Goal: Task Accomplishment & Management: Manage account settings

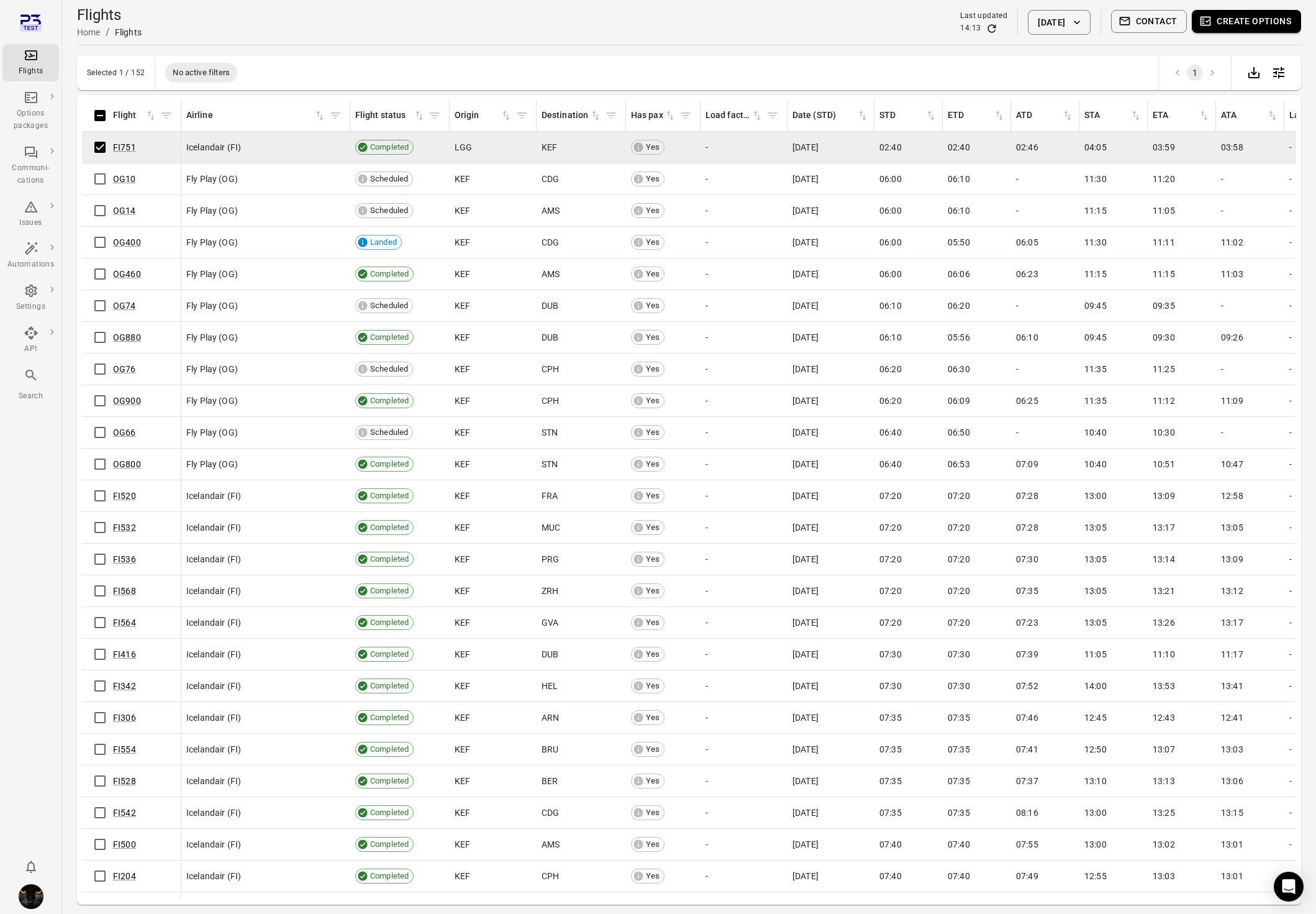
click at [1264, 19] on button "Create options" at bounding box center [1246, 22] width 109 height 23
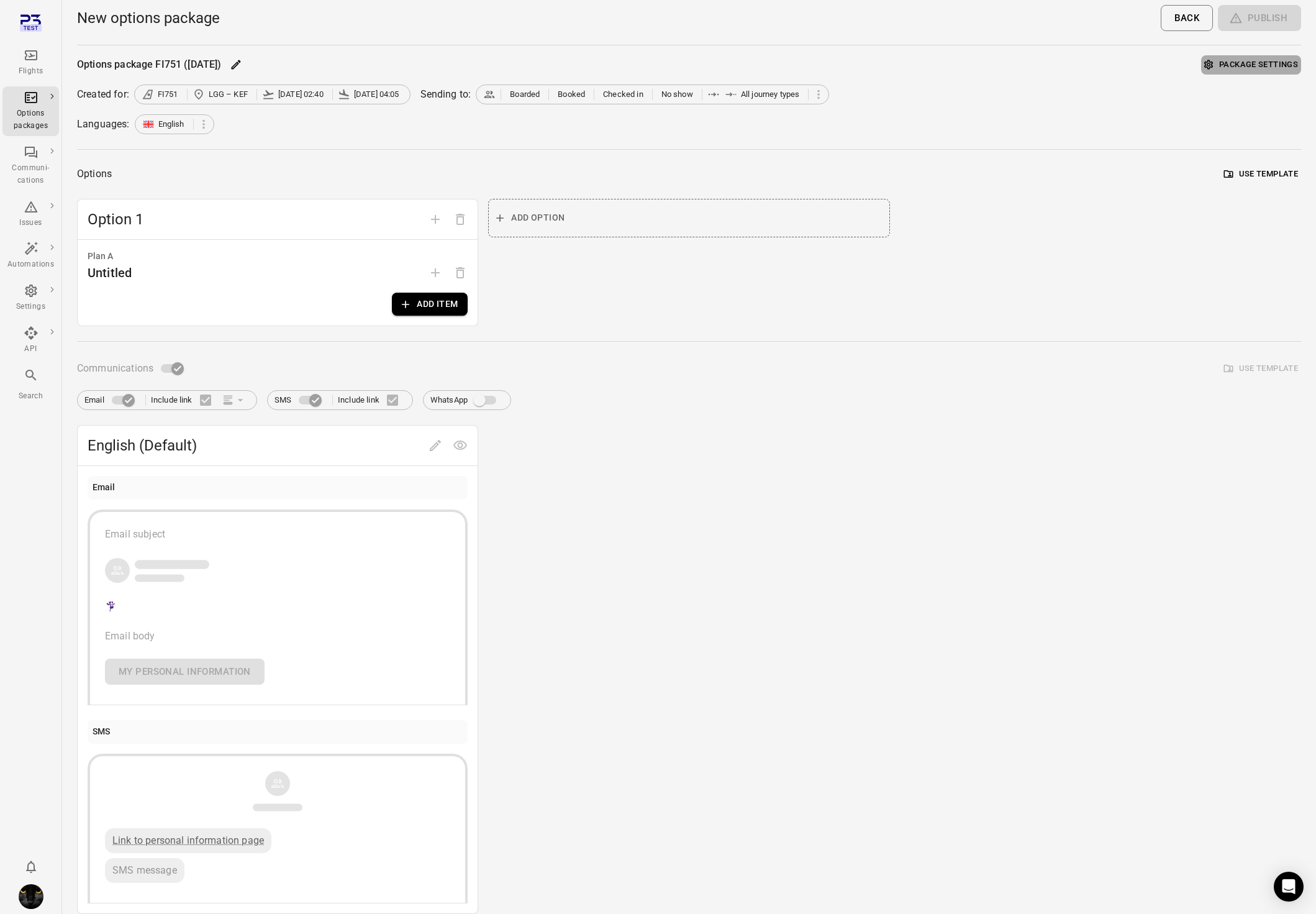
click at [1228, 59] on button "Package settings" at bounding box center [1251, 65] width 100 height 19
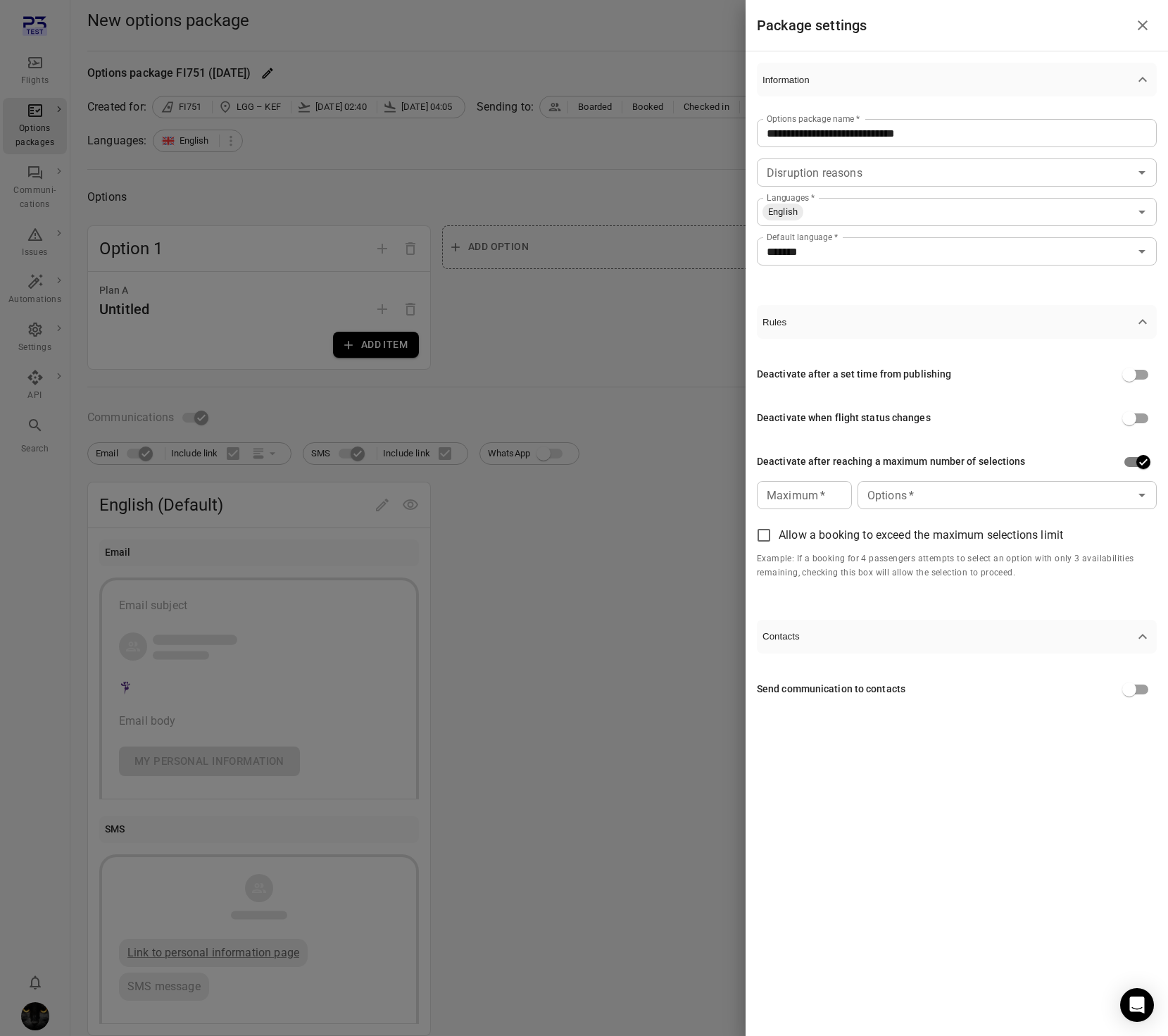
click at [791, 503] on div "Maximum   * Maximum   *" at bounding box center [804, 494] width 95 height 28
click at [837, 491] on input "*" at bounding box center [804, 494] width 95 height 28
click at [882, 501] on div "Options   * Options   *" at bounding box center [1007, 494] width 299 height 28
click at [888, 518] on li "Option 1" at bounding box center [1007, 527] width 299 height 25
click at [923, 493] on input "Options   *" at bounding box center [1016, 495] width 190 height 20
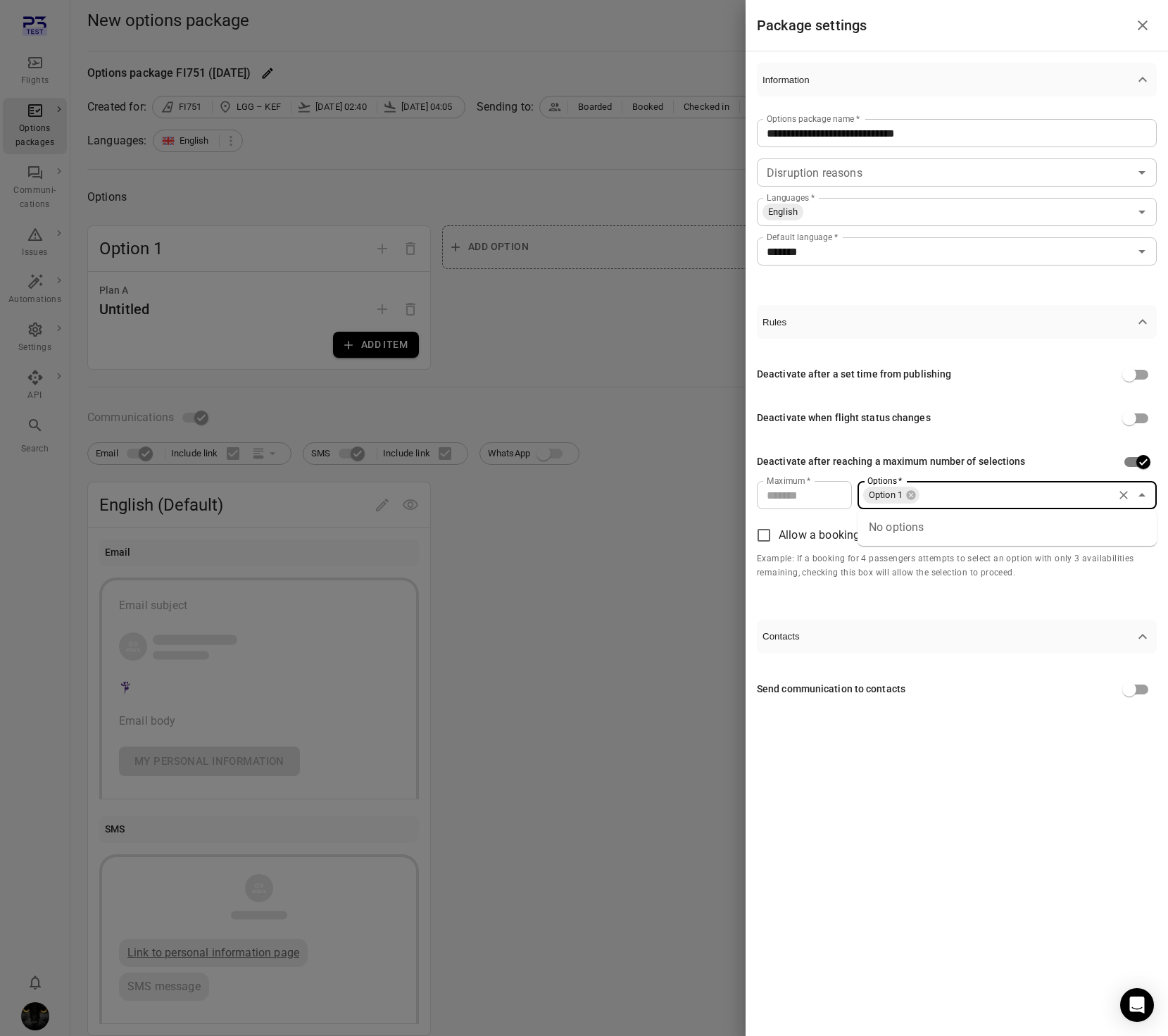
click at [837, 493] on input "*" at bounding box center [804, 494] width 95 height 28
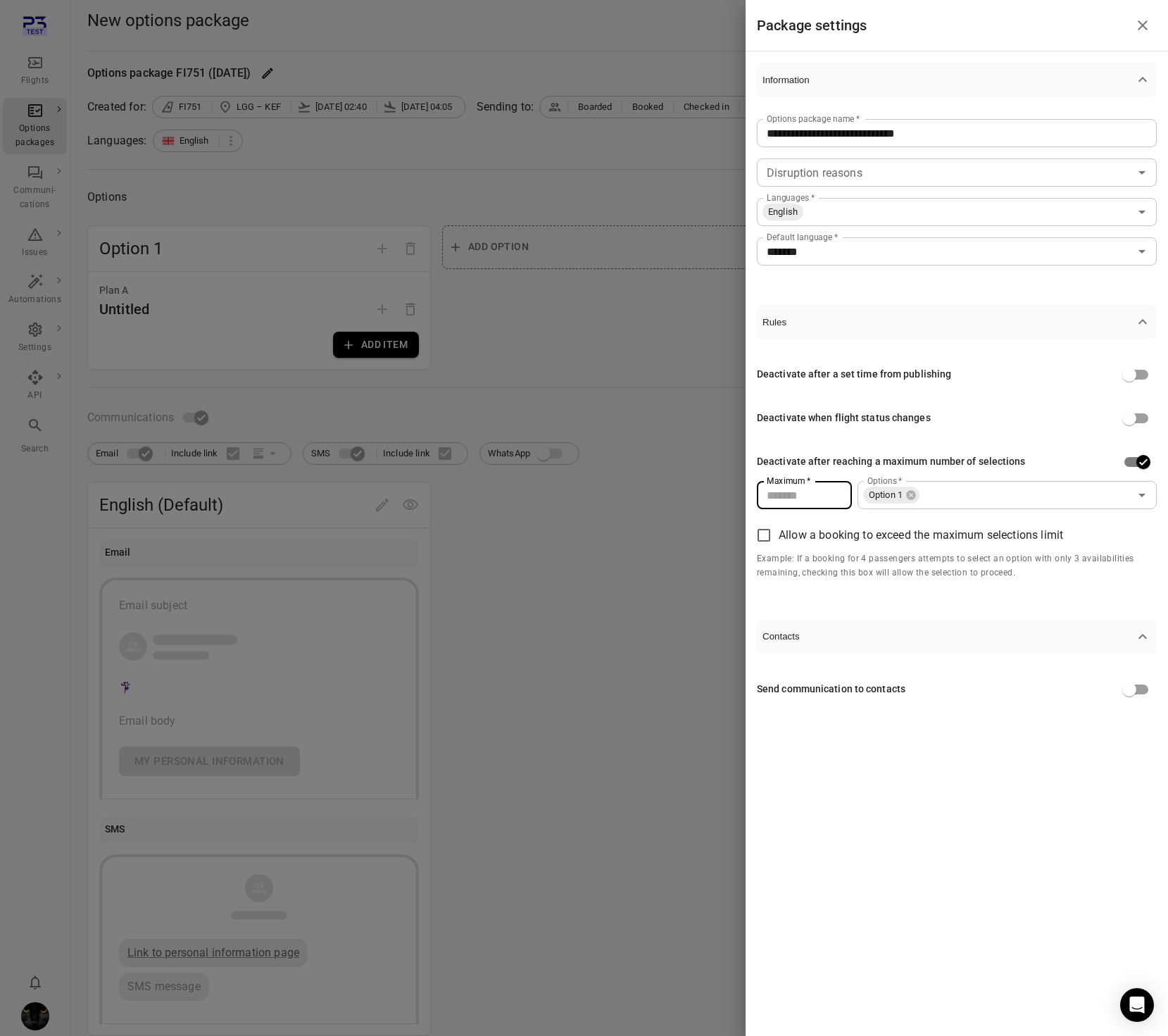
type input "*"
click at [837, 493] on input "*" at bounding box center [804, 494] width 95 height 28
click at [834, 531] on span "Allow a booking to exceed the maximum selections limit" at bounding box center [921, 534] width 284 height 17
click at [855, 527] on span "Allow a booking to exceed the maximum selections limit" at bounding box center [921, 534] width 284 height 17
drag, startPoint x: 45, startPoint y: 23, endPoint x: 29, endPoint y: 27, distance: 16.5
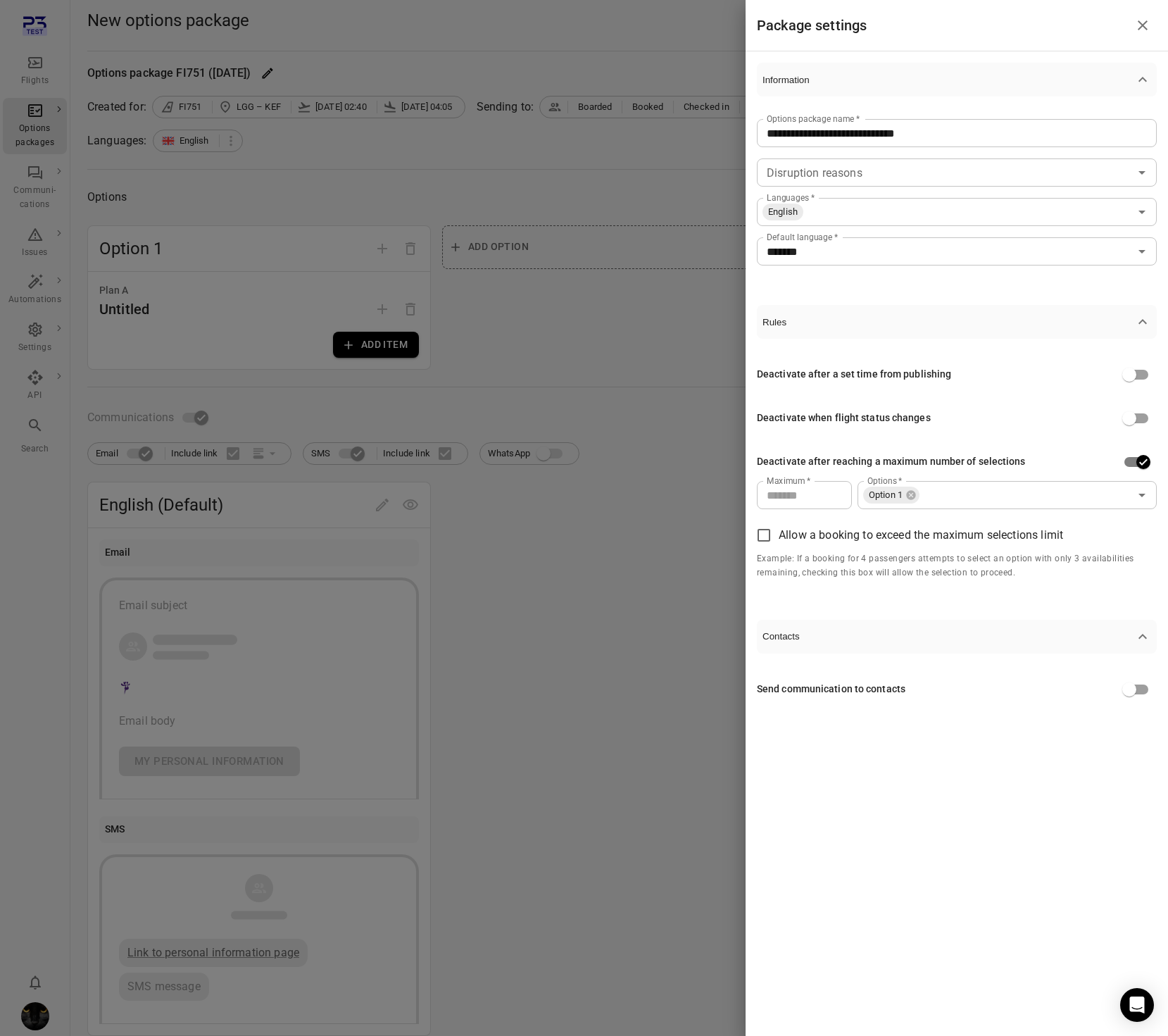
click at [44, 24] on div at bounding box center [584, 518] width 1168 height 1036
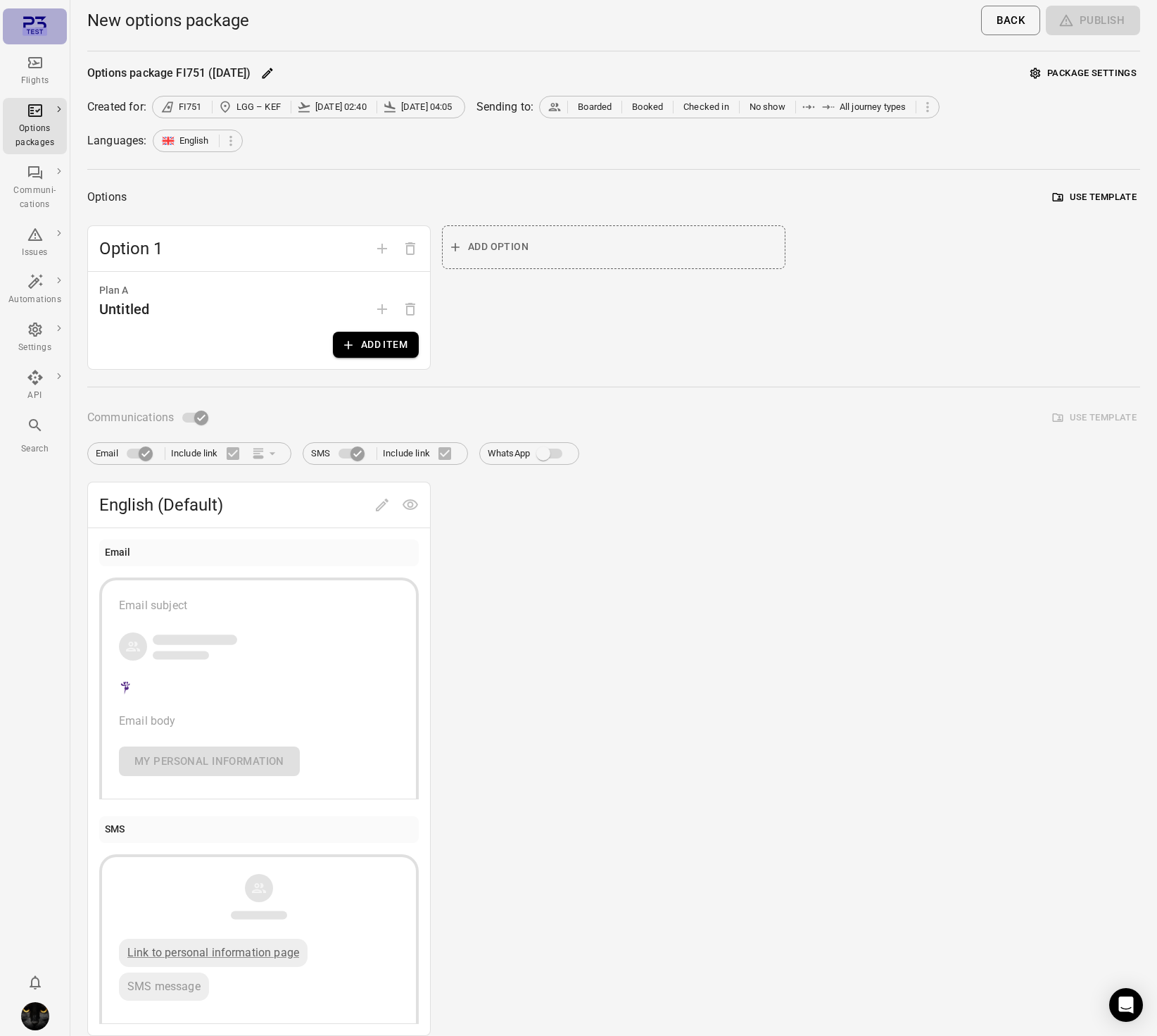
click at [31, 25] on icon "Main navigation" at bounding box center [34, 25] width 24 height 24
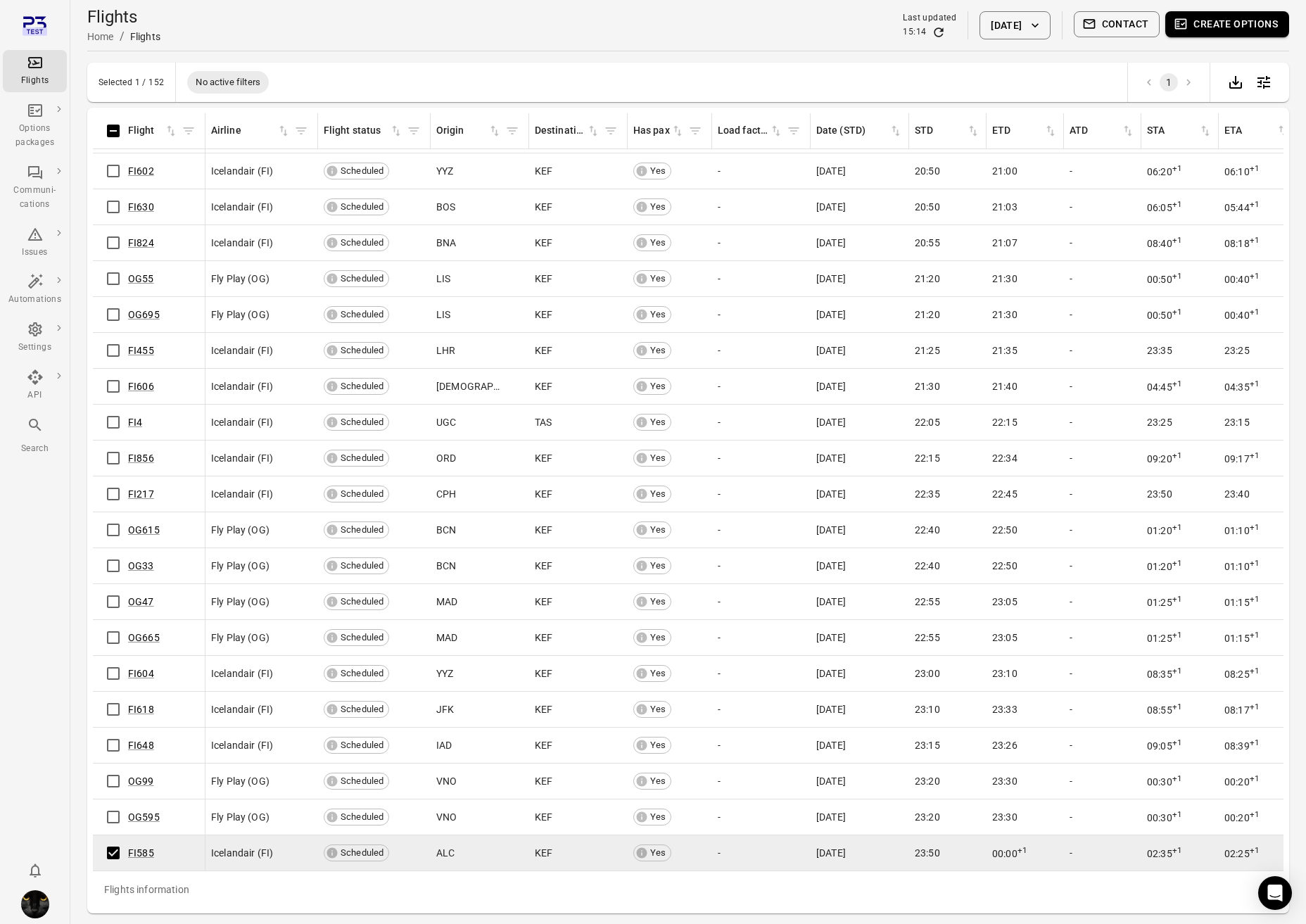
scroll to position [4649, 0]
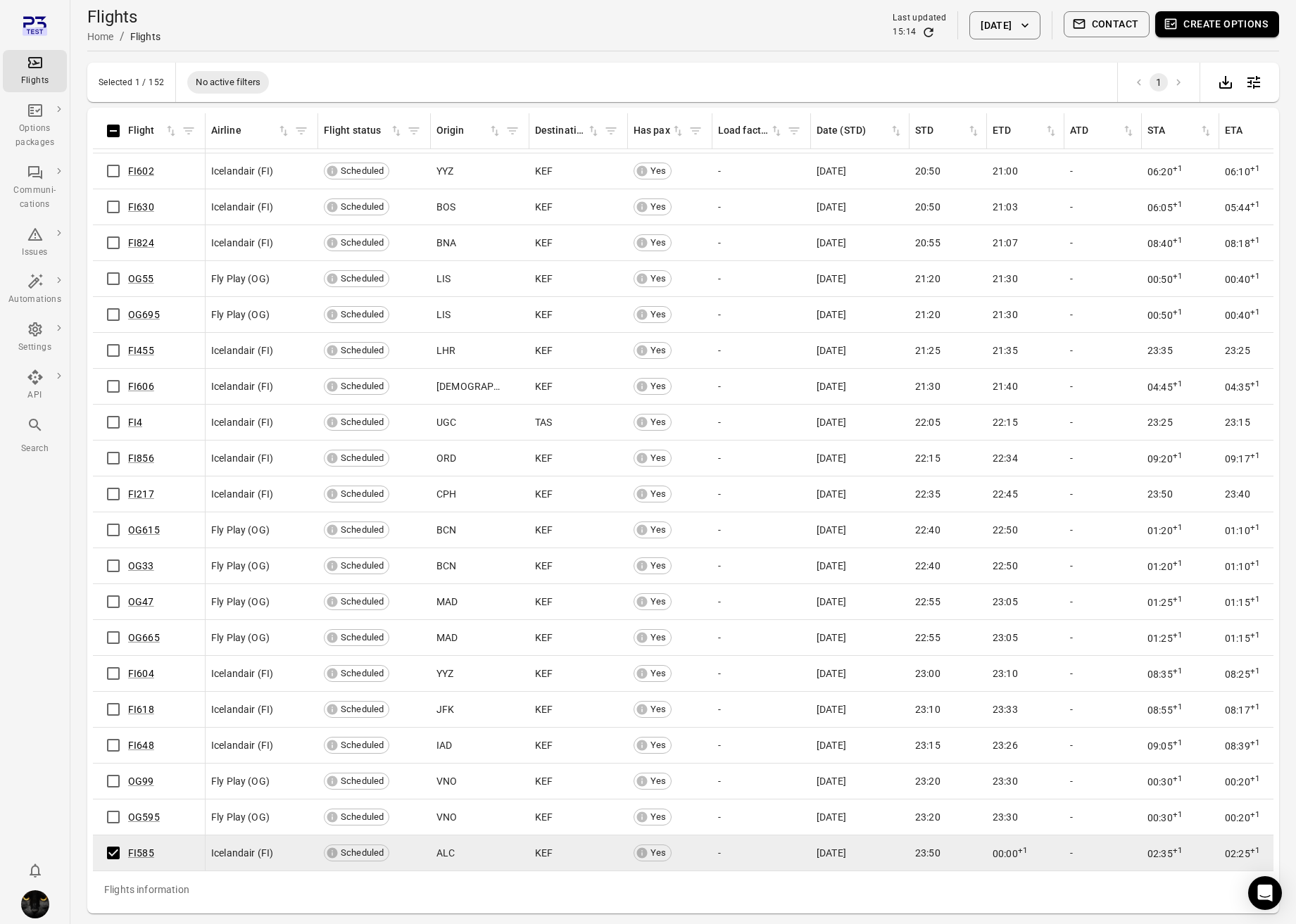
click at [1156, 26] on button "Create options" at bounding box center [1216, 24] width 124 height 26
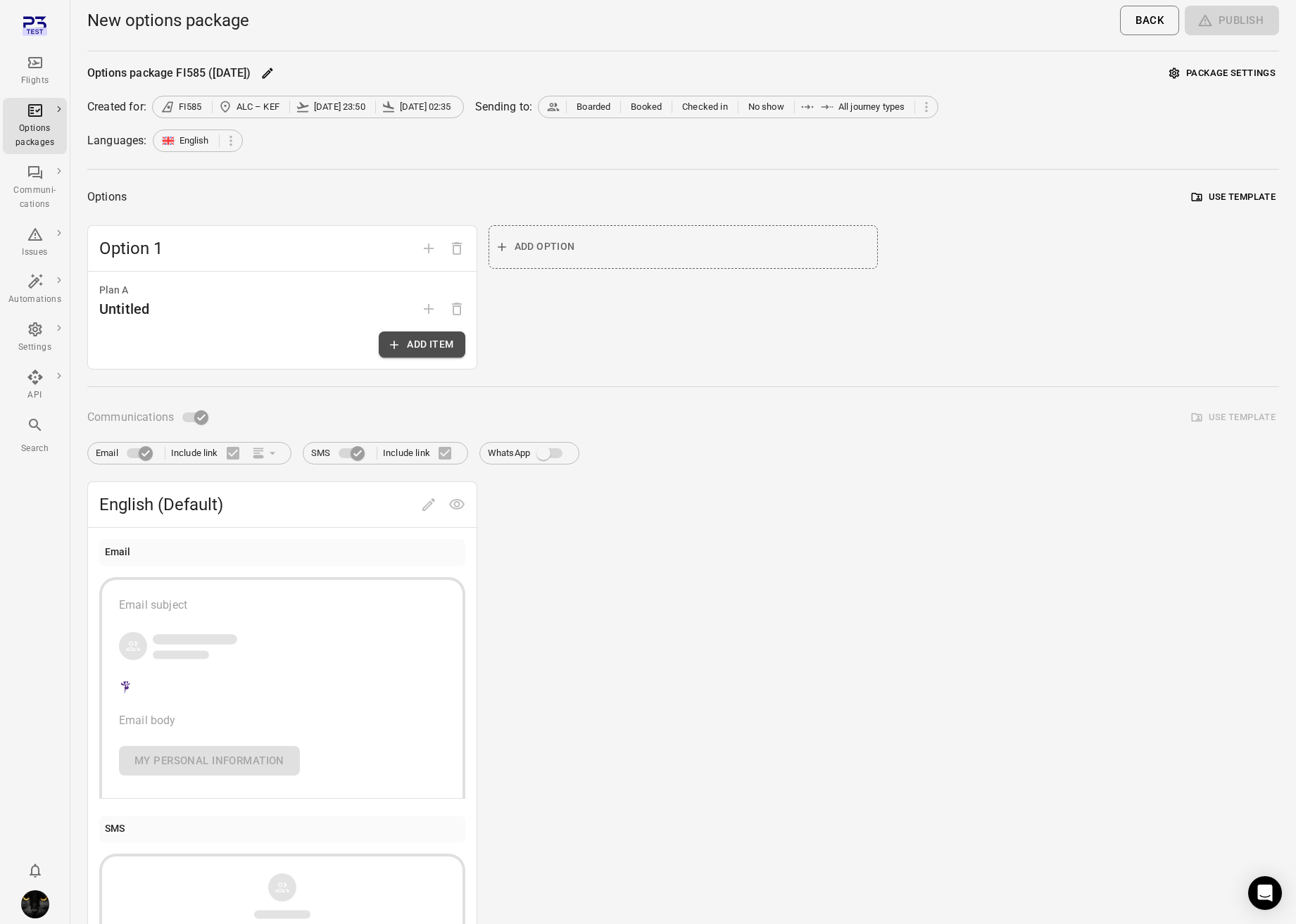
click at [416, 345] on button "Add item" at bounding box center [422, 344] width 86 height 26
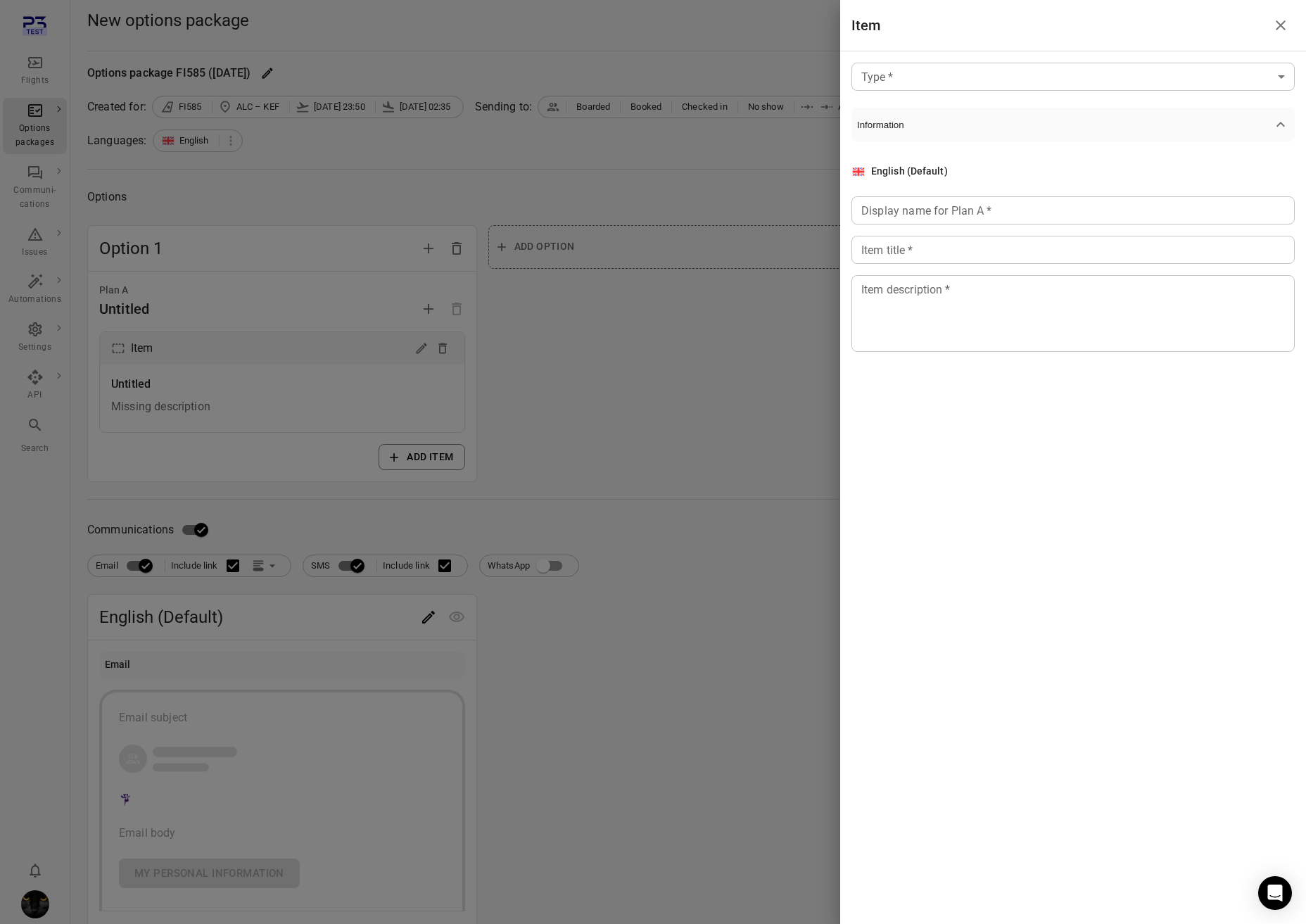
click at [930, 66] on body "Flights Options packages Communi-cations Issues Automations Settings API Search…" at bounding box center [653, 602] width 1306 height 1204
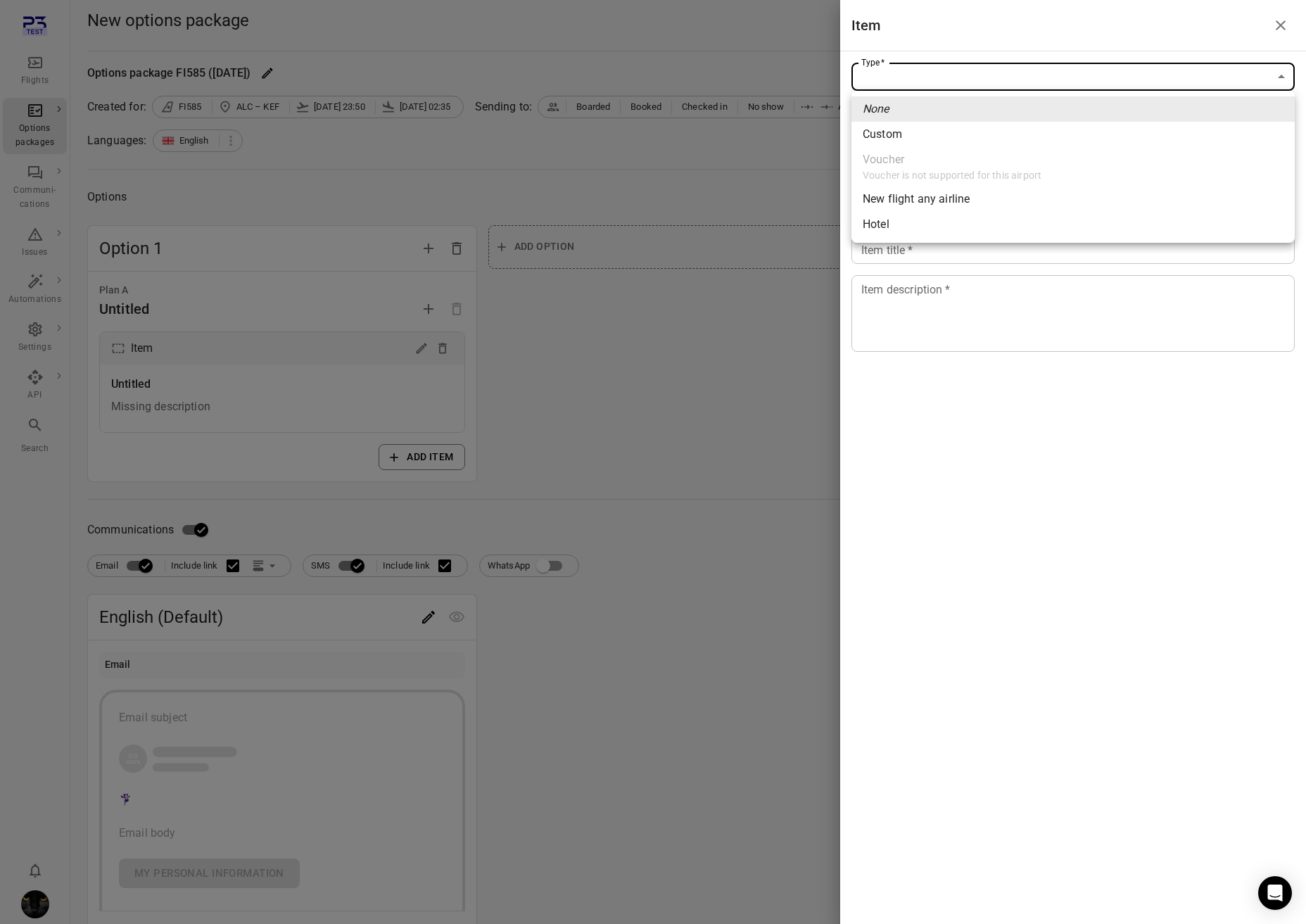
click at [915, 135] on li "Custom" at bounding box center [1074, 135] width 443 height 25
type input "******"
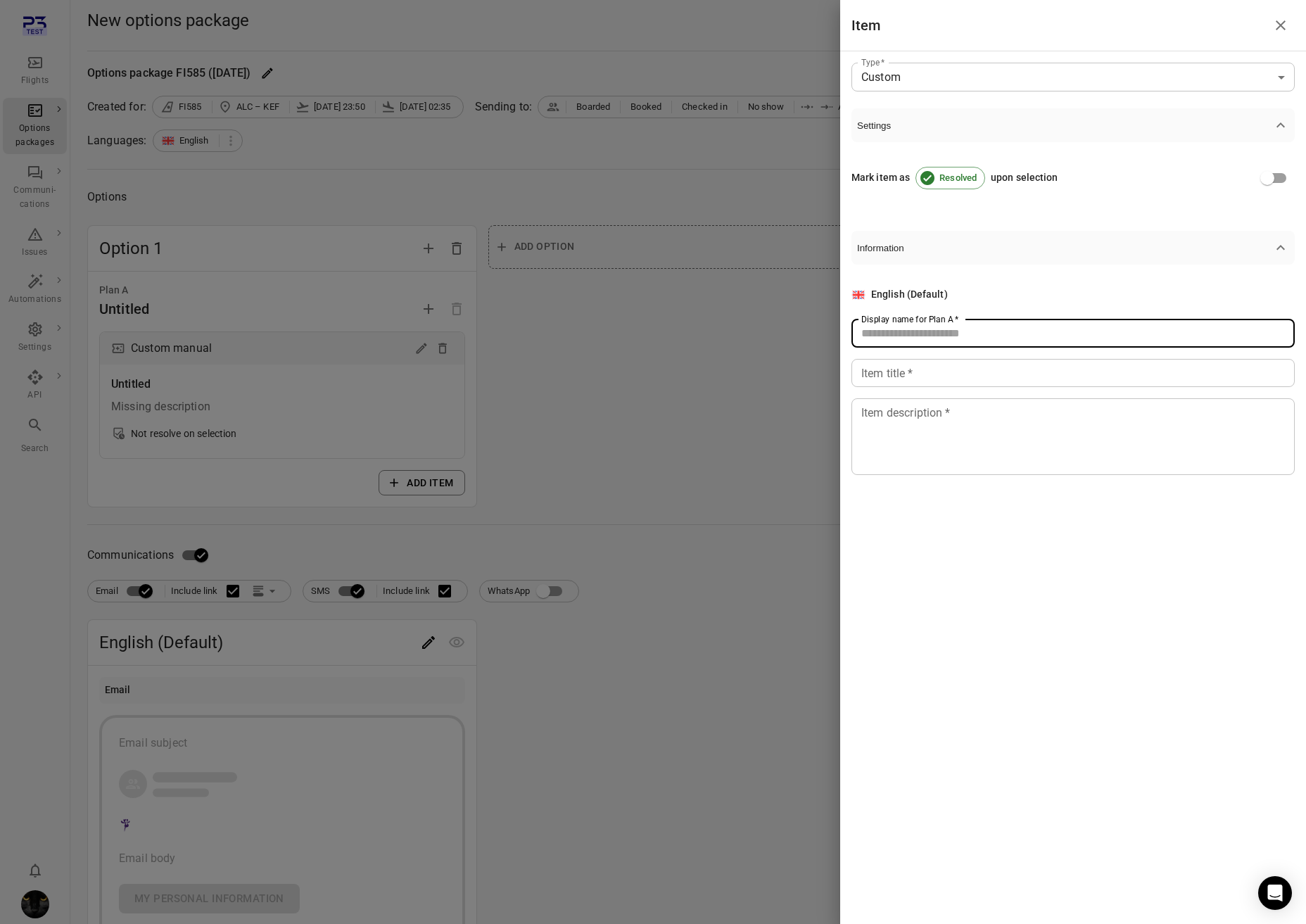
click at [934, 336] on input "Display name for Plan A   *" at bounding box center [1074, 333] width 443 height 28
type input "******"
click at [918, 387] on div "English (Default) Display name for Plan A   * ****** Display name for Plan A   …" at bounding box center [1074, 381] width 443 height 188
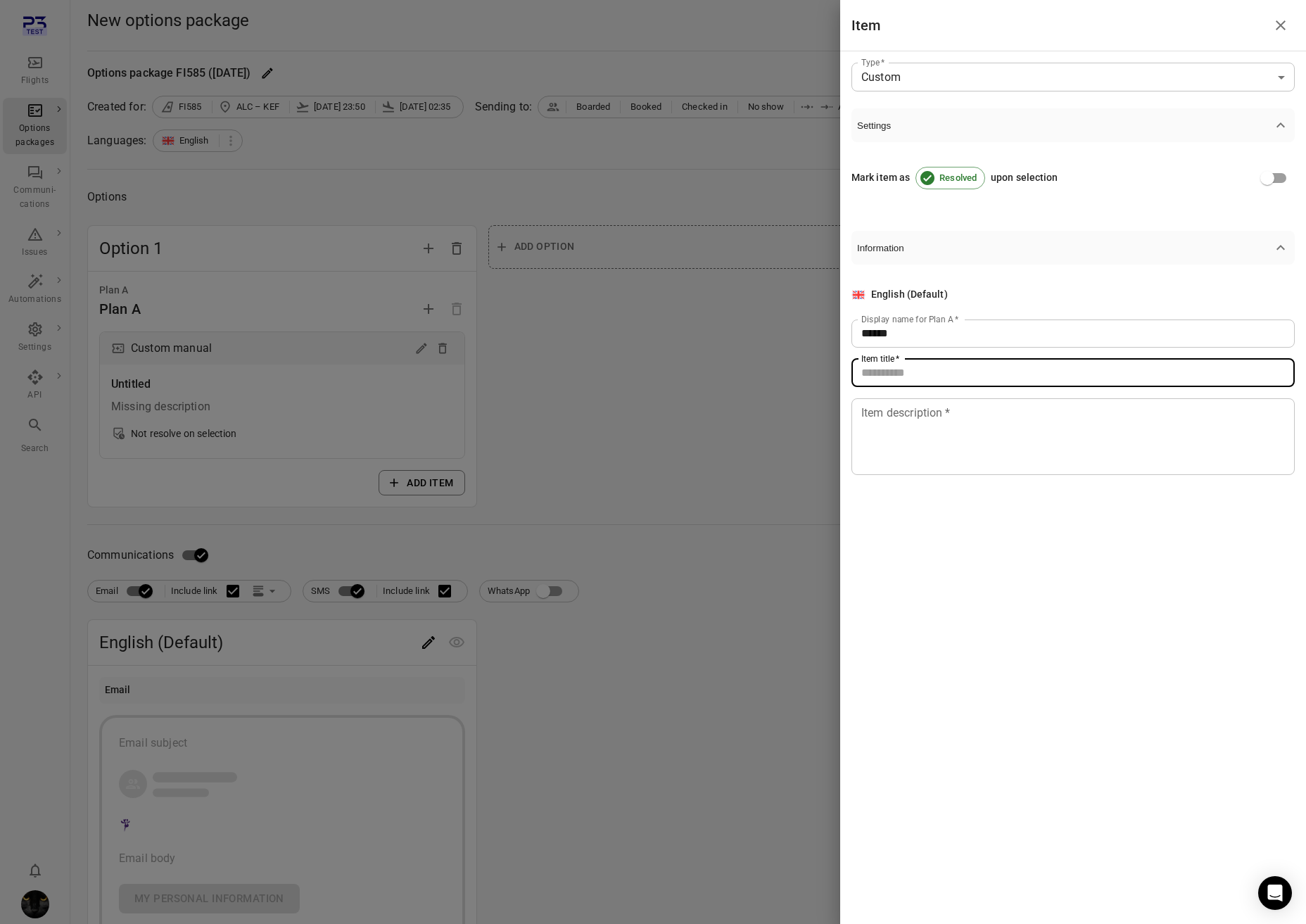
click at [921, 377] on input "Item title   *" at bounding box center [1074, 373] width 443 height 28
type input "******"
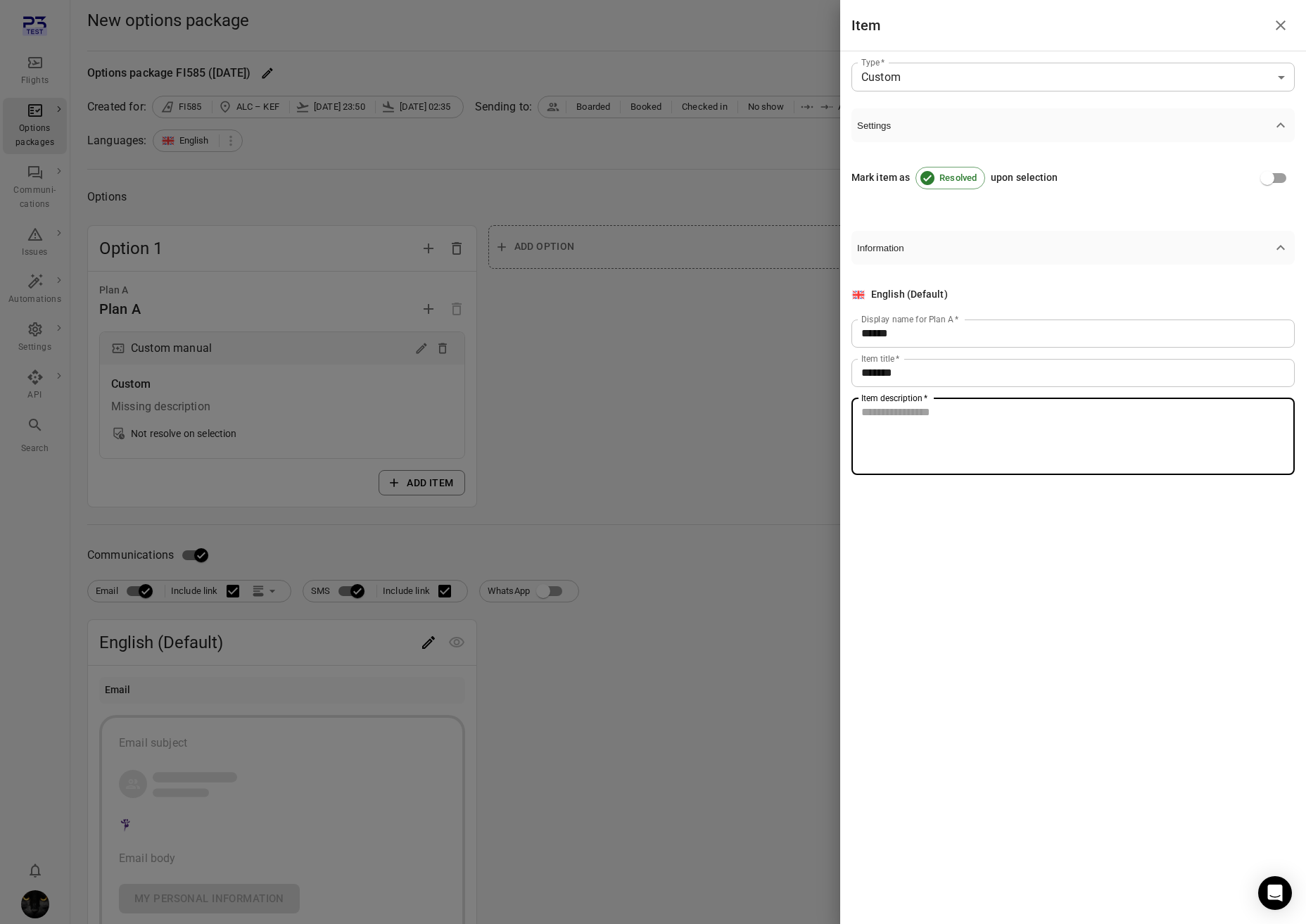
click at [908, 438] on textarea "Item description   *" at bounding box center [1074, 436] width 424 height 64
type textarea "**"
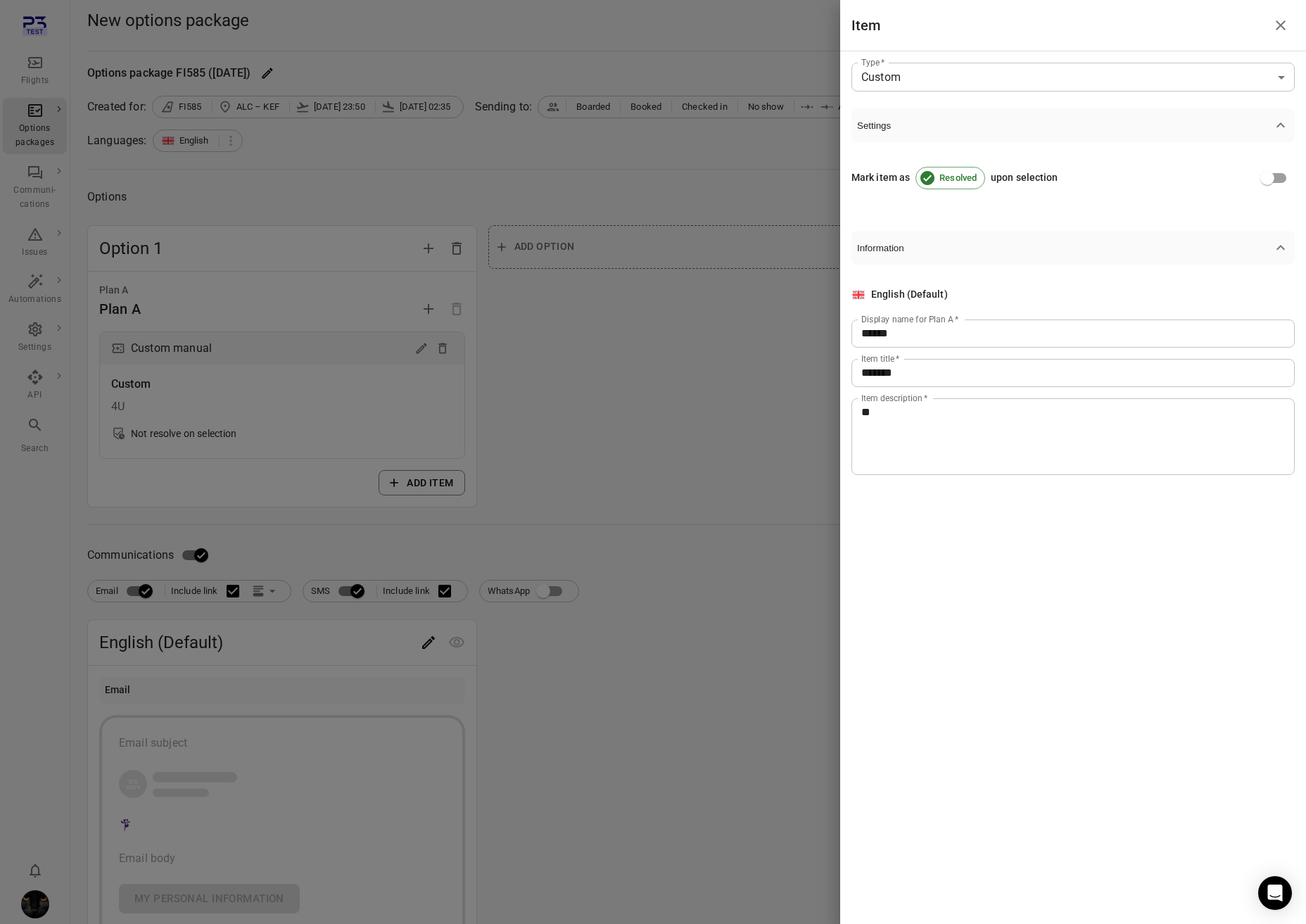
click at [631, 355] on div at bounding box center [653, 462] width 1306 height 924
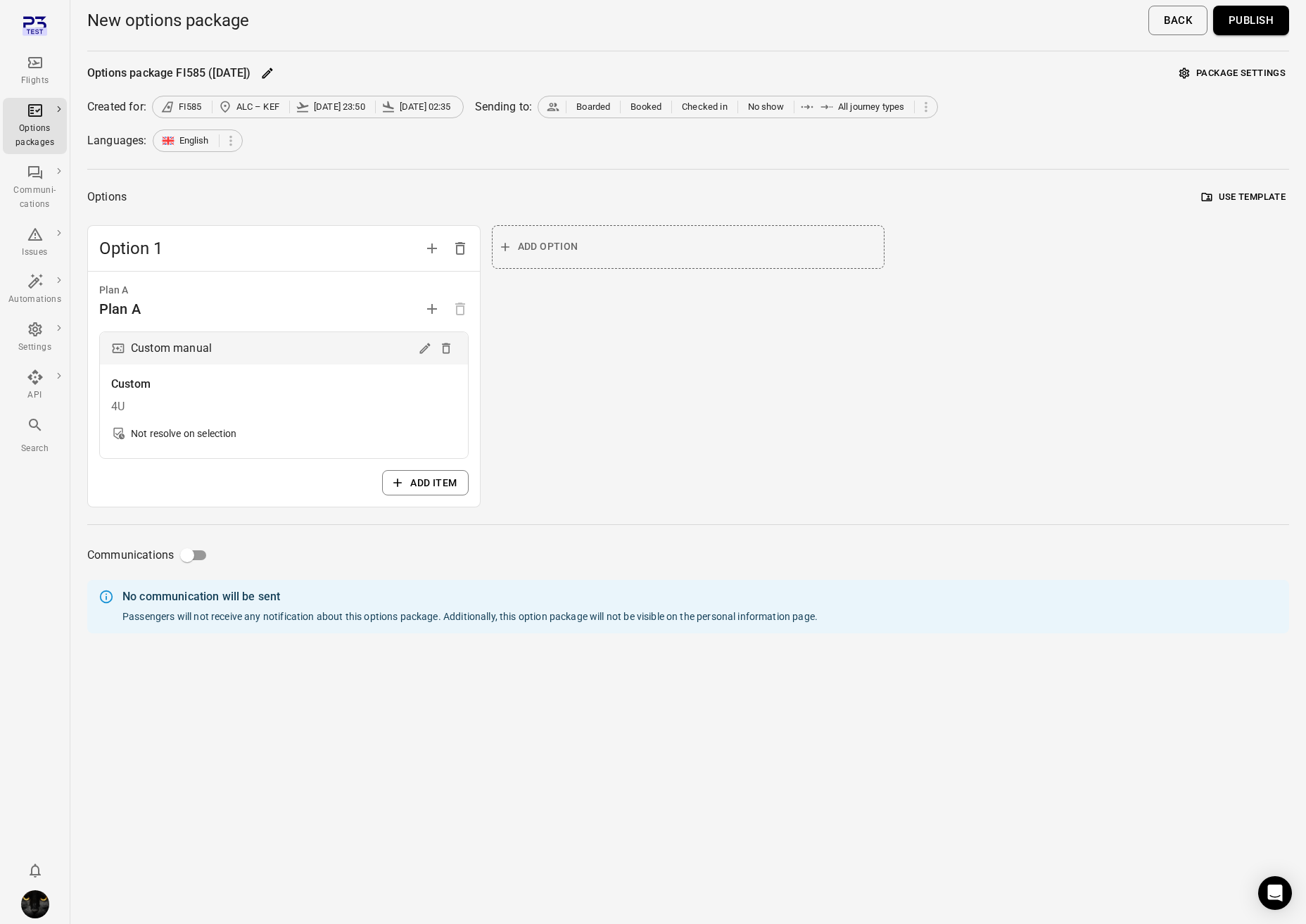
click at [665, 254] on button "Add option" at bounding box center [688, 247] width 393 height 44
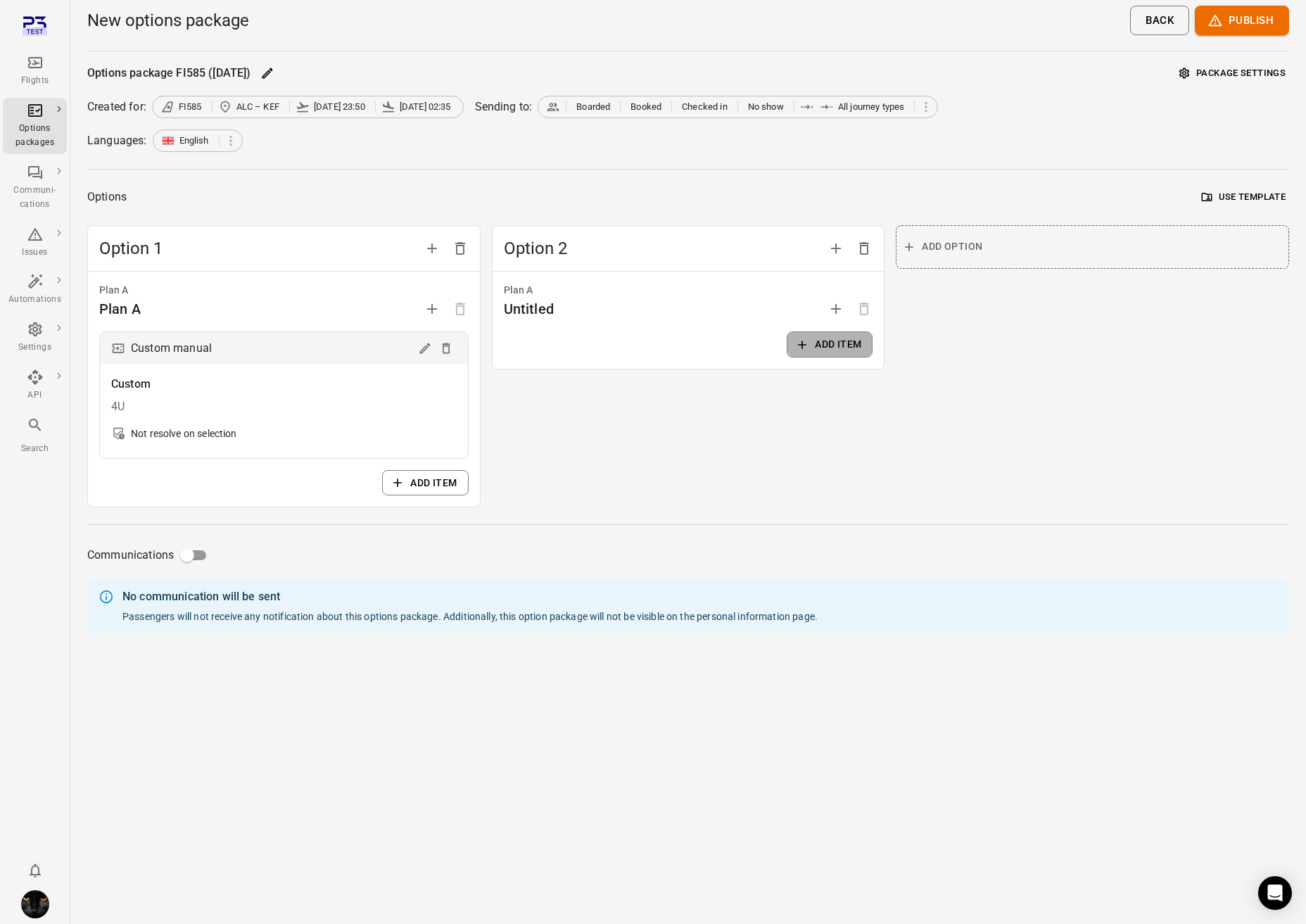
click at [810, 343] on button "Add item" at bounding box center [830, 344] width 86 height 26
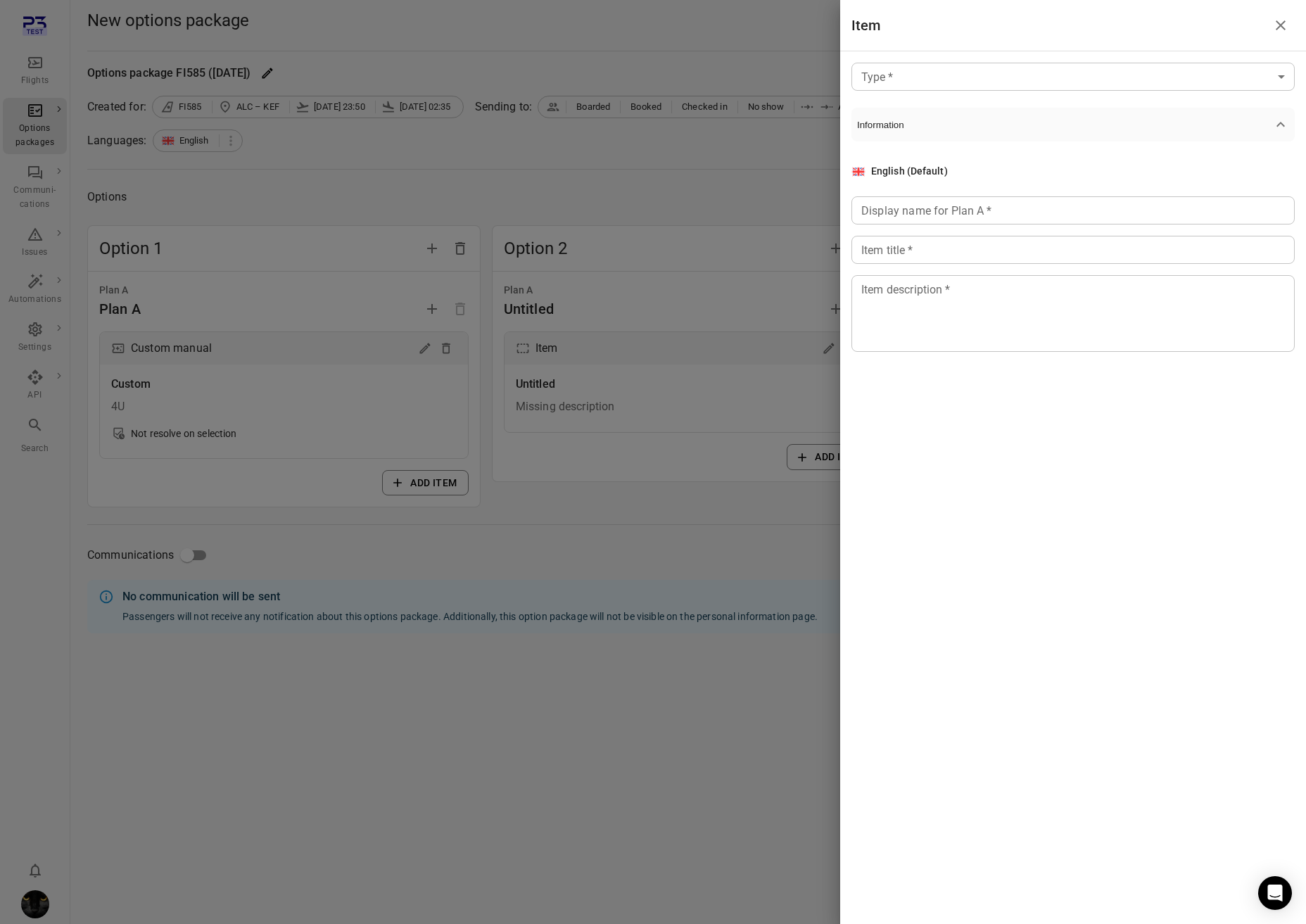
click at [982, 82] on body "Flights Options packages Communi-cations Issues Automations Settings API Search…" at bounding box center [653, 462] width 1306 height 924
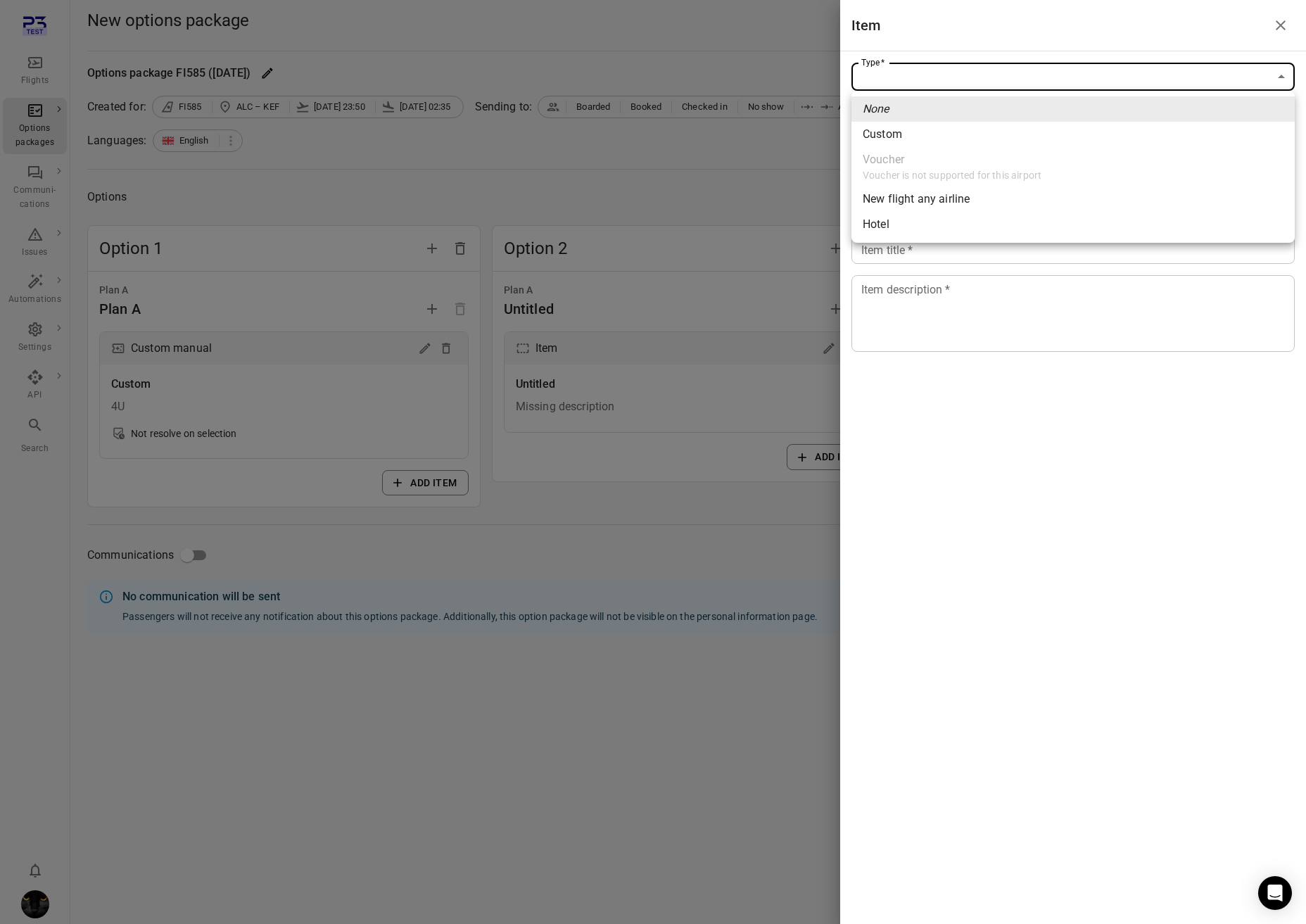
click at [961, 201] on div "New flight any airline" at bounding box center [917, 198] width 107 height 17
type input "**********"
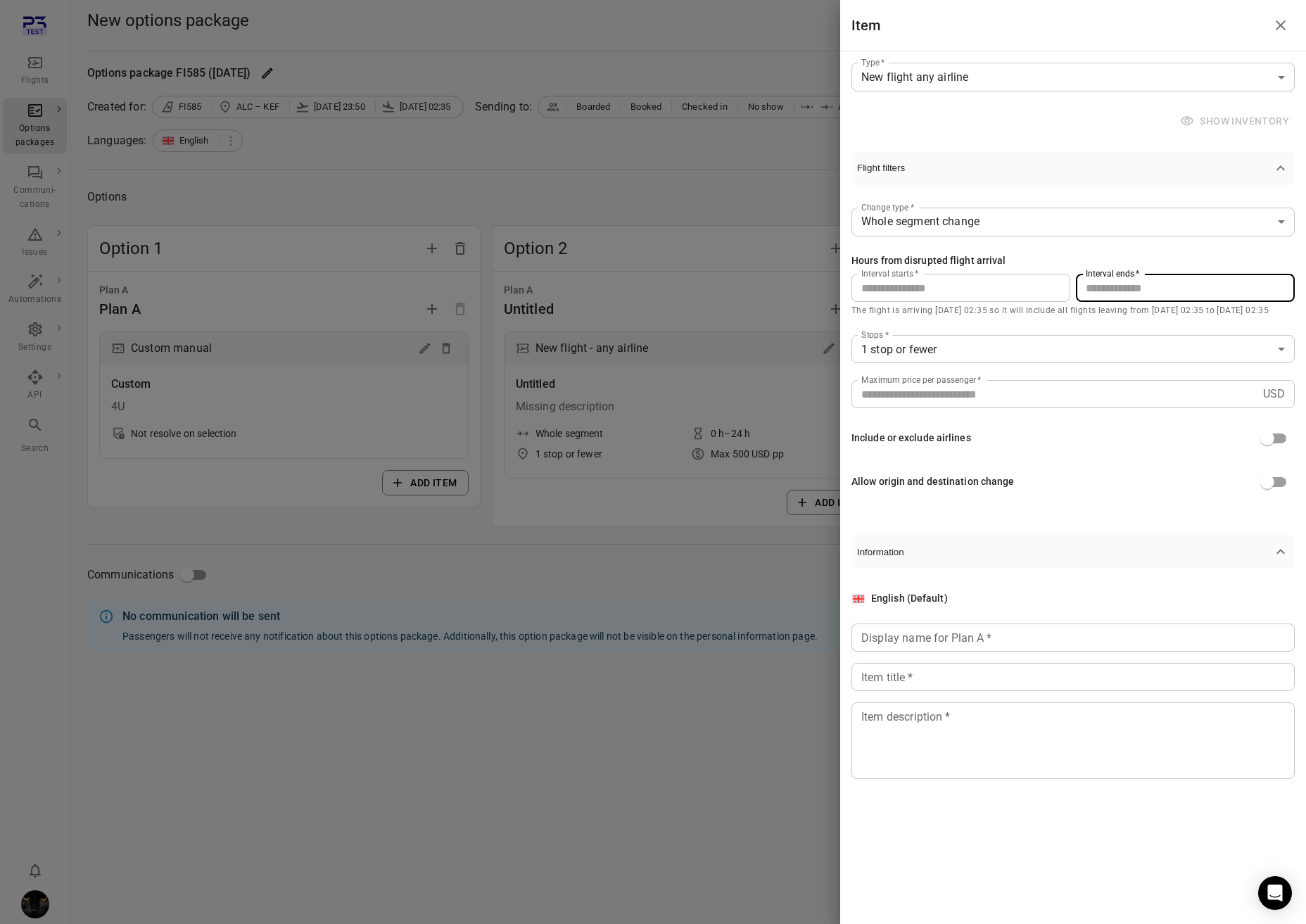
drag, startPoint x: 1101, startPoint y: 285, endPoint x: 1061, endPoint y: 280, distance: 40.3
click at [1061, 280] on div "Interval starts   * * Interval starts   * Interval ends   * ** Interval ends   *" at bounding box center [1074, 287] width 443 height 28
type input "**"
click at [973, 639] on input "Display name for Plan A   *" at bounding box center [1074, 637] width 443 height 28
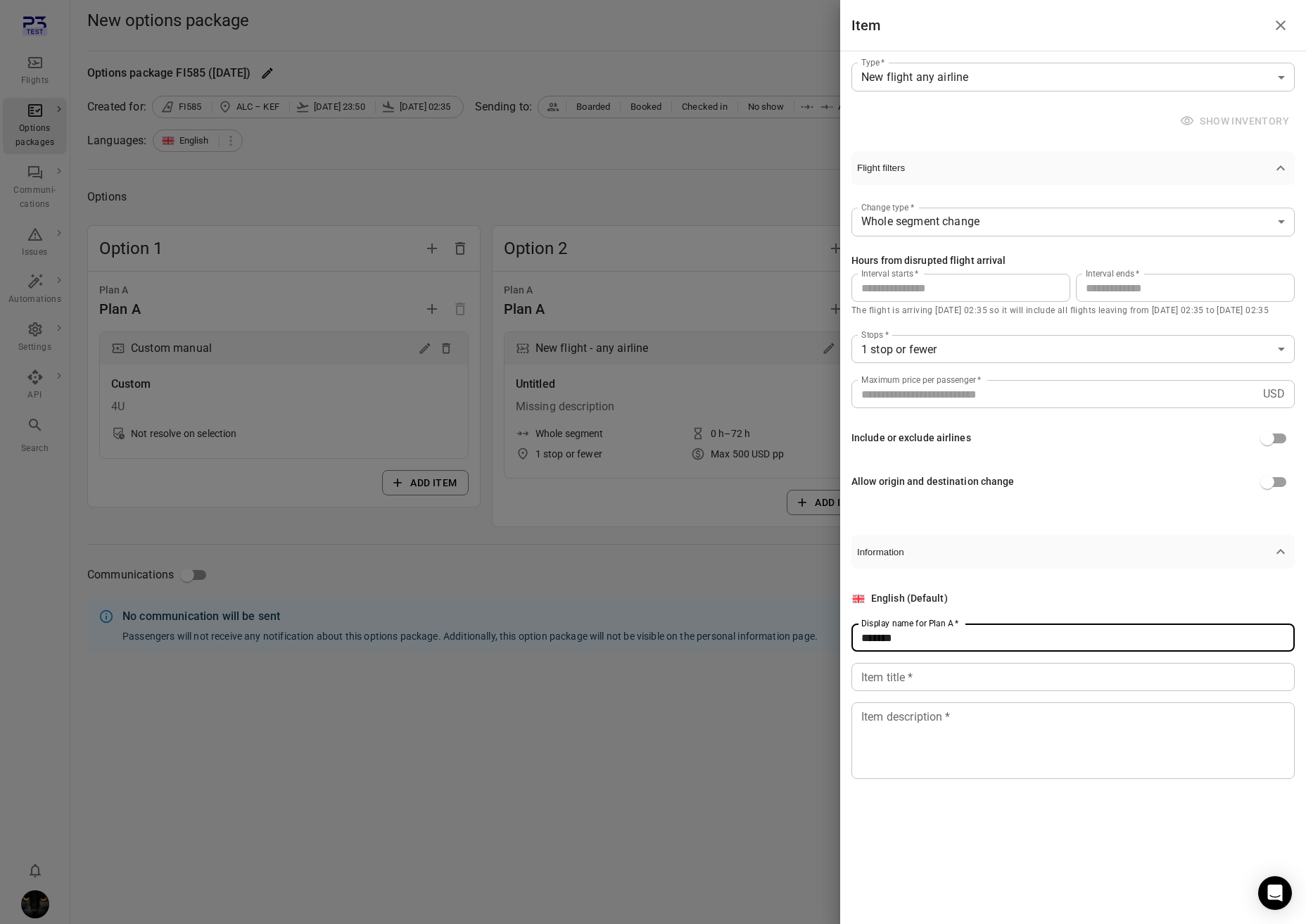
type input "******"
click at [953, 674] on input "Item title   *" at bounding box center [1074, 676] width 443 height 28
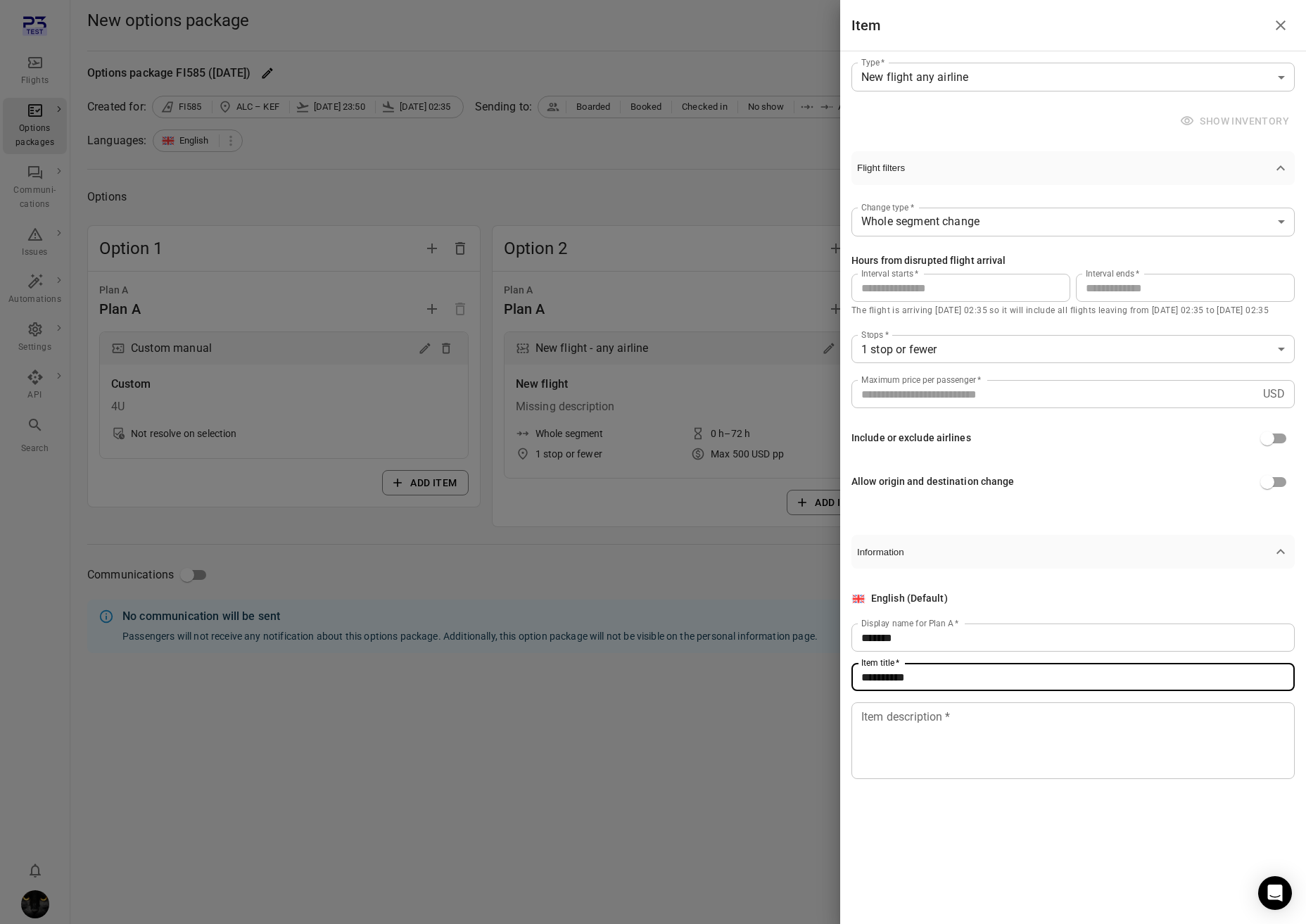
type input "**********"
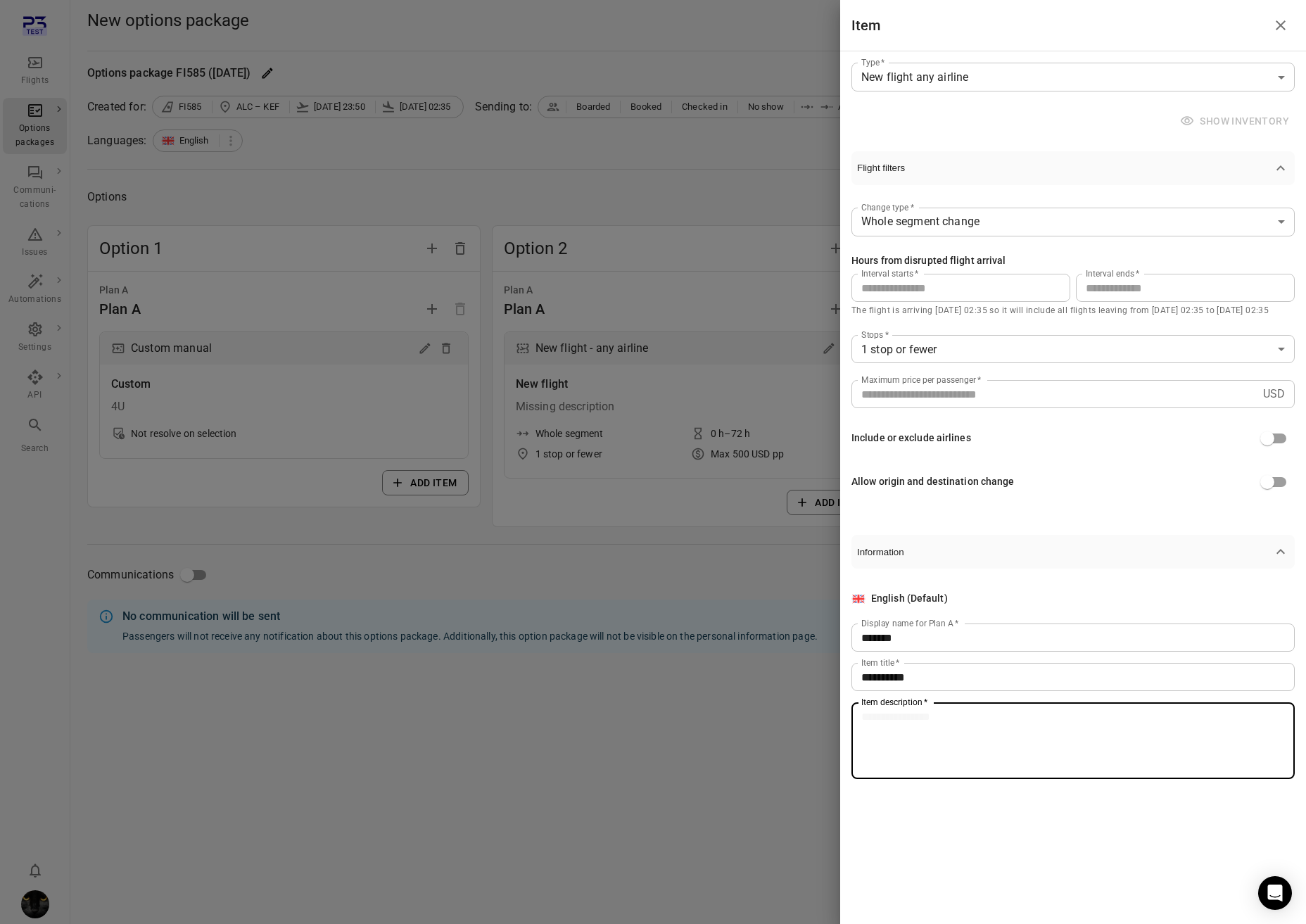
click at [954, 714] on textarea "Item description   *" at bounding box center [1074, 741] width 424 height 64
type textarea "**********"
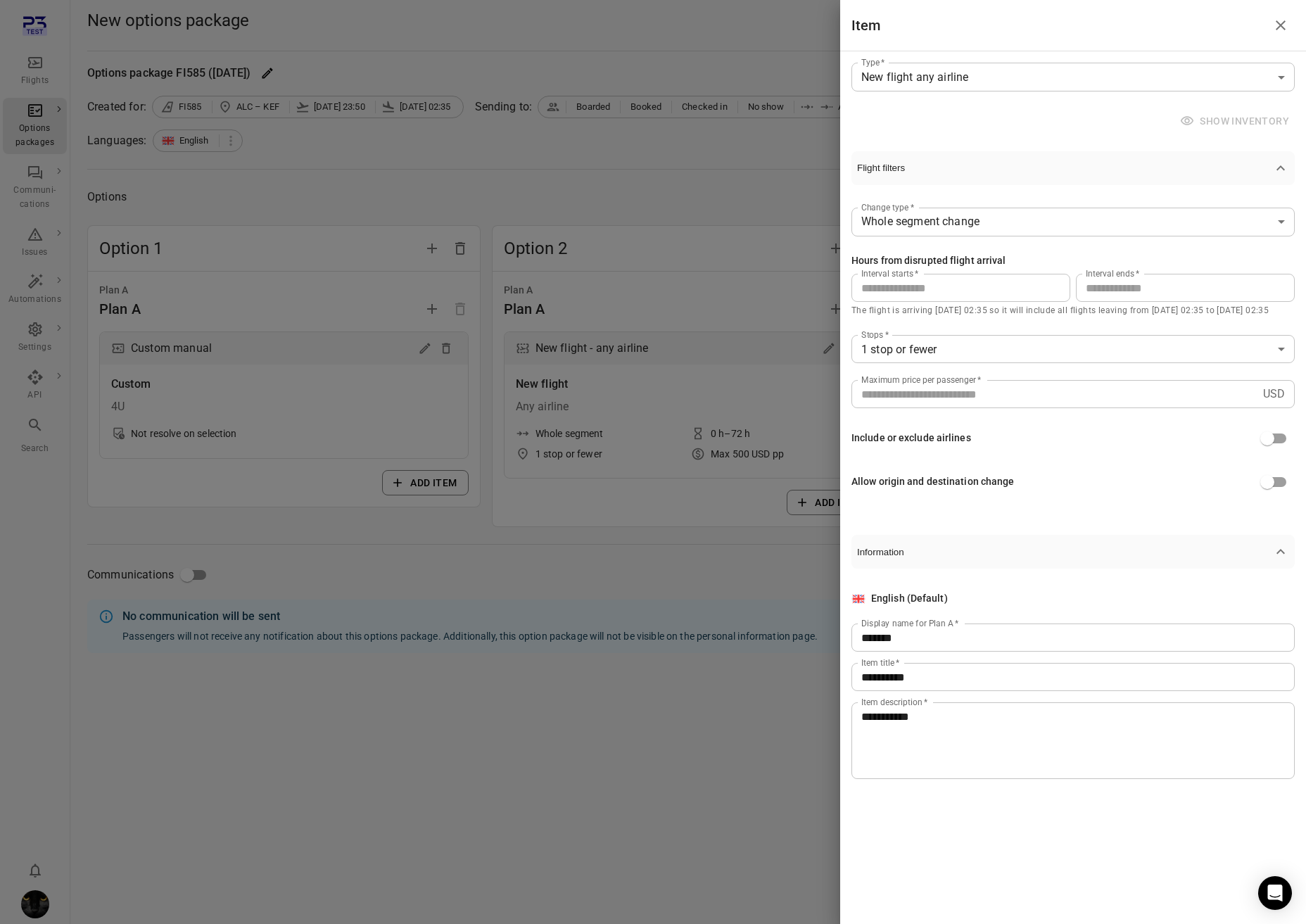
click at [477, 791] on div at bounding box center [653, 462] width 1306 height 924
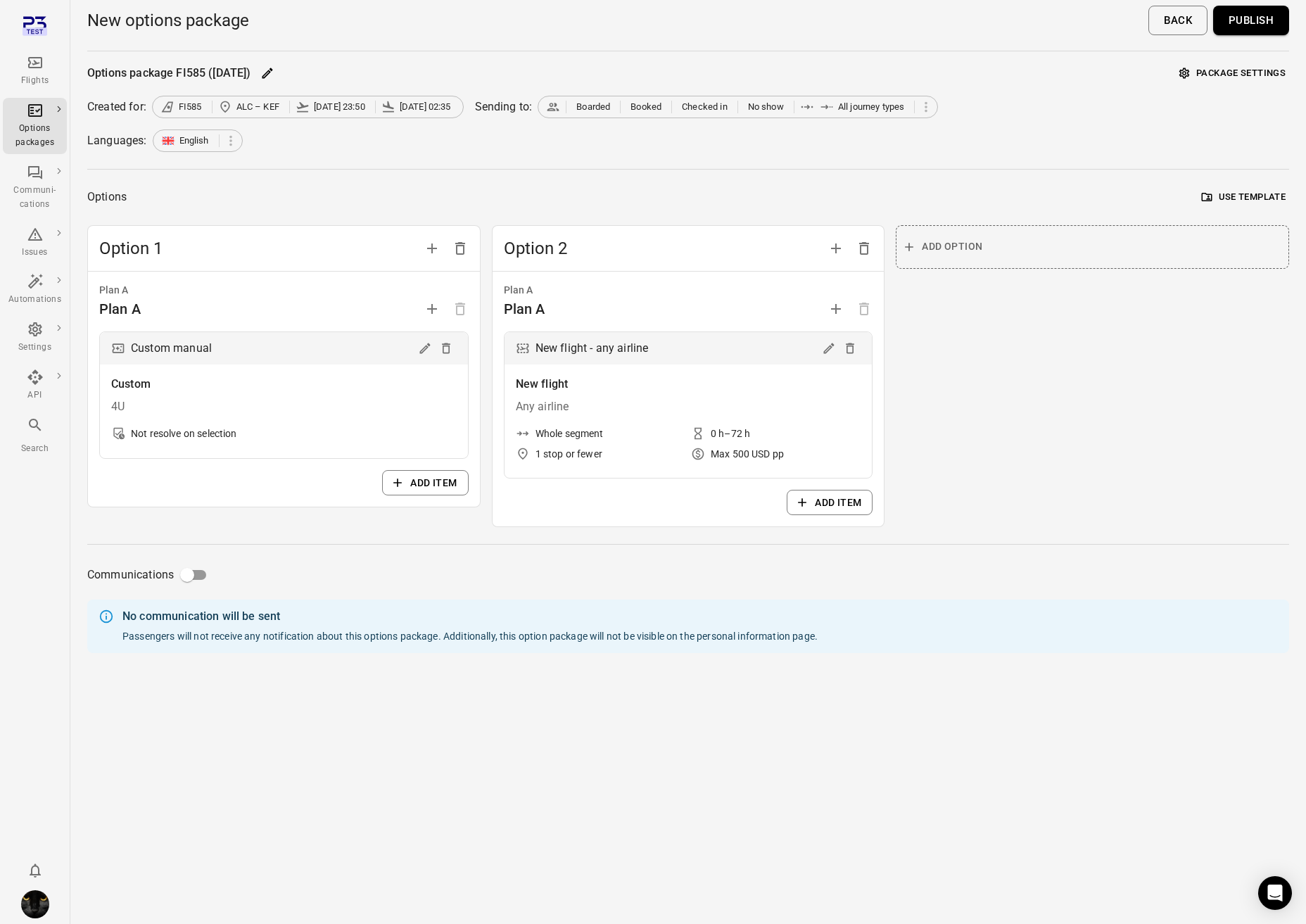
click at [941, 249] on span "Add option" at bounding box center [953, 247] width 61 height 18
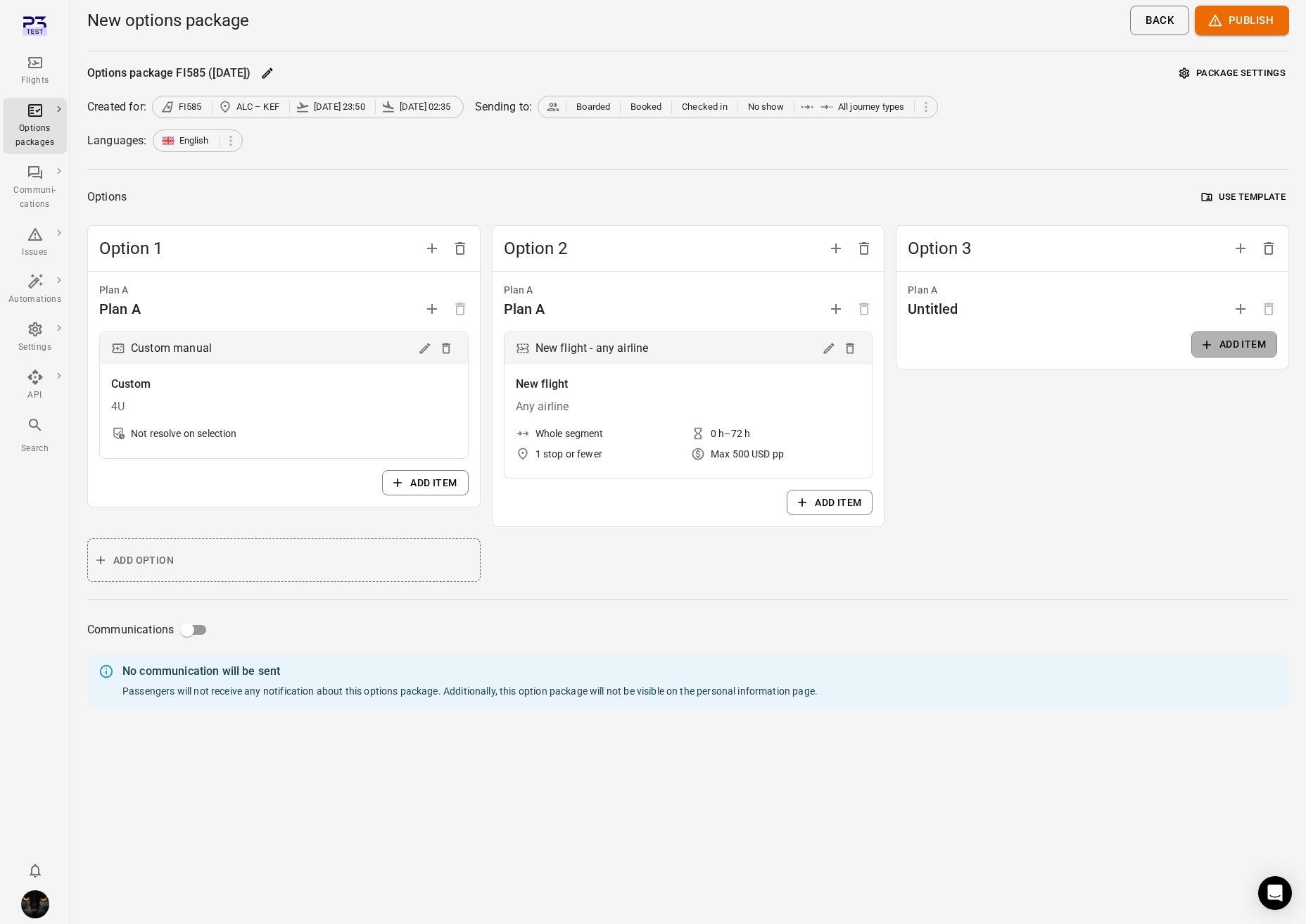
click at [1157, 345] on button "Add item" at bounding box center [1235, 344] width 86 height 26
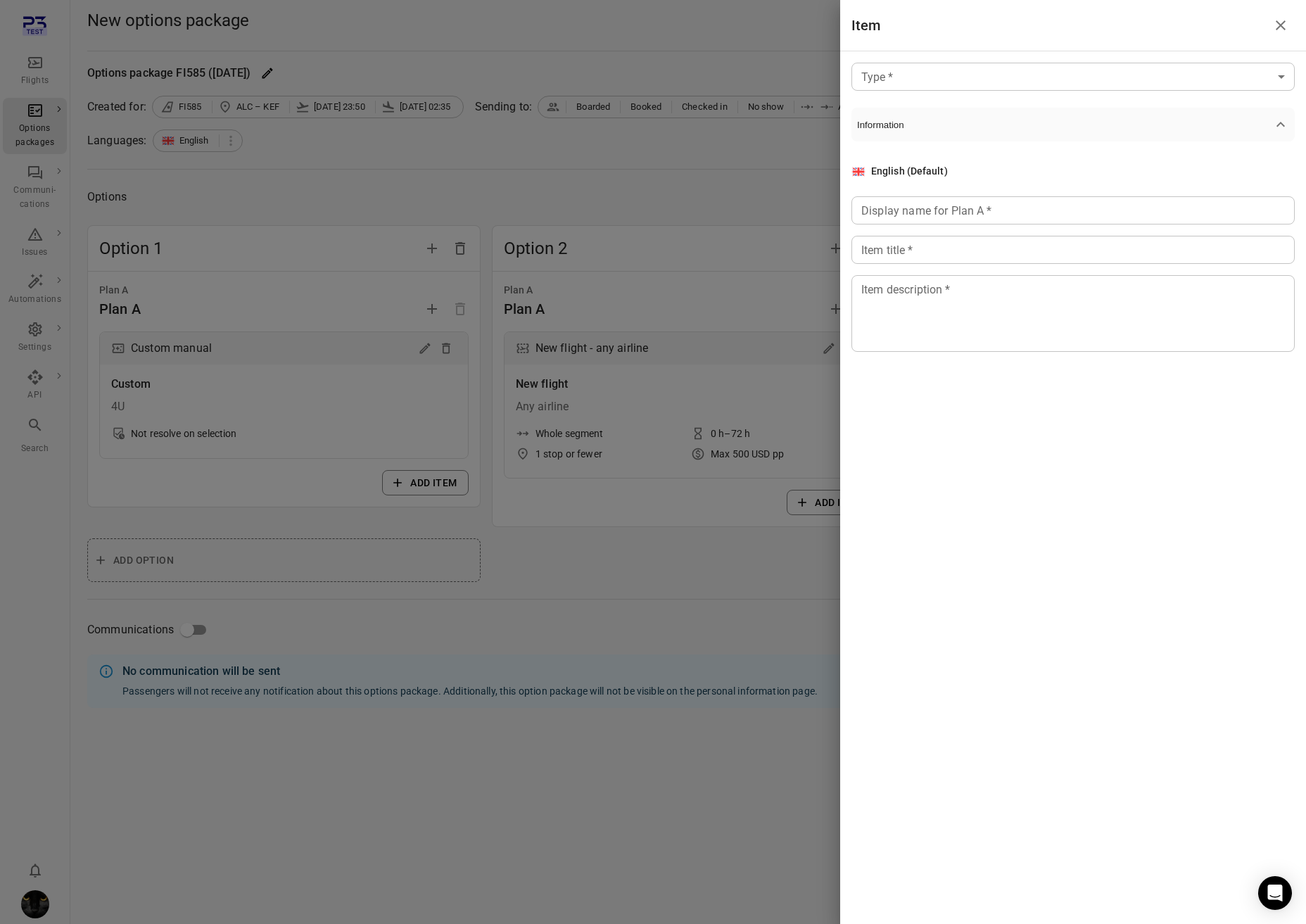
click at [1155, 55] on div "Type   * ​ Type   * Information English (Default) Display name for Plan A   * D…" at bounding box center [1073, 219] width 466 height 335
click at [1156, 78] on body "Flights Options packages Communi-cations Issues Automations Settings API Search…" at bounding box center [653, 462] width 1306 height 924
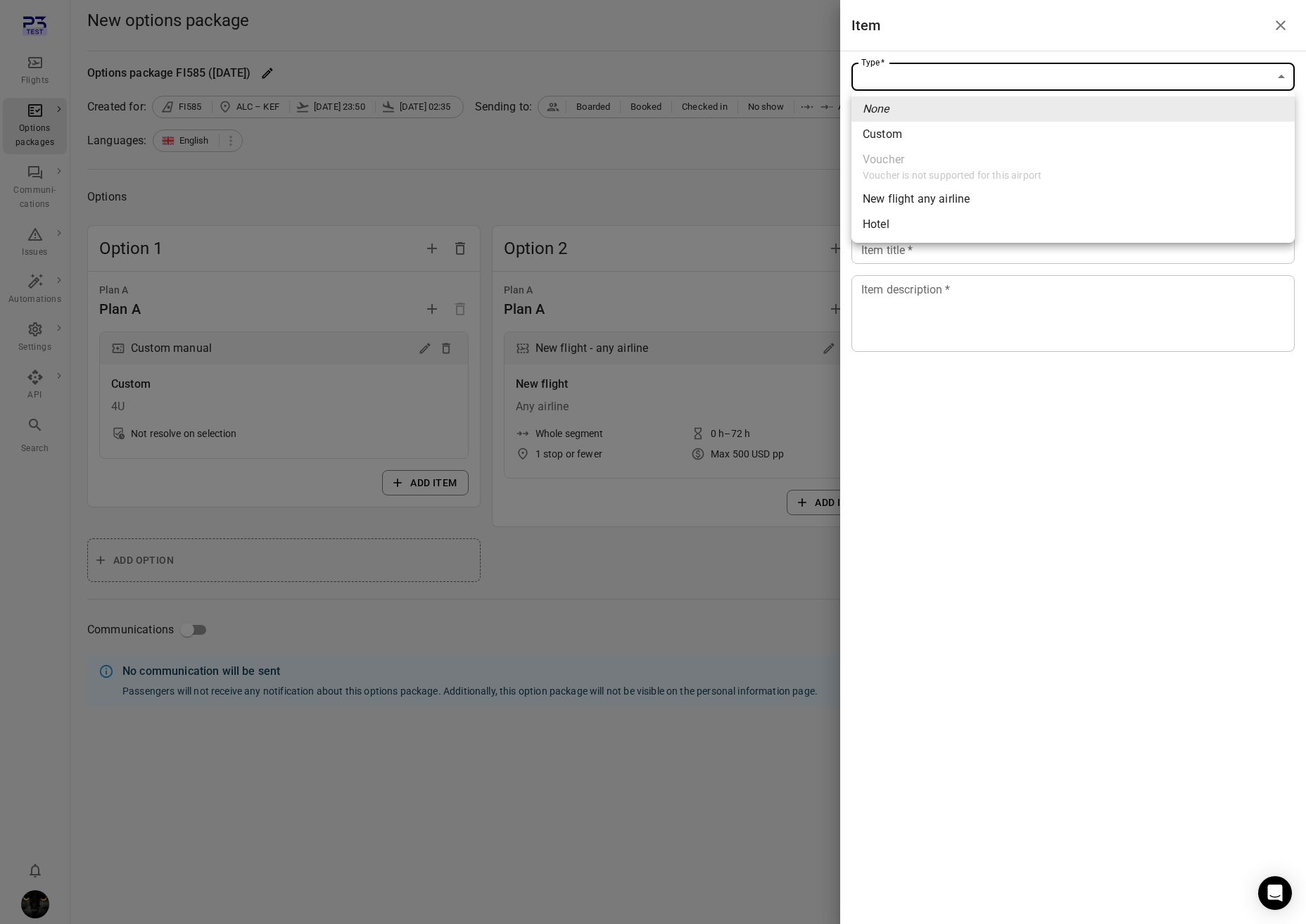
click at [905, 226] on li "Hotel" at bounding box center [1074, 224] width 443 height 25
type input "*****"
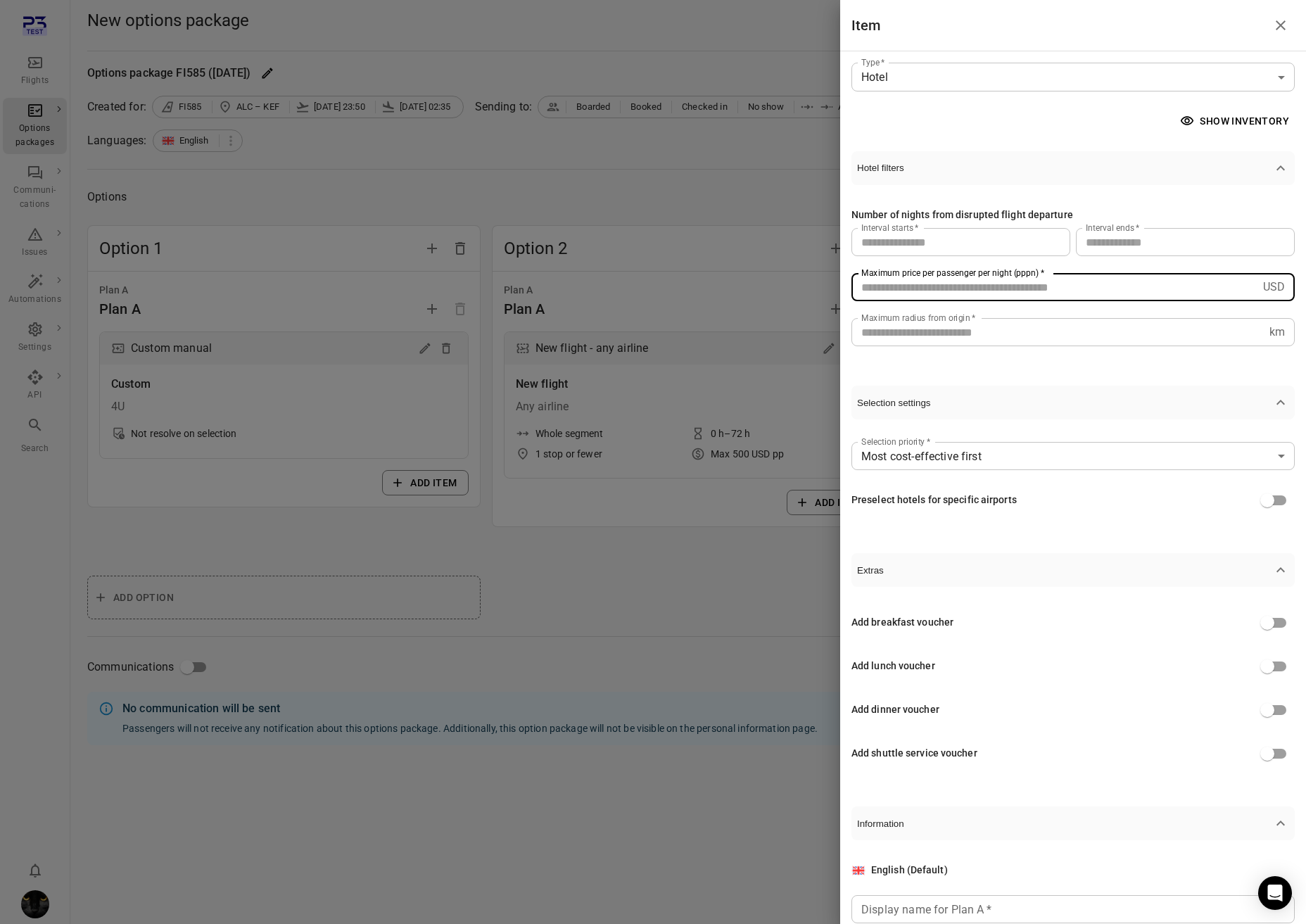
click at [1012, 289] on input "***" at bounding box center [1055, 287] width 406 height 28
type input "****"
click at [998, 346] on div "Number of nights from disrupted flight departure Interval starts   * * Interval…" at bounding box center [1074, 277] width 443 height 184
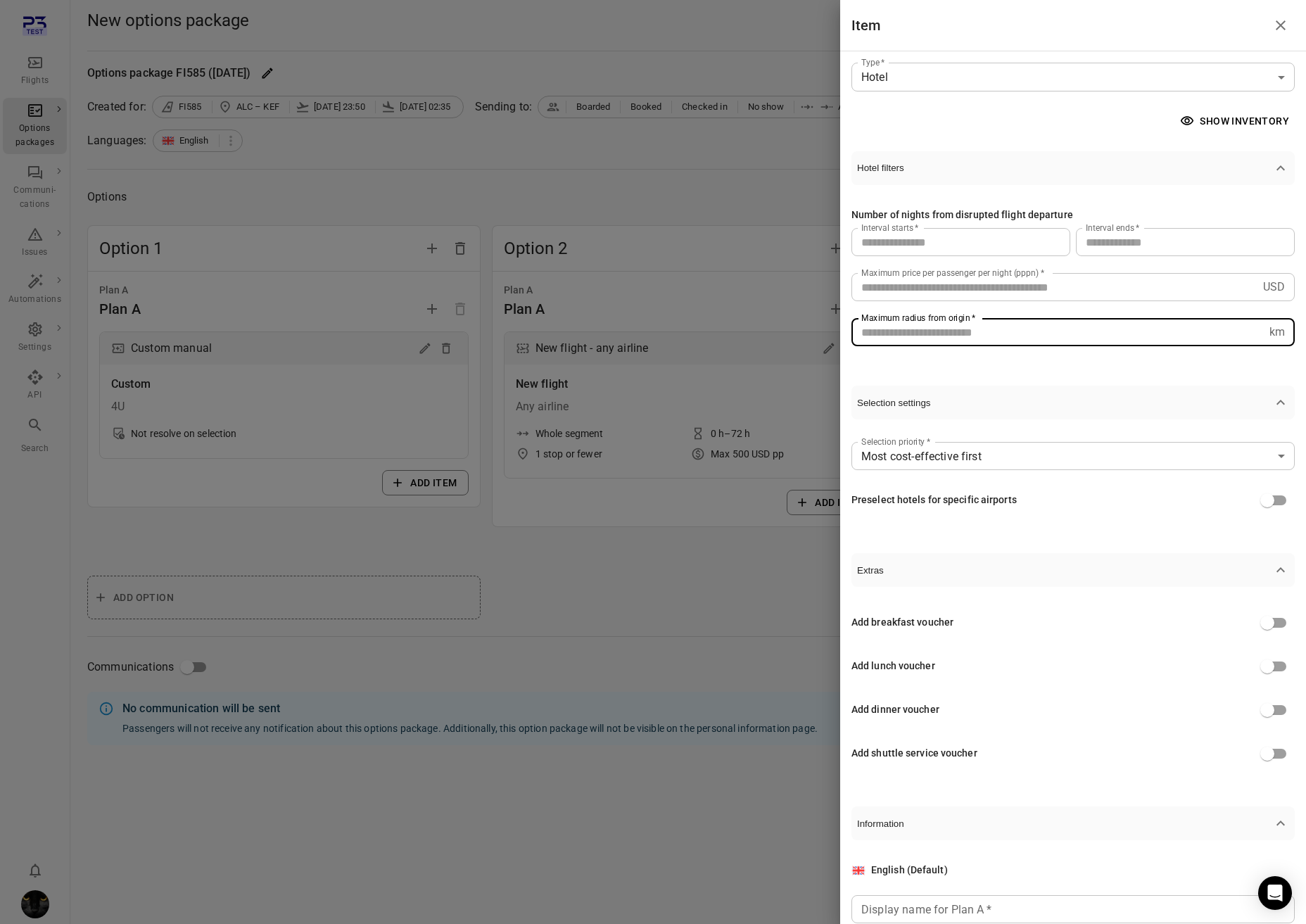
click at [1000, 337] on input "**" at bounding box center [1058, 332] width 413 height 28
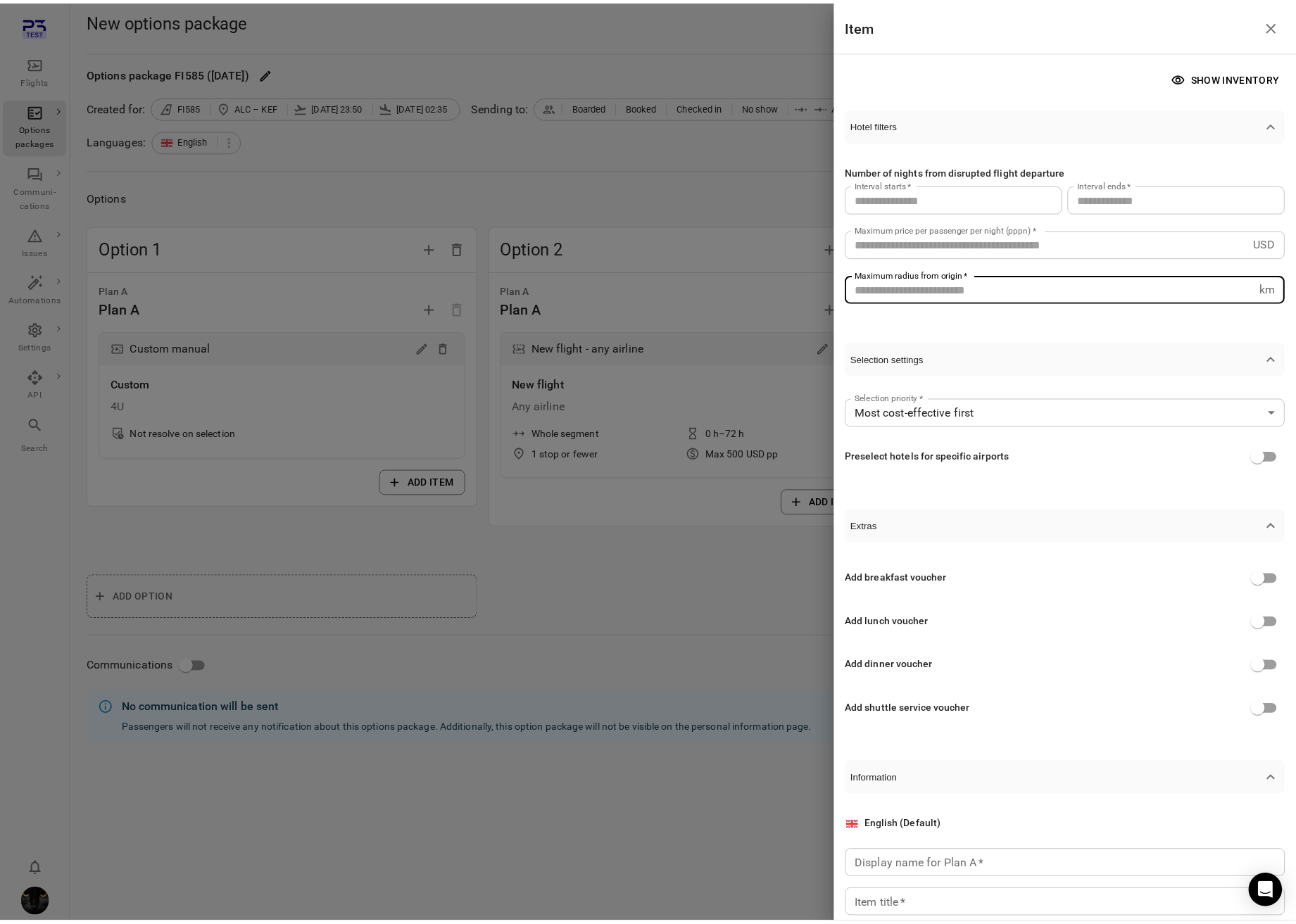
scroll to position [160, 0]
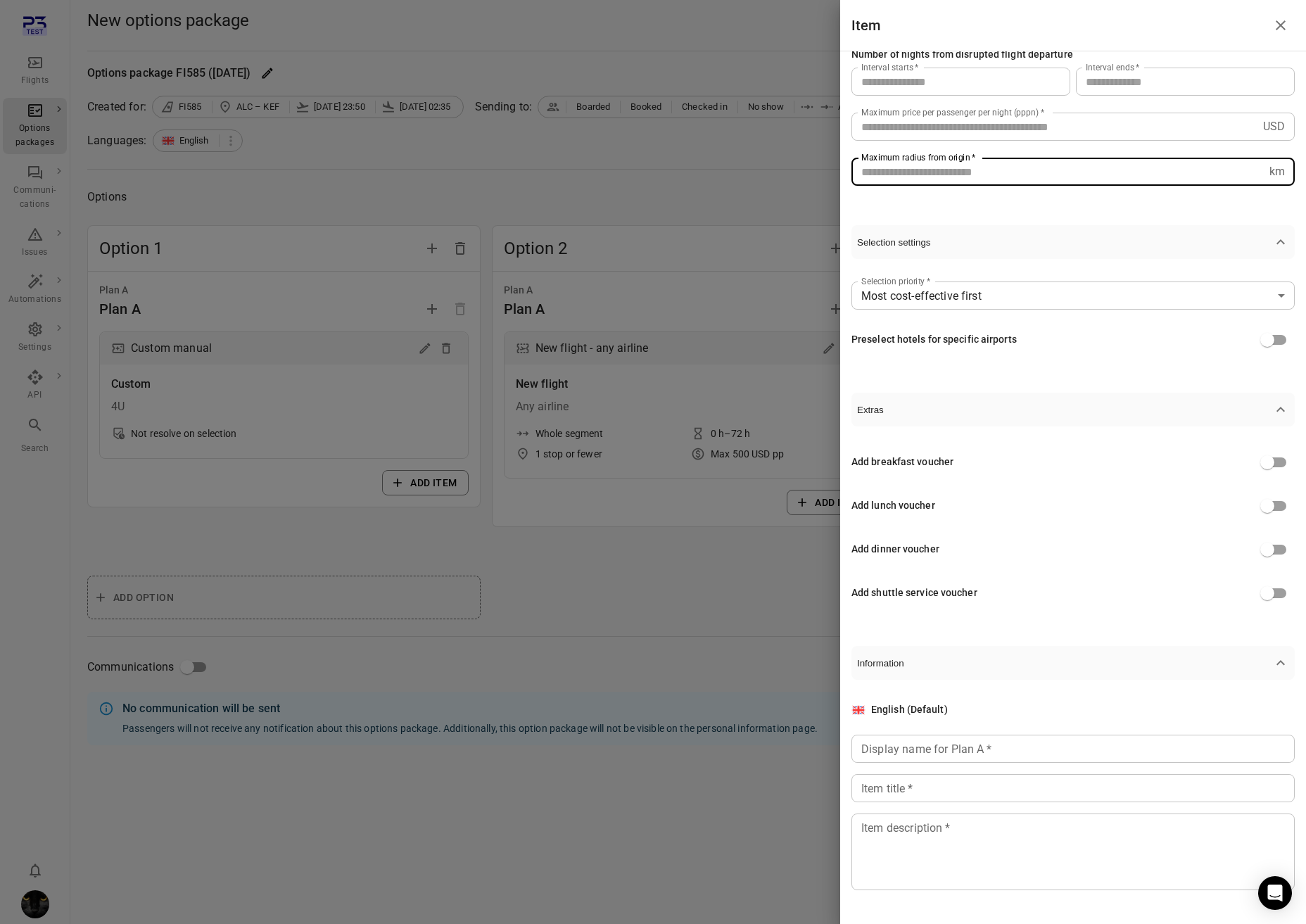
type input "***"
click at [998, 751] on input "Display name for Plan A   *" at bounding box center [1074, 748] width 443 height 28
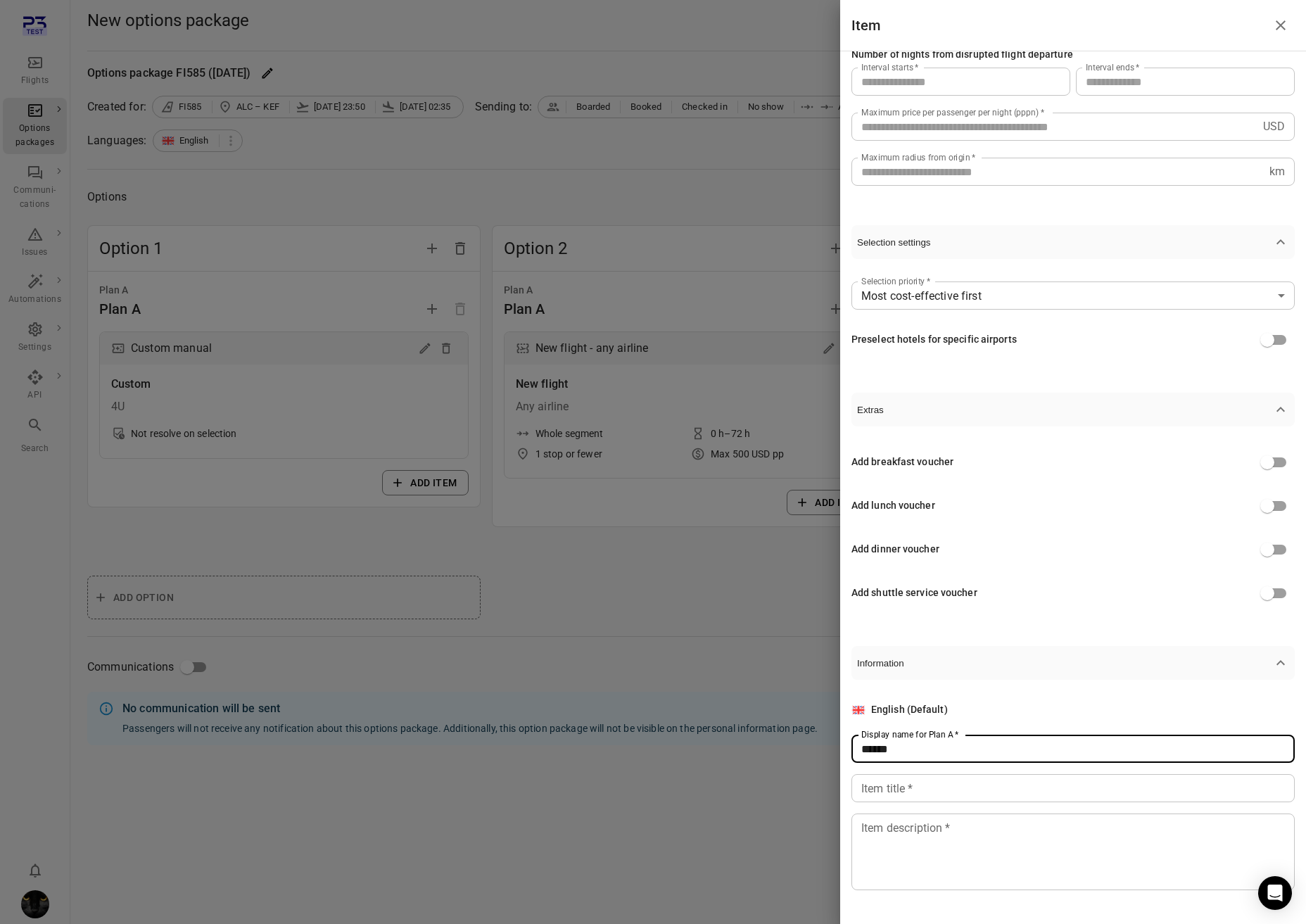
type input "******"
click at [960, 791] on div "English (Default) Display name for Plan A   * ****** Display name for Plan A   …" at bounding box center [1074, 796] width 443 height 188
click at [960, 791] on input "Item title   *" at bounding box center [1074, 787] width 443 height 28
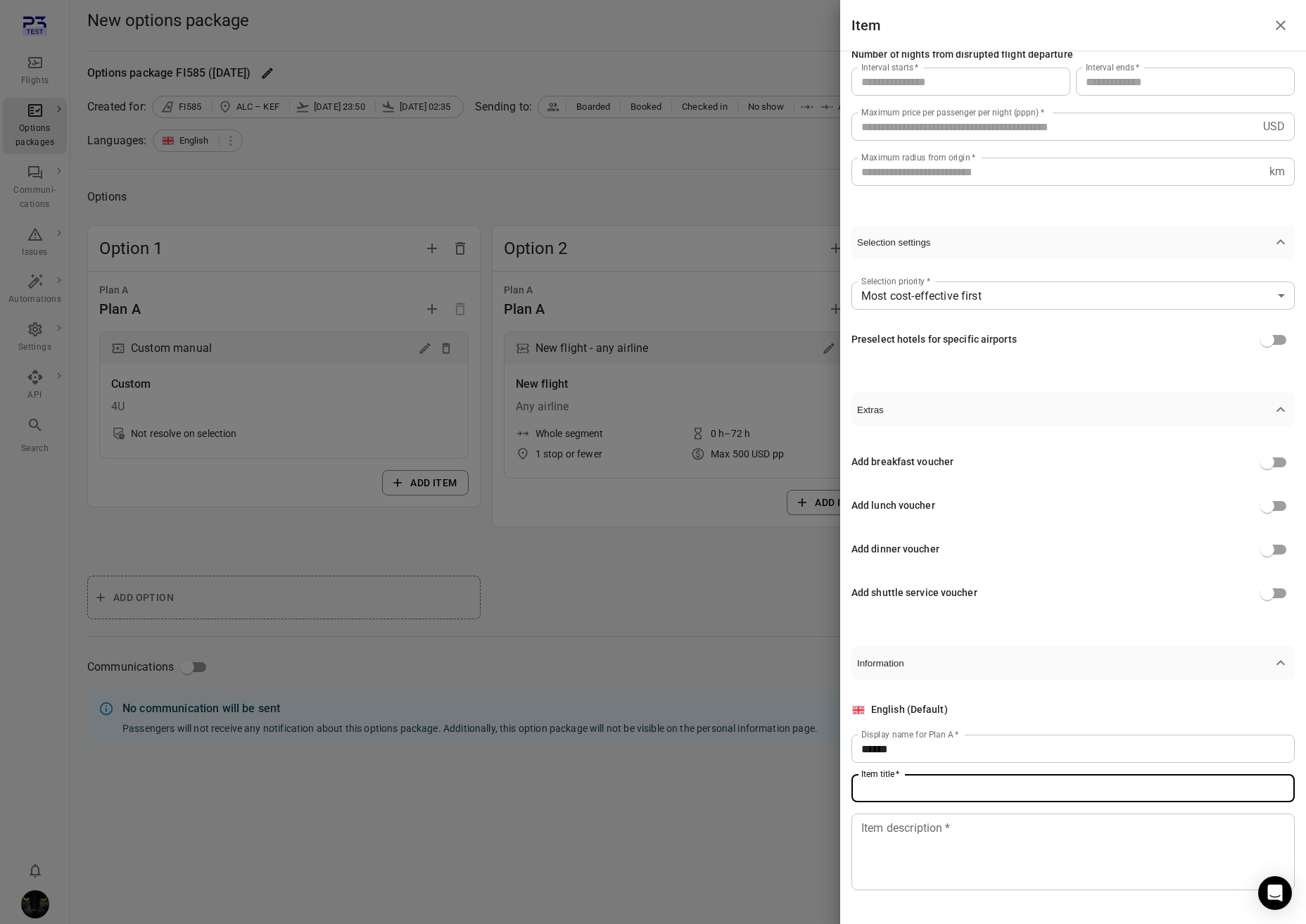
type input "*"
type input "*****"
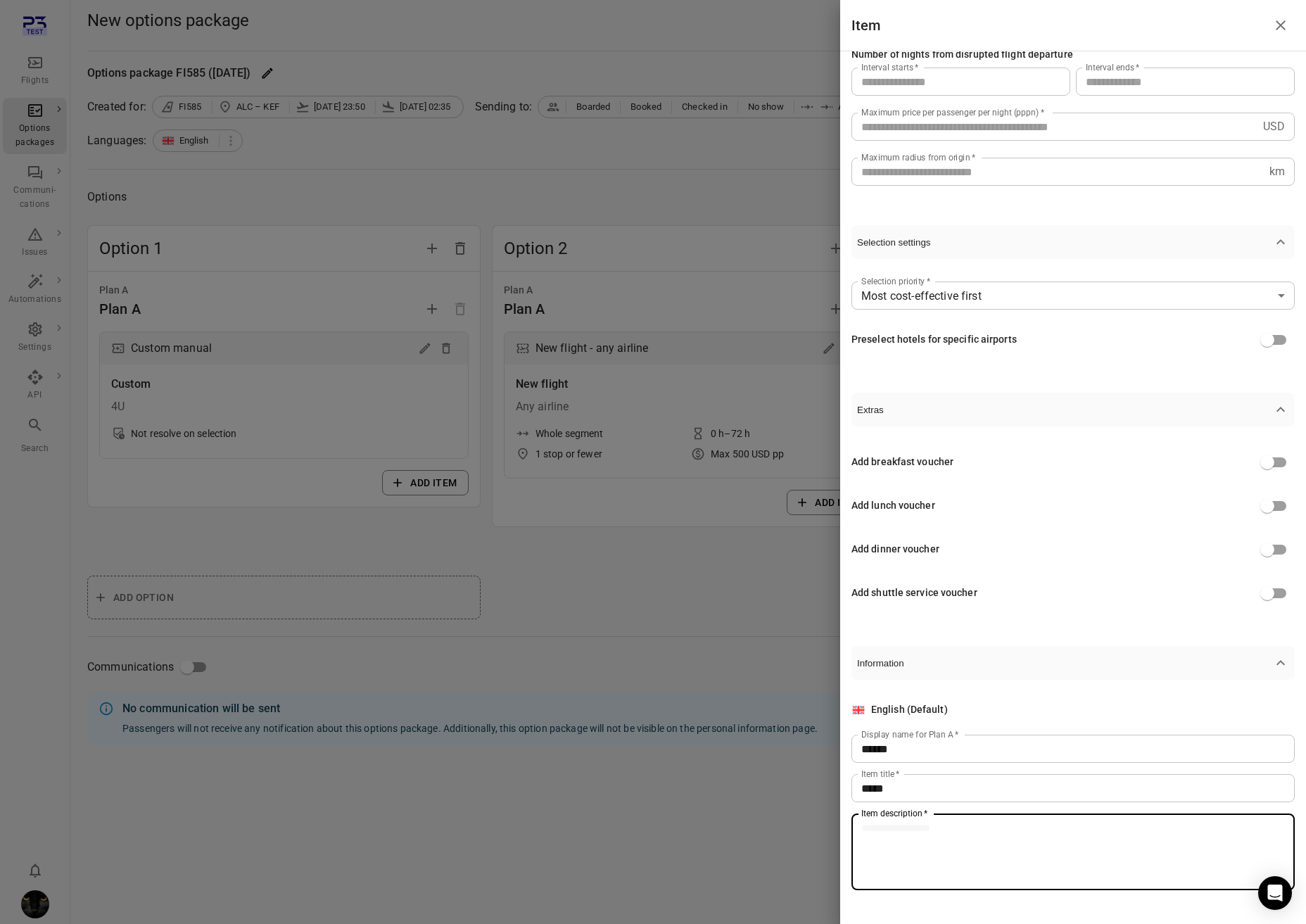
click at [953, 791] on textarea "Item description   *" at bounding box center [1074, 852] width 424 height 64
type textarea "**"
click at [592, 601] on div at bounding box center [653, 462] width 1306 height 924
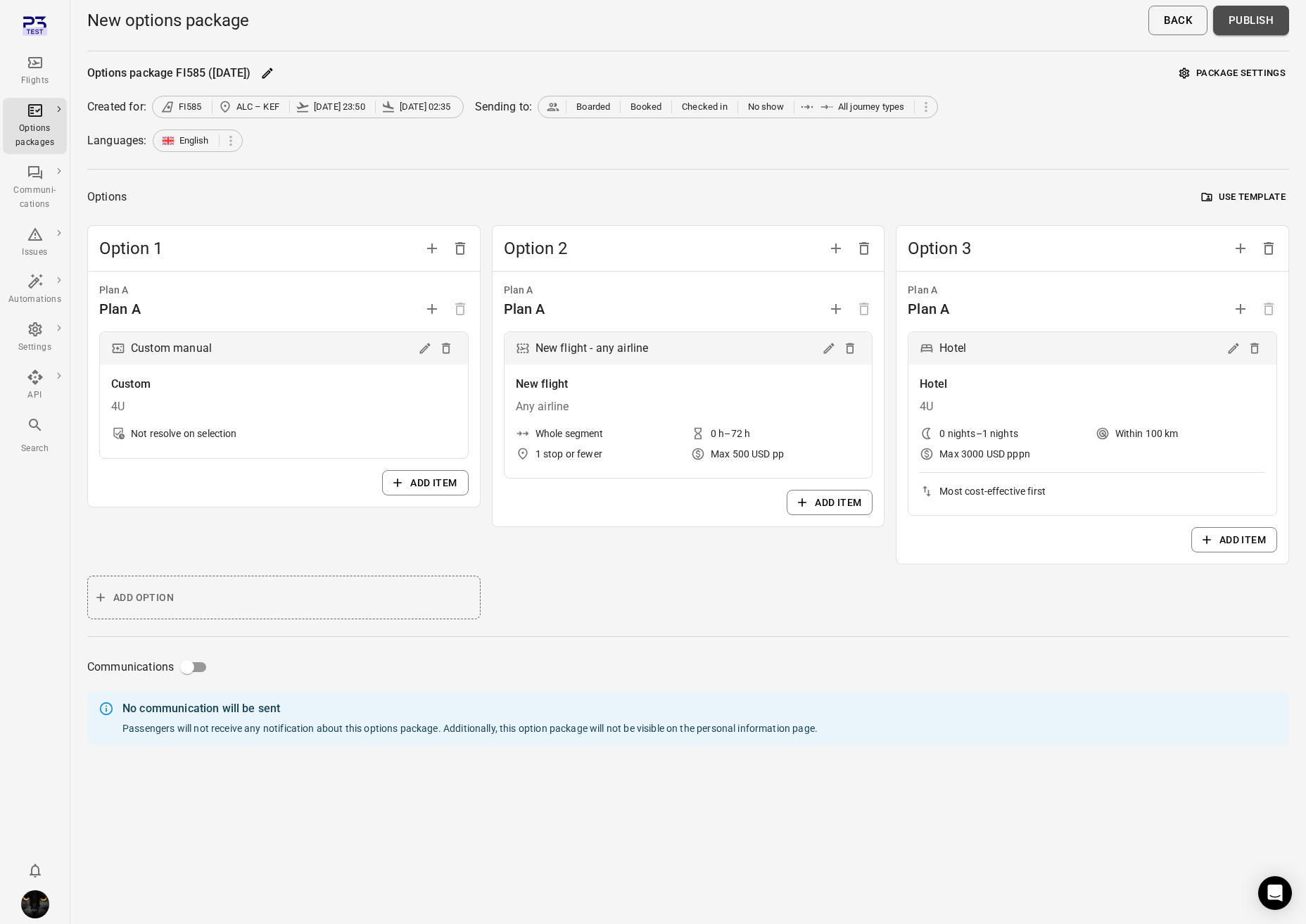
click at [1157, 24] on button "Publish" at bounding box center [1251, 20] width 76 height 29
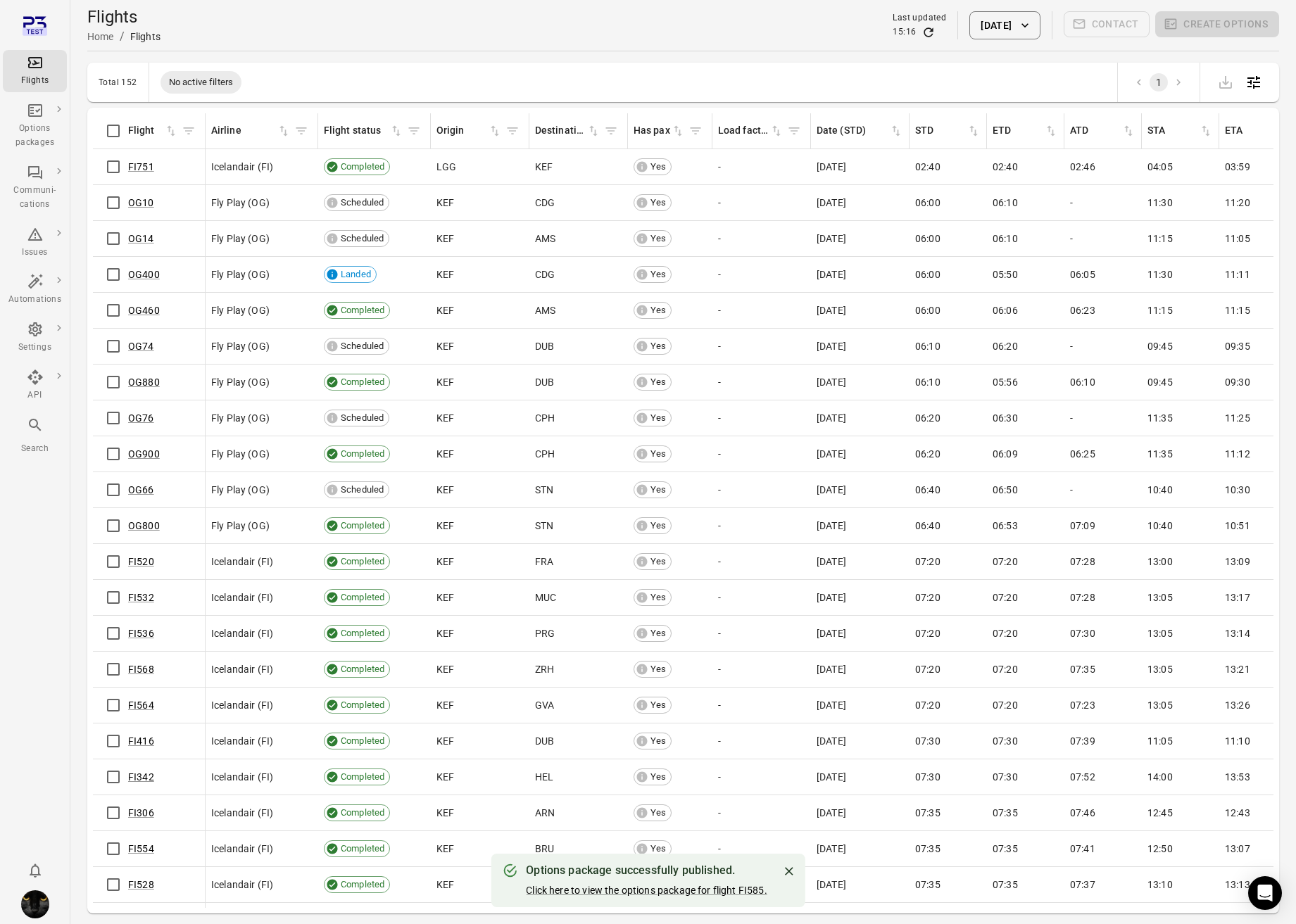
click at [662, 791] on div "Options package successfully published. Click here to view the options package …" at bounding box center [646, 880] width 241 height 45
click at [665, 791] on link "Click here to view the options package for flight FI585." at bounding box center [646, 890] width 241 height 12
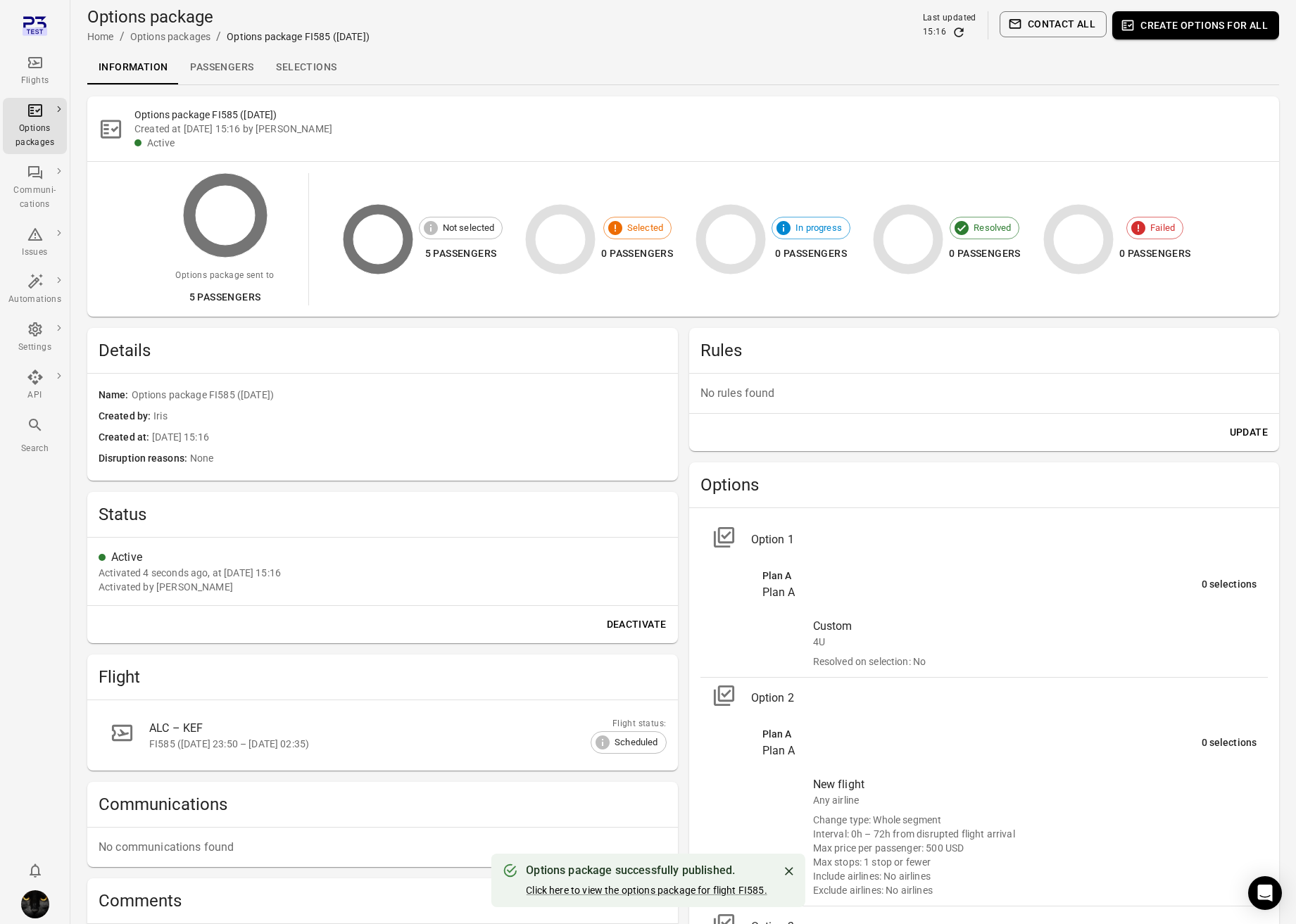
click at [306, 69] on link "Selections" at bounding box center [305, 67] width 83 height 34
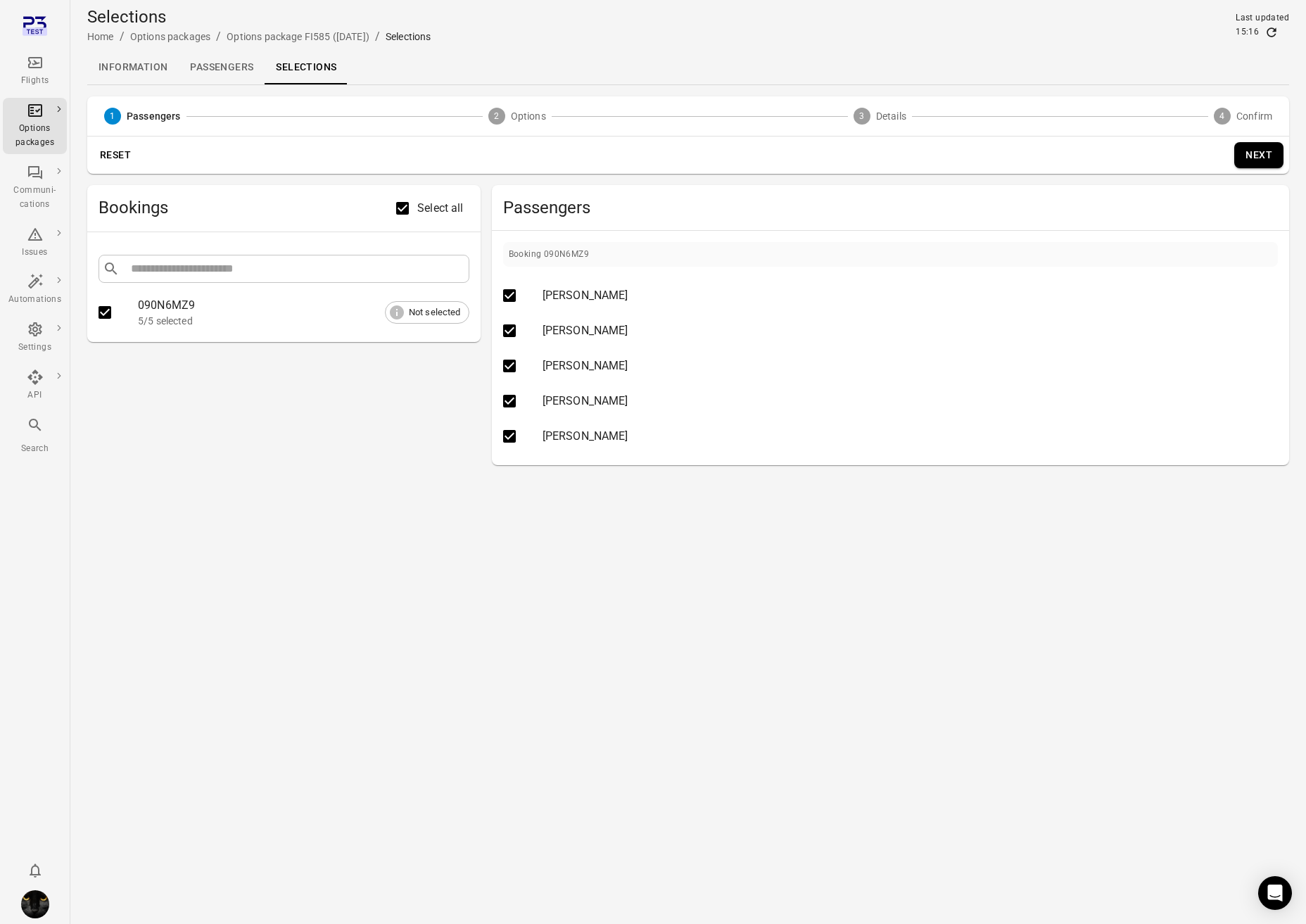
click at [1157, 161] on button "Next" at bounding box center [1259, 155] width 49 height 26
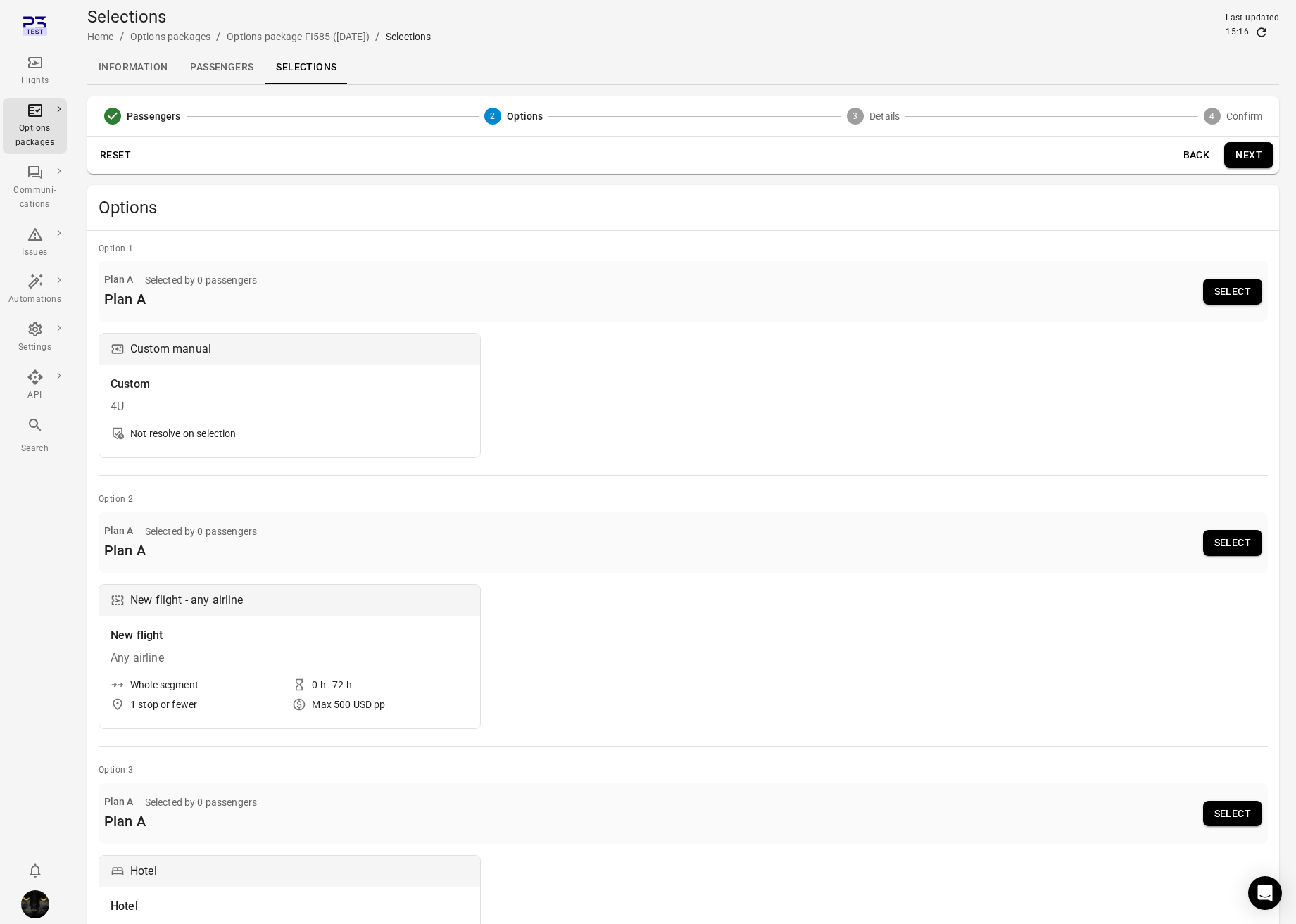
click at [1156, 153] on button "Back" at bounding box center [1195, 155] width 45 height 26
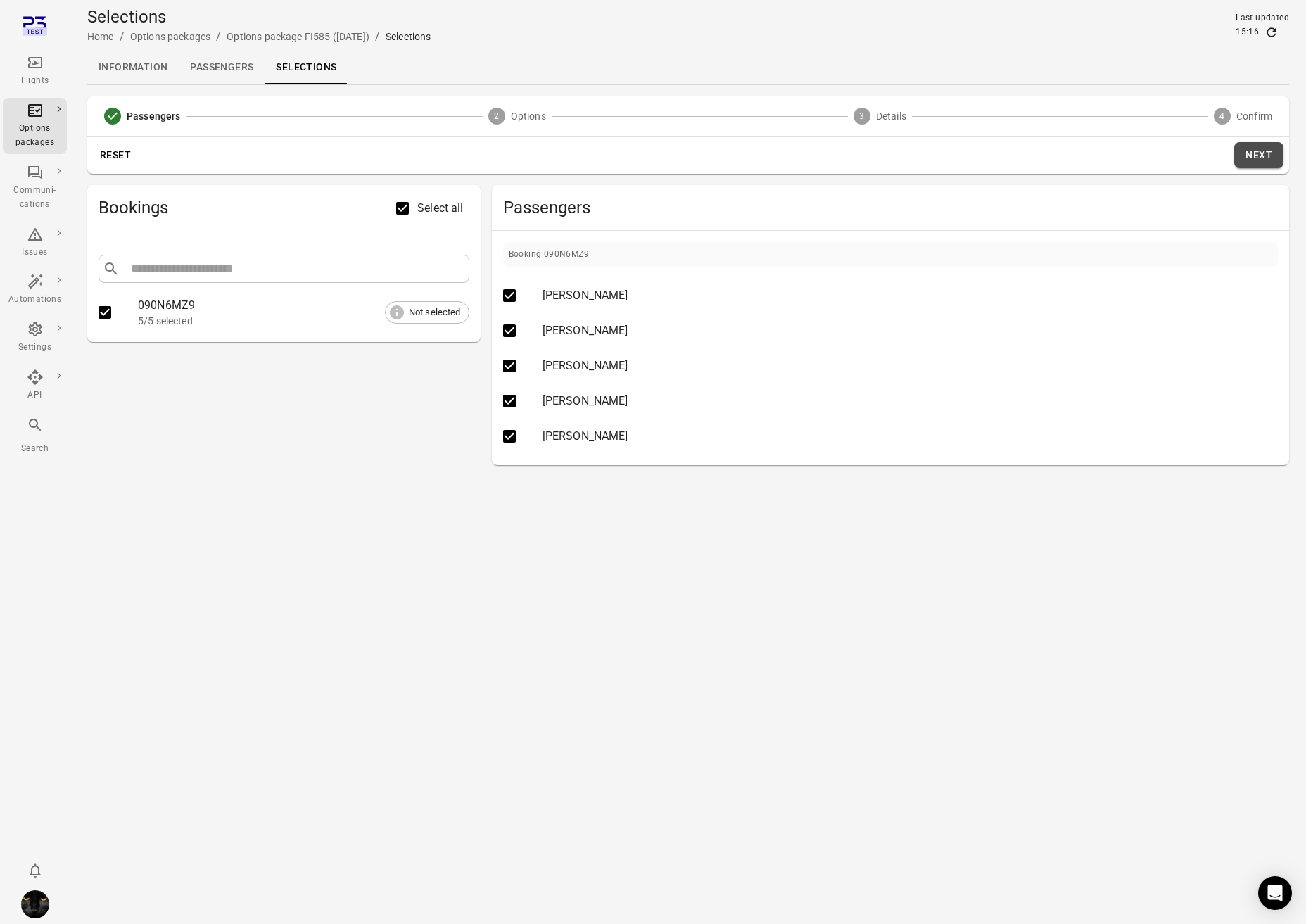
click at [1157, 158] on button "Next" at bounding box center [1259, 155] width 49 height 26
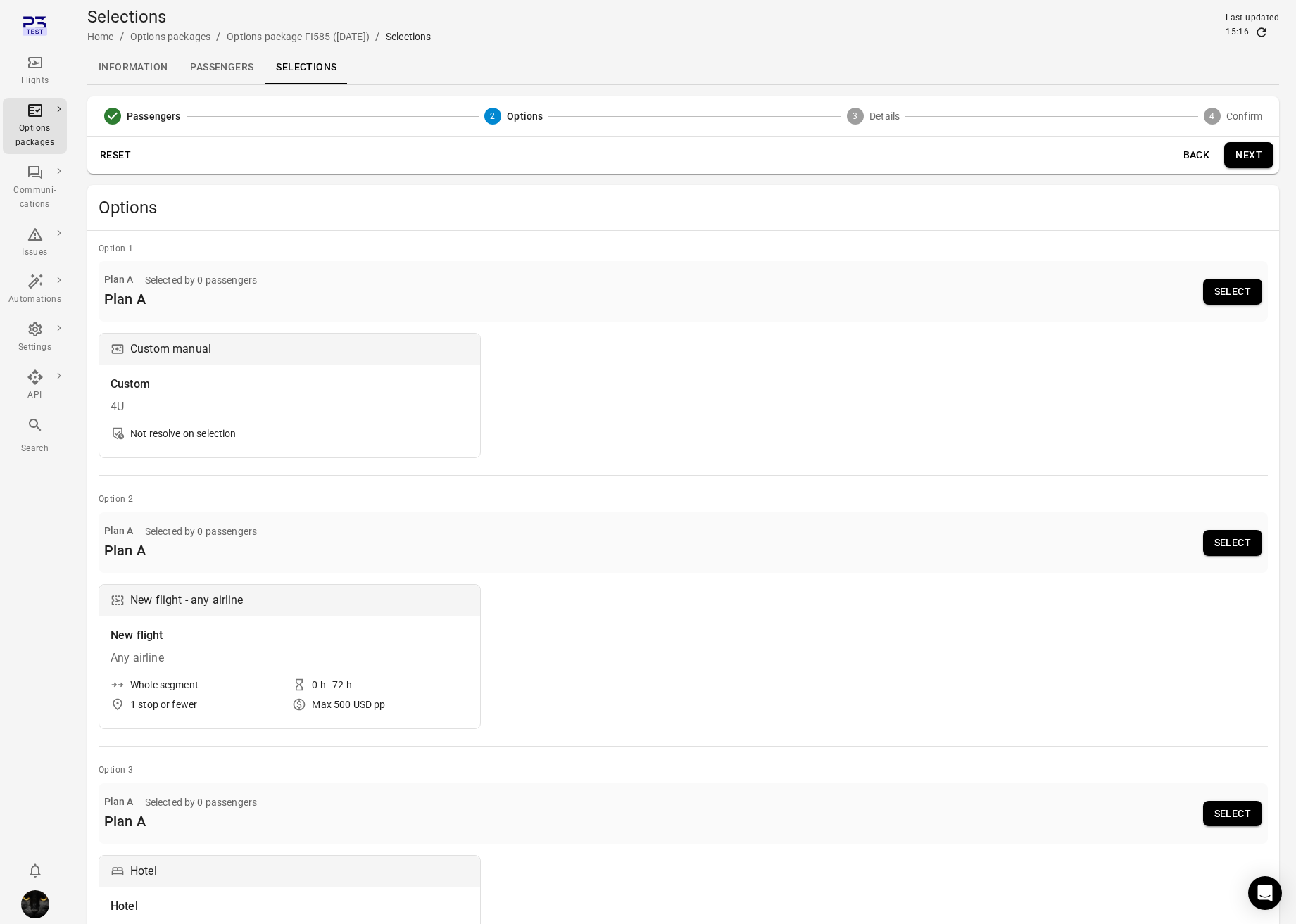
click at [1156, 147] on button "Next" at bounding box center [1248, 155] width 49 height 26
click at [1156, 155] on button "Next" at bounding box center [1248, 155] width 49 height 26
click at [1156, 289] on button "Select" at bounding box center [1232, 292] width 60 height 26
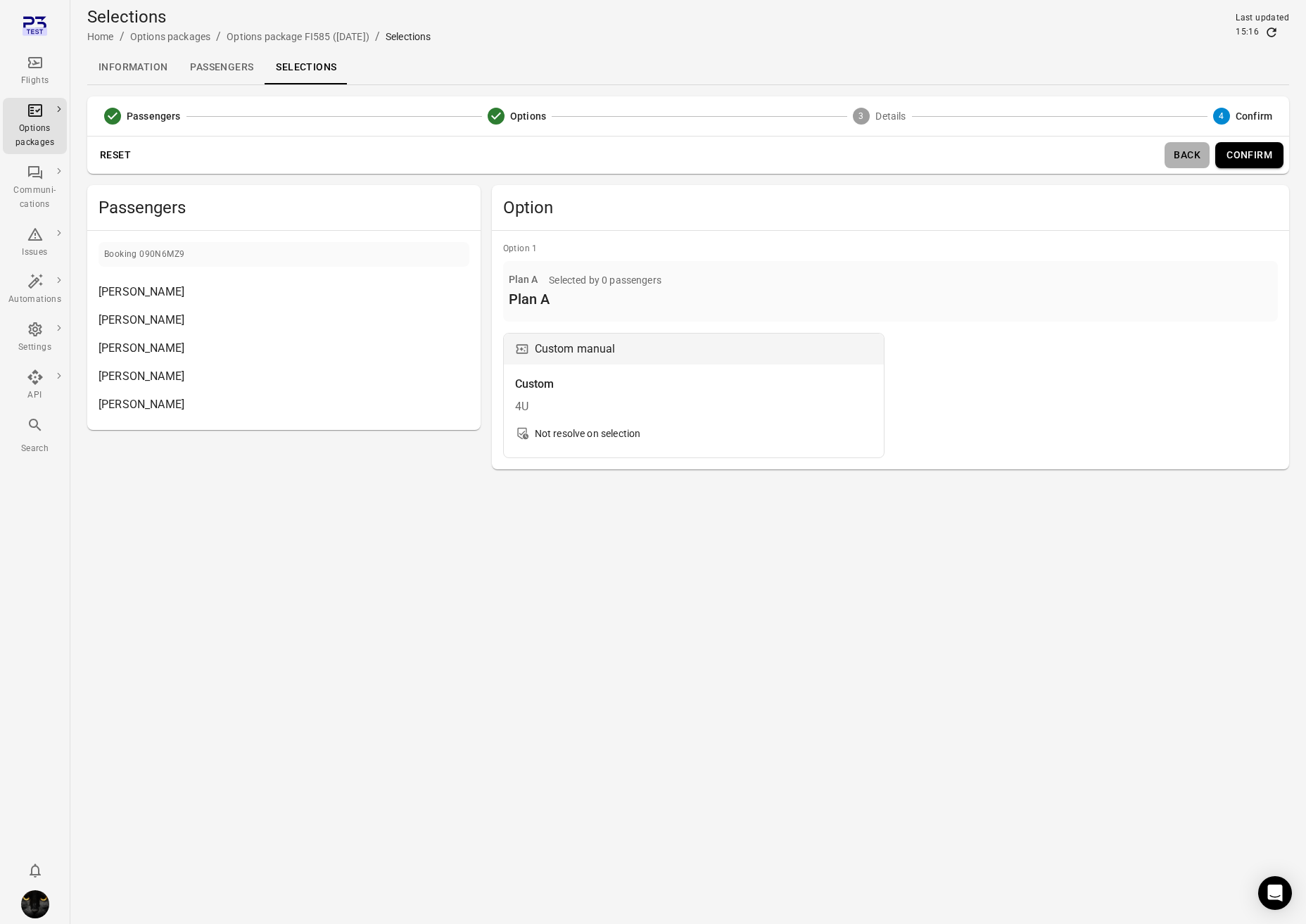
click at [1157, 155] on button "Back" at bounding box center [1187, 155] width 45 height 26
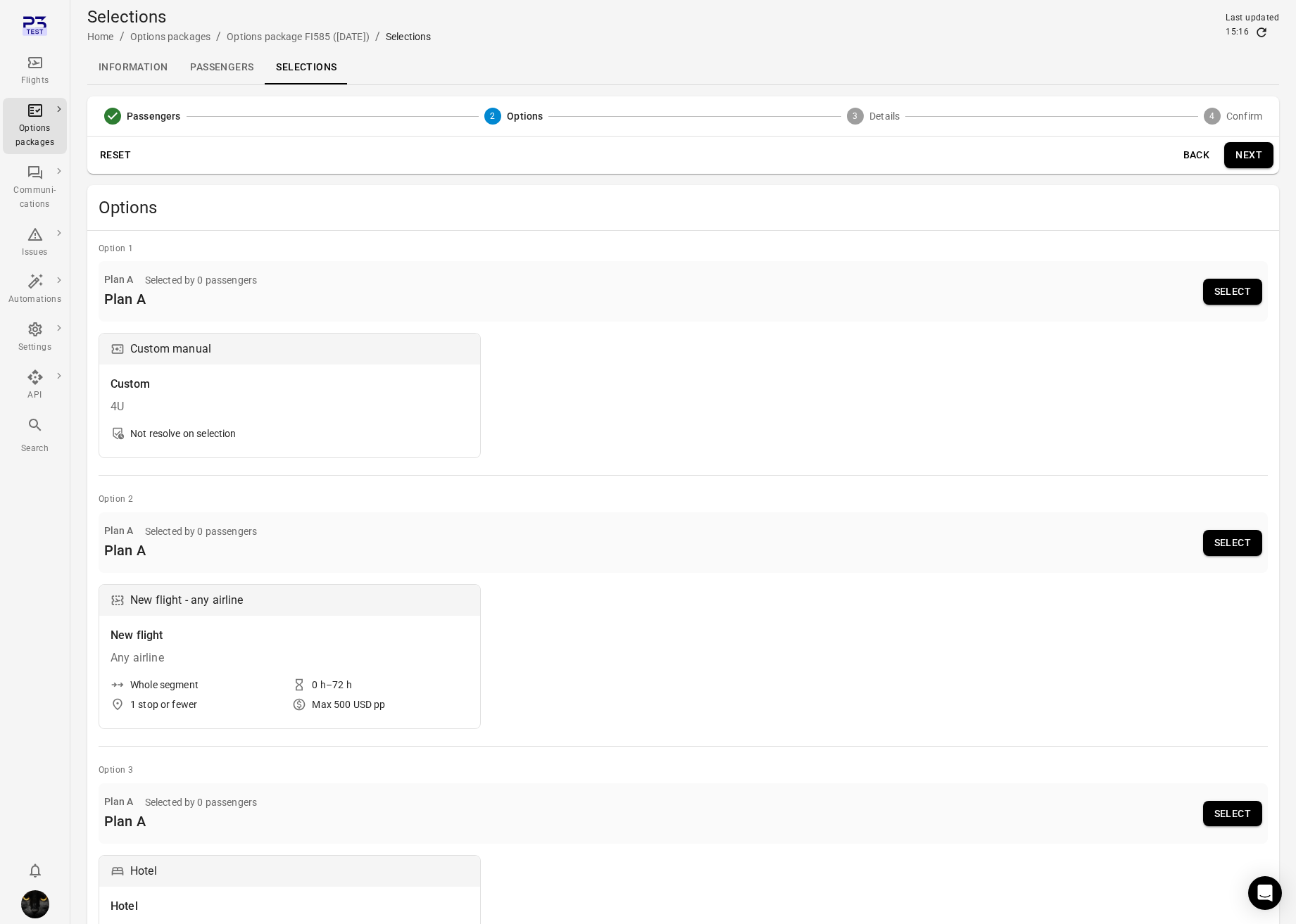
click at [1156, 539] on button "Select" at bounding box center [1232, 542] width 60 height 26
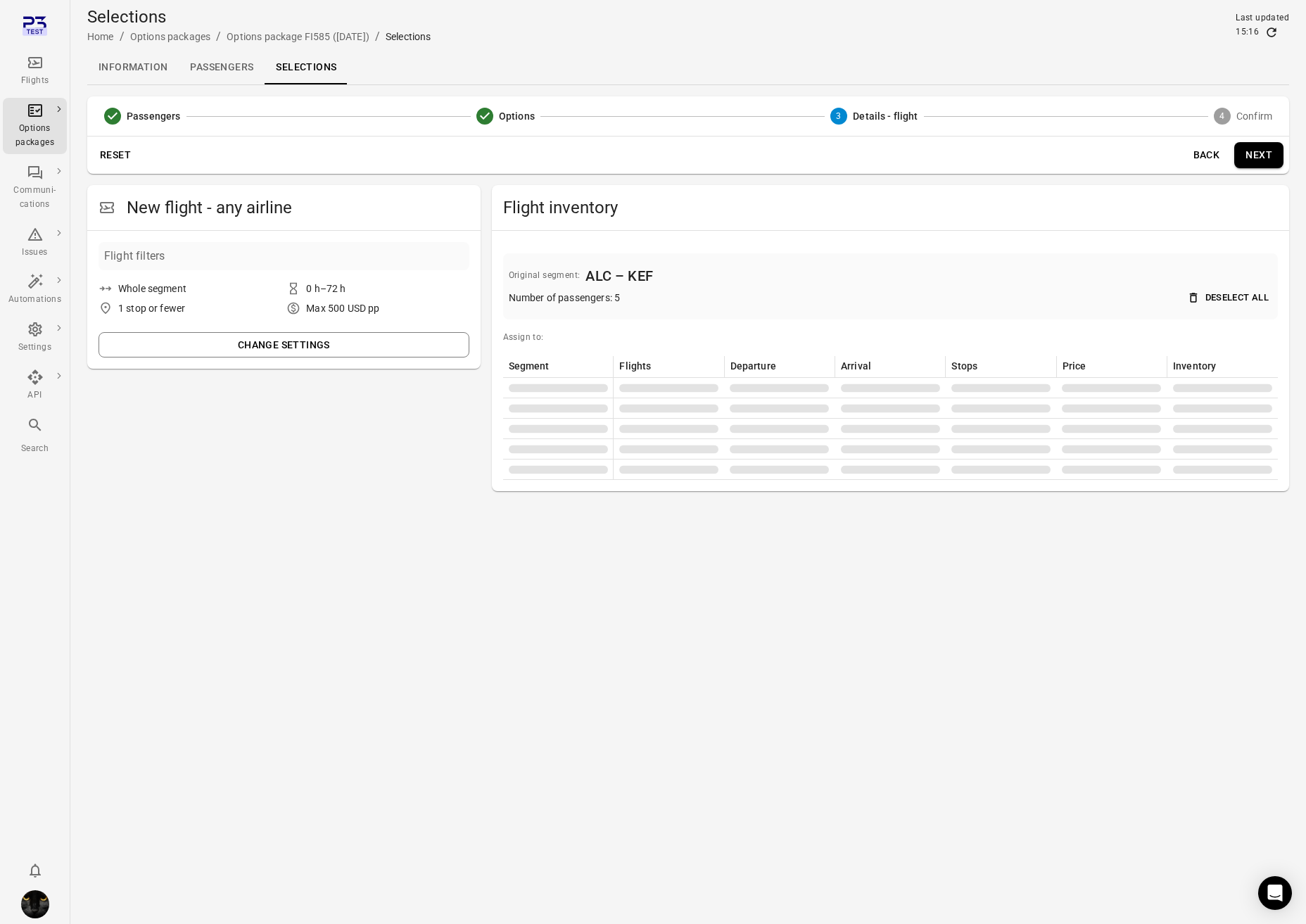
click at [1157, 157] on button "Back" at bounding box center [1206, 155] width 45 height 26
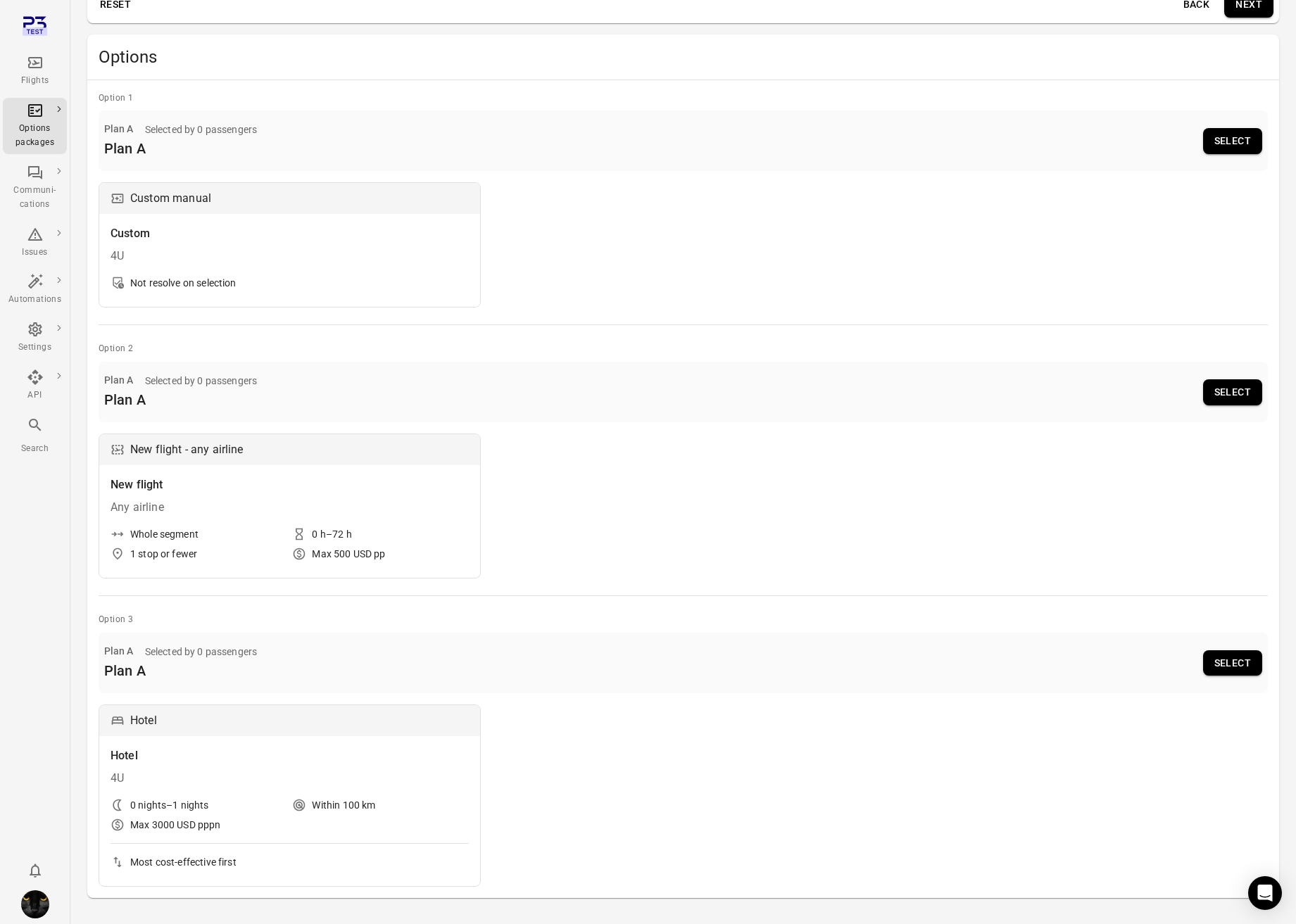
scroll to position [181, 0]
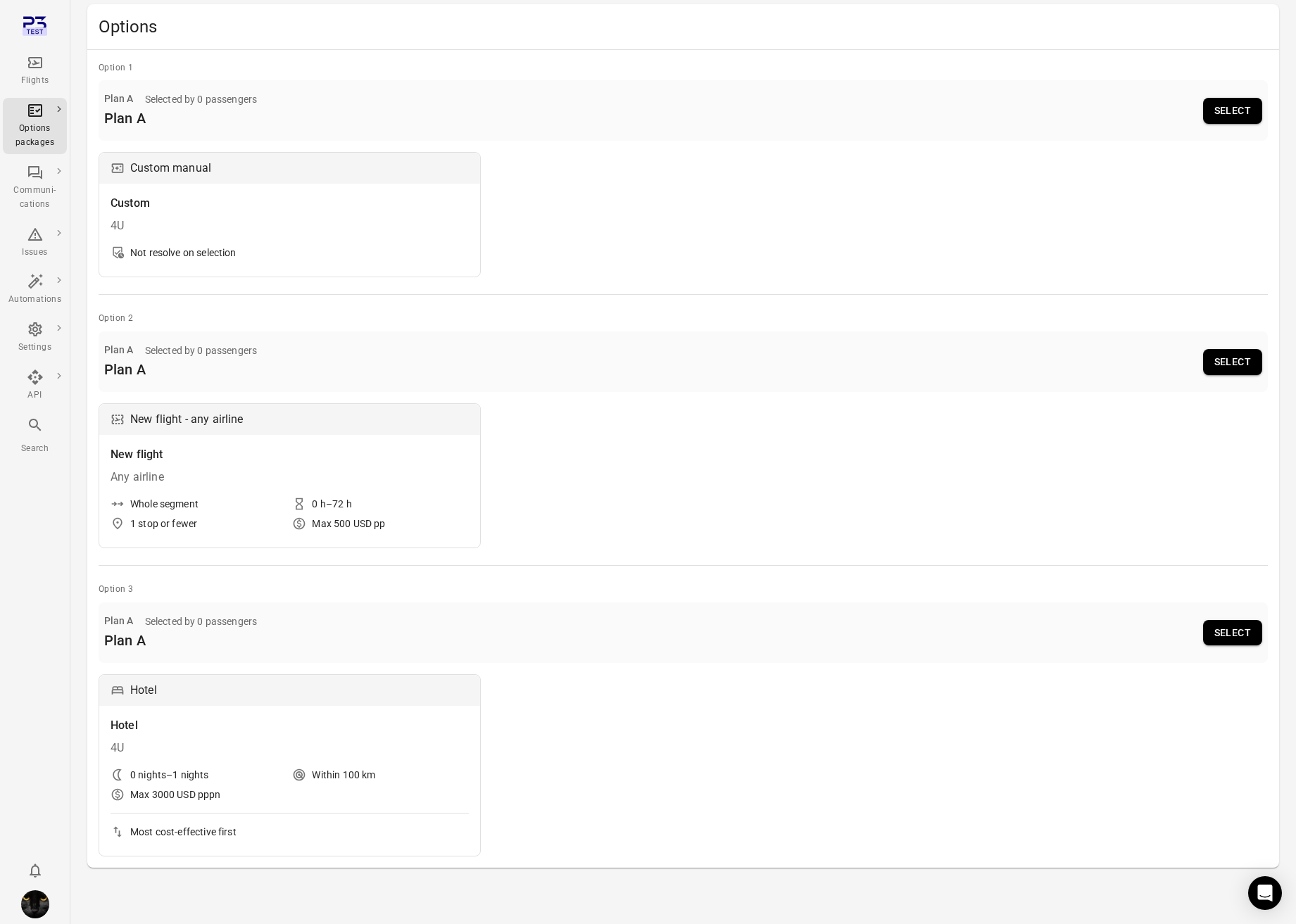
click at [1156, 635] on button "Select" at bounding box center [1232, 632] width 60 height 26
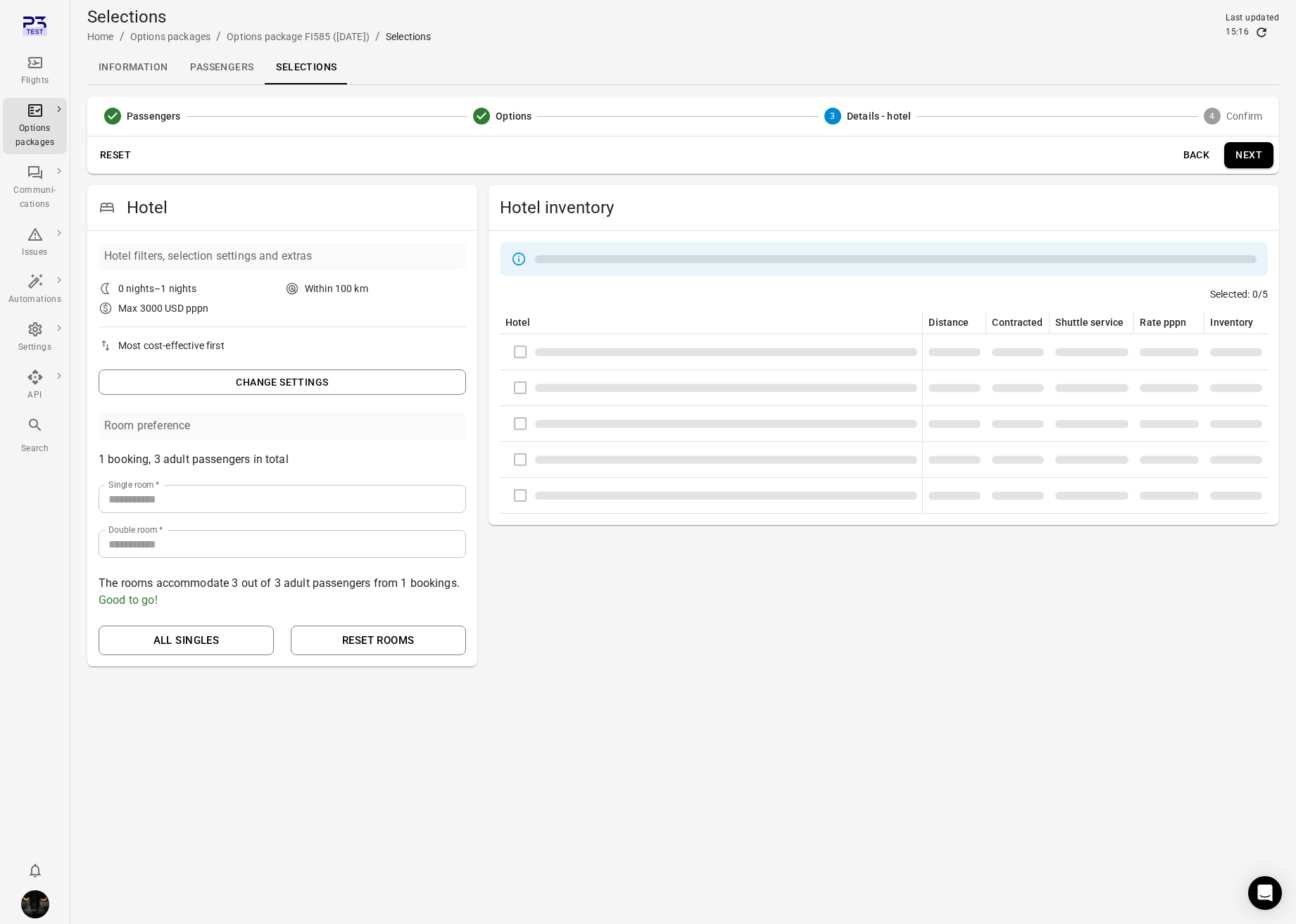
scroll to position [0, 0]
click at [1156, 154] on button "Back" at bounding box center [1206, 155] width 45 height 26
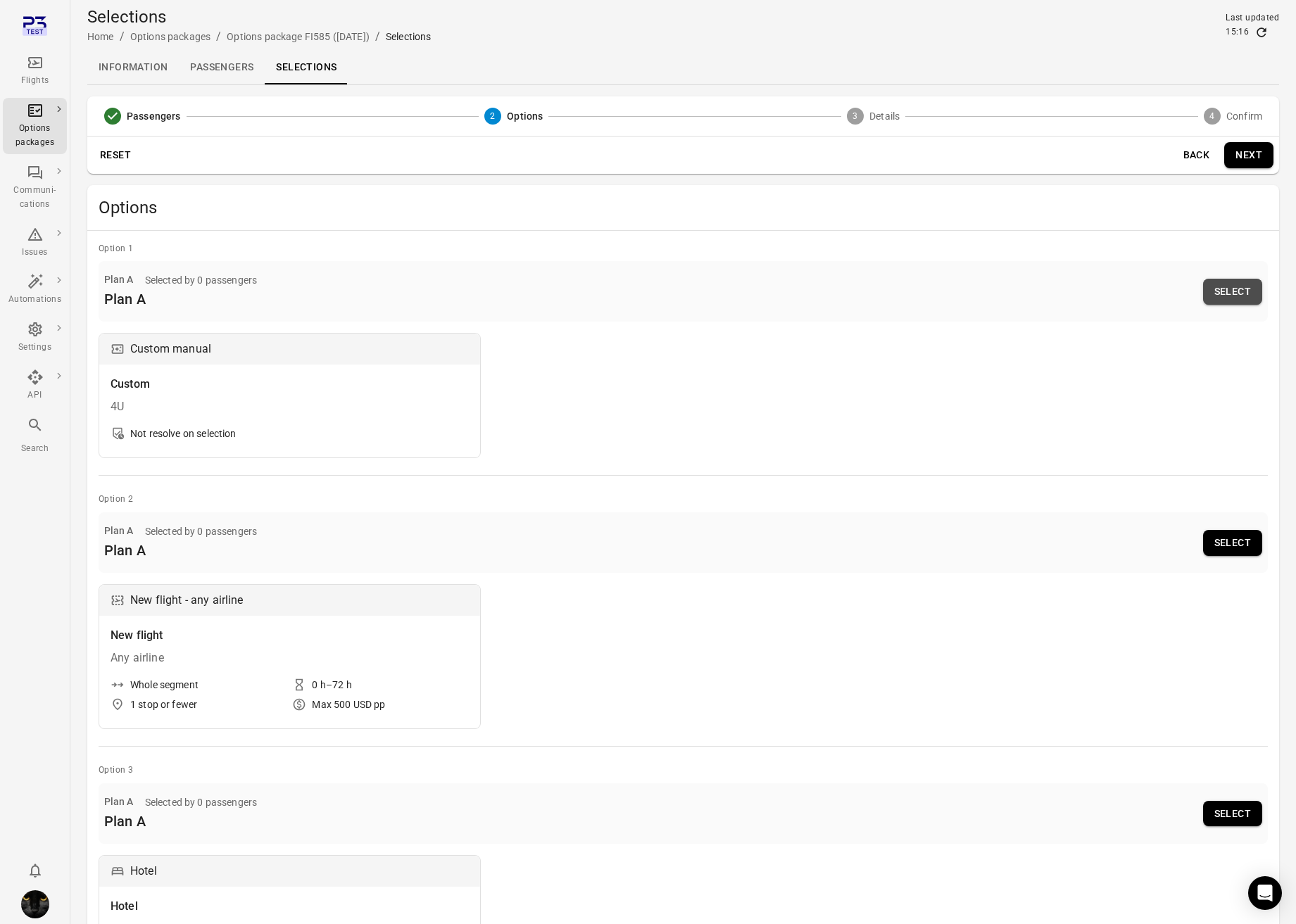
click at [1156, 285] on button "Select" at bounding box center [1232, 292] width 60 height 26
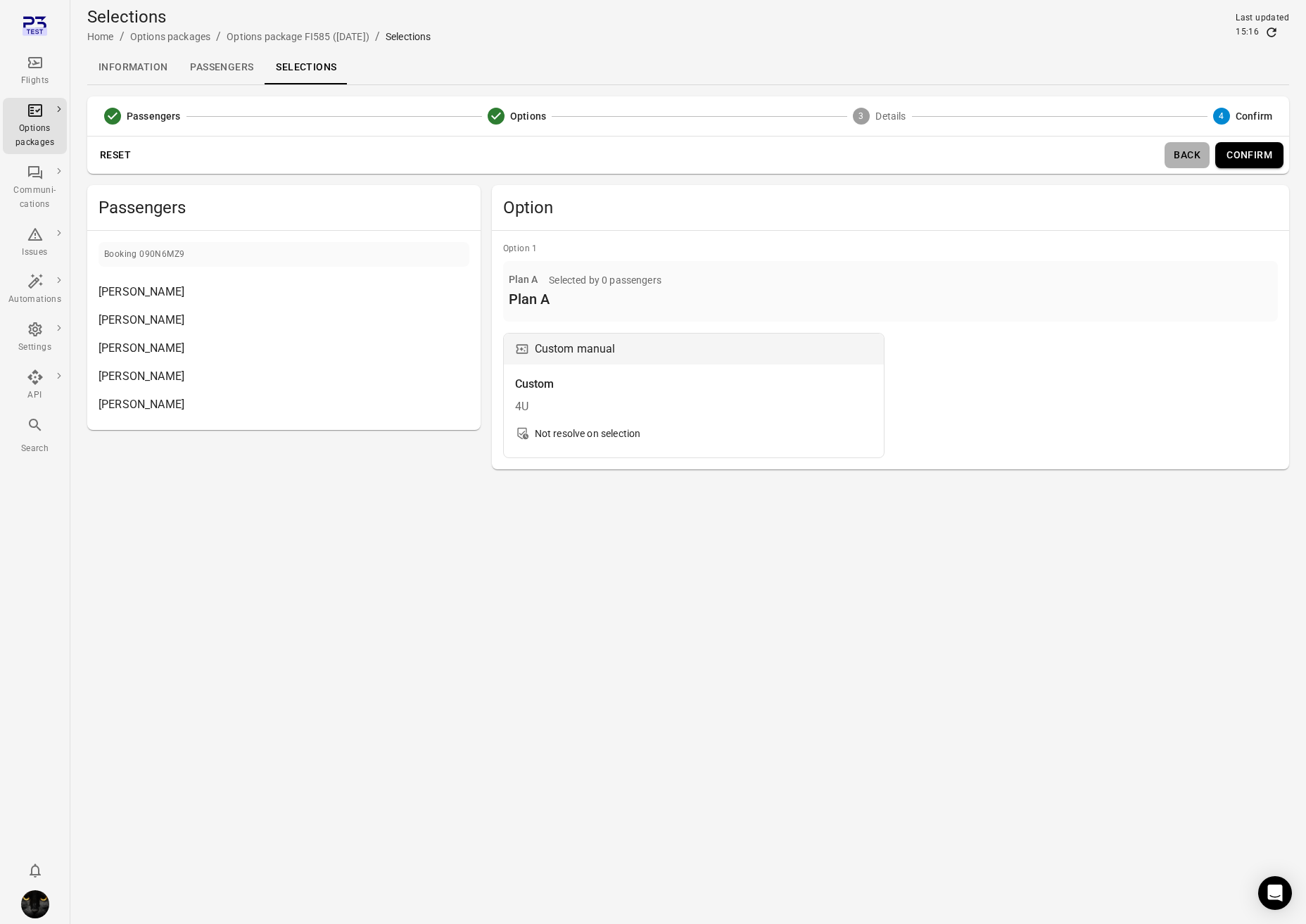
click at [1157, 158] on button "Back" at bounding box center [1187, 155] width 45 height 26
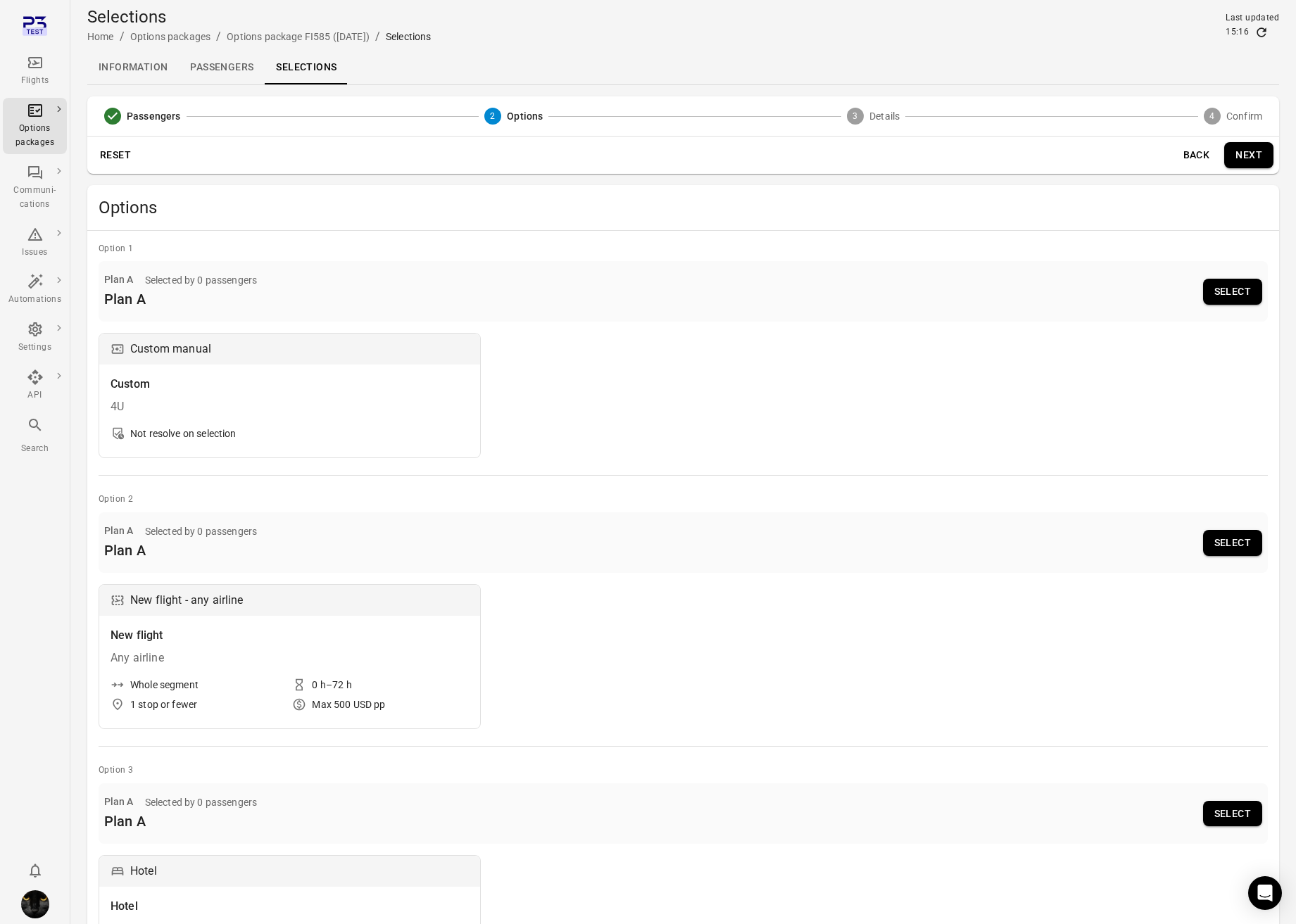
click at [1156, 536] on button "Select" at bounding box center [1232, 542] width 60 height 26
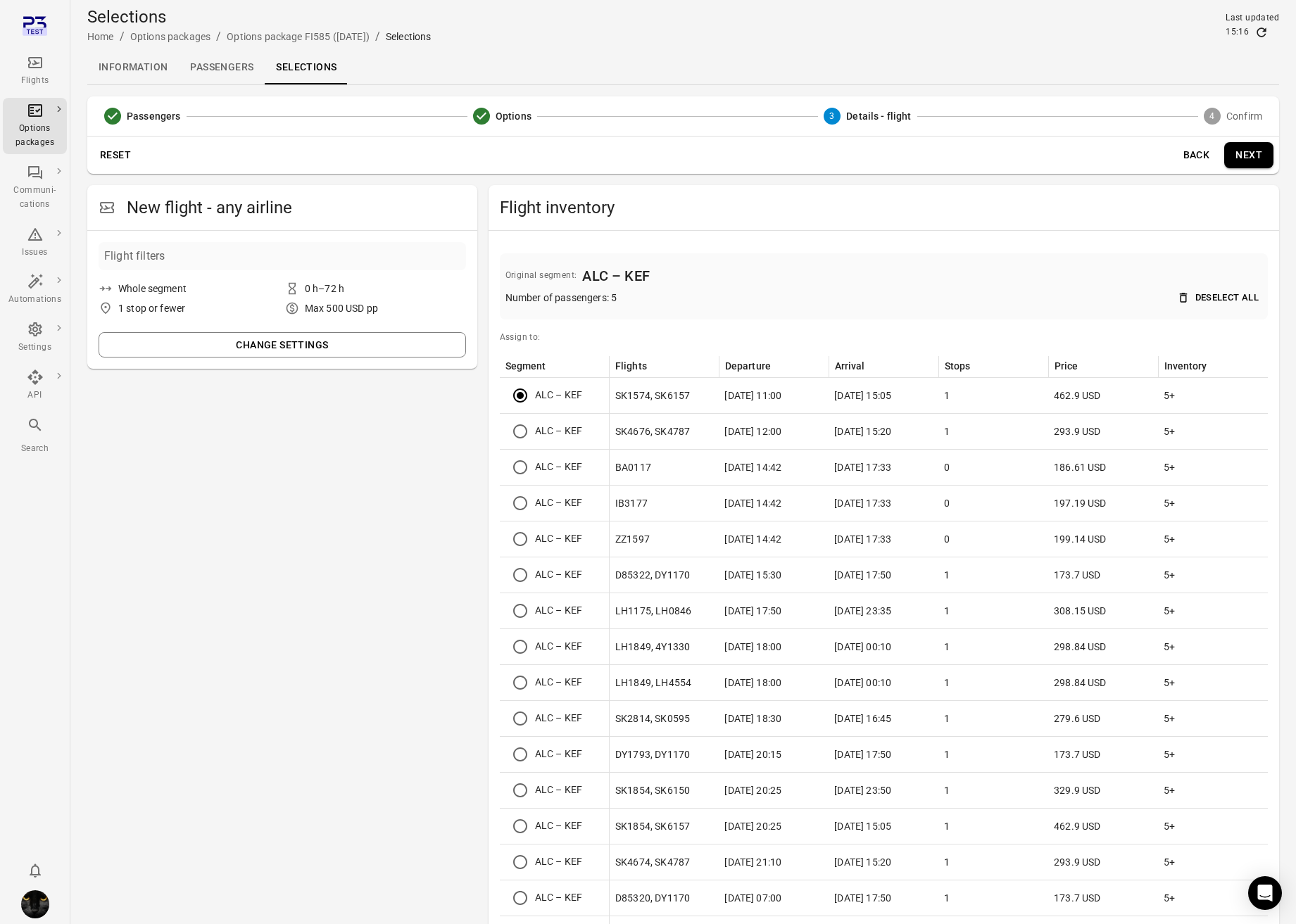
click at [1156, 155] on button "Back" at bounding box center [1195, 155] width 45 height 26
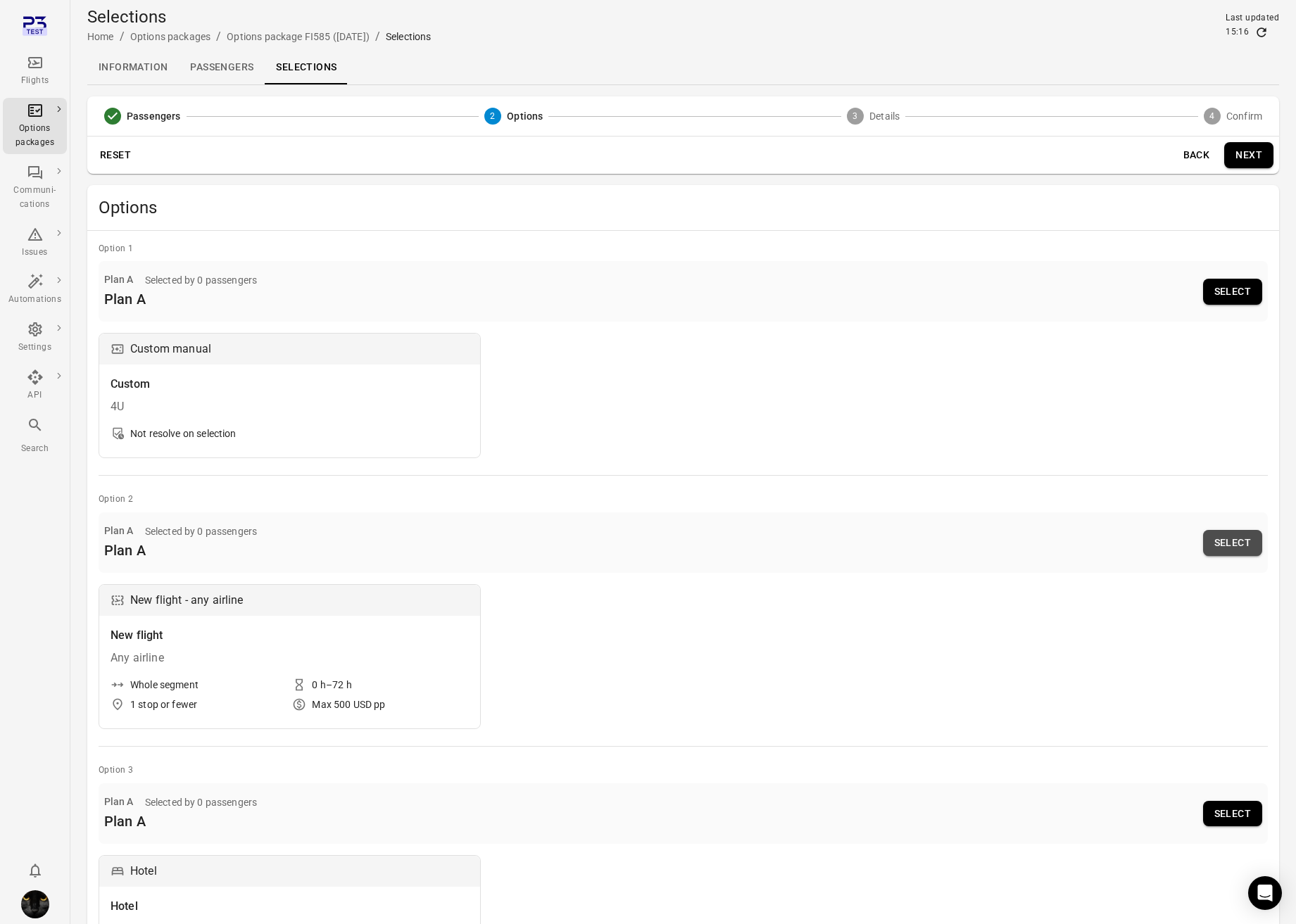
click at [1156, 543] on button "Select" at bounding box center [1232, 542] width 60 height 26
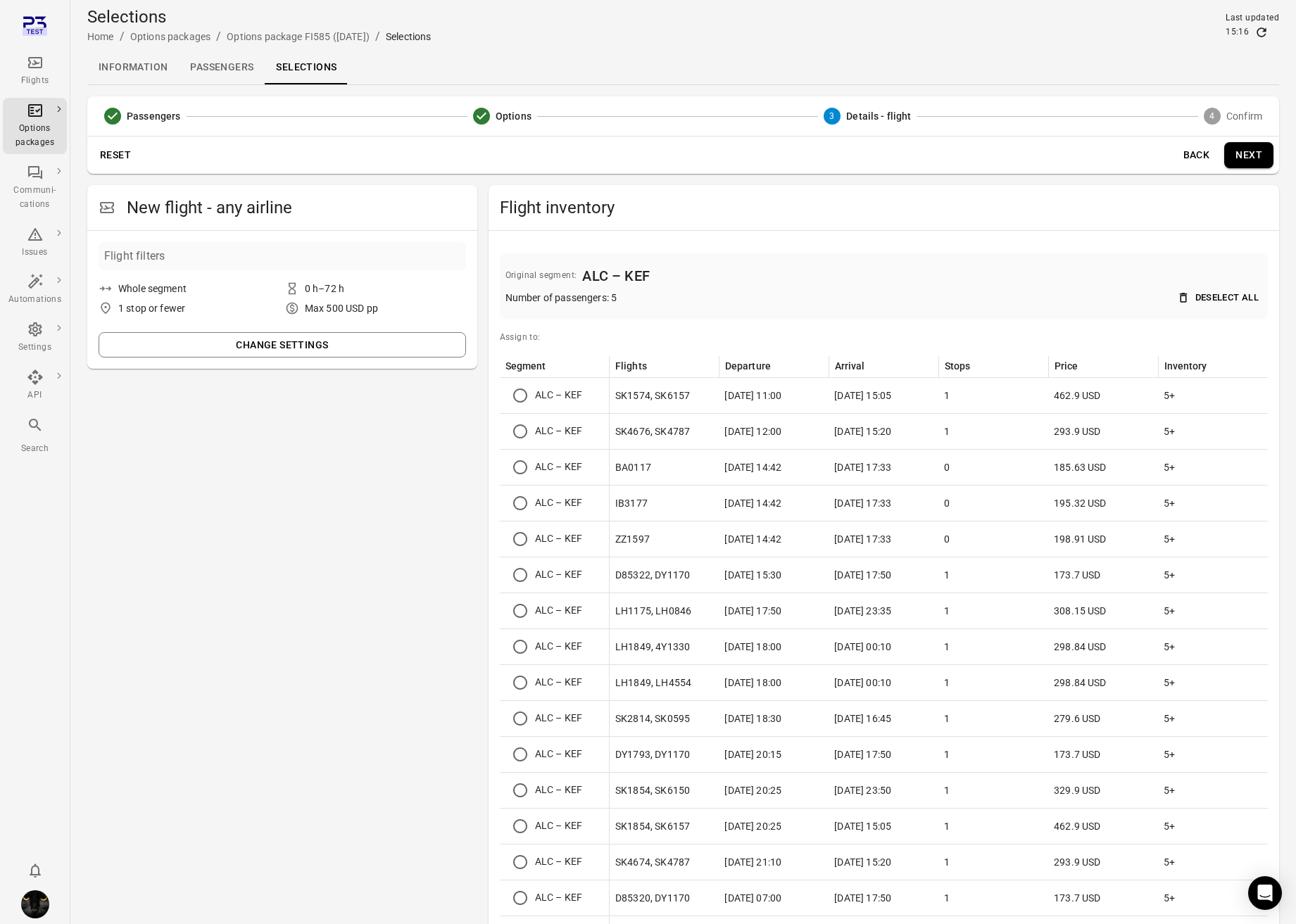
click at [1156, 156] on button "Next" at bounding box center [1248, 155] width 49 height 26
click at [1156, 150] on button "Next" at bounding box center [1248, 155] width 49 height 26
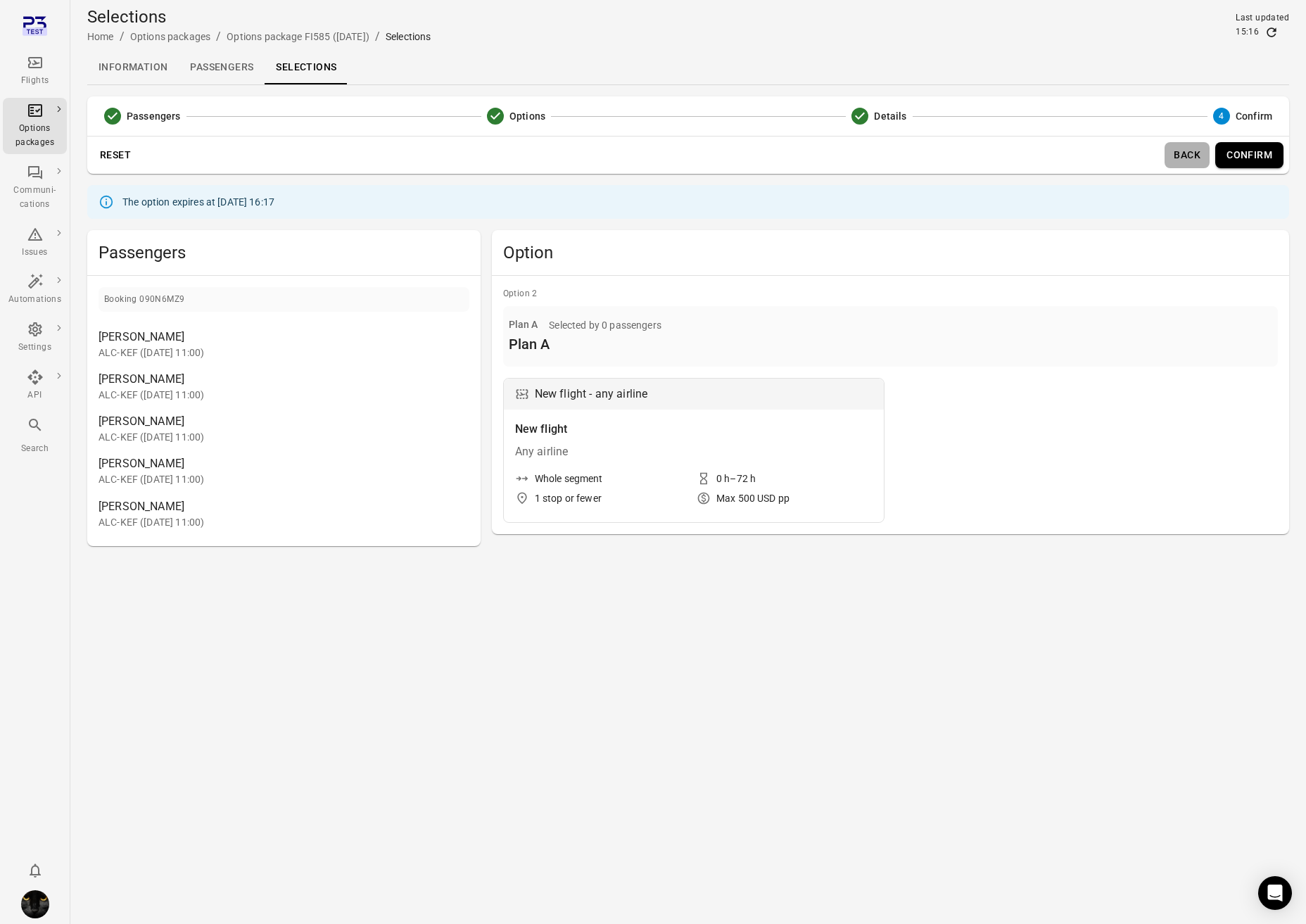
click at [1157, 156] on button "Back" at bounding box center [1187, 155] width 45 height 26
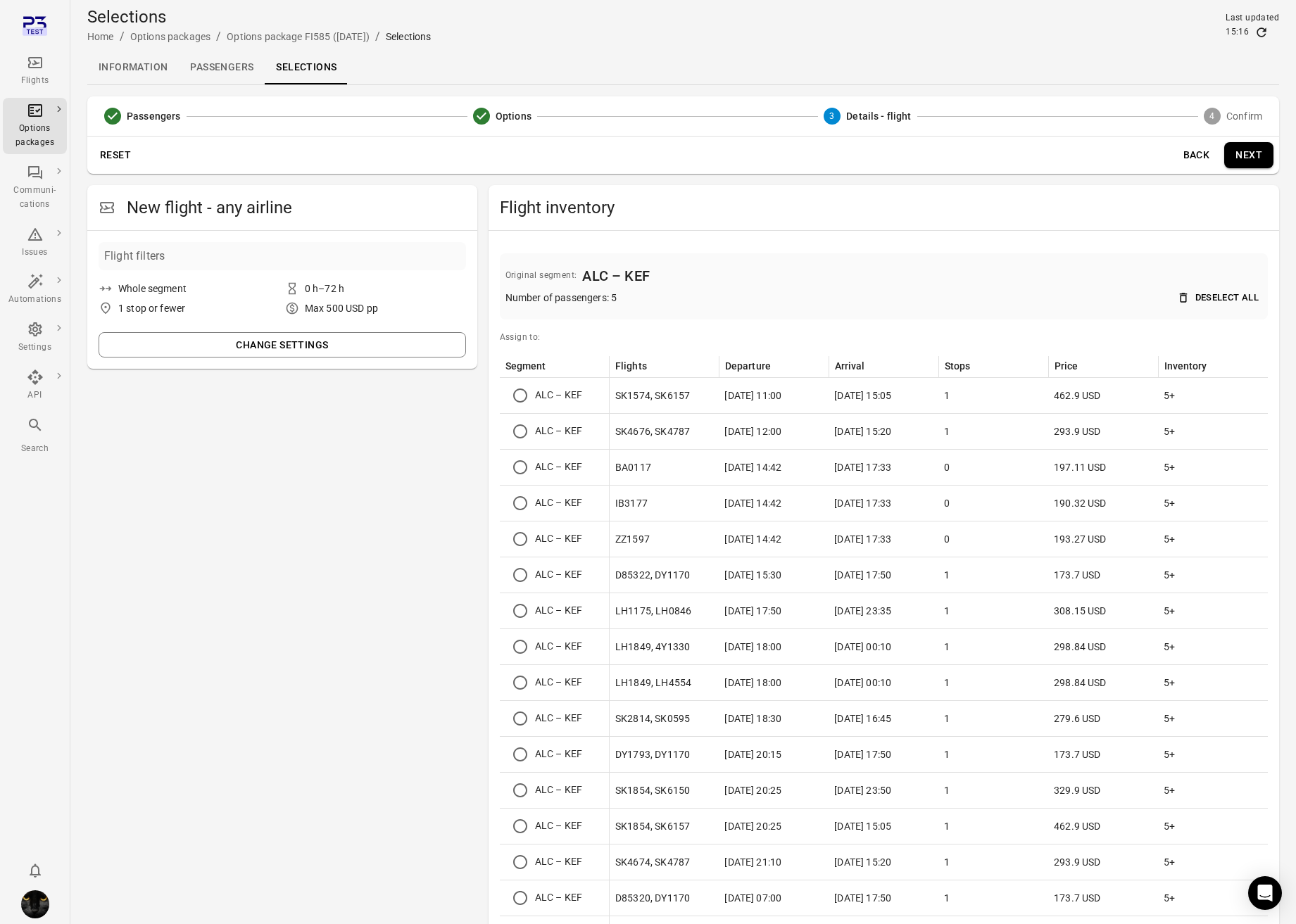
click at [1156, 153] on button "Back" at bounding box center [1195, 155] width 45 height 26
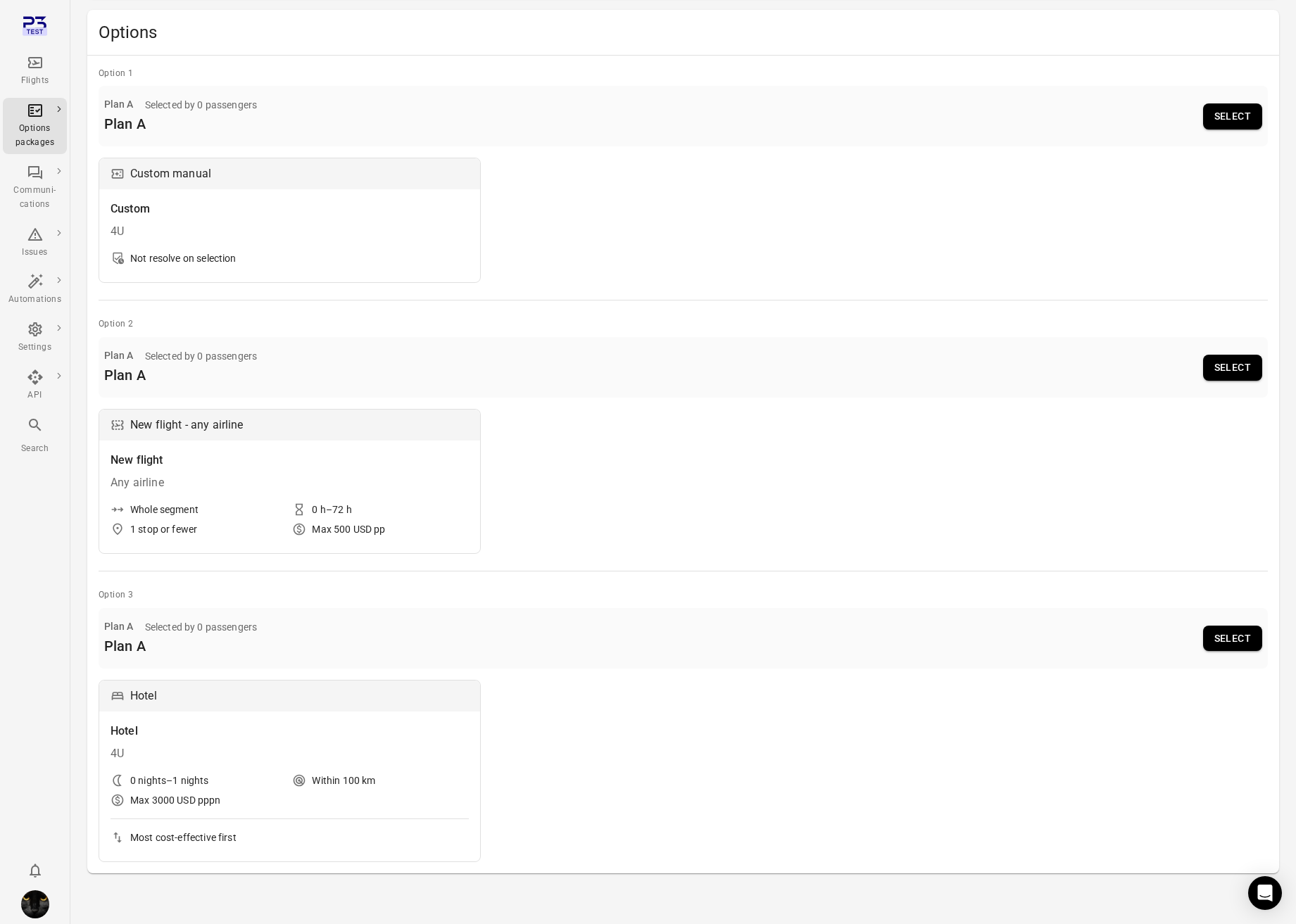
scroll to position [181, 0]
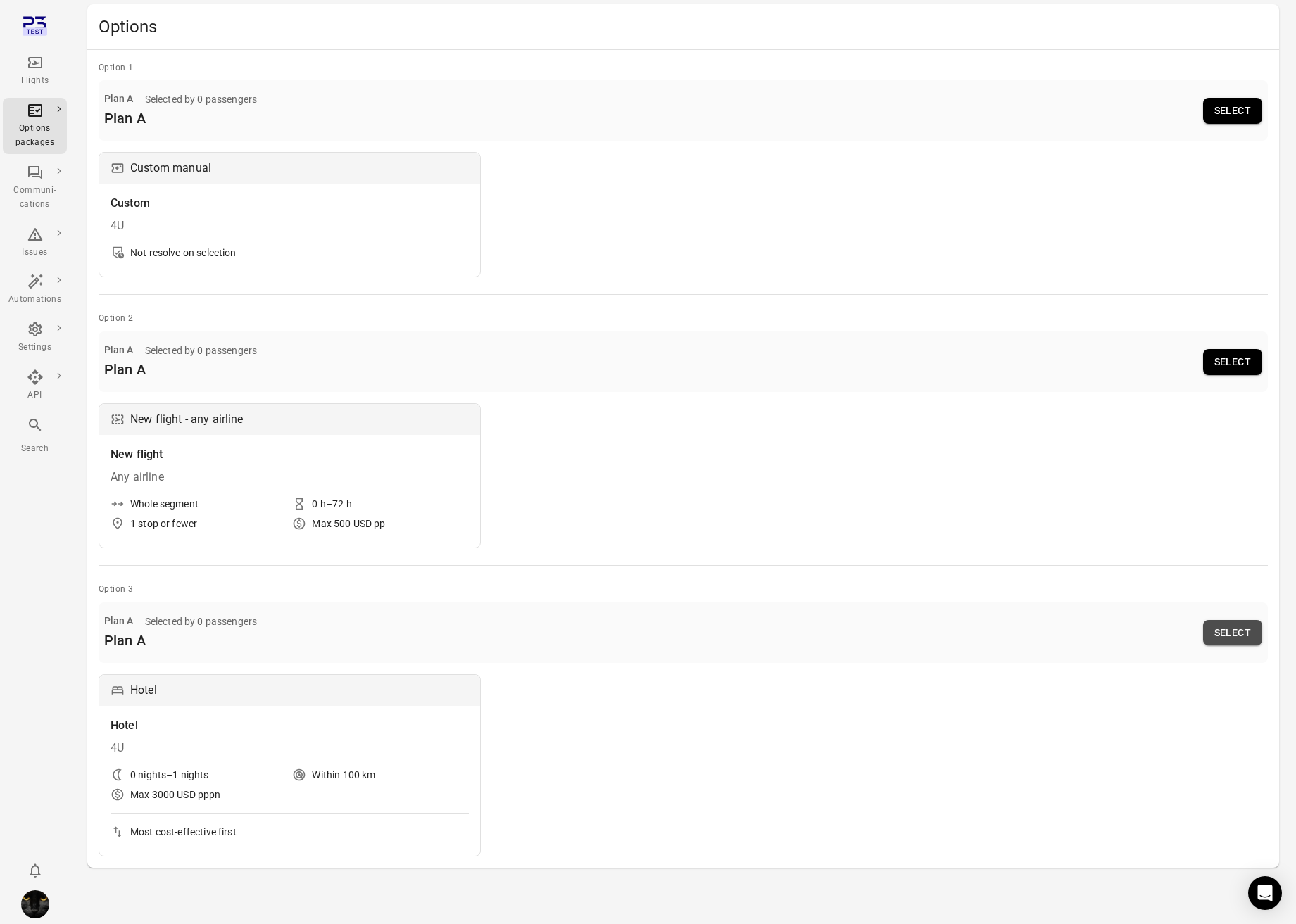
click at [1156, 629] on button "Select" at bounding box center [1232, 632] width 60 height 26
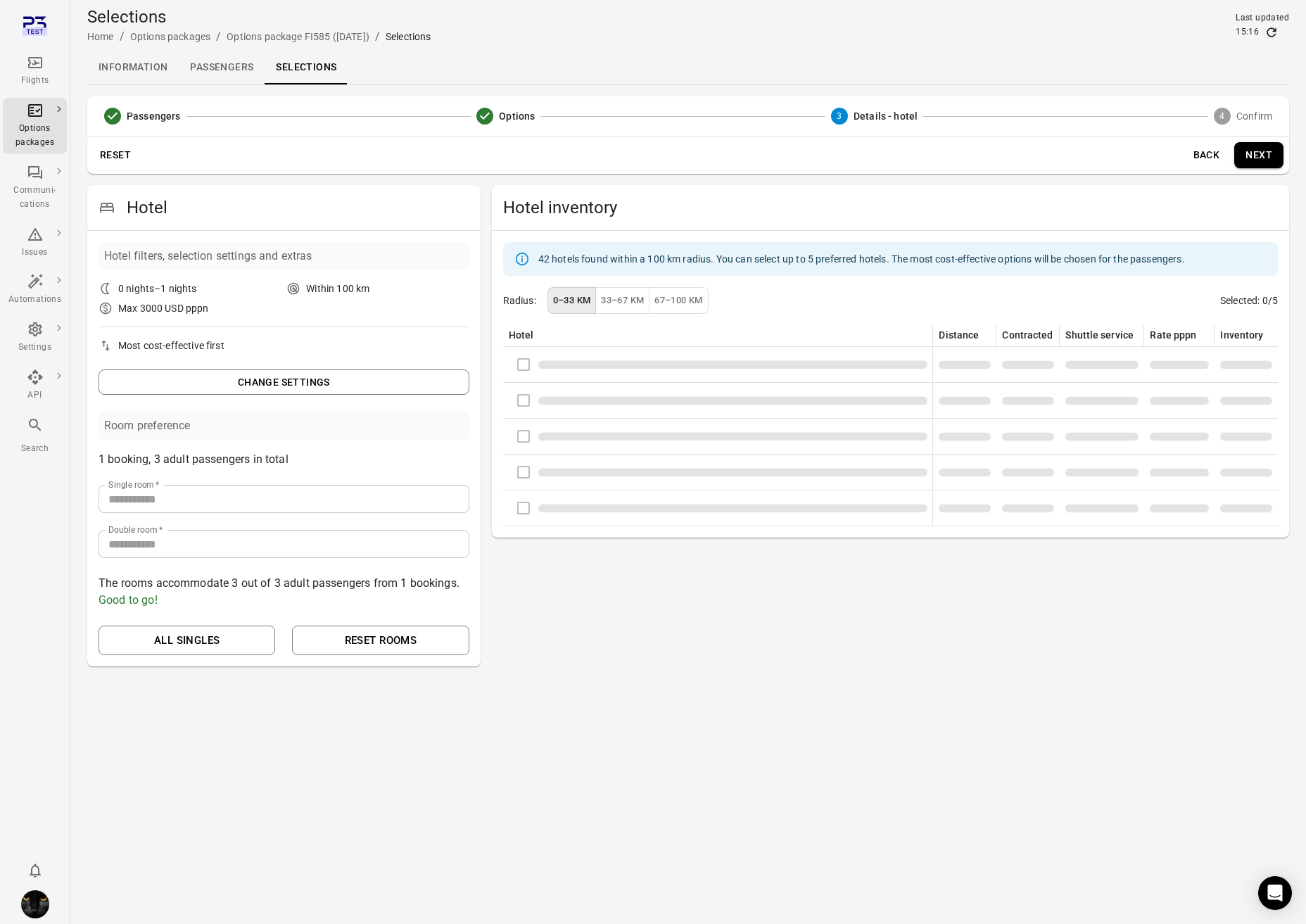
click at [1157, 152] on button "Next" at bounding box center [1259, 155] width 49 height 26
click at [1157, 152] on div "Next" at bounding box center [688, 155] width 1203 height 37
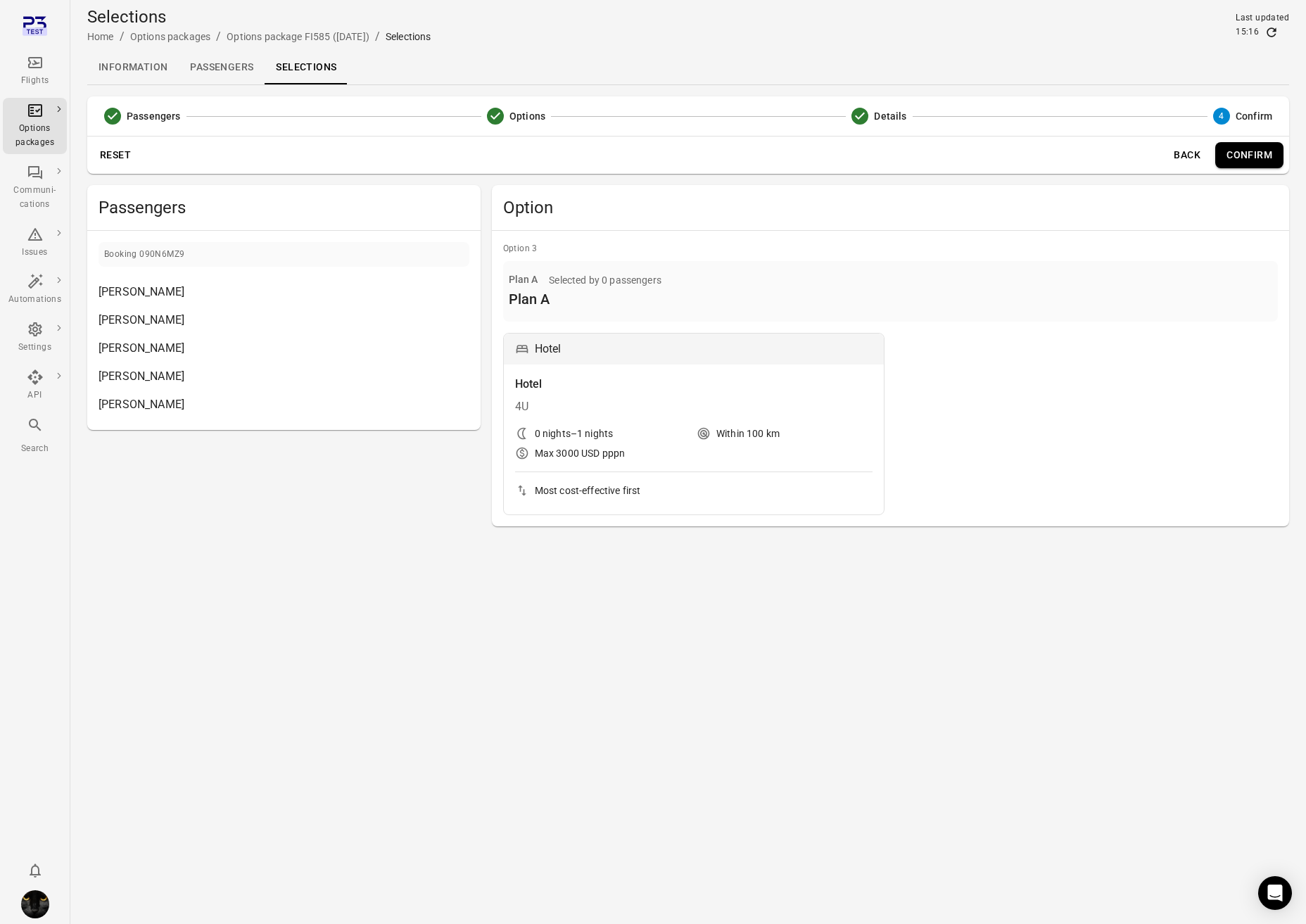
click at [1157, 155] on button "Back" at bounding box center [1187, 155] width 45 height 26
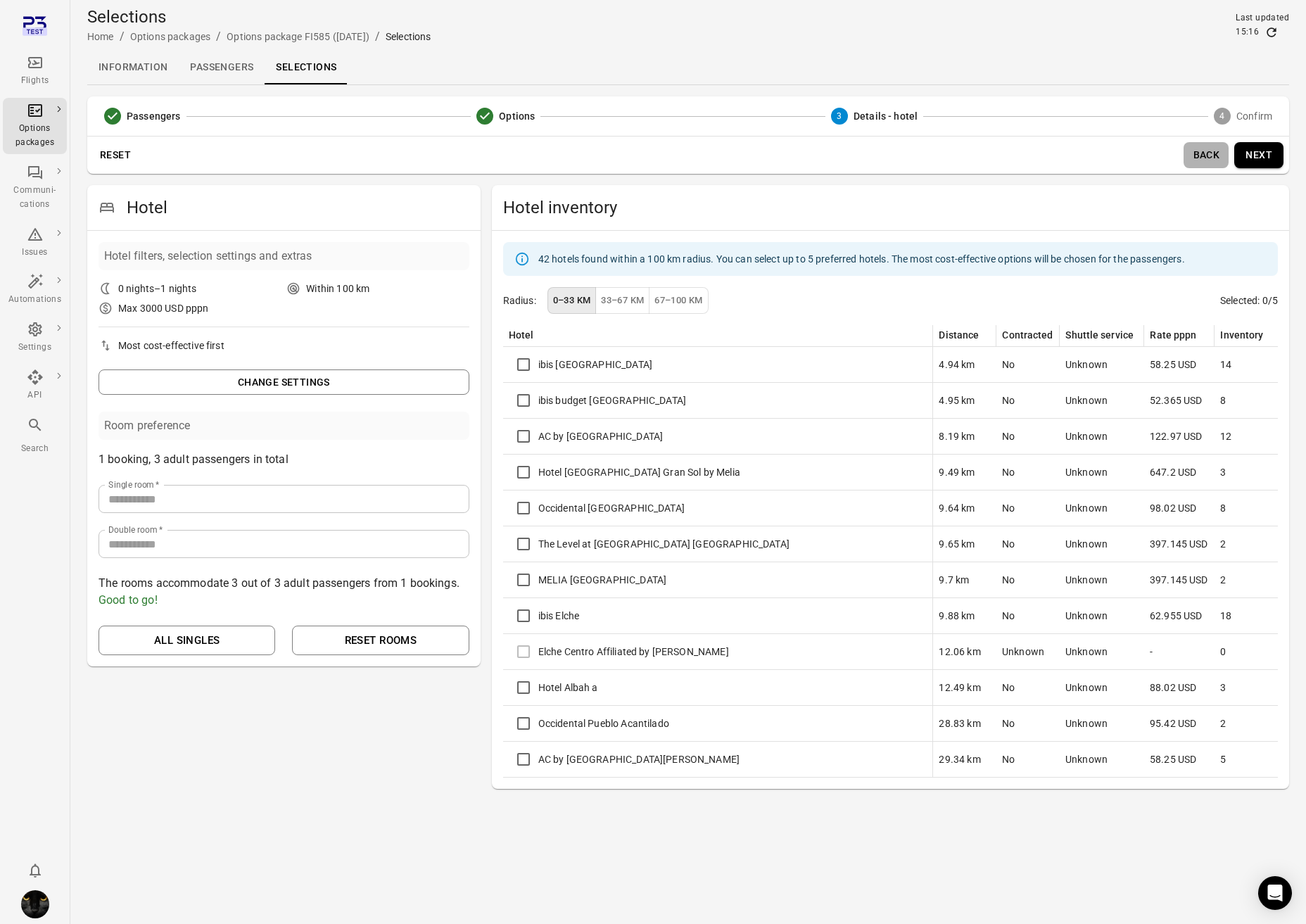
click at [1157, 157] on button "Back" at bounding box center [1206, 155] width 45 height 26
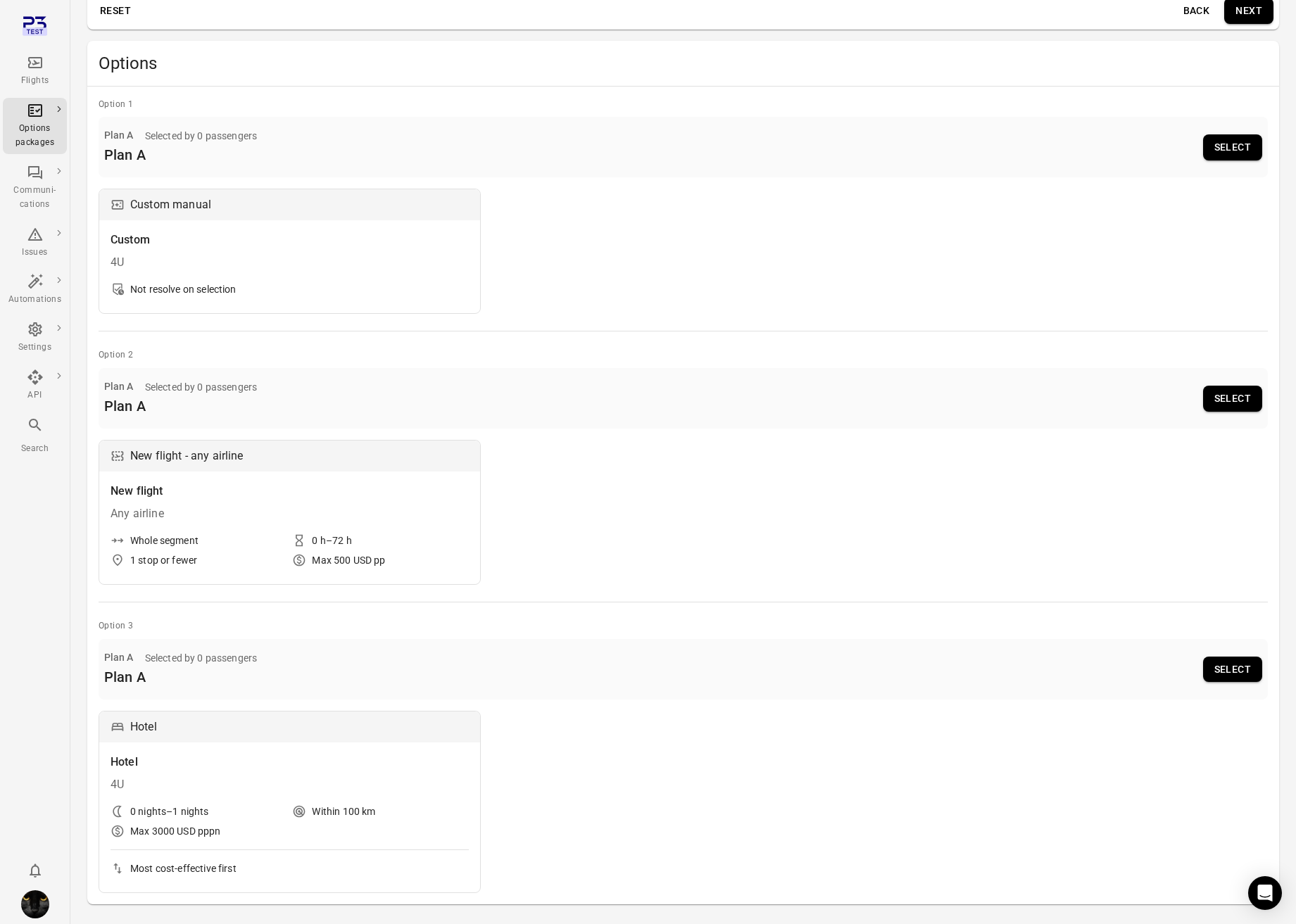
scroll to position [181, 0]
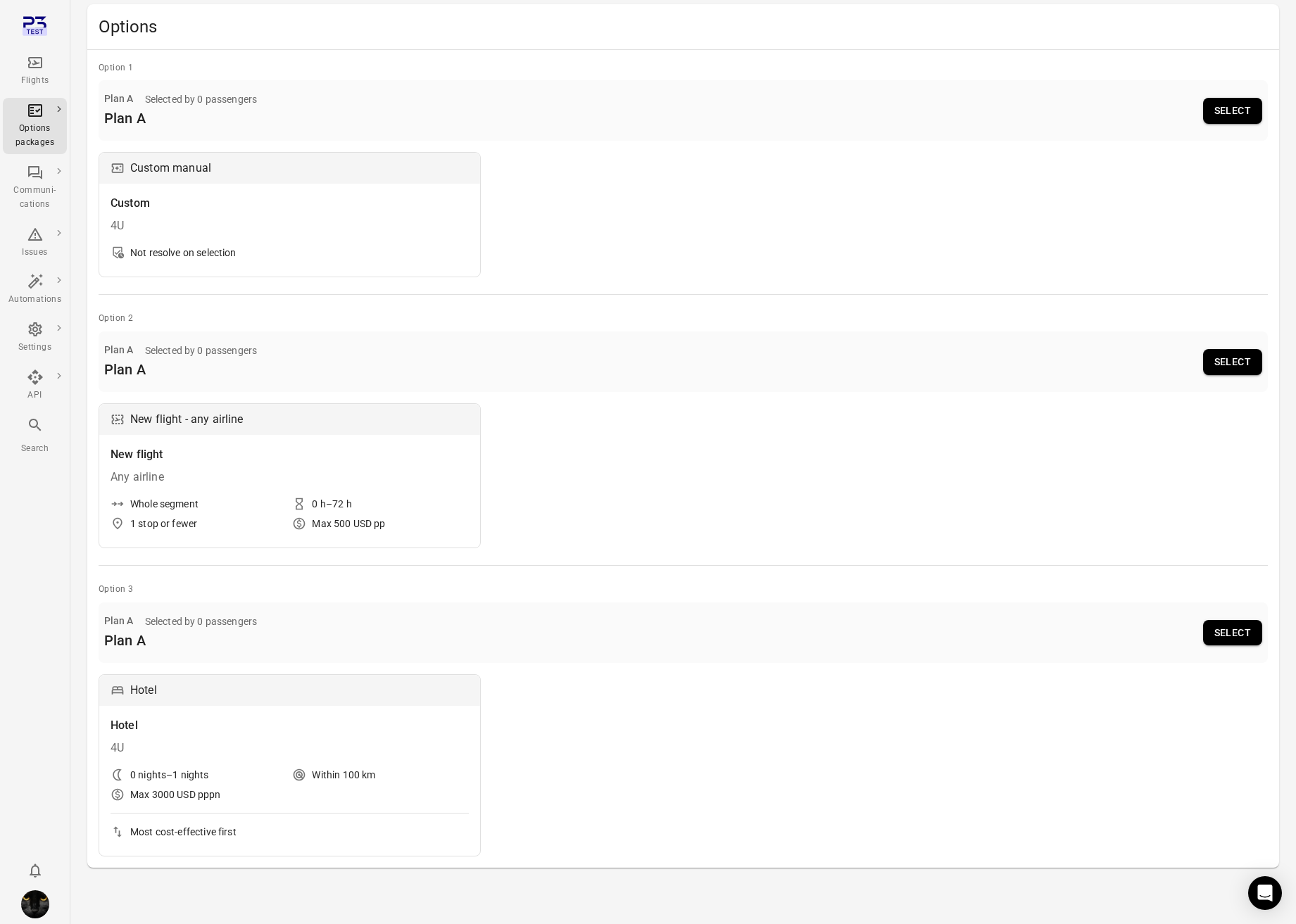
click at [1156, 626] on button "Select" at bounding box center [1232, 632] width 60 height 26
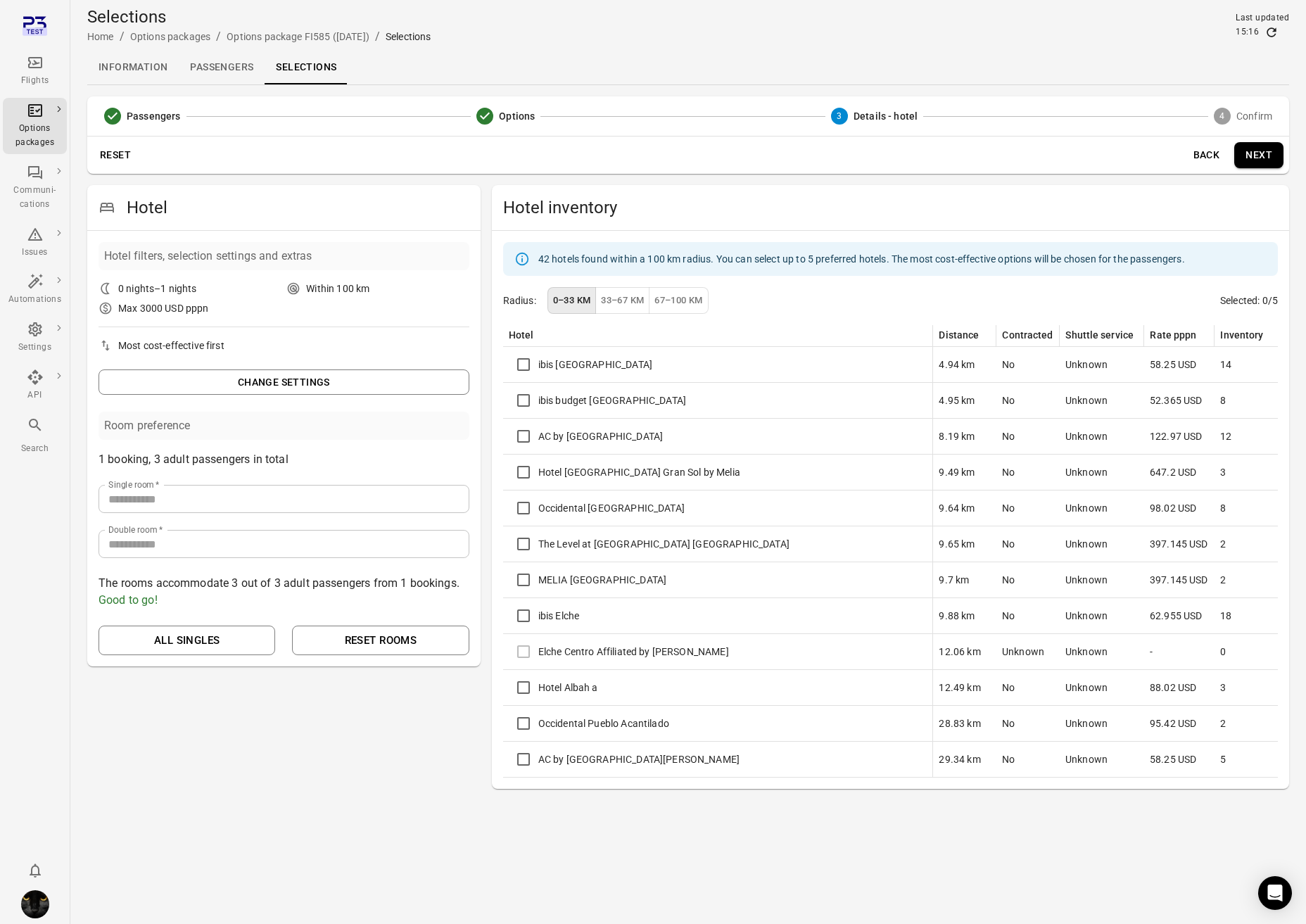
click at [143, 67] on link "Information" at bounding box center [133, 67] width 92 height 34
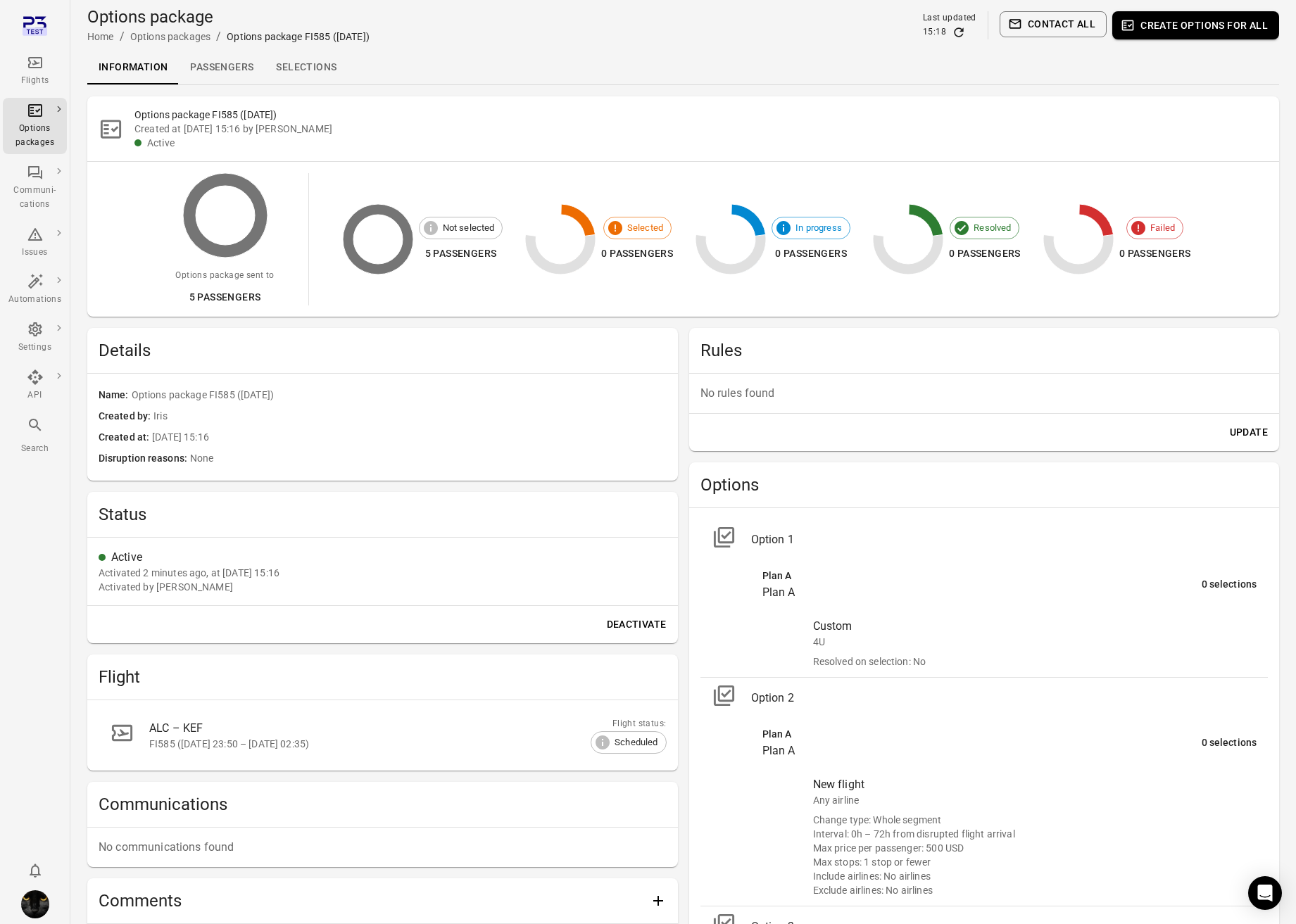
click at [314, 71] on link "Selections" at bounding box center [305, 67] width 83 height 34
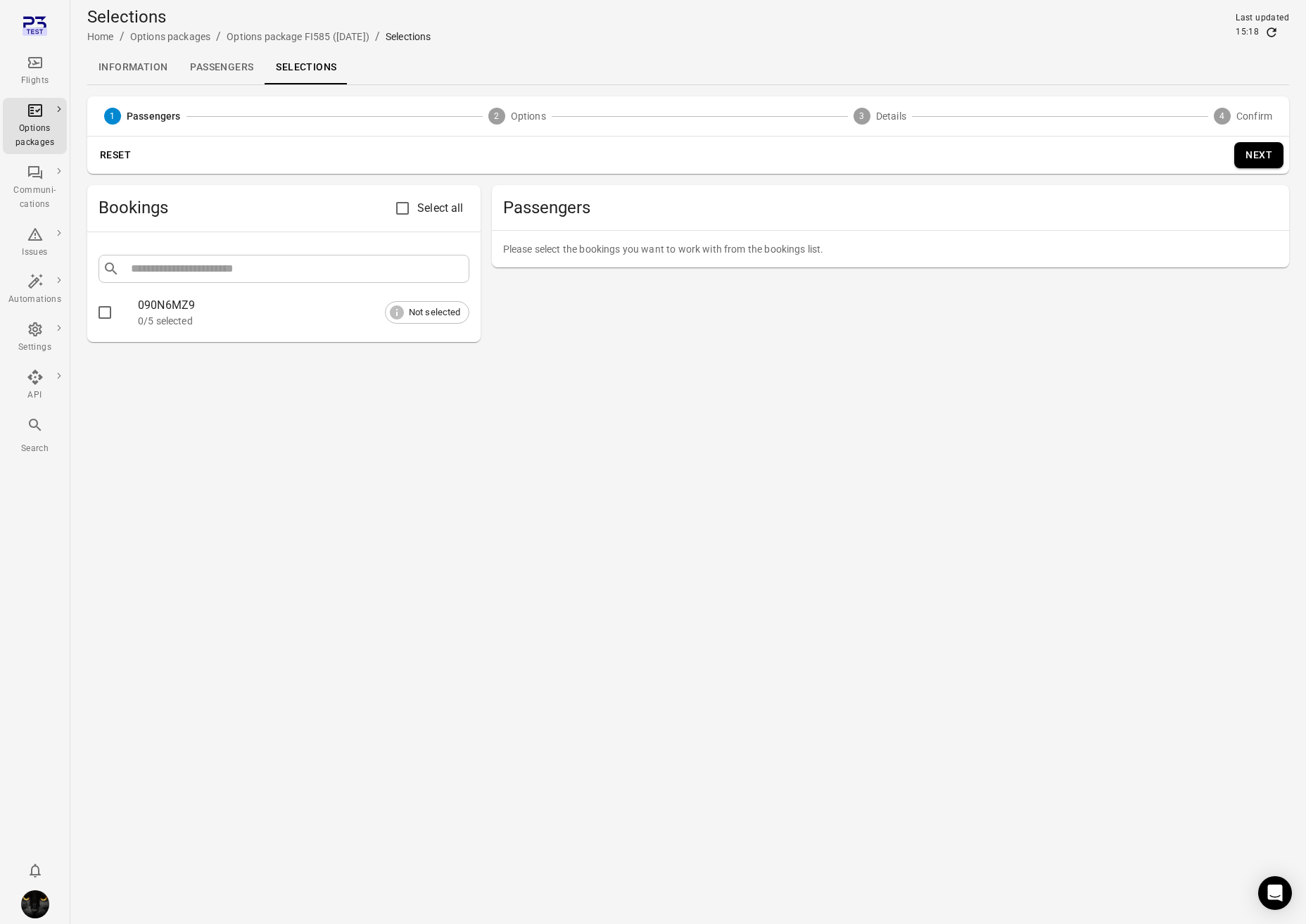
click at [132, 324] on div at bounding box center [118, 312] width 39 height 29
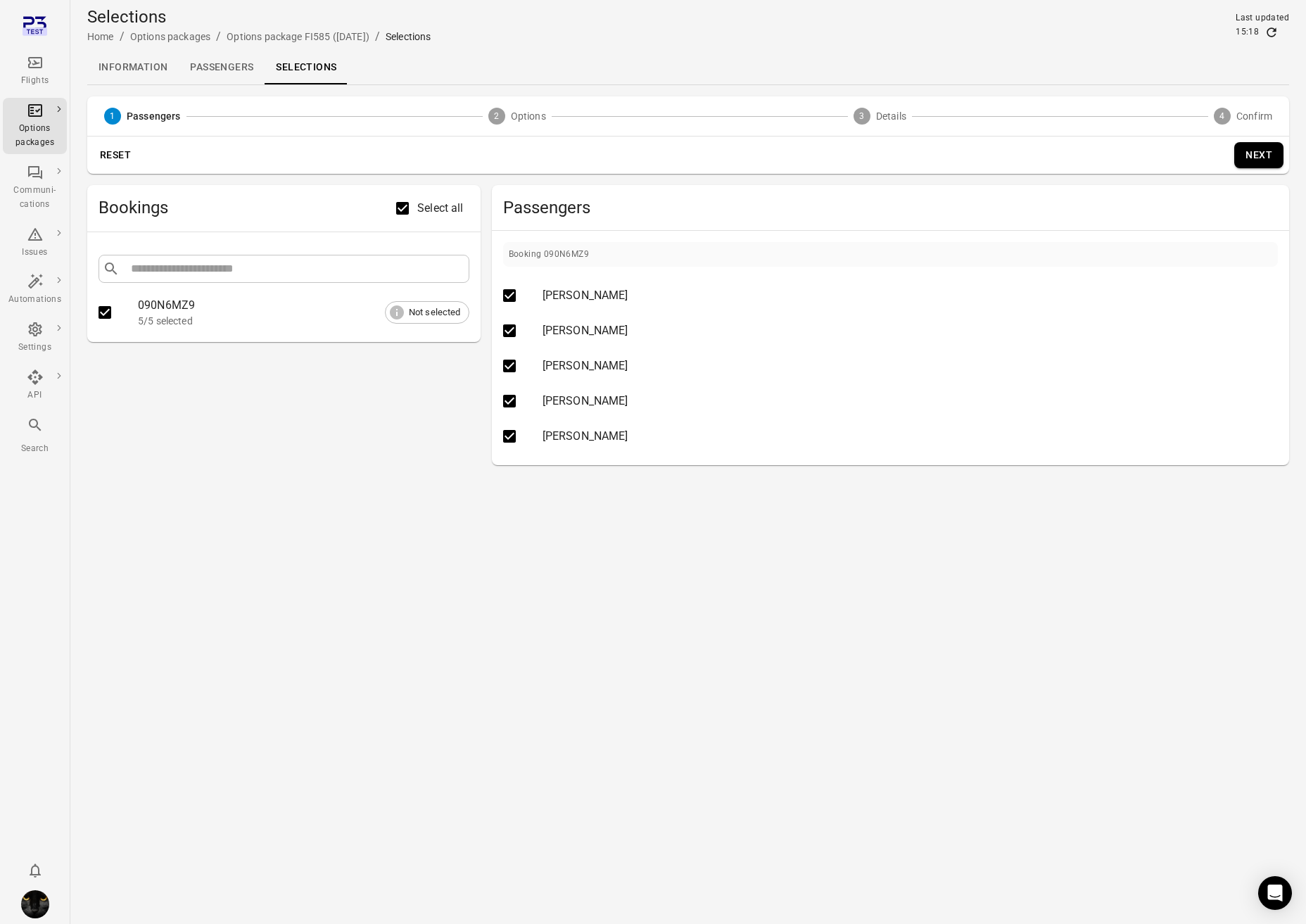
click at [1157, 158] on button "Next" at bounding box center [1259, 155] width 49 height 26
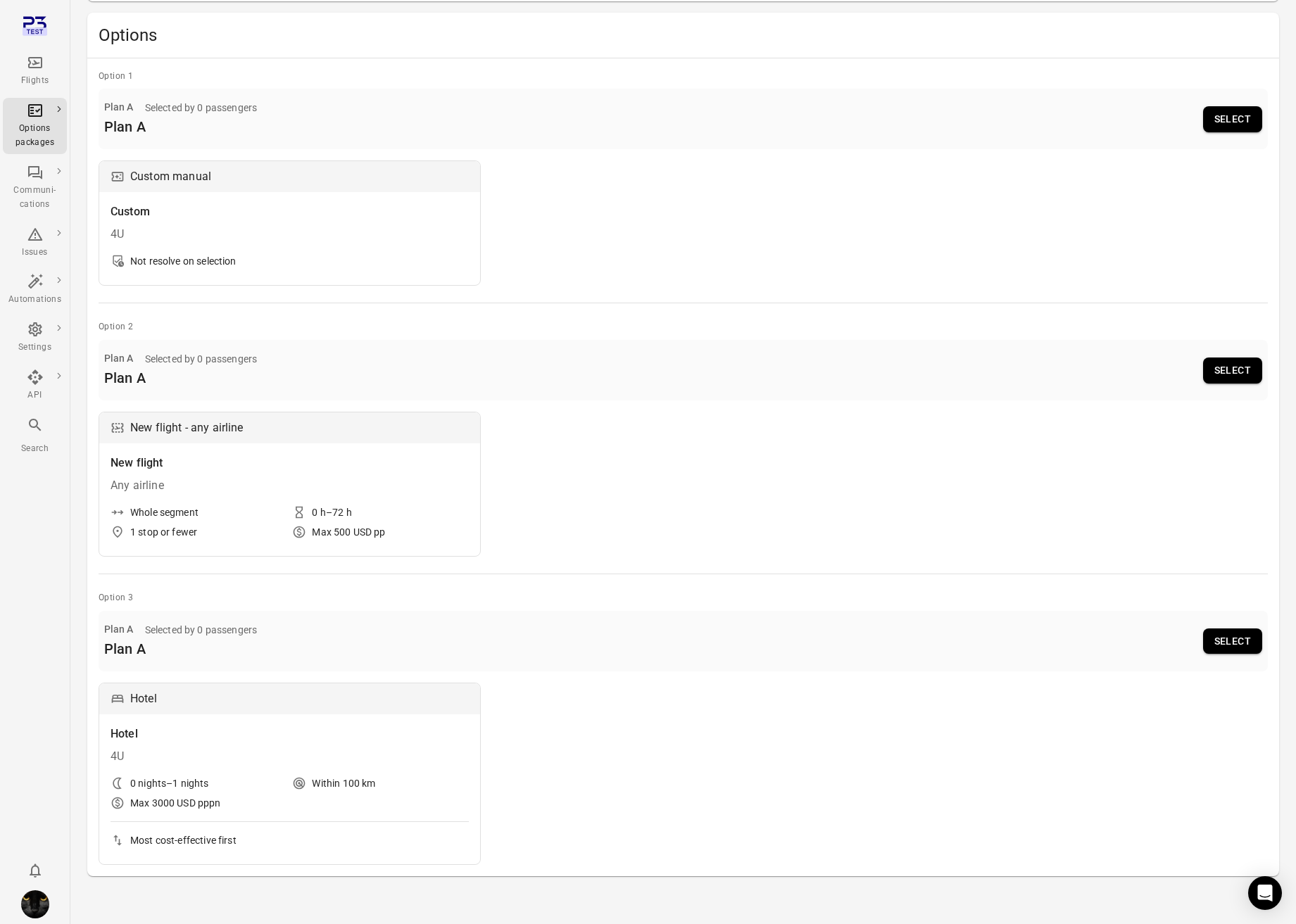
scroll to position [181, 0]
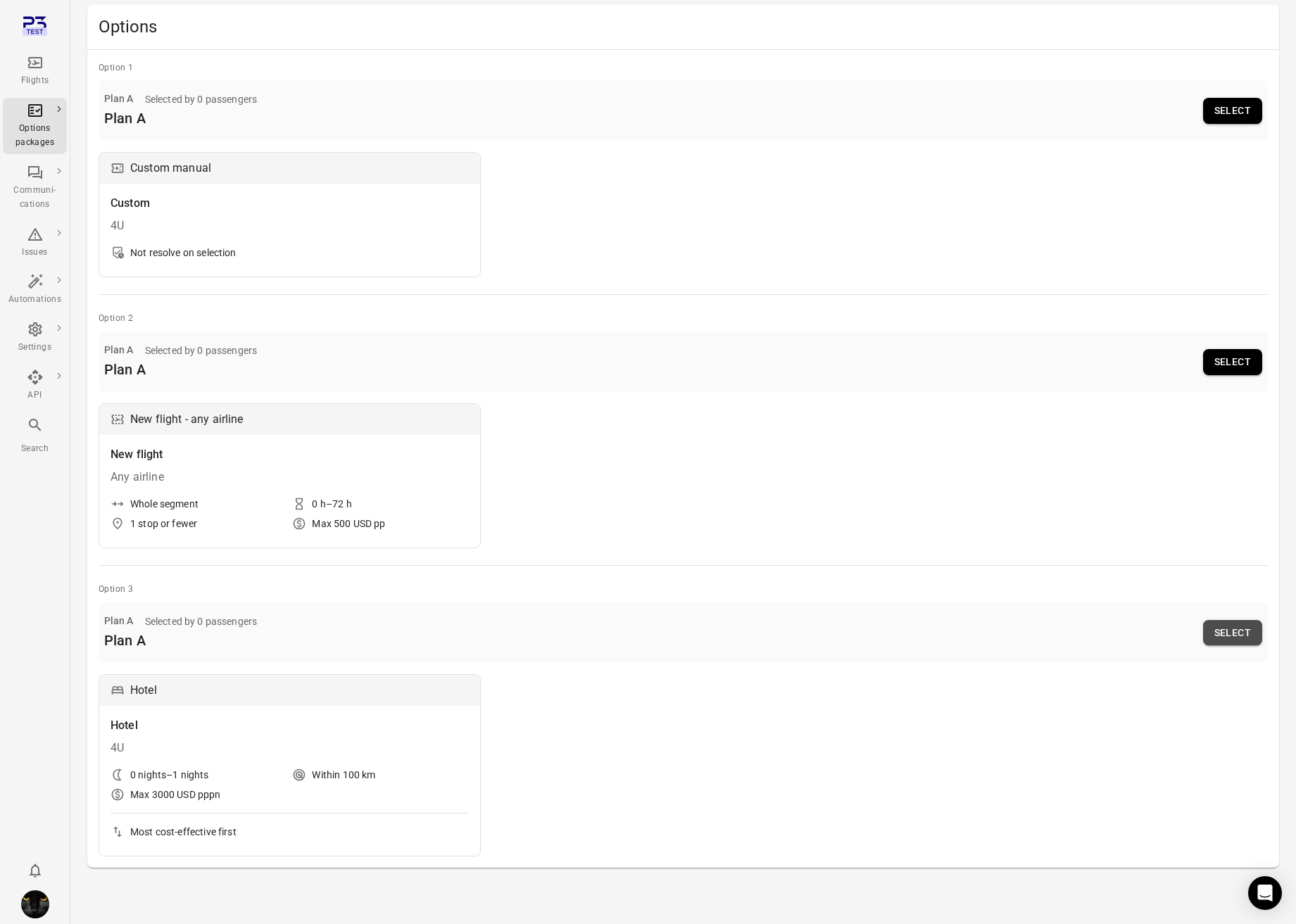
click at [1156, 628] on button "Select" at bounding box center [1232, 632] width 60 height 26
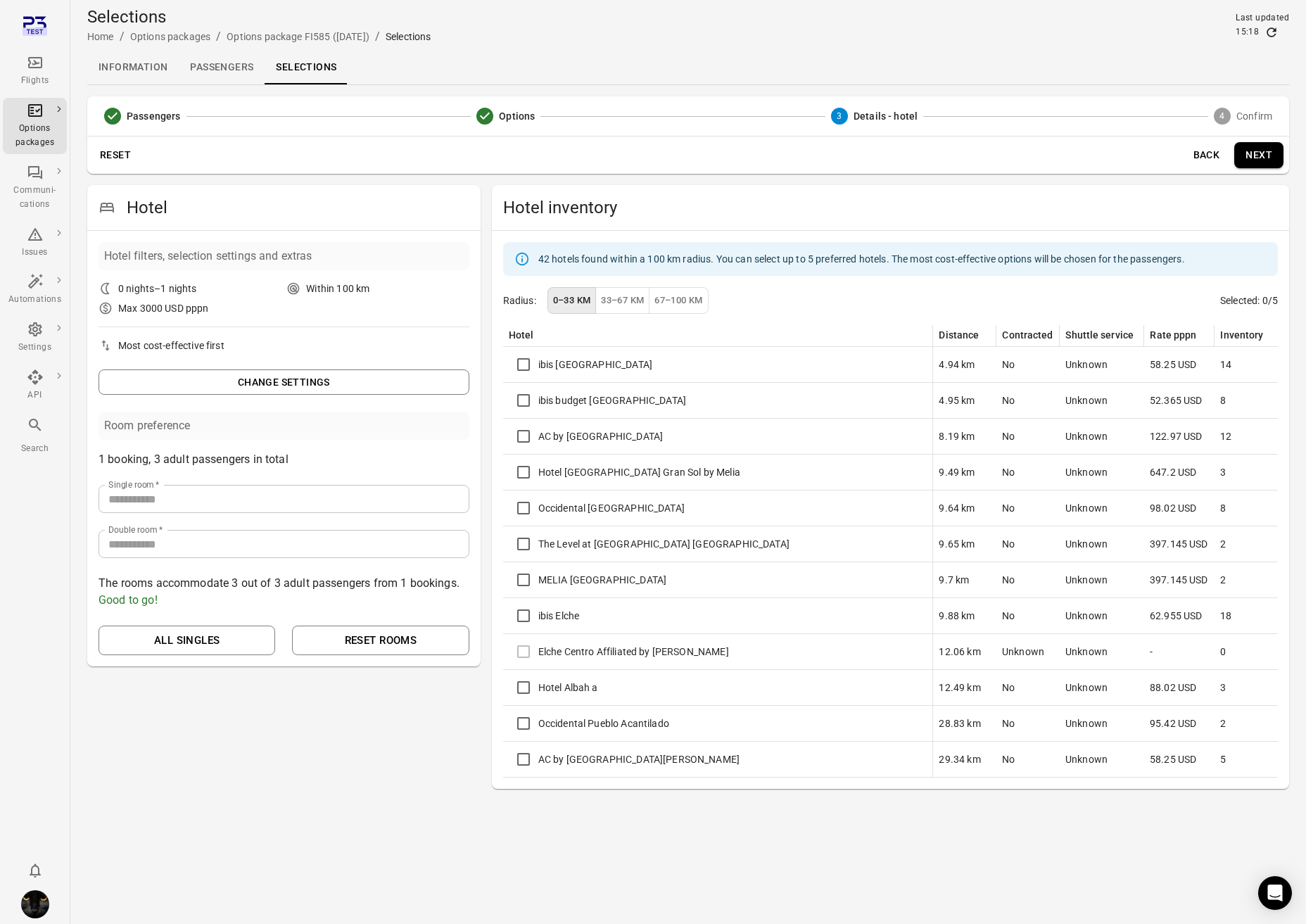
click at [1157, 152] on button "Back" at bounding box center [1206, 155] width 45 height 26
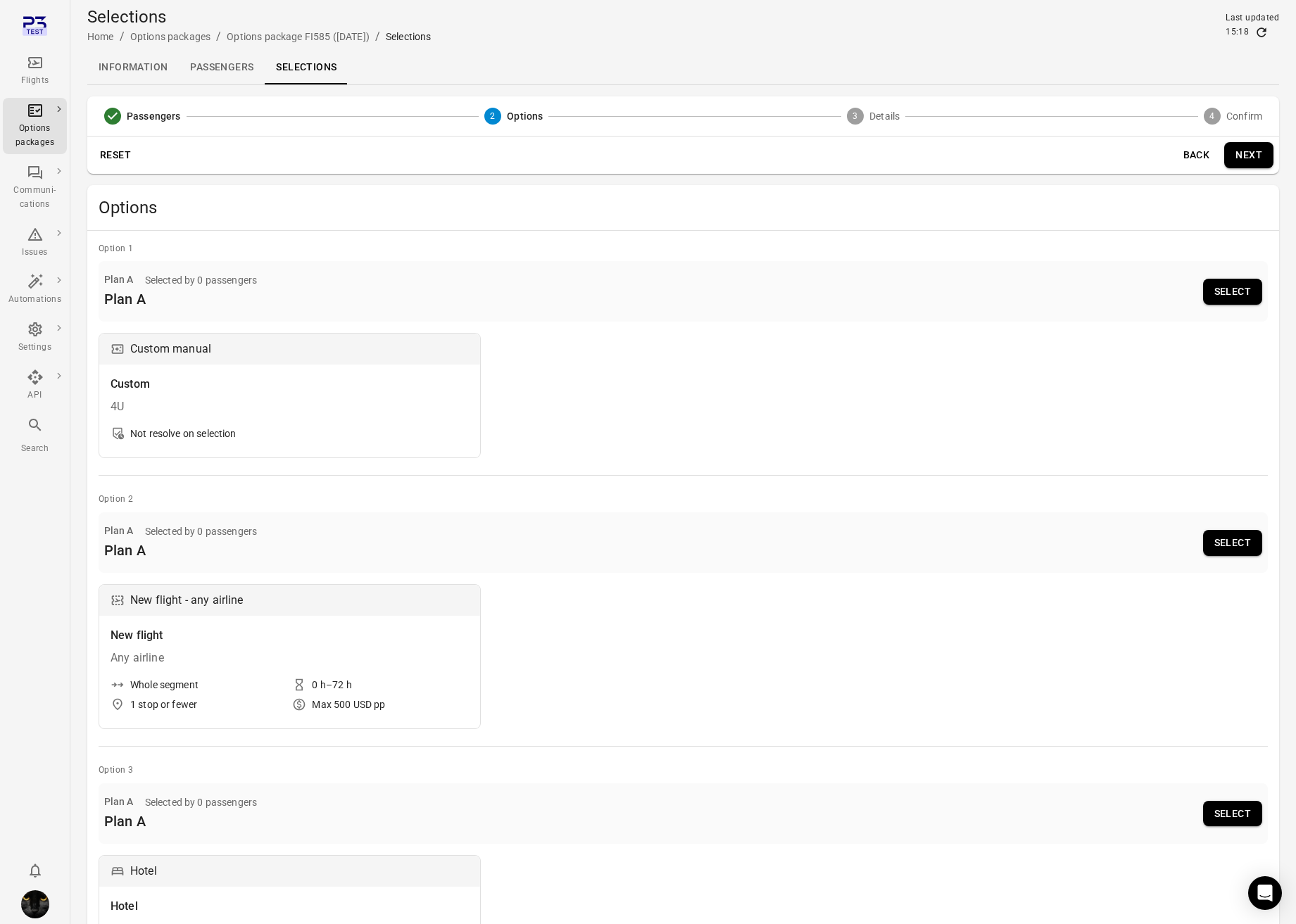
click at [1156, 791] on button "Select" at bounding box center [1232, 814] width 60 height 26
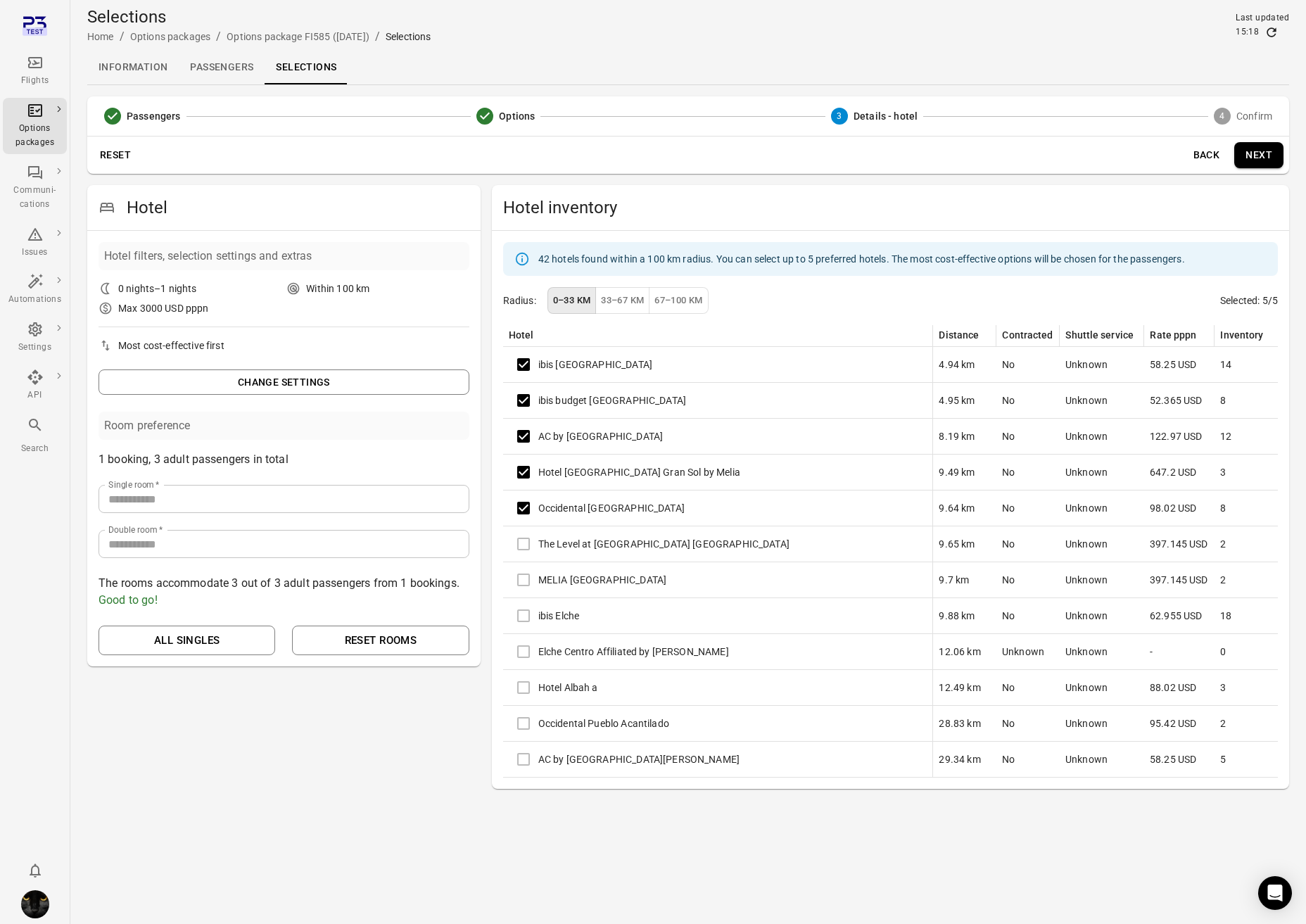
click at [523, 536] on div "The Level at Melia Alicante" at bounding box center [717, 543] width 419 height 29
click at [1157, 157] on button "Next" at bounding box center [1259, 155] width 49 height 26
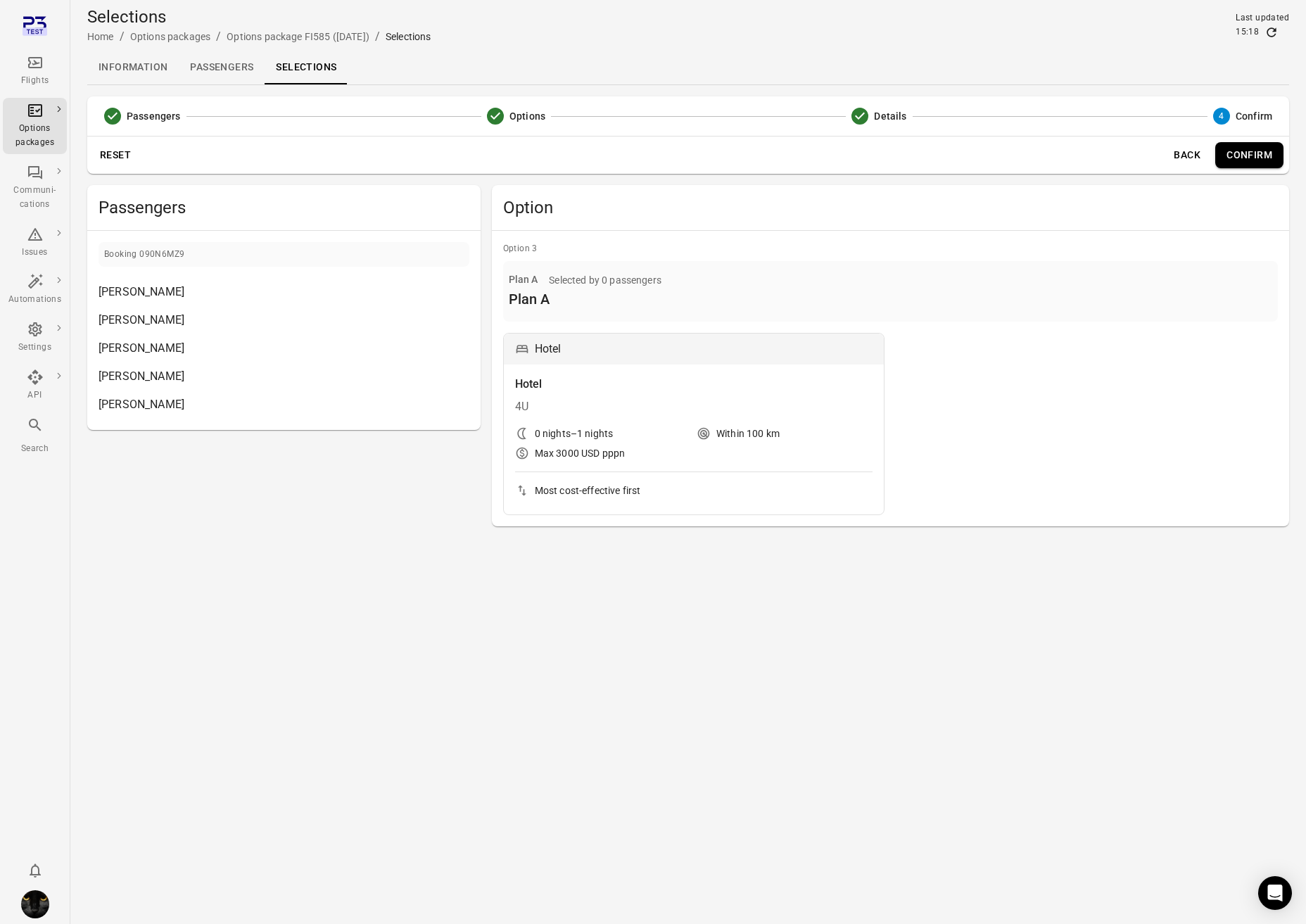
click at [1157, 161] on button "Back" at bounding box center [1187, 155] width 45 height 26
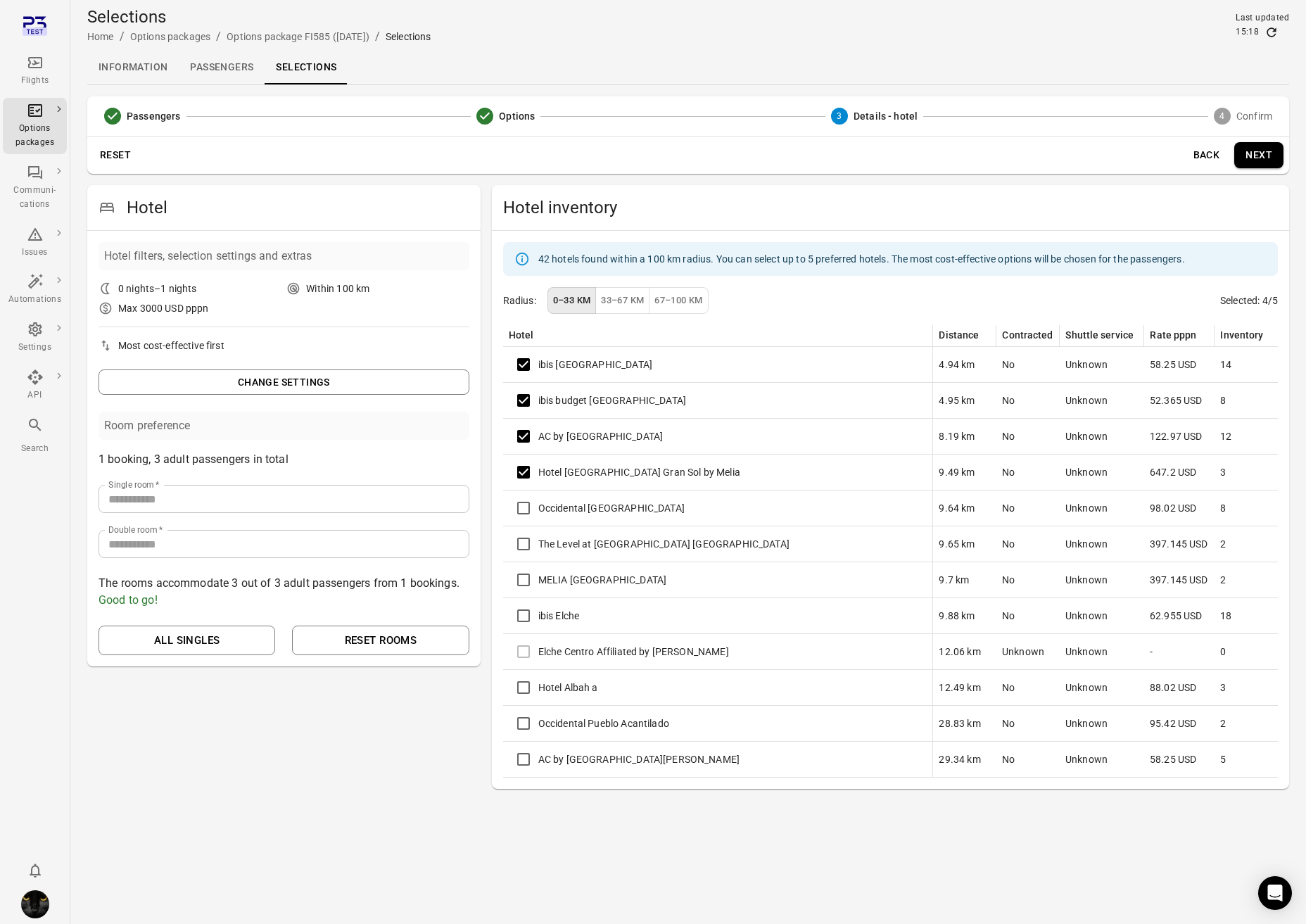
click at [1157, 160] on button "Next" at bounding box center [1259, 155] width 49 height 26
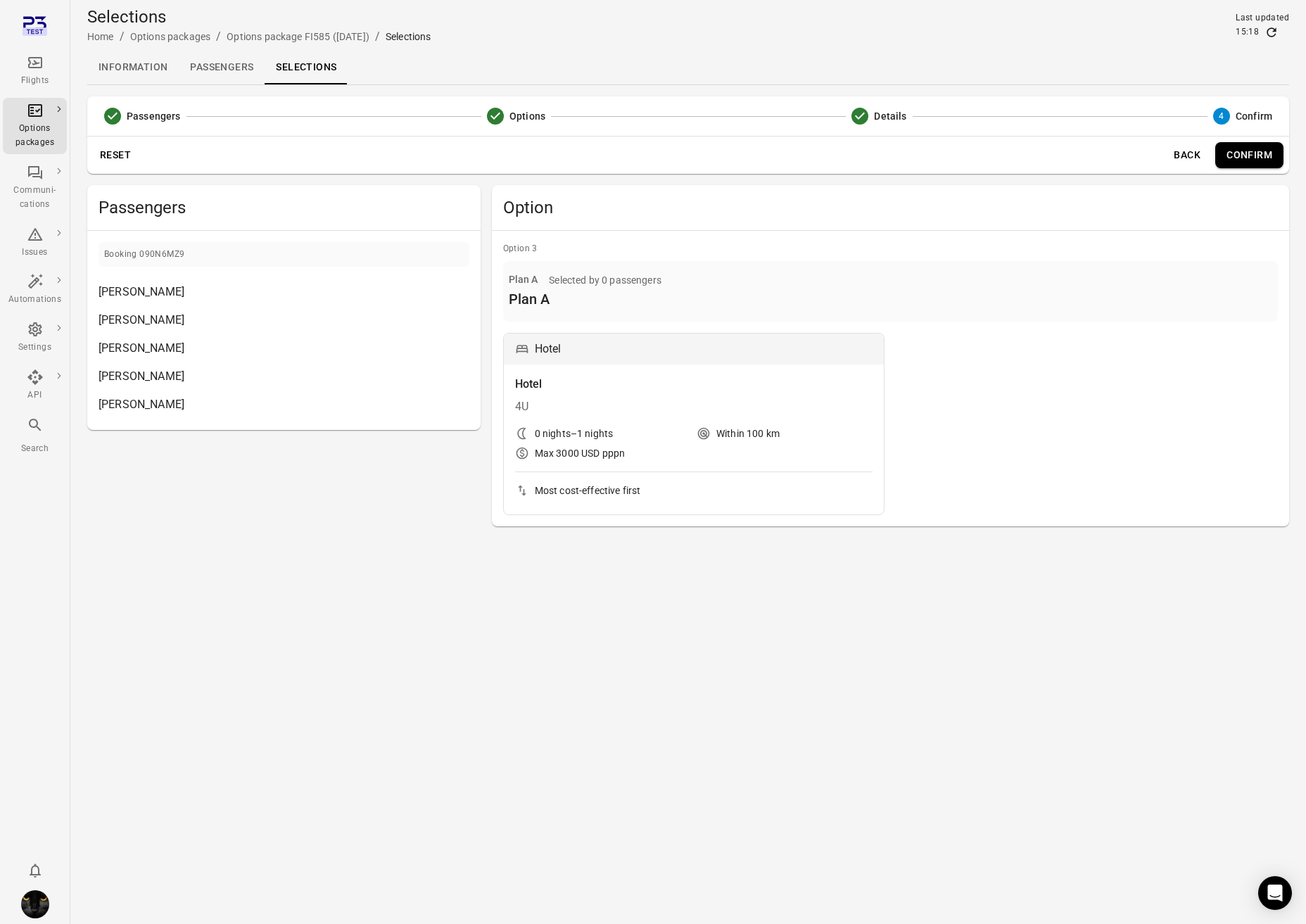
click at [1157, 154] on button "Back" at bounding box center [1187, 155] width 45 height 26
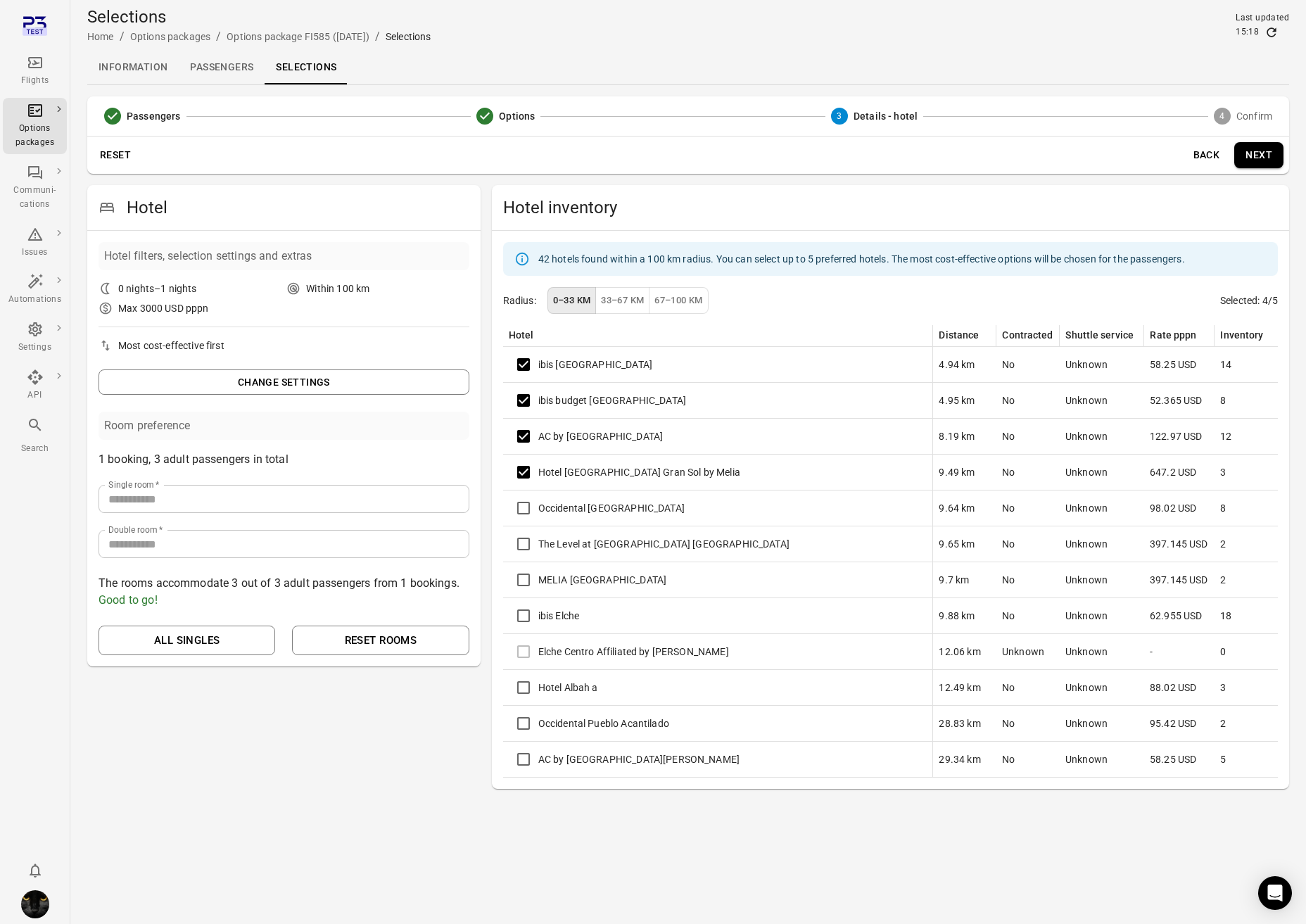
click at [605, 471] on div "Hotel Alicante Gran Sol by Melia" at bounding box center [717, 472] width 419 height 29
click at [1026, 315] on div "42 hotels found within a 100 km radius. You can select up to 5 preferred hotels…" at bounding box center [890, 510] width 797 height 559
click at [457, 492] on input "*" at bounding box center [284, 499] width 371 height 28
click at [962, 316] on div "42 hotels found within a 100 km radius. You can select up to 5 preferred hotels…" at bounding box center [890, 510] width 797 height 559
click at [1157, 140] on div "Reset Back Next" at bounding box center [688, 155] width 1203 height 37
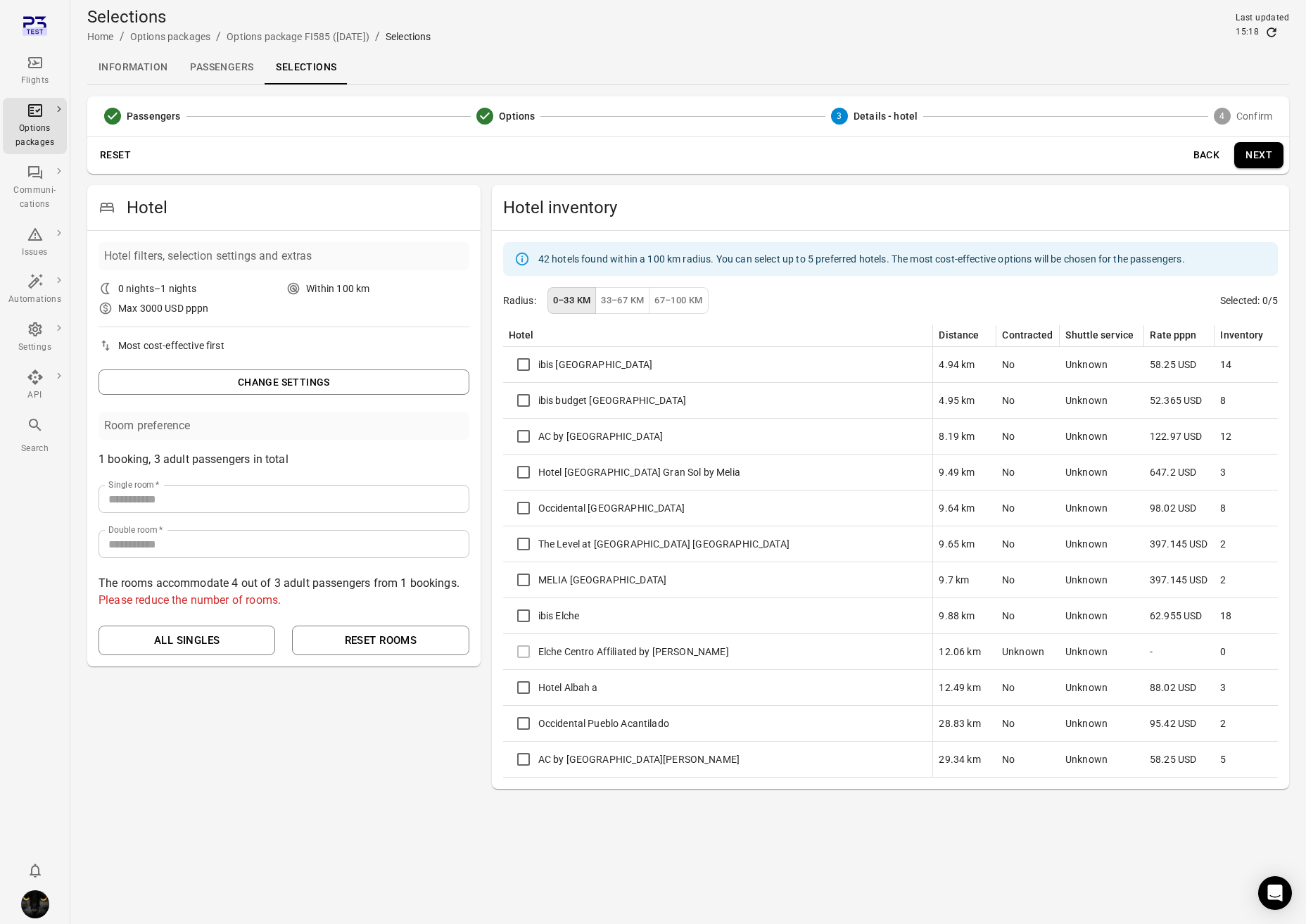
click at [1157, 150] on button "Next" at bounding box center [1259, 155] width 49 height 26
type input "*"
click at [456, 502] on input "*" at bounding box center [284, 499] width 371 height 28
click at [1157, 155] on button "Next" at bounding box center [1259, 155] width 49 height 26
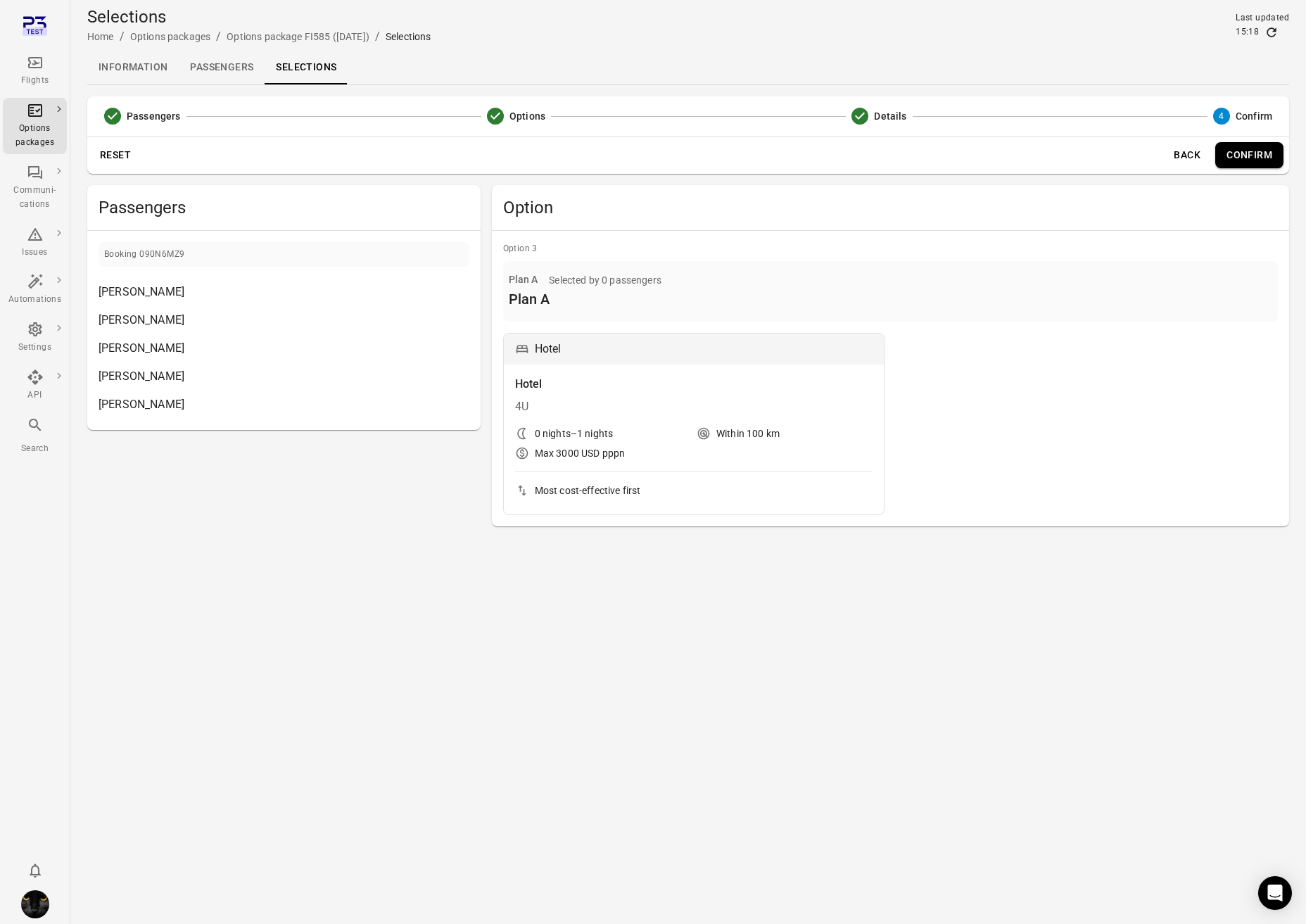
click at [1157, 160] on button "Back" at bounding box center [1187, 155] width 45 height 26
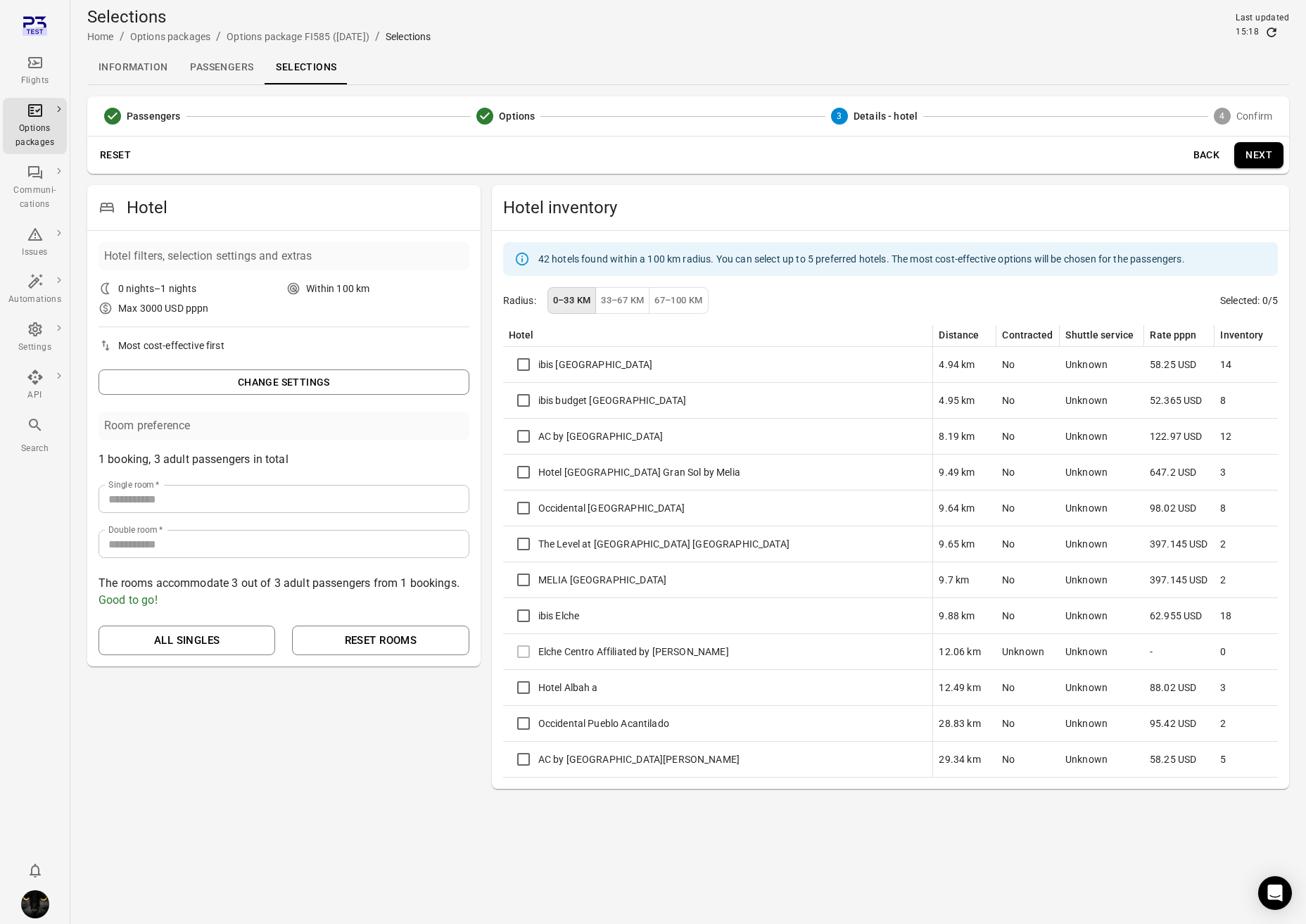
drag, startPoint x: 455, startPoint y: 503, endPoint x: 453, endPoint y: 527, distance: 24.1
type input "*"
click at [455, 504] on input "*" at bounding box center [284, 499] width 371 height 28
click at [456, 537] on input "*" at bounding box center [284, 543] width 371 height 28
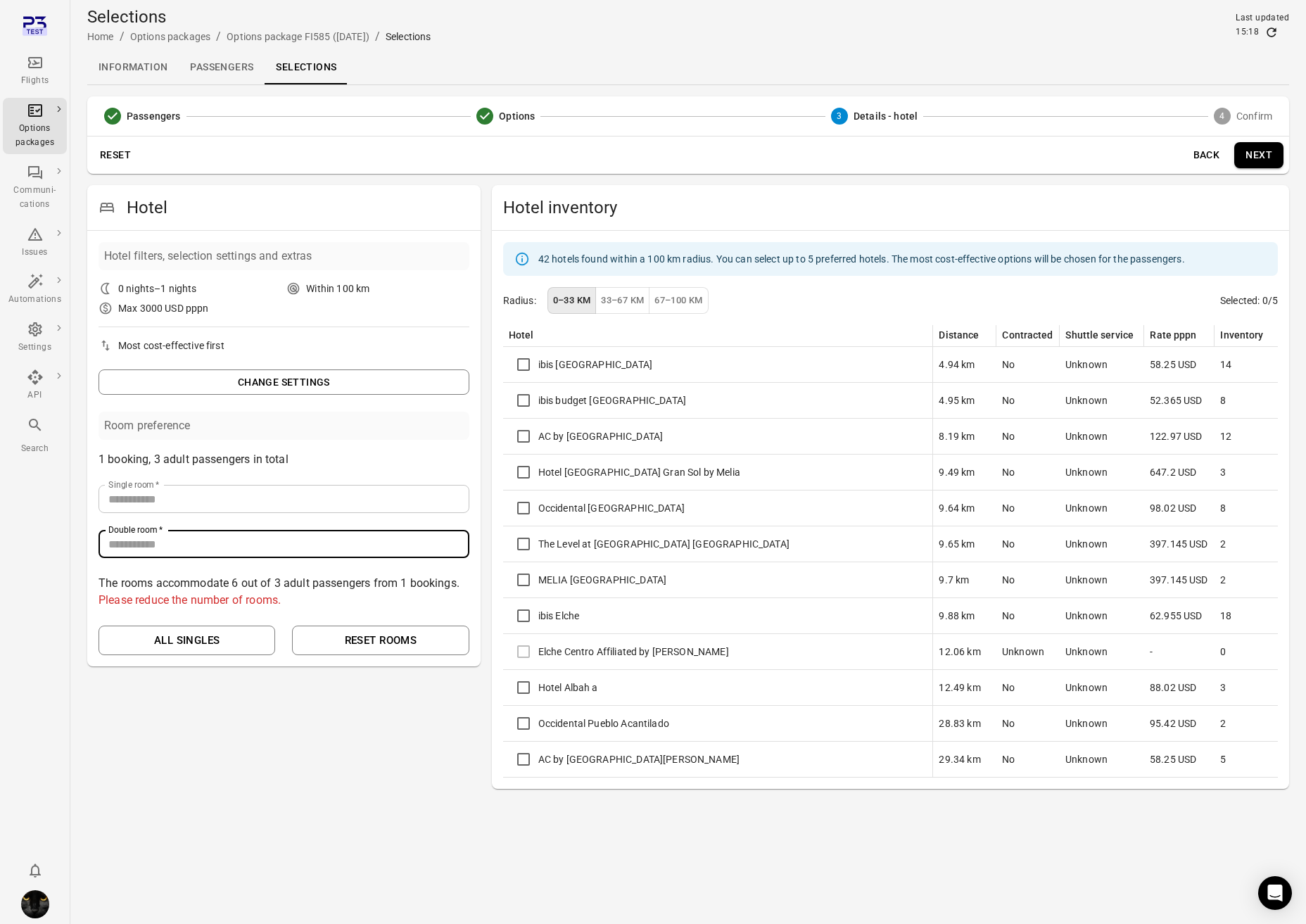
click at [456, 537] on input "*" at bounding box center [284, 543] width 371 height 28
type input "*"
click at [456, 545] on input "*" at bounding box center [284, 543] width 371 height 28
click at [395, 581] on p "The rooms accommodate 4 out of 3 adult passengers from 1 bookings." at bounding box center [284, 583] width 371 height 17
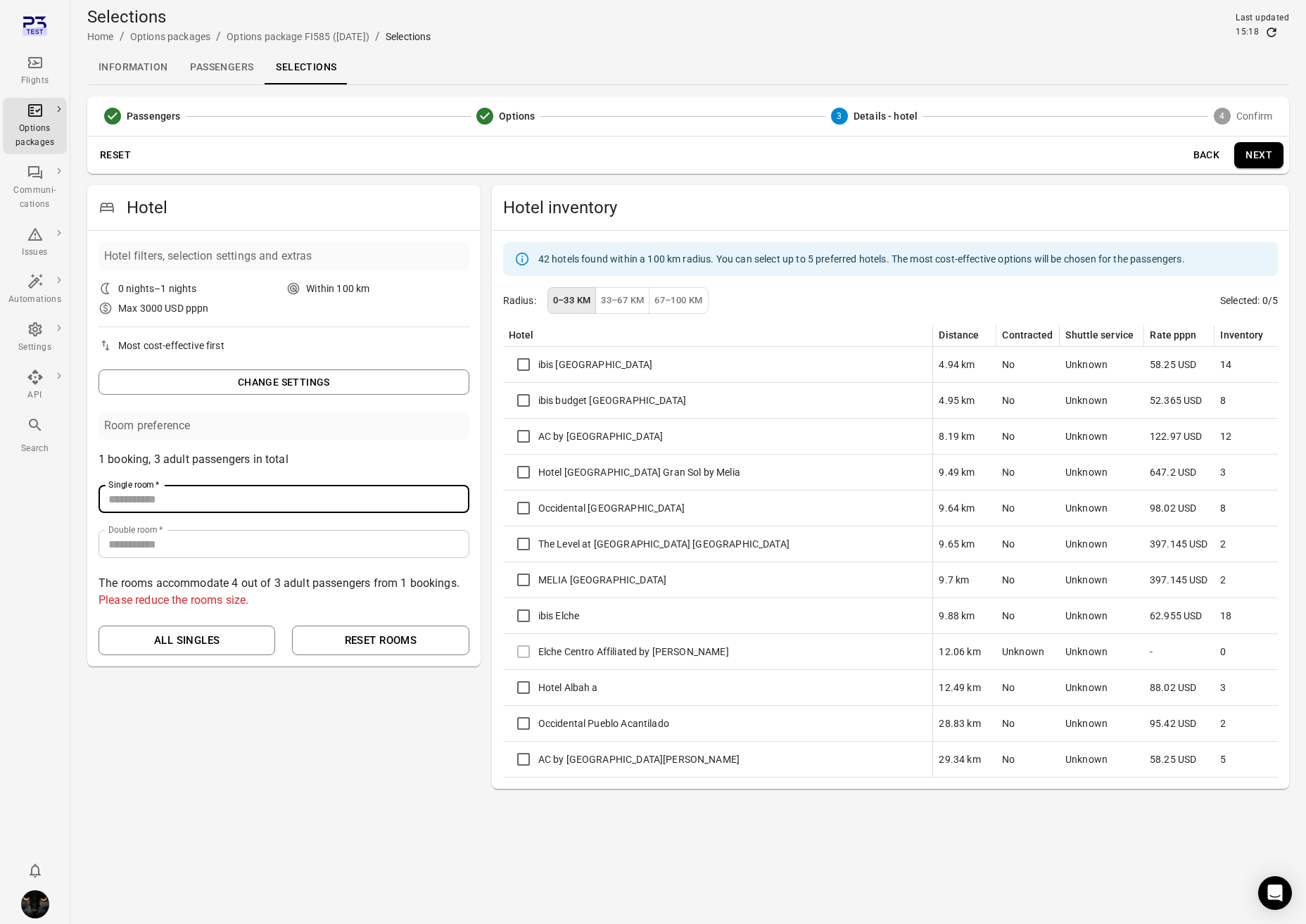
drag, startPoint x: 380, startPoint y: 504, endPoint x: 425, endPoint y: 499, distance: 45.3
click at [380, 504] on input "*" at bounding box center [284, 499] width 371 height 28
click at [456, 496] on input "*" at bounding box center [284, 499] width 371 height 28
type input "*"
click at [456, 496] on input "*" at bounding box center [284, 499] width 371 height 28
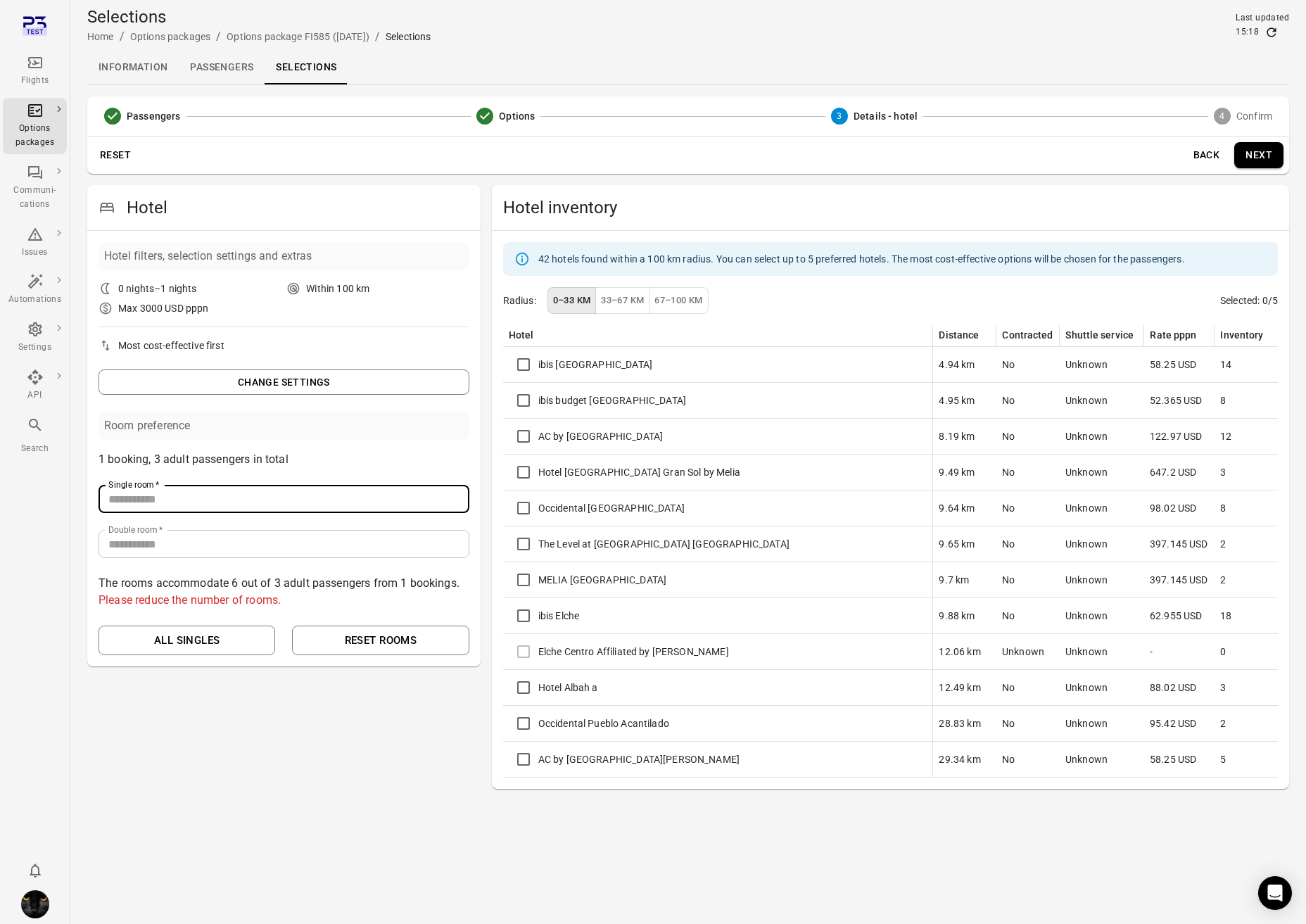
click at [459, 546] on input "*" at bounding box center [284, 543] width 371 height 28
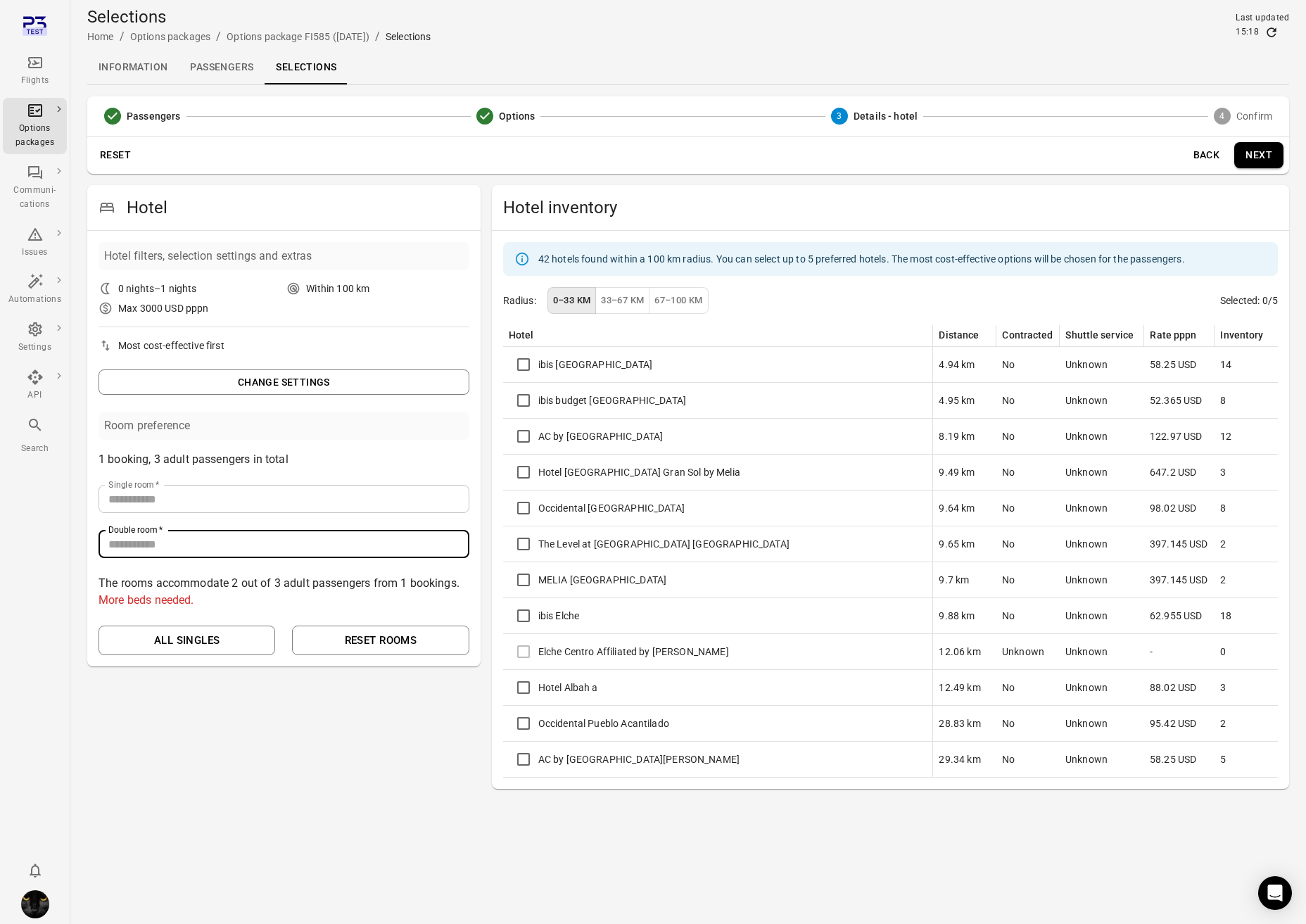
type input "*"
click at [459, 546] on input "*" at bounding box center [284, 543] width 371 height 28
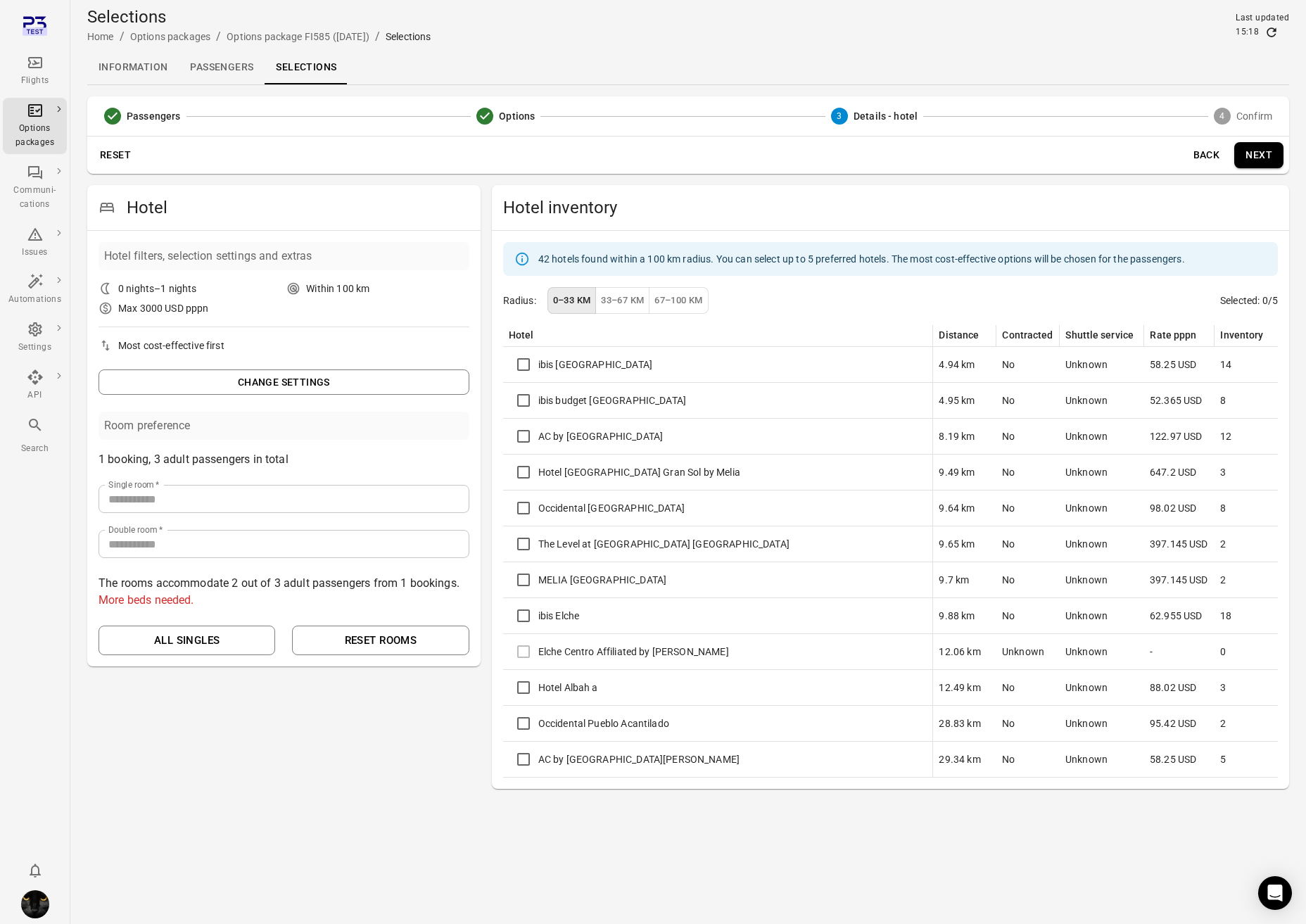
click at [410, 579] on p "The rooms accommodate 2 out of 3 adult passengers from 1 bookings." at bounding box center [284, 583] width 371 height 17
type input "*"
click at [453, 491] on input "*" at bounding box center [284, 499] width 371 height 28
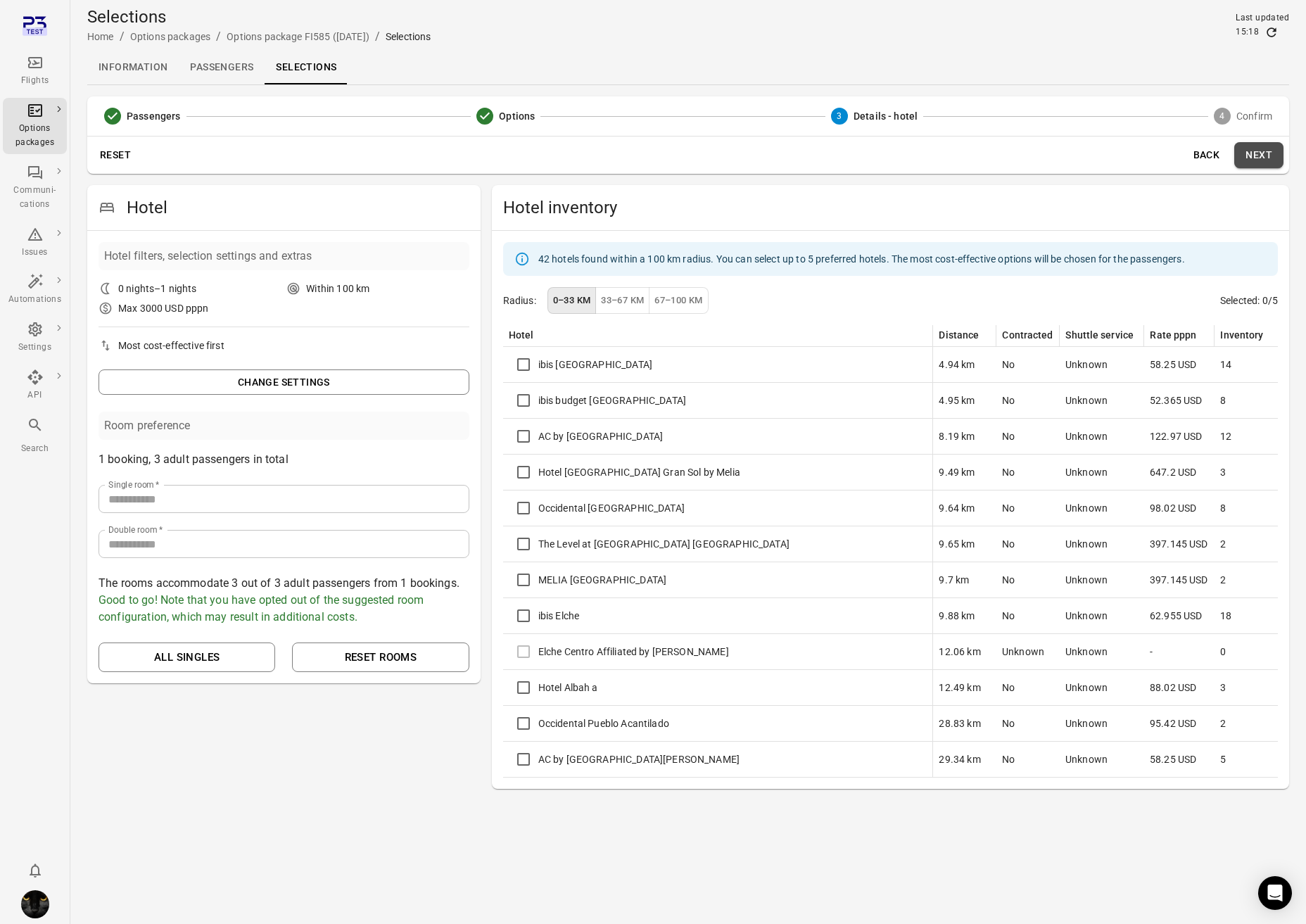
click at [1157, 155] on button "Next" at bounding box center [1259, 155] width 49 height 26
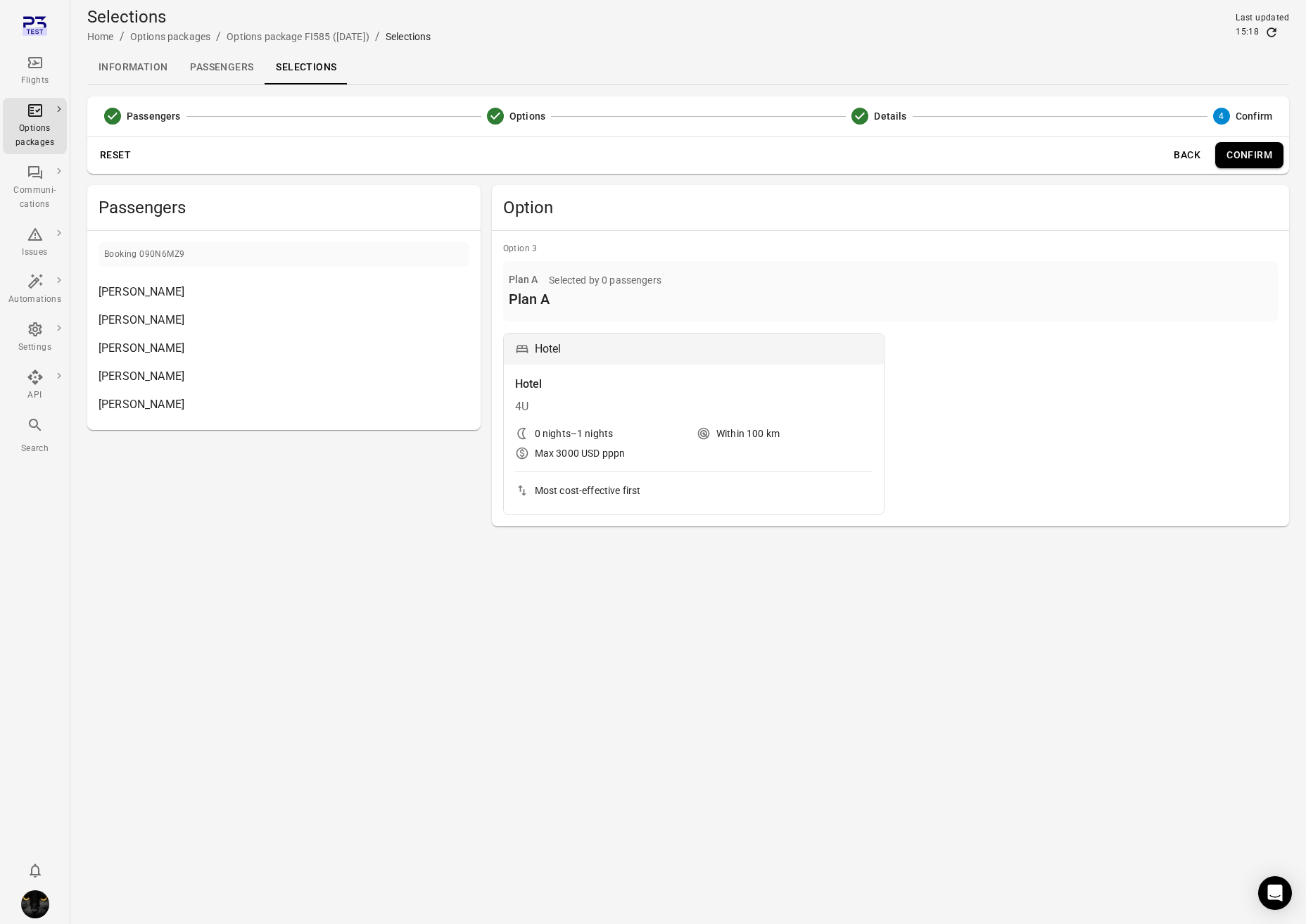
click at [1157, 146] on button "Back" at bounding box center [1187, 155] width 45 height 26
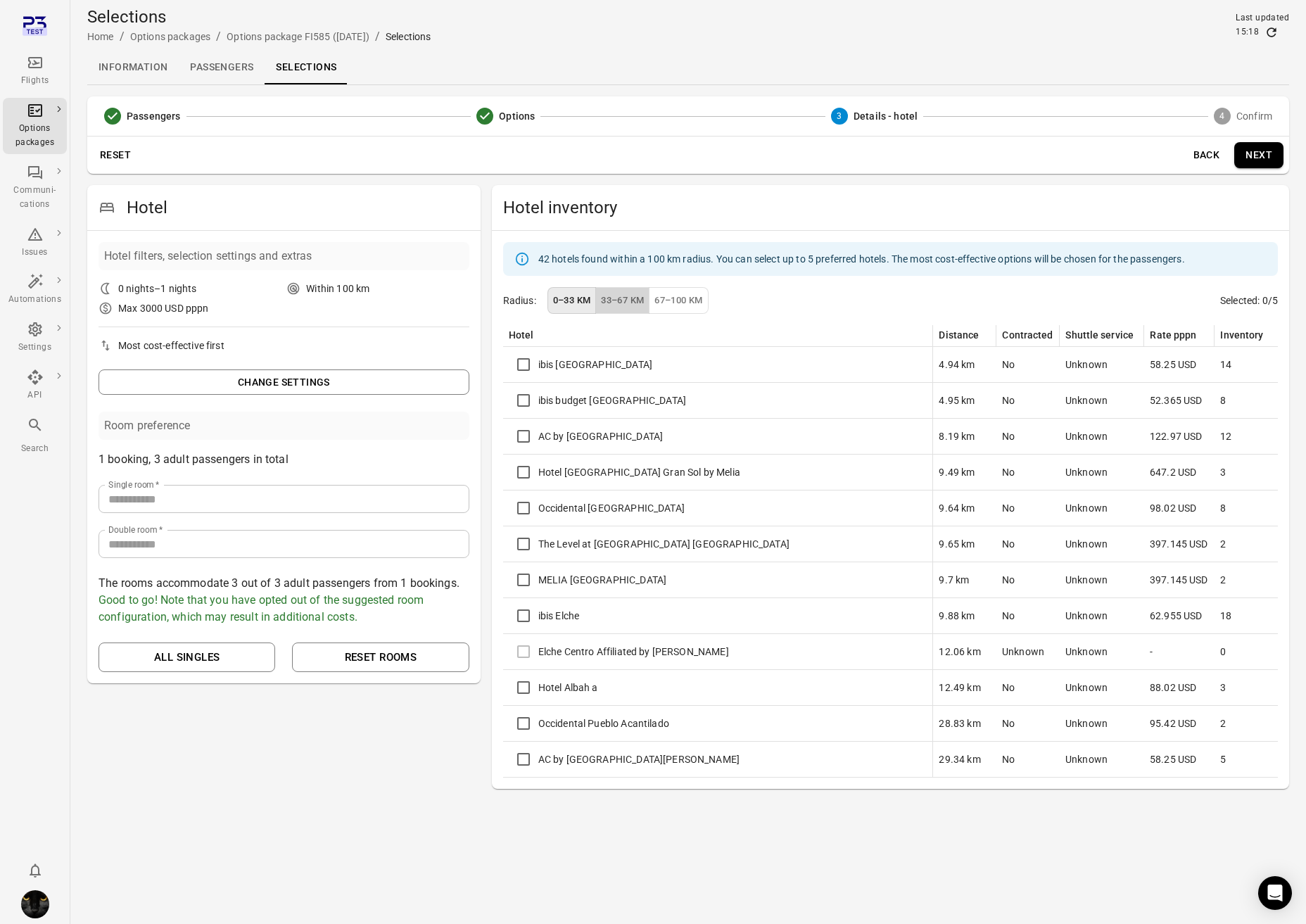
click at [613, 296] on button "33–67 km" at bounding box center [623, 301] width 55 height 27
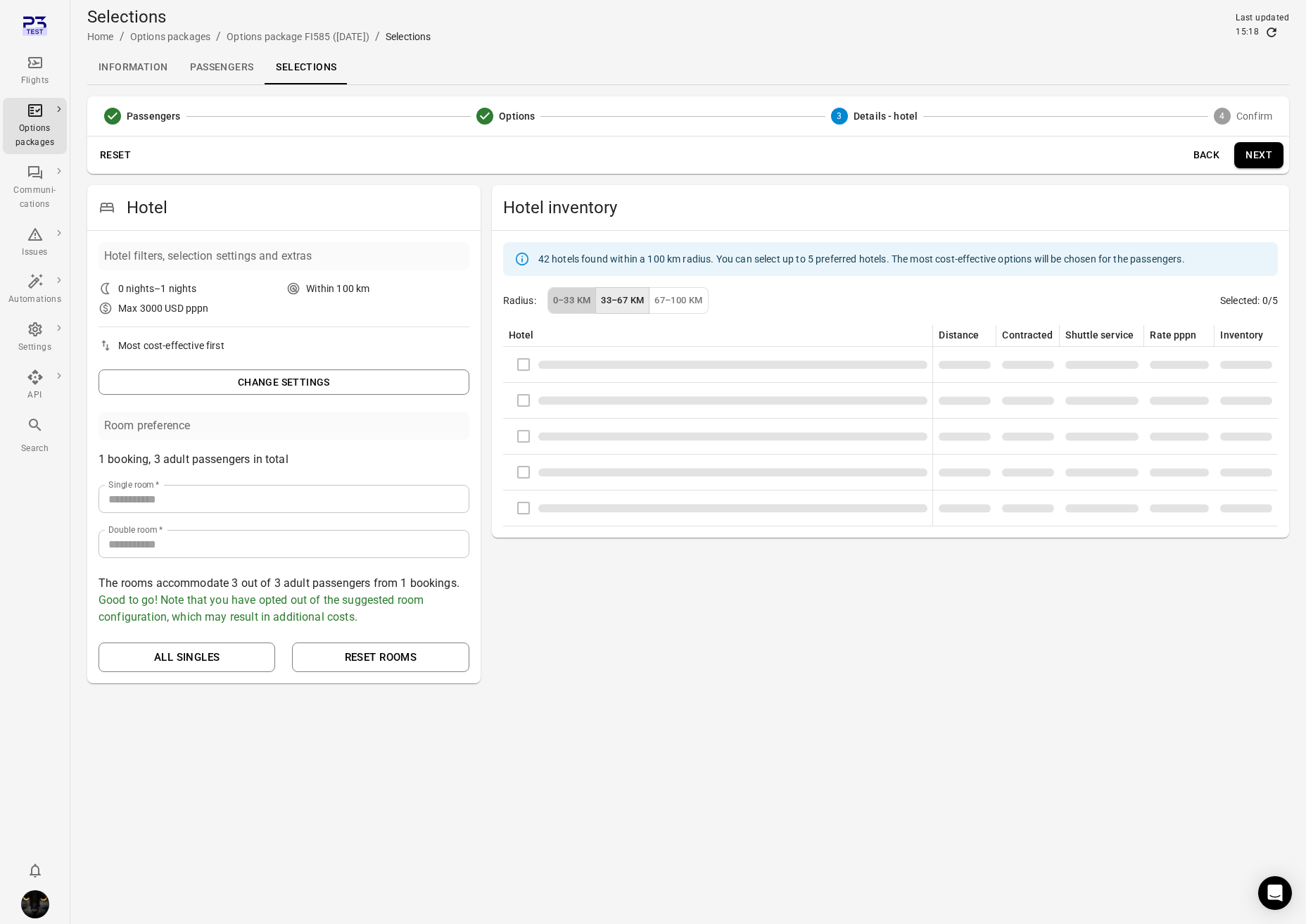
click at [574, 302] on button "0–33 km" at bounding box center [572, 301] width 49 height 27
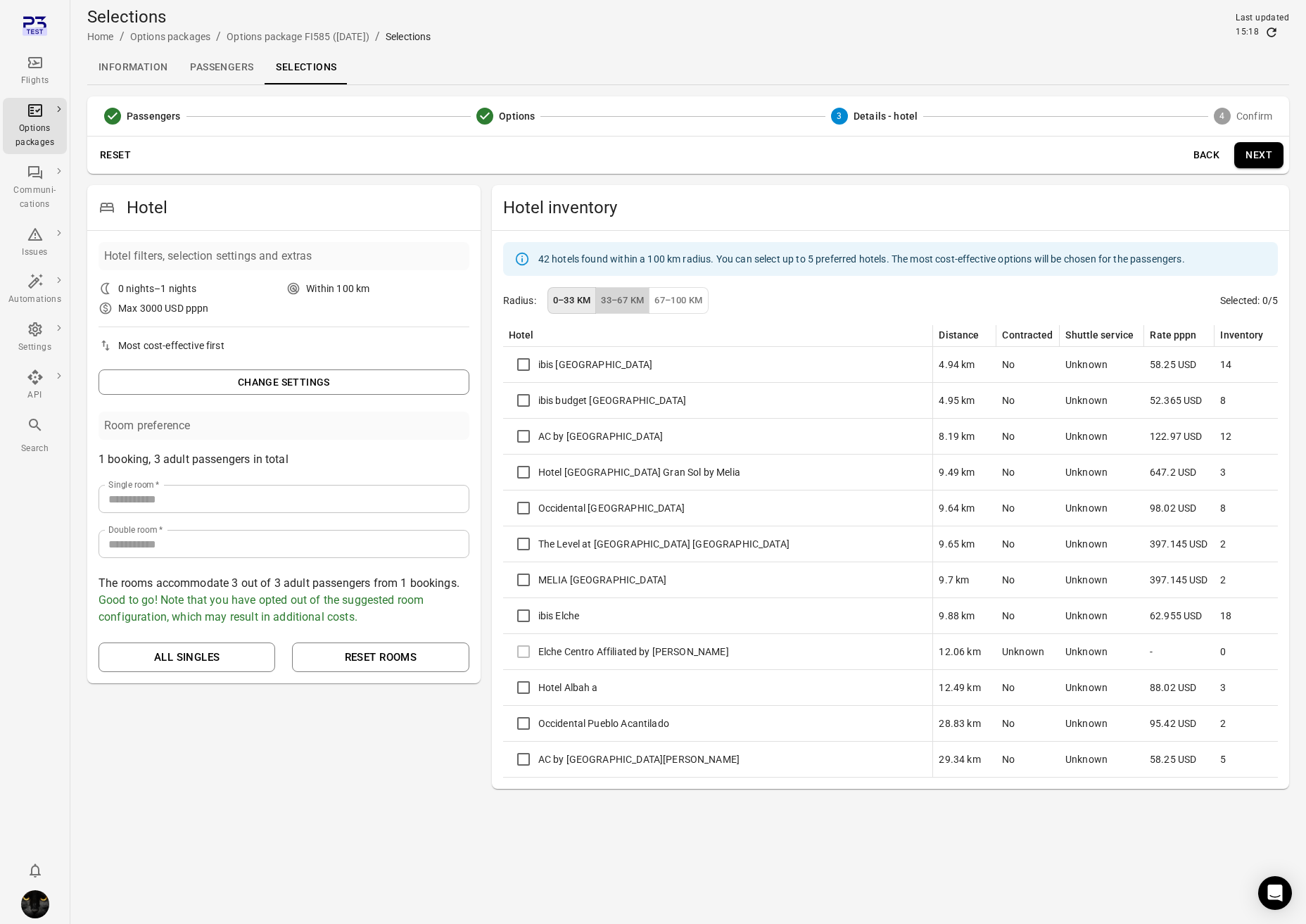
click at [615, 301] on button "33–67 km" at bounding box center [623, 301] width 55 height 27
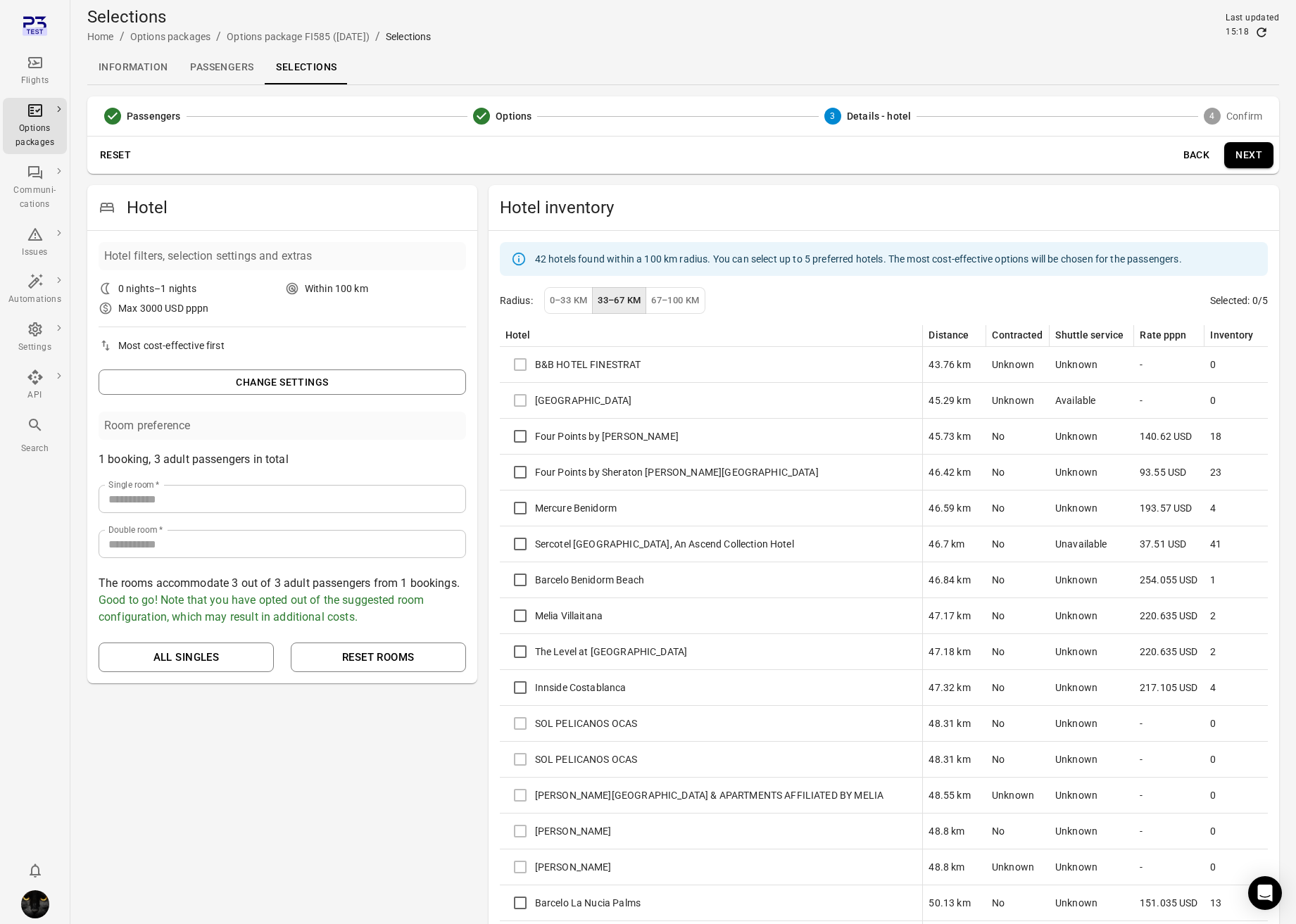
click at [525, 400] on div "Asia Gardens Hotel Thai Spa" at bounding box center [711, 400] width 412 height 29
click at [1156, 162] on button "Next" at bounding box center [1248, 155] width 49 height 26
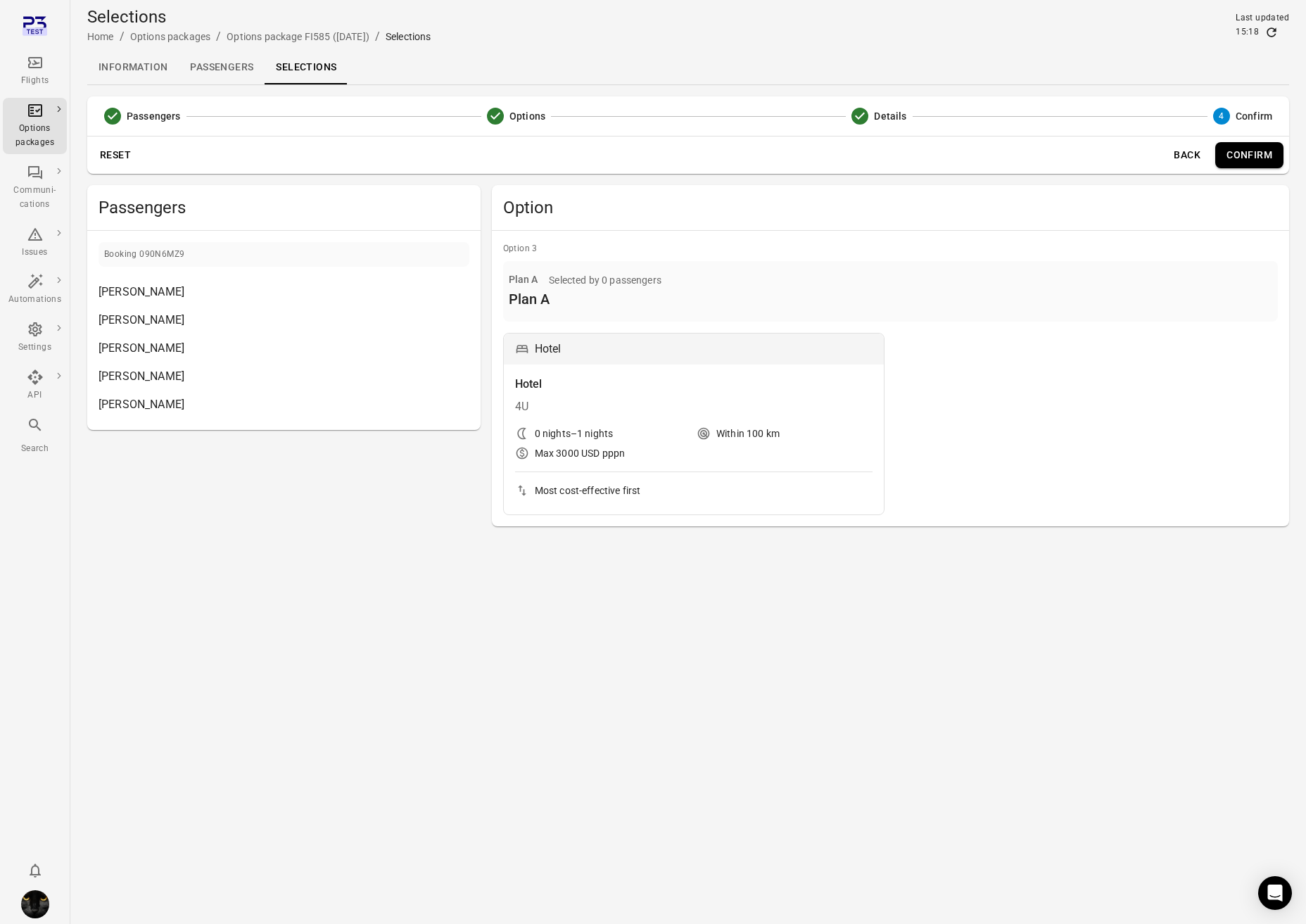
click at [1157, 153] on button "Back" at bounding box center [1187, 155] width 45 height 26
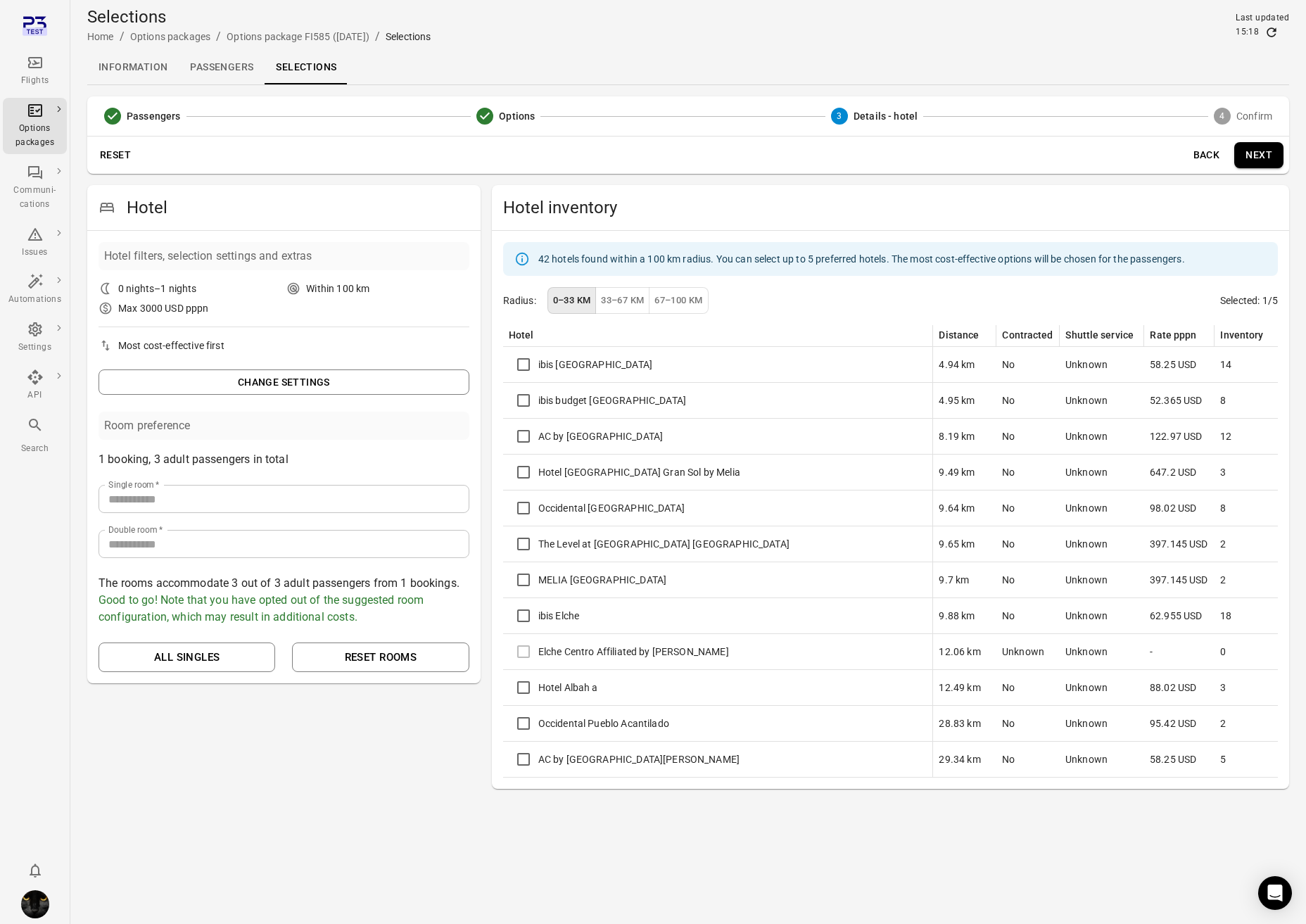
click at [1157, 155] on button "Back" at bounding box center [1206, 155] width 45 height 26
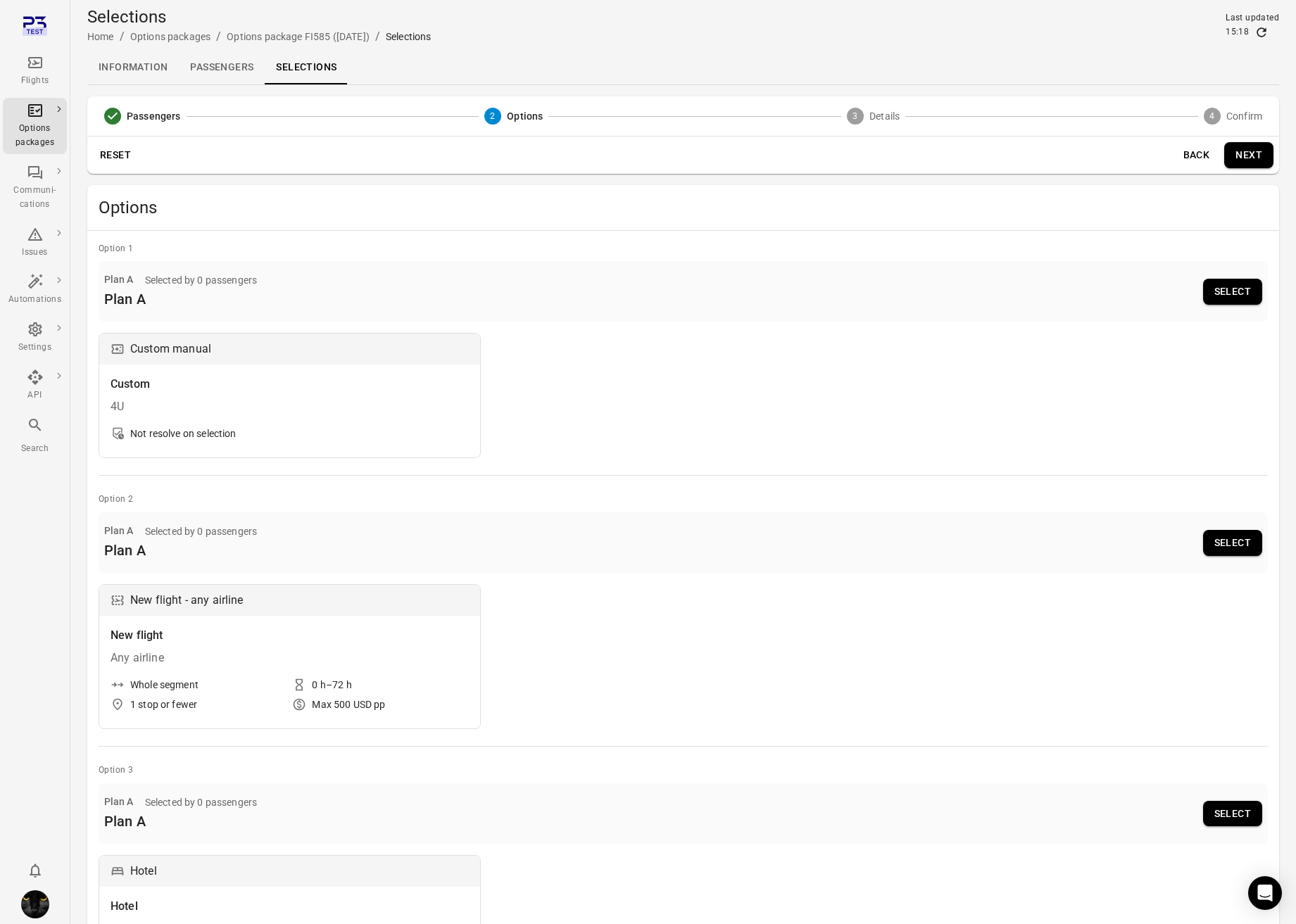
click at [1156, 156] on button "Back" at bounding box center [1195, 155] width 45 height 26
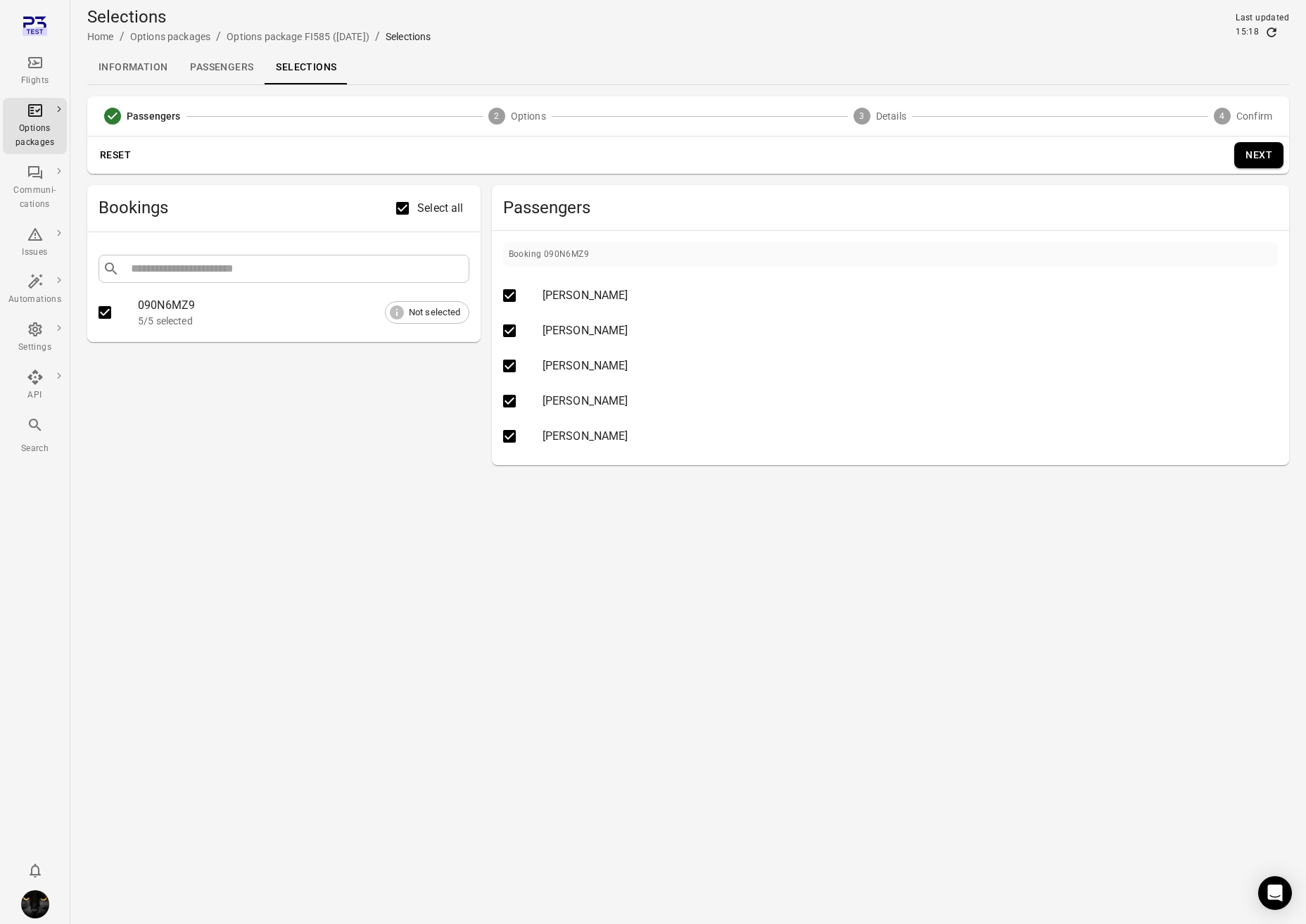
click at [1157, 151] on button "Next" at bounding box center [1259, 155] width 49 height 26
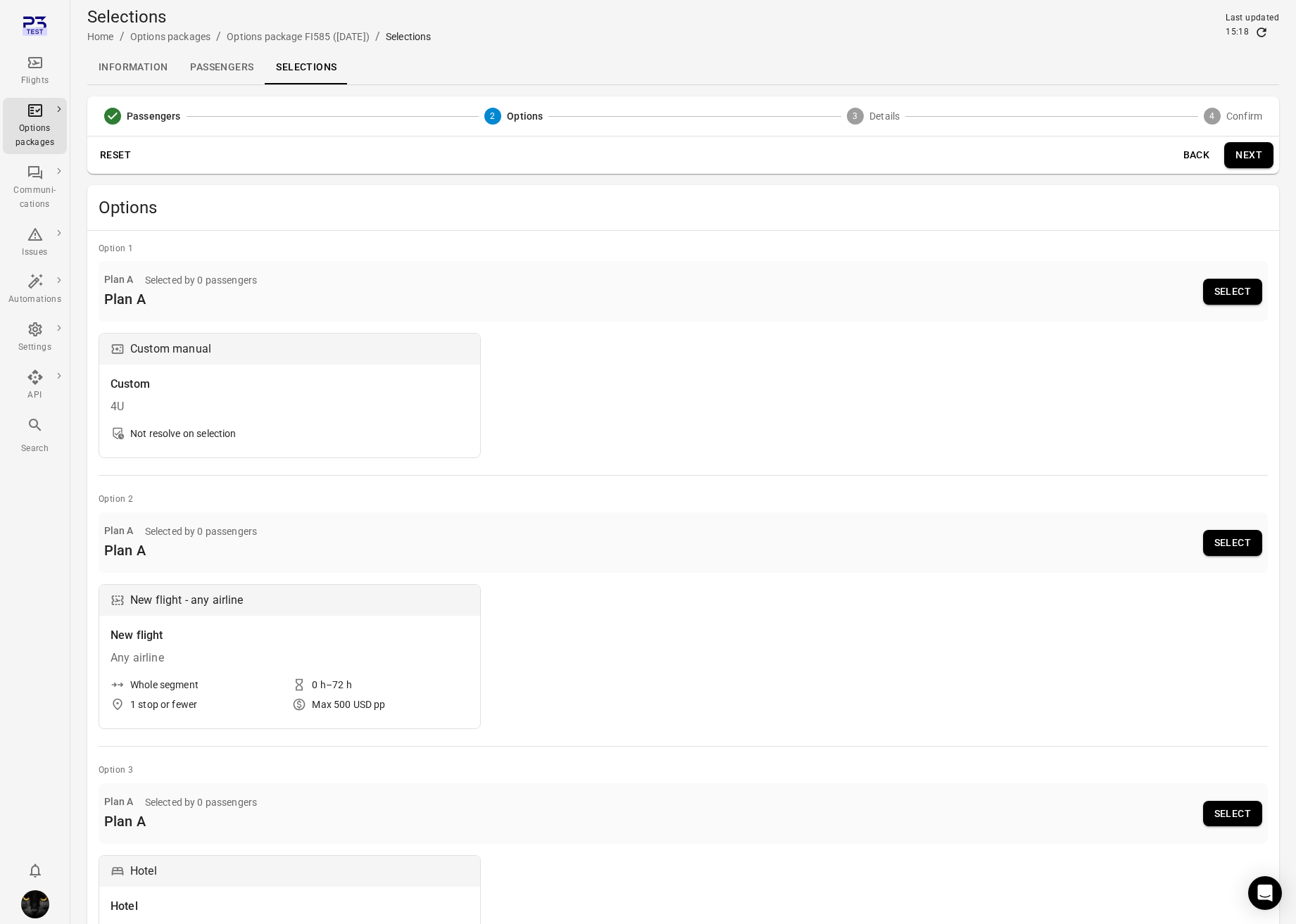
click at [125, 156] on button "Reset" at bounding box center [115, 155] width 45 height 26
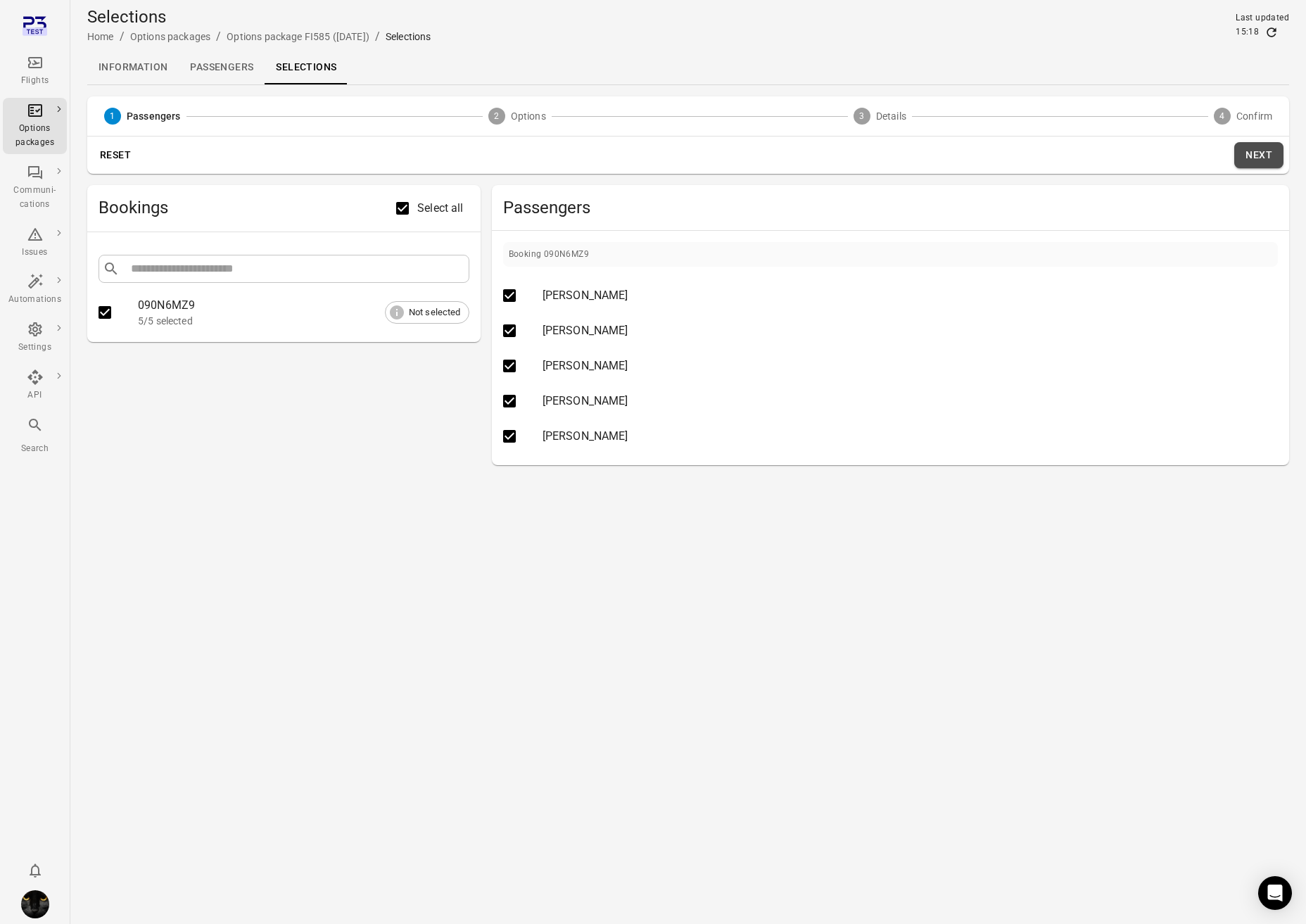
click at [1157, 158] on button "Next" at bounding box center [1259, 155] width 49 height 26
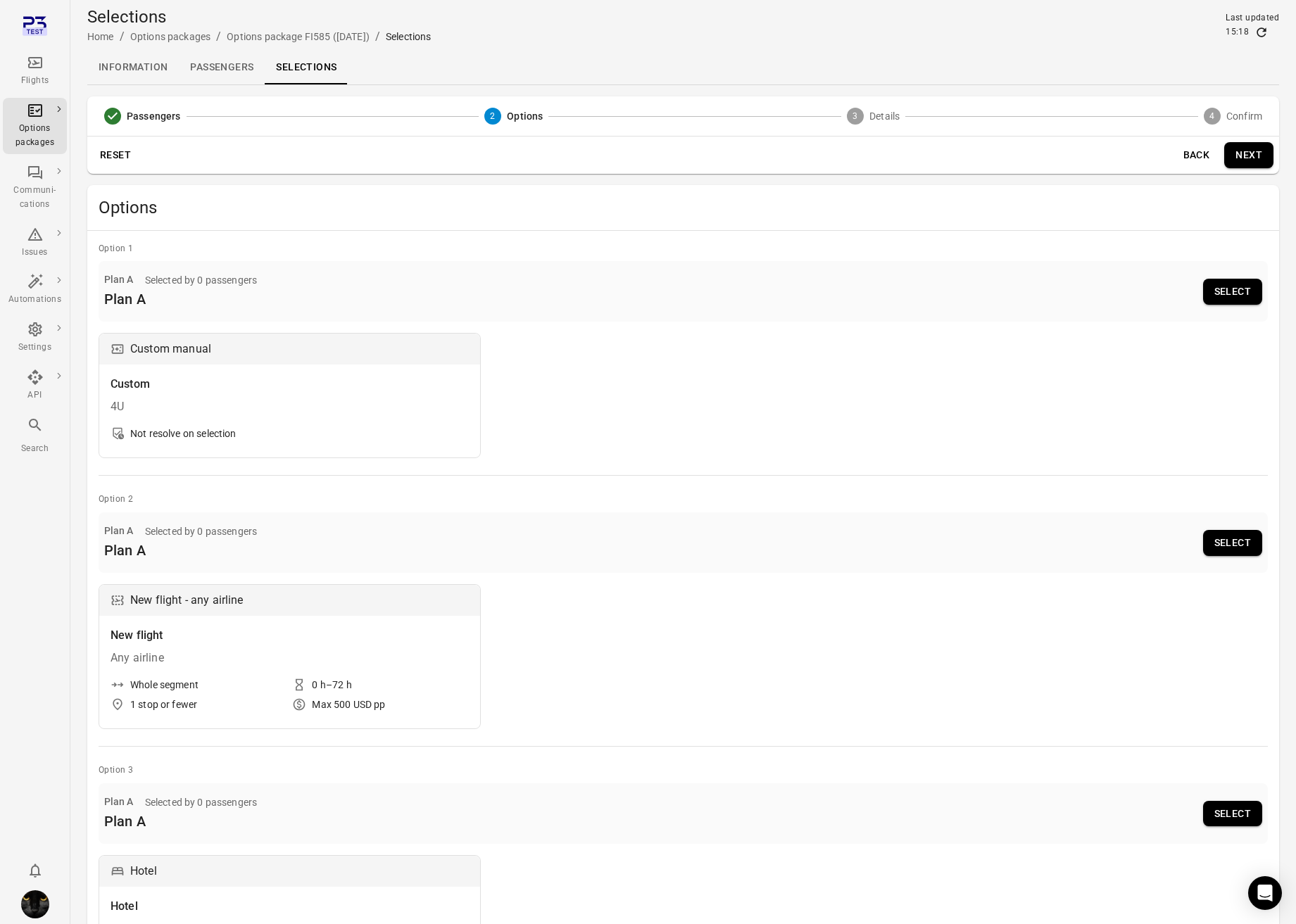
click at [1156, 289] on button "Select" at bounding box center [1232, 292] width 60 height 26
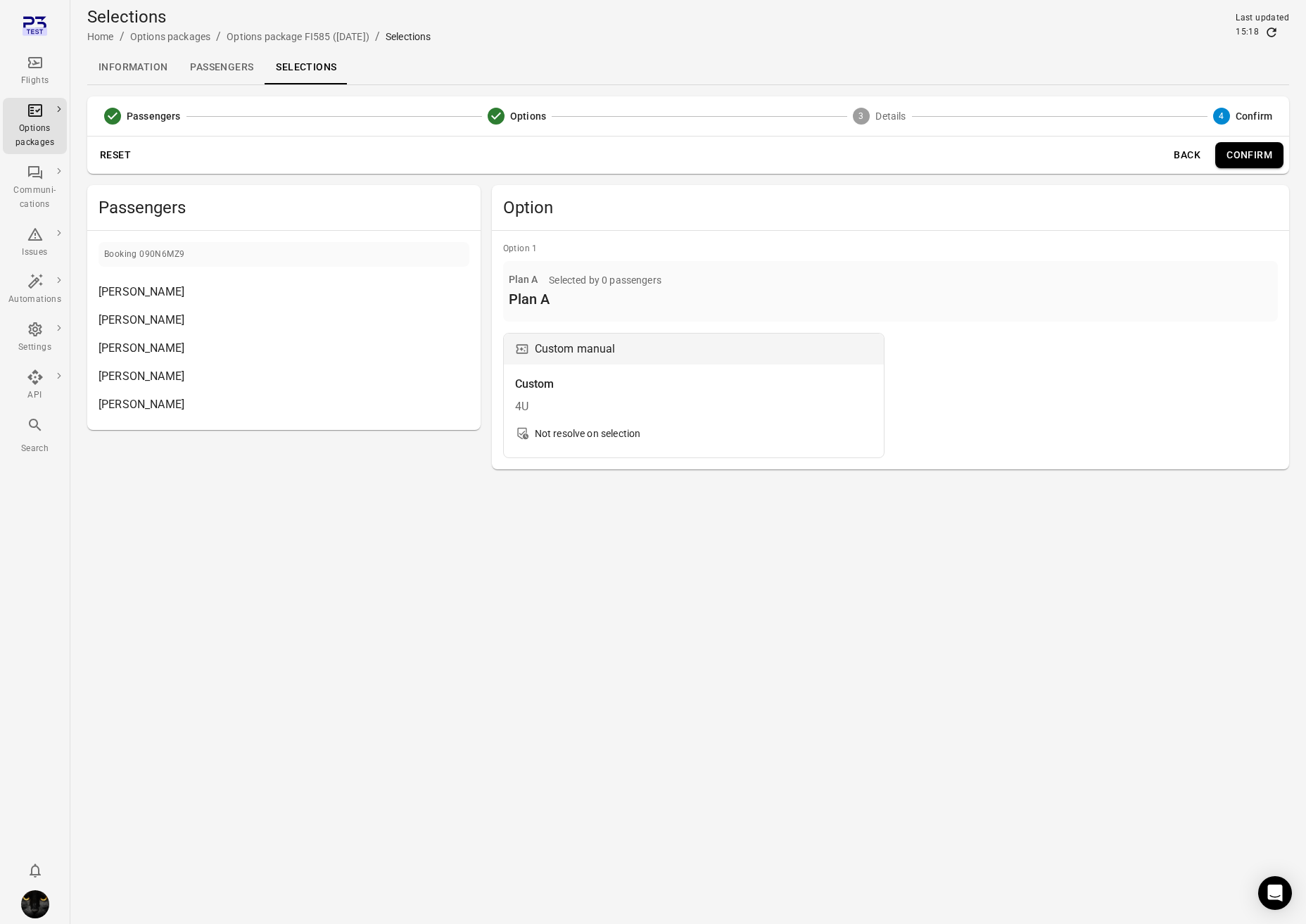
click at [134, 150] on button "Reset" at bounding box center [115, 155] width 45 height 26
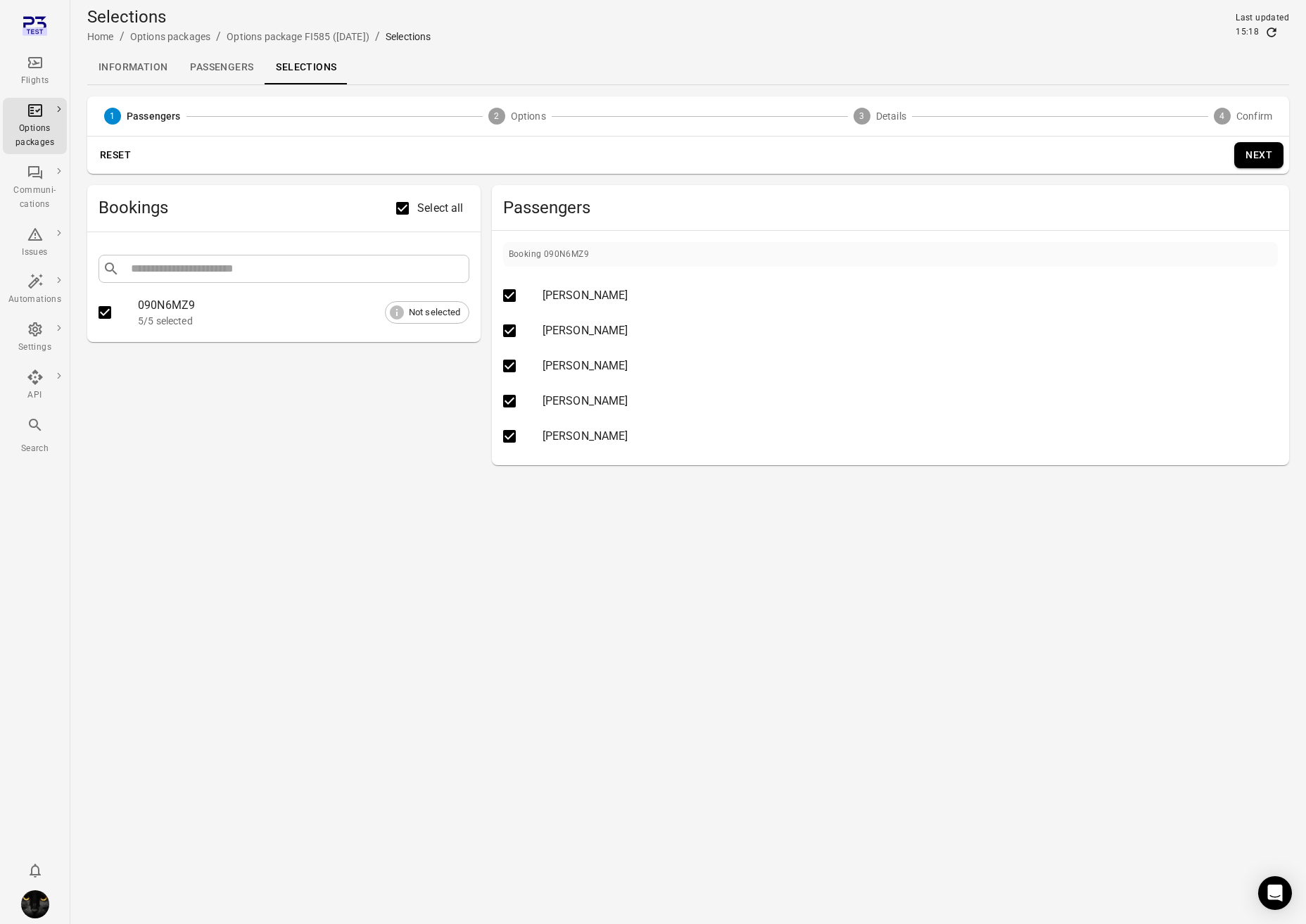
click at [1157, 150] on button "Next" at bounding box center [1259, 155] width 49 height 26
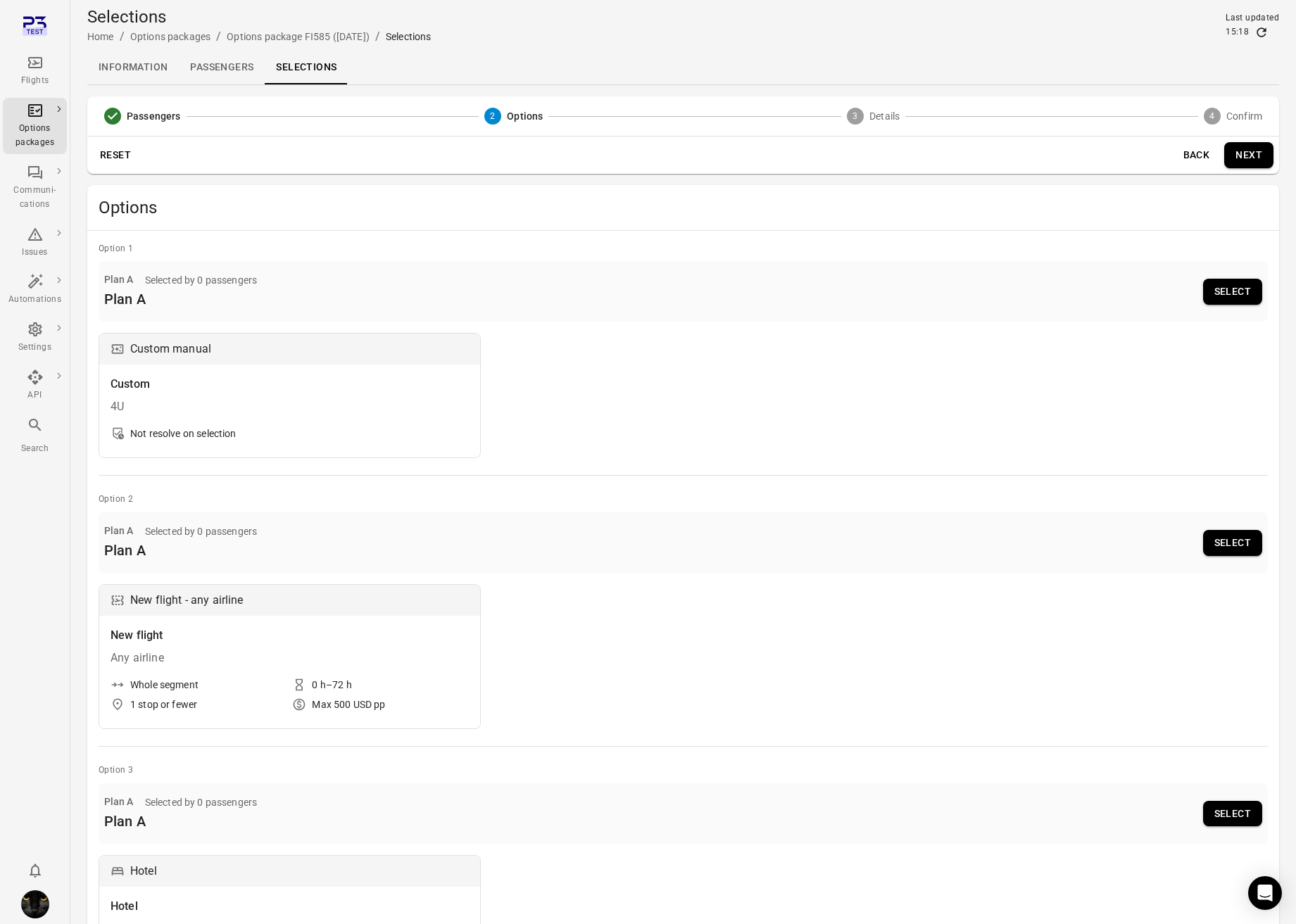
click at [1156, 150] on button "Next" at bounding box center [1248, 155] width 49 height 26
click at [1156, 286] on button "Select" at bounding box center [1232, 292] width 60 height 26
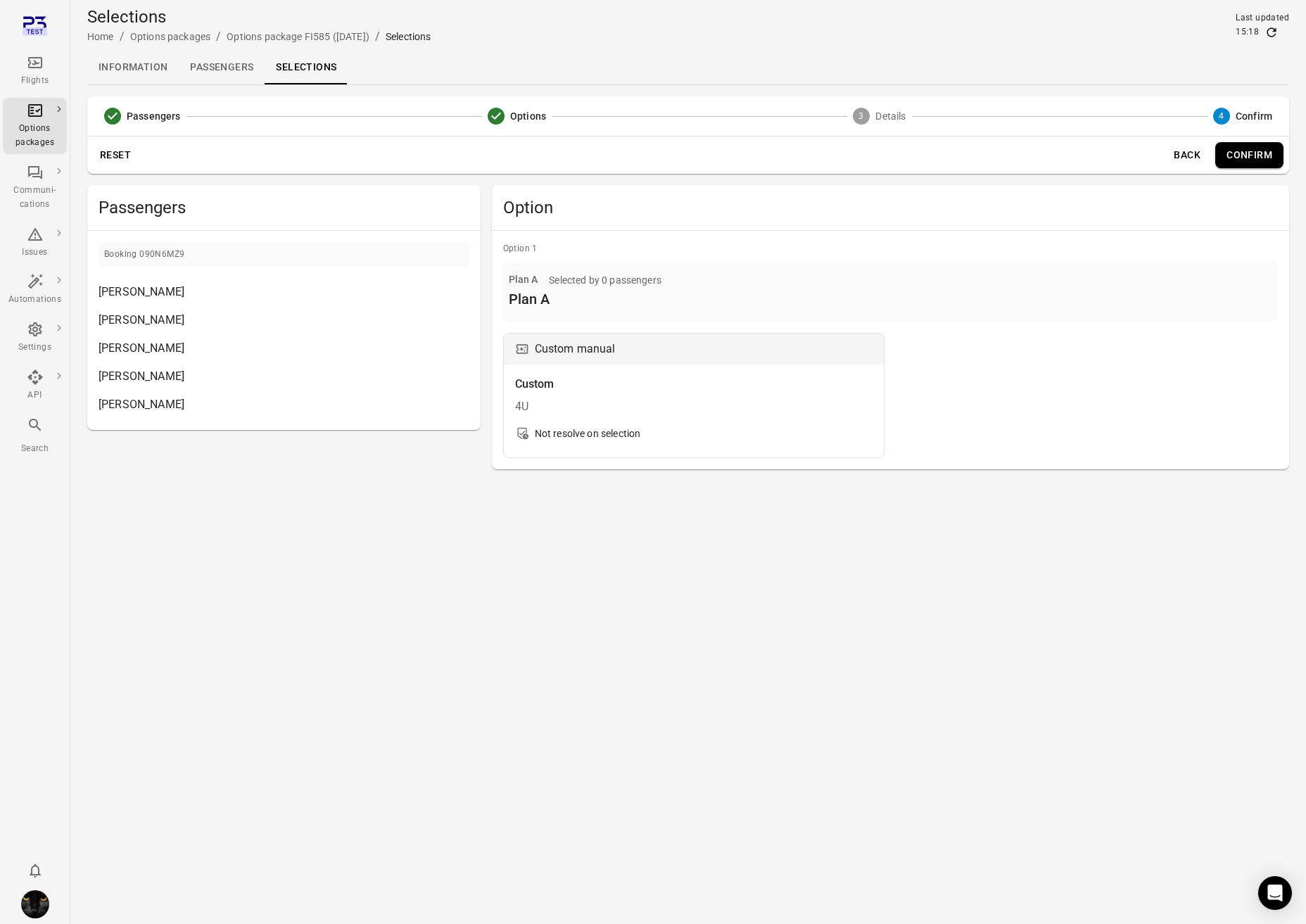
click at [1157, 155] on button "Confirm" at bounding box center [1249, 155] width 68 height 26
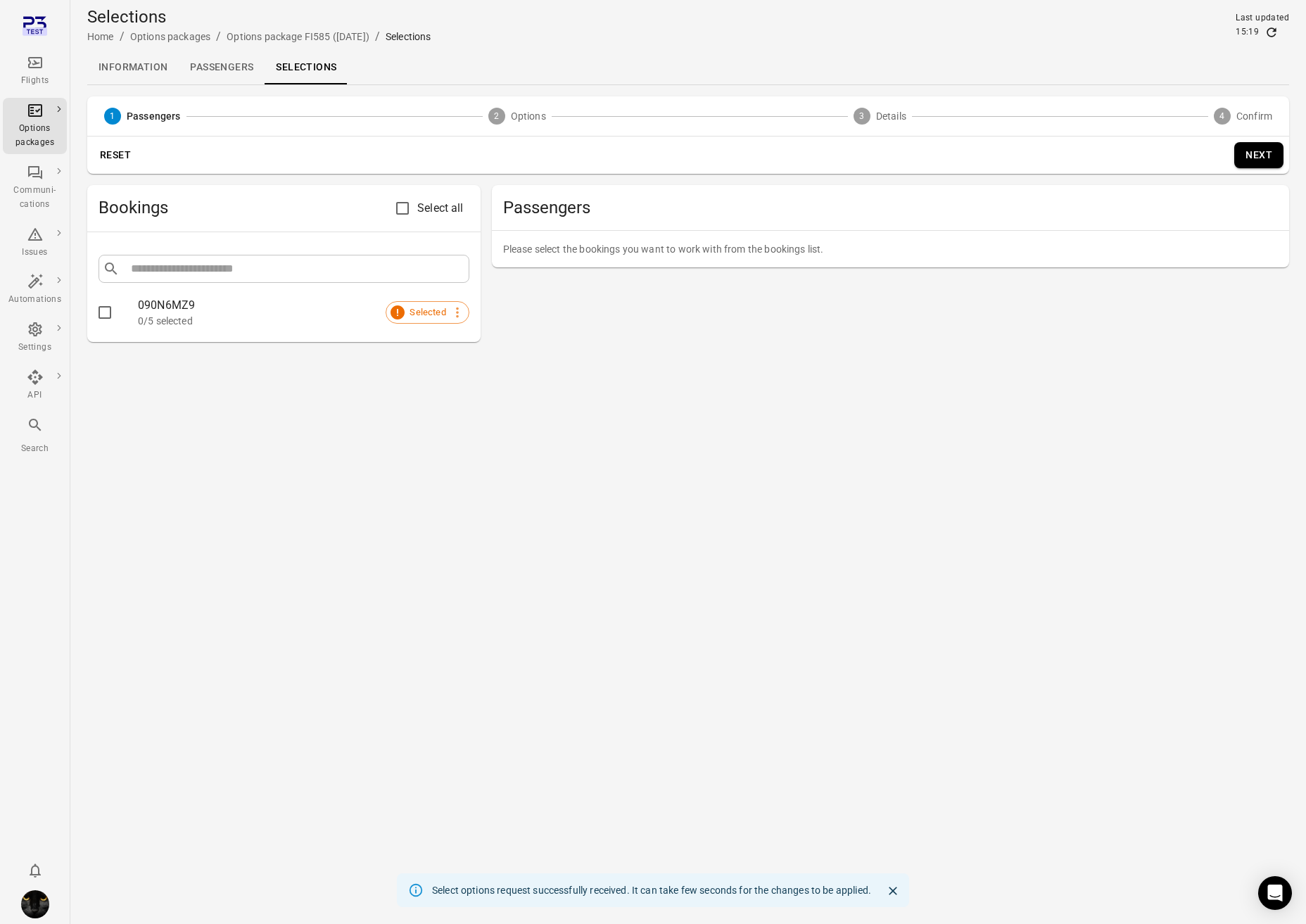
click at [22, 65] on div "Flights" at bounding box center [35, 71] width 53 height 34
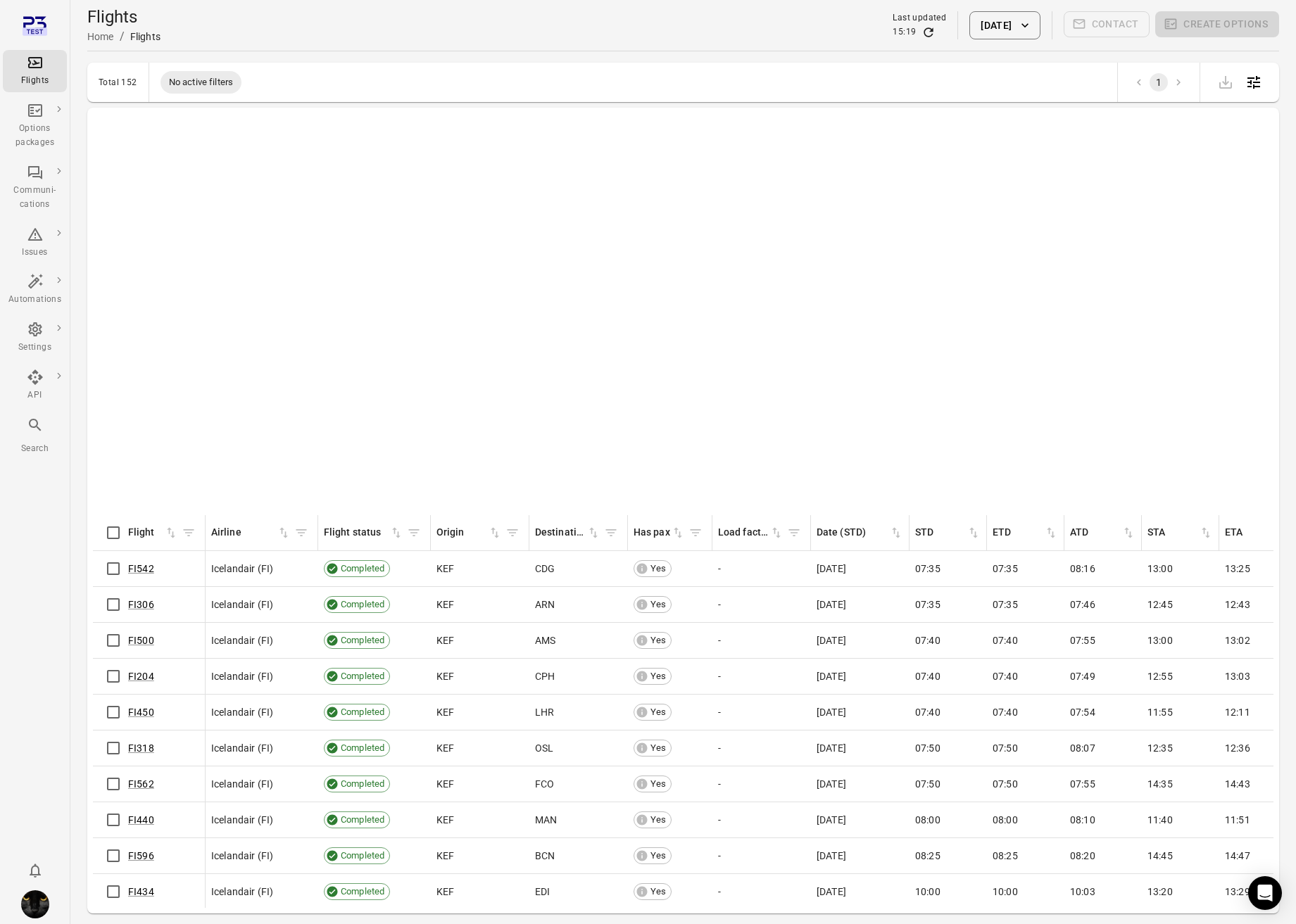
scroll to position [771, 0]
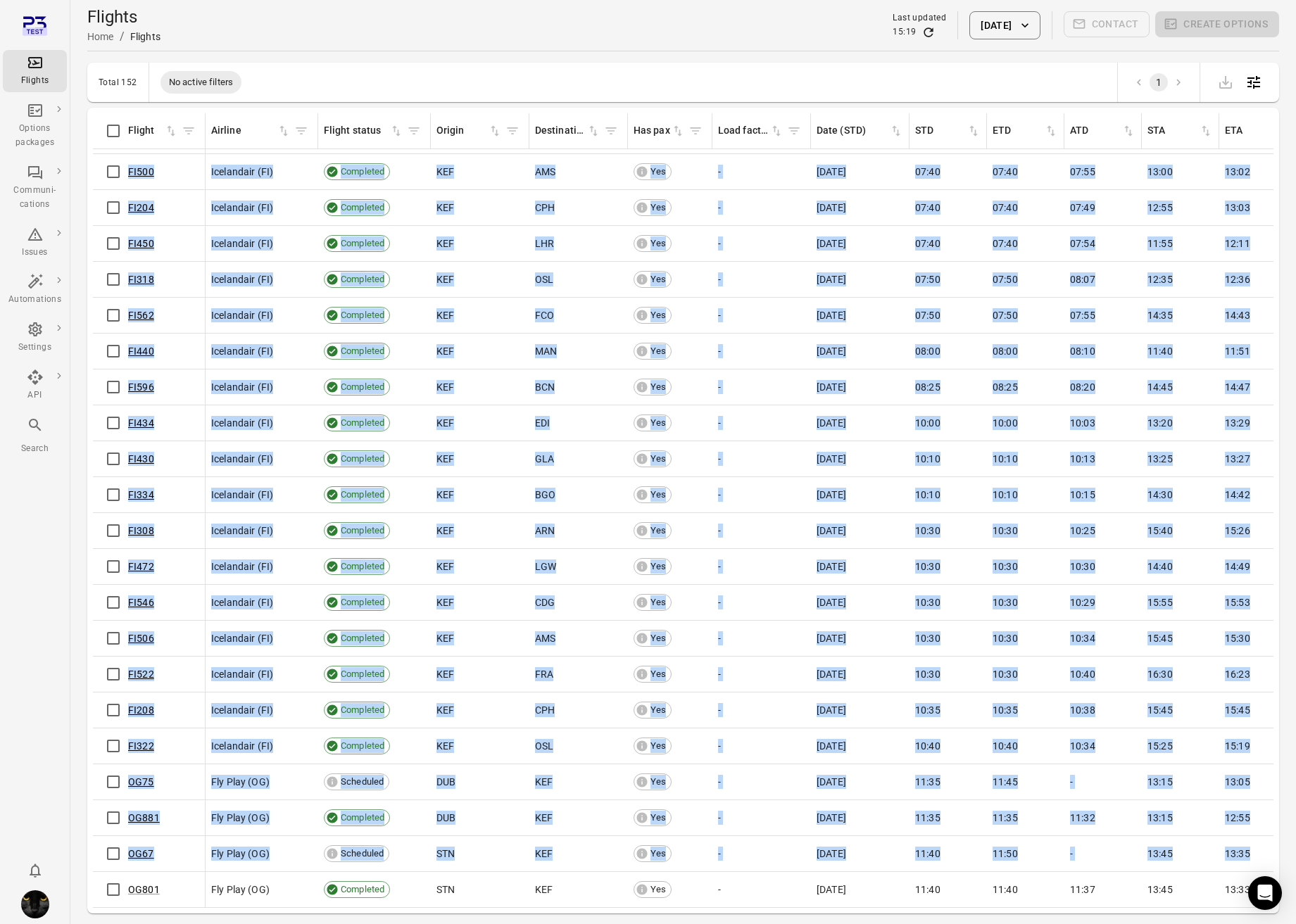
drag, startPoint x: 1288, startPoint y: 866, endPoint x: 1254, endPoint y: 827, distance: 51.7
click at [1156, 791] on main "Flights Home / Flights Last updated 15:19 19 Sep 2025 Contact Create options To…" at bounding box center [682, 485] width 1225 height 970
click at [1156, 791] on span "13:35" at bounding box center [1237, 853] width 25 height 14
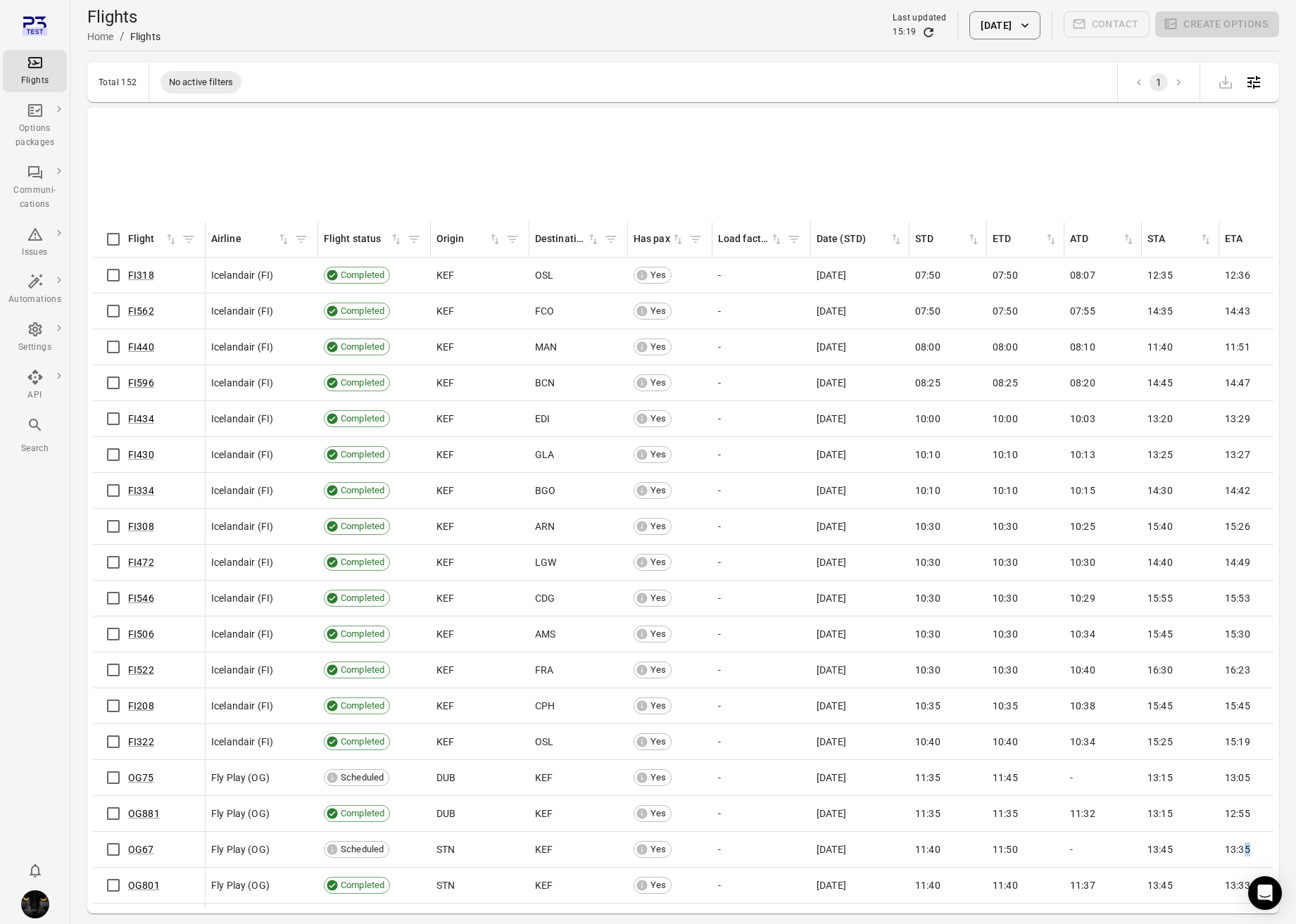
scroll to position [945, 0]
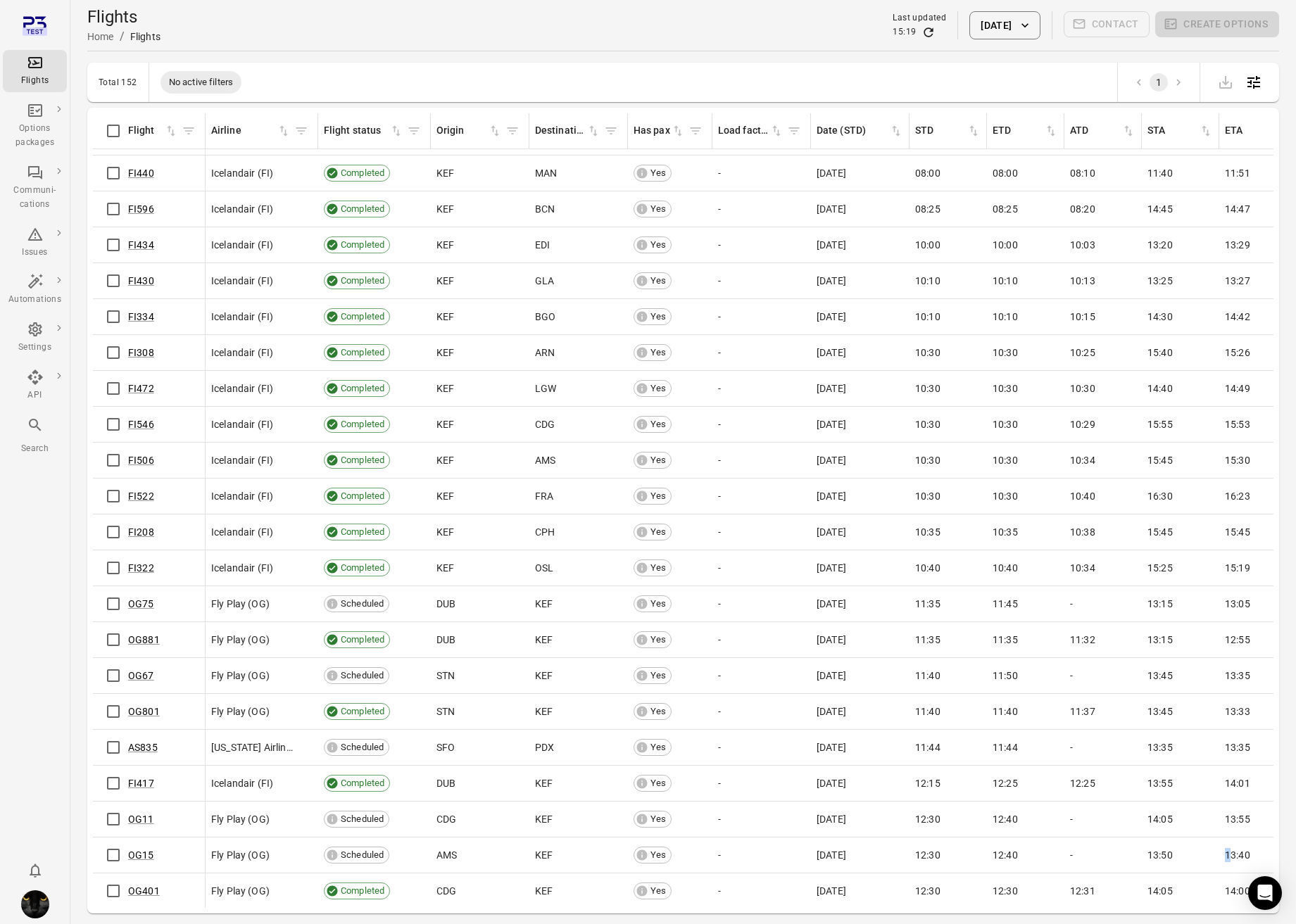
drag, startPoint x: 1228, startPoint y: 854, endPoint x: 1244, endPoint y: 824, distance: 34.0
click at [1156, 791] on td "13:40" at bounding box center [1257, 855] width 77 height 36
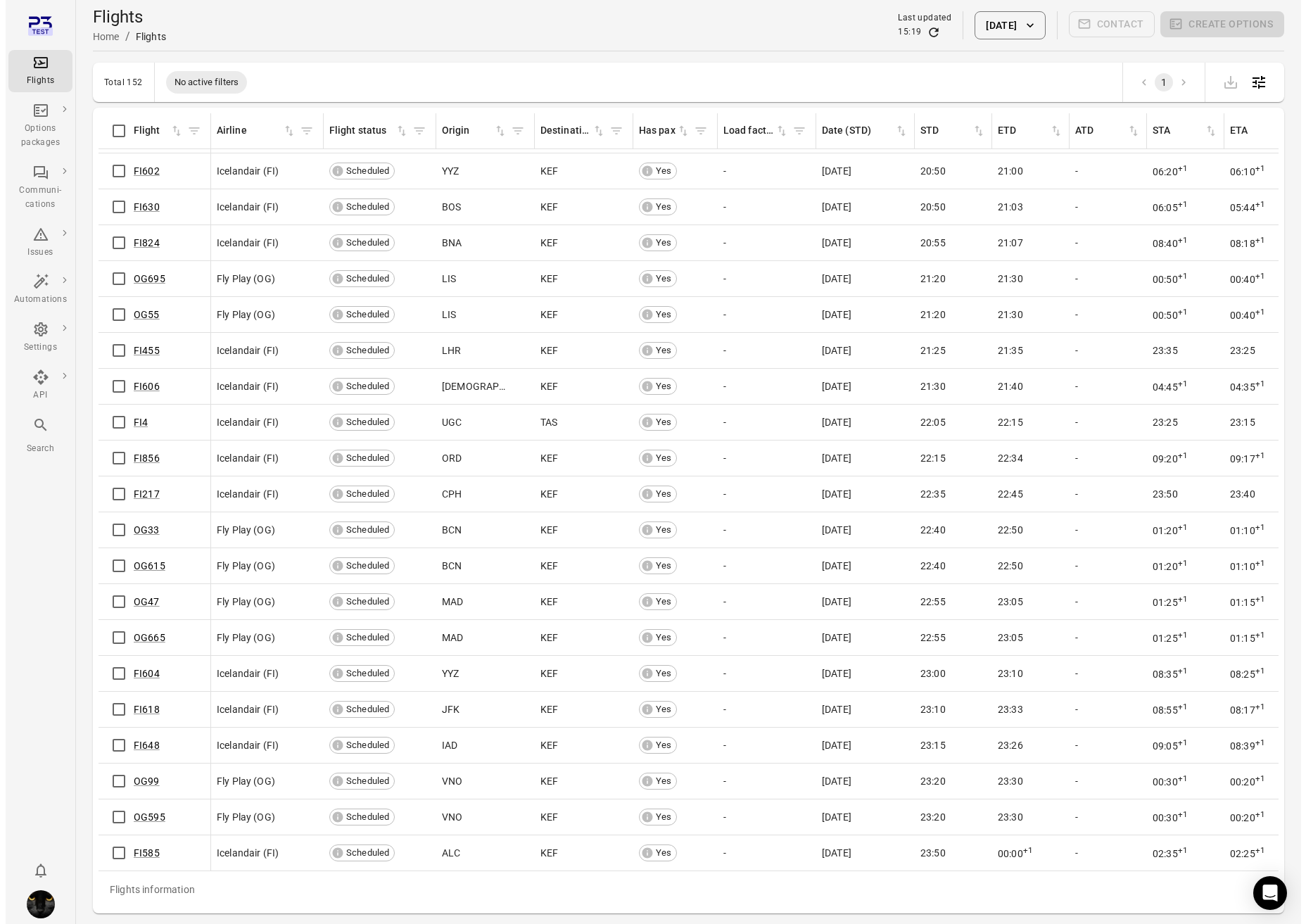
scroll to position [4650, 0]
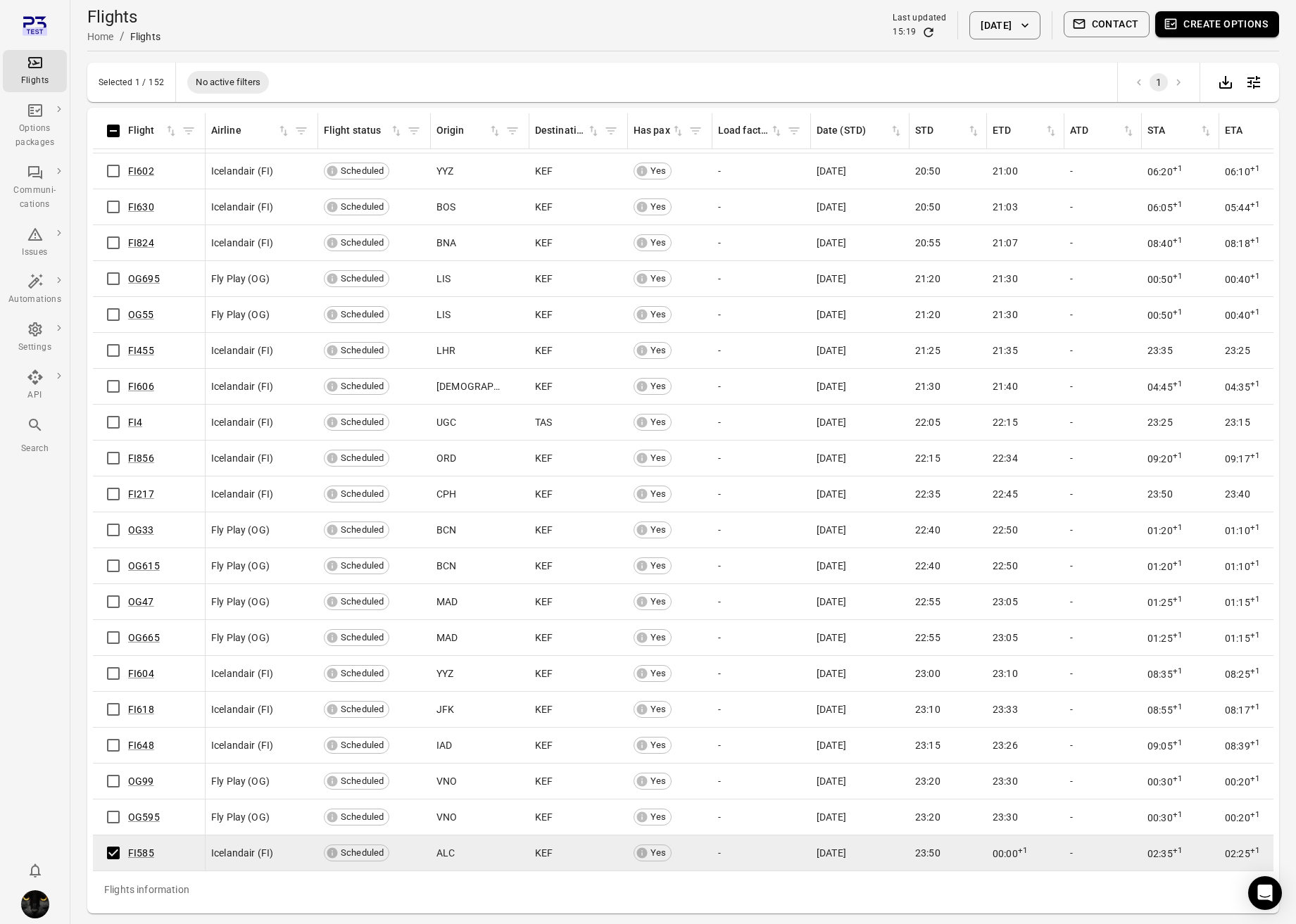
click at [1156, 20] on button "Create options" at bounding box center [1216, 24] width 124 height 26
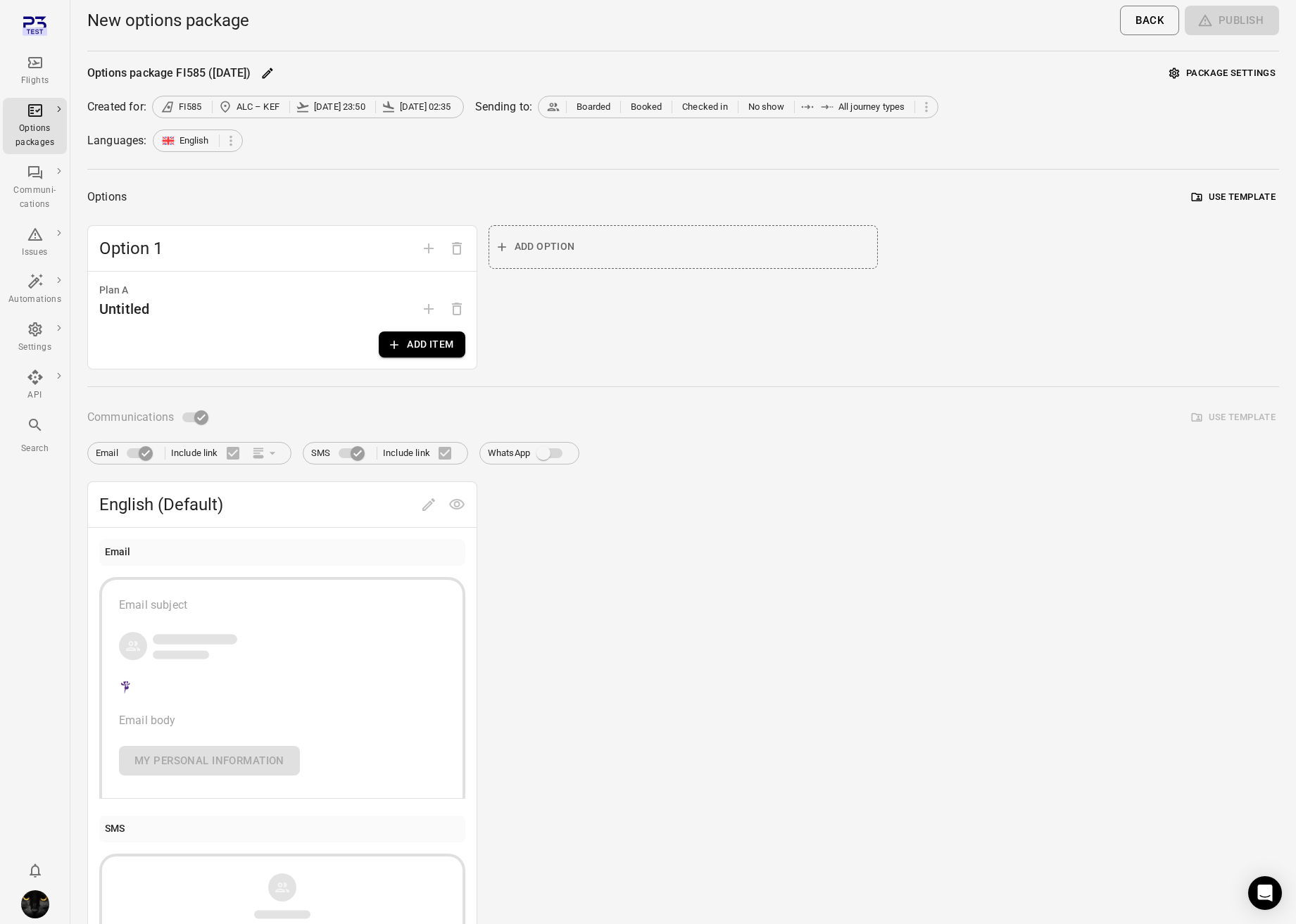
click at [408, 341] on button "Add item" at bounding box center [422, 344] width 86 height 26
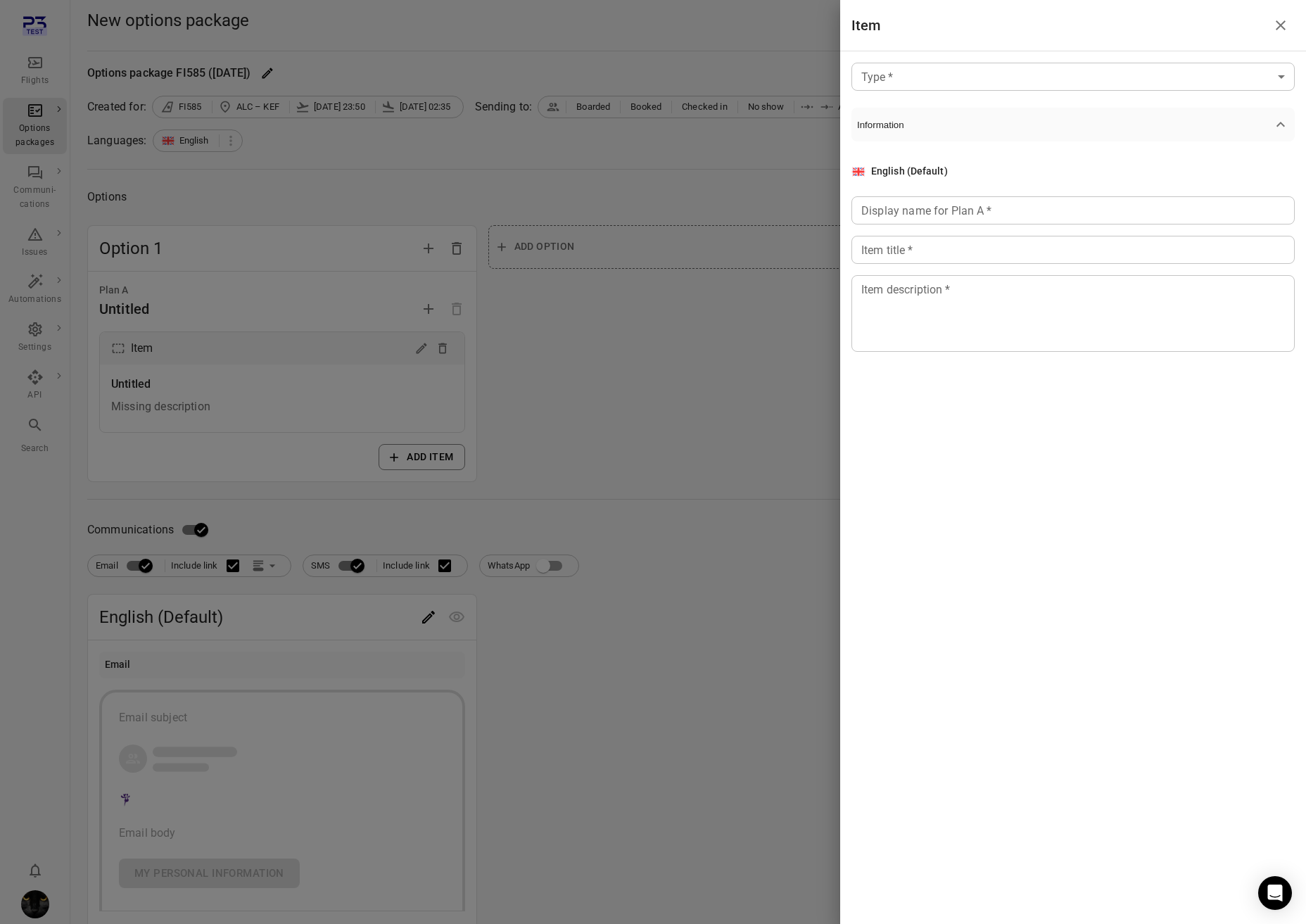
click at [918, 60] on div "Type   * ​ Type   * Information English (Default) Display name for Plan A   * D…" at bounding box center [1073, 219] width 466 height 335
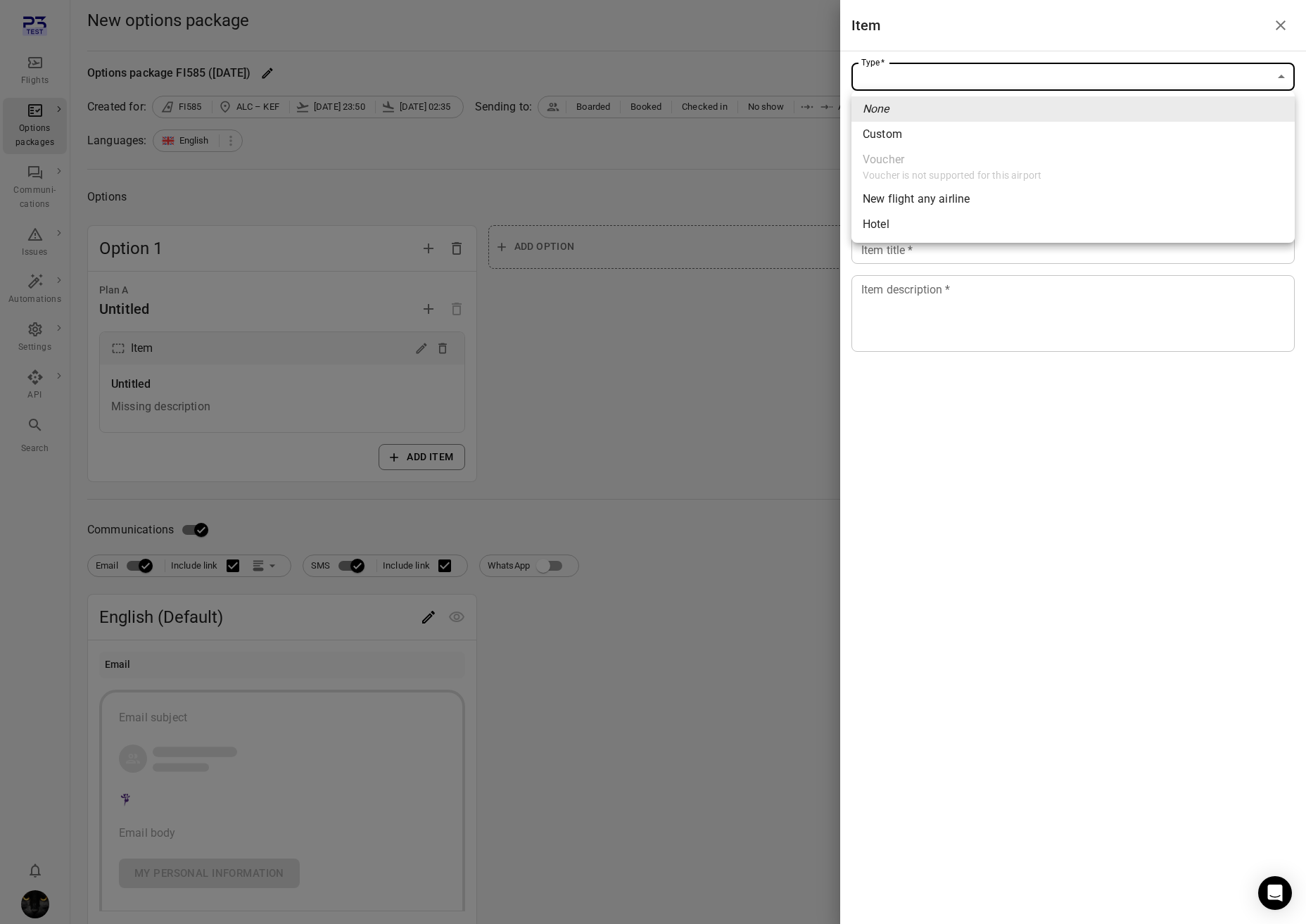
click at [928, 72] on body "Flights Options packages Communi-cations Issues Automations Settings API Search…" at bounding box center [653, 602] width 1306 height 1204
click at [900, 228] on li "Hotel" at bounding box center [1074, 224] width 443 height 25
type input "*****"
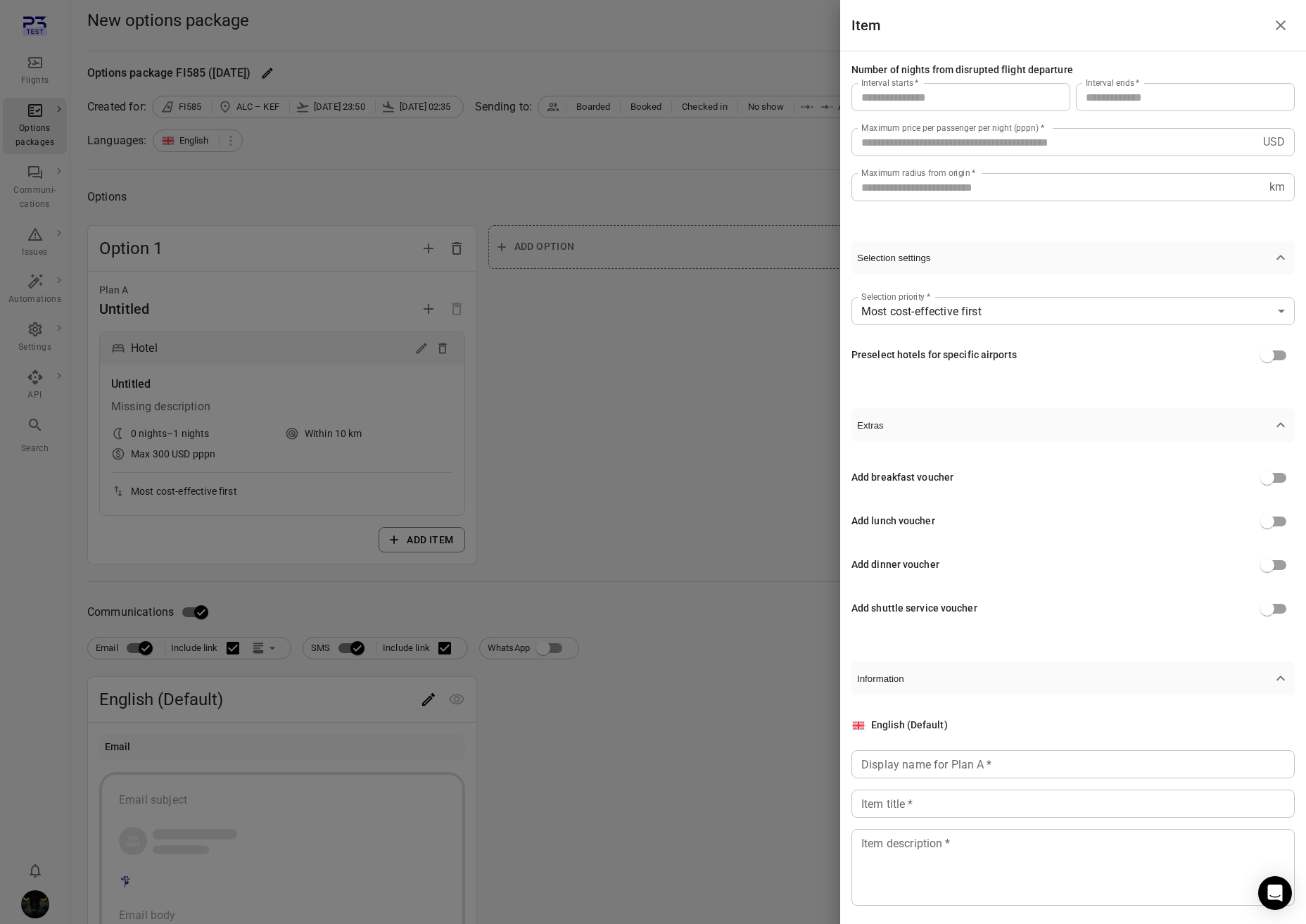
scroll to position [160, 0]
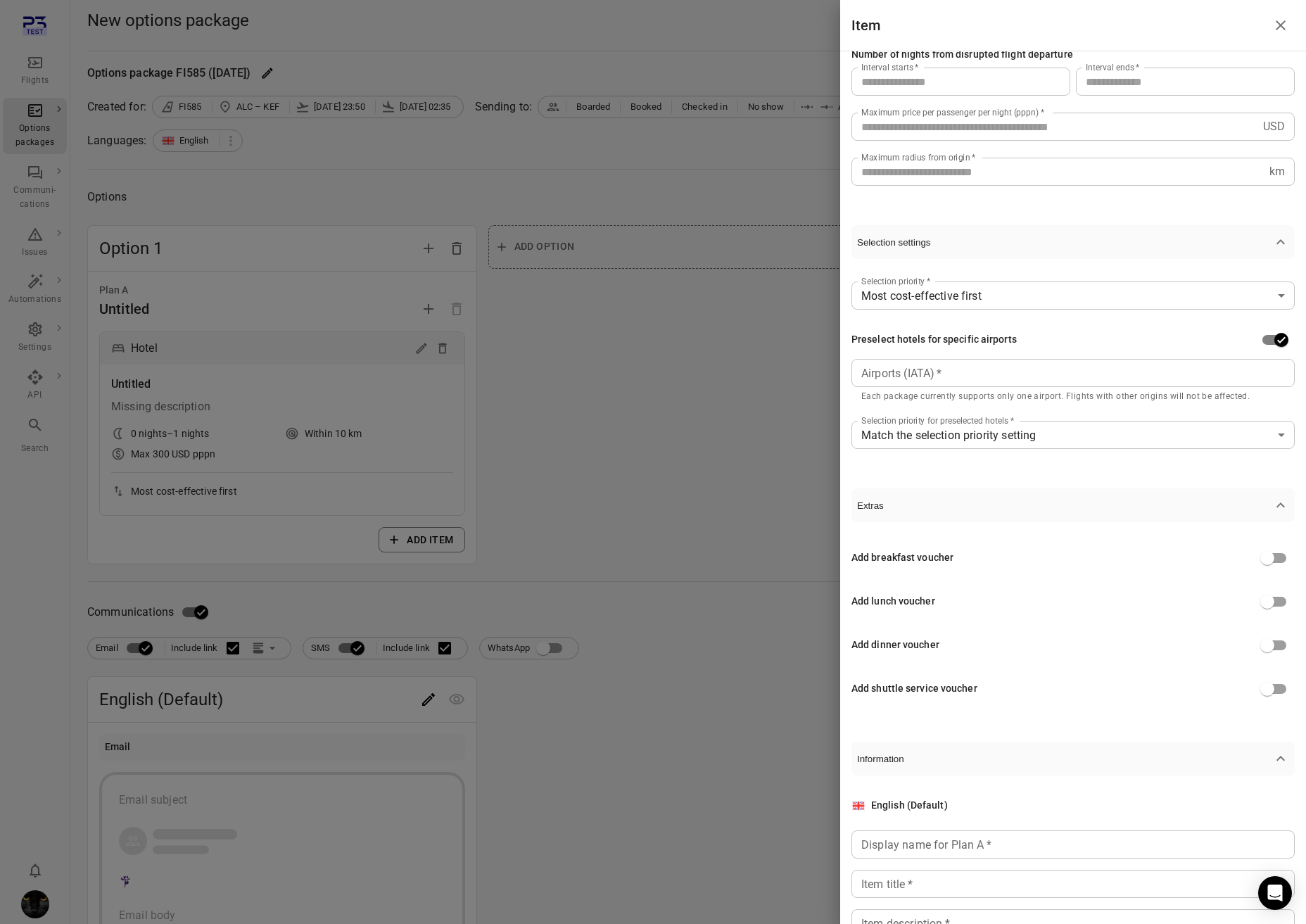
click at [922, 377] on input "Airports (IATA)   *" at bounding box center [1072, 373] width 432 height 20
type input "*"
type input "***"
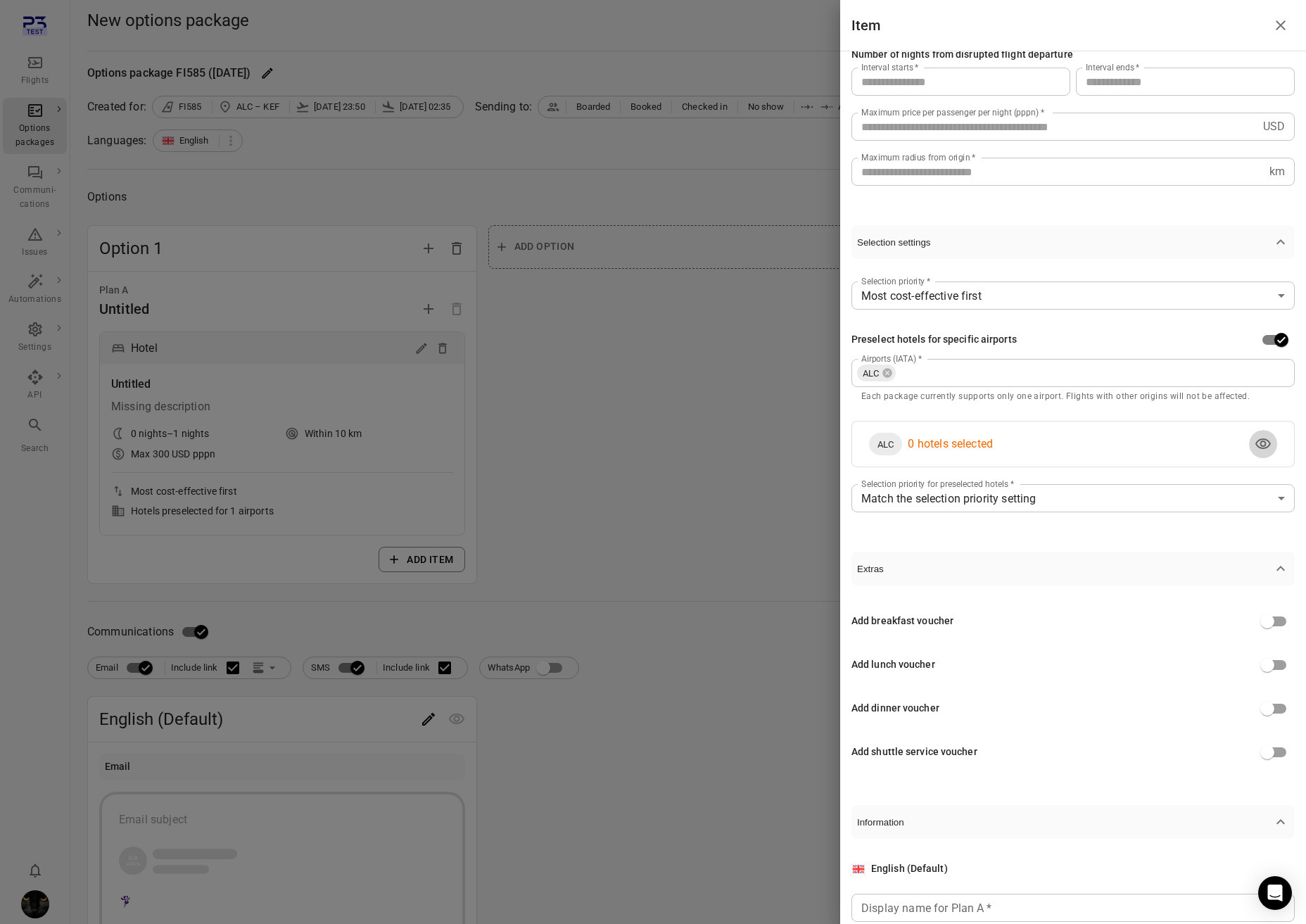
drag, startPoint x: 1254, startPoint y: 440, endPoint x: 1245, endPoint y: 438, distance: 9.2
click at [1157, 440] on icon "View hotels" at bounding box center [1263, 443] width 17 height 17
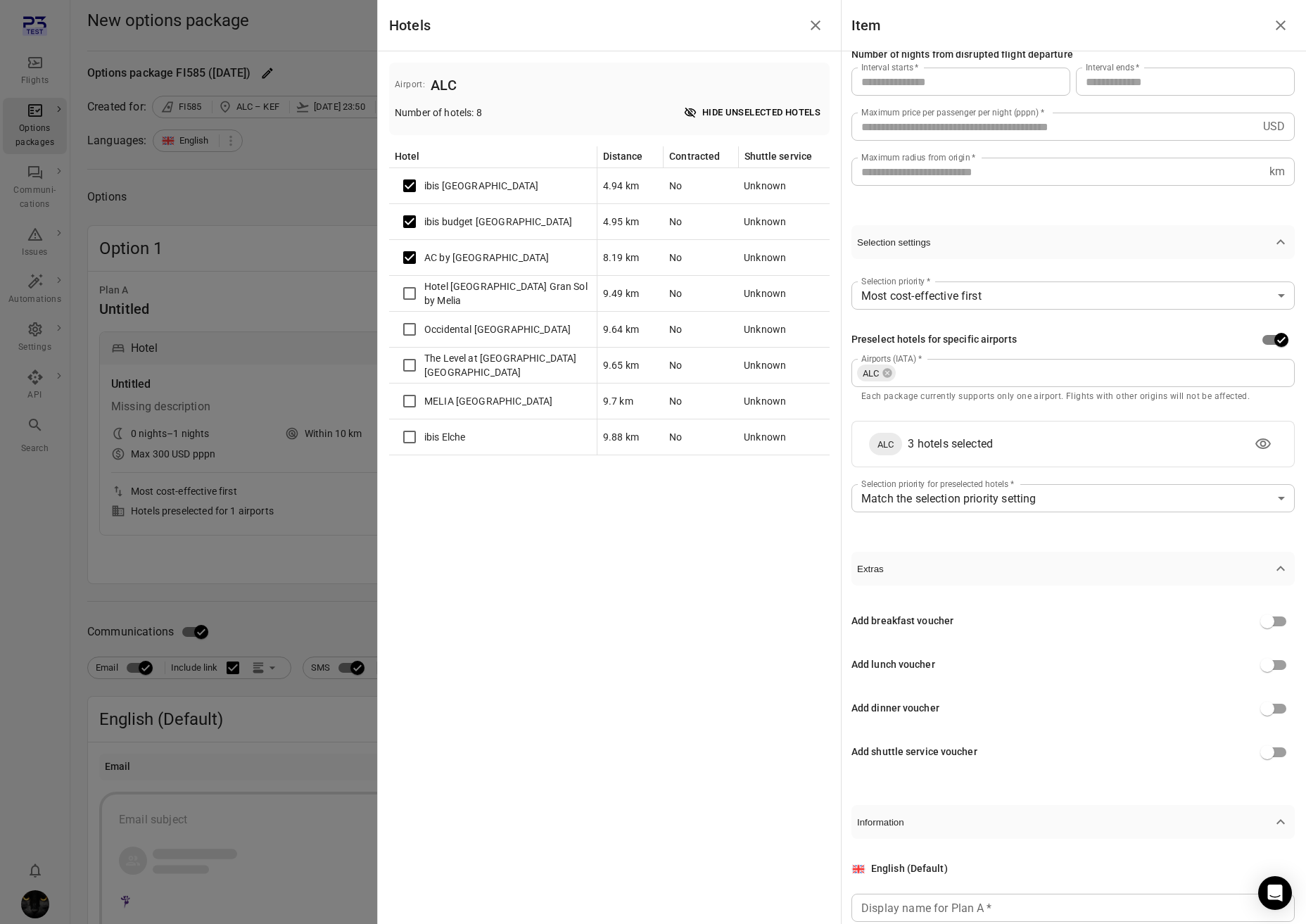
click at [916, 130] on input "***" at bounding box center [1055, 126] width 406 height 28
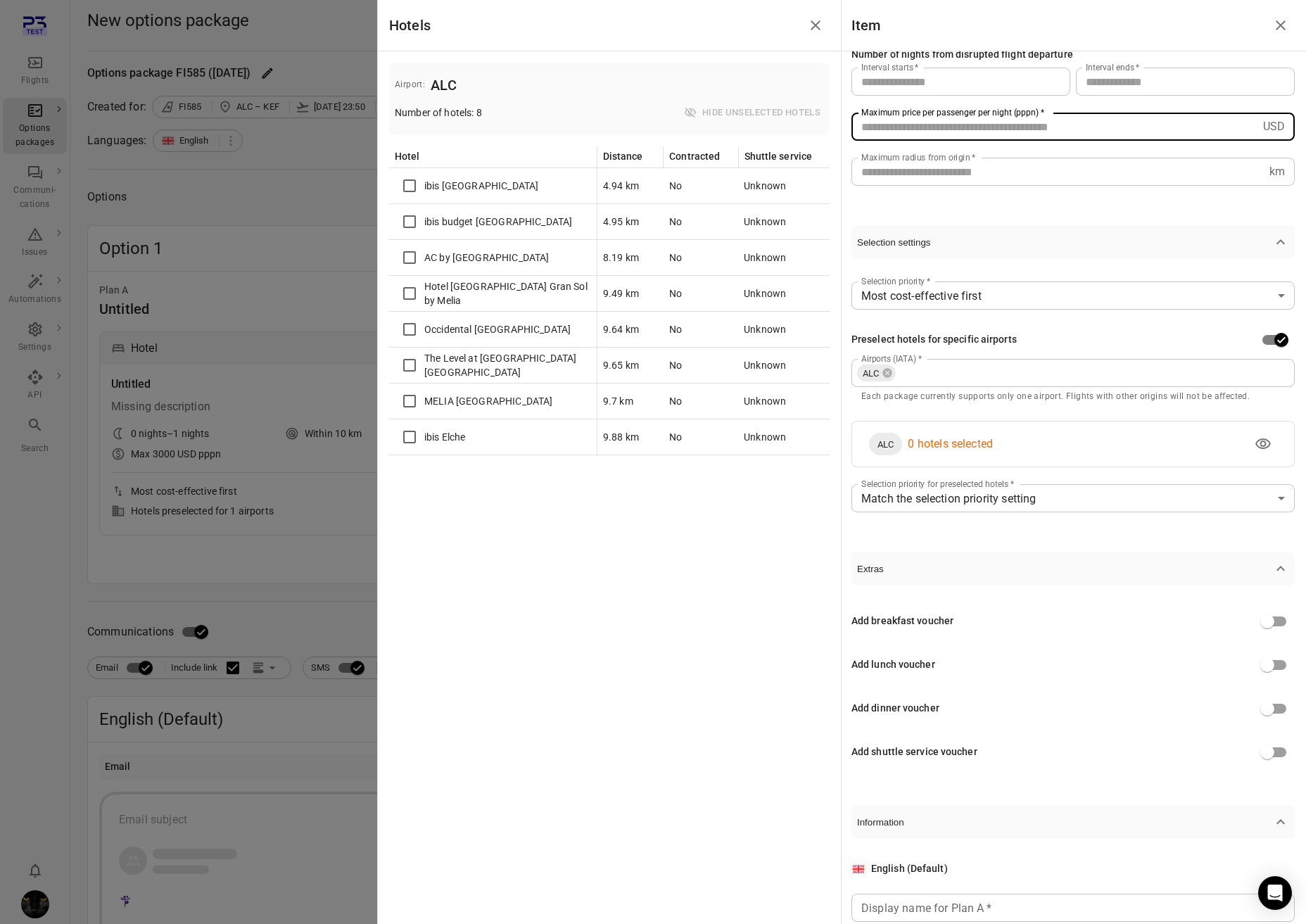
type input "****"
click at [917, 165] on input "**" at bounding box center [1058, 172] width 413 height 28
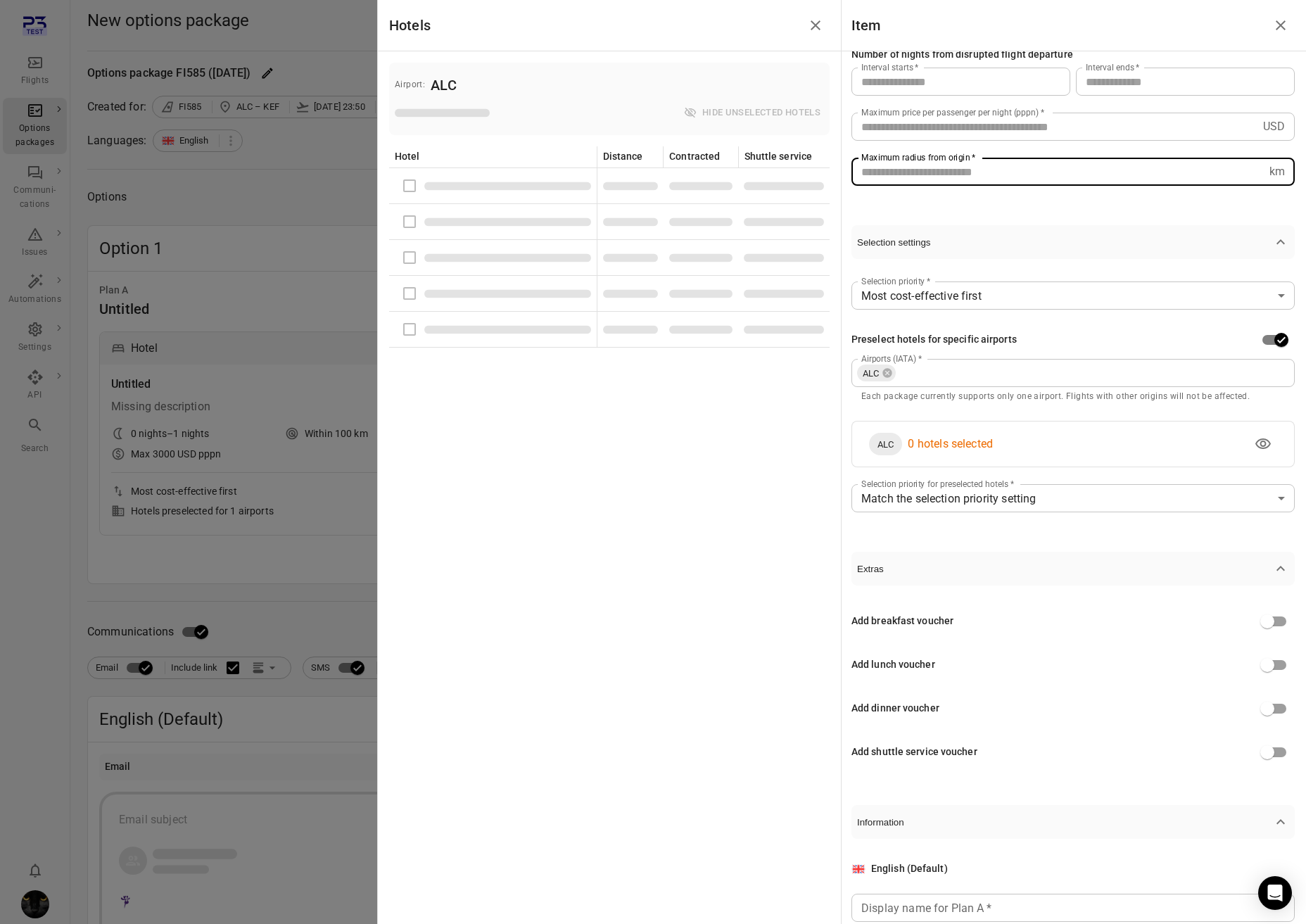
type input "***"
click at [1033, 564] on span "Extras" at bounding box center [1064, 569] width 415 height 11
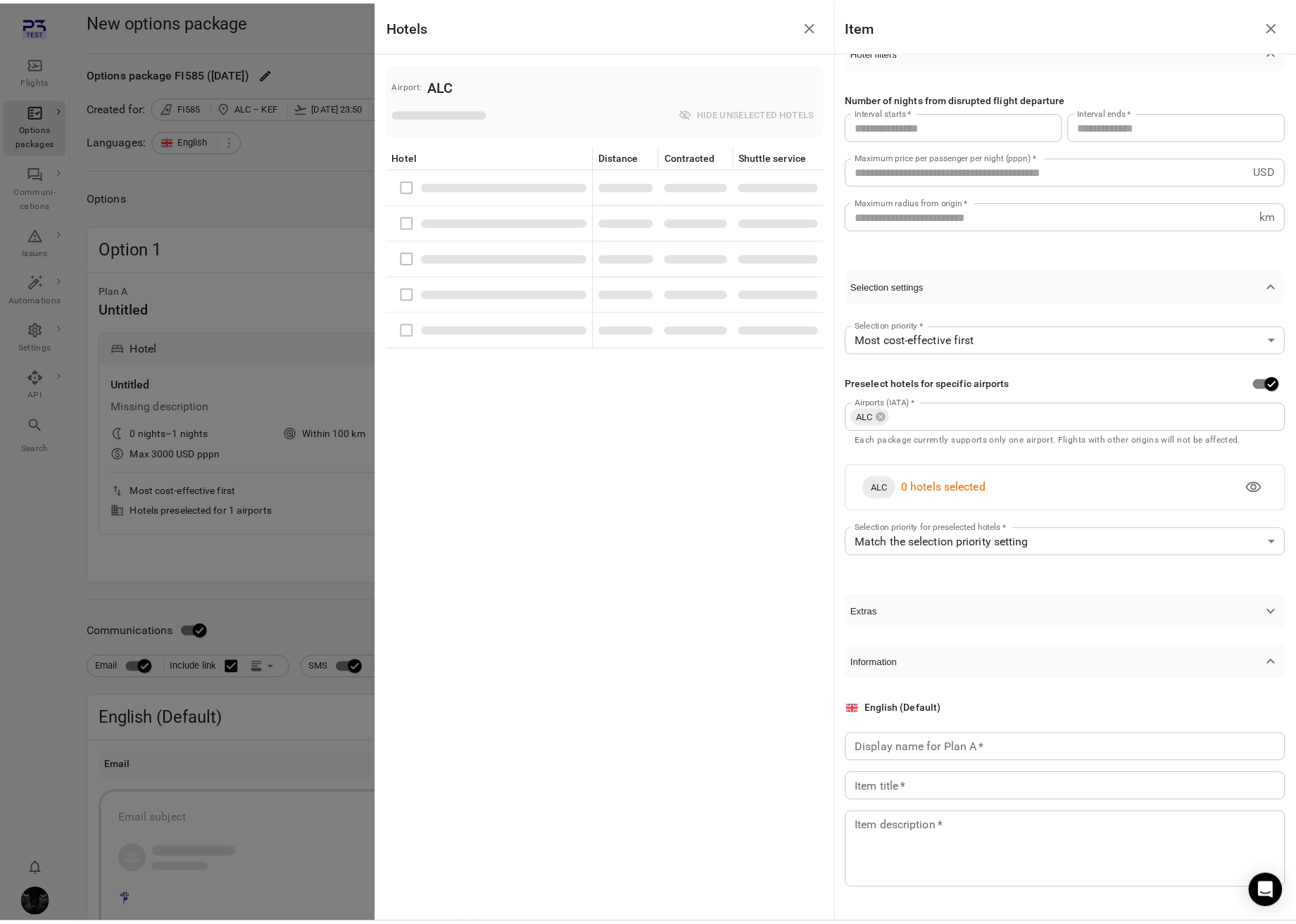
scroll to position [117, 0]
click at [1056, 747] on input "Display name for Plan A   *" at bounding box center [1073, 748] width 443 height 28
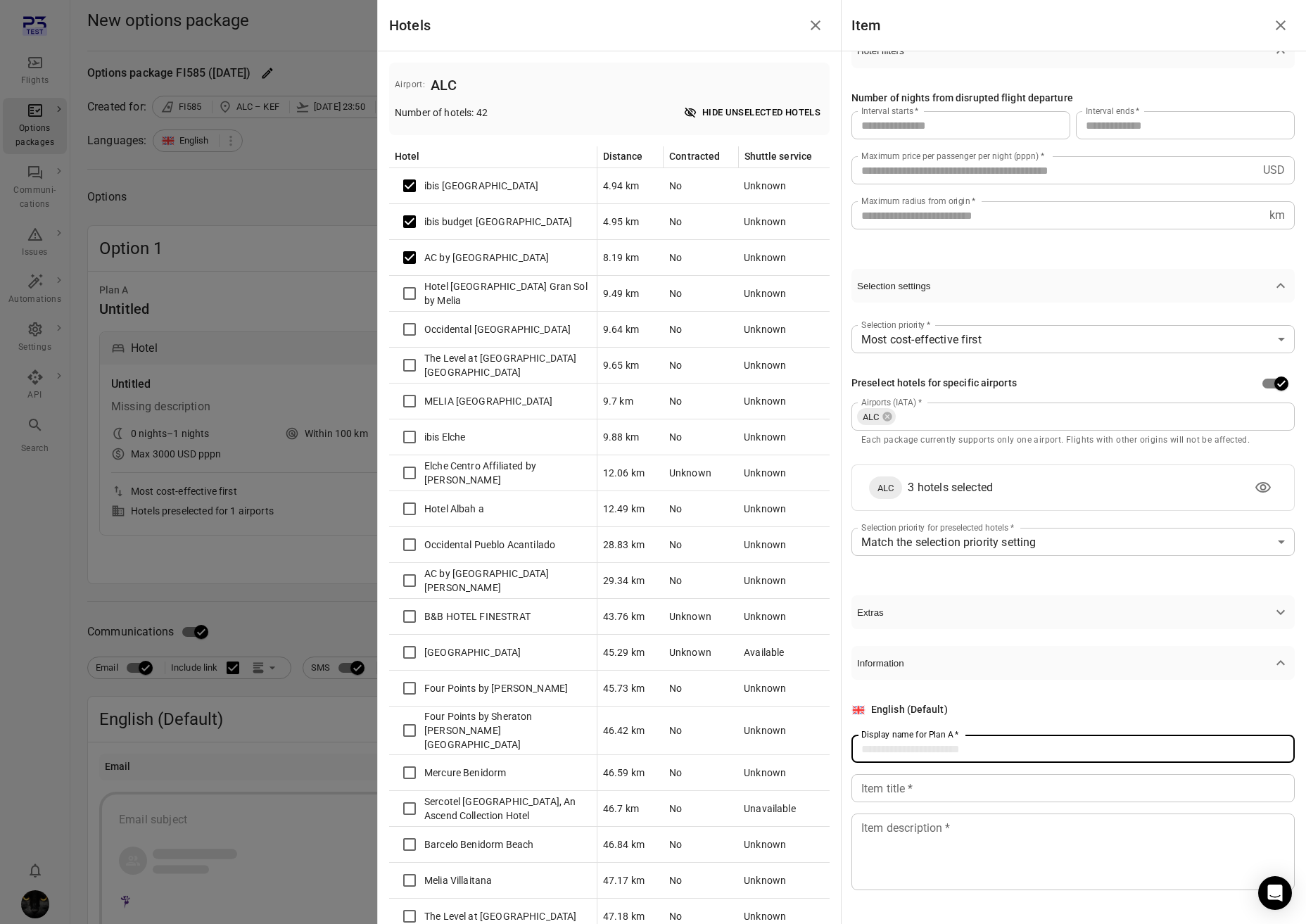
click at [967, 752] on input "Display name for Plan A   *" at bounding box center [1074, 748] width 443 height 28
type input "******"
click at [945, 786] on input "Item title   *" at bounding box center [1074, 787] width 443 height 28
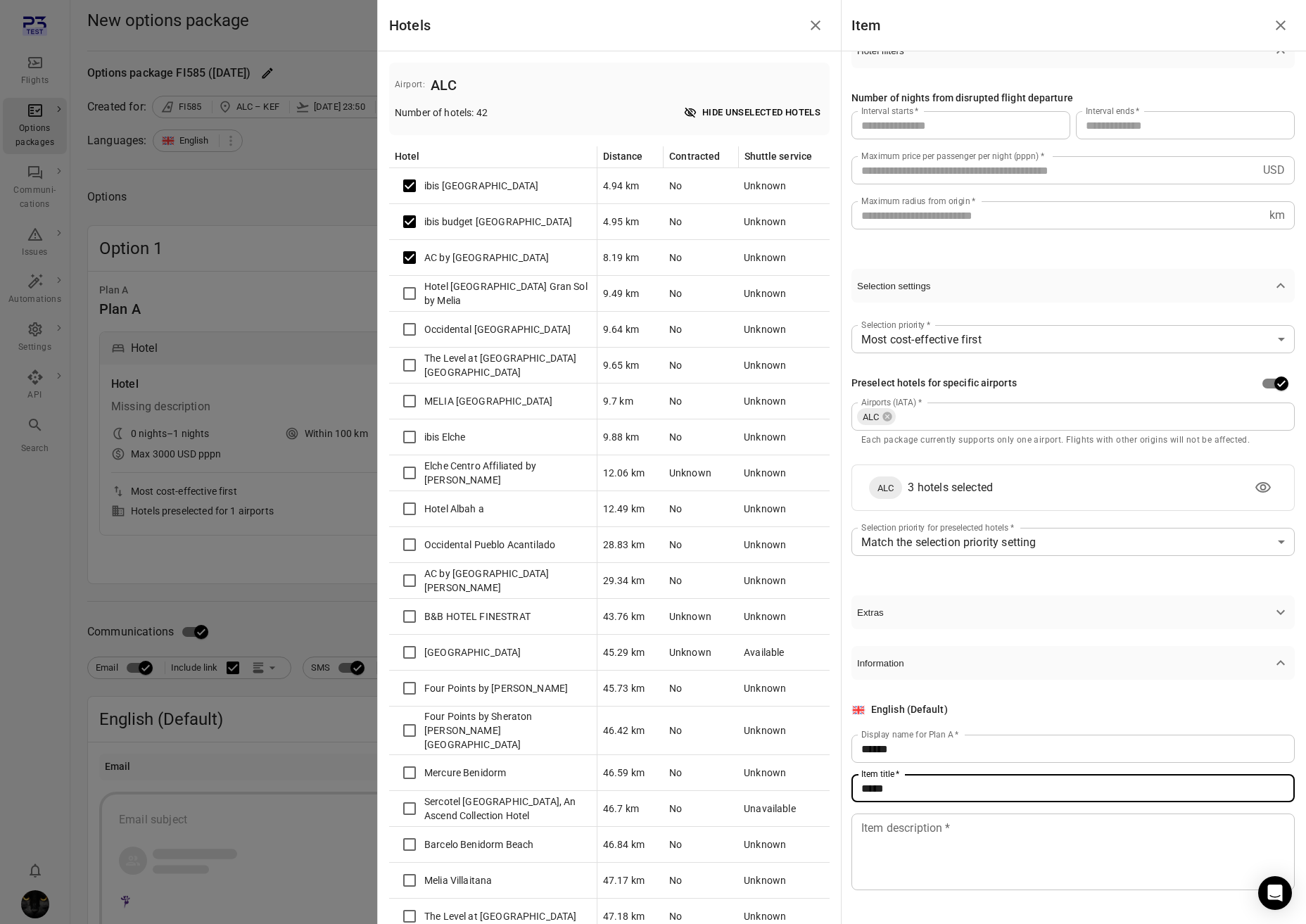
type input "*****"
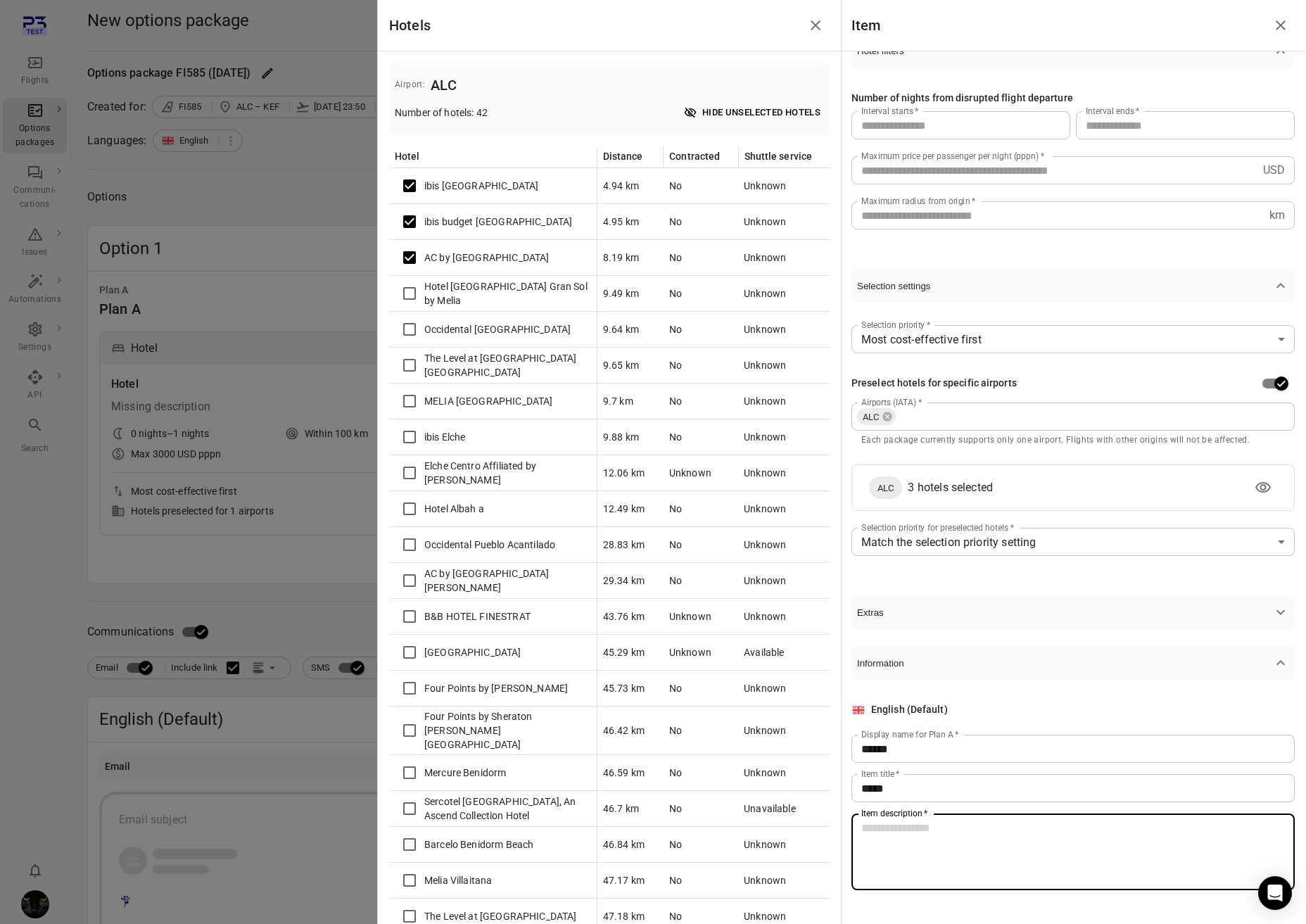
click at [948, 791] on textarea "Item description   *" at bounding box center [1074, 852] width 424 height 64
type textarea "**"
click at [335, 642] on div at bounding box center [653, 462] width 1306 height 924
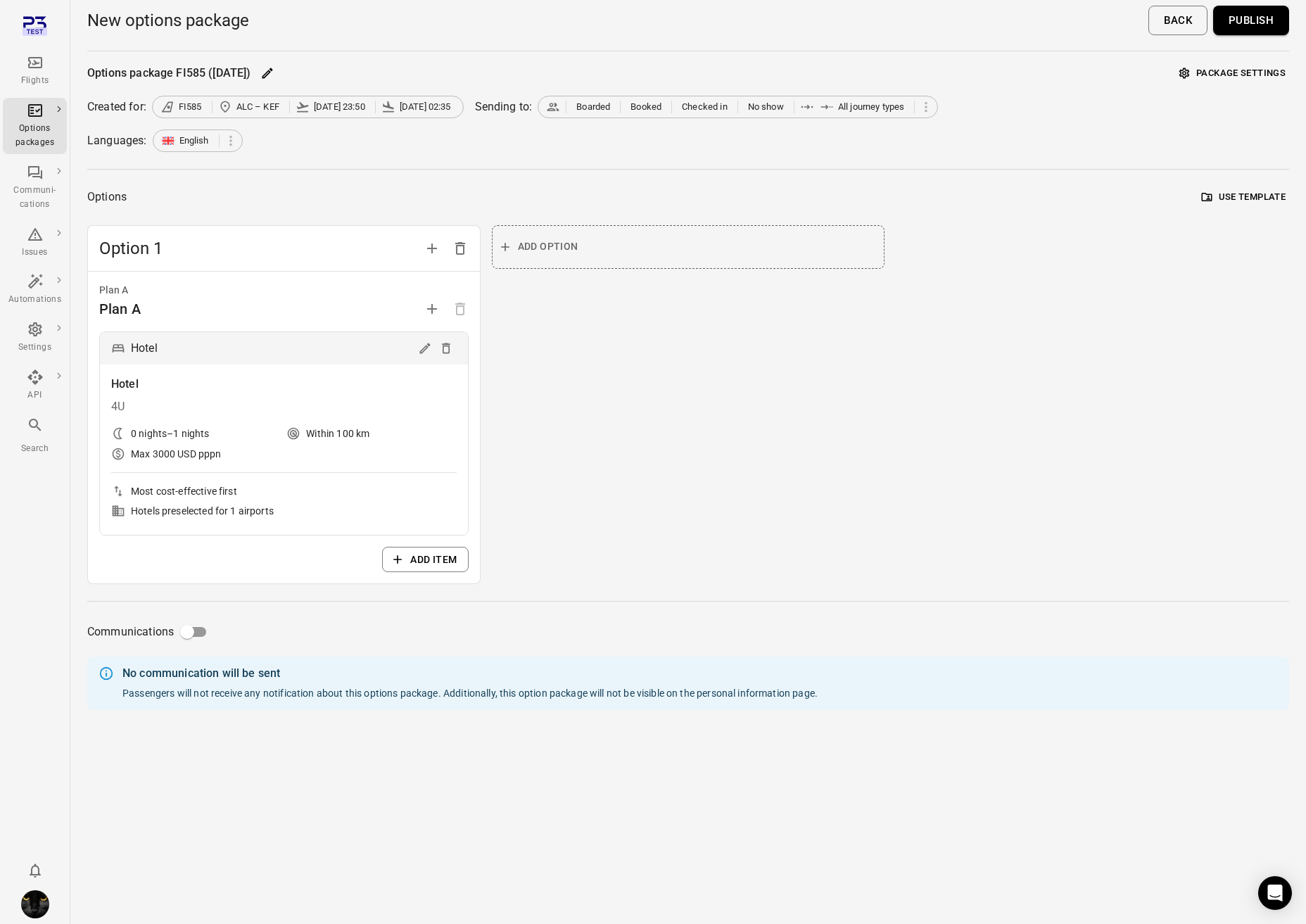
click at [1157, 24] on button "Publish" at bounding box center [1251, 20] width 76 height 29
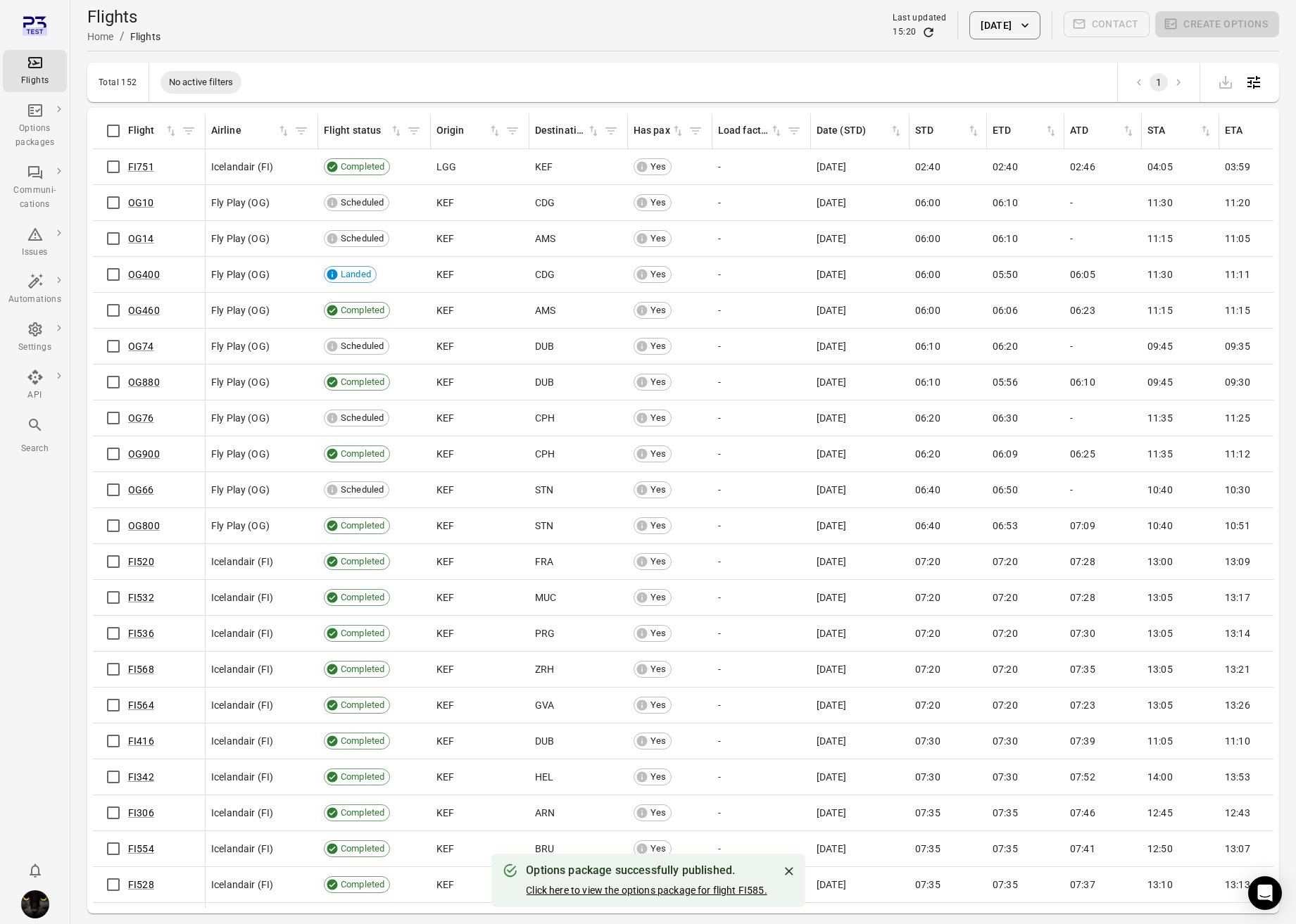
click at [756, 791] on link "Click here to view the options package for flight FI585." at bounding box center [646, 890] width 241 height 12
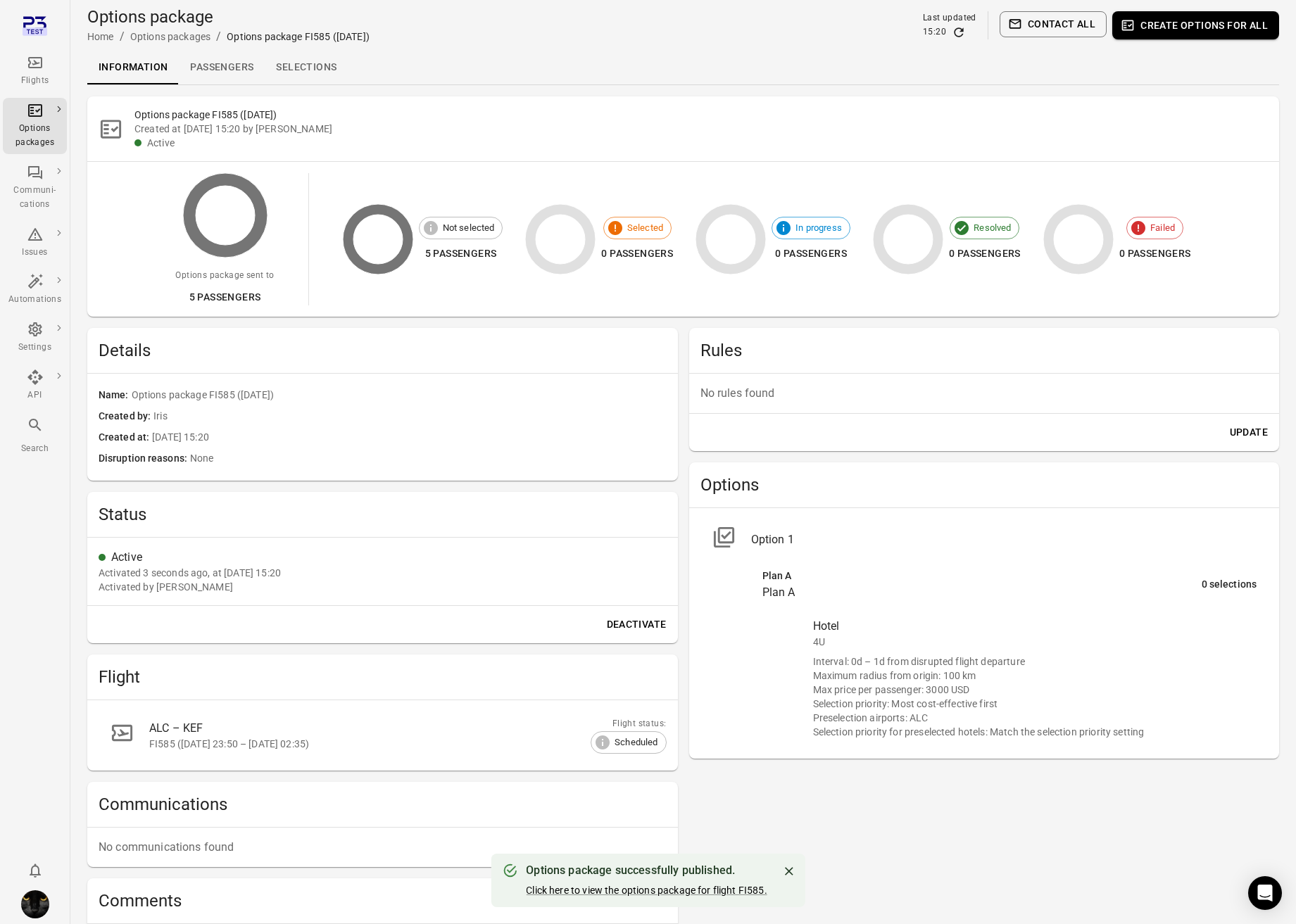
click at [311, 64] on link "Selections" at bounding box center [305, 67] width 83 height 34
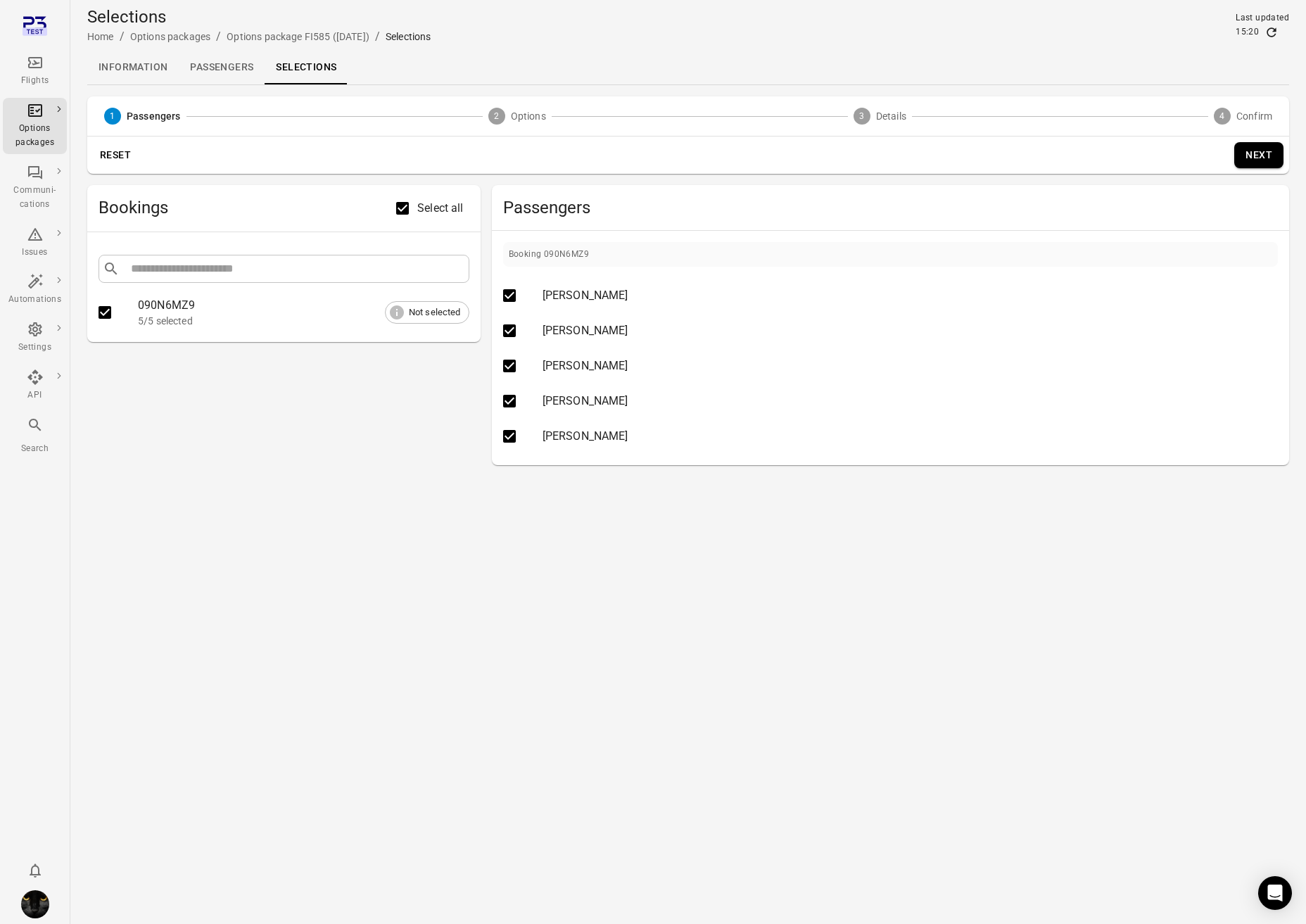
click at [1157, 152] on button "Next" at bounding box center [1259, 155] width 49 height 26
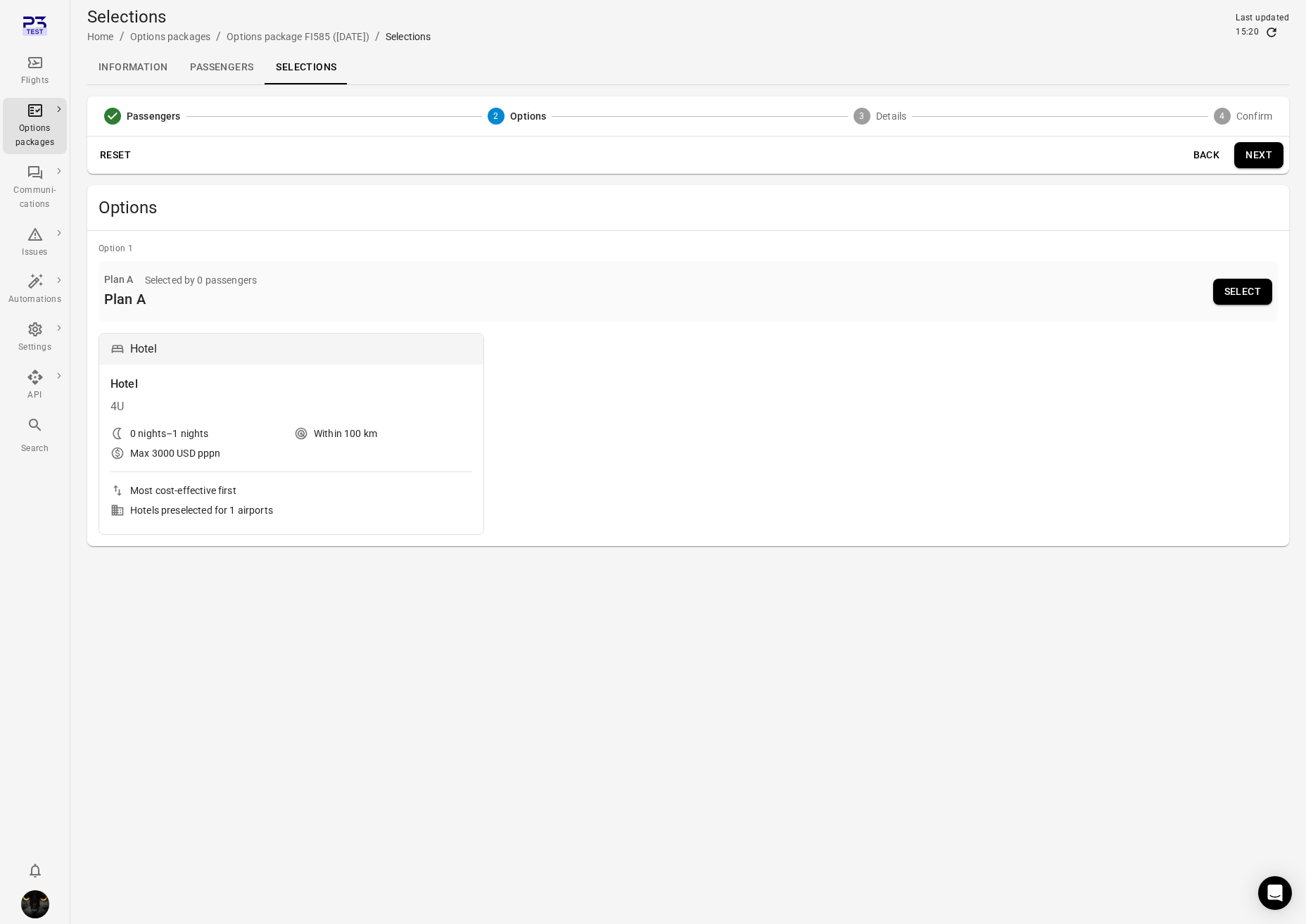
click at [1157, 155] on button "Back" at bounding box center [1206, 155] width 45 height 26
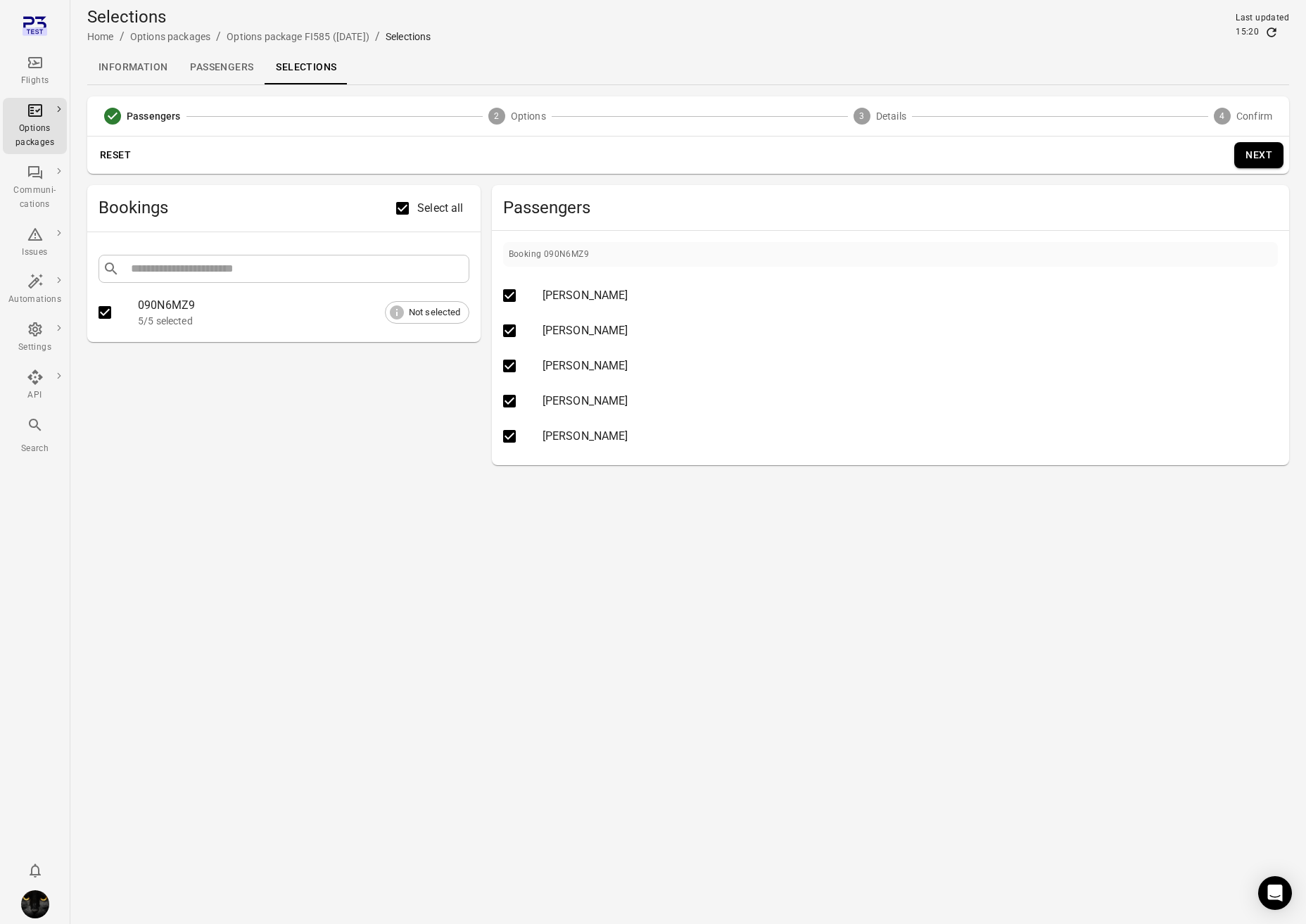
click at [1157, 157] on button "Next" at bounding box center [1259, 155] width 49 height 26
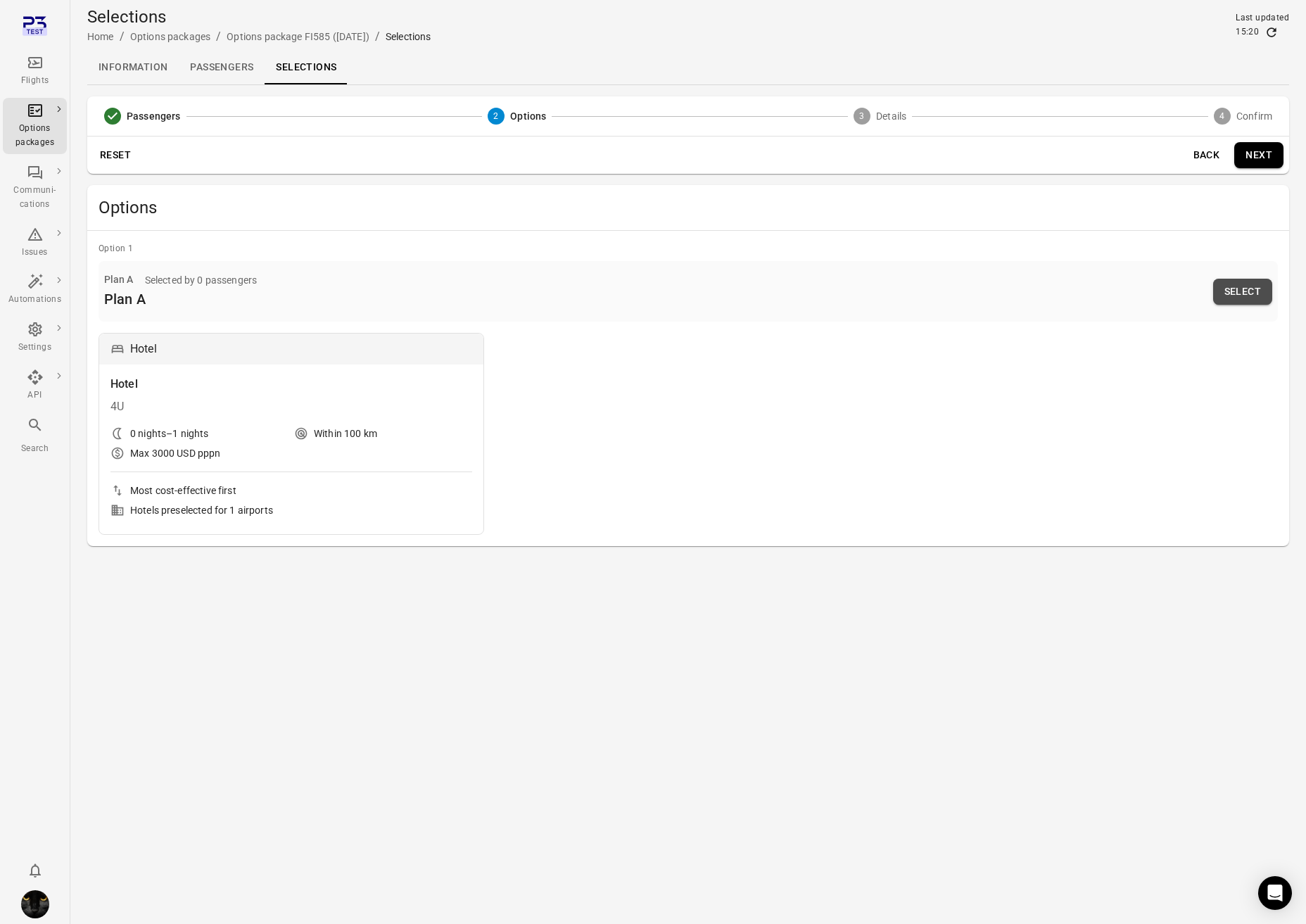
click at [1157, 296] on button "Select" at bounding box center [1243, 292] width 60 height 26
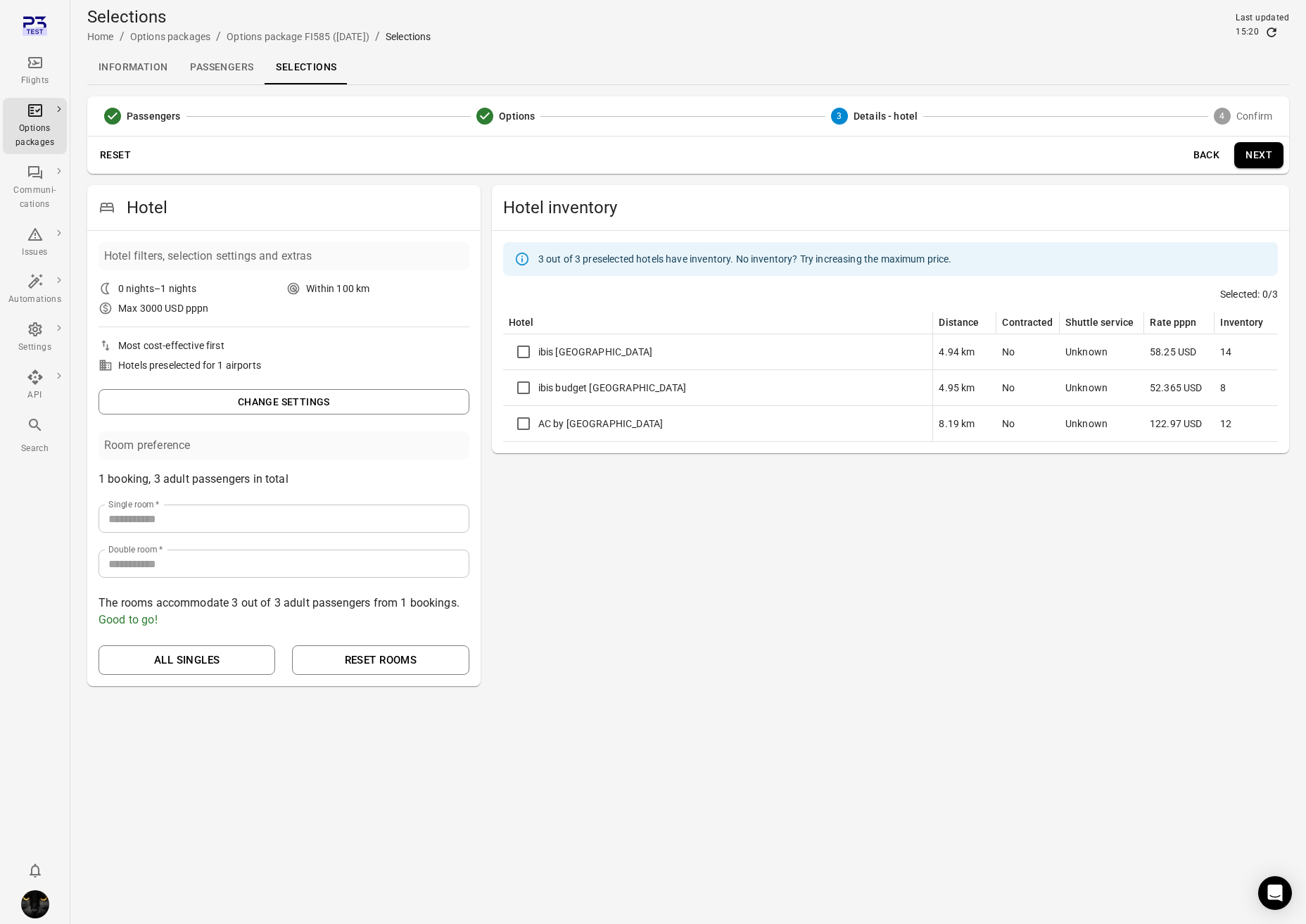
click at [1157, 150] on button "Back" at bounding box center [1206, 155] width 45 height 26
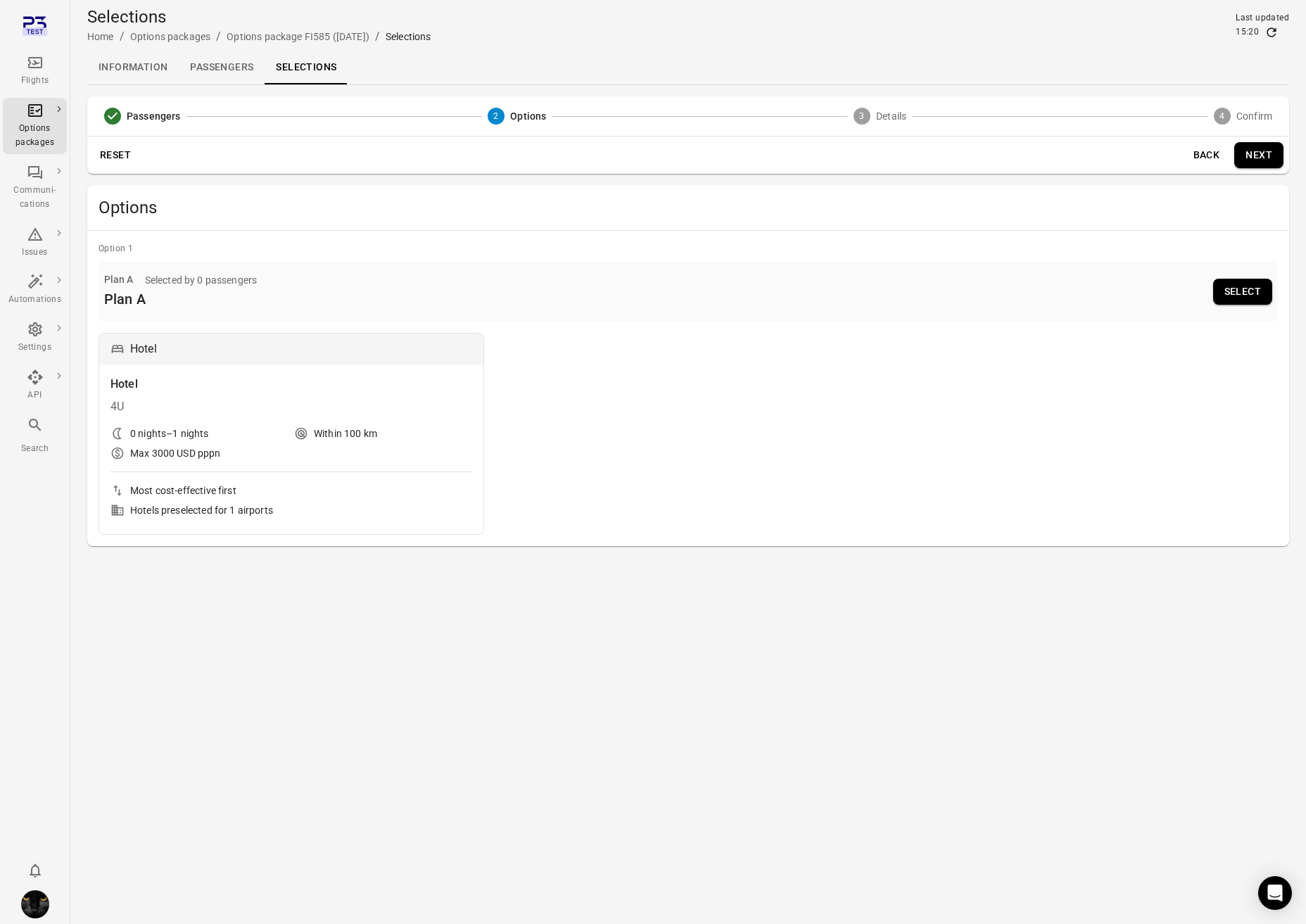
click at [1157, 286] on button "Select" at bounding box center [1243, 292] width 60 height 26
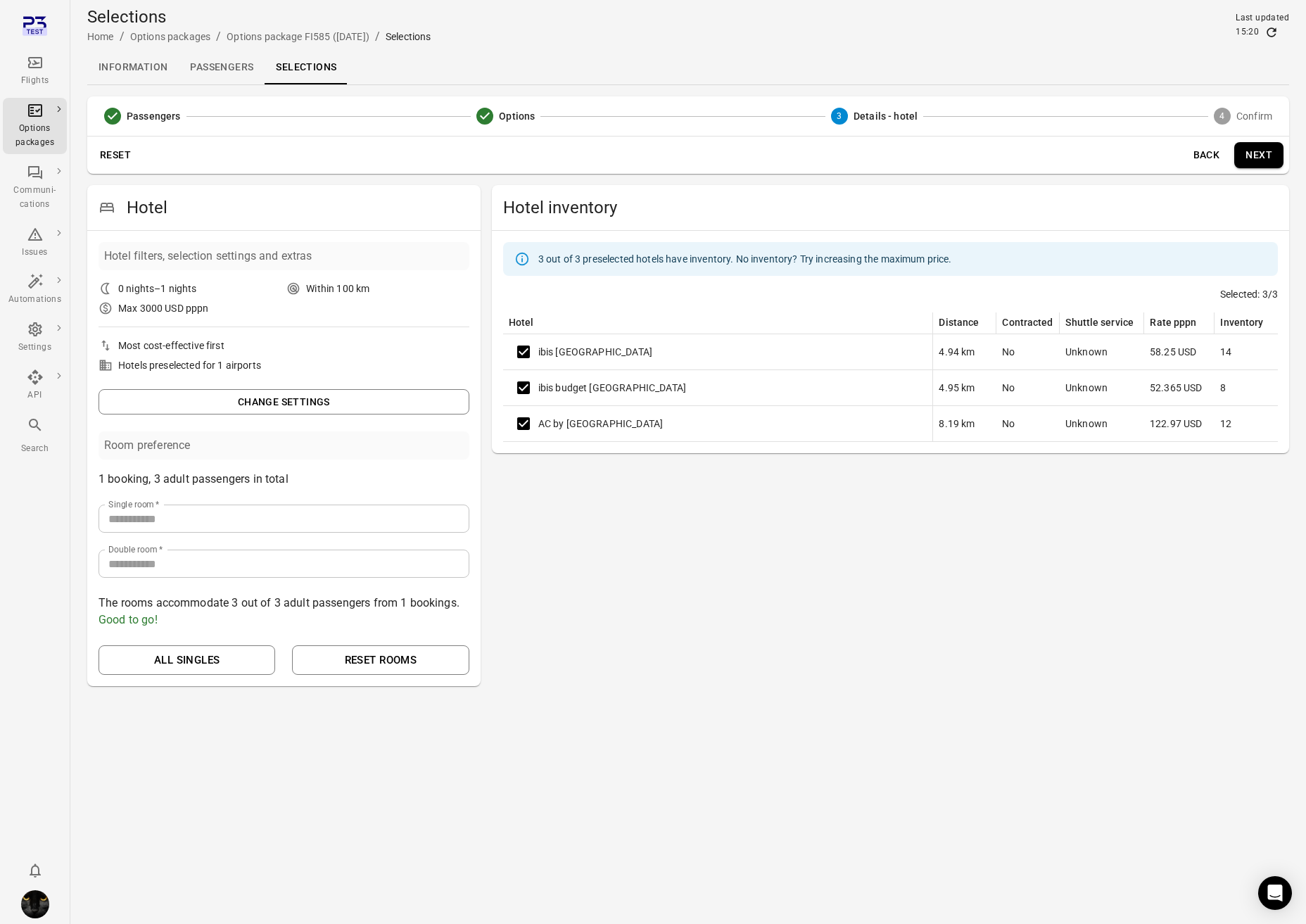
click at [612, 426] on div "AC by Marriott Hotel Alicante" at bounding box center [717, 423] width 419 height 29
click at [1157, 151] on button "Next" at bounding box center [1259, 155] width 49 height 26
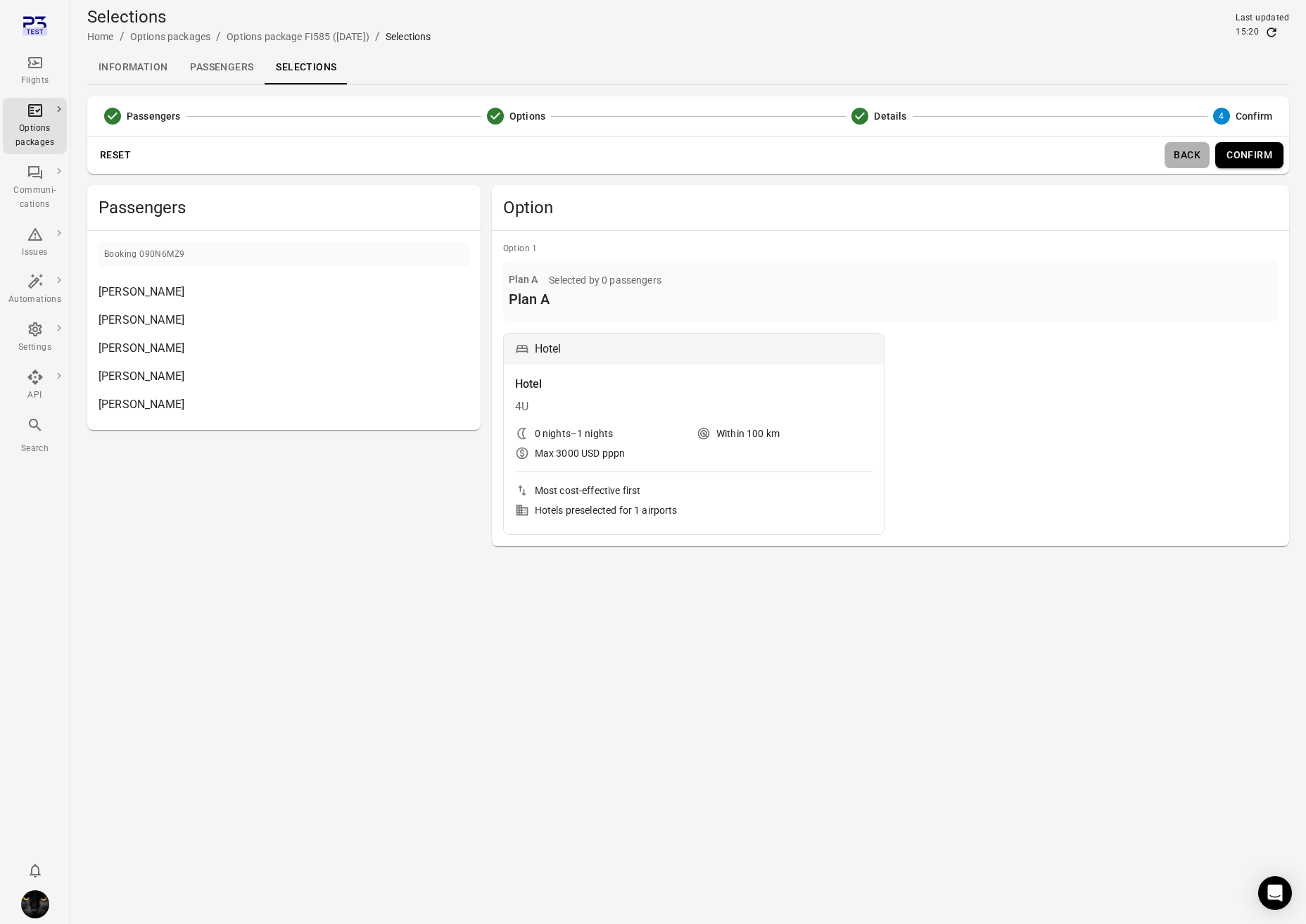
click at [1157, 152] on button "Back" at bounding box center [1187, 155] width 45 height 26
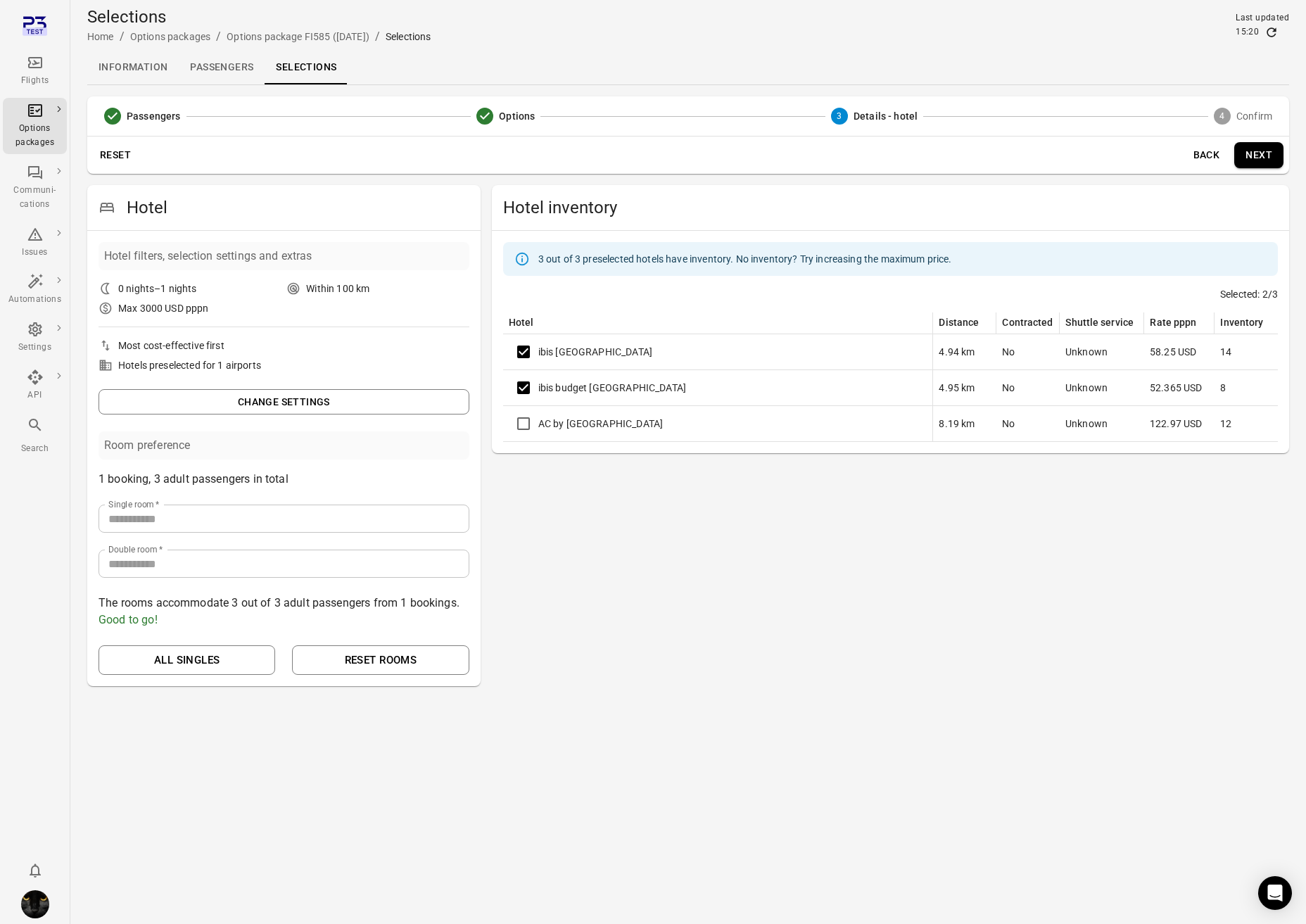
click at [1157, 149] on button "Next" at bounding box center [1259, 155] width 49 height 26
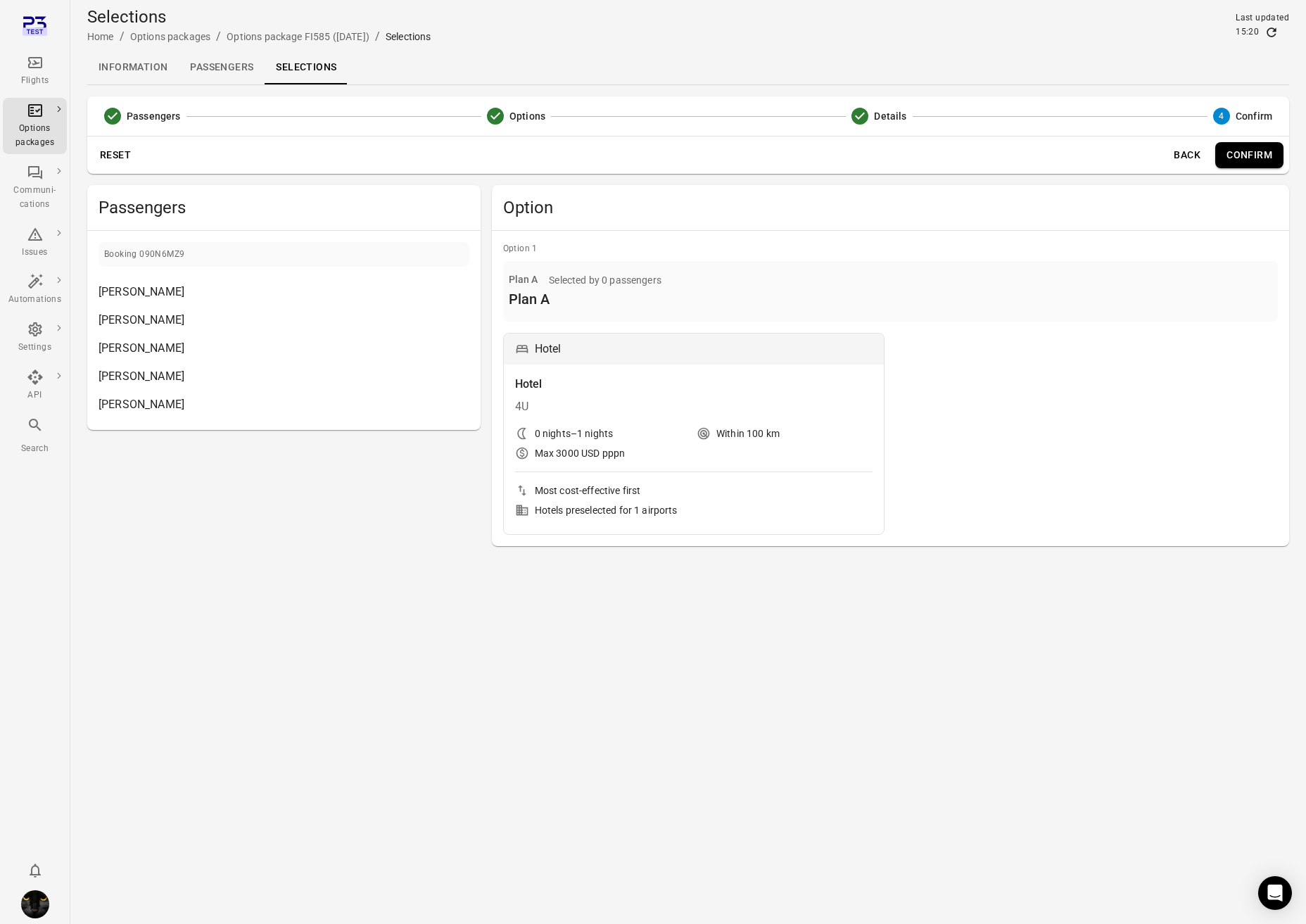
click at [1157, 155] on button "Back" at bounding box center [1187, 155] width 45 height 26
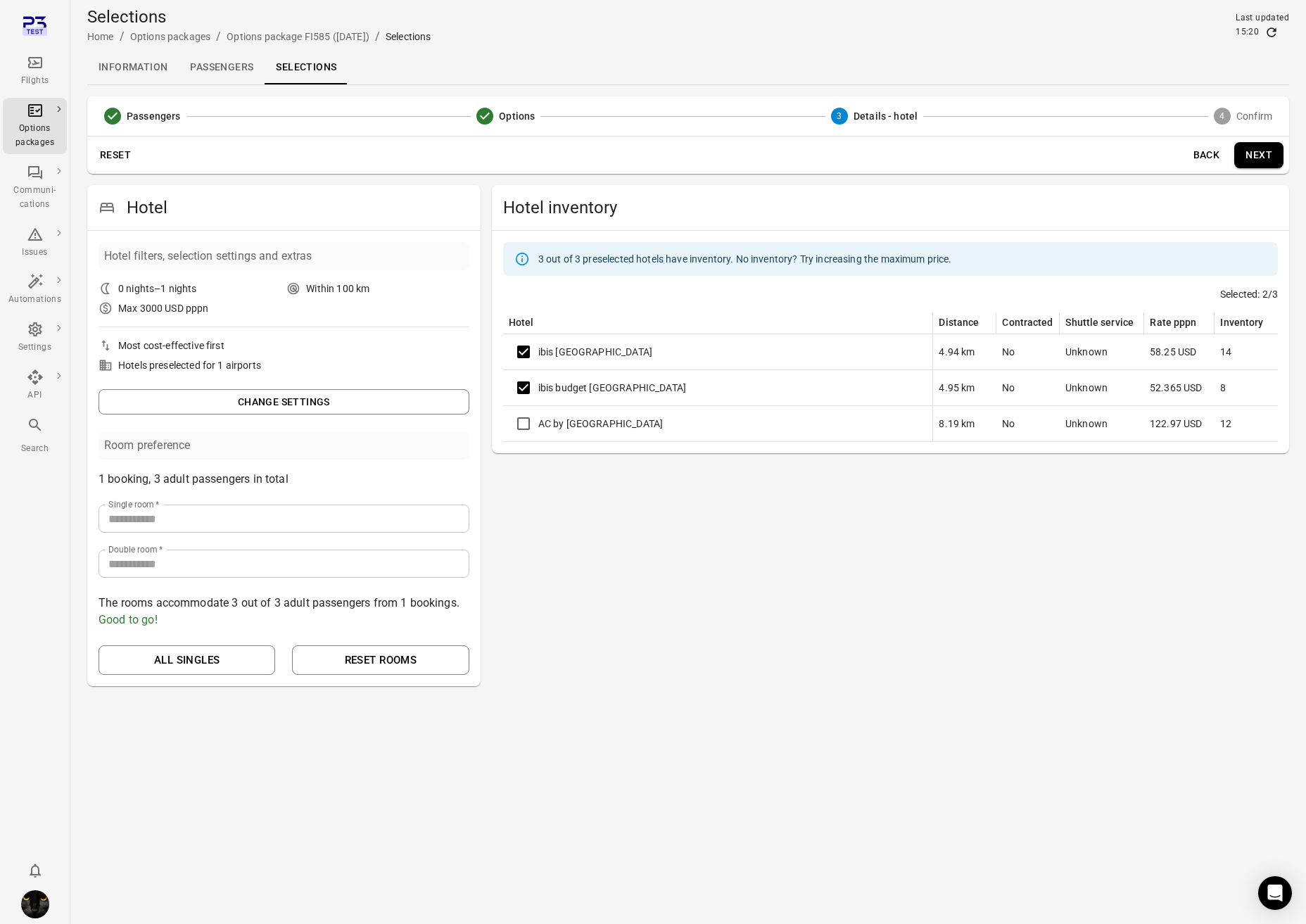
click at [1157, 158] on button "Next" at bounding box center [1259, 155] width 49 height 26
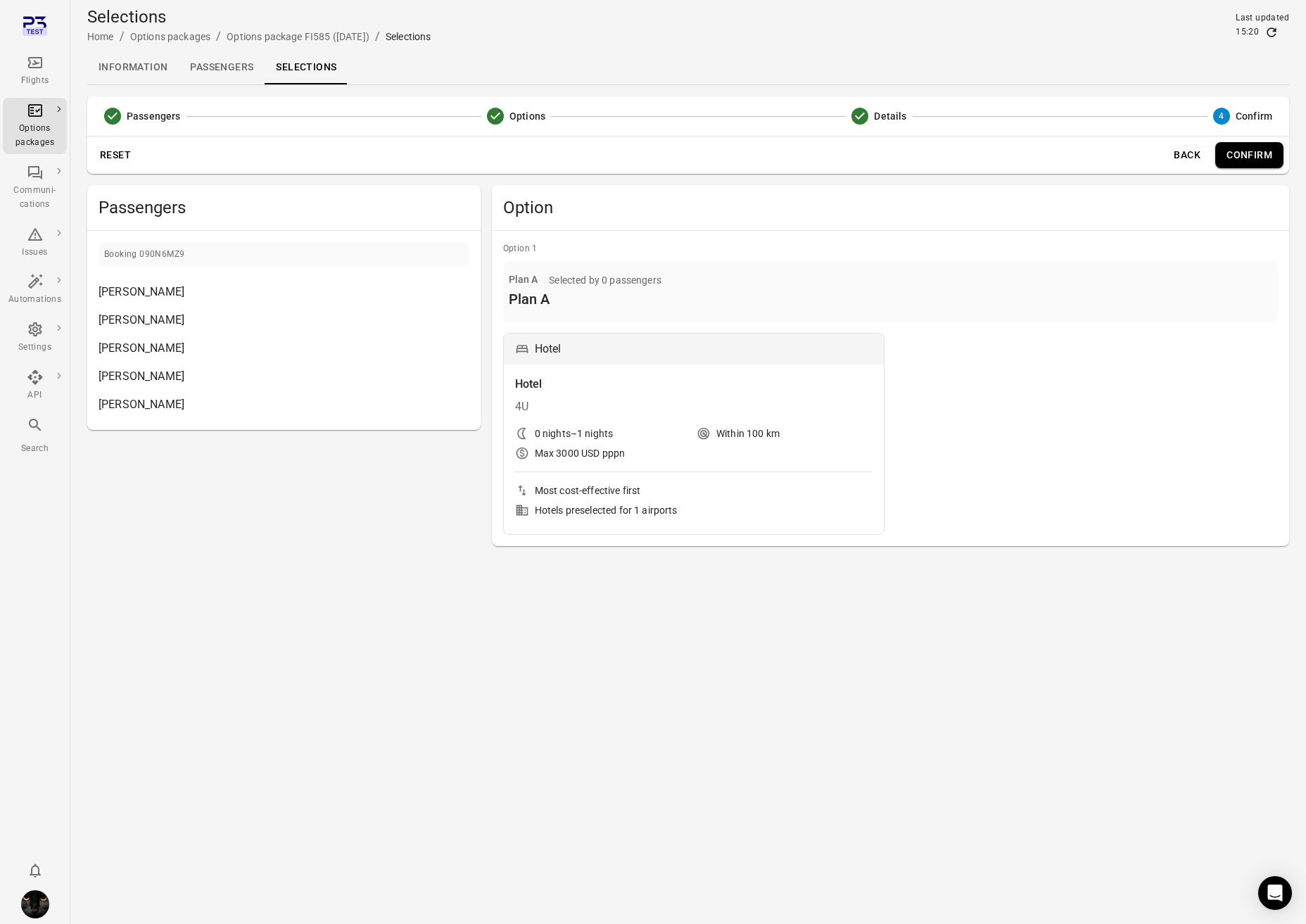
click at [35, 77] on div "Flights" at bounding box center [35, 81] width 53 height 14
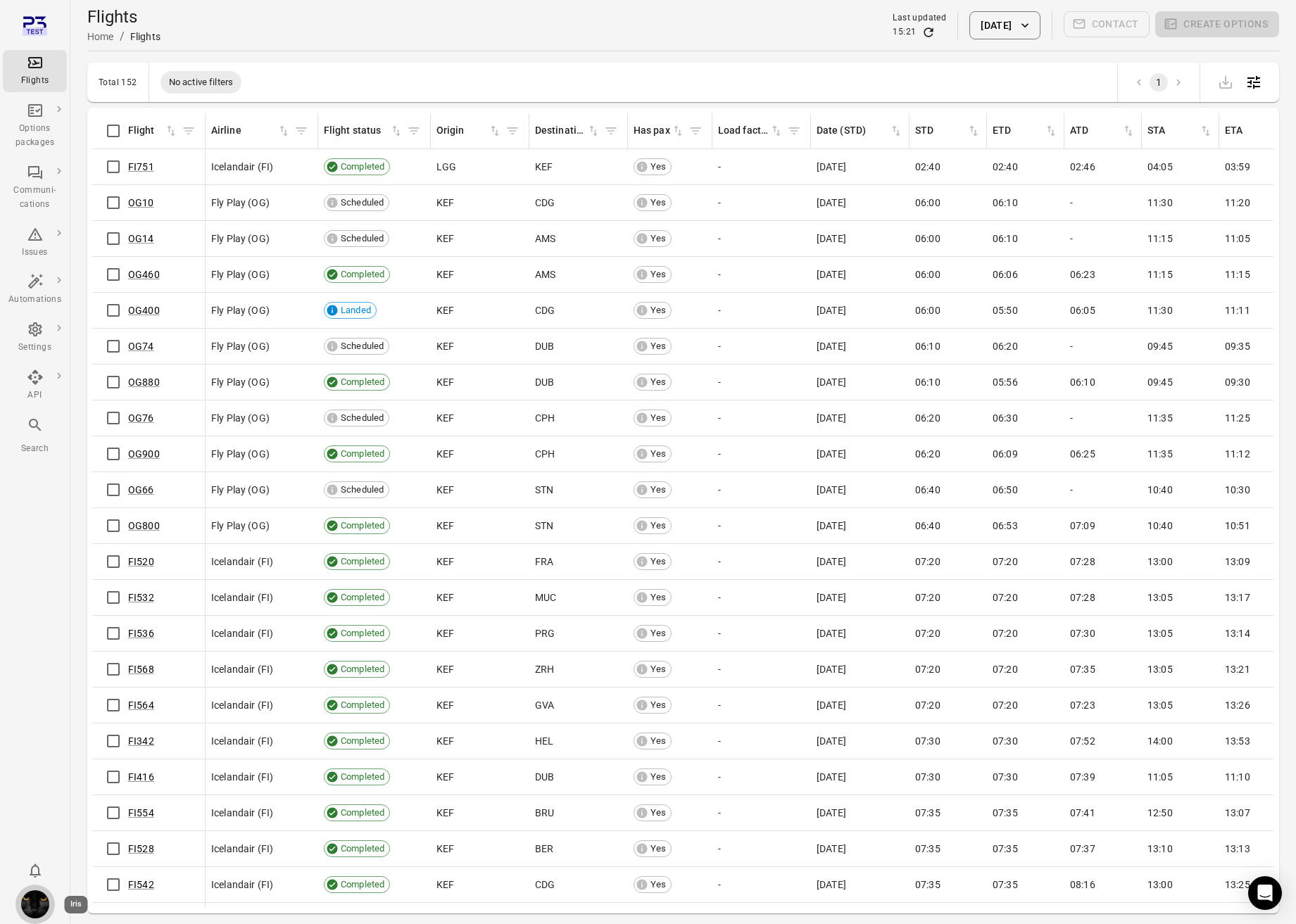
click at [35, 791] on img "Iris" at bounding box center [35, 904] width 28 height 28
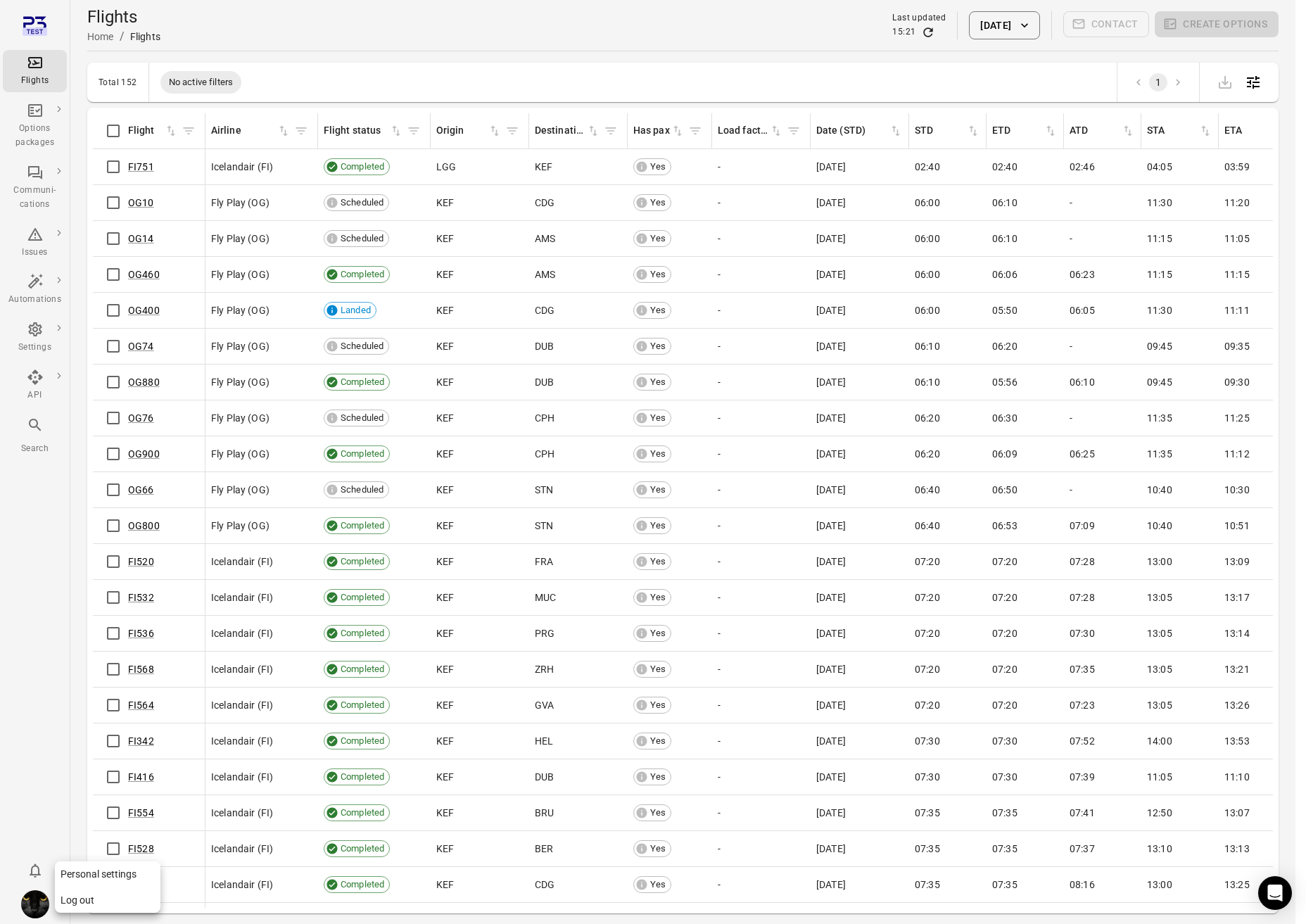
click at [78, 791] on button "Log out" at bounding box center [107, 900] width 105 height 26
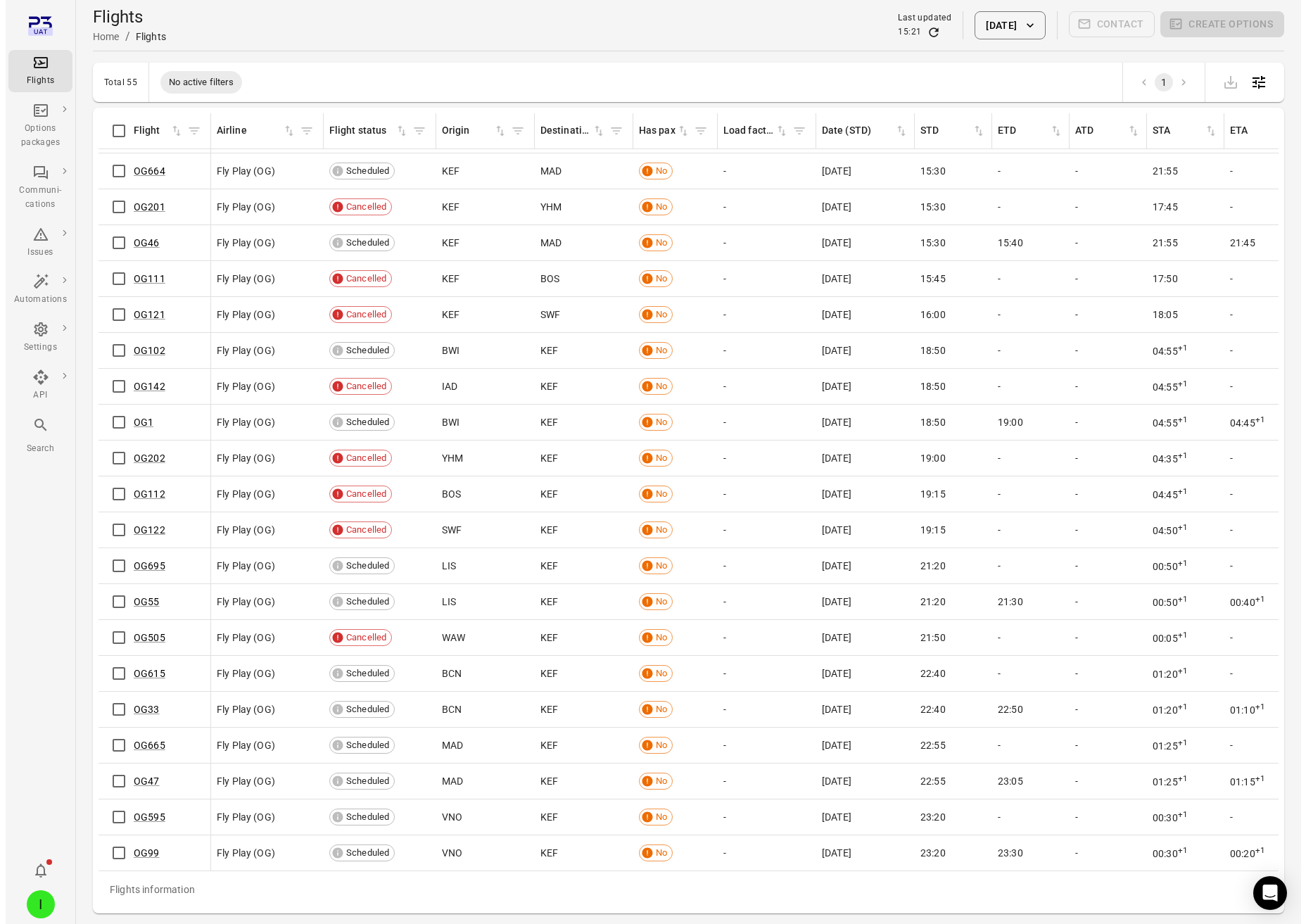
scroll to position [1224, 0]
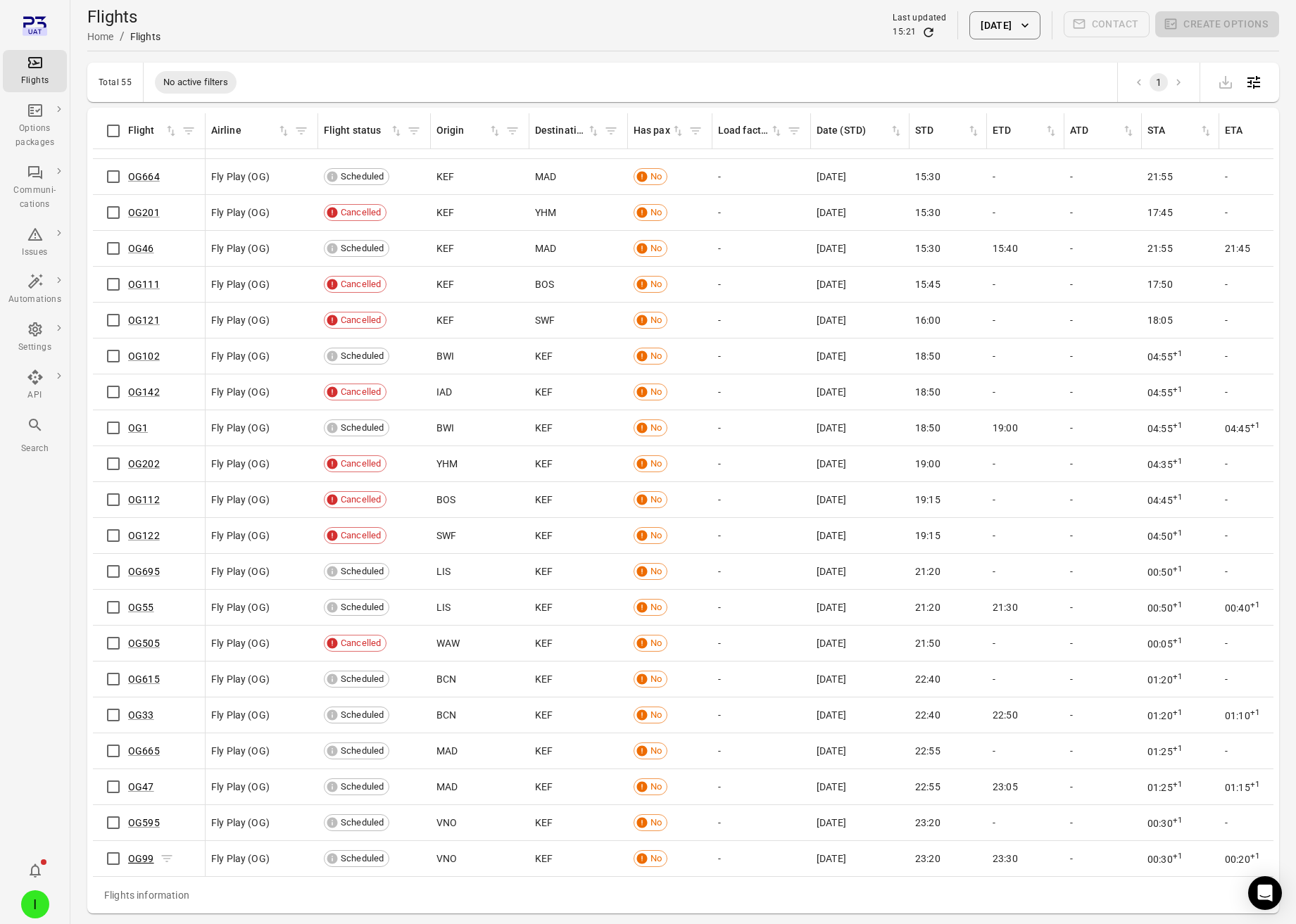
click at [133, 857] on link "OG99" at bounding box center [141, 859] width 26 height 12
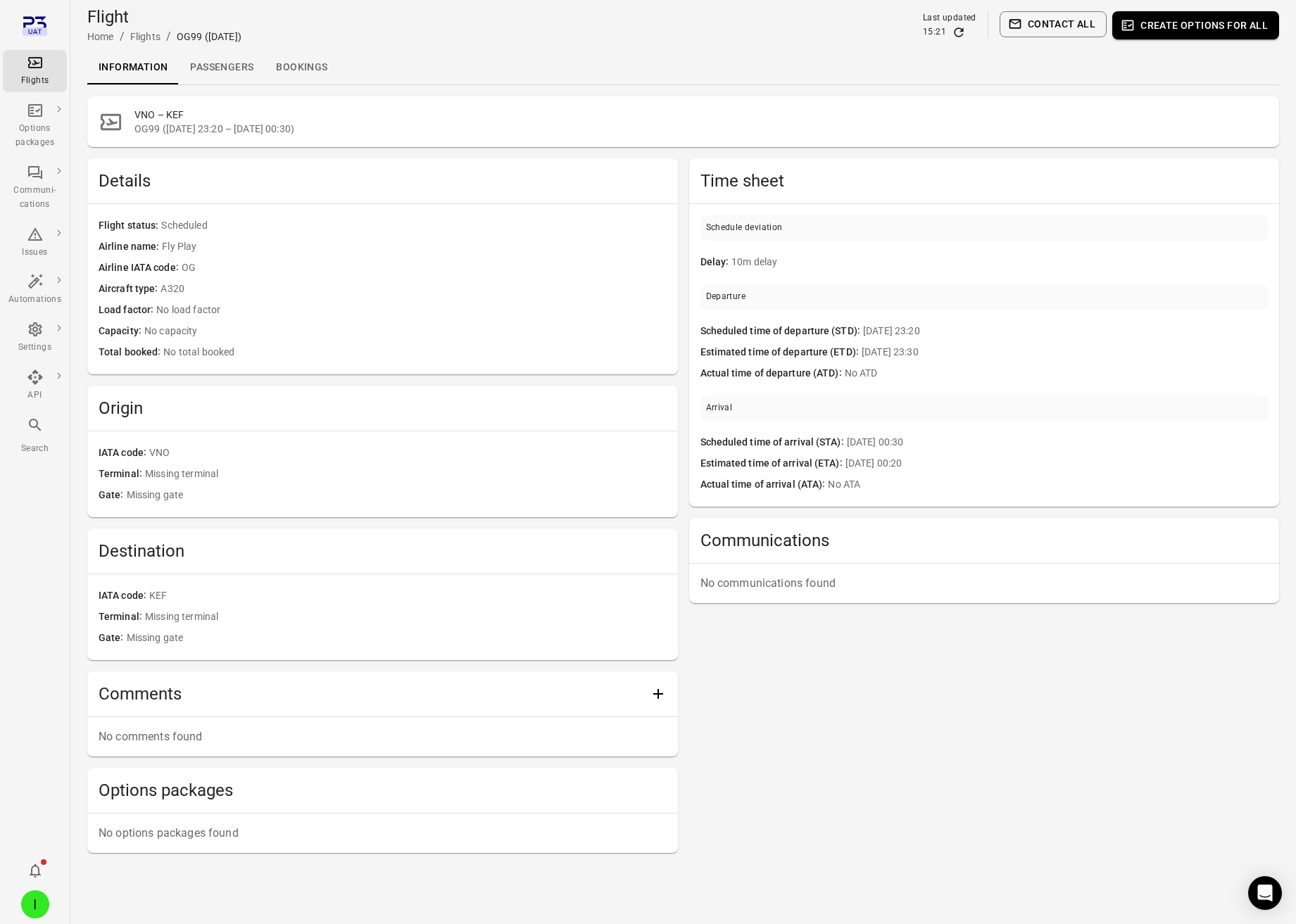
click at [225, 49] on div "Flight Home / Flights / OG99 ([DATE]) Last updated 15:21 Contact all Create opt…" at bounding box center [682, 25] width 1192 height 51
click at [235, 61] on link "Passengers" at bounding box center [222, 67] width 86 height 34
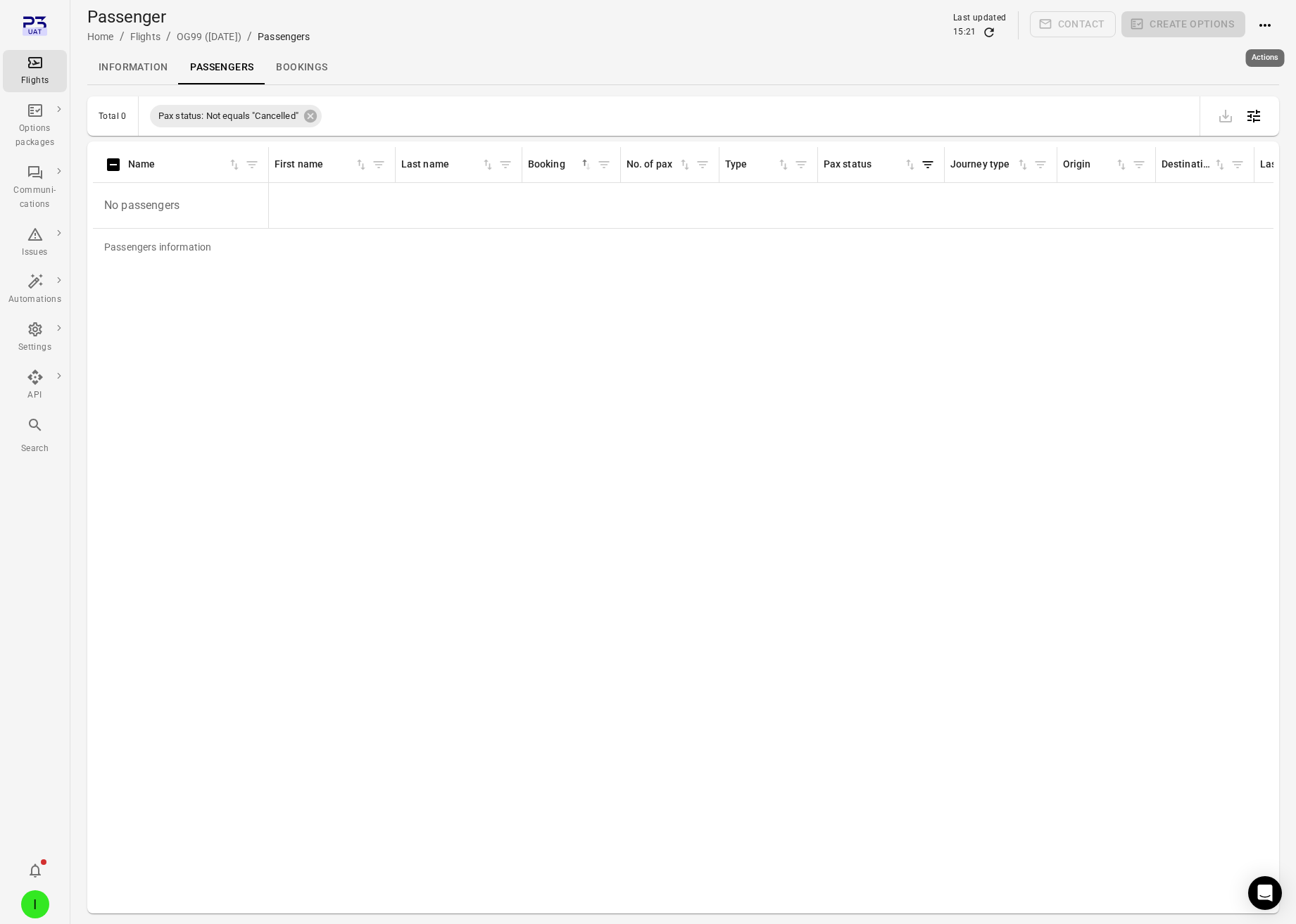
click at [1265, 25] on icon "Actions" at bounding box center [1265, 25] width 12 height 3
click at [1239, 50] on span "Add booking to flight" at bounding box center [1235, 52] width 93 height 14
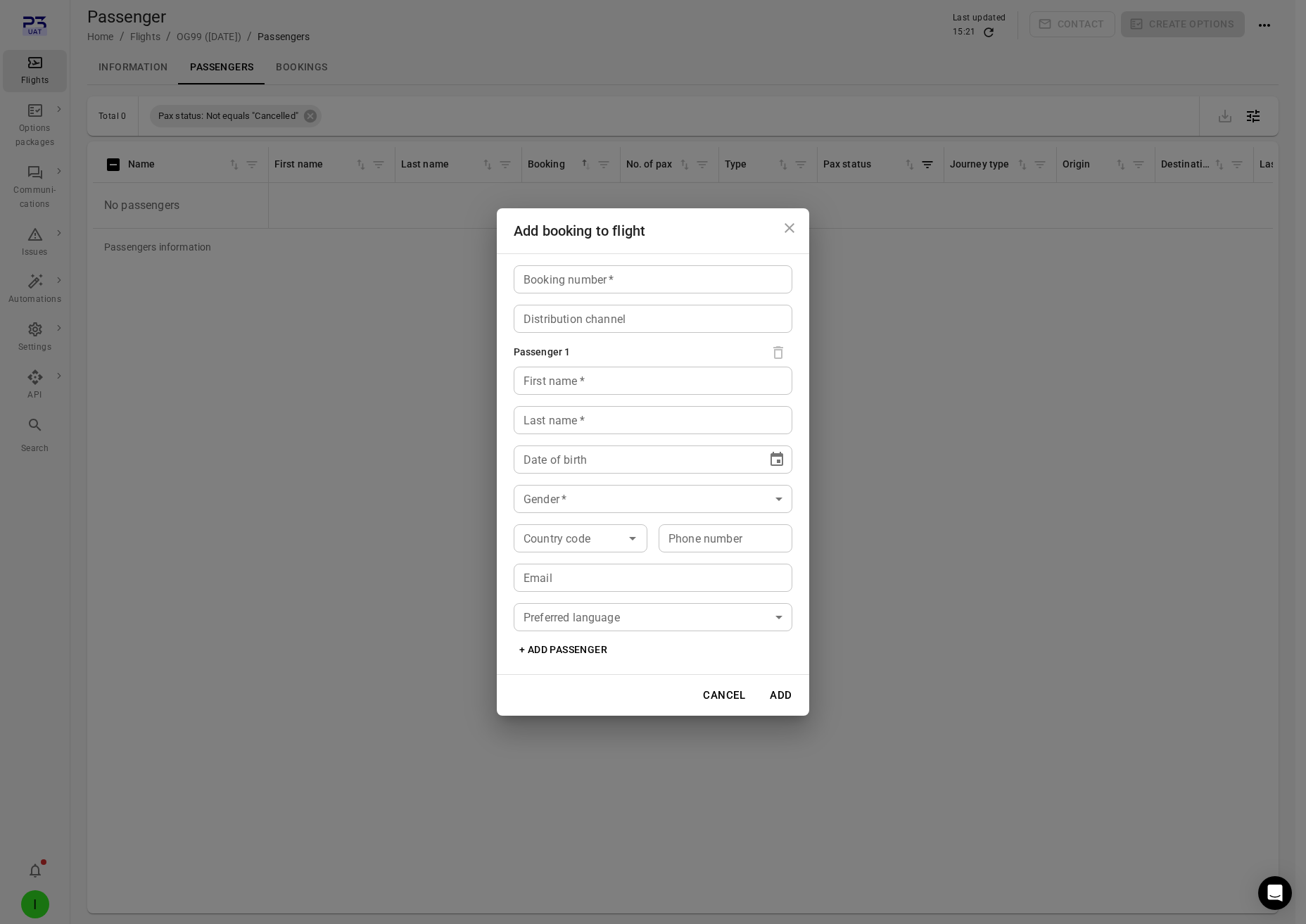
click at [1240, 50] on div "Add booking to flight Booking number   * Booking number   * Distribution channe…" at bounding box center [653, 462] width 1306 height 924
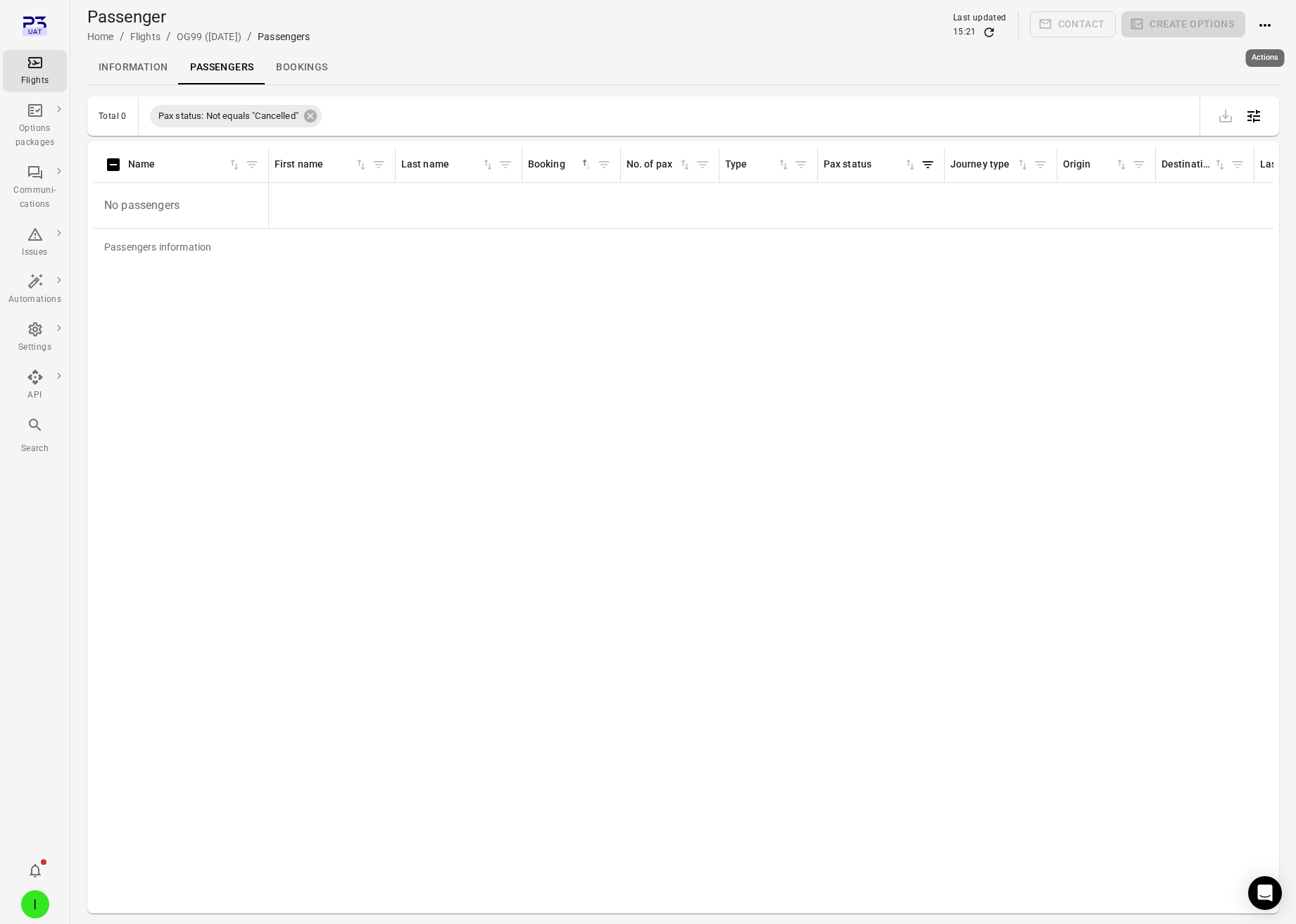
click at [1270, 21] on icon "Actions" at bounding box center [1264, 24] width 17 height 17
click at [1230, 48] on span "Add booking to flight" at bounding box center [1235, 52] width 93 height 14
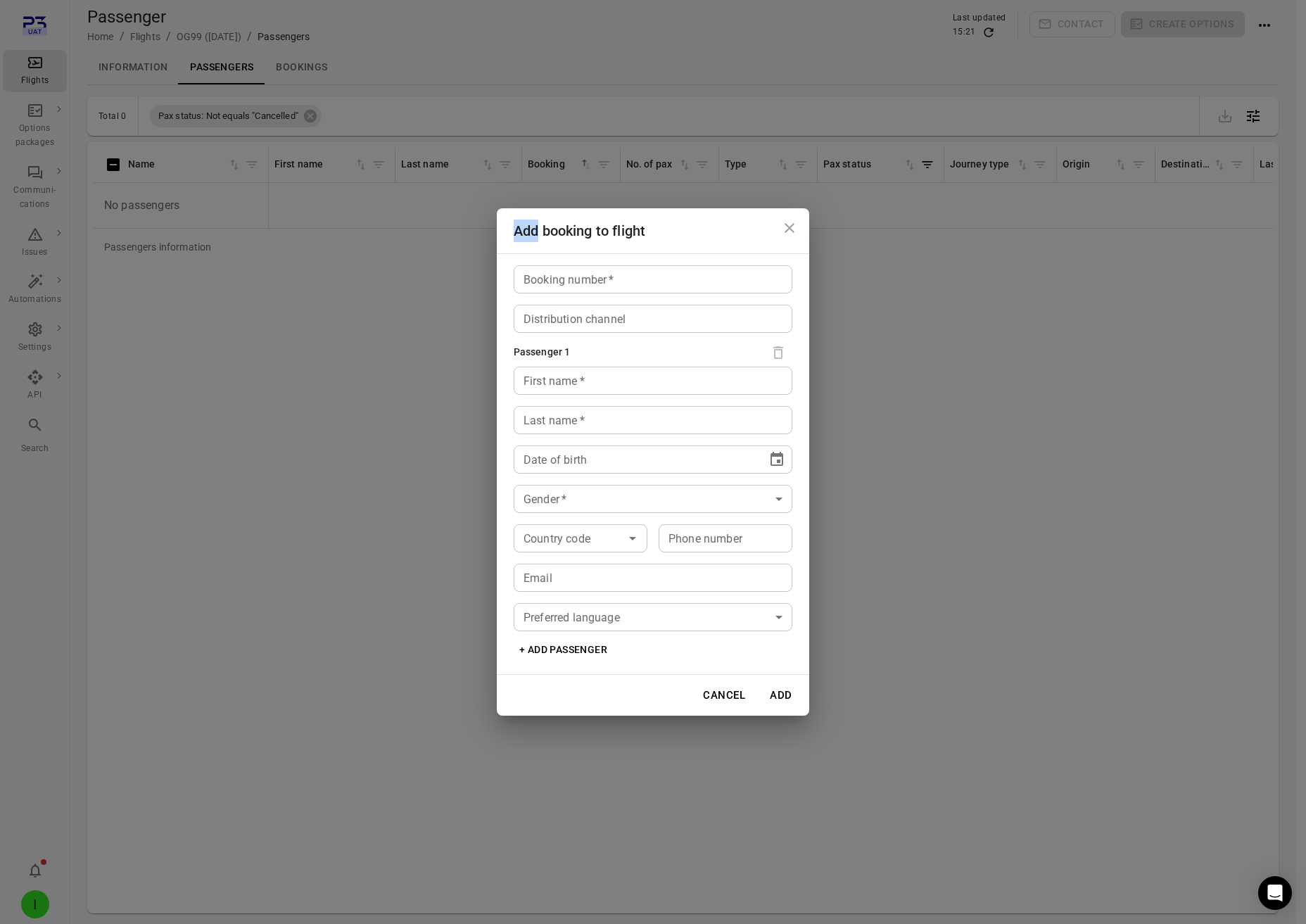
click at [1230, 48] on div "Add booking to flight Booking number   * Booking number   * Distribution channe…" at bounding box center [653, 462] width 1306 height 924
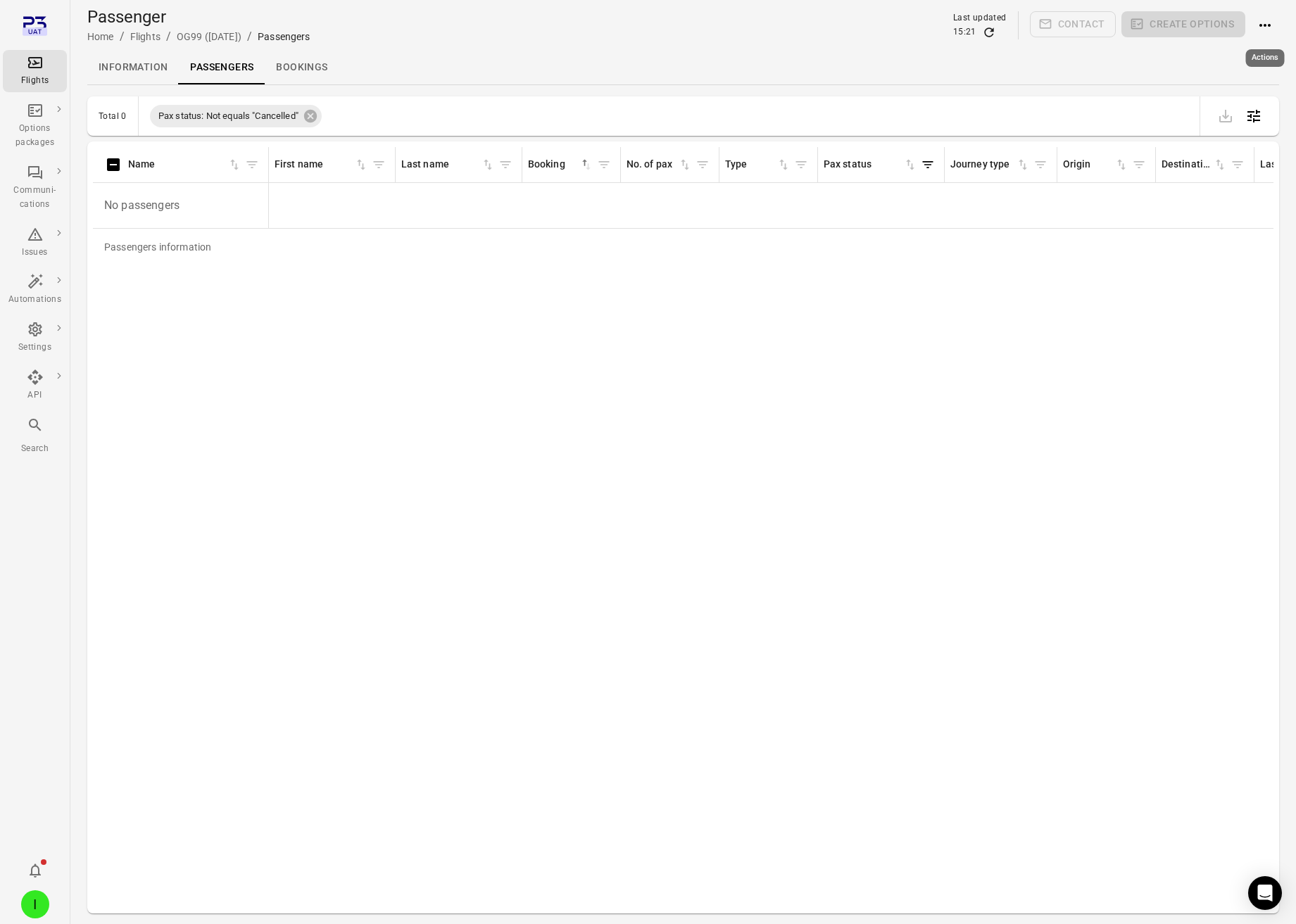
click at [1273, 18] on icon "Actions" at bounding box center [1264, 24] width 17 height 17
click at [1225, 57] on span "Add booking to flight" at bounding box center [1235, 52] width 93 height 14
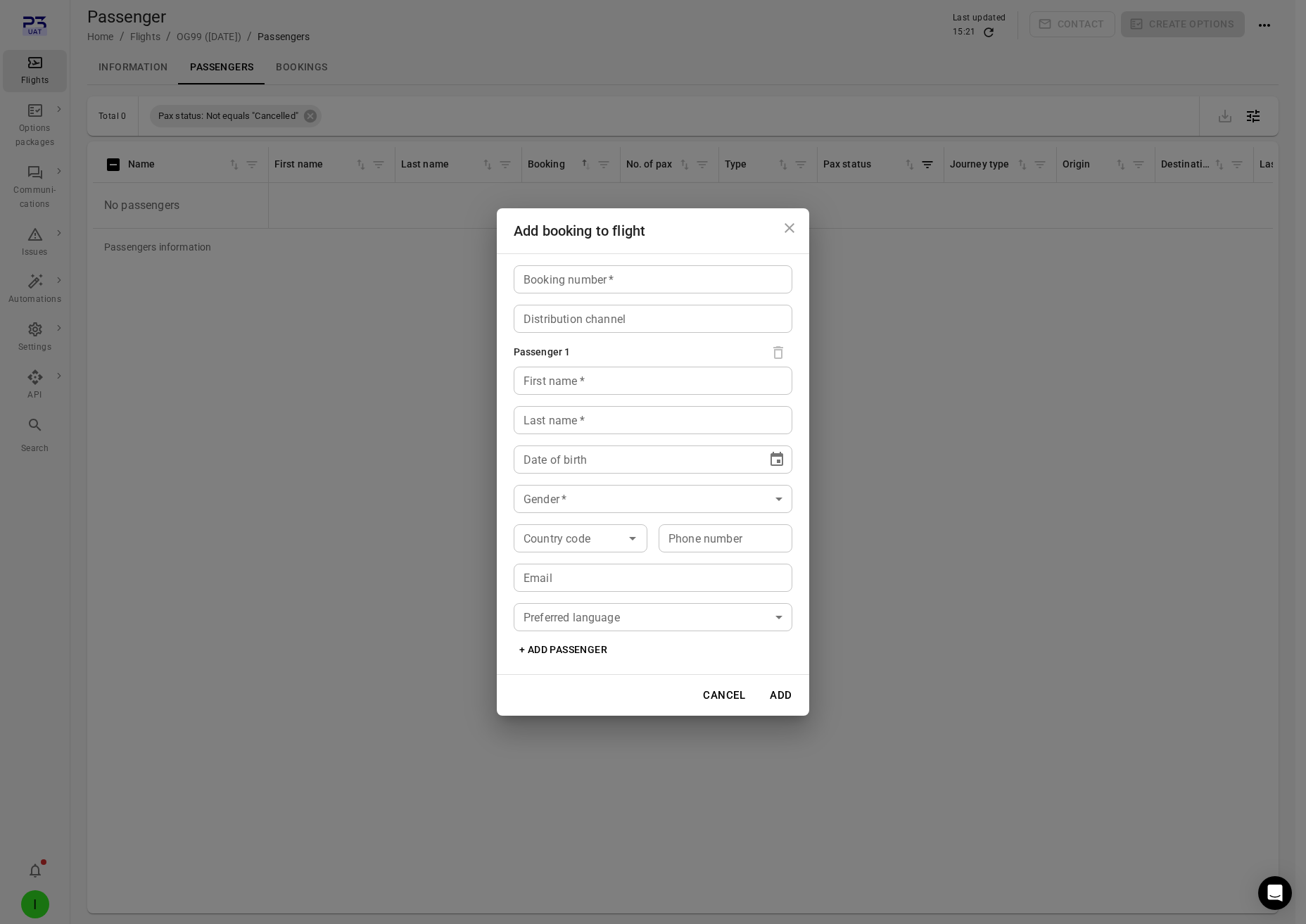
click at [597, 283] on input "Booking number   *" at bounding box center [653, 279] width 279 height 28
type input "*****"
click at [556, 381] on input "First name   *" at bounding box center [653, 381] width 279 height 28
type input "****"
click at [536, 421] on input "Last name   *" at bounding box center [653, 420] width 279 height 28
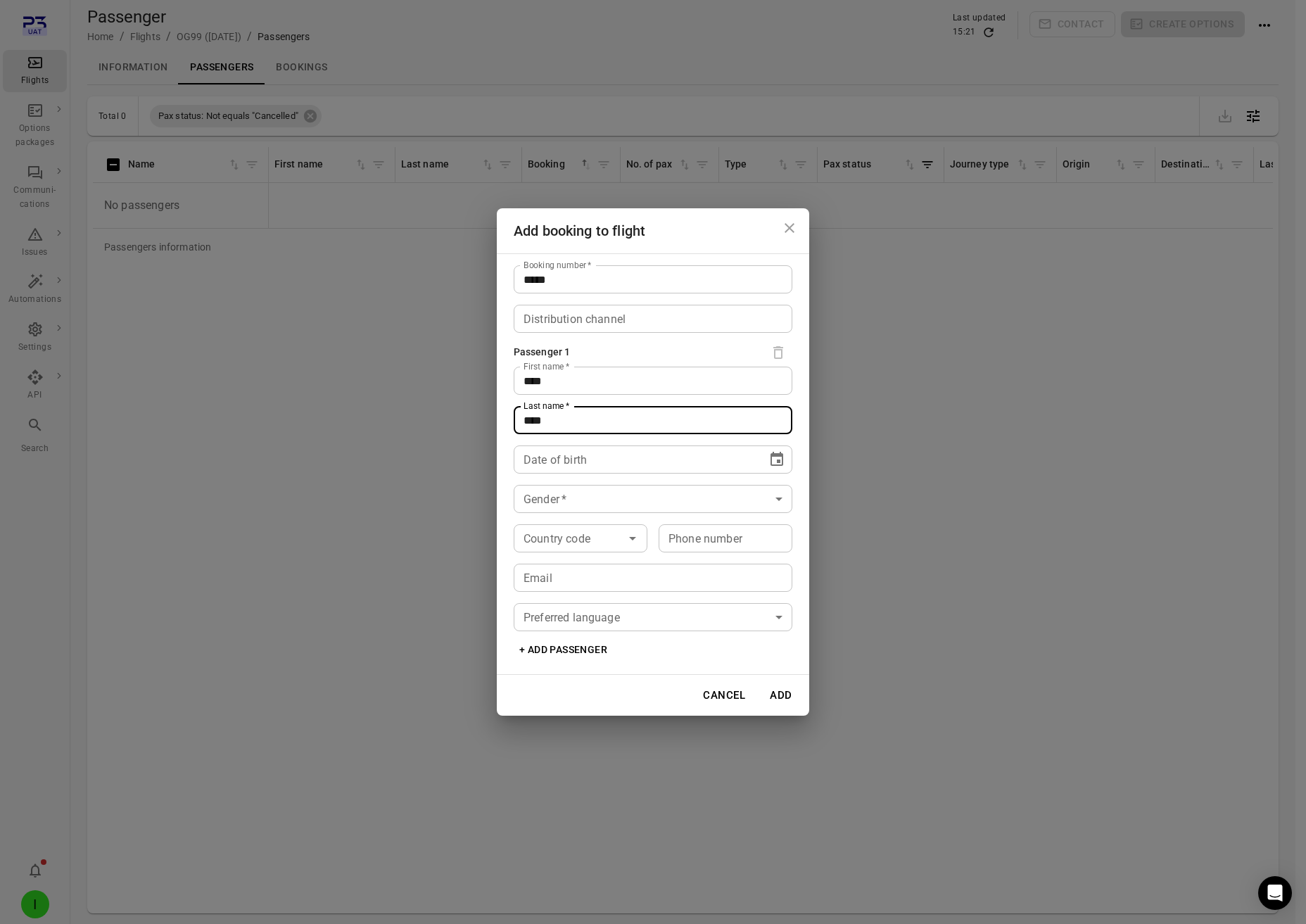
type input "****"
click at [773, 460] on icon "Choose date" at bounding box center [776, 459] width 17 height 17
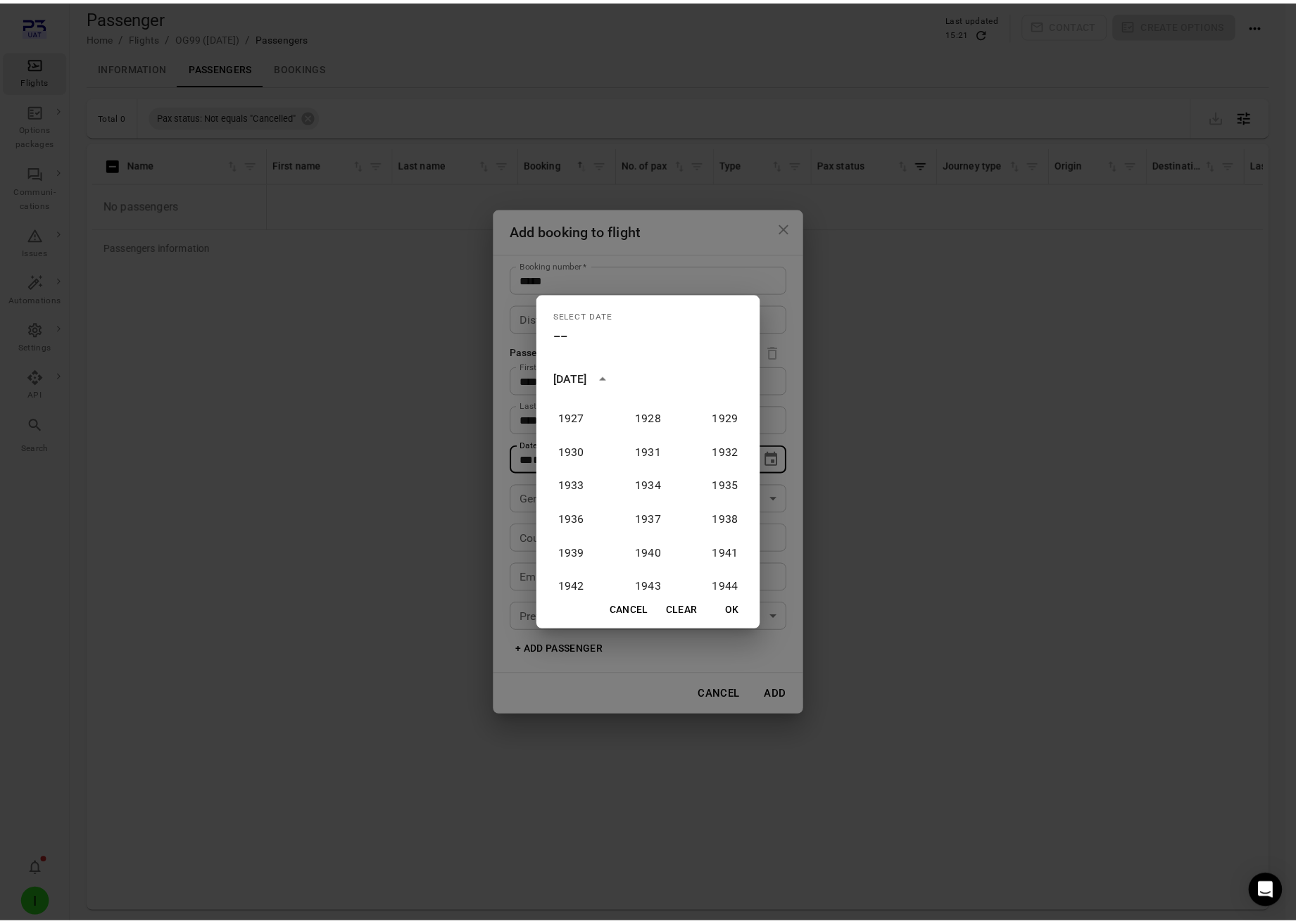
scroll to position [109, 0]
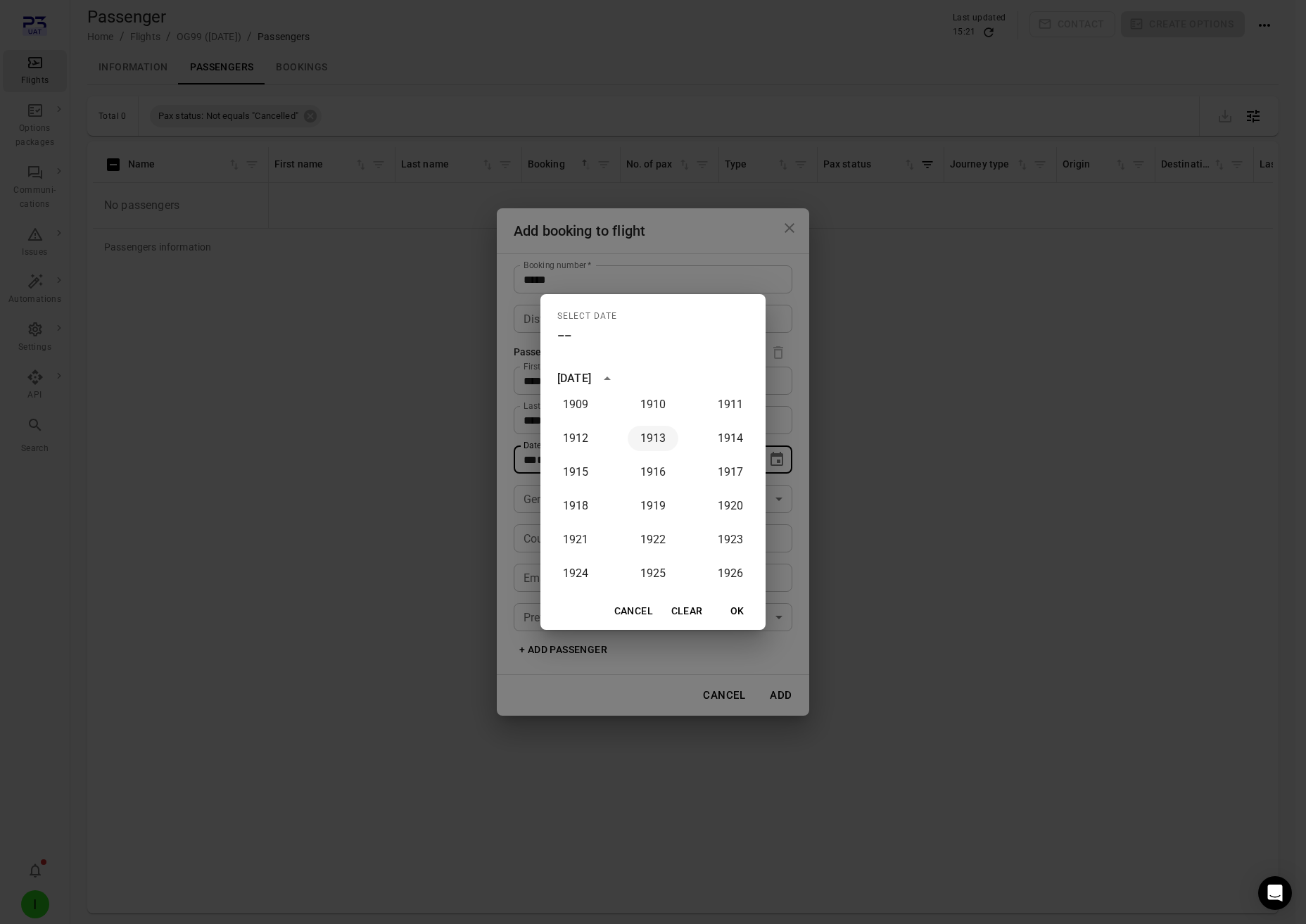
click at [655, 440] on button "1913" at bounding box center [653, 438] width 51 height 25
type input "**********"
drag, startPoint x: 746, startPoint y: 611, endPoint x: 758, endPoint y: 610, distance: 12.0
click at [747, 612] on button "OK" at bounding box center [738, 611] width 45 height 26
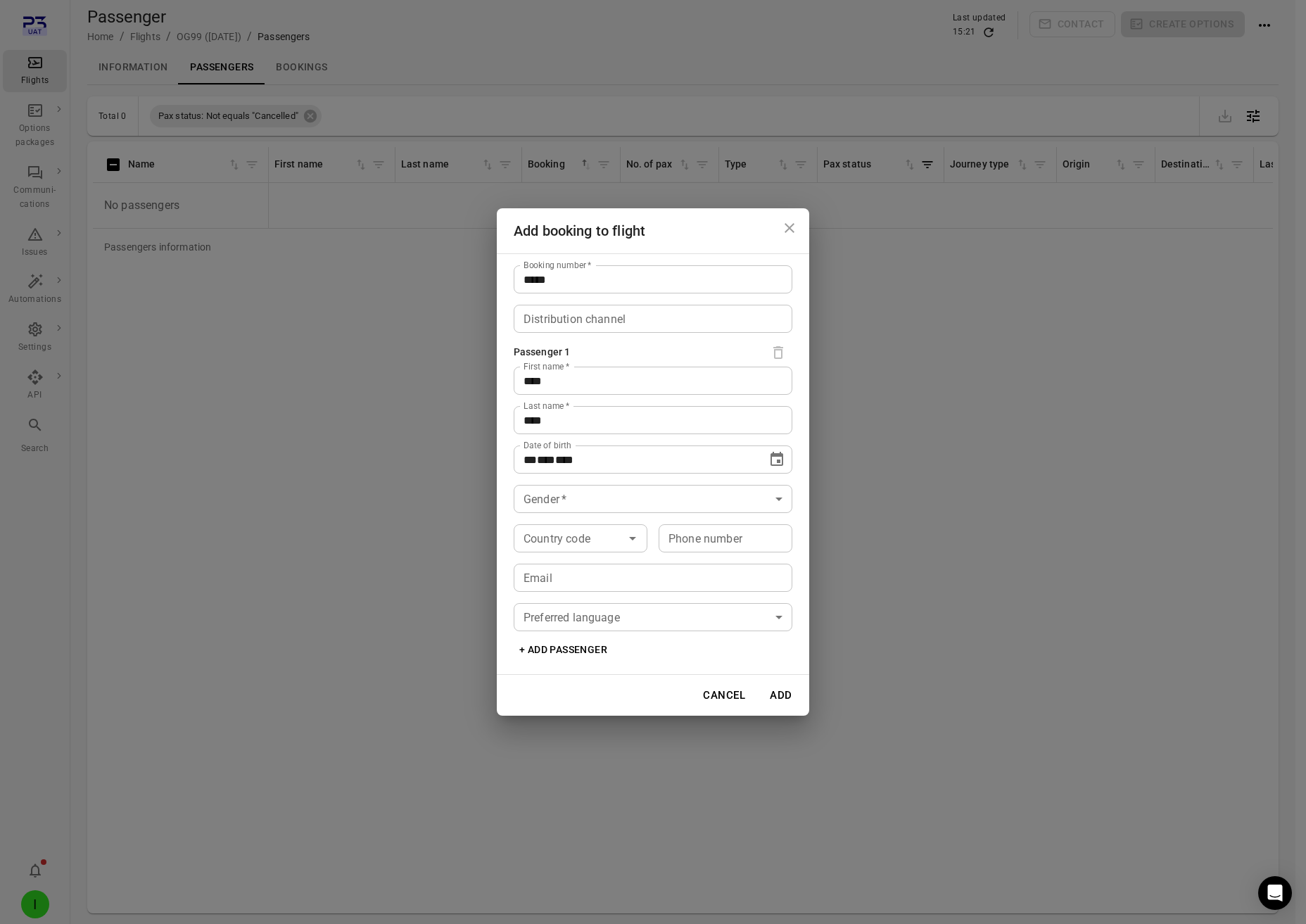
click at [620, 501] on body "**********" at bounding box center [653, 485] width 1306 height 970
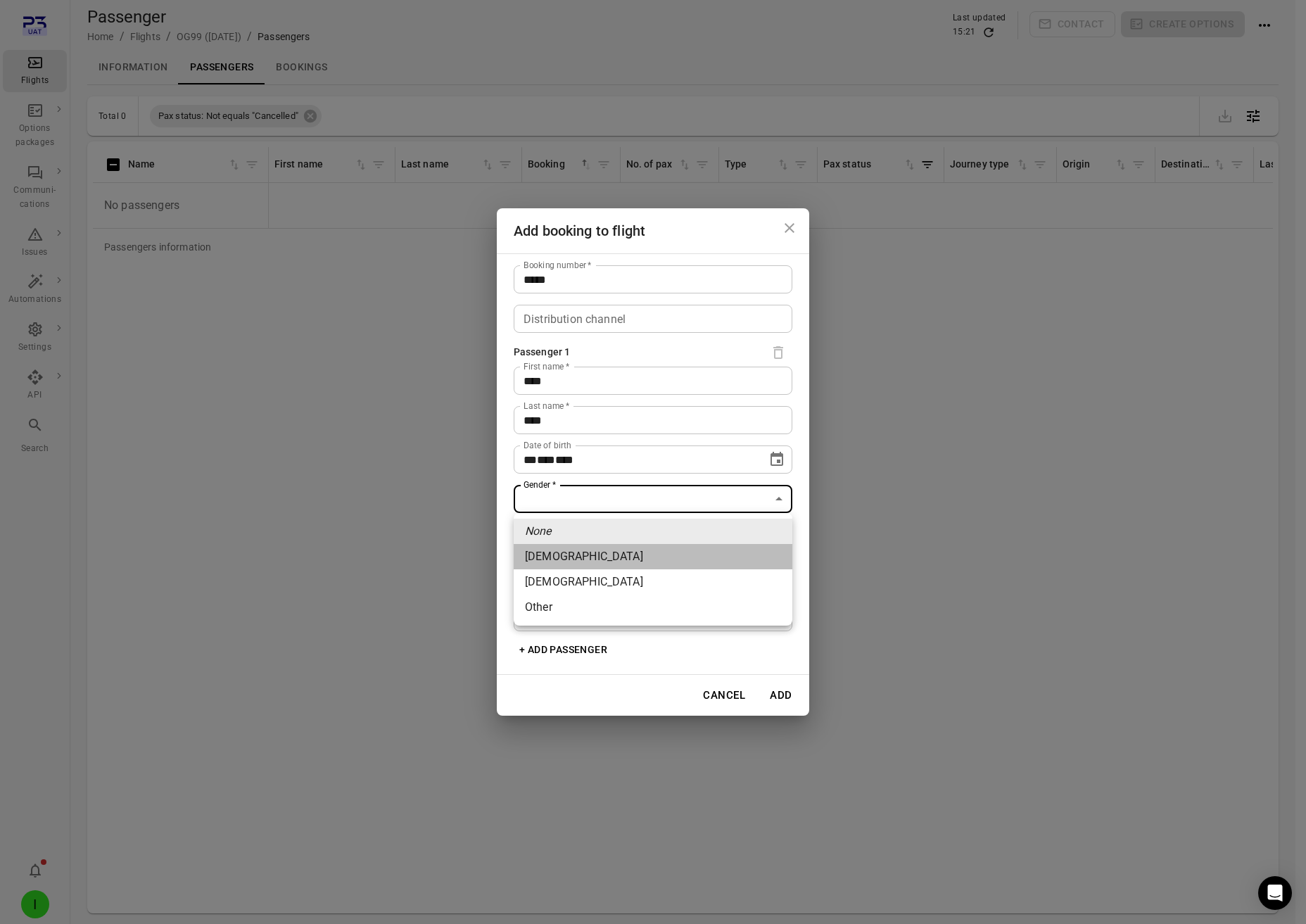
click at [602, 565] on li "[DEMOGRAPHIC_DATA]" at bounding box center [653, 556] width 279 height 25
type input "******"
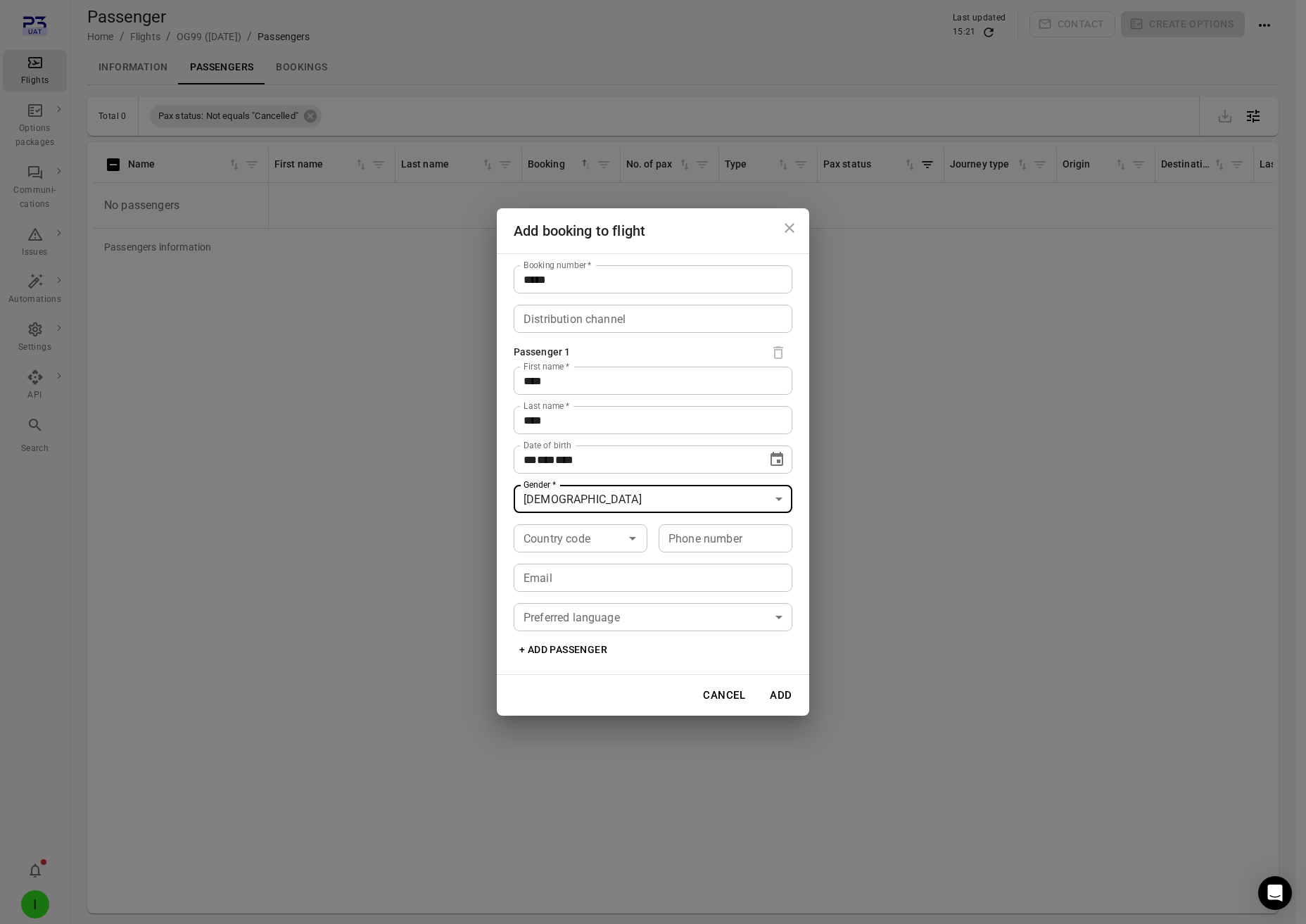
click at [789, 698] on button "Add" at bounding box center [781, 695] width 45 height 29
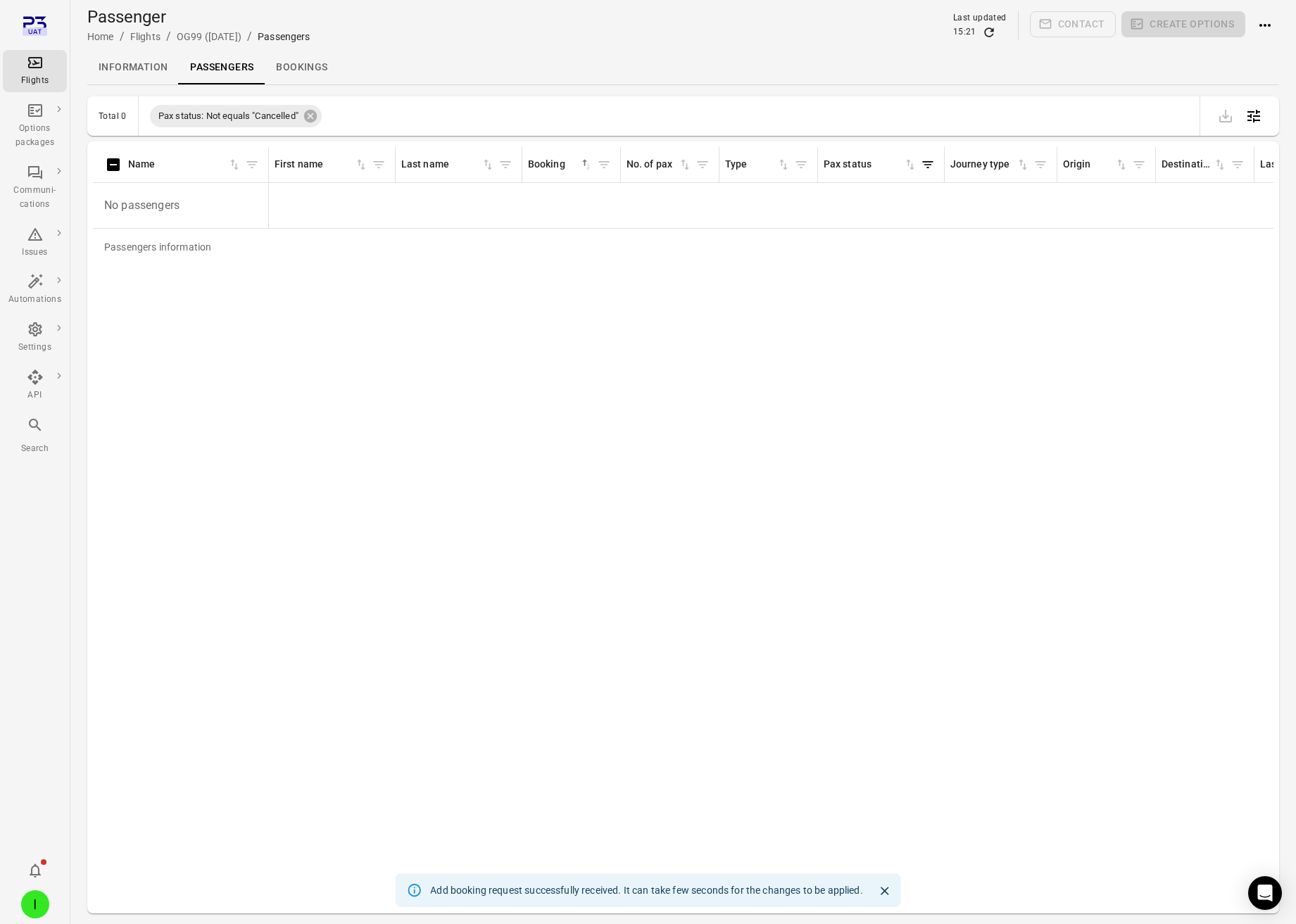
click at [980, 51] on div "Information Passengers Bookings" at bounding box center [682, 67] width 1192 height 34
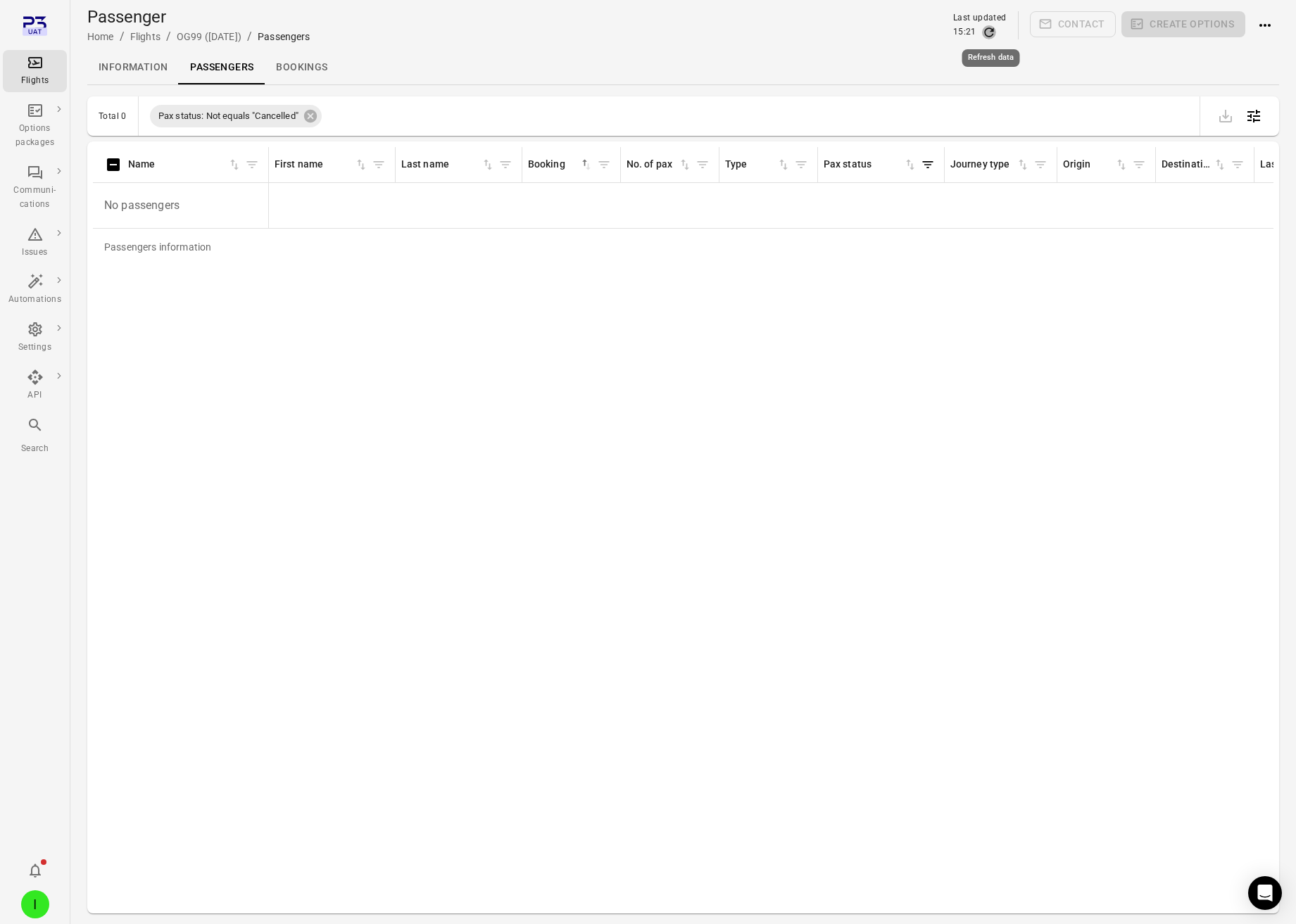
click at [994, 29] on icon "Refresh data" at bounding box center [989, 32] width 14 height 14
click at [988, 31] on icon "Refresh data" at bounding box center [989, 32] width 14 height 14
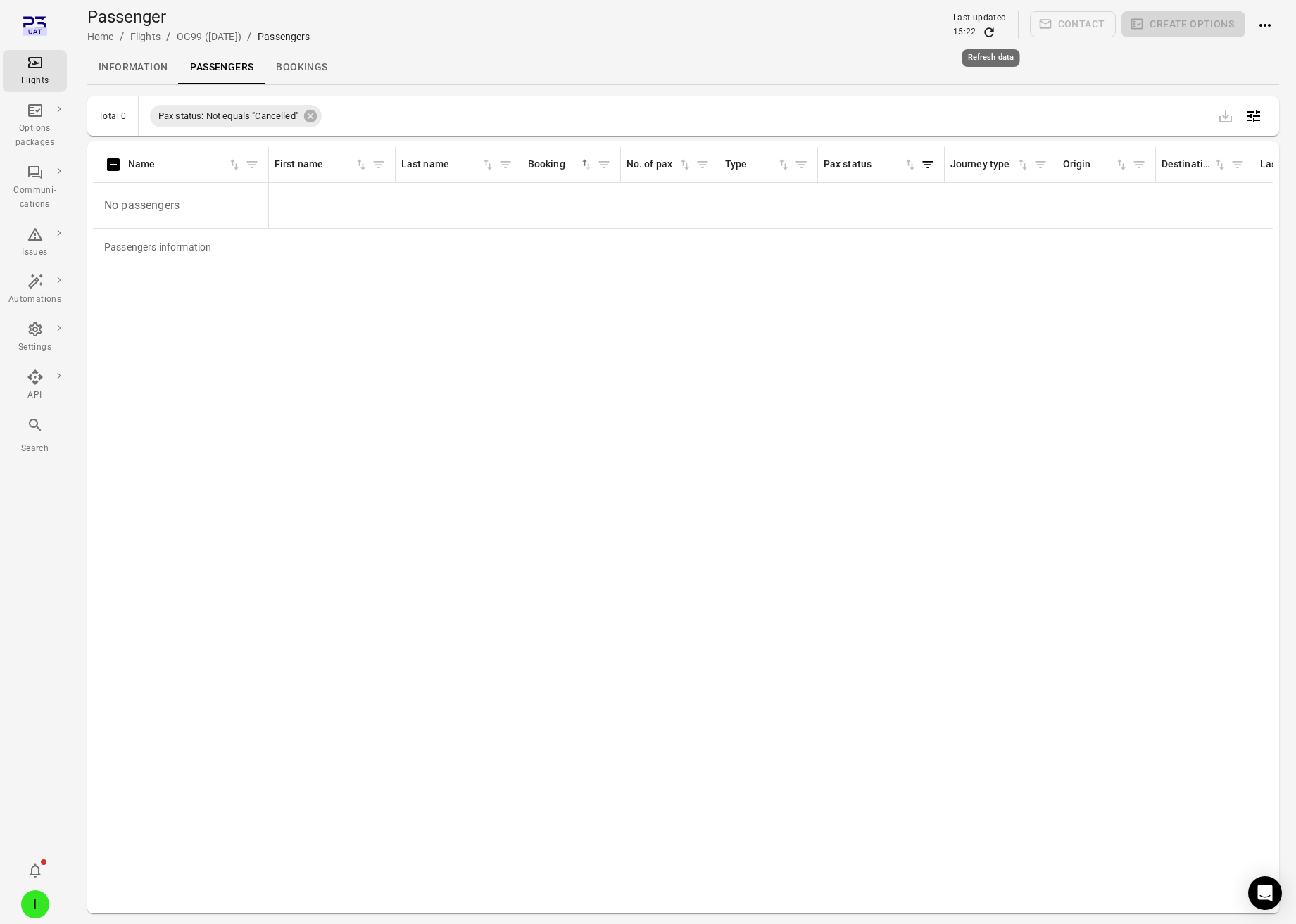
click at [988, 31] on icon "Refresh data" at bounding box center [989, 32] width 14 height 14
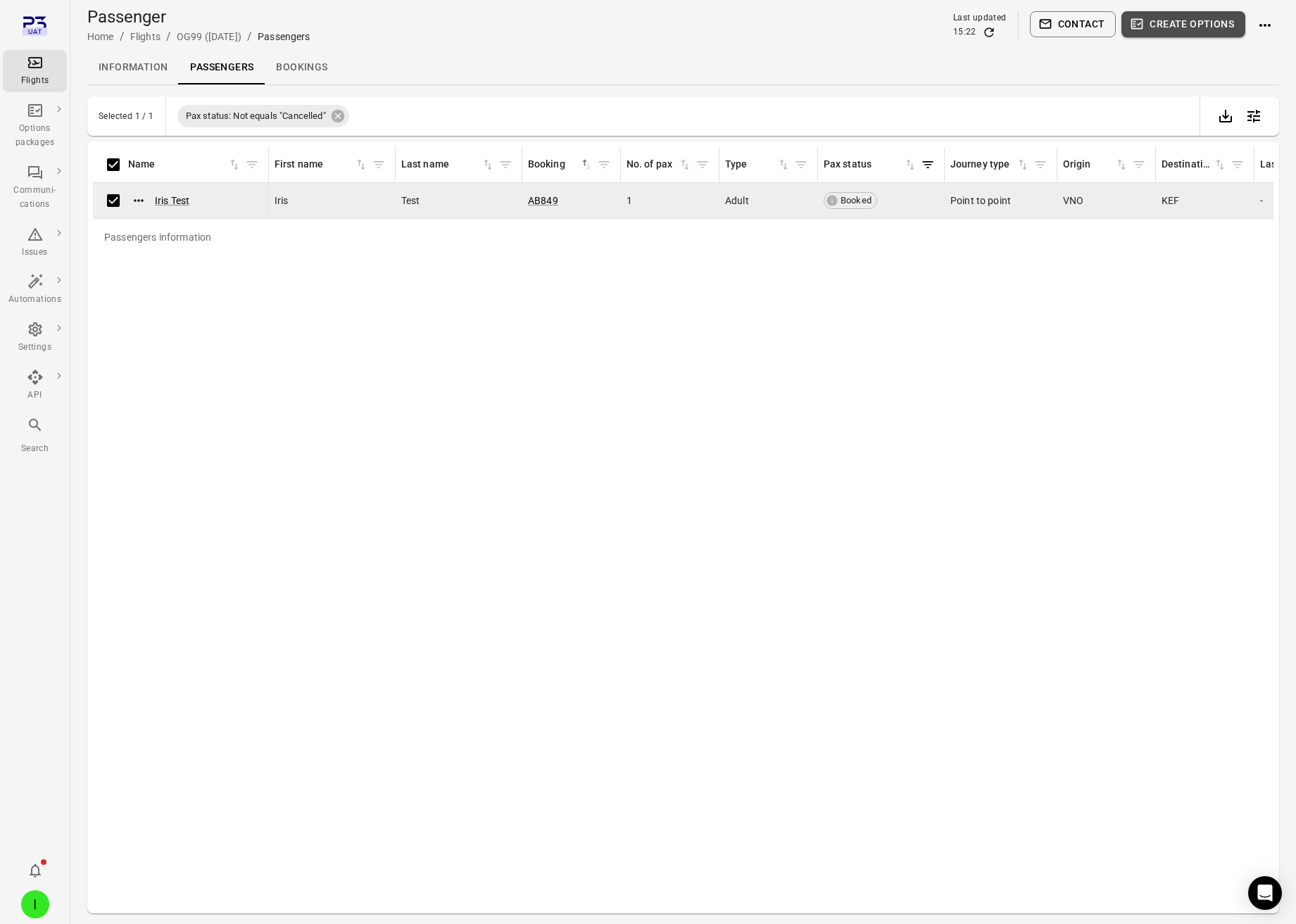
click at [1178, 26] on button "Create options" at bounding box center [1183, 24] width 124 height 26
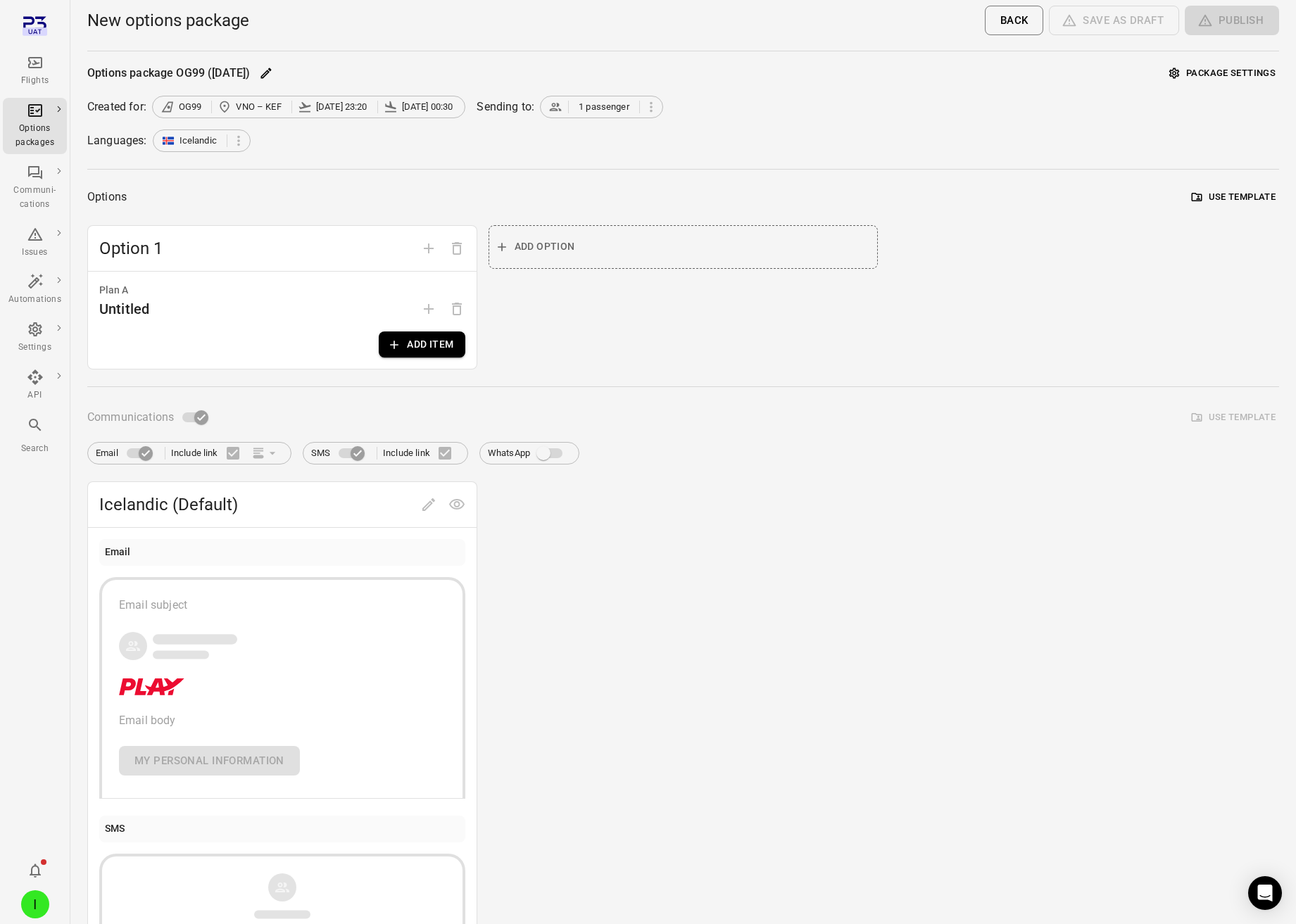
click at [423, 340] on button "Add item" at bounding box center [422, 344] width 86 height 26
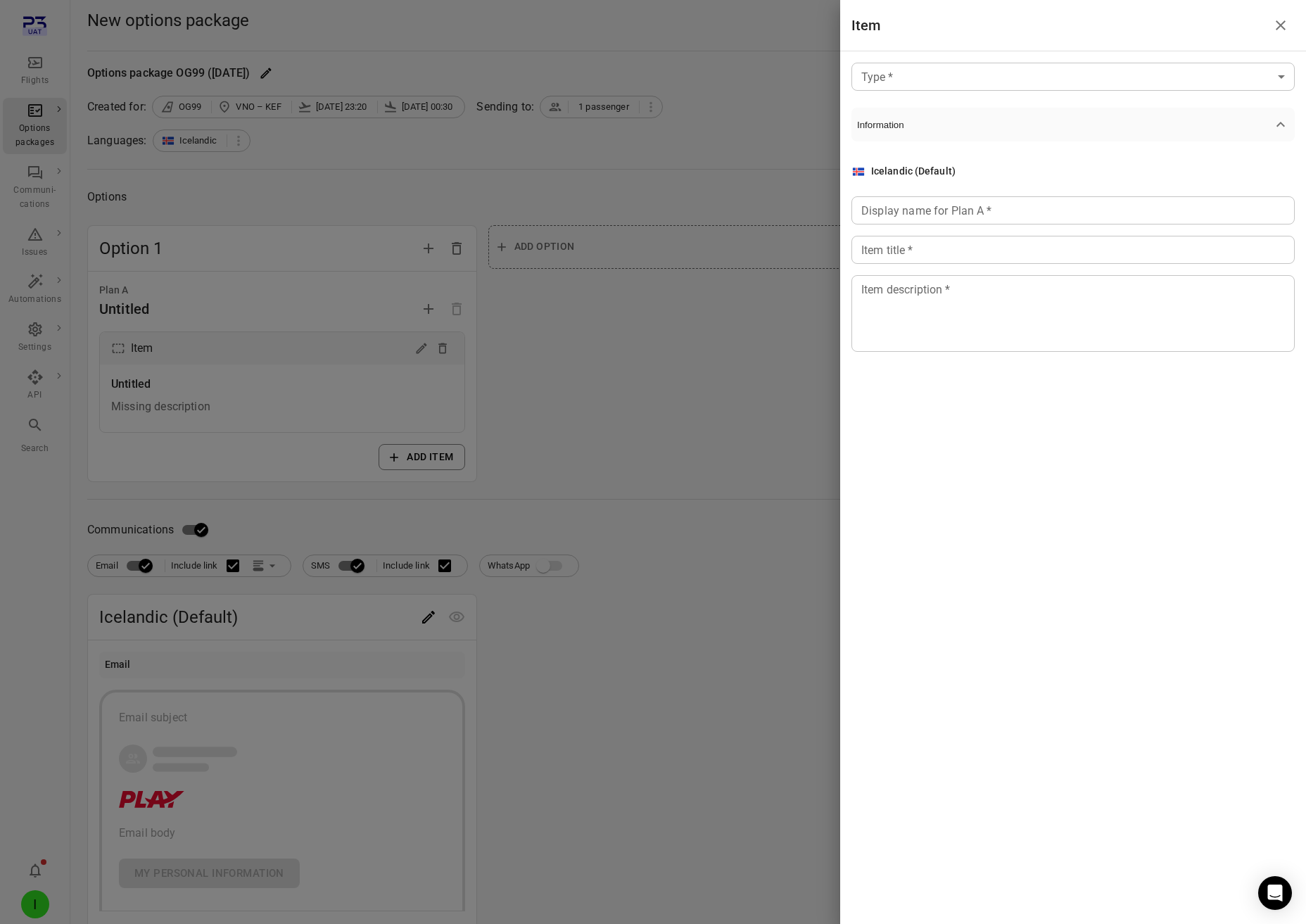
click at [943, 79] on body "Flights Options packages Communi-cations Issues Automations Settings API Search…" at bounding box center [653, 602] width 1306 height 1204
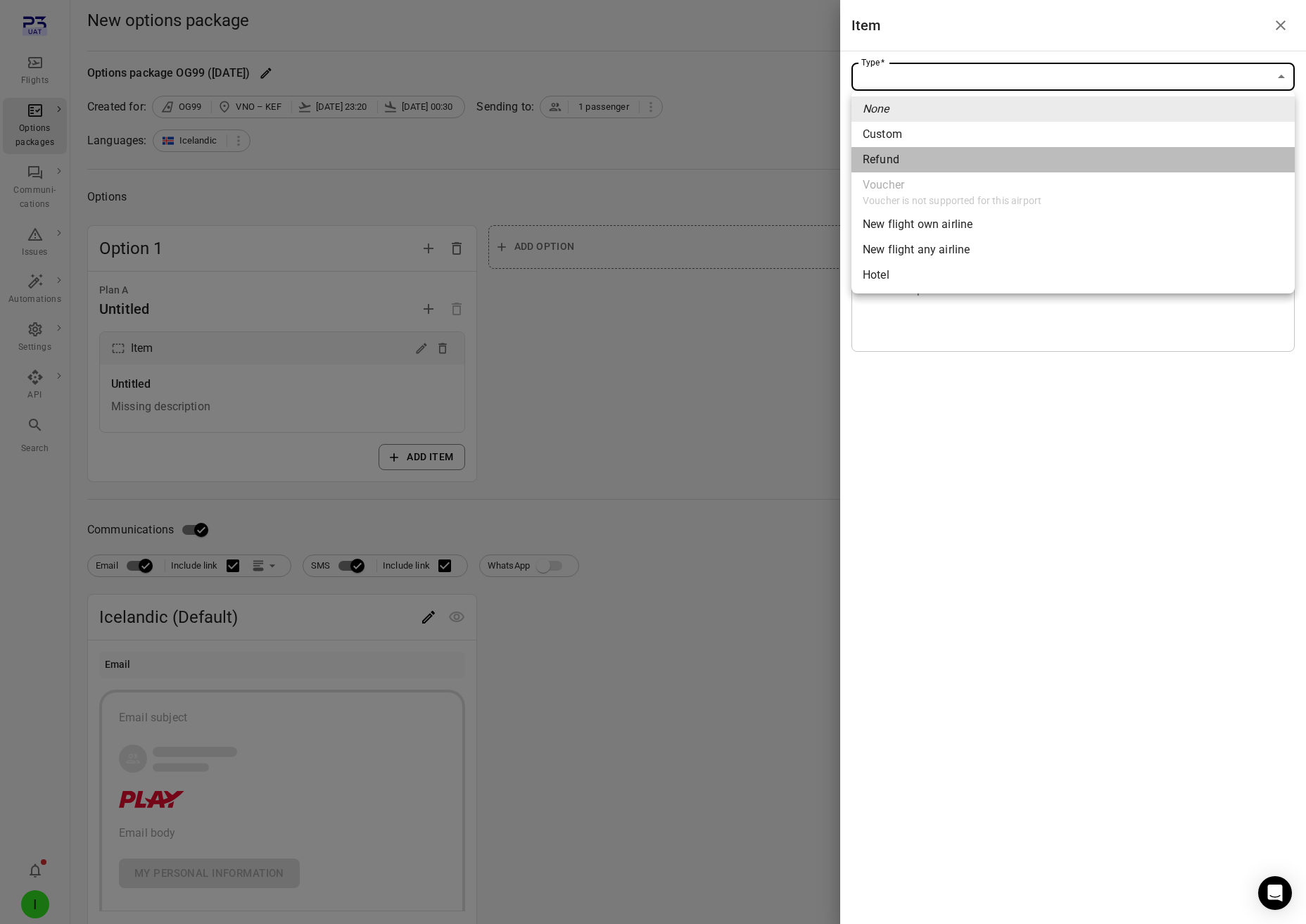
click at [921, 164] on li "Refund" at bounding box center [1074, 160] width 443 height 25
type input "******"
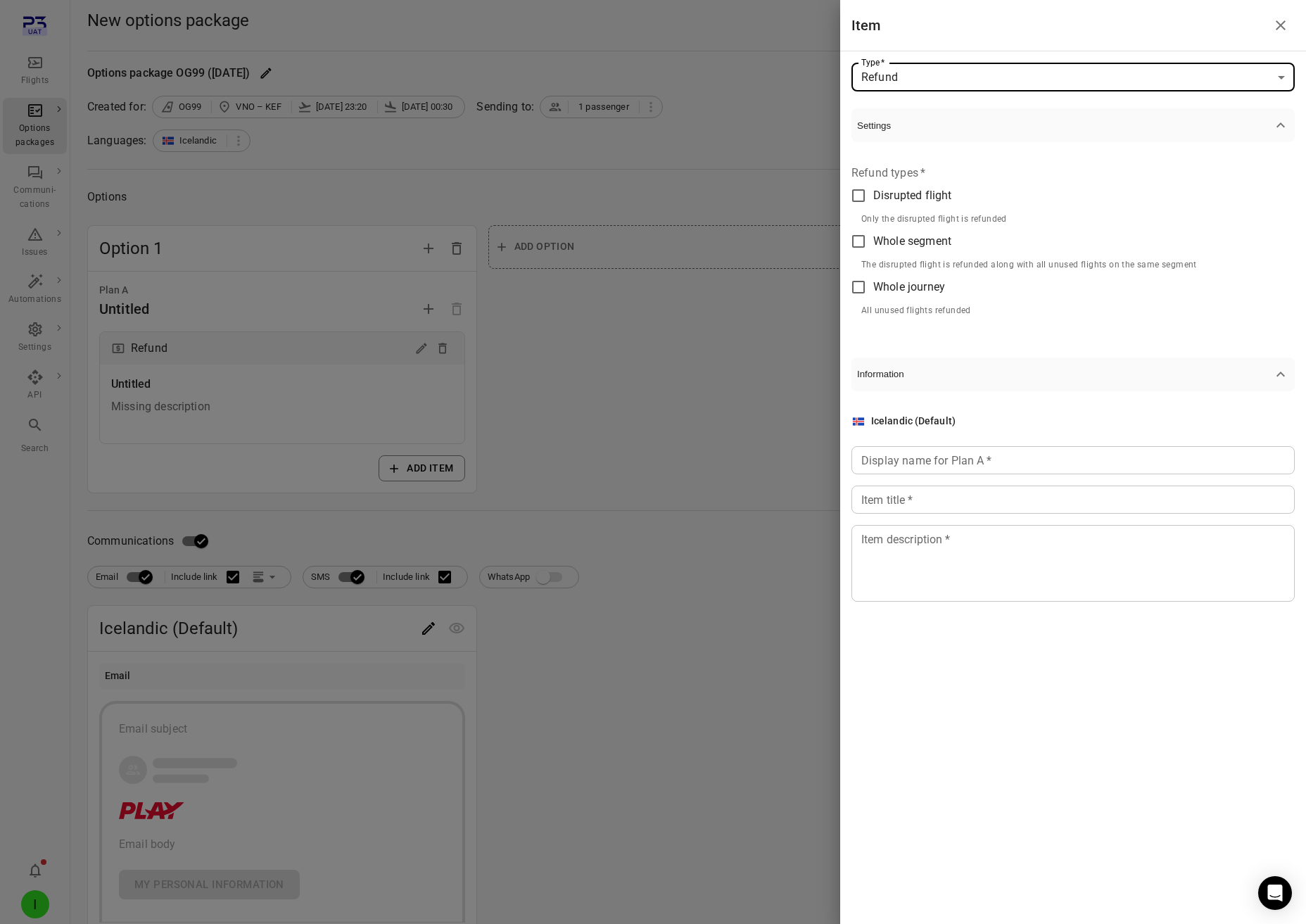
click at [918, 193] on span "Disrupted flight" at bounding box center [913, 195] width 78 height 17
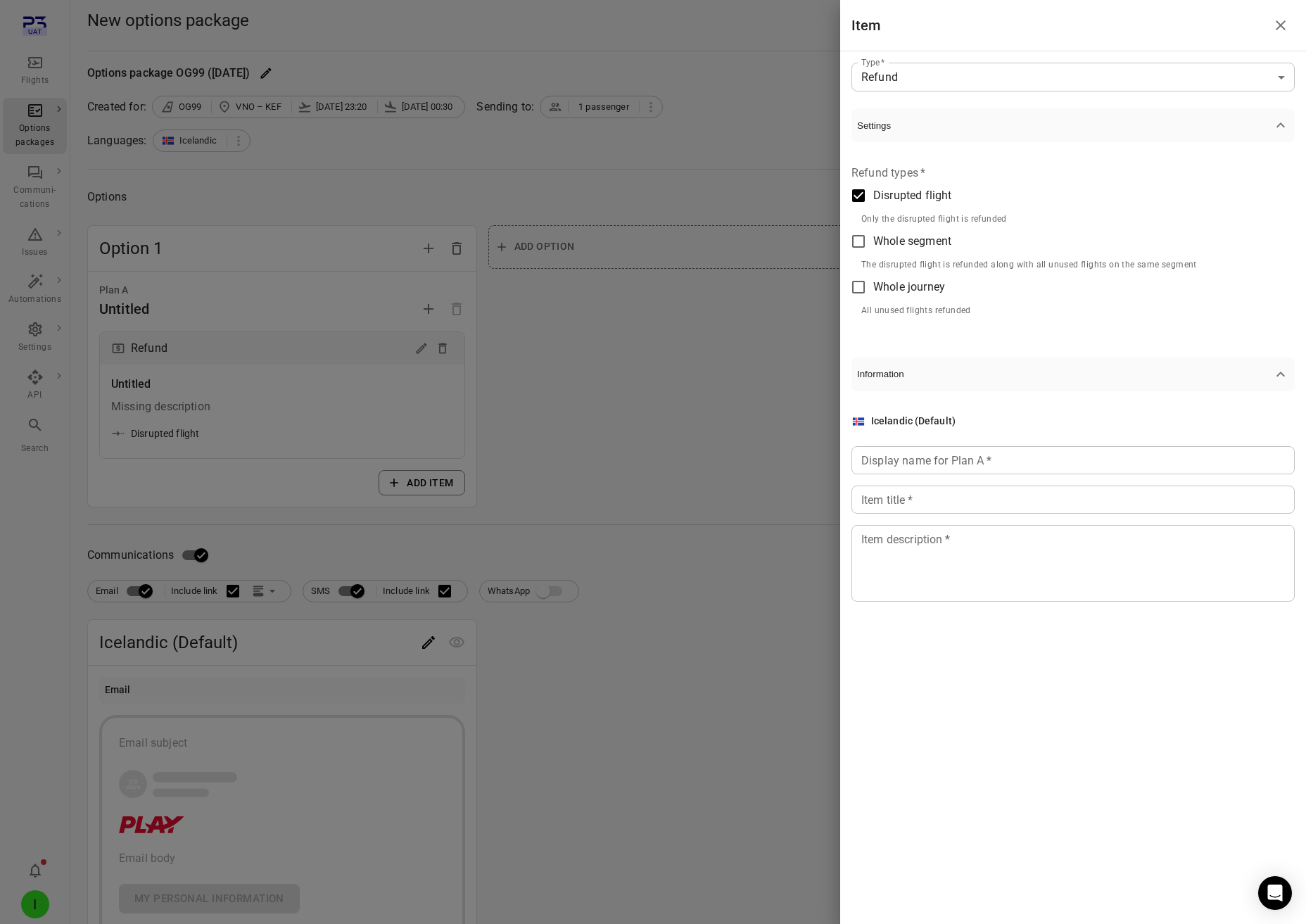
click at [913, 229] on label "Whole segment" at bounding box center [1020, 241] width 352 height 29
click at [908, 270] on p "The disrupted flight is refunded along with all unused flights on the same segm…" at bounding box center [1030, 265] width 336 height 14
click at [908, 286] on span "Whole journey" at bounding box center [910, 287] width 72 height 17
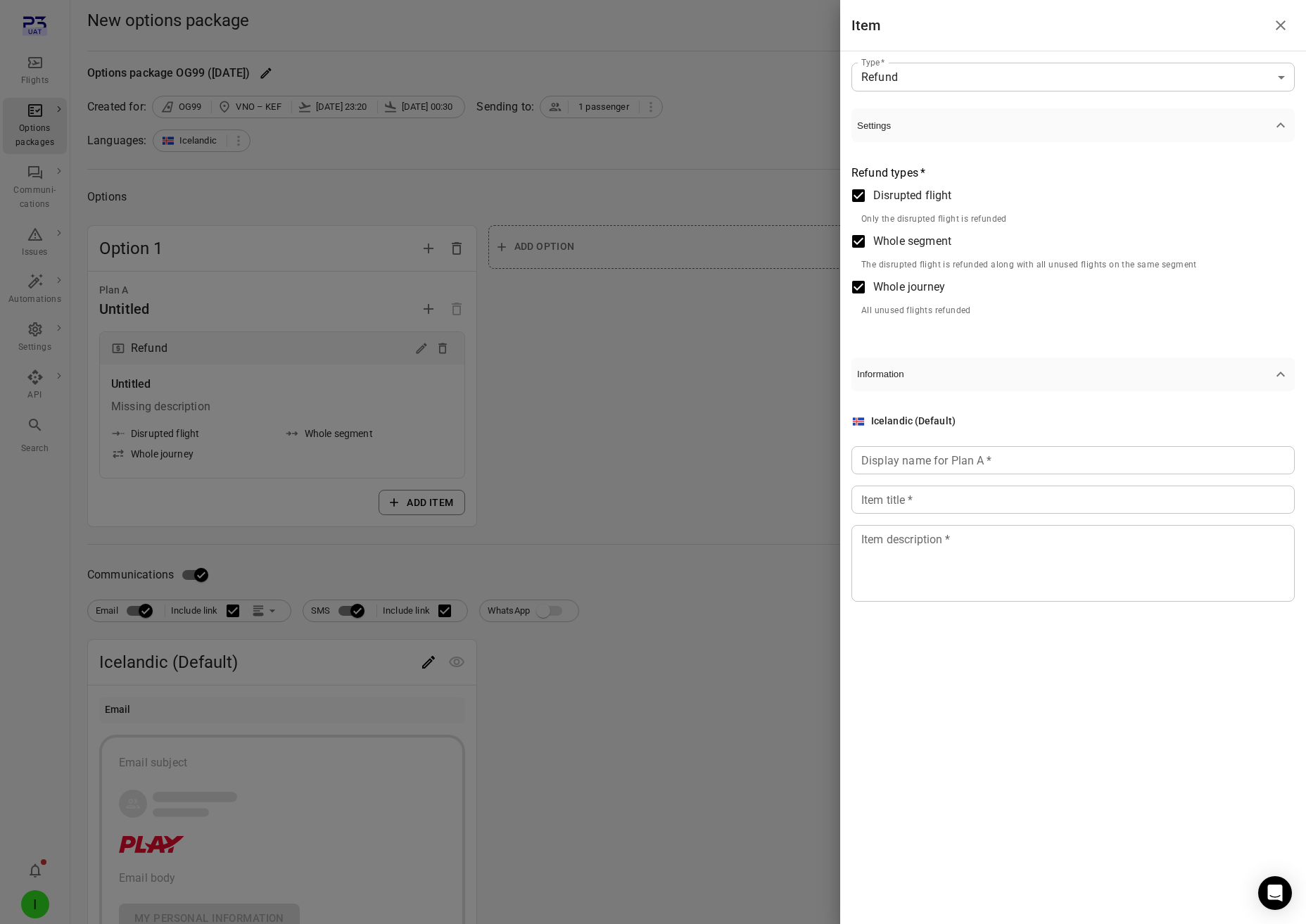
click at [931, 450] on div "Display name for Plan A   * Display name for Plan A   *" at bounding box center [1074, 460] width 443 height 28
type input "******"
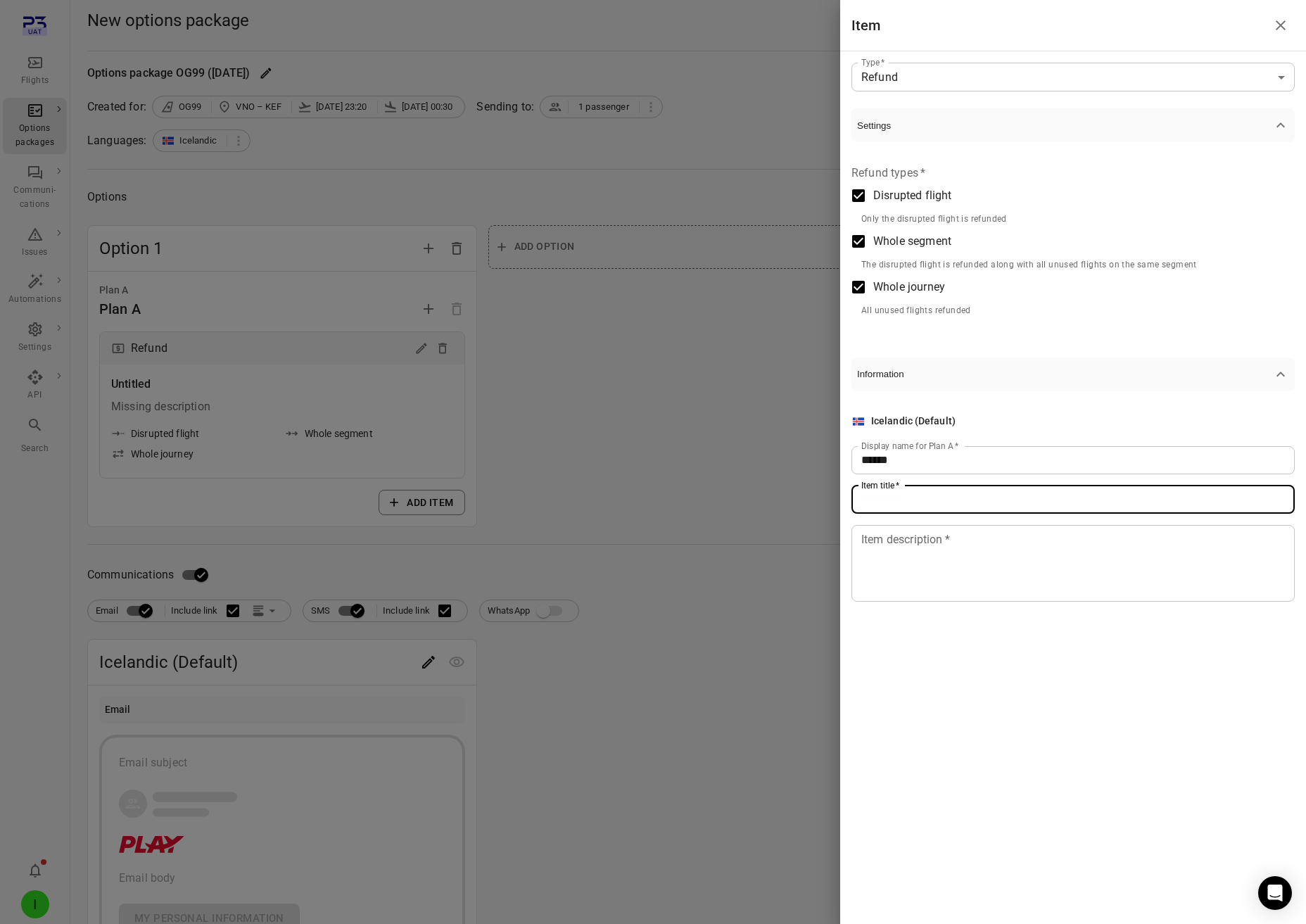
click at [918, 497] on input "Item title   *" at bounding box center [1074, 500] width 443 height 28
type input "******"
click at [926, 579] on textarea "Item description   *" at bounding box center [1074, 563] width 424 height 64
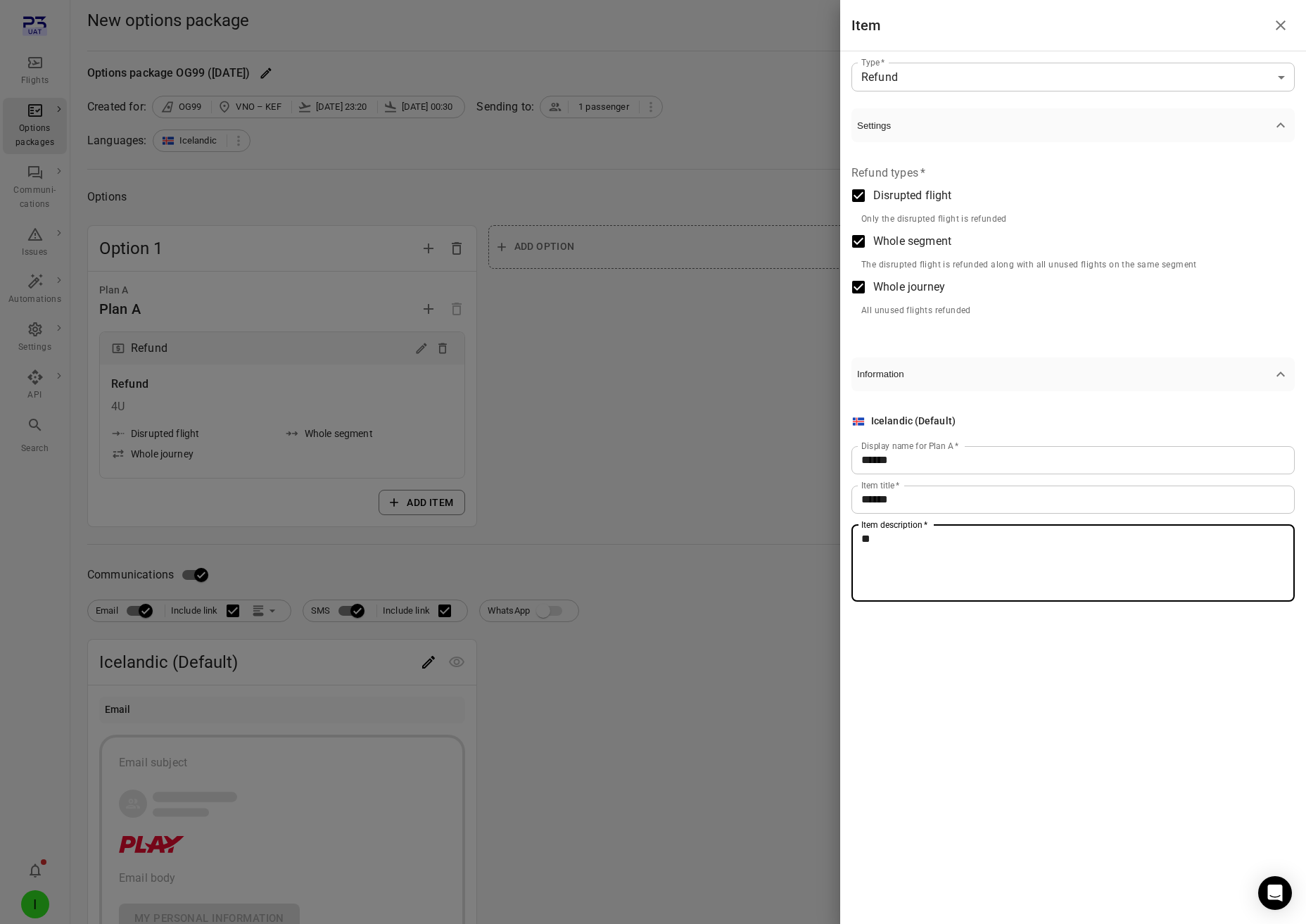
type textarea "**"
click at [637, 411] on div at bounding box center [653, 462] width 1306 height 924
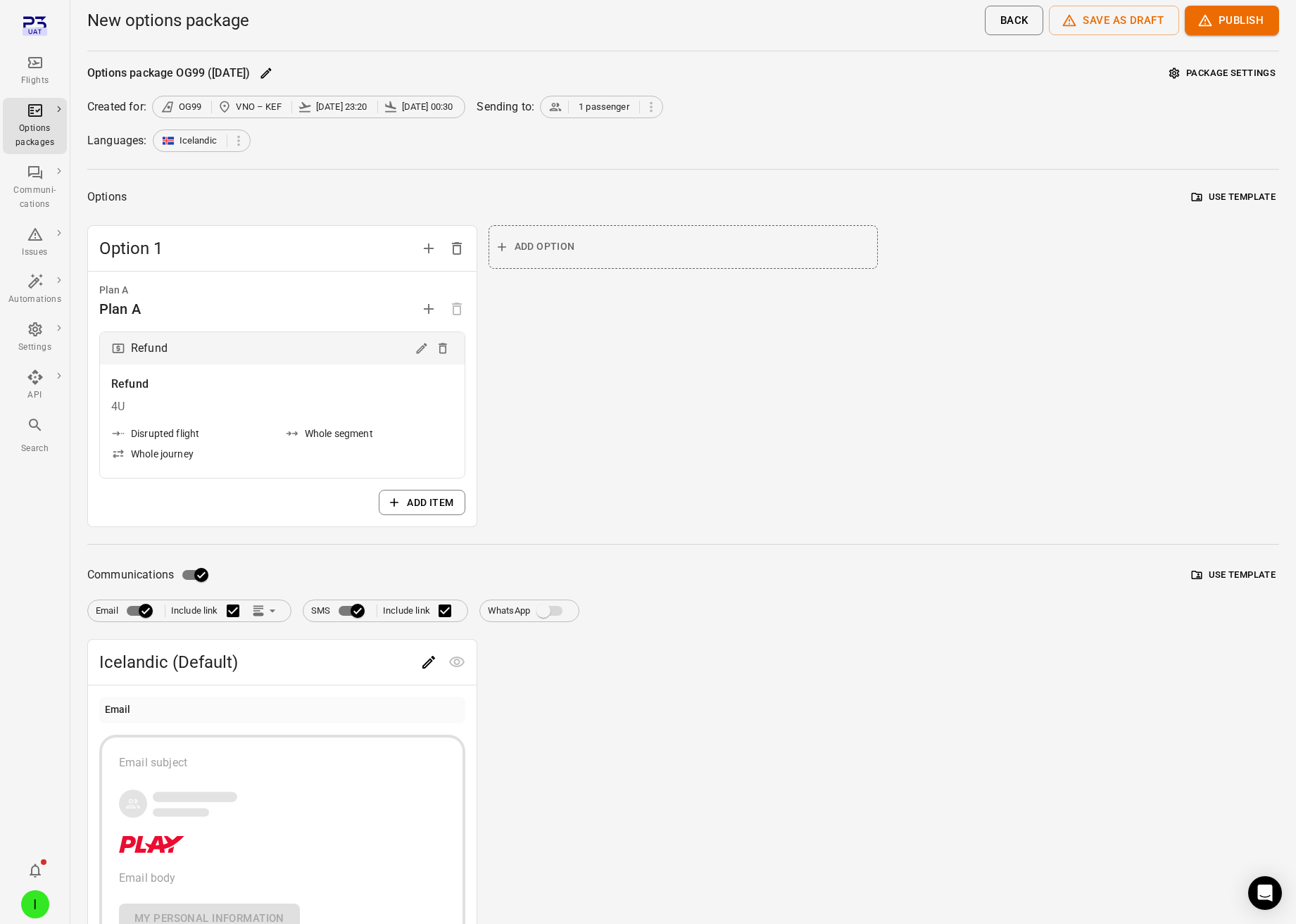
click at [632, 513] on div "Add option" at bounding box center [682, 377] width 389 height 302
click at [588, 249] on button "Add option" at bounding box center [682, 247] width 389 height 44
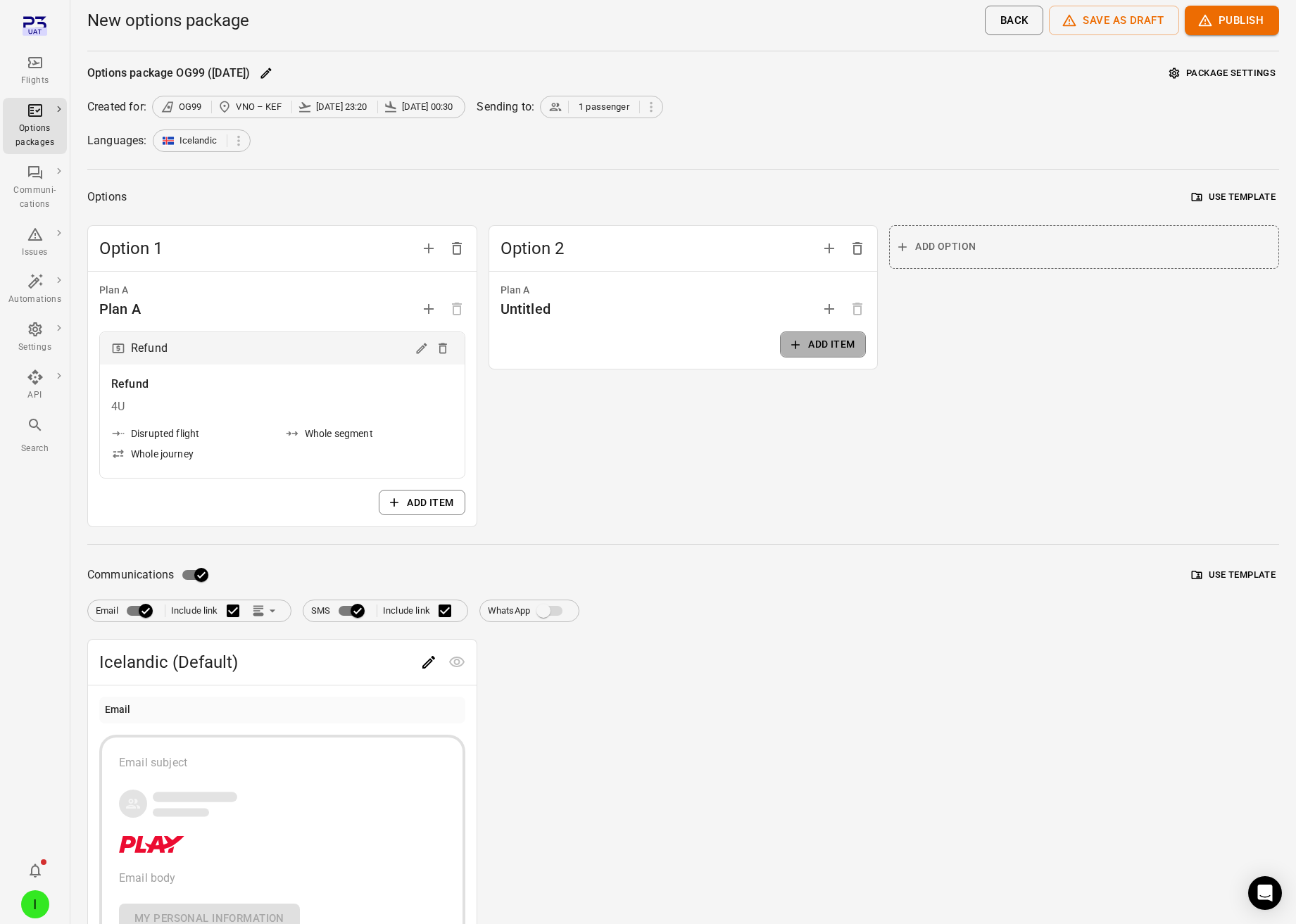
click at [812, 346] on button "Add item" at bounding box center [823, 344] width 86 height 26
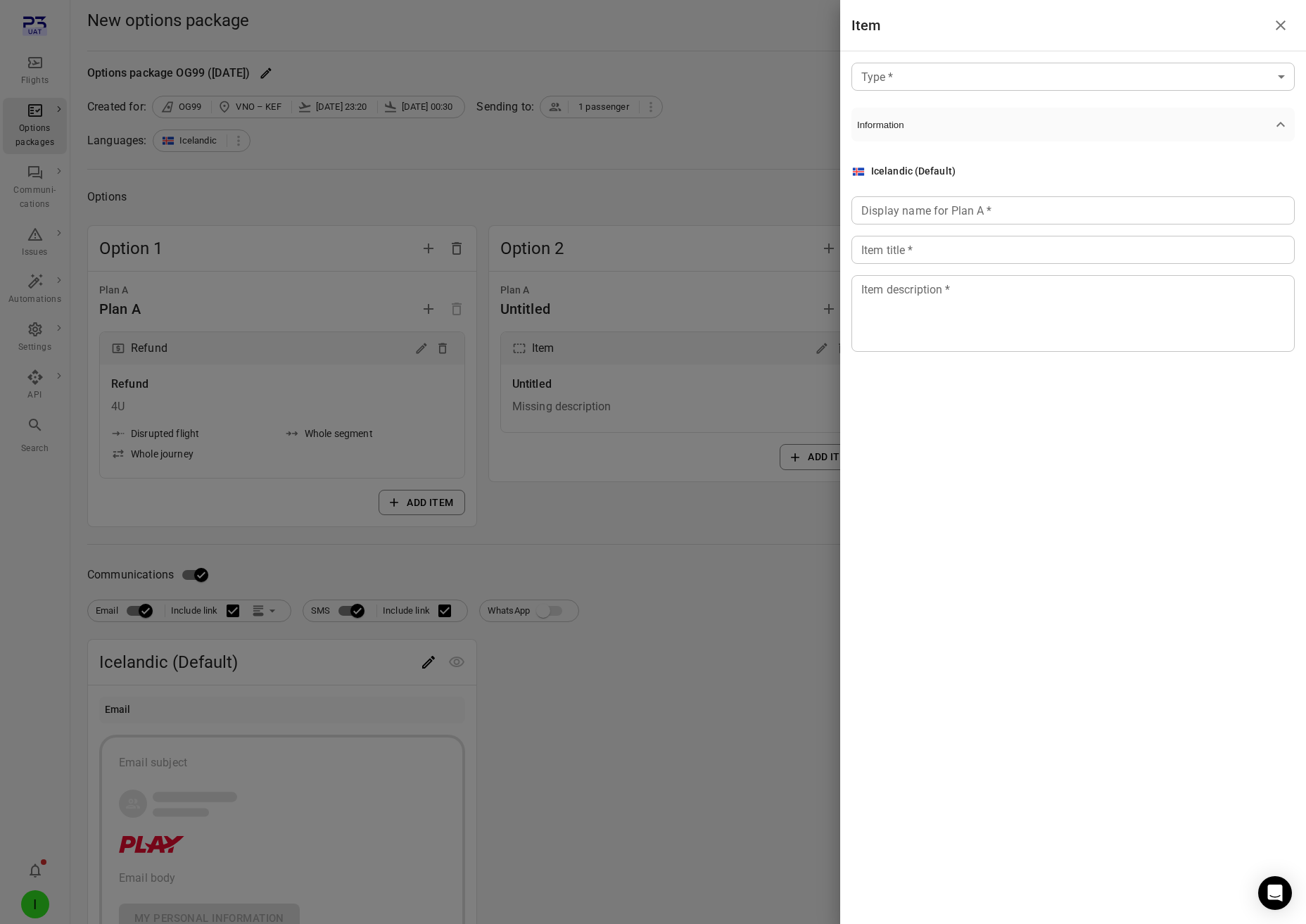
click at [1036, 72] on body "Flights Options packages Communi-cations Issues Automations Settings API Search…" at bounding box center [653, 624] width 1306 height 1249
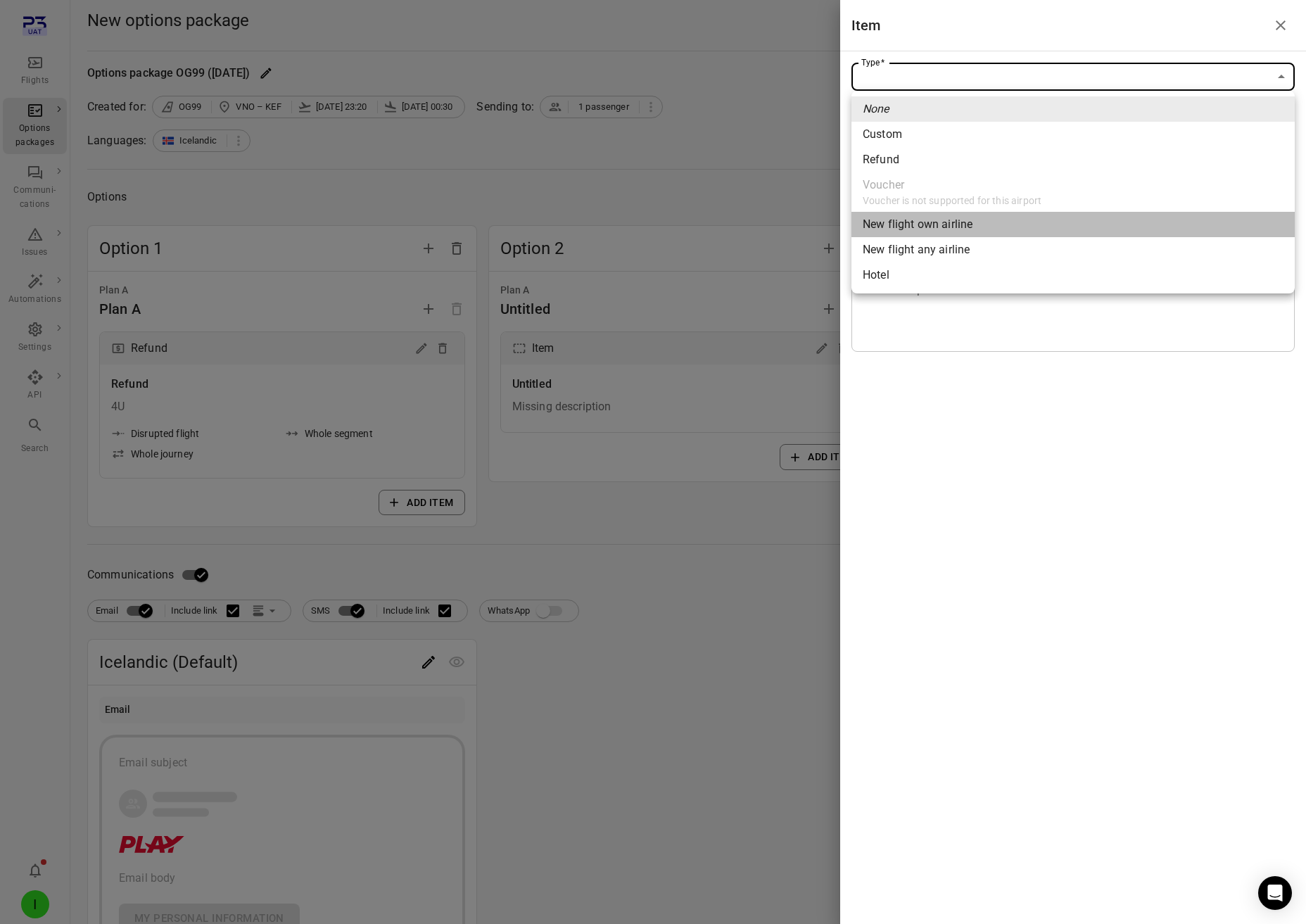
click at [982, 229] on li "New flight own airline" at bounding box center [1074, 224] width 443 height 25
type input "**********"
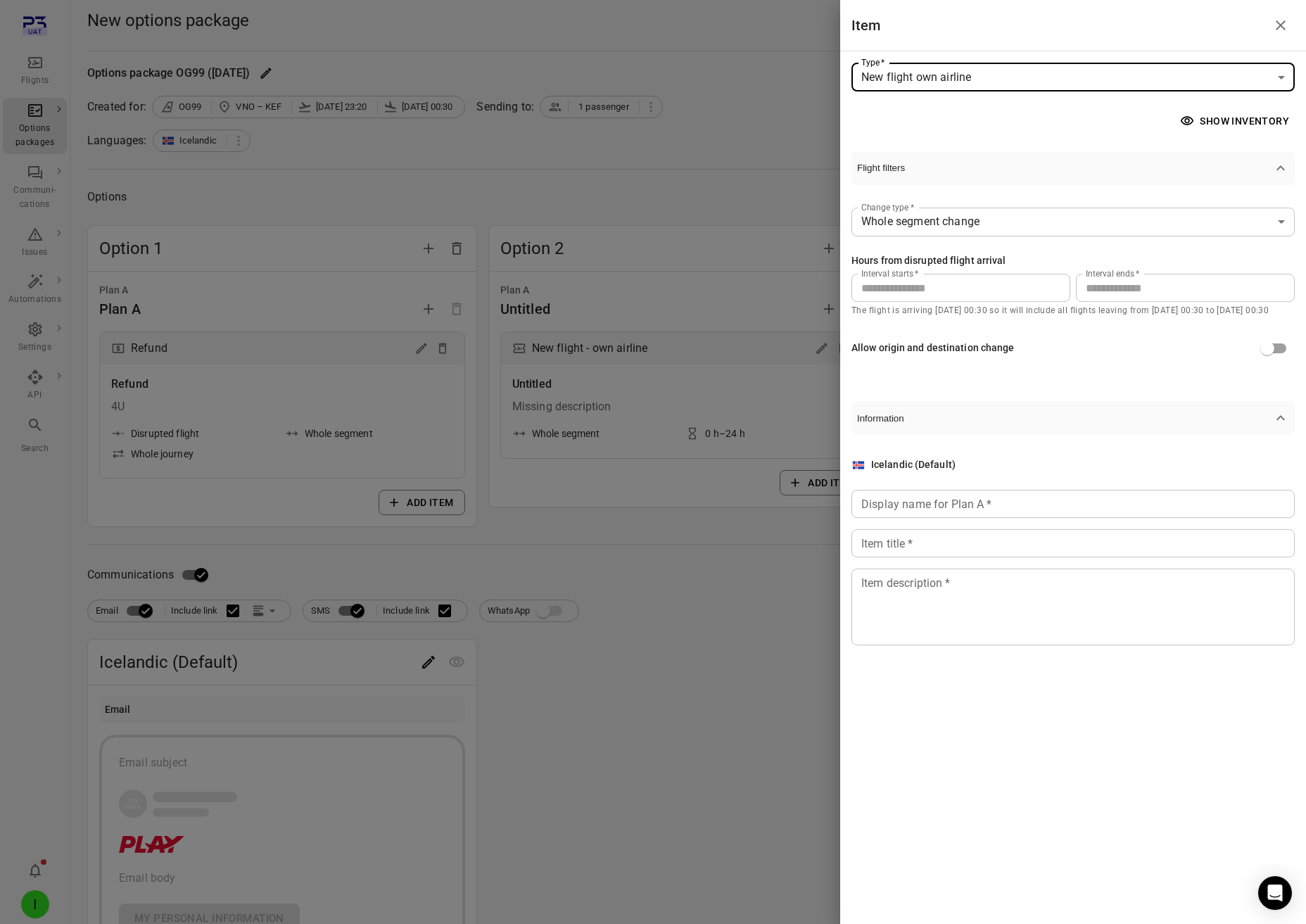
click at [1120, 287] on input "**" at bounding box center [1186, 287] width 219 height 28
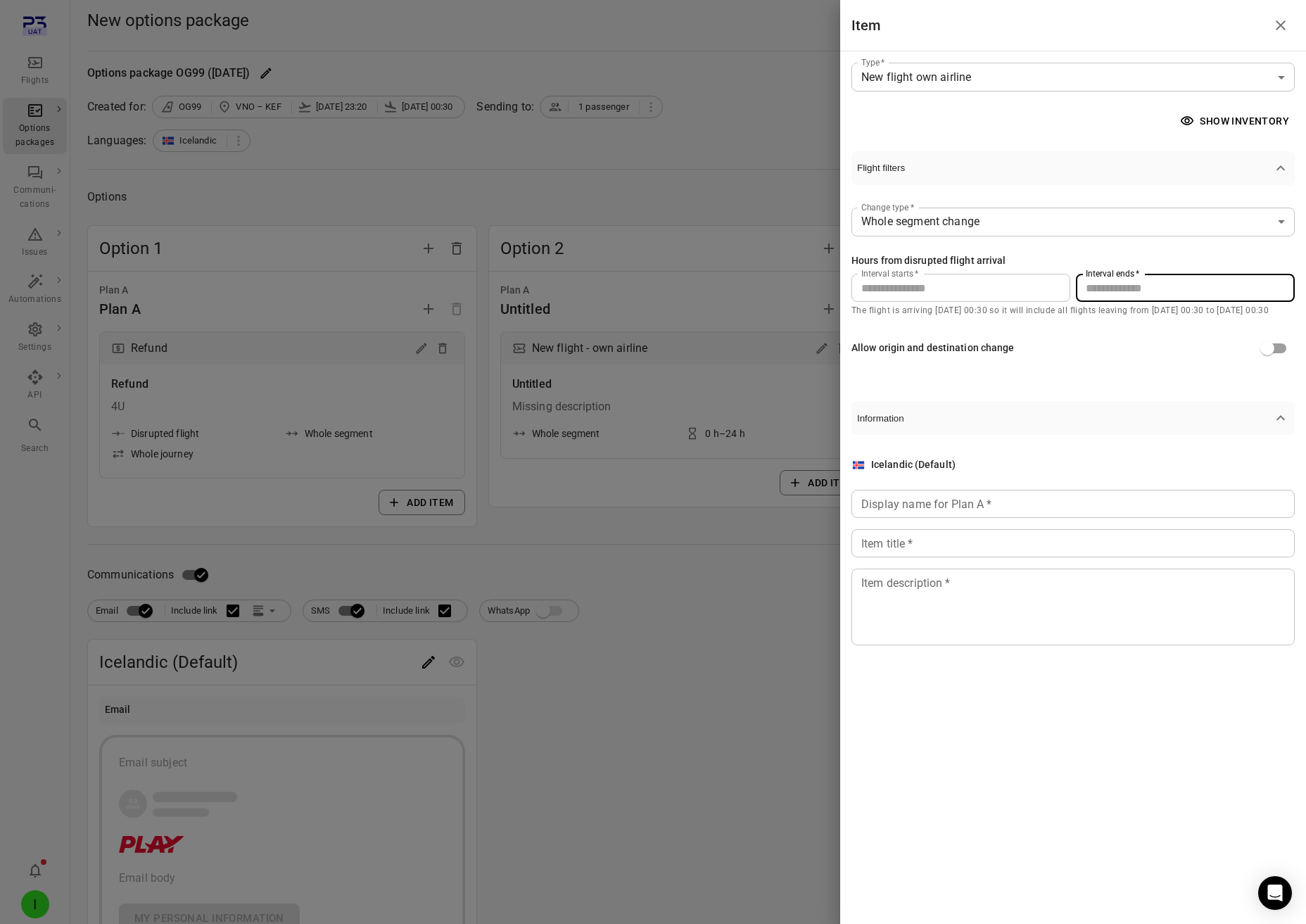
click at [1037, 276] on input "*" at bounding box center [961, 287] width 219 height 28
click at [1098, 293] on input "**" at bounding box center [1186, 287] width 219 height 28
type input "**"
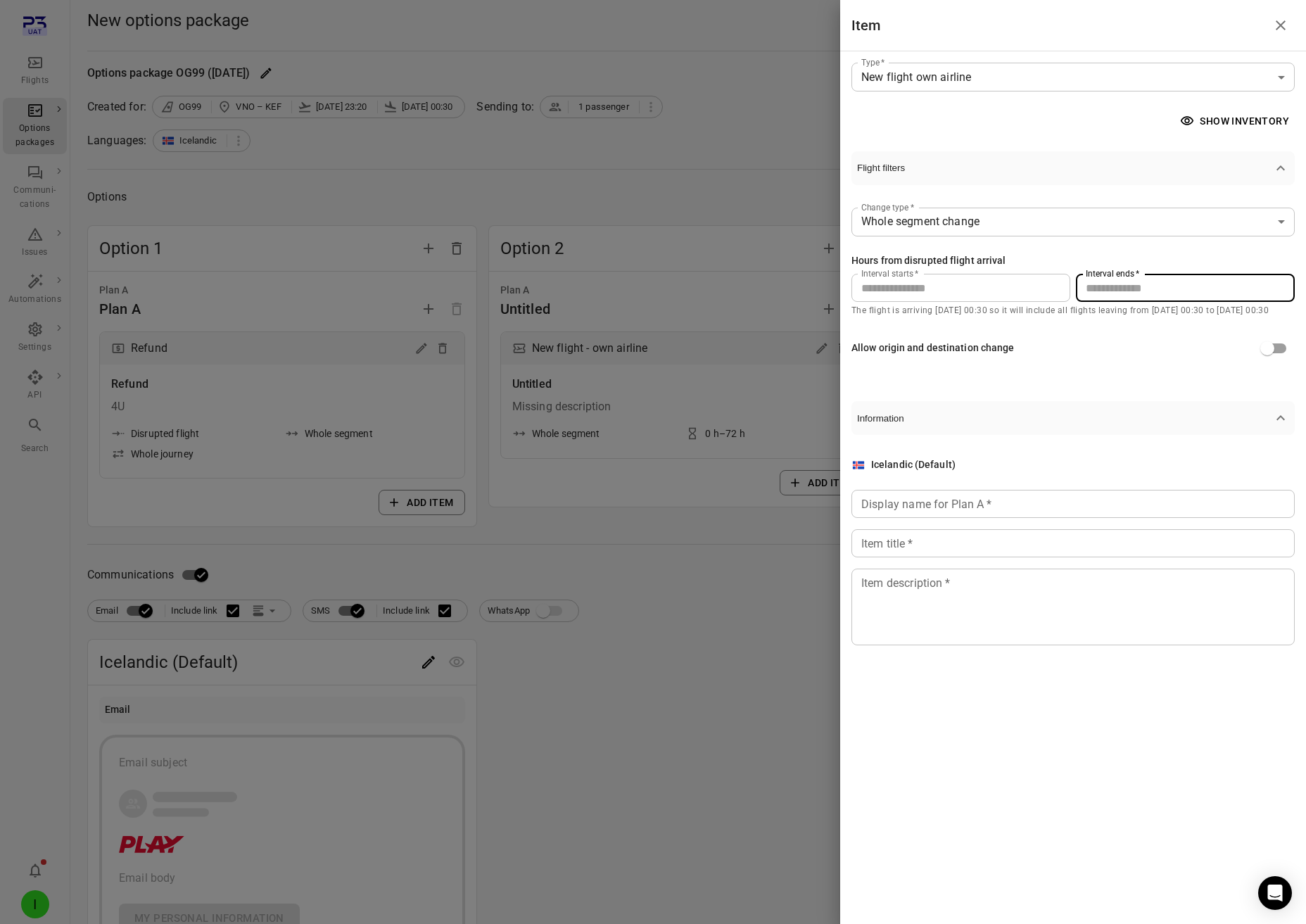
click at [1025, 504] on input "Display name for Plan A   *" at bounding box center [1074, 503] width 443 height 28
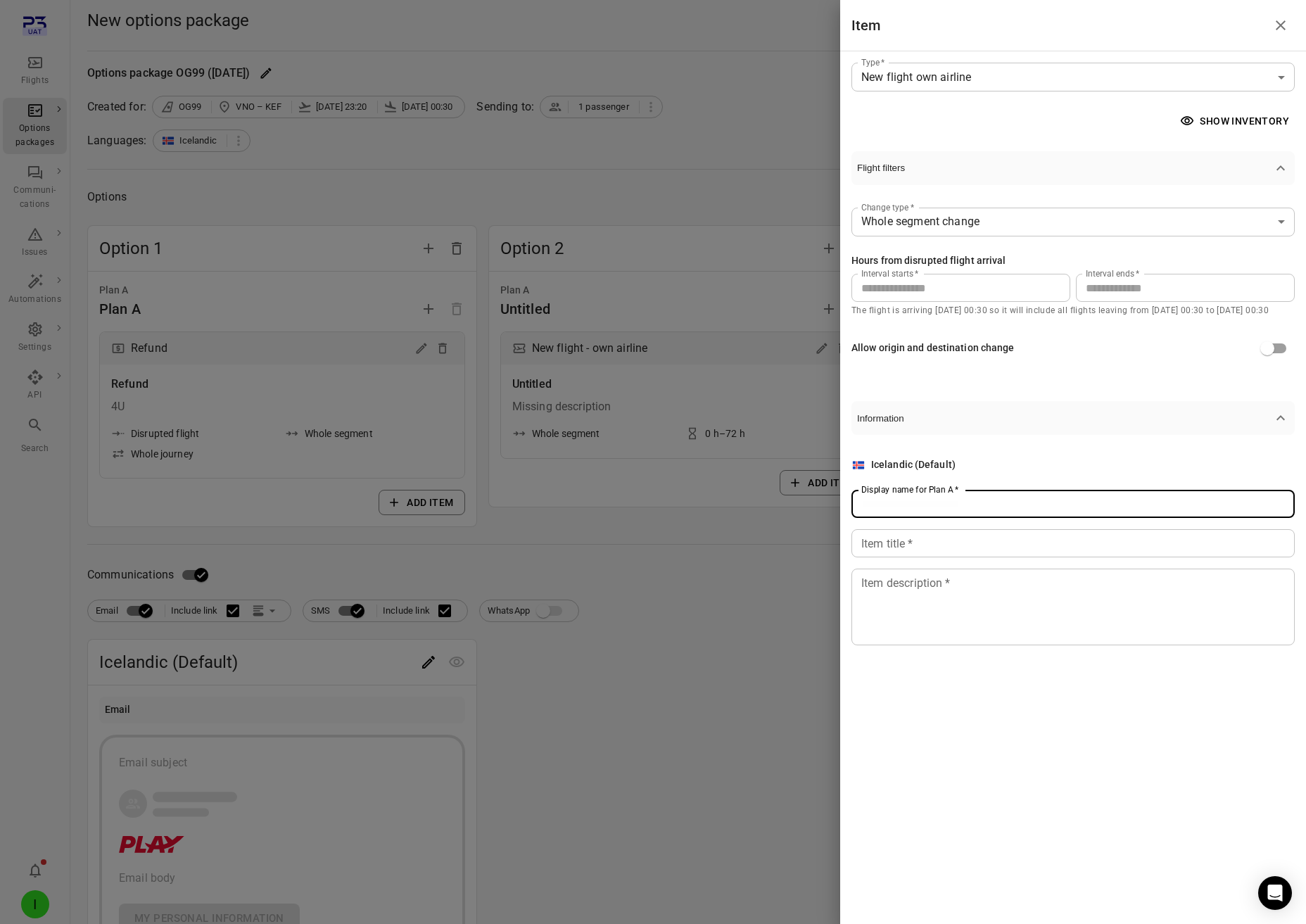
type input "*"
type input "******"
click at [1000, 543] on input "Item title   *" at bounding box center [1074, 542] width 443 height 28
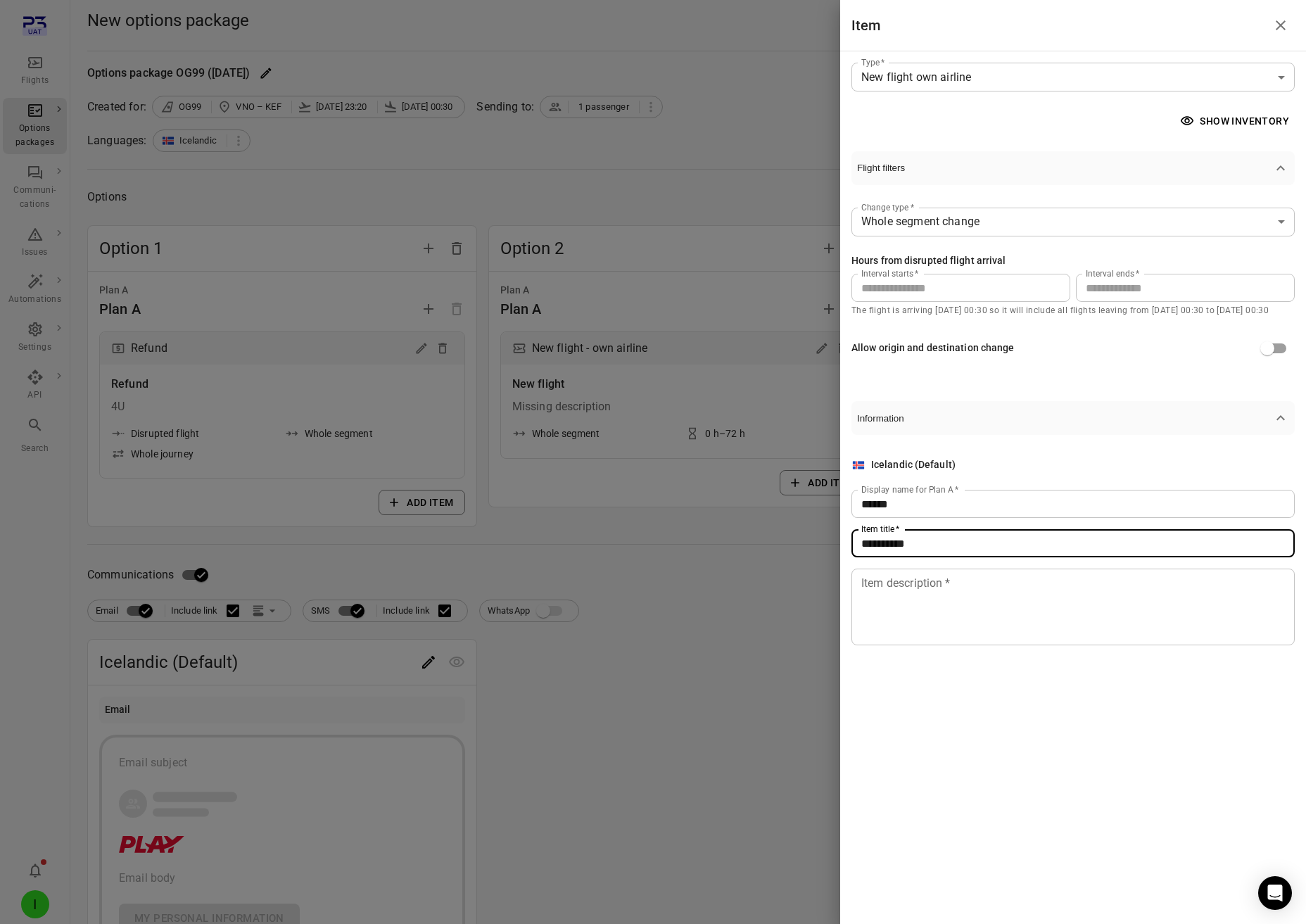
type input "**********"
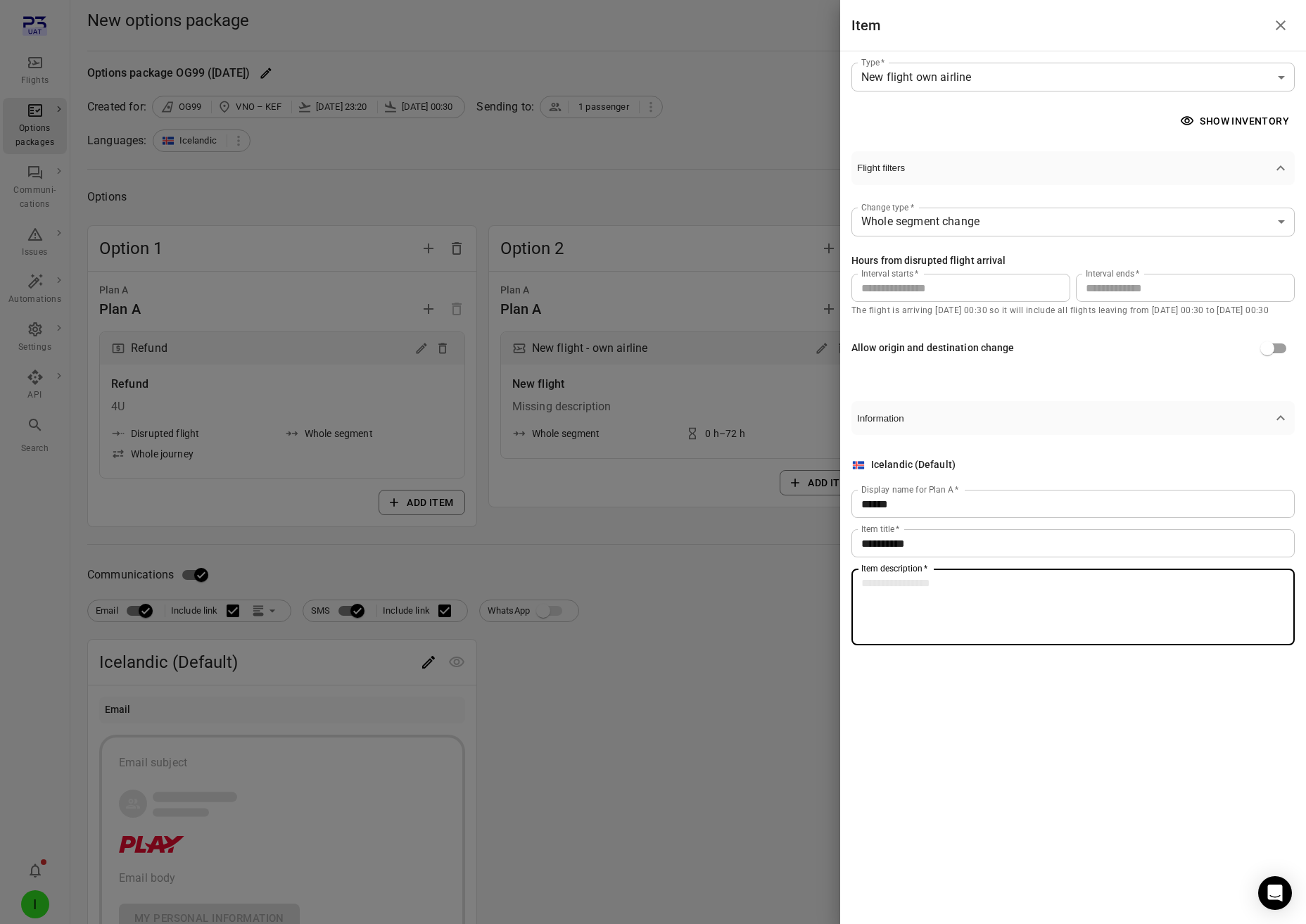
click at [998, 599] on textarea "Item description   *" at bounding box center [1074, 607] width 424 height 64
type textarea "**********"
click at [1003, 604] on textarea "**********" at bounding box center [1074, 607] width 424 height 64
click at [702, 607] on div at bounding box center [653, 462] width 1306 height 924
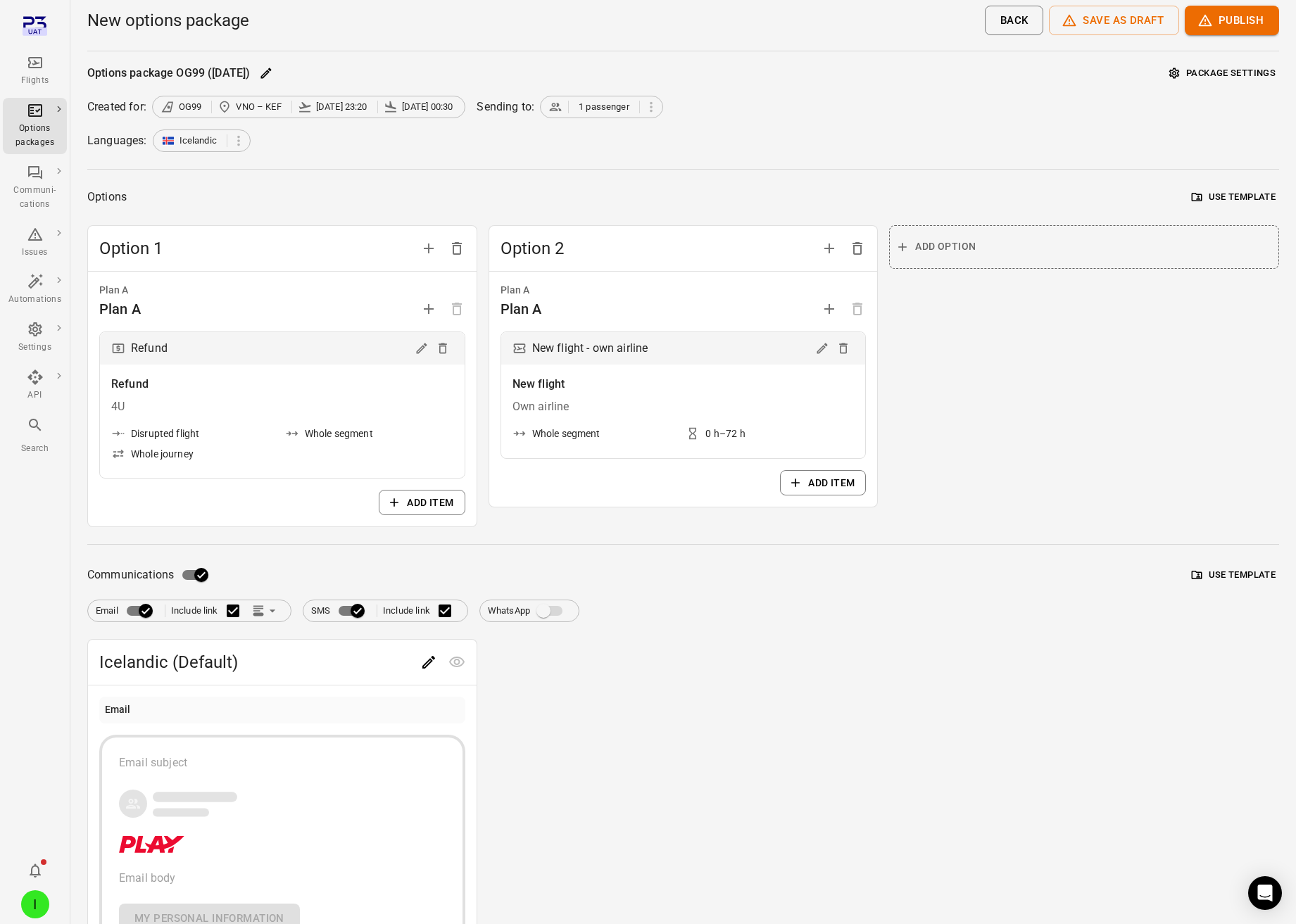
click at [967, 242] on span "Add option" at bounding box center [945, 247] width 61 height 18
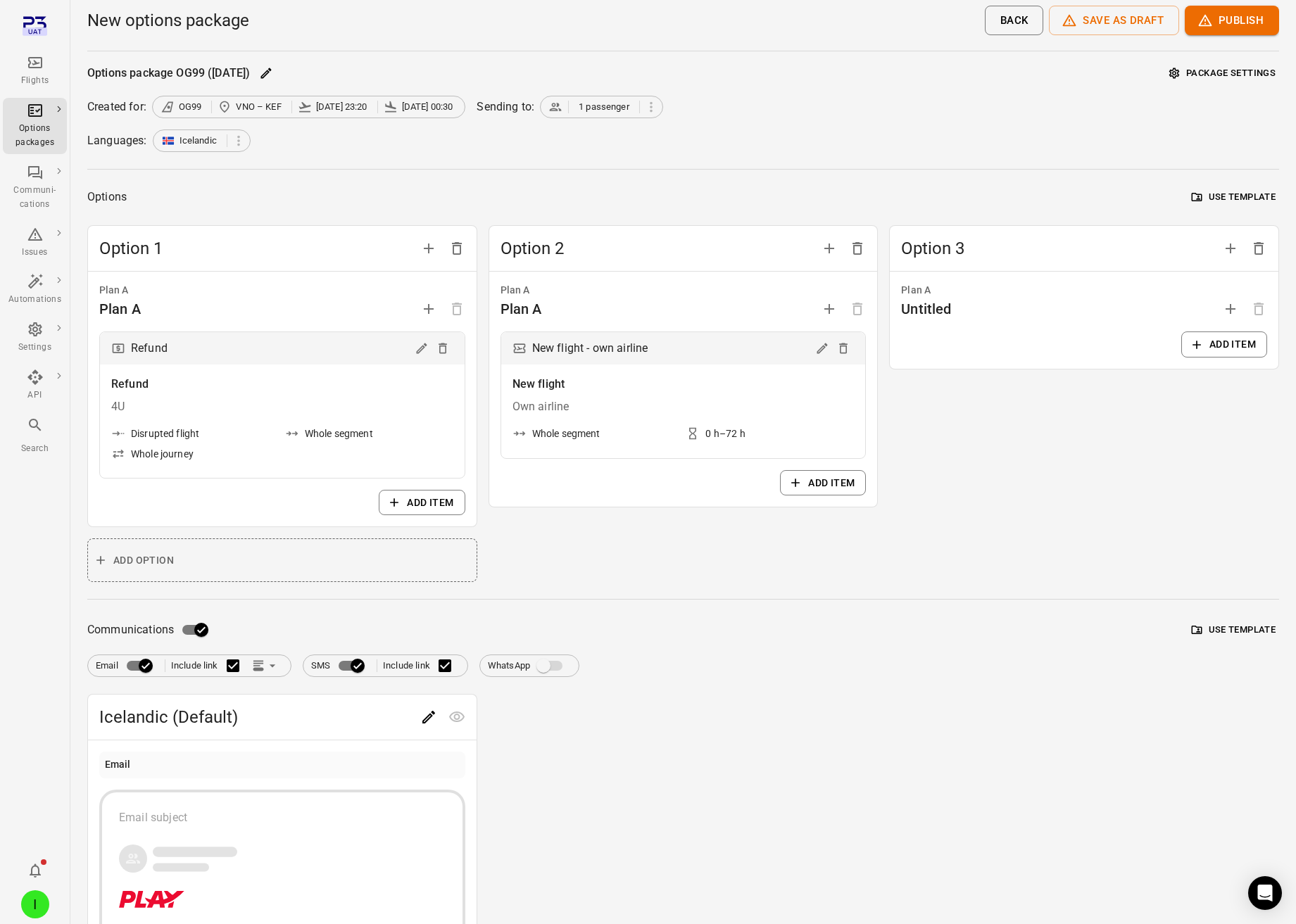
click at [1220, 341] on button "Add item" at bounding box center [1224, 344] width 86 height 26
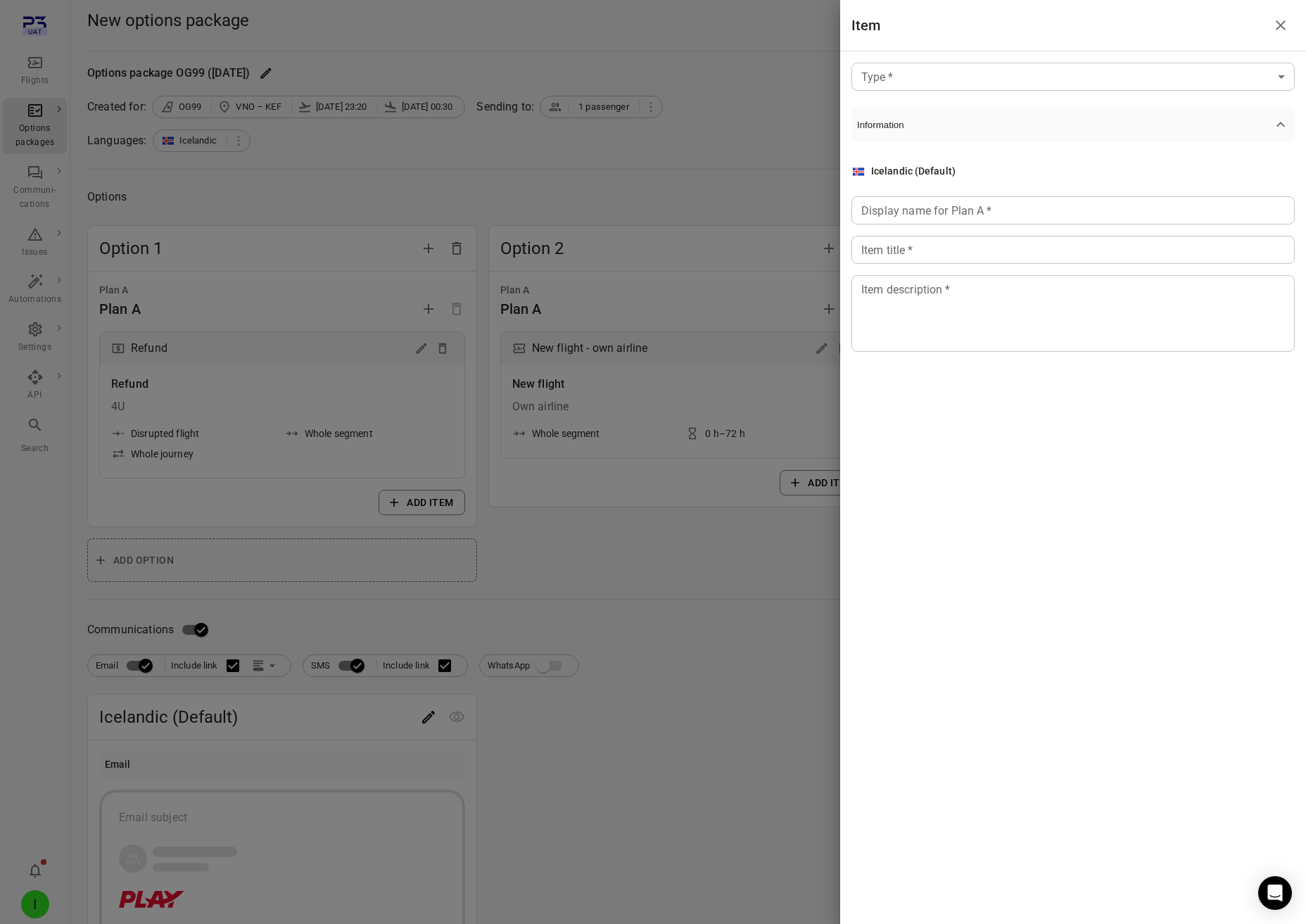
click at [966, 100] on div "Type   * ​ Type   * Information Icelandic (Default) Display name for Plan A   *…" at bounding box center [1073, 219] width 466 height 335
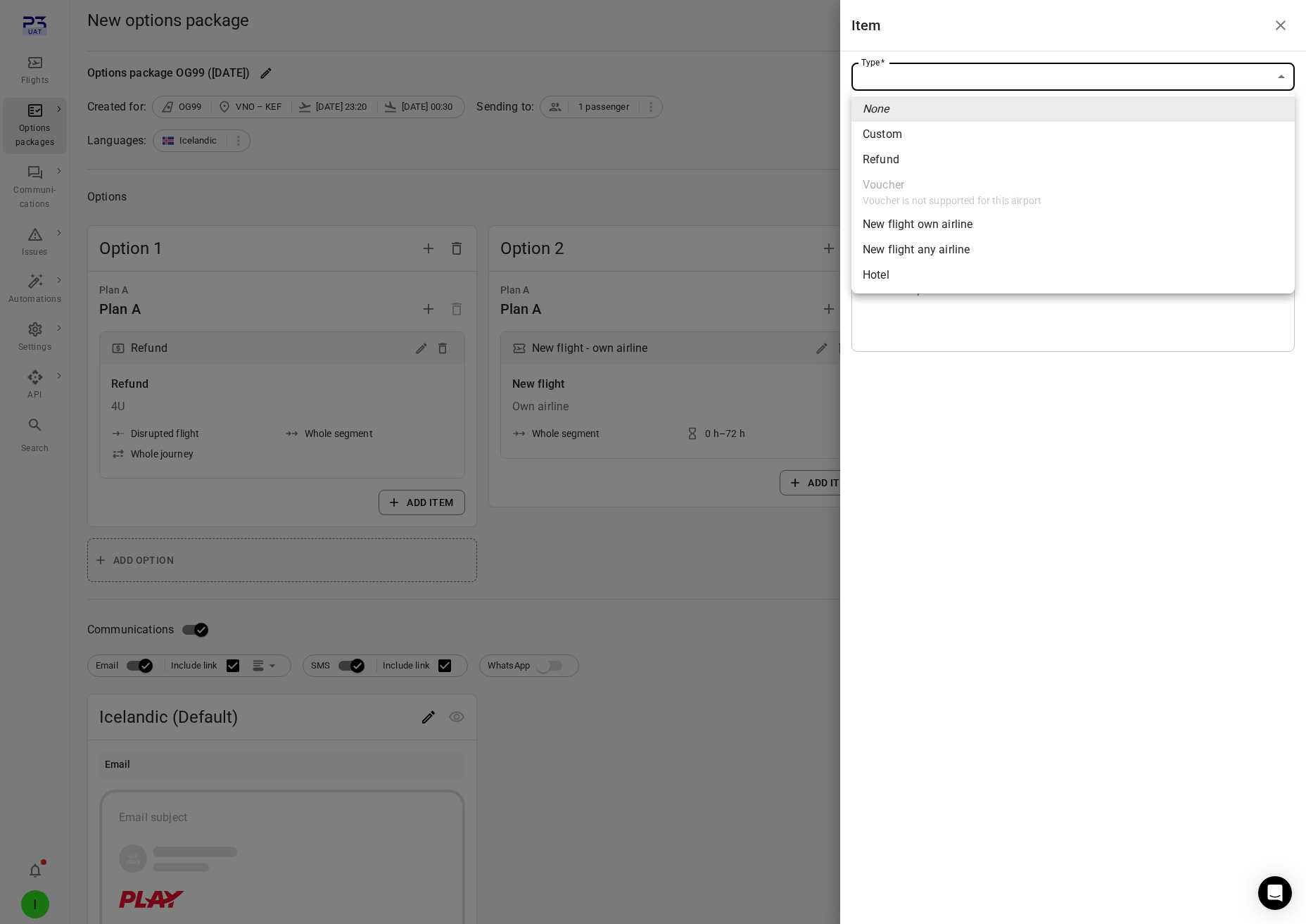
click at [964, 70] on body "Flights Options packages Communi-cations Issues Automations Settings API Search…" at bounding box center [653, 652] width 1306 height 1304
click at [602, 672] on div at bounding box center [653, 462] width 1306 height 924
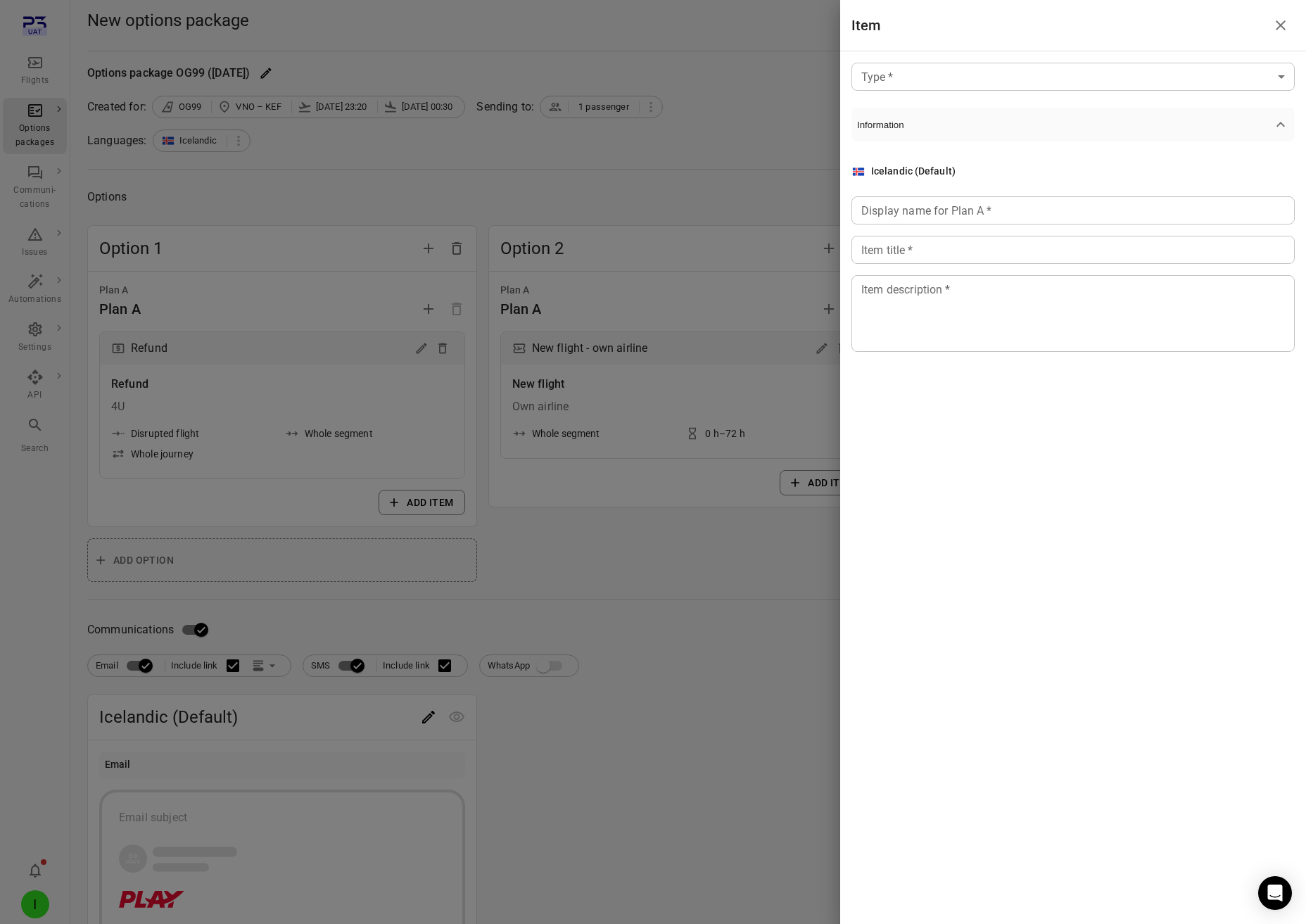
click at [813, 107] on div at bounding box center [653, 462] width 1306 height 924
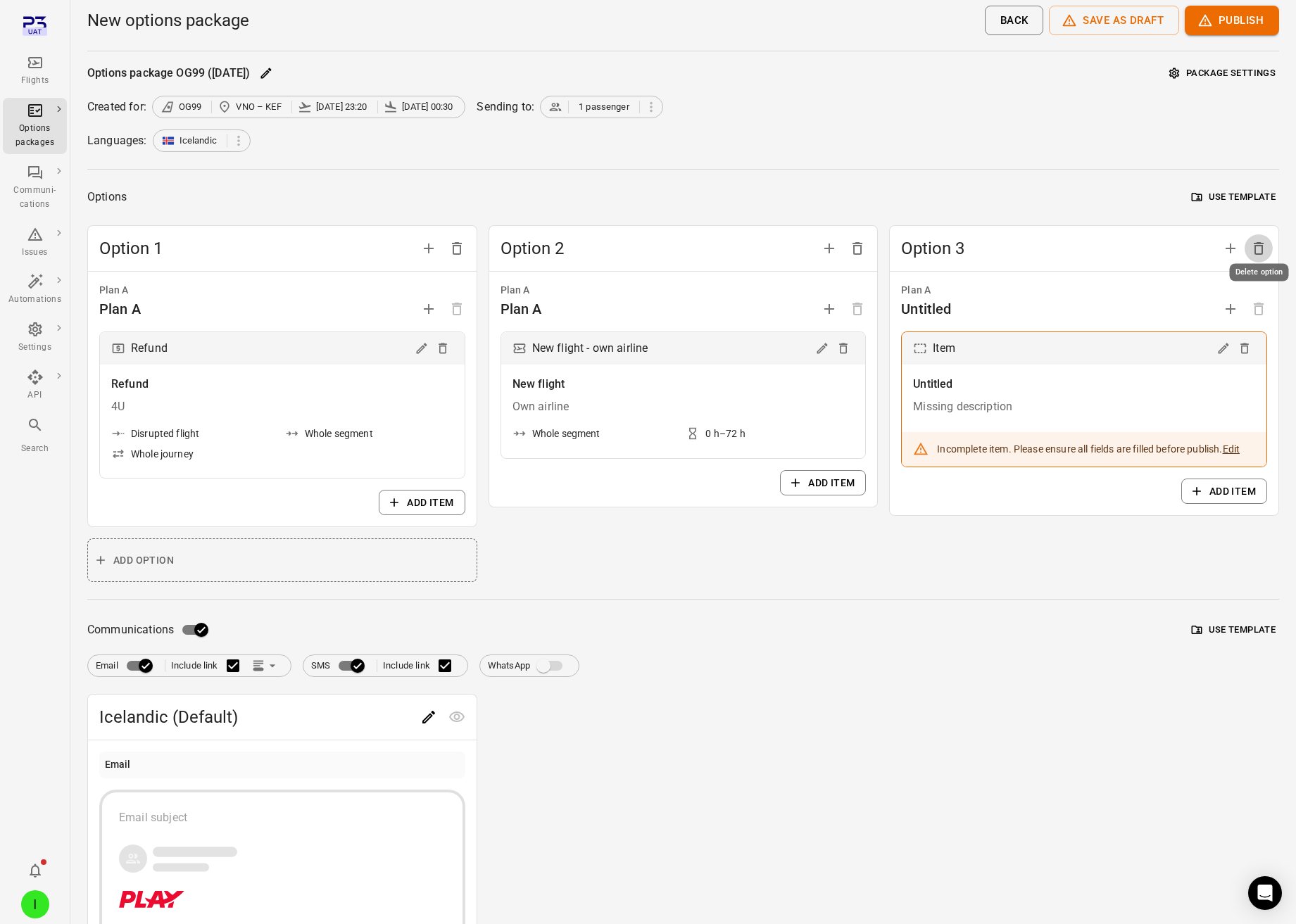
click at [1259, 249] on icon "Delete option" at bounding box center [1258, 248] width 17 height 17
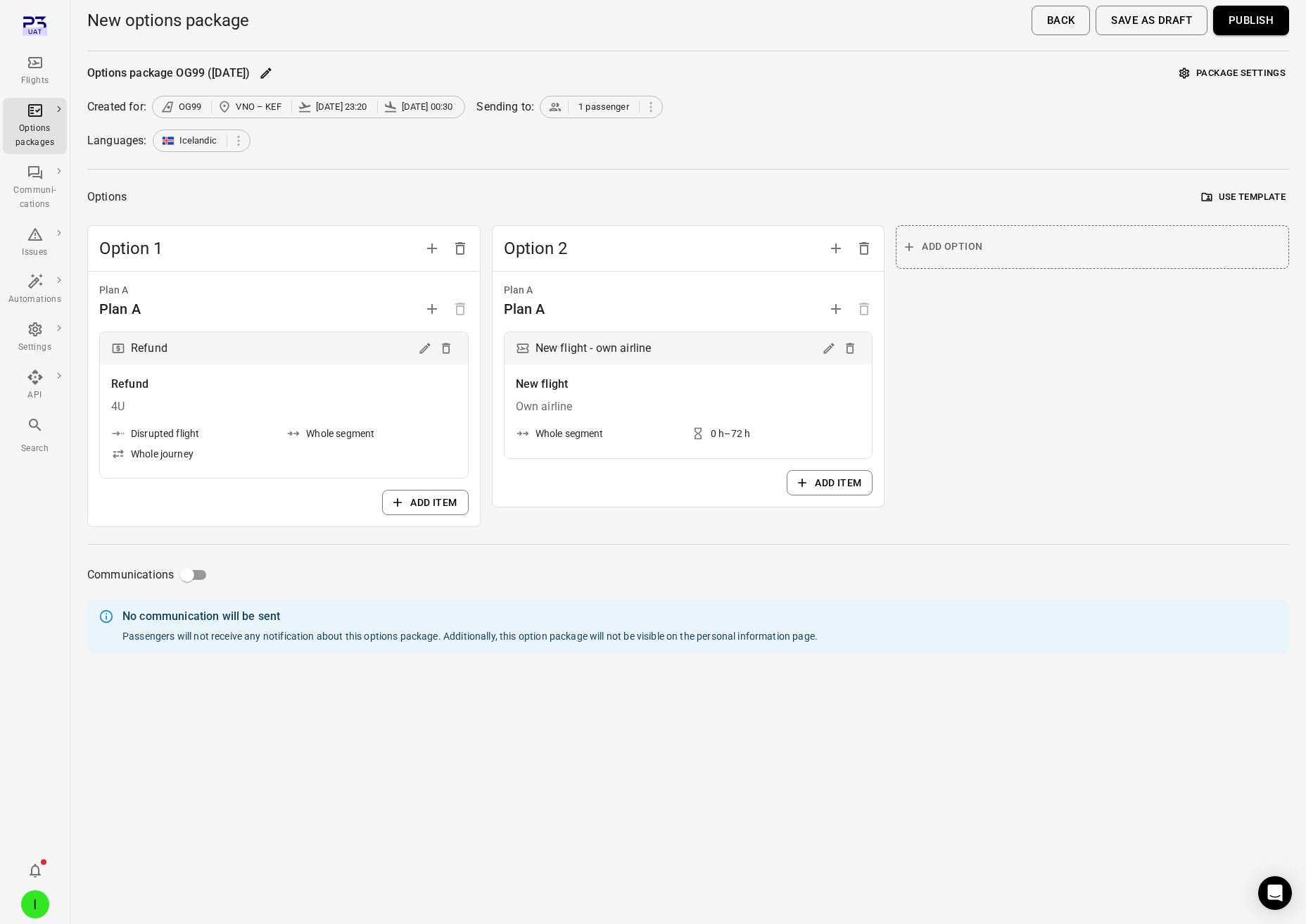
click at [1238, 29] on button "Publish" at bounding box center [1251, 20] width 76 height 29
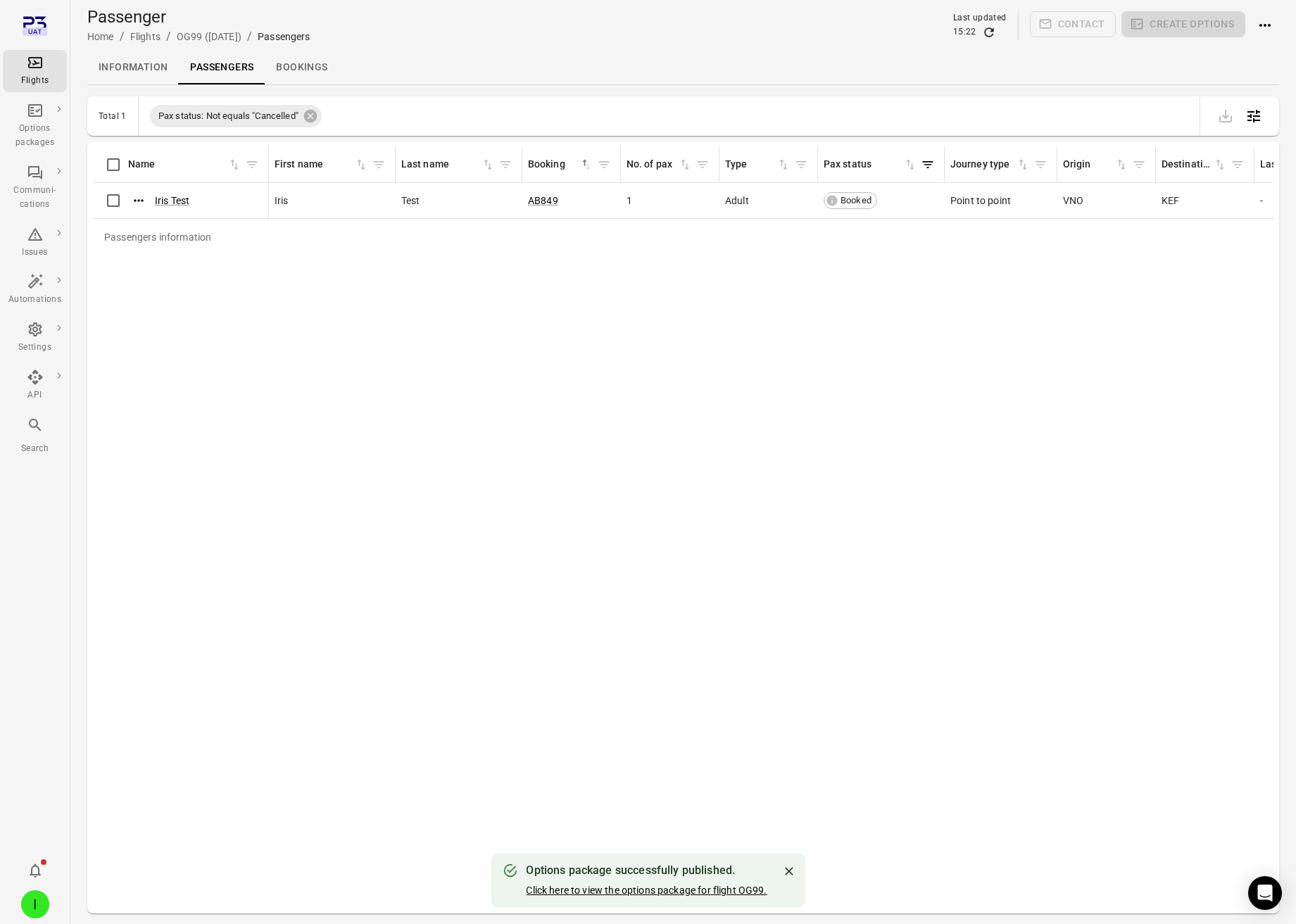
click at [654, 891] on link "Click here to view the options package for flight OG99." at bounding box center [646, 890] width 241 height 12
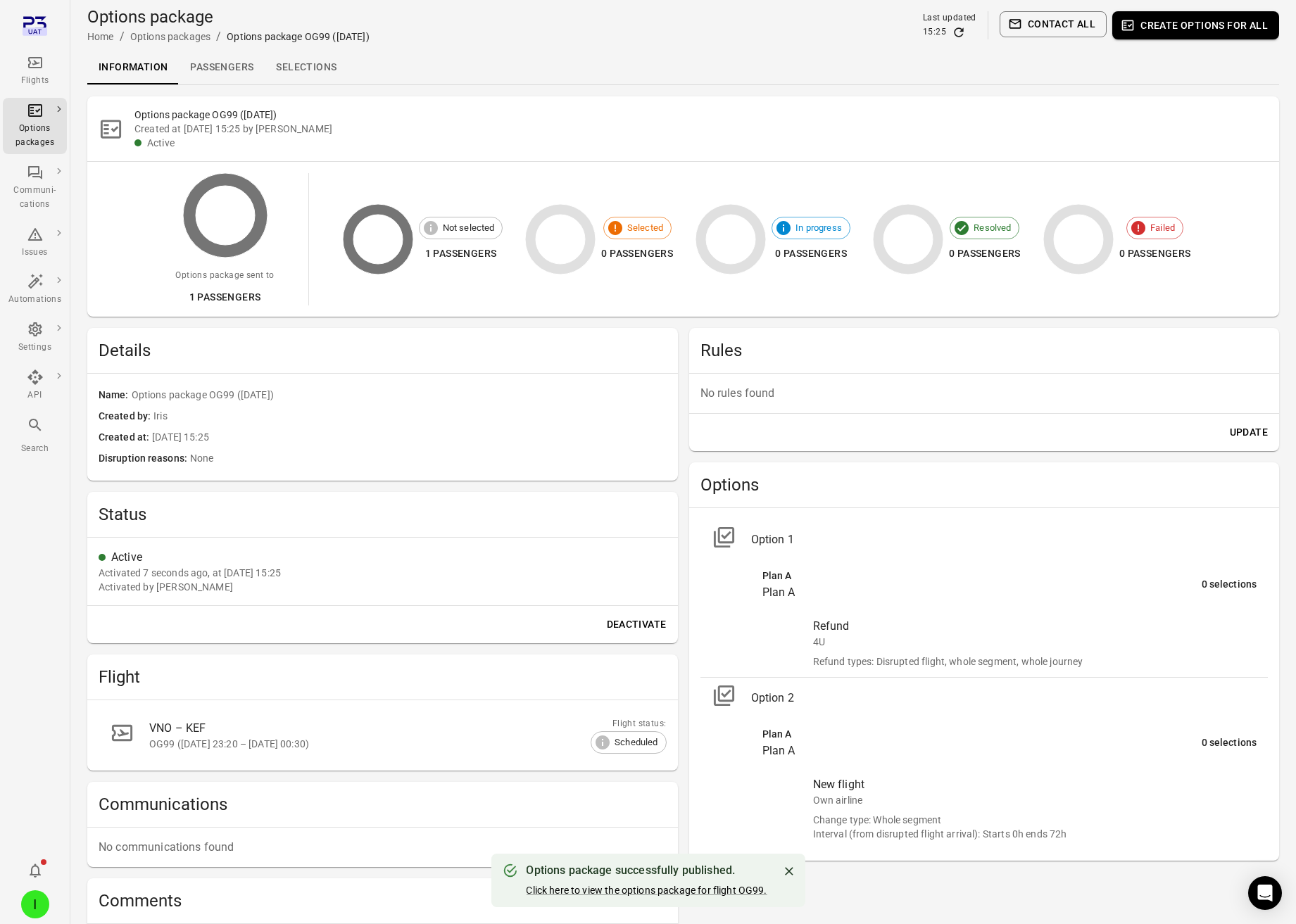
click at [306, 81] on link "Selections" at bounding box center [305, 67] width 83 height 34
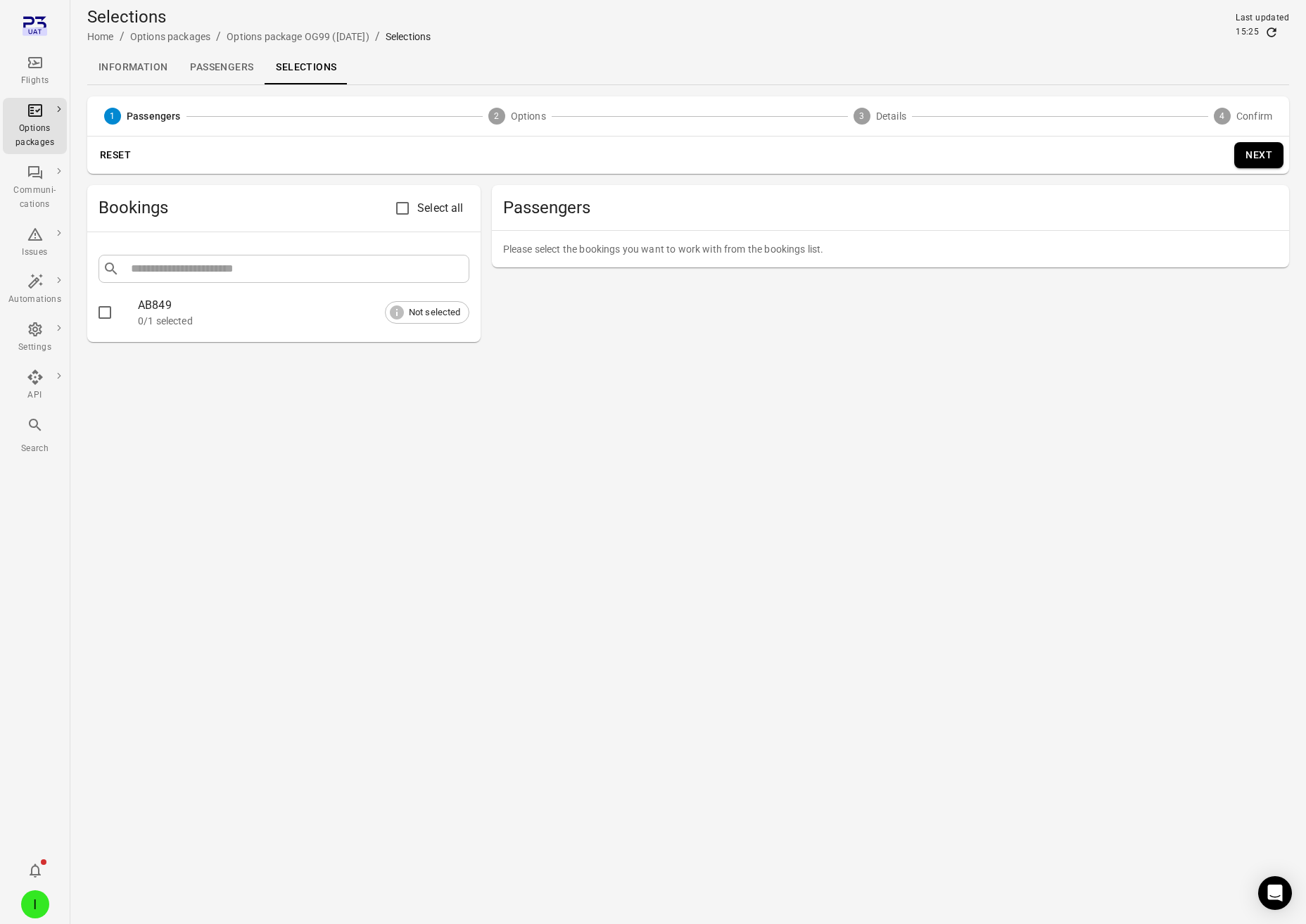
click at [149, 314] on div "0/1 selected" at bounding box center [304, 321] width 332 height 14
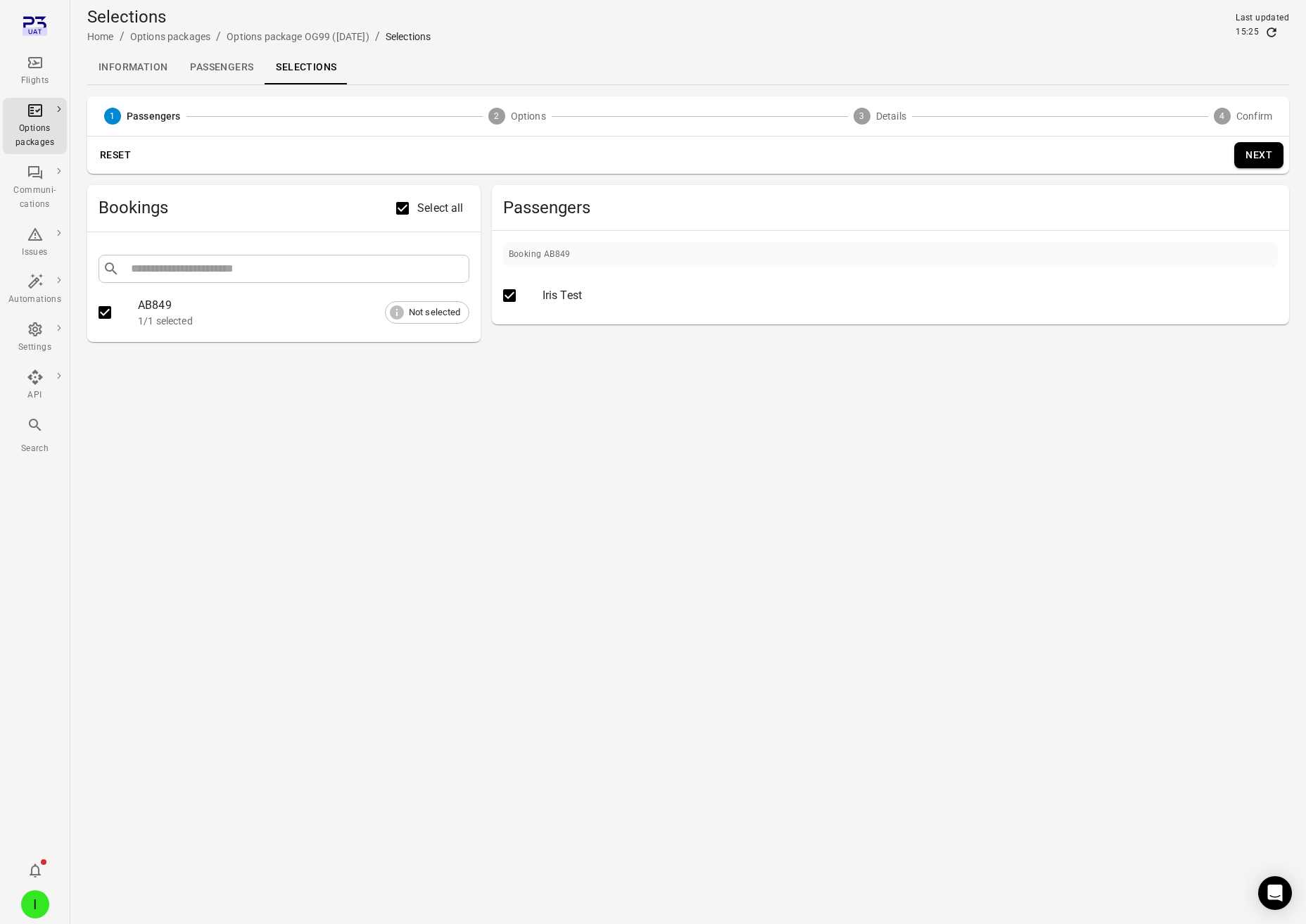
click at [1261, 152] on button "Next" at bounding box center [1259, 155] width 49 height 26
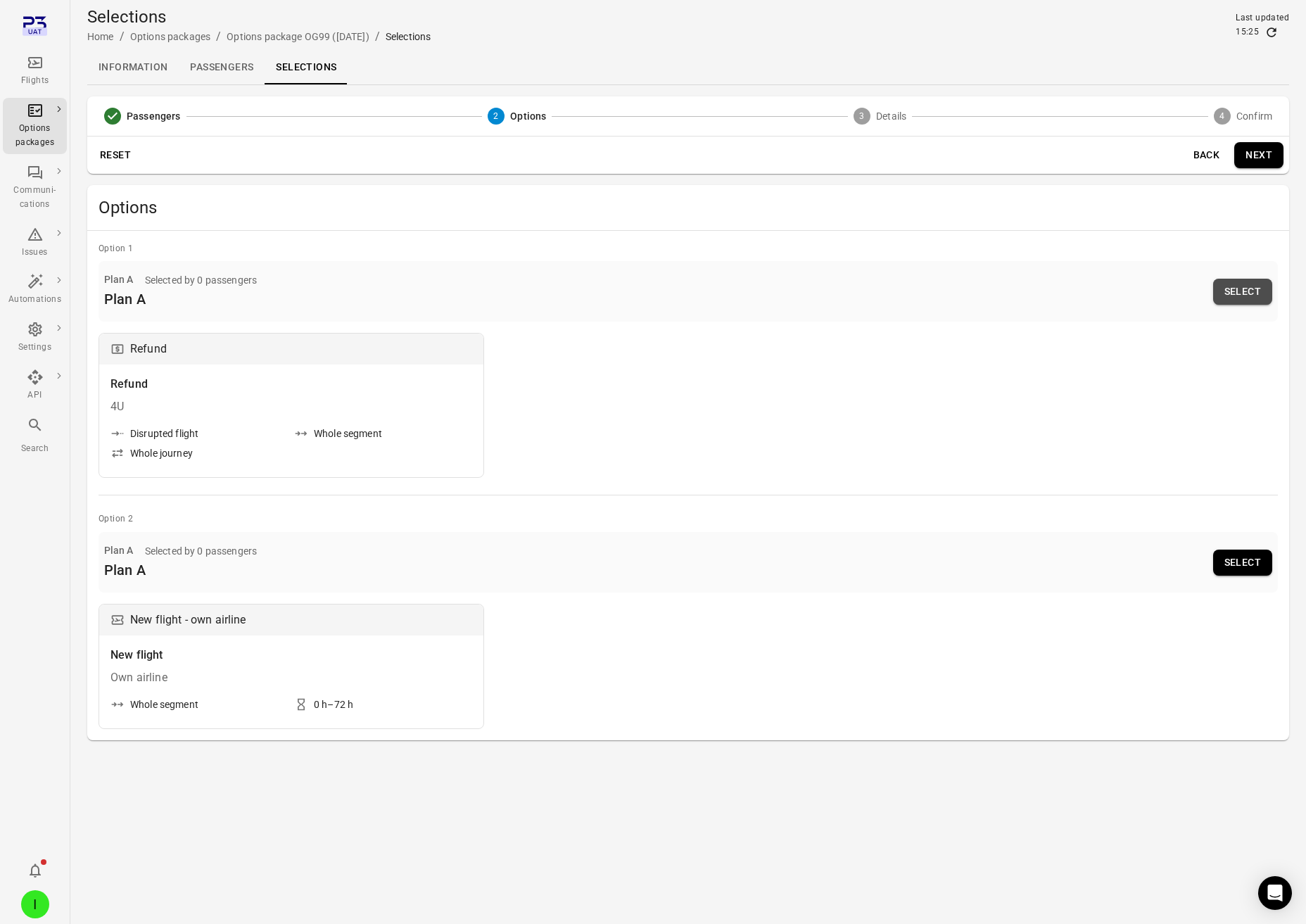
click at [1243, 289] on button "Select" at bounding box center [1243, 292] width 60 height 26
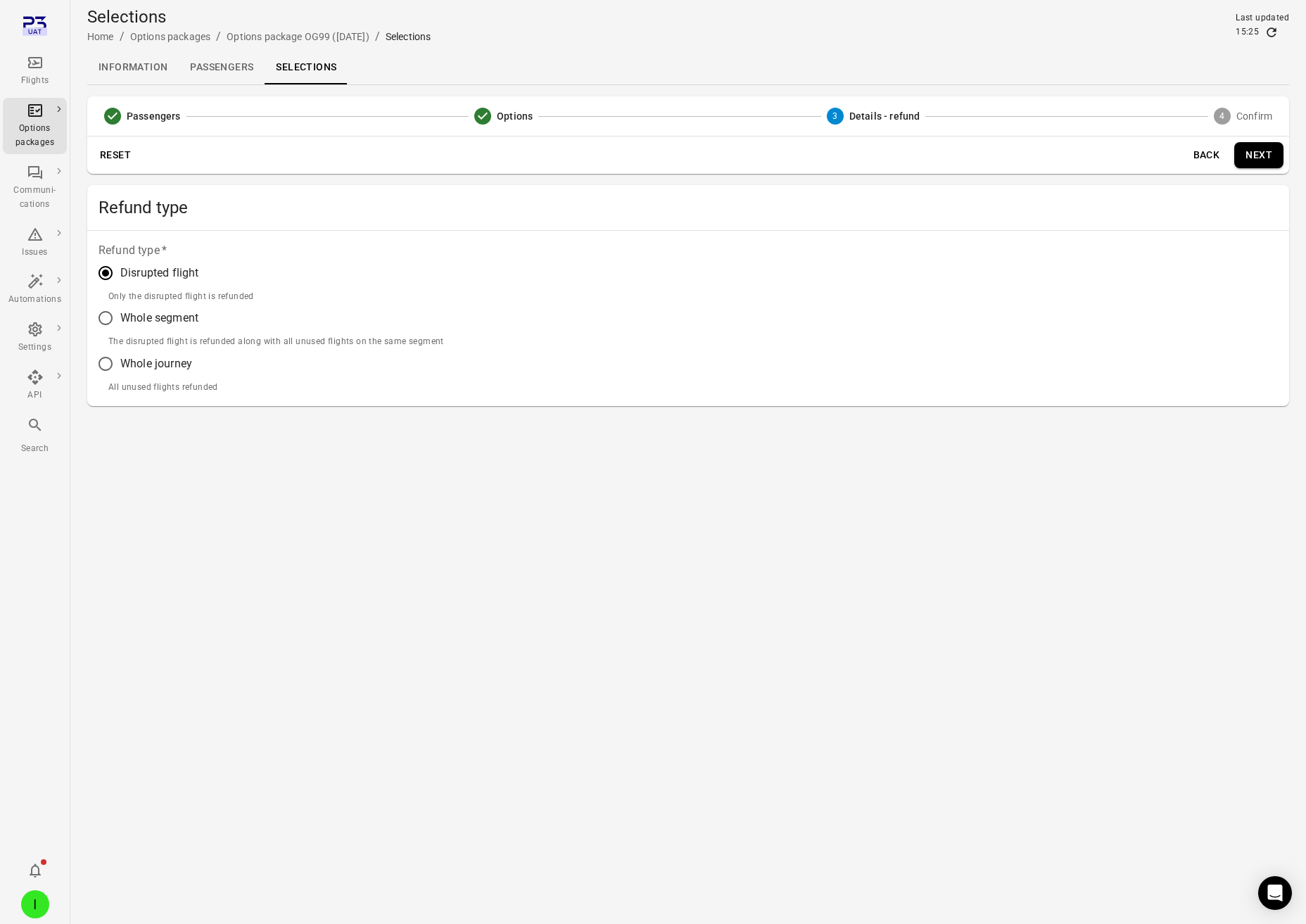
click at [1203, 155] on button "Back" at bounding box center [1206, 155] width 45 height 26
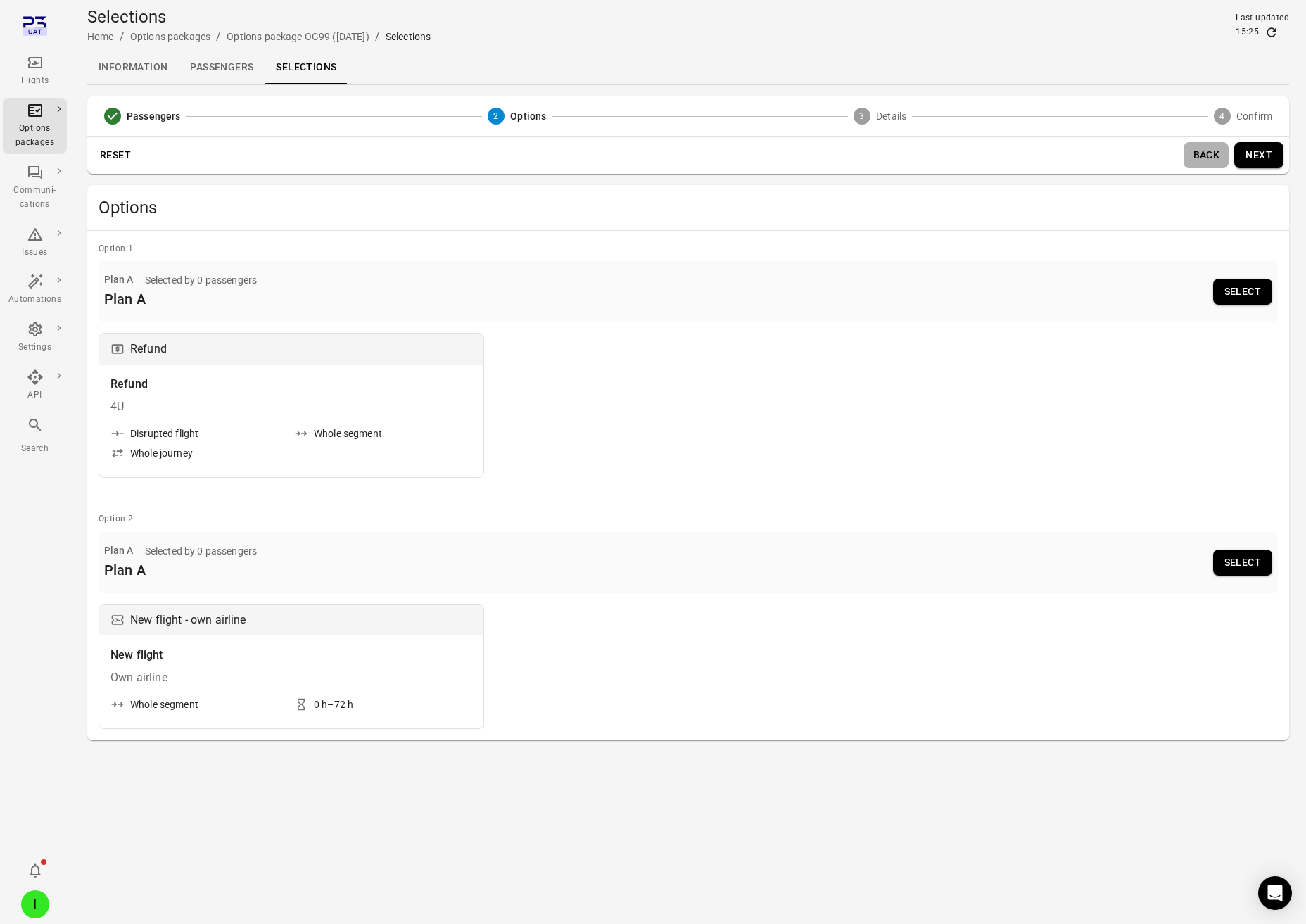
click at [1203, 155] on button "Back" at bounding box center [1206, 155] width 45 height 26
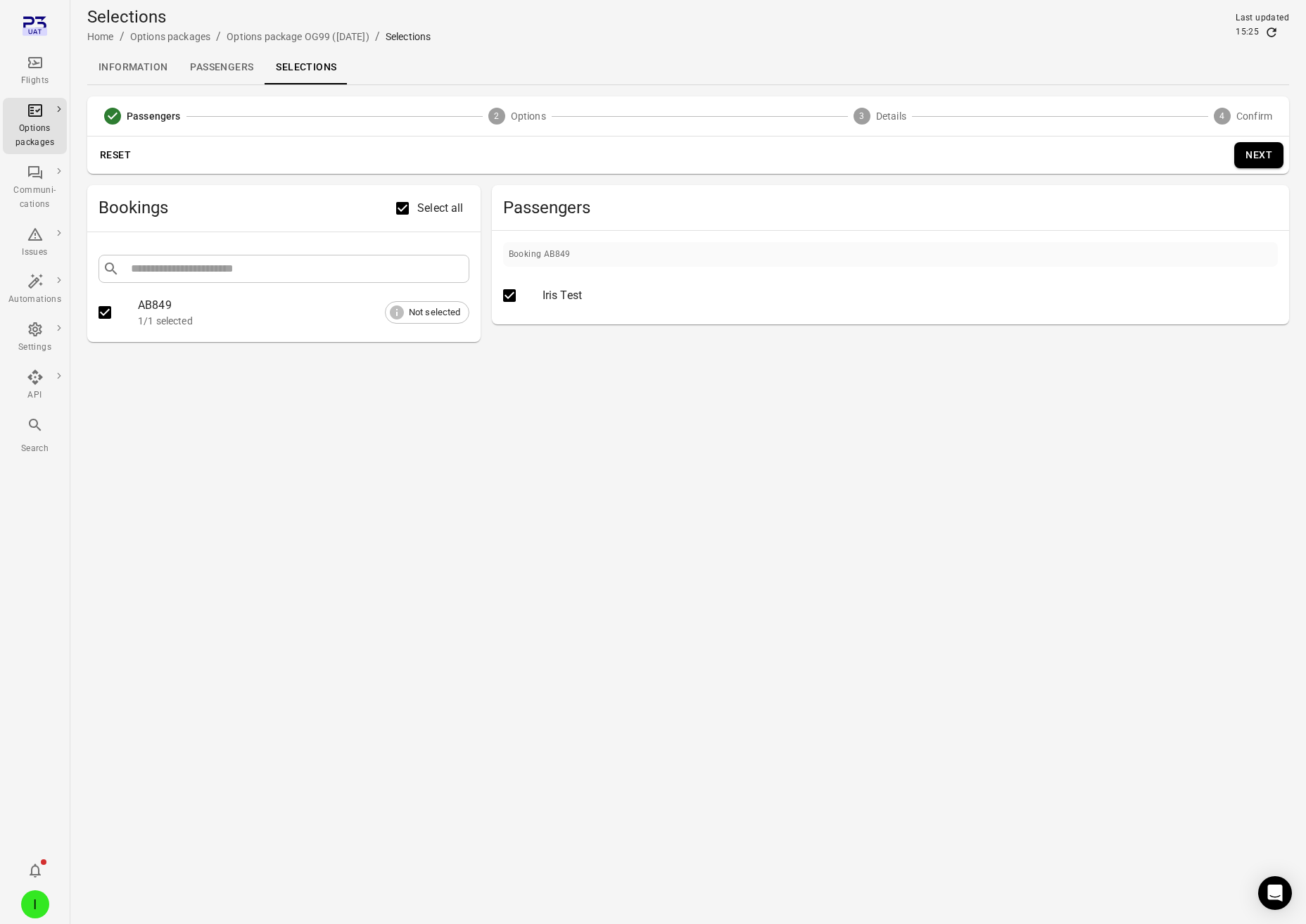
click at [1254, 152] on button "Next" at bounding box center [1259, 155] width 49 height 26
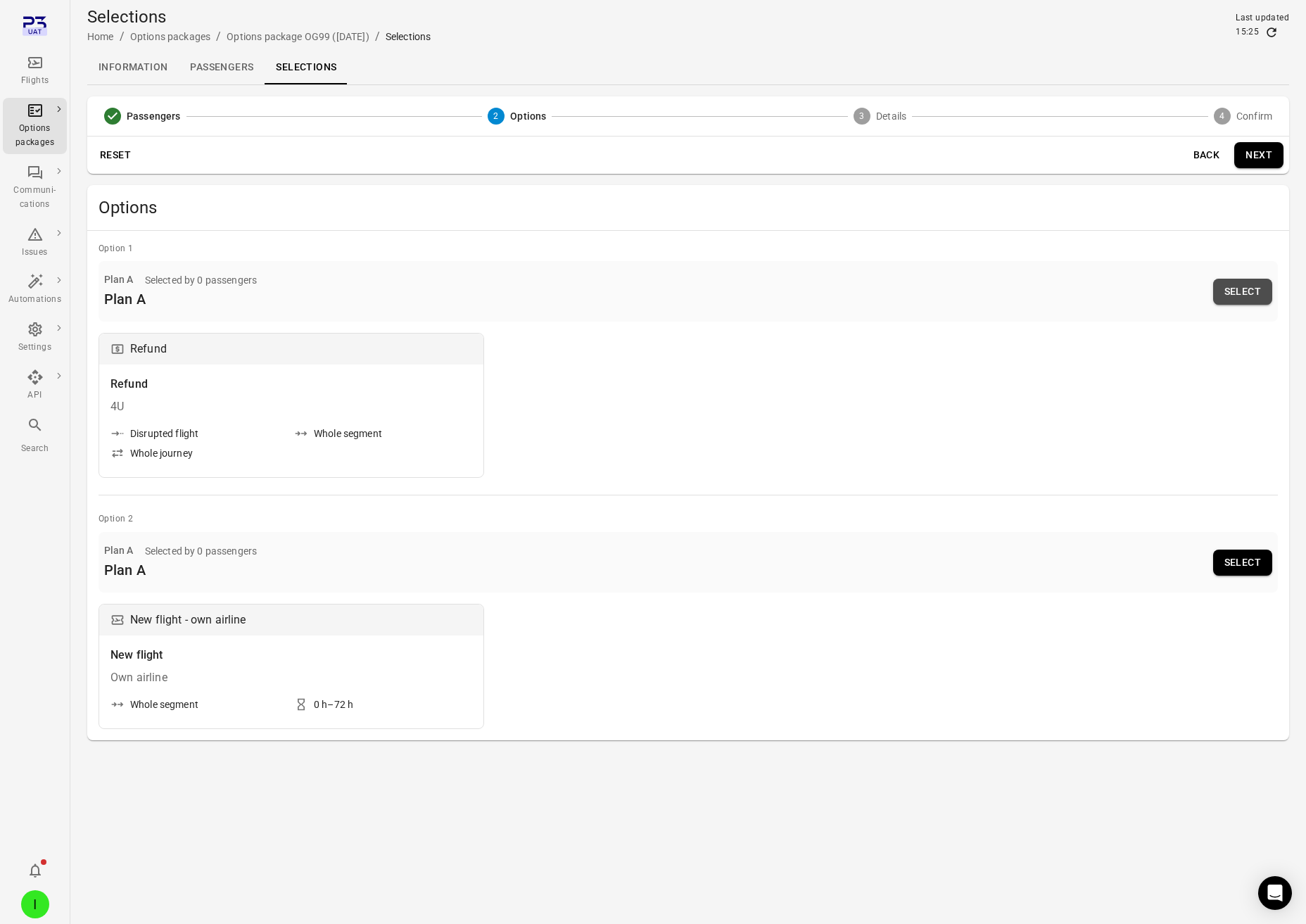
click at [1241, 285] on button "Select" at bounding box center [1243, 292] width 60 height 26
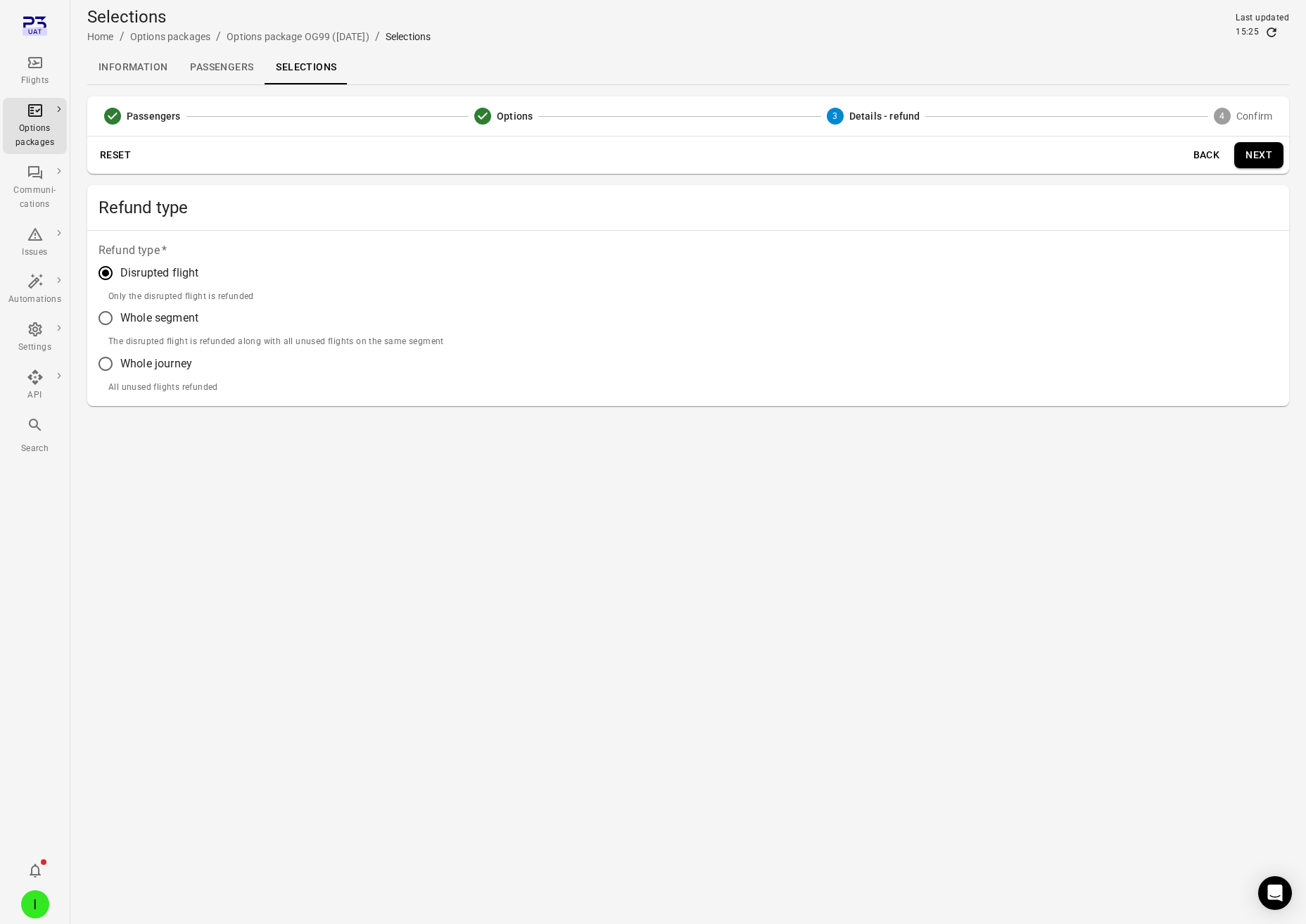
click at [169, 331] on label "Whole segment" at bounding box center [266, 318] width 352 height 29
click at [1270, 155] on button "Next" at bounding box center [1259, 155] width 49 height 26
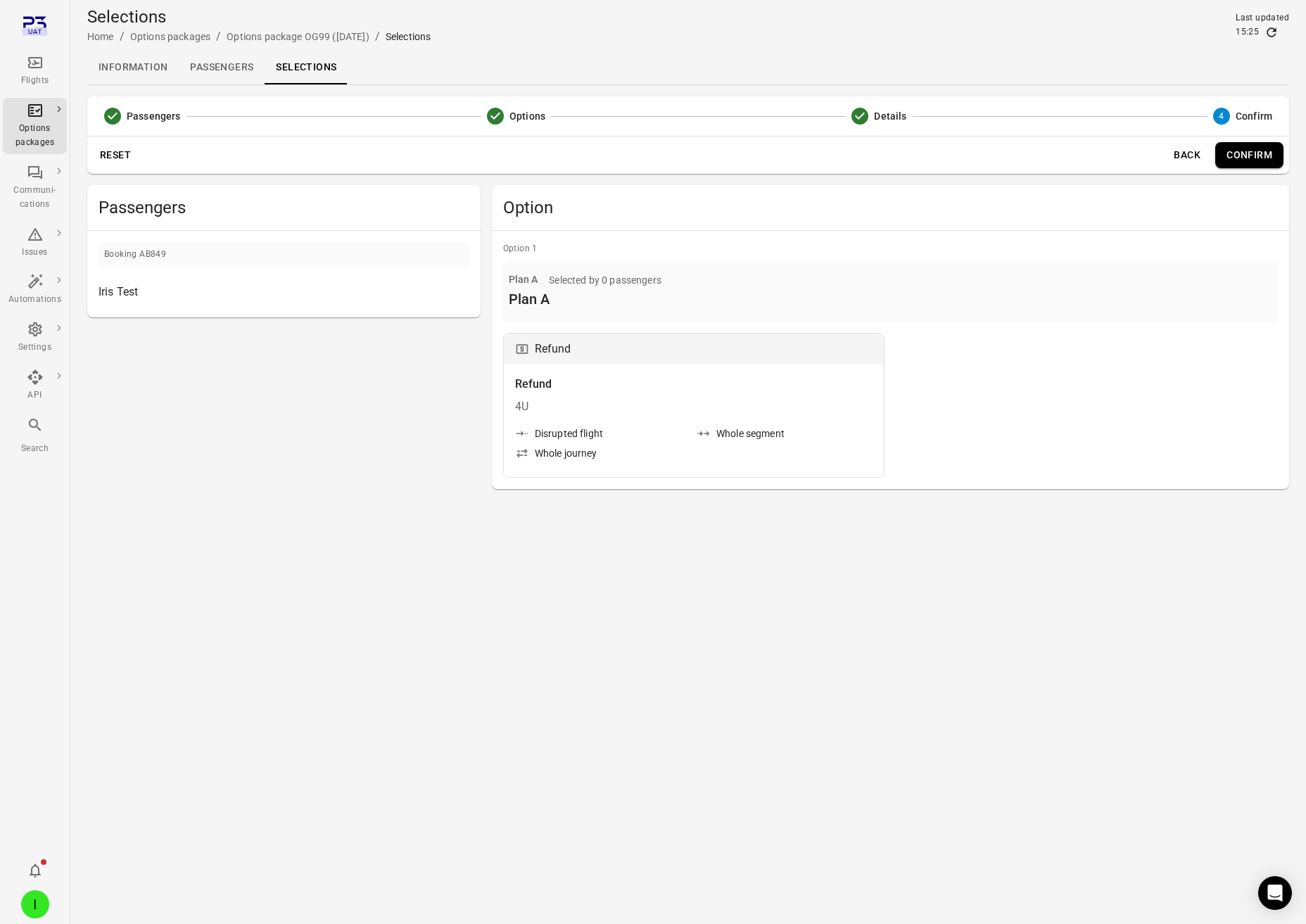
click at [1193, 158] on button "Back" at bounding box center [1187, 155] width 45 height 26
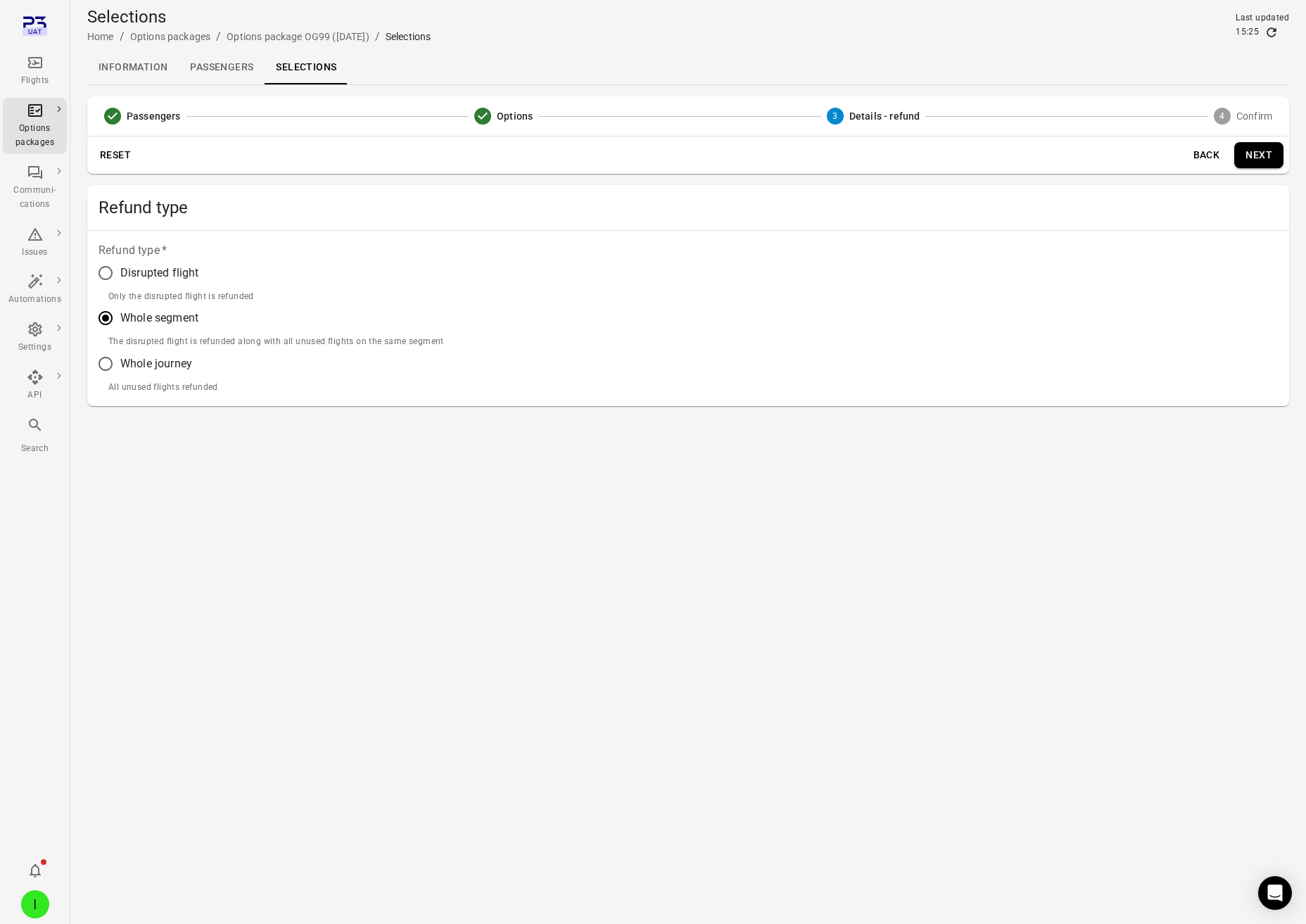
drag, startPoint x: 178, startPoint y: 369, endPoint x: 206, endPoint y: 364, distance: 28.4
click at [179, 369] on span "Whole journey" at bounding box center [156, 363] width 72 height 17
click at [1265, 153] on button "Next" at bounding box center [1259, 155] width 49 height 26
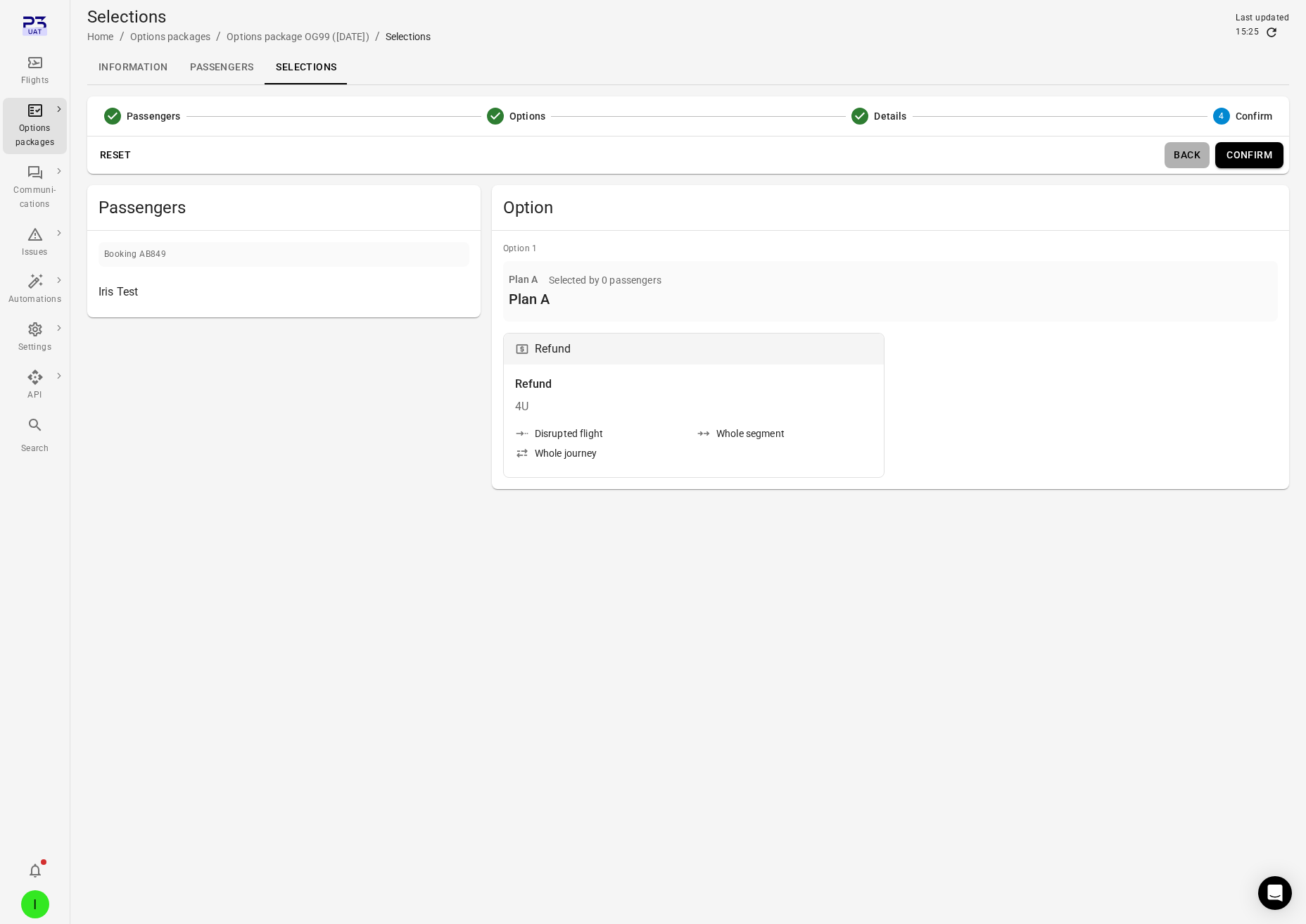
click at [1197, 155] on button "Back" at bounding box center [1187, 155] width 45 height 26
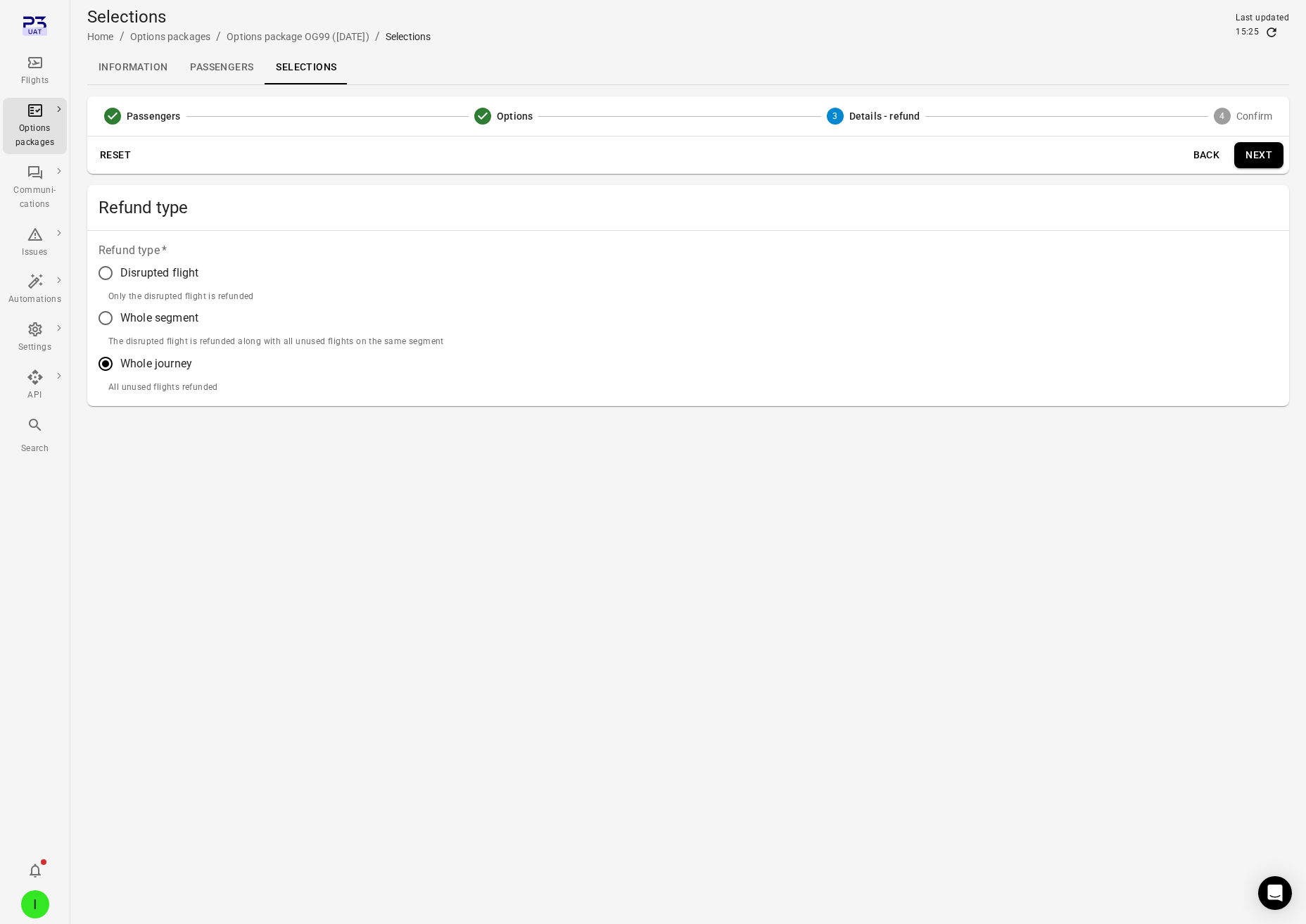
click at [184, 276] on span "Disrupted flight" at bounding box center [159, 272] width 78 height 17
click at [161, 312] on span "Whole segment" at bounding box center [159, 317] width 78 height 17
click at [1255, 157] on button "Next" at bounding box center [1259, 155] width 49 height 26
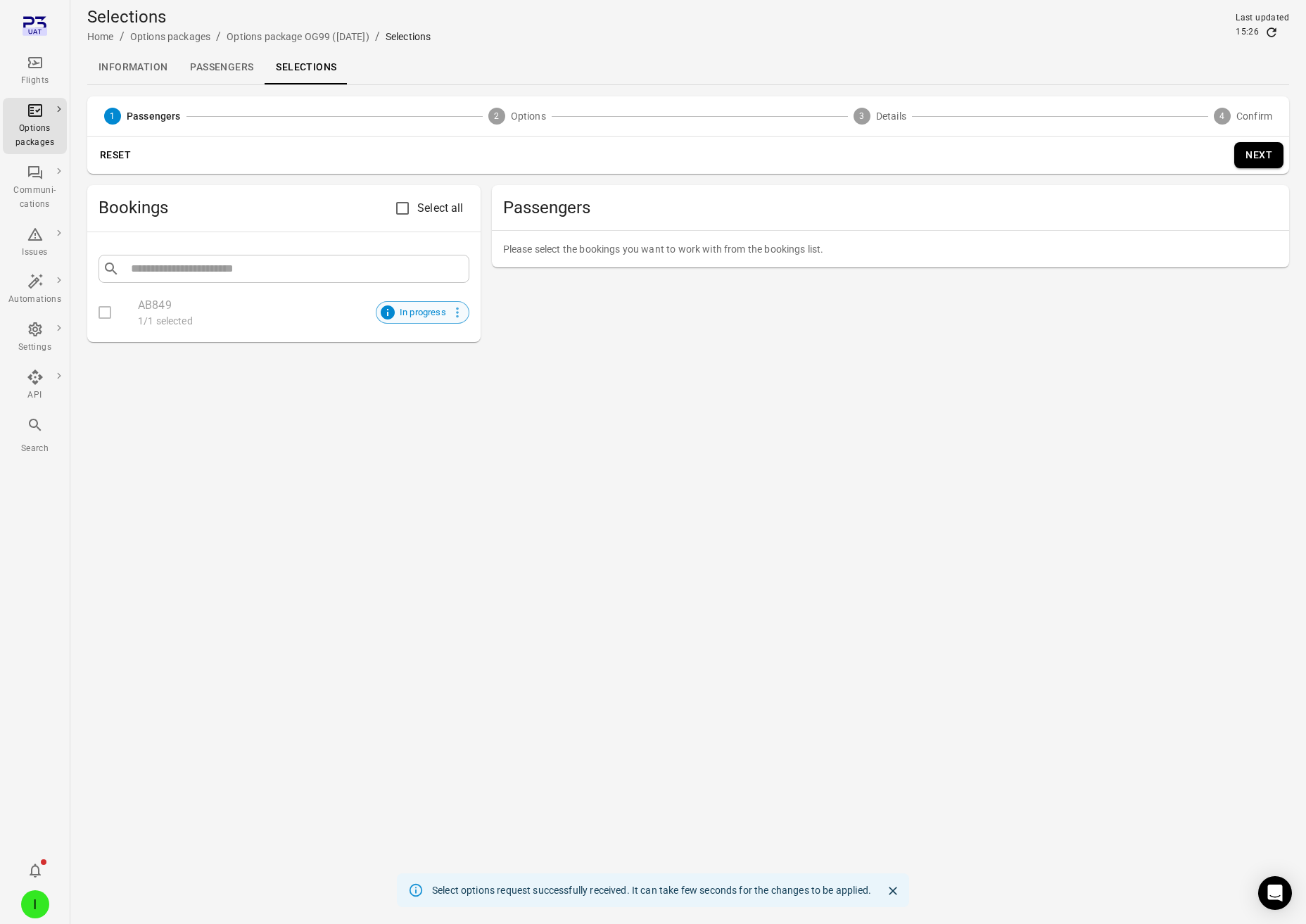
click at [432, 315] on span "In progress" at bounding box center [423, 312] width 61 height 14
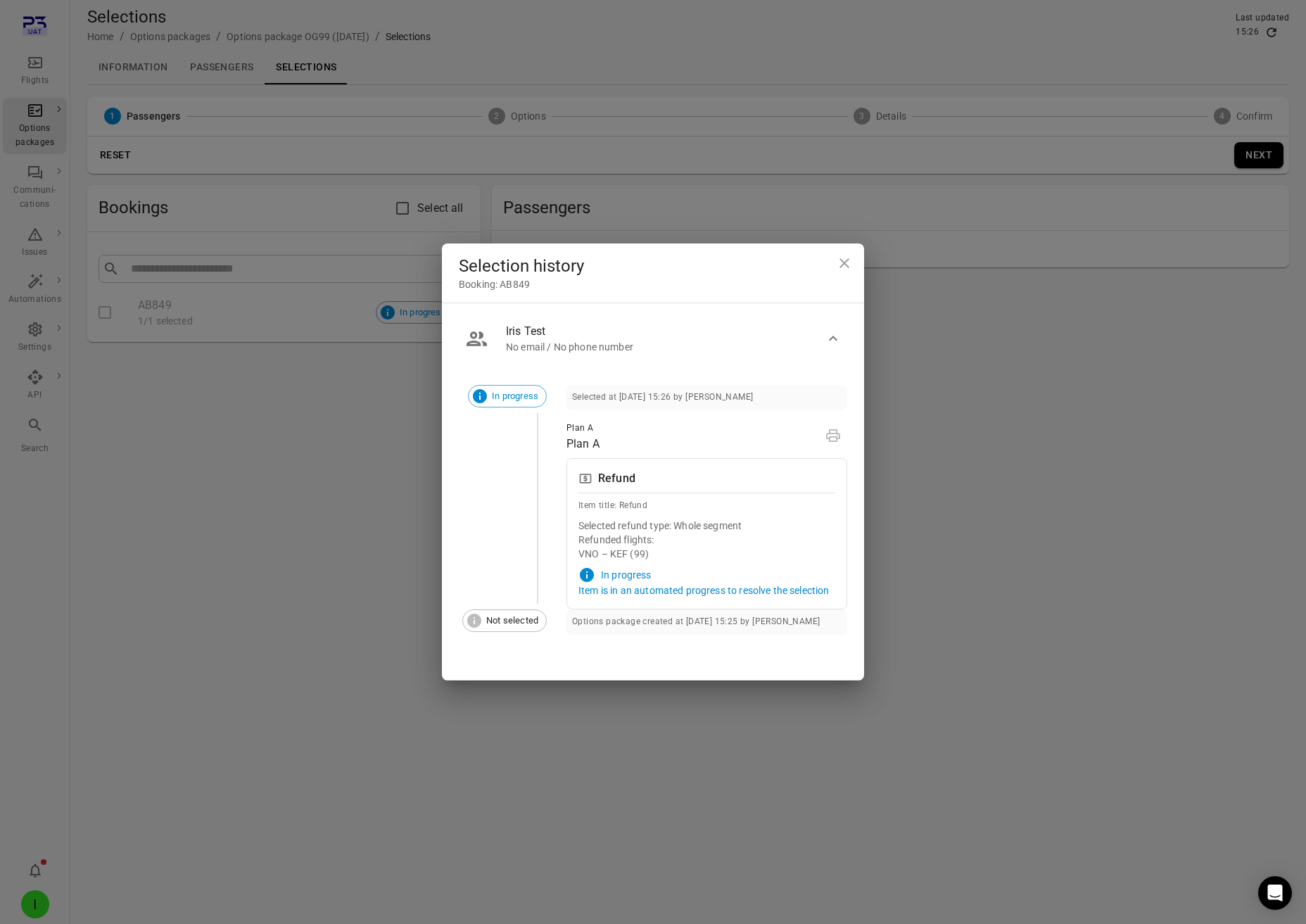
click at [367, 413] on div "Selection history Booking: AB849 Iris Test No email / No phone number In progre…" at bounding box center [653, 462] width 1306 height 924
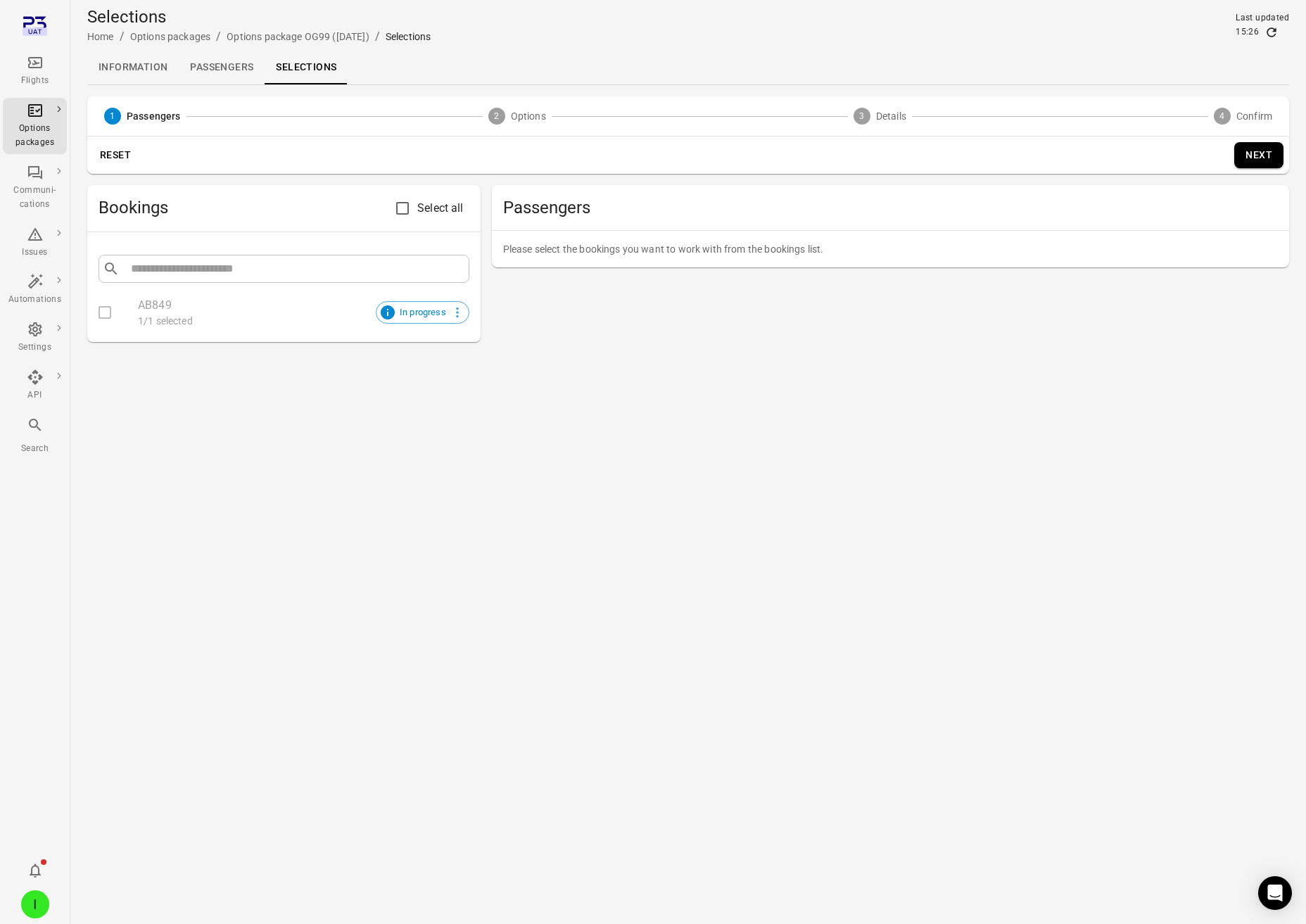
click at [206, 71] on link "Passengers" at bounding box center [222, 67] width 86 height 34
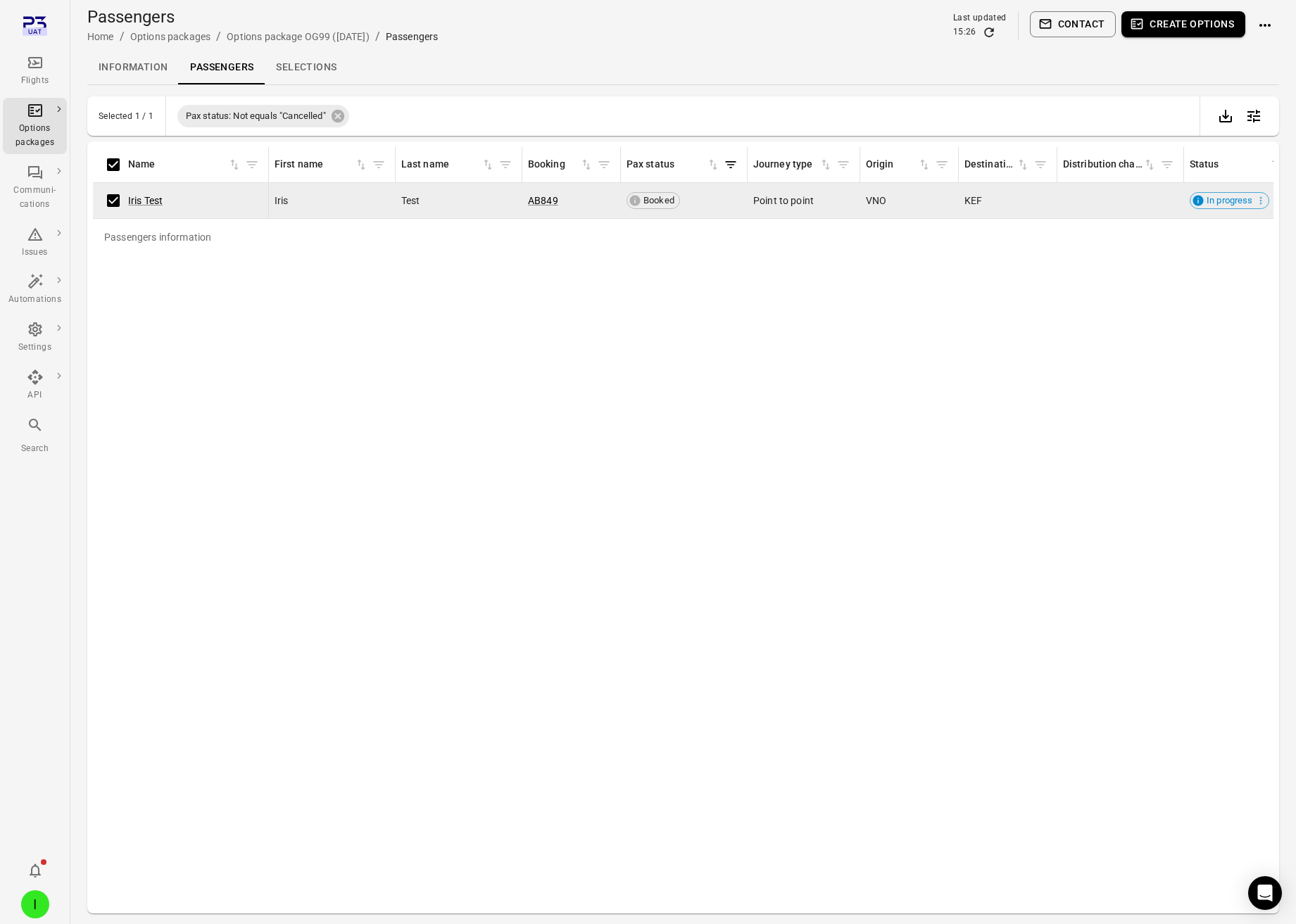
click at [1180, 25] on button "Create options" at bounding box center [1183, 24] width 124 height 26
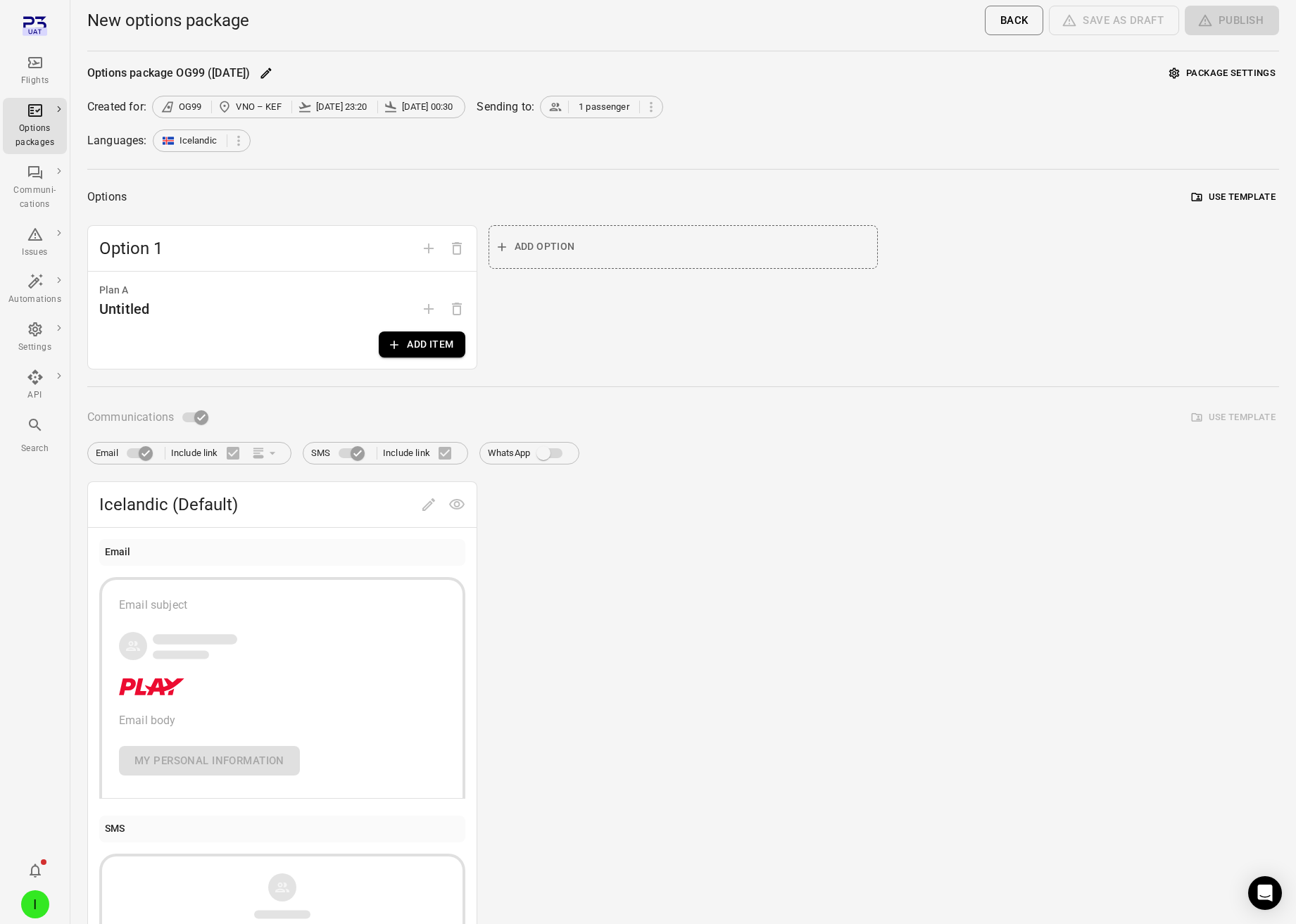
click at [425, 357] on button "Add item" at bounding box center [422, 344] width 86 height 26
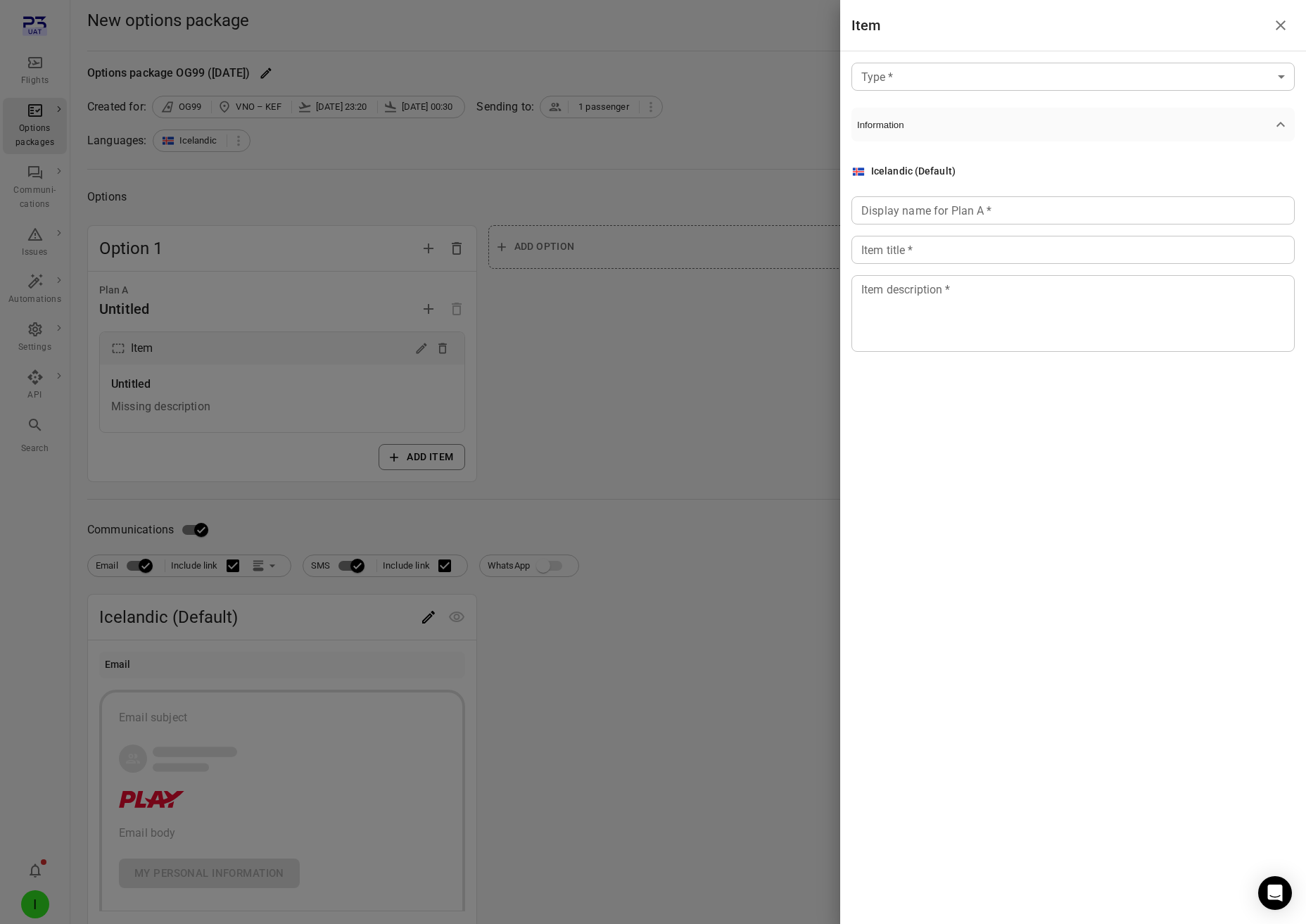
click at [899, 92] on div "Type   * ​ Type   * Information Icelandic (Default) Display name for Plan A   *…" at bounding box center [1073, 219] width 466 height 335
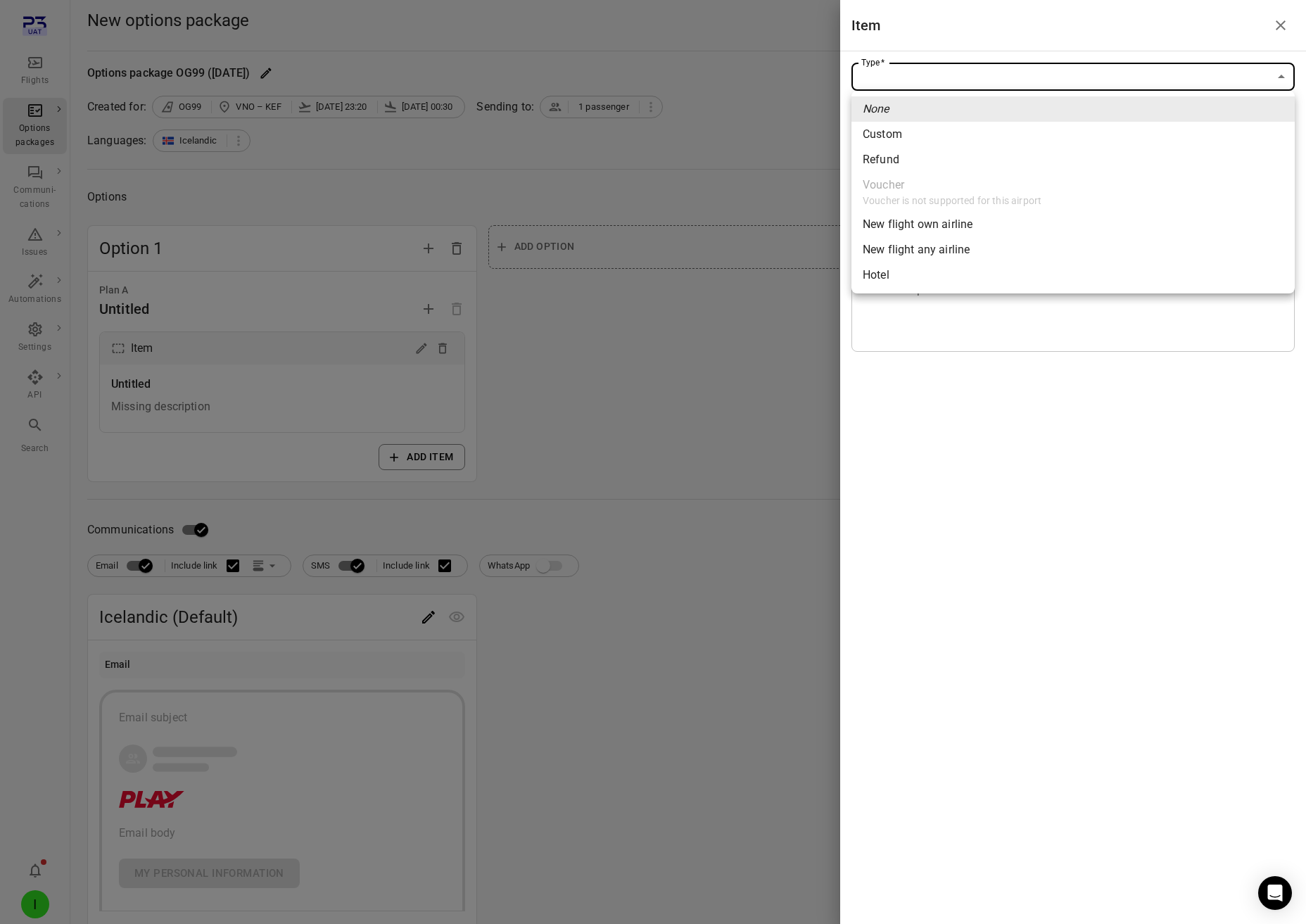
click at [905, 82] on body "Flights Options packages Communi-cations Issues Automations Settings API Search…" at bounding box center [653, 602] width 1306 height 1204
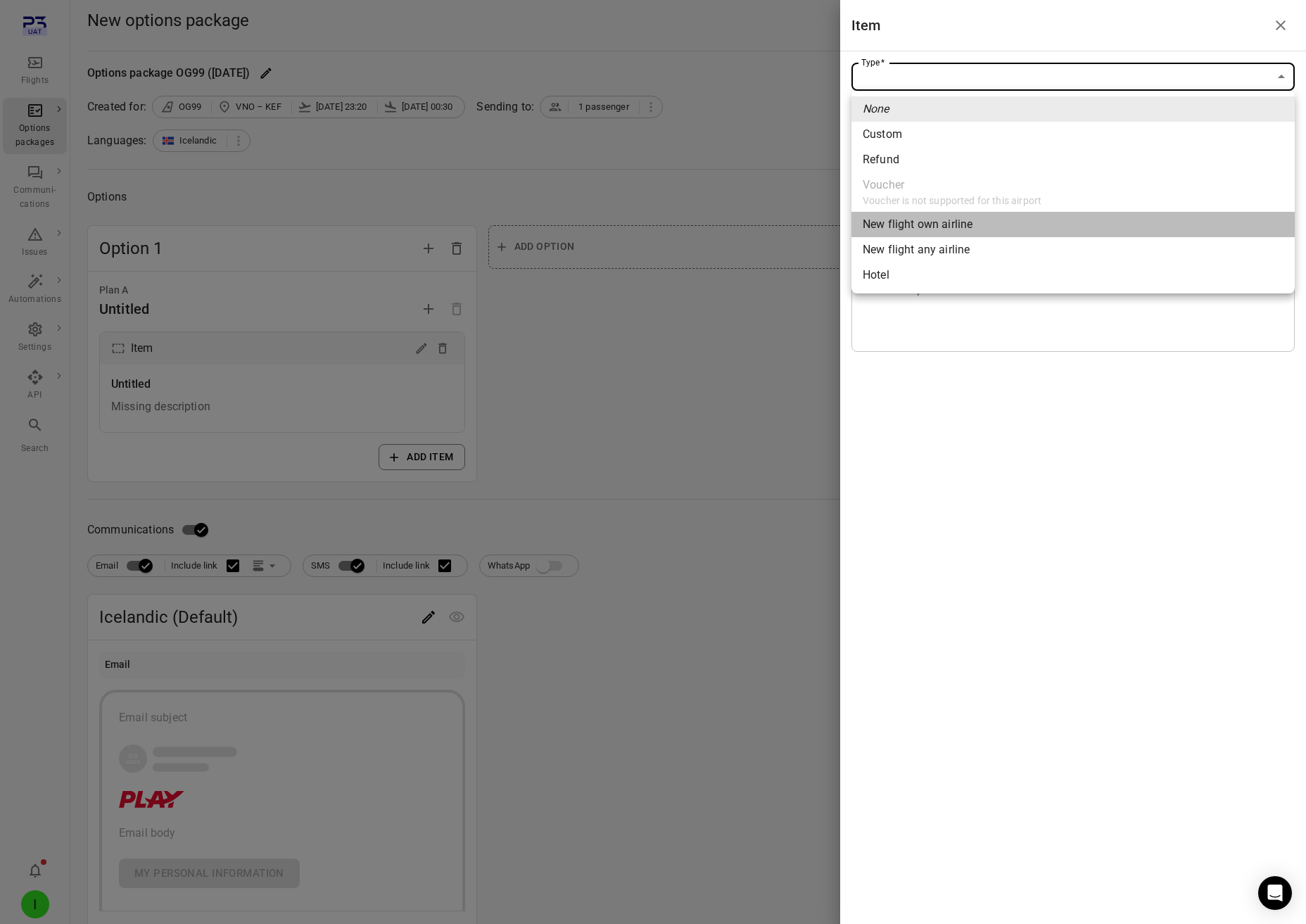
click at [931, 226] on div "New flight own airline" at bounding box center [918, 223] width 109 height 17
type input "**********"
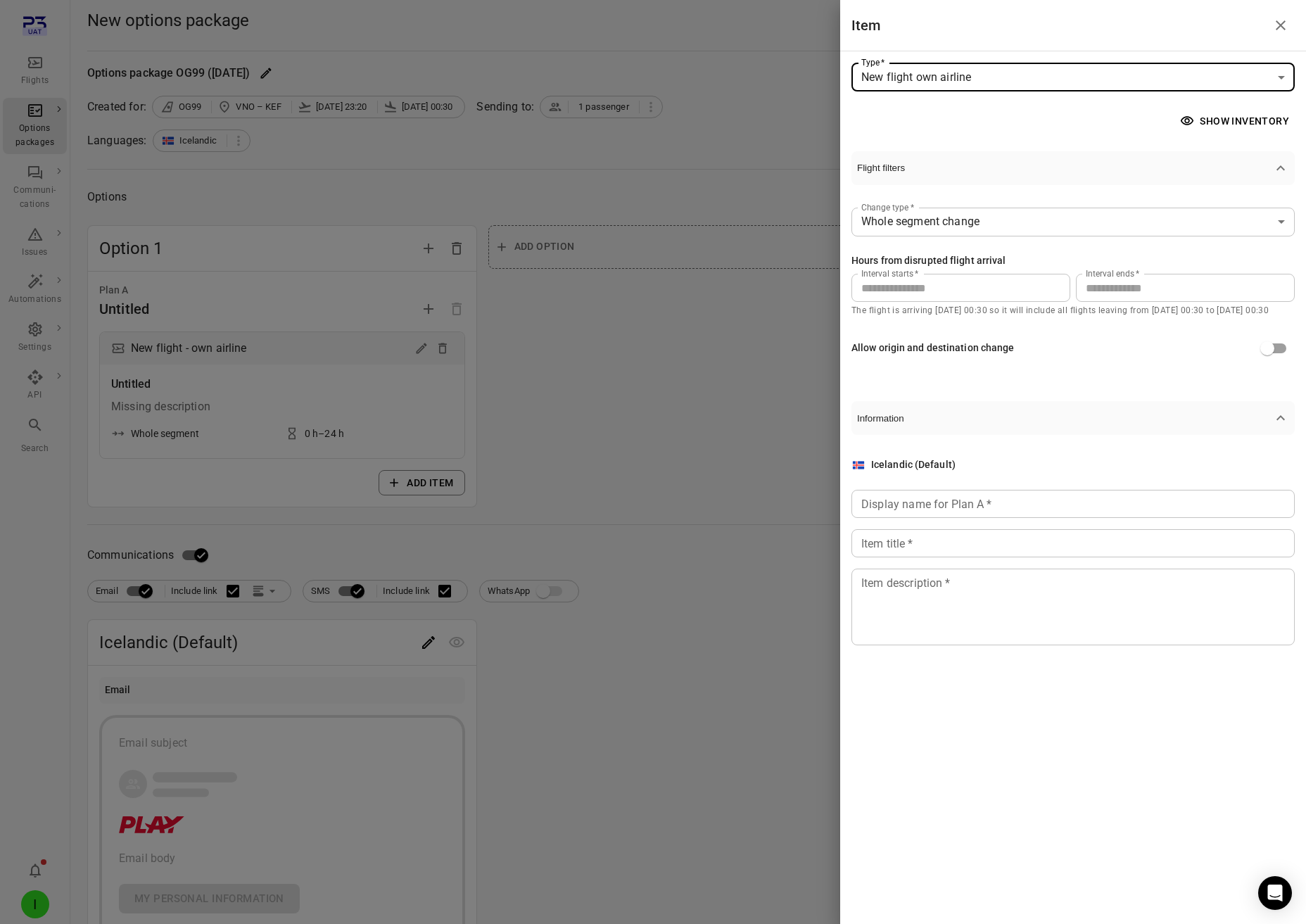
click at [1119, 289] on input "**" at bounding box center [1186, 287] width 219 height 28
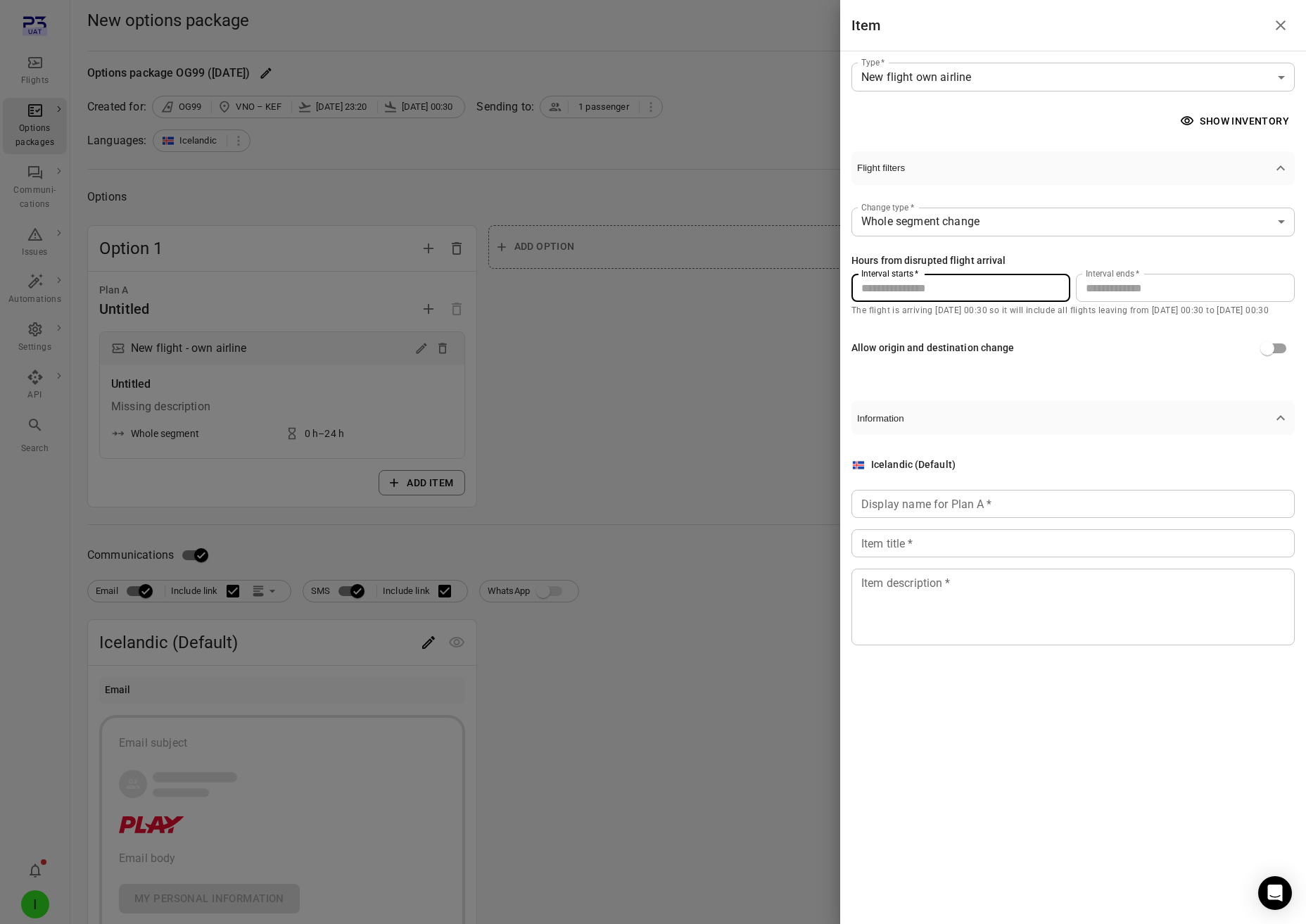
click at [1045, 286] on input "*" at bounding box center [961, 287] width 219 height 28
drag, startPoint x: 1111, startPoint y: 297, endPoint x: 1077, endPoint y: 293, distance: 34.2
click at [1109, 297] on input "**" at bounding box center [1186, 287] width 219 height 28
drag, startPoint x: 1077, startPoint y: 293, endPoint x: 1065, endPoint y: 289, distance: 12.6
click at [1066, 291] on div "Interval starts   * * Interval starts   * Interval ends   * ** Interval ends   *" at bounding box center [1074, 287] width 443 height 28
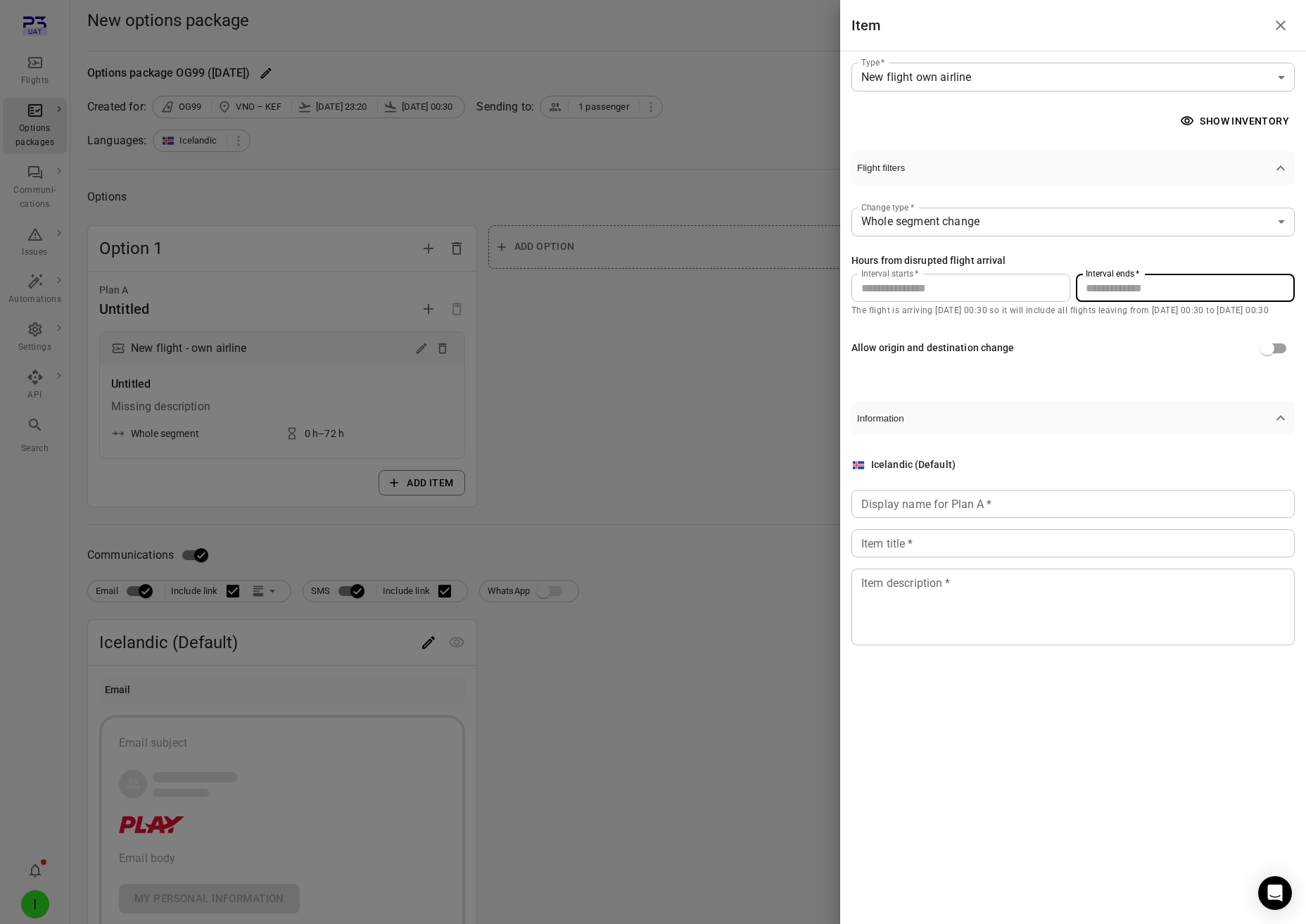
type input "**"
click at [927, 493] on input "Display name for Plan A   *" at bounding box center [1074, 503] width 443 height 28
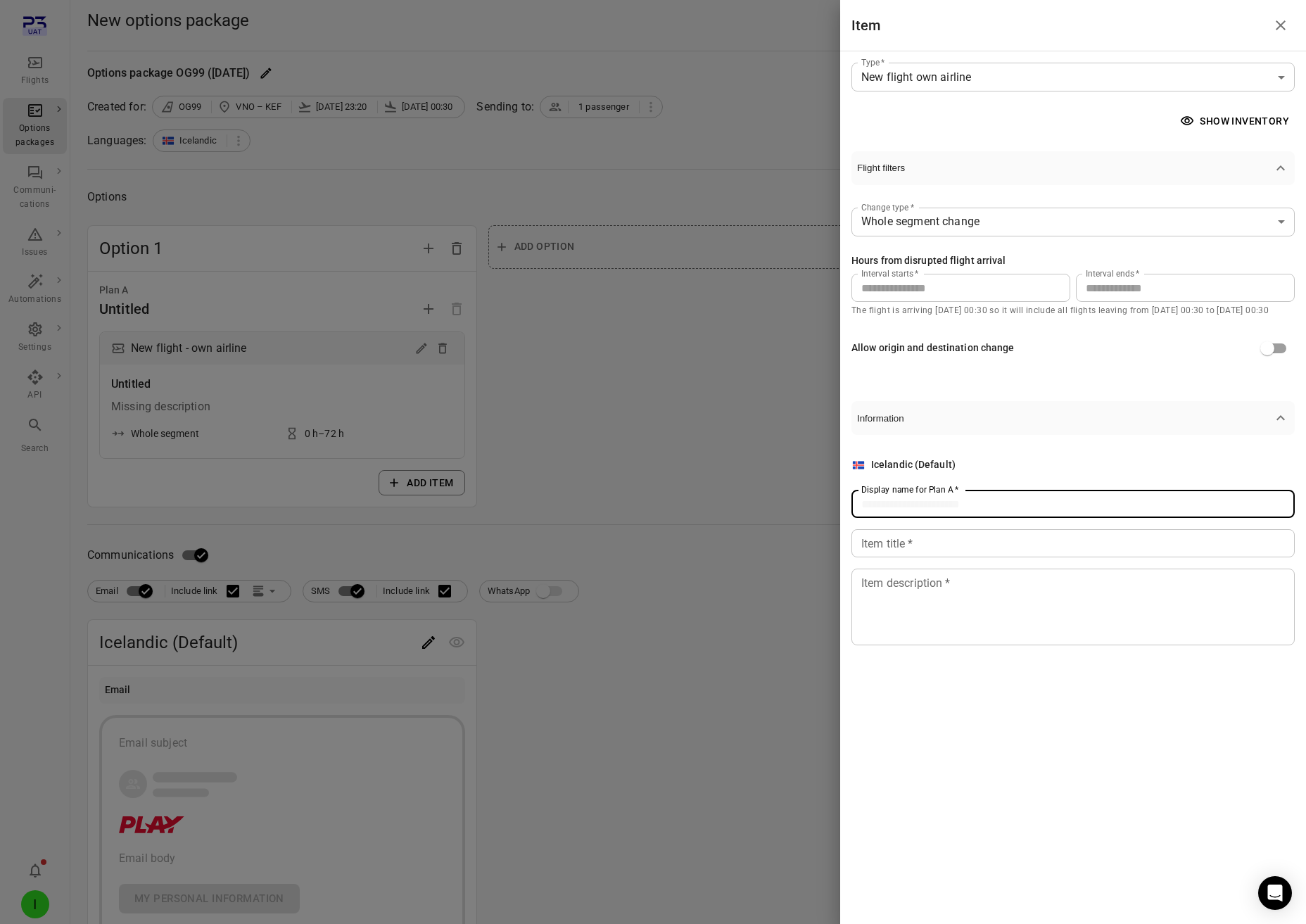
click at [927, 493] on div "Display name for Plan A   * Display name for Plan A   *" at bounding box center [1074, 503] width 443 height 28
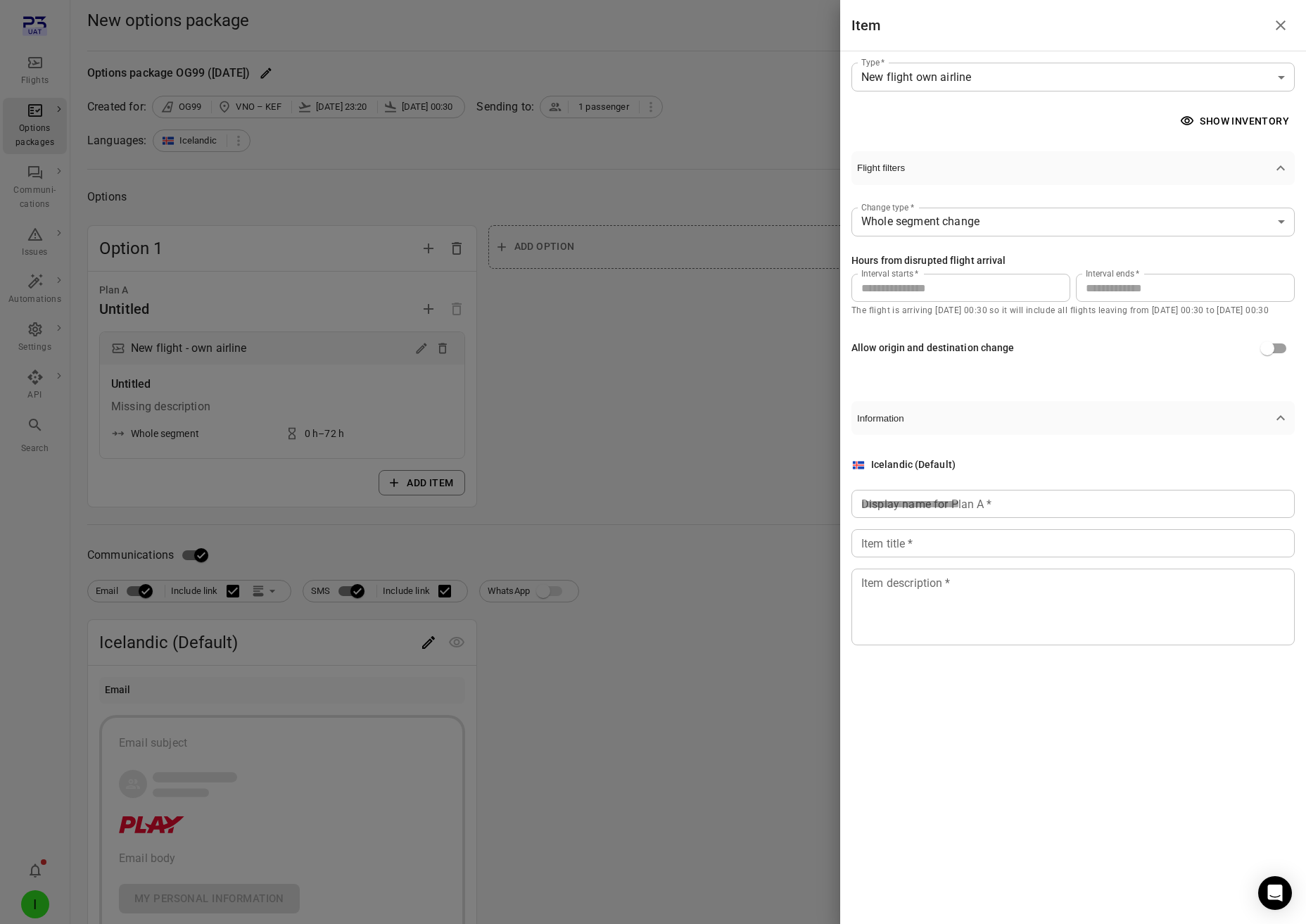
click at [927, 505] on input "Display name for Plan A   *" at bounding box center [1074, 503] width 443 height 28
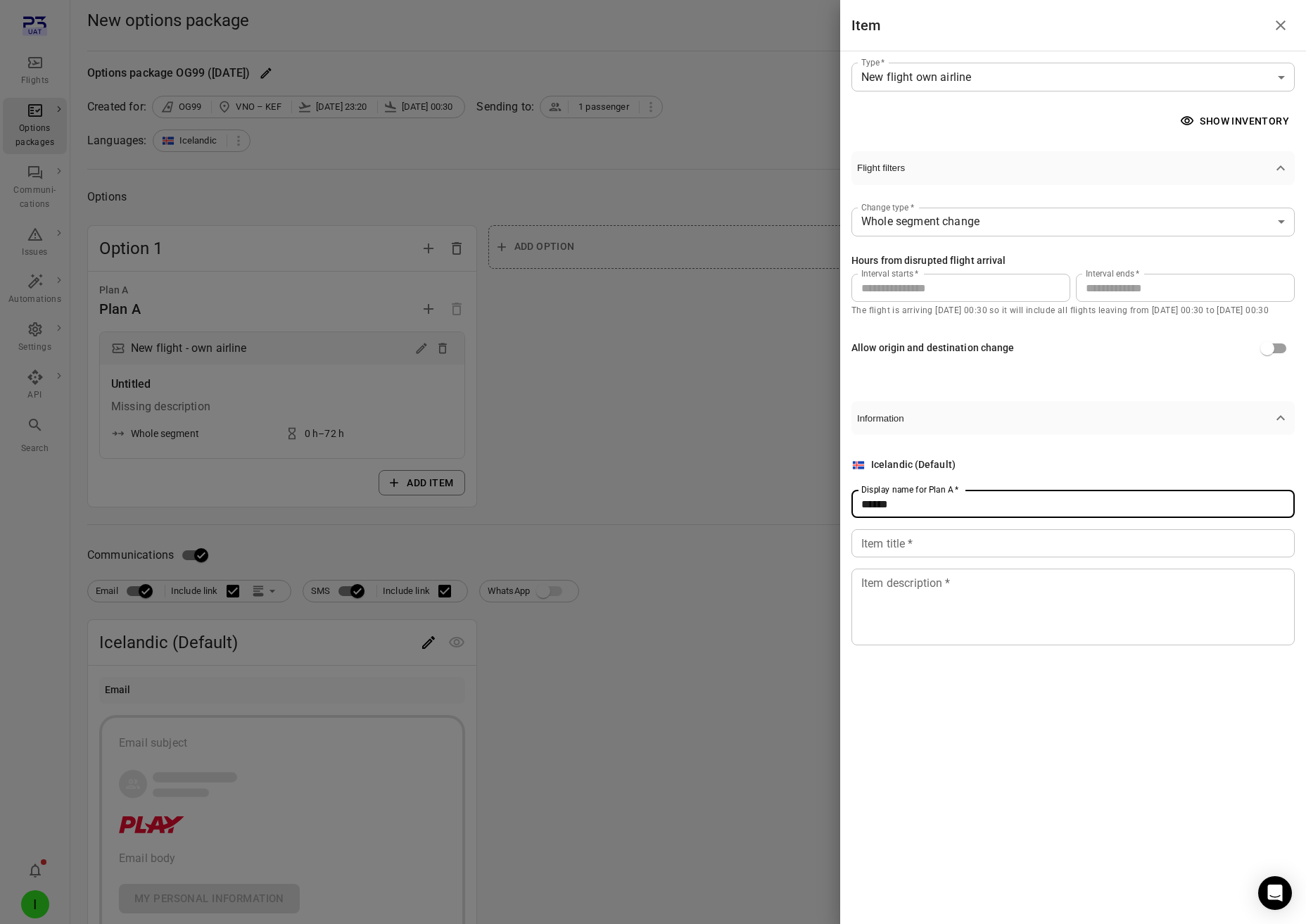
type input "******"
click at [915, 548] on input "Item title   *" at bounding box center [1074, 542] width 443 height 28
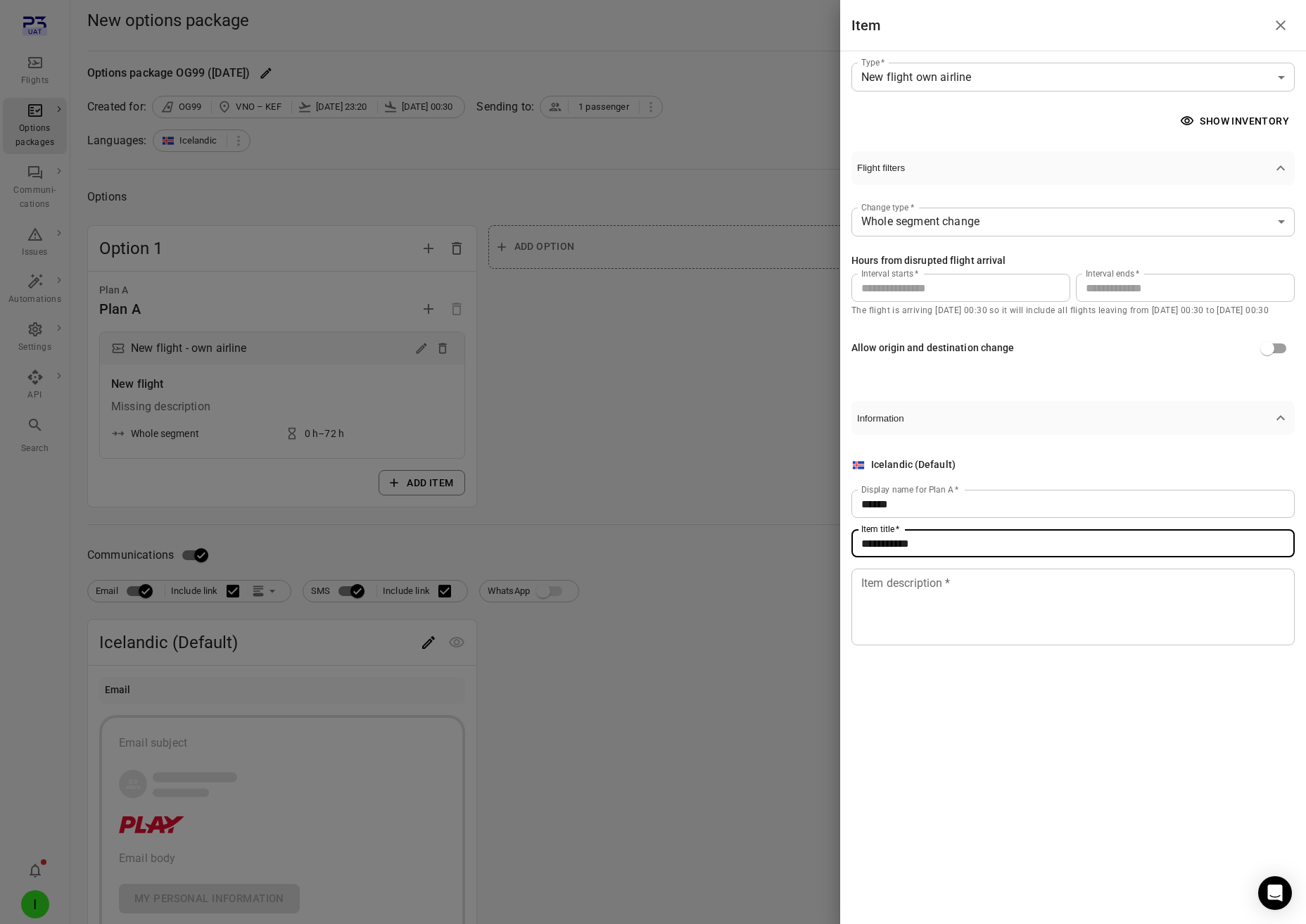
type input "**********"
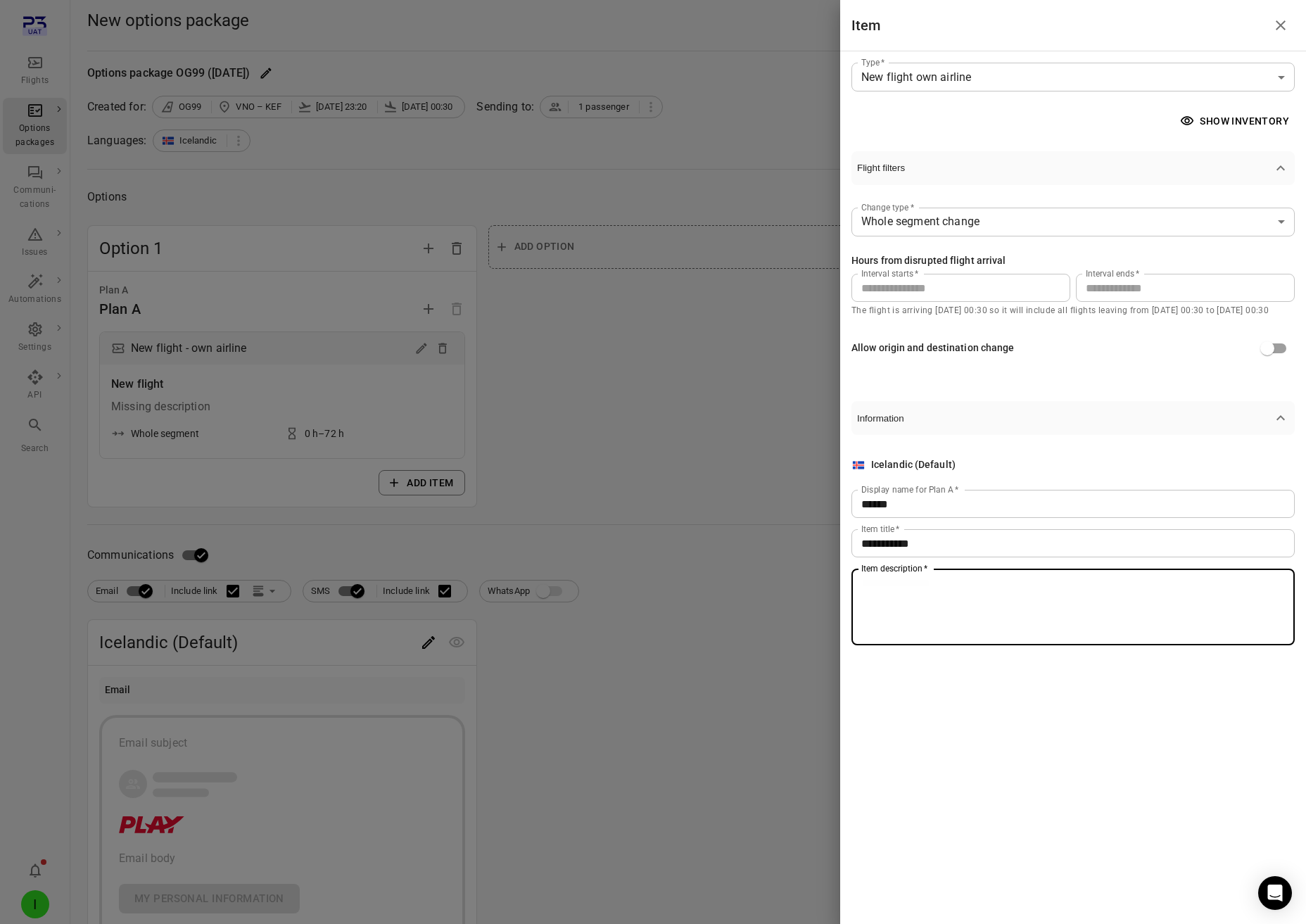
click at [910, 576] on div "Item description   * * Item description   *" at bounding box center [1074, 607] width 443 height 77
type textarea "**********"
click at [670, 529] on div at bounding box center [653, 462] width 1306 height 924
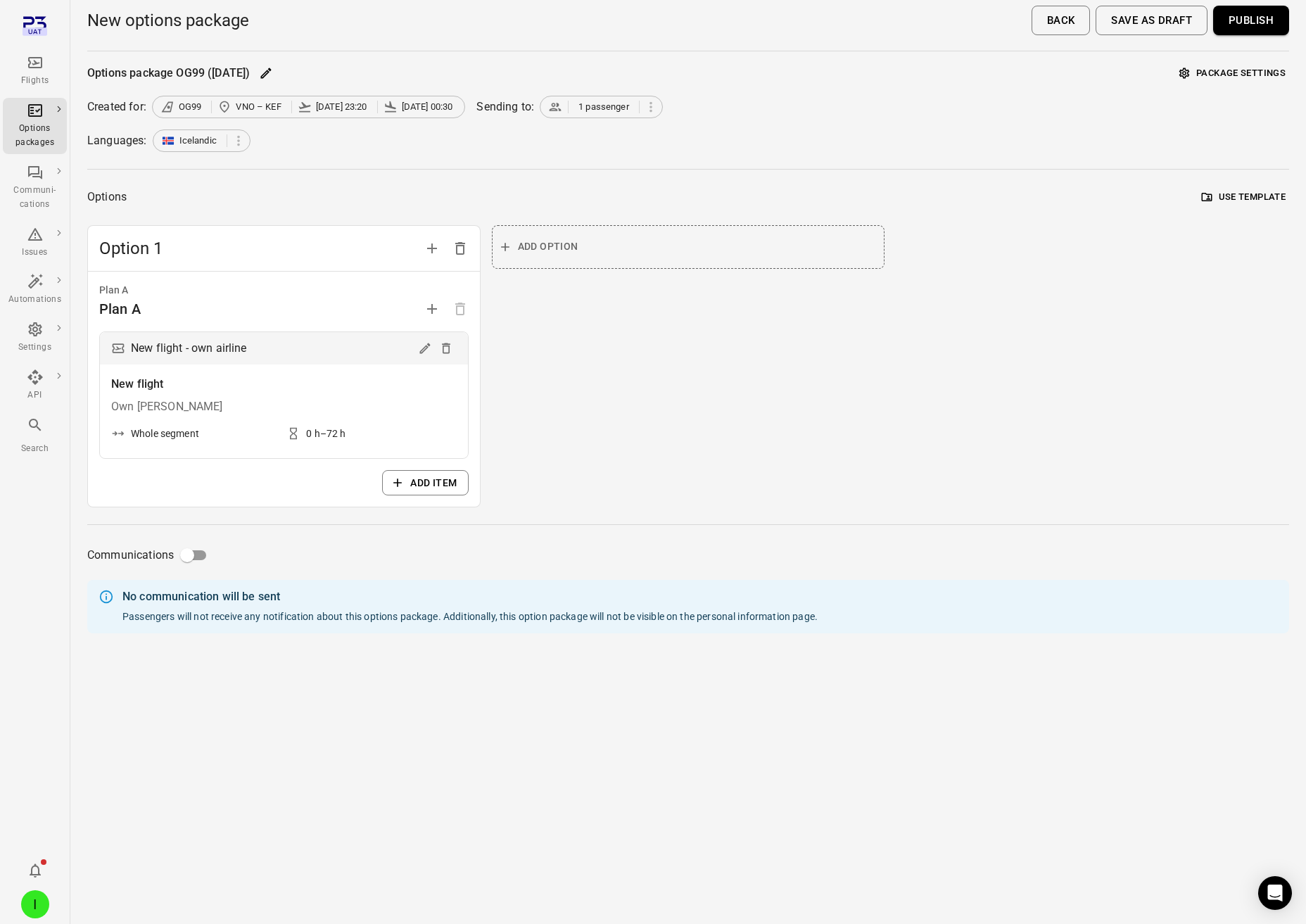
click at [1257, 24] on button "Publish" at bounding box center [1251, 20] width 76 height 29
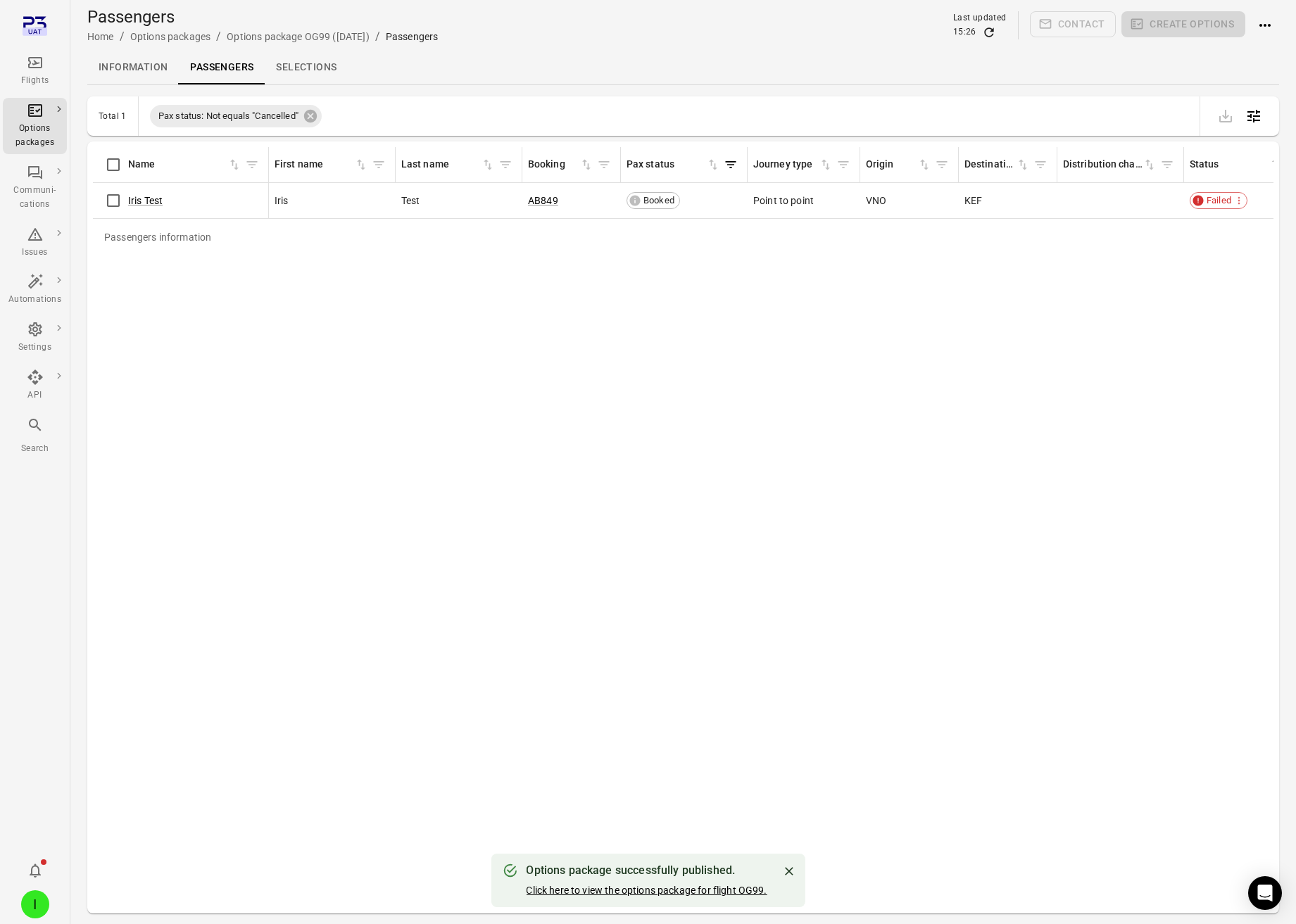
click at [671, 891] on link "Click here to view the options package for flight OG99." at bounding box center [646, 890] width 241 height 12
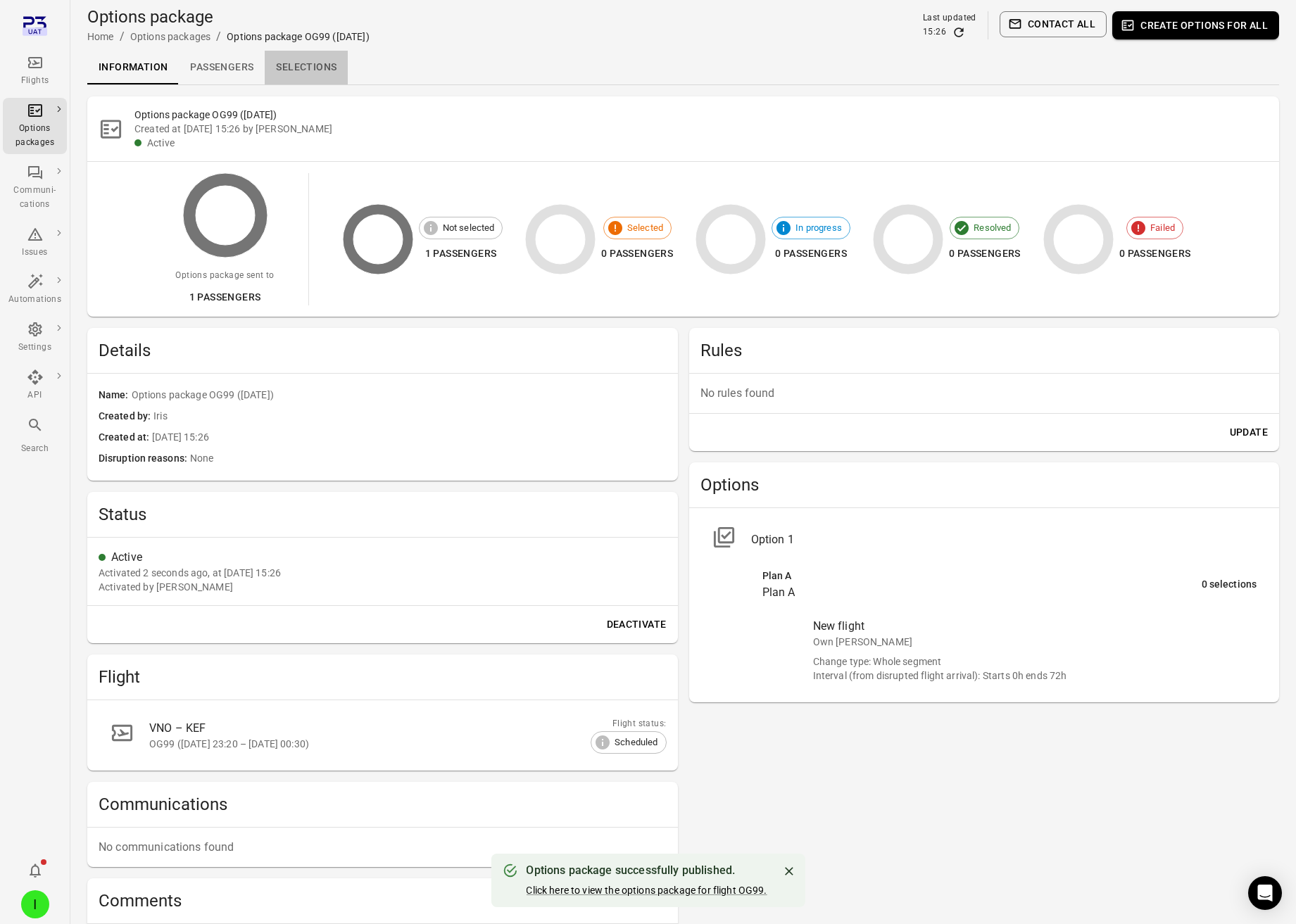
click at [307, 65] on link "Selections" at bounding box center [305, 67] width 83 height 34
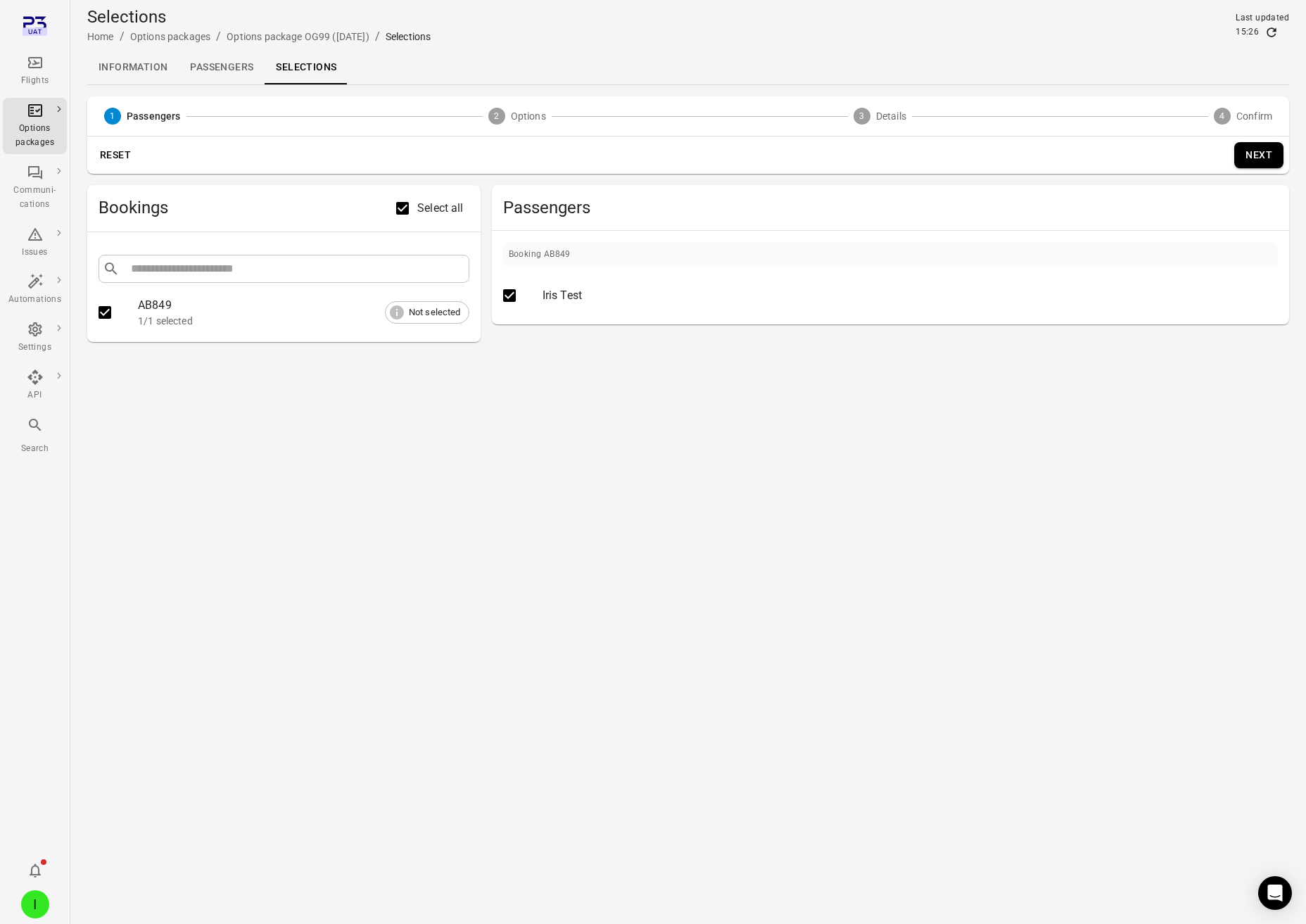
click at [1261, 154] on button "Next" at bounding box center [1259, 155] width 49 height 26
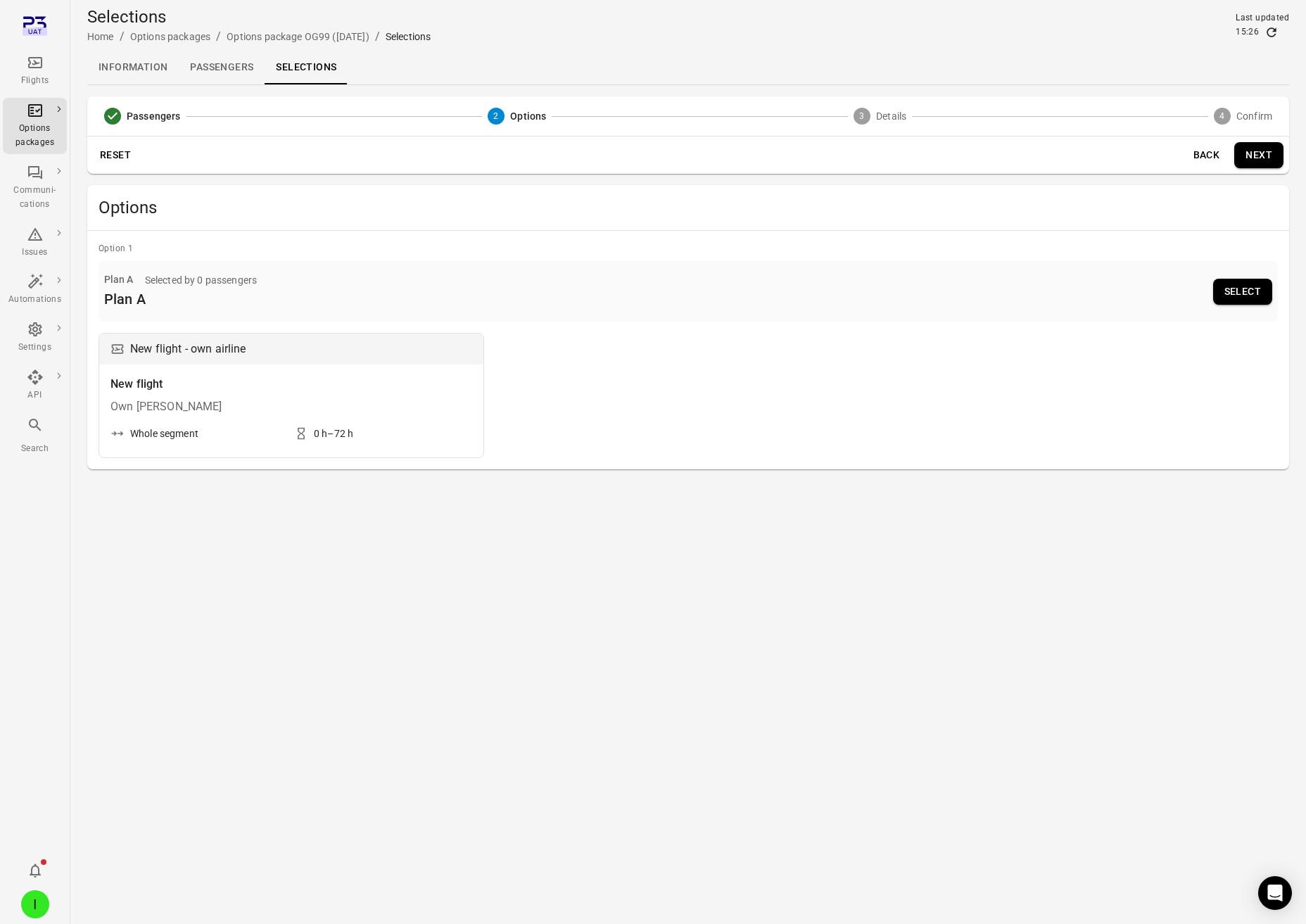
click at [1236, 288] on button "Select" at bounding box center [1243, 292] width 60 height 26
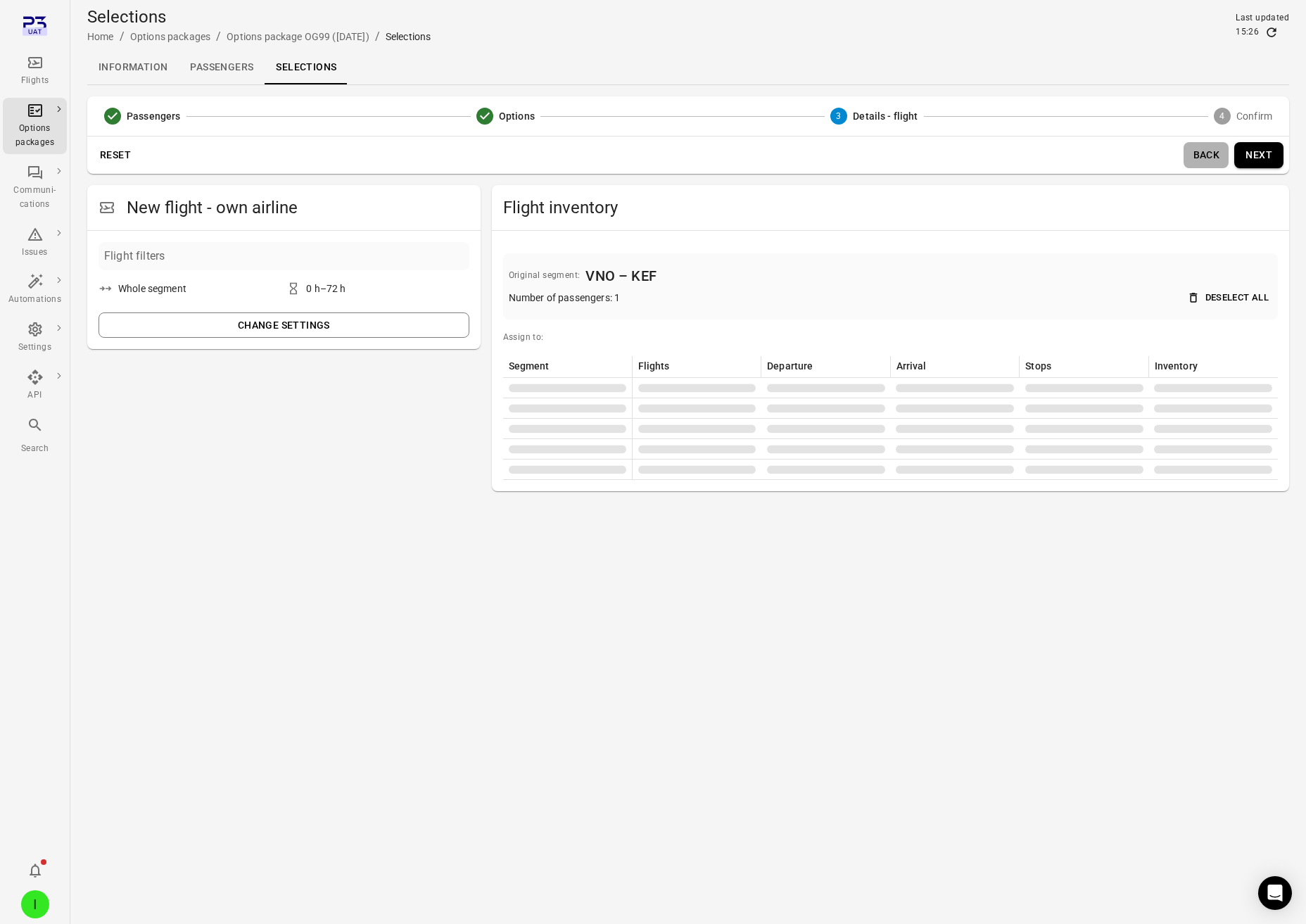
click at [1204, 152] on button "Back" at bounding box center [1206, 155] width 45 height 26
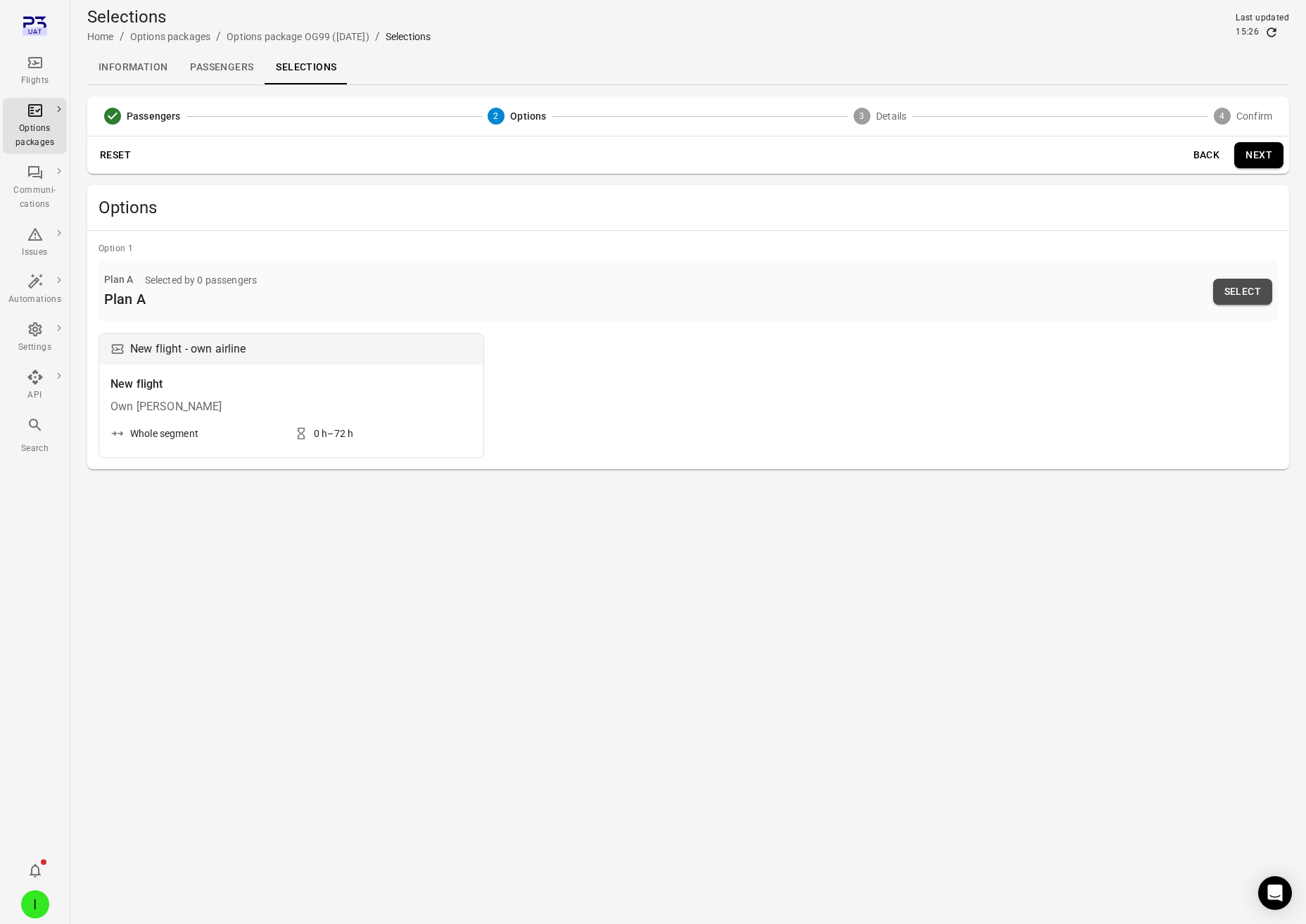
click at [1245, 286] on button "Select" at bounding box center [1243, 292] width 60 height 26
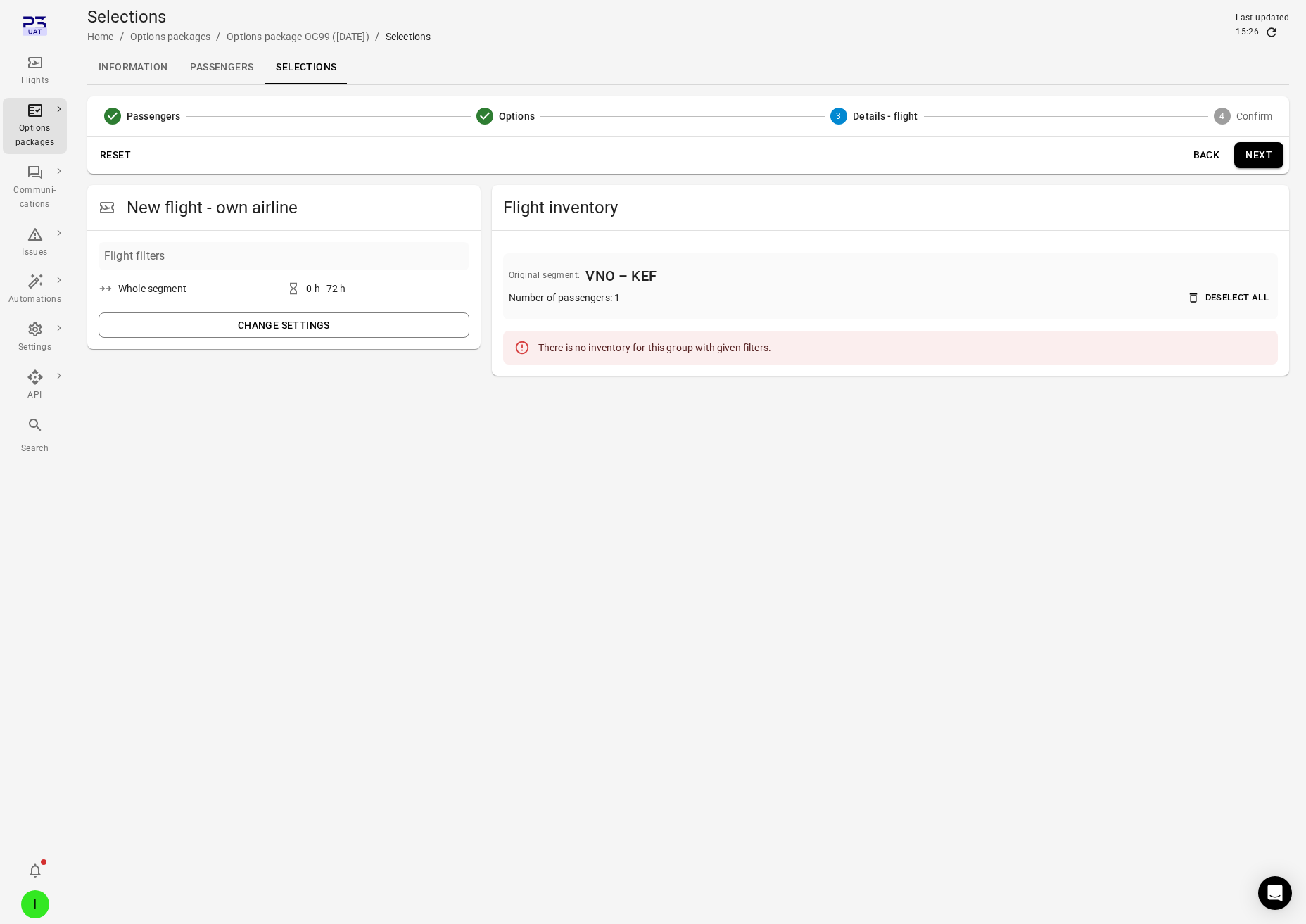
click at [1201, 156] on button "Back" at bounding box center [1206, 155] width 45 height 26
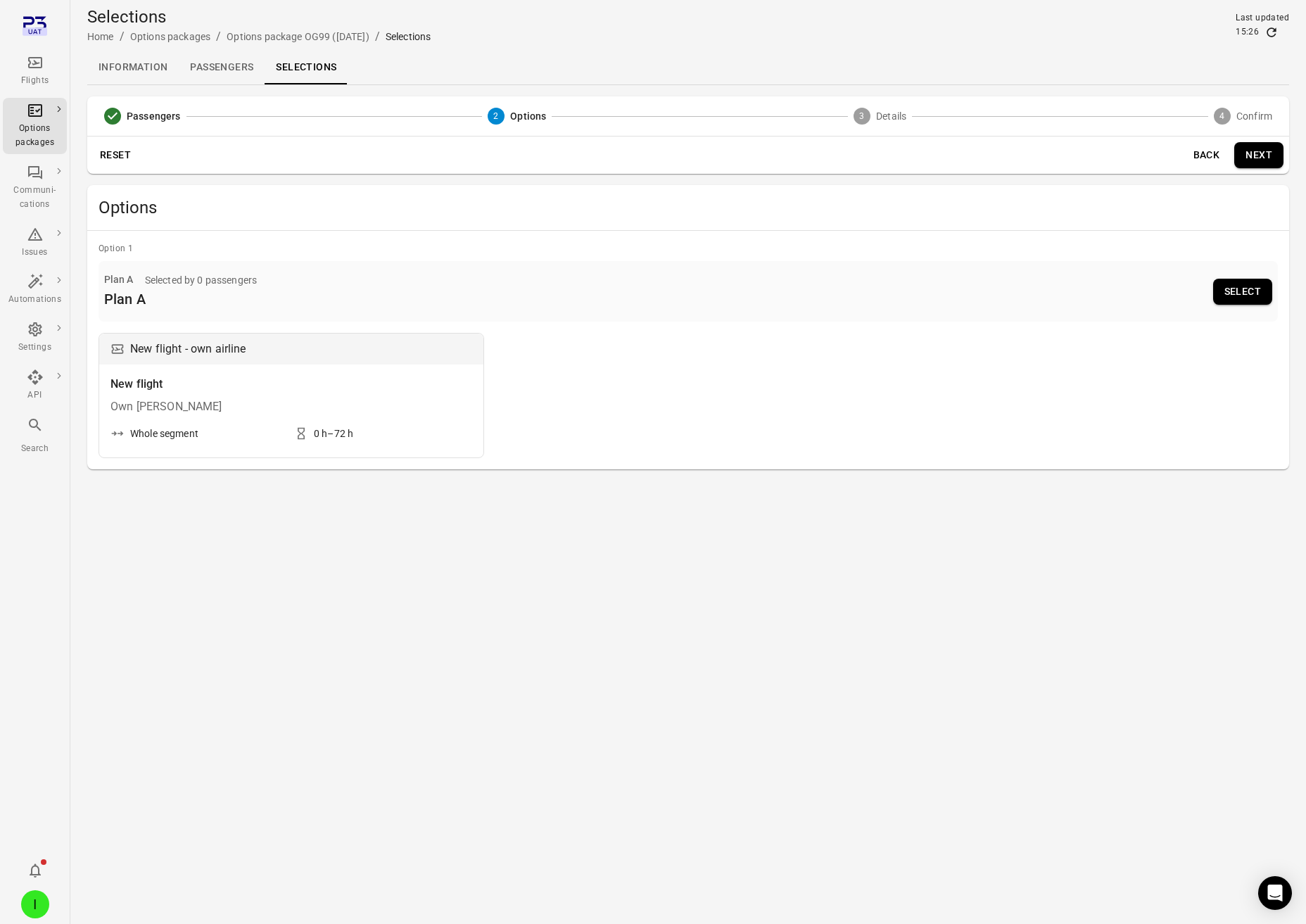
click at [1253, 155] on button "Next" at bounding box center [1259, 155] width 49 height 26
click at [1249, 167] on button "Next" at bounding box center [1259, 155] width 49 height 26
click at [1229, 296] on button "Select" at bounding box center [1243, 292] width 60 height 26
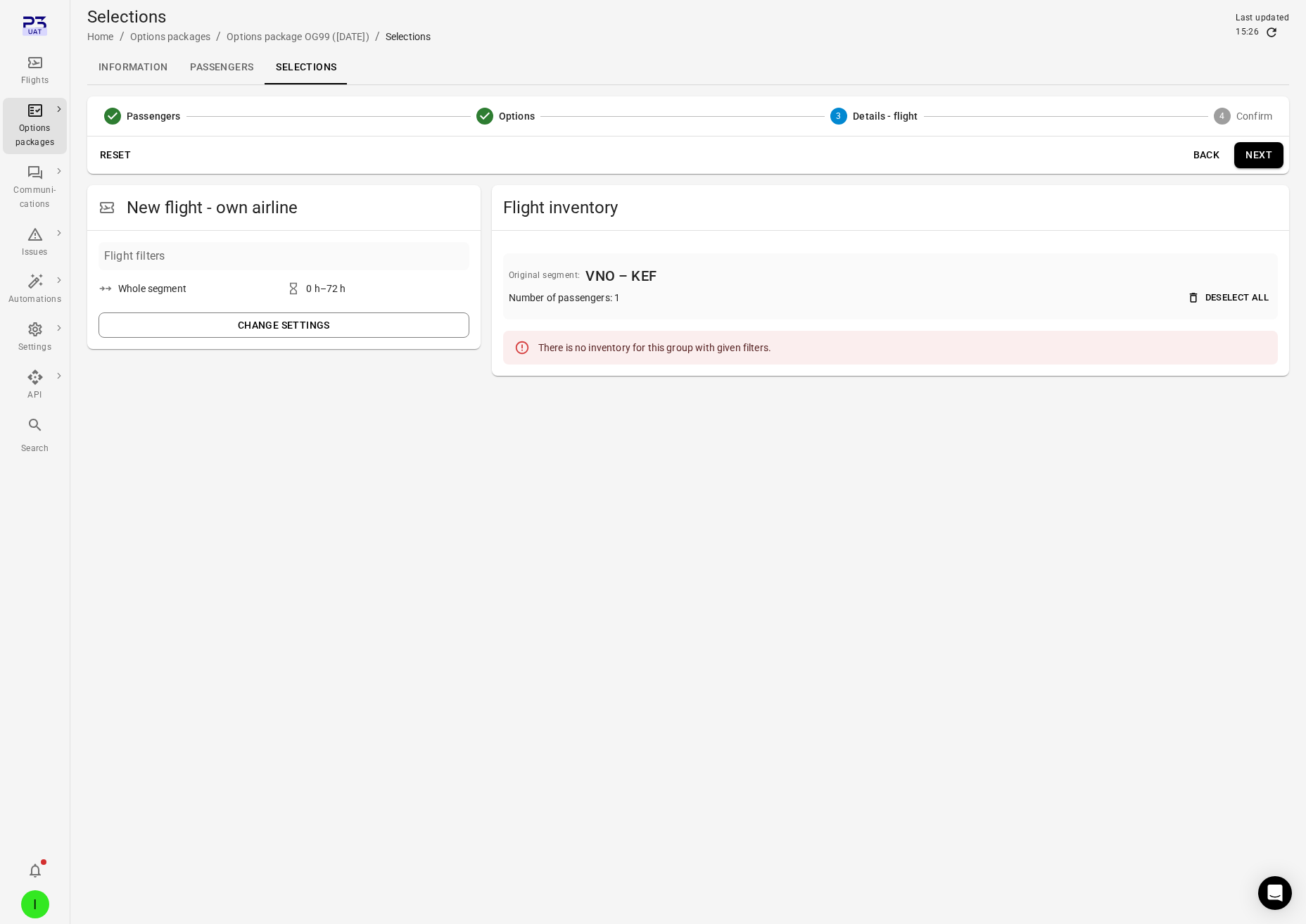
click at [321, 322] on button "Change settings" at bounding box center [284, 325] width 371 height 26
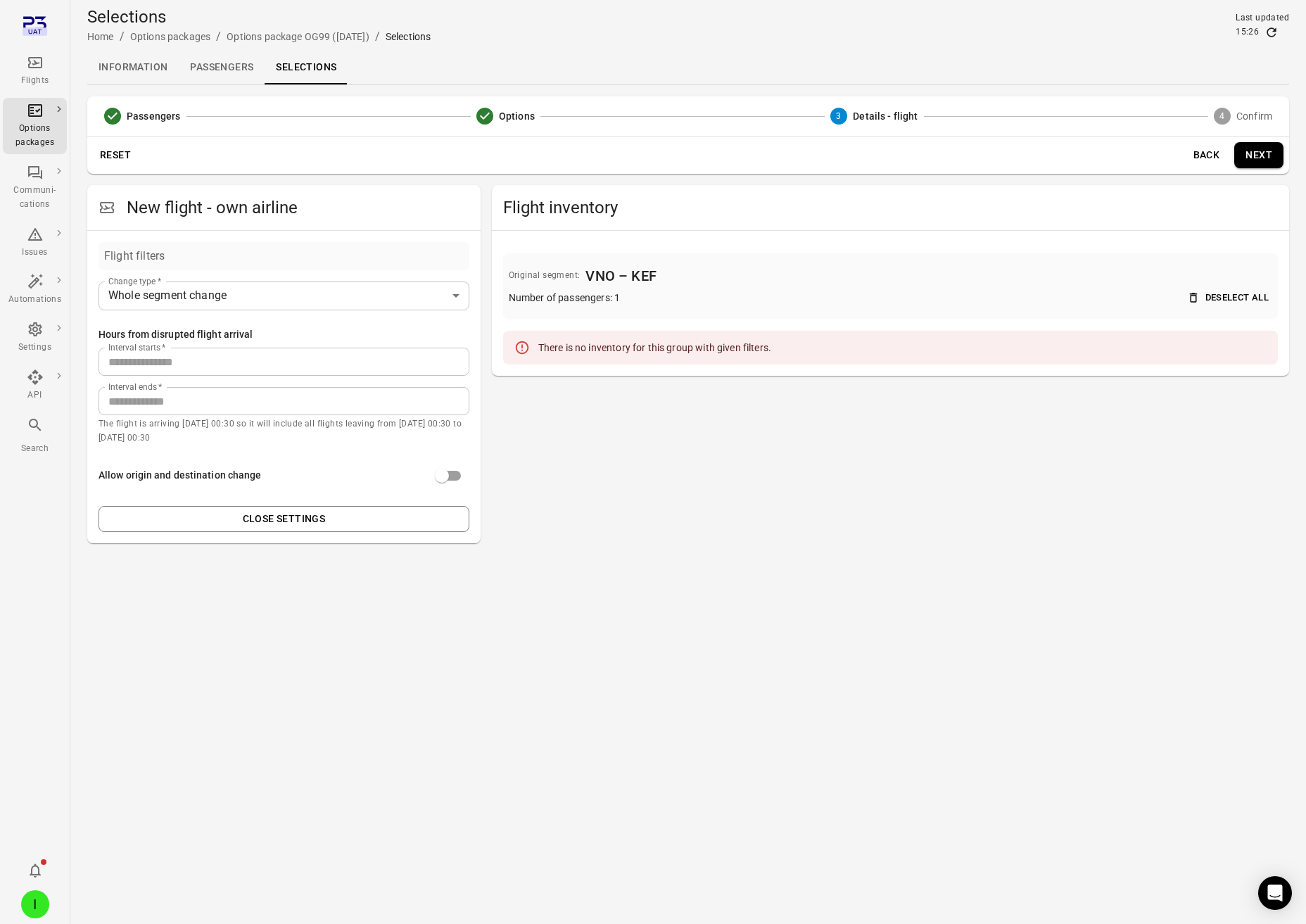
drag, startPoint x: 253, startPoint y: 402, endPoint x: 195, endPoint y: 391, distance: 59.0
click at [240, 399] on input "**" at bounding box center [284, 401] width 371 height 28
drag, startPoint x: 195, startPoint y: 391, endPoint x: 130, endPoint y: 395, distance: 65.1
click at [122, 387] on div "Interval ends   * ** Interval ends   *" at bounding box center [284, 401] width 371 height 28
click at [127, 405] on input "**" at bounding box center [284, 401] width 371 height 28
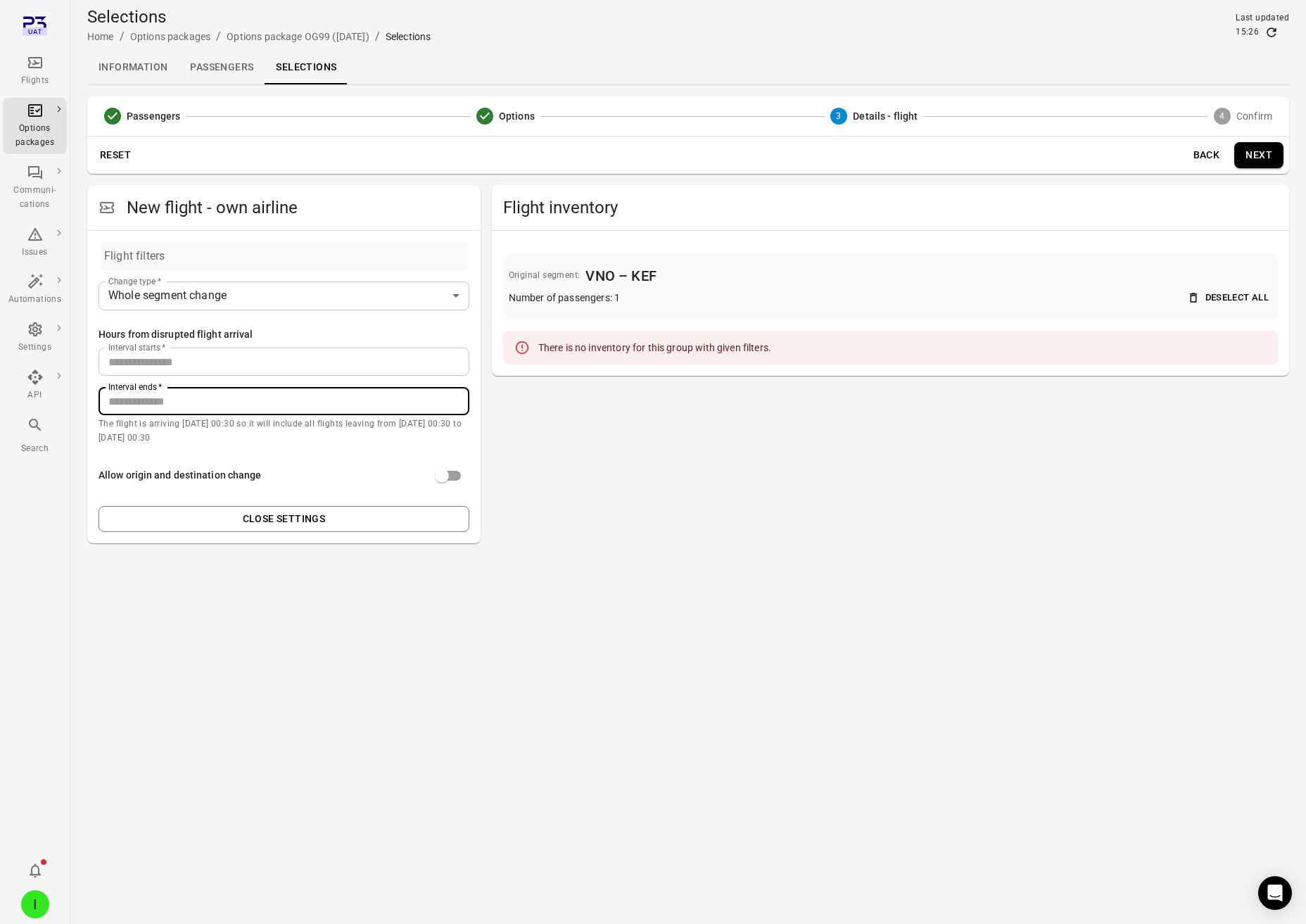
click at [94, 402] on div "**********" at bounding box center [283, 387] width 393 height 312
drag, startPoint x: 100, startPoint y: 392, endPoint x: 92, endPoint y: 392, distance: 8.0
click at [92, 392] on div "**********" at bounding box center [283, 387] width 393 height 312
click at [295, 448] on div "**********" at bounding box center [284, 406] width 371 height 251
drag, startPoint x: 201, startPoint y: 394, endPoint x: 109, endPoint y: 384, distance: 92.5
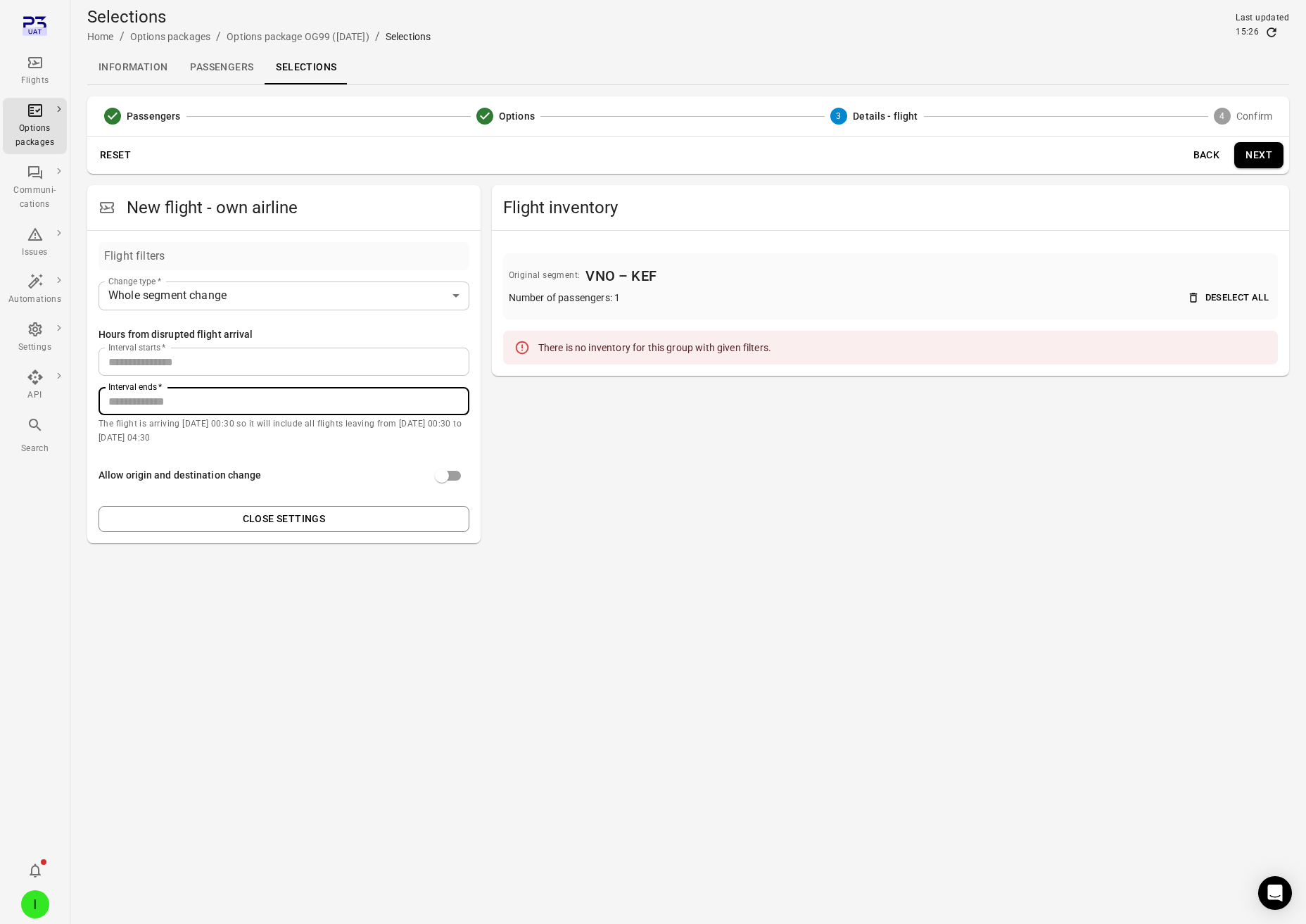
click at [195, 393] on input "***" at bounding box center [284, 401] width 371 height 28
click at [106, 384] on div "Interval starts   * * Interval starts   * Interval ends   * *** Interval ends  …" at bounding box center [284, 396] width 371 height 98
drag, startPoint x: 139, startPoint y: 398, endPoint x: 117, endPoint y: 395, distance: 22.2
click at [129, 396] on input "***" at bounding box center [284, 401] width 371 height 28
click at [84, 392] on main "**********" at bounding box center [688, 462] width 1236 height 924
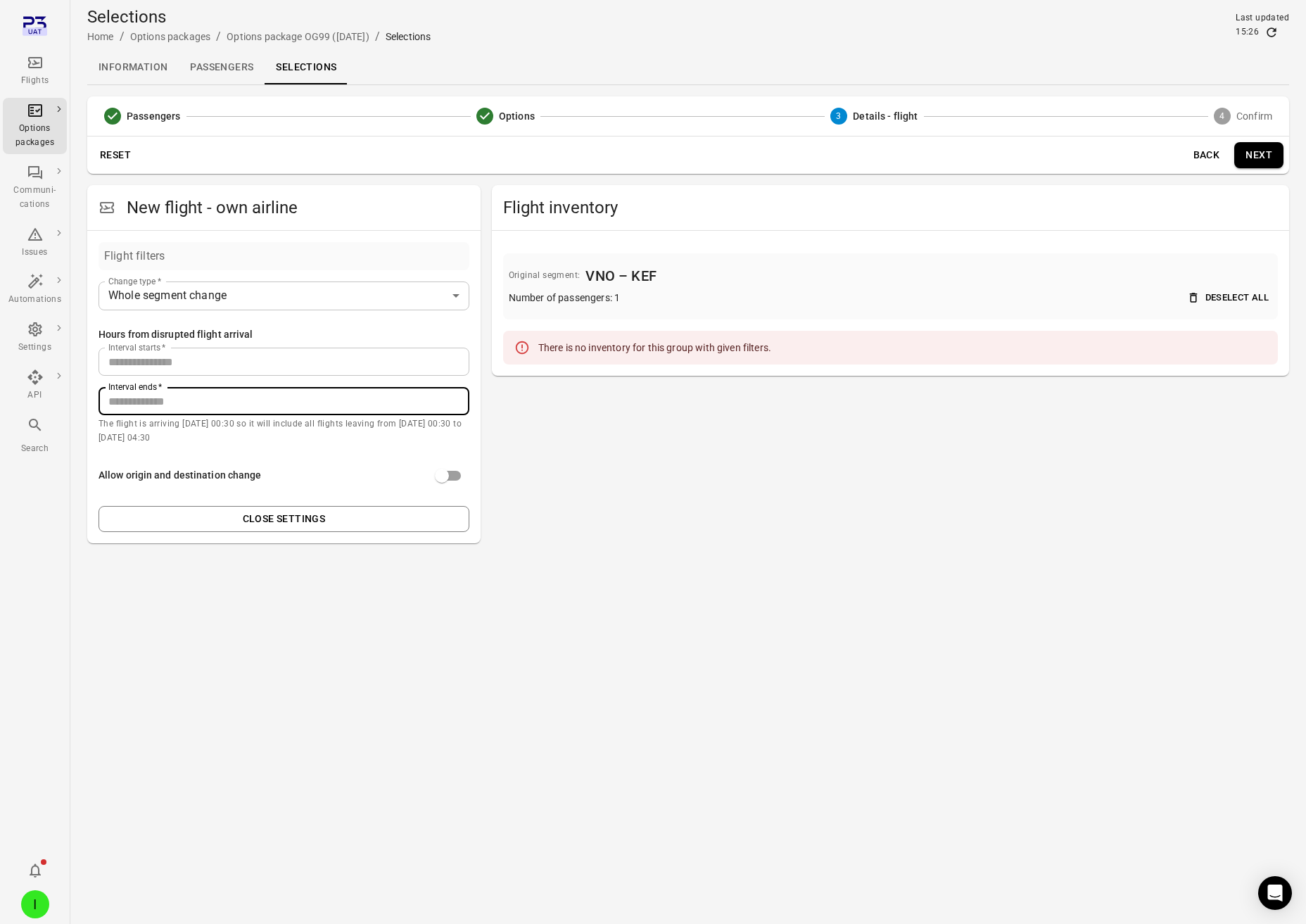
click at [145, 396] on input "***" at bounding box center [284, 401] width 371 height 28
type input "*"
type input "***"
click at [594, 530] on div "Flight inventory Original segment: VNO – KEF Number of passengers: 1 Deselect a…" at bounding box center [890, 364] width 797 height 358
click at [34, 61] on icon "Main navigation" at bounding box center [35, 62] width 14 height 12
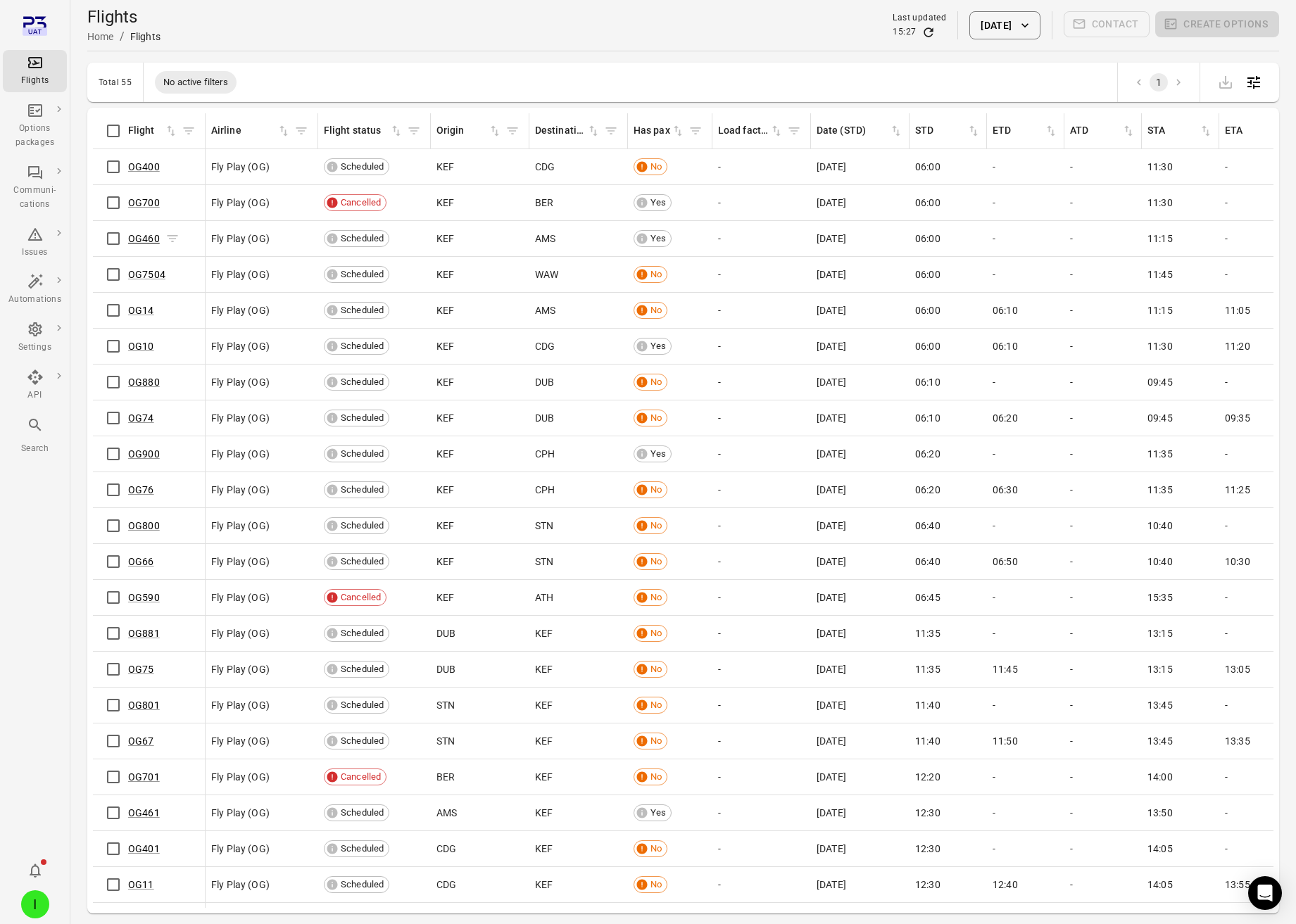
click at [148, 241] on link "OG460" at bounding box center [143, 239] width 31 height 12
click at [992, 21] on button "[DATE]" at bounding box center [1004, 25] width 70 height 28
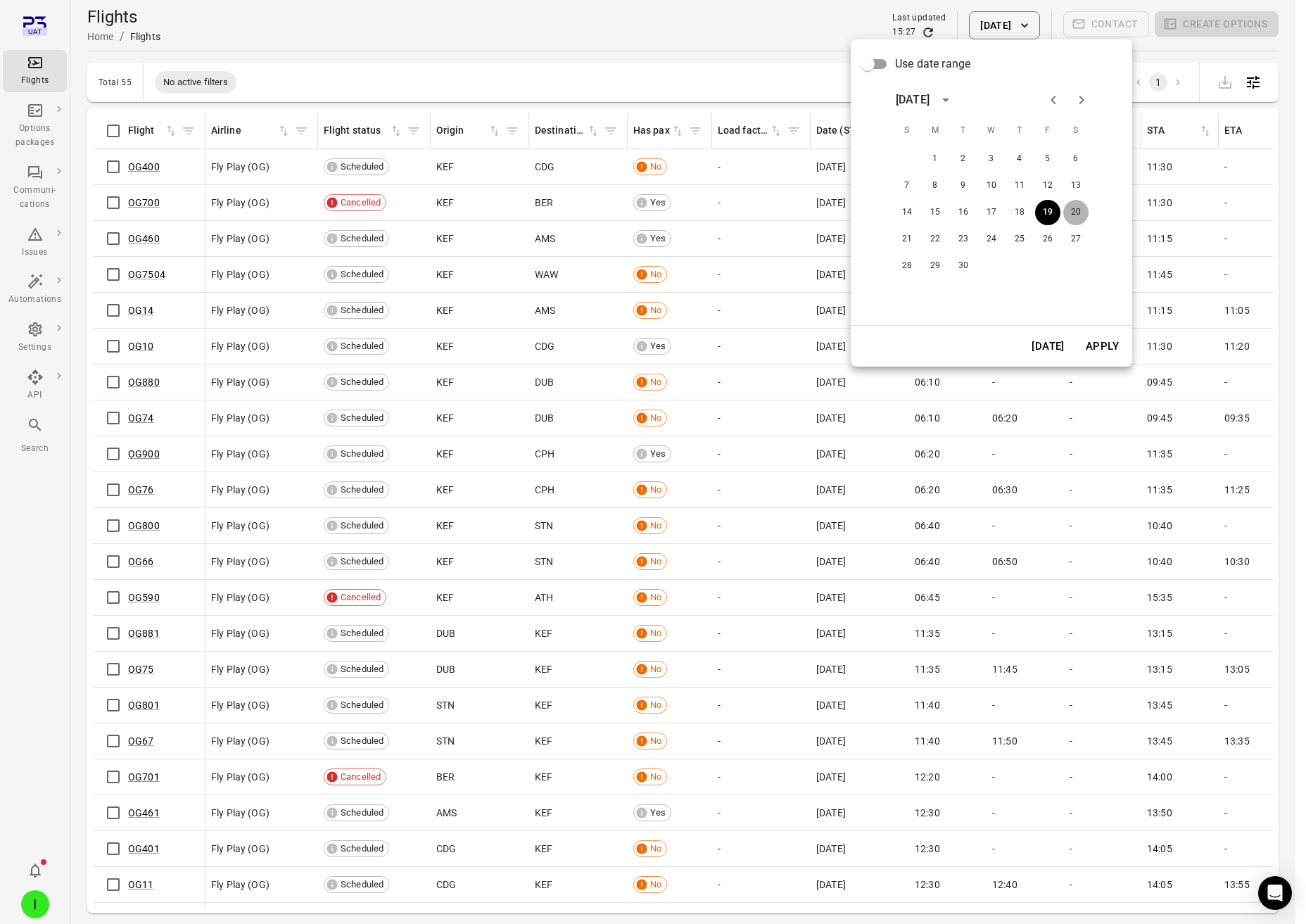
click at [1080, 211] on button "20" at bounding box center [1077, 213] width 25 height 25
click at [1103, 346] on button "Apply" at bounding box center [1103, 346] width 49 height 29
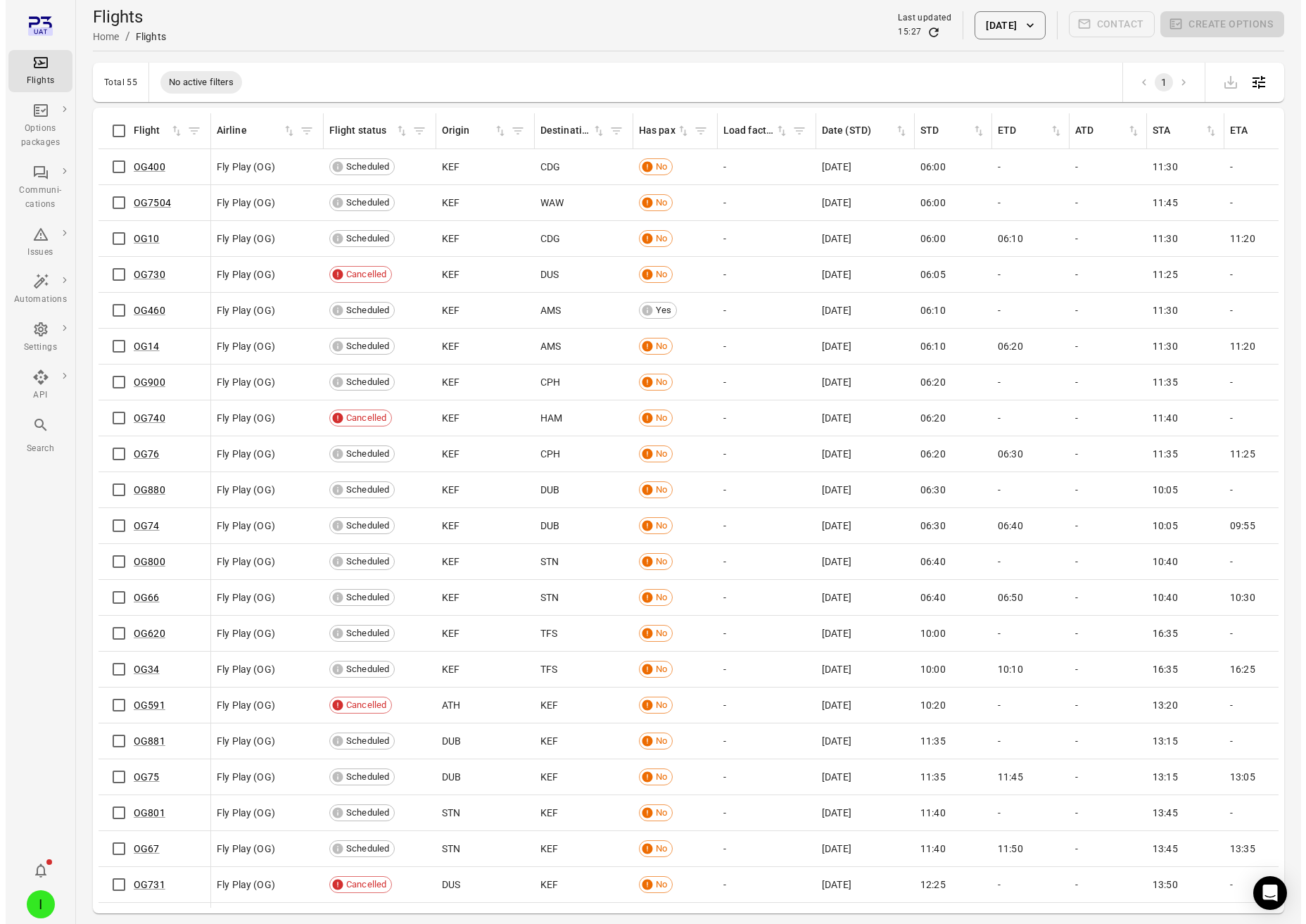
scroll to position [50, 0]
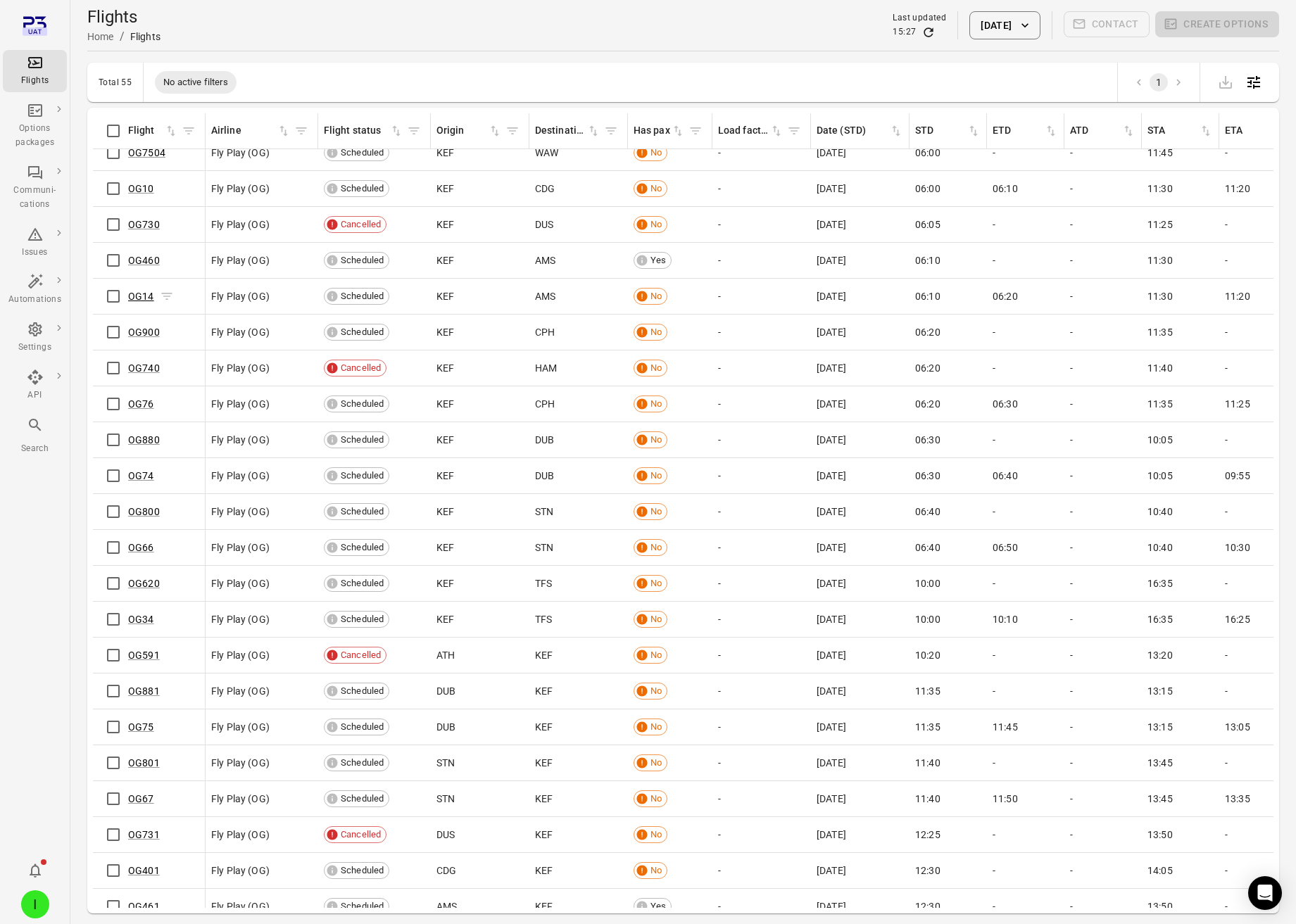
click at [135, 299] on link "OG14" at bounding box center [141, 297] width 26 height 12
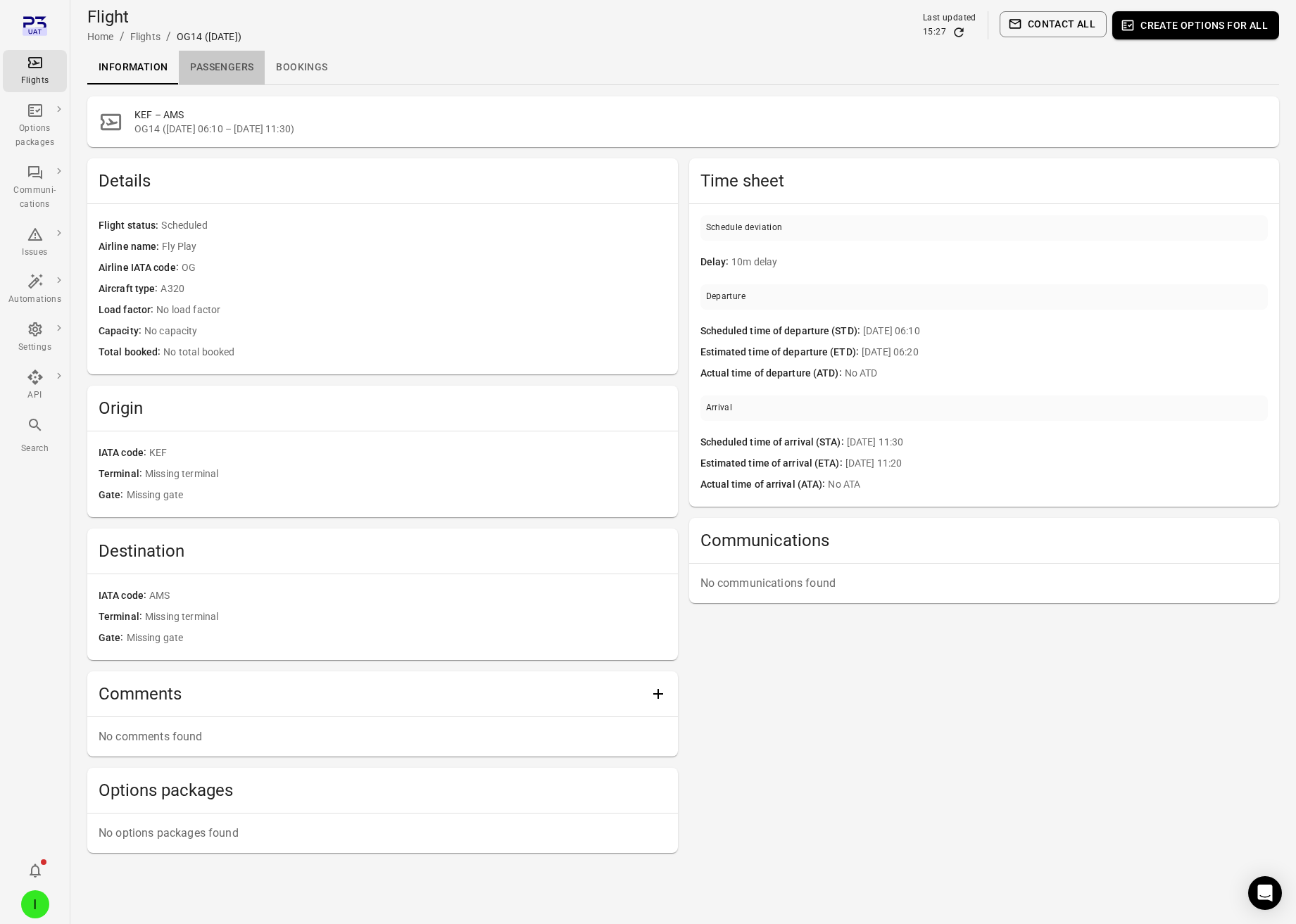
click at [233, 67] on link "Passengers" at bounding box center [222, 67] width 86 height 34
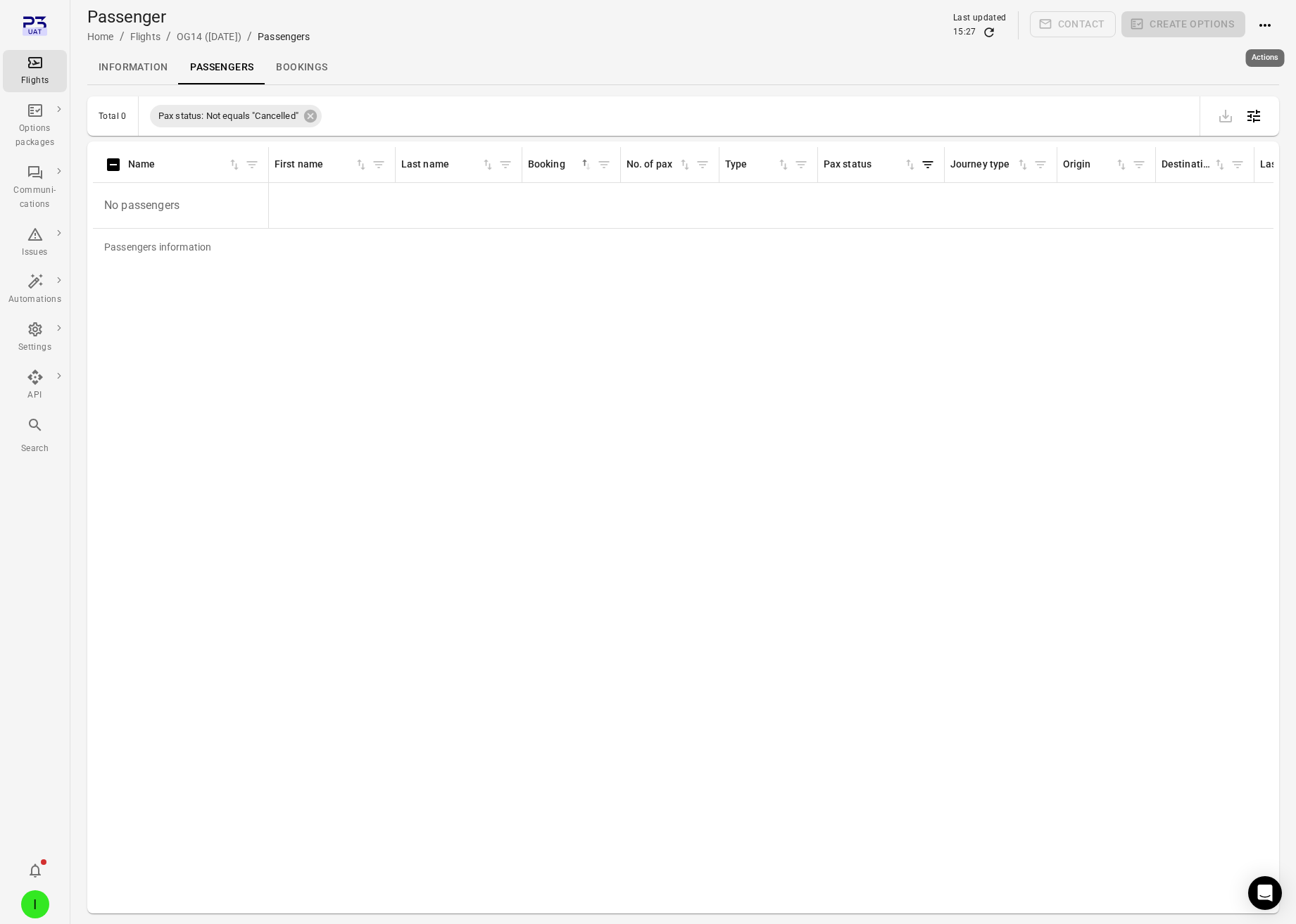
click at [1265, 26] on icon "Actions" at bounding box center [1265, 25] width 12 height 3
click at [1247, 52] on span "Add booking to flight" at bounding box center [1235, 52] width 93 height 14
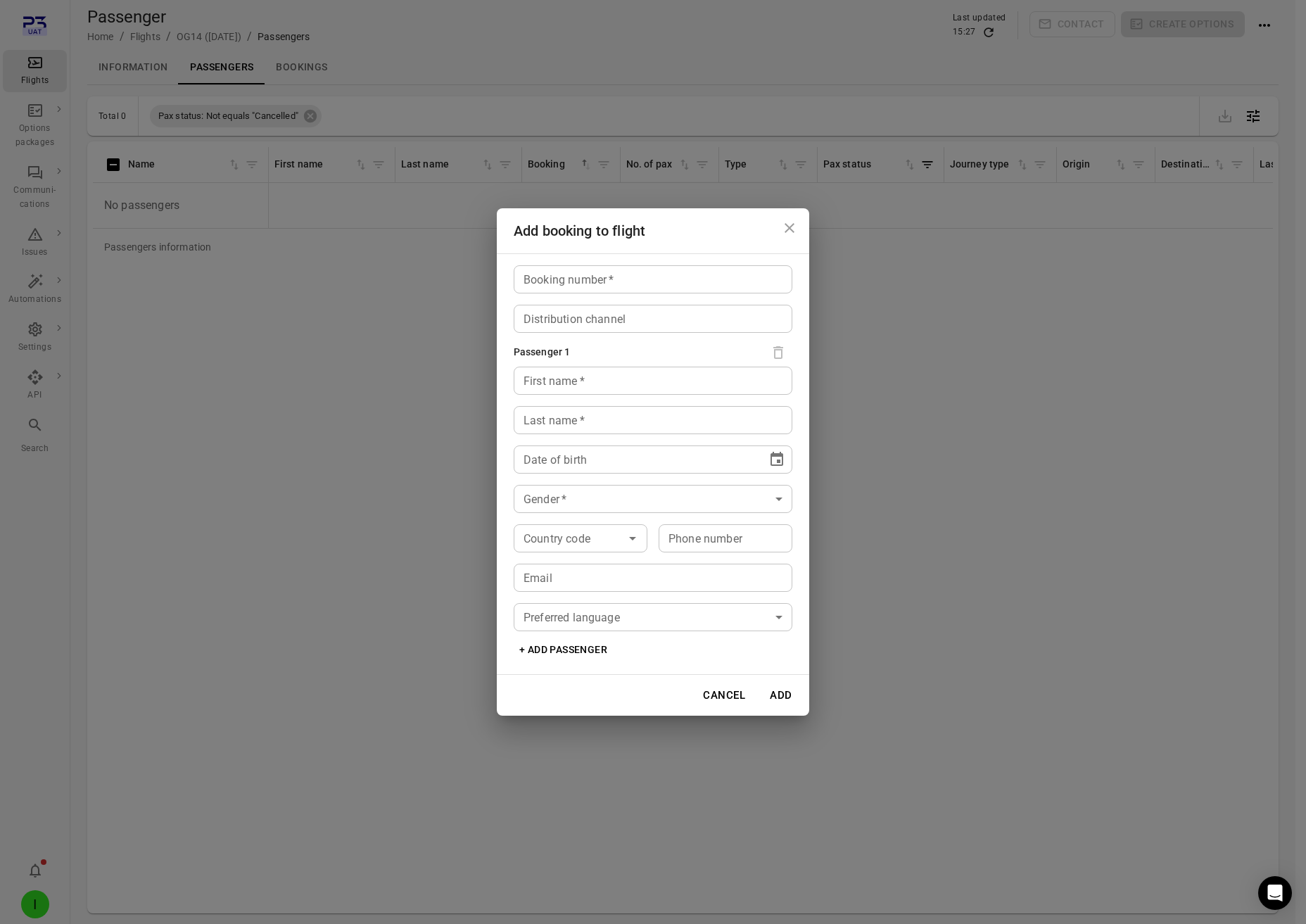
click at [625, 276] on input "Booking number   *" at bounding box center [653, 279] width 279 height 28
type input "*****"
click at [588, 376] on input "First name   *" at bounding box center [653, 381] width 279 height 28
type input "****"
click at [553, 415] on div "Last name   * Last name   *" at bounding box center [653, 420] width 279 height 28
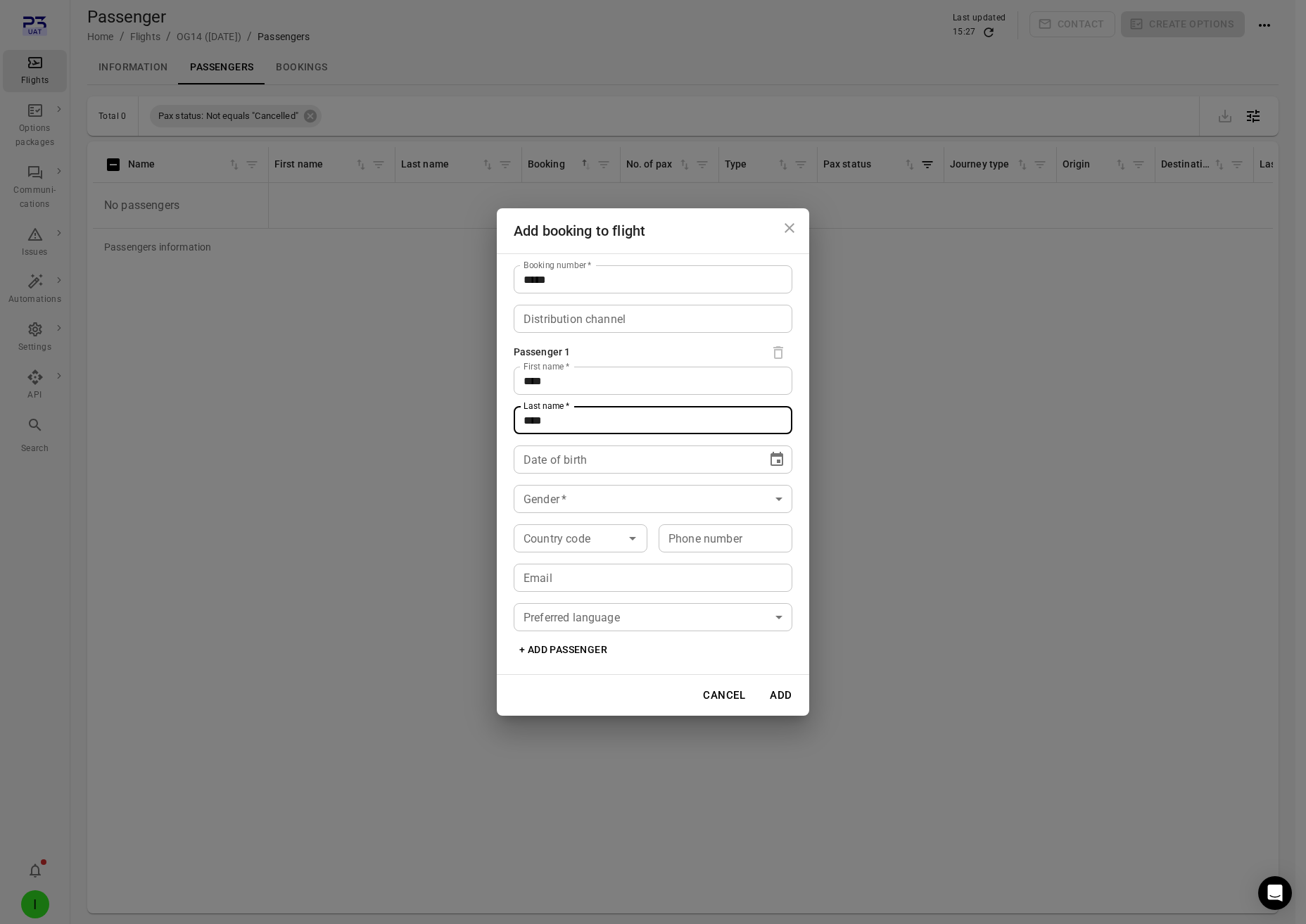
type input "****"
click at [779, 461] on icon "Choose date" at bounding box center [777, 459] width 13 height 14
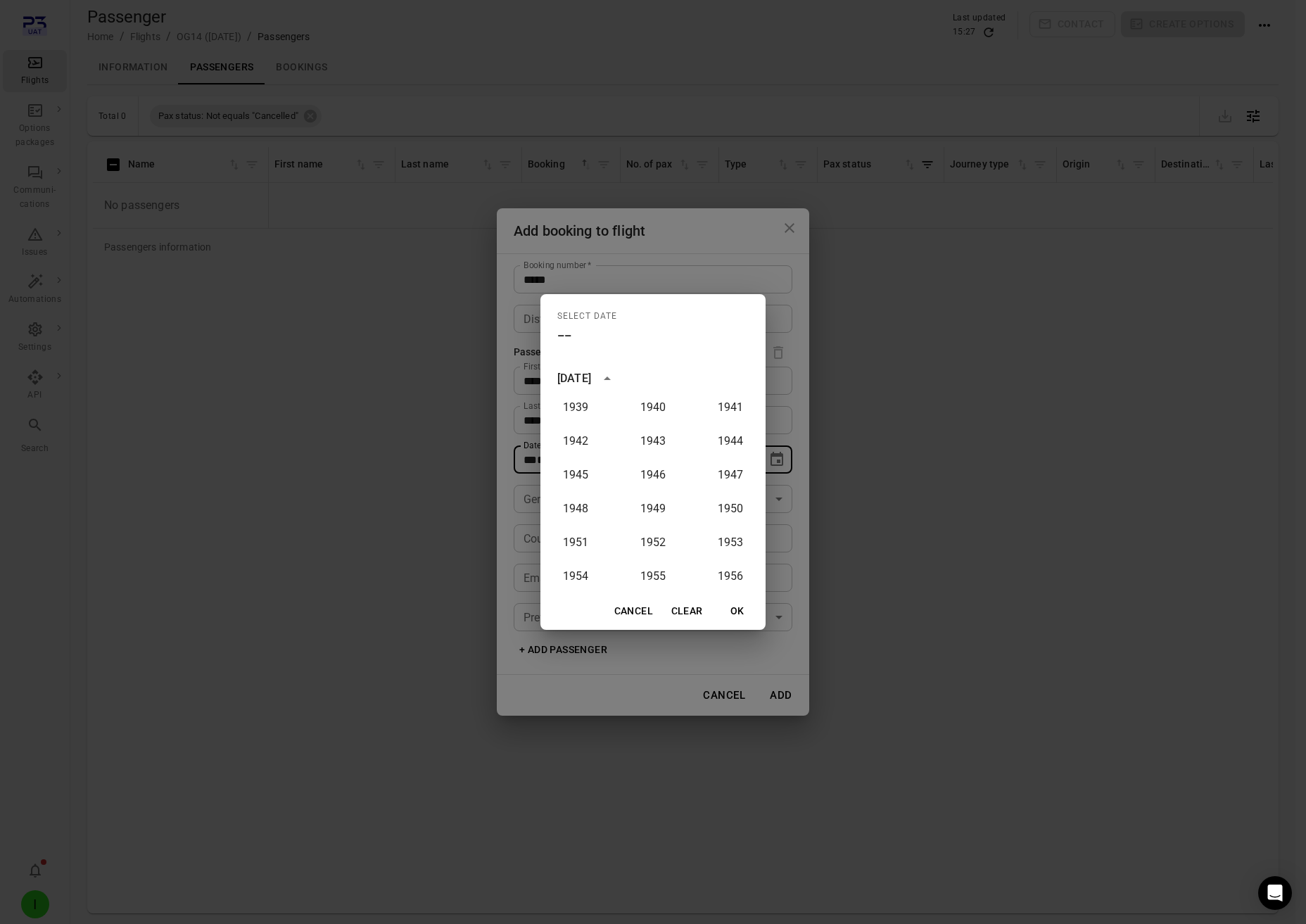
scroll to position [101, 0]
click at [642, 439] on button "1913" at bounding box center [653, 446] width 51 height 25
type input "**********"
click at [741, 623] on button "OK" at bounding box center [738, 611] width 45 height 26
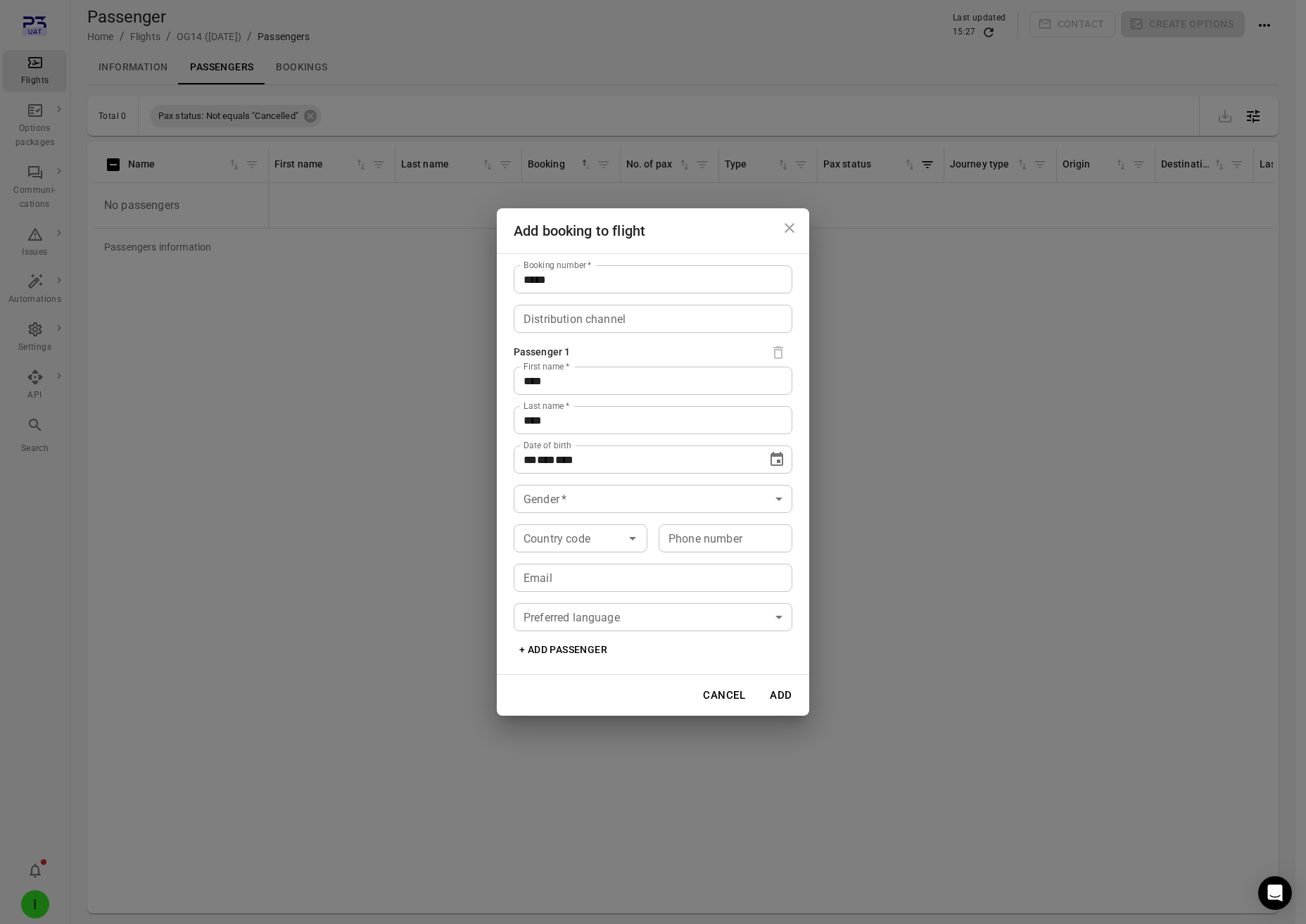
click at [564, 496] on body "**********" at bounding box center [653, 485] width 1306 height 970
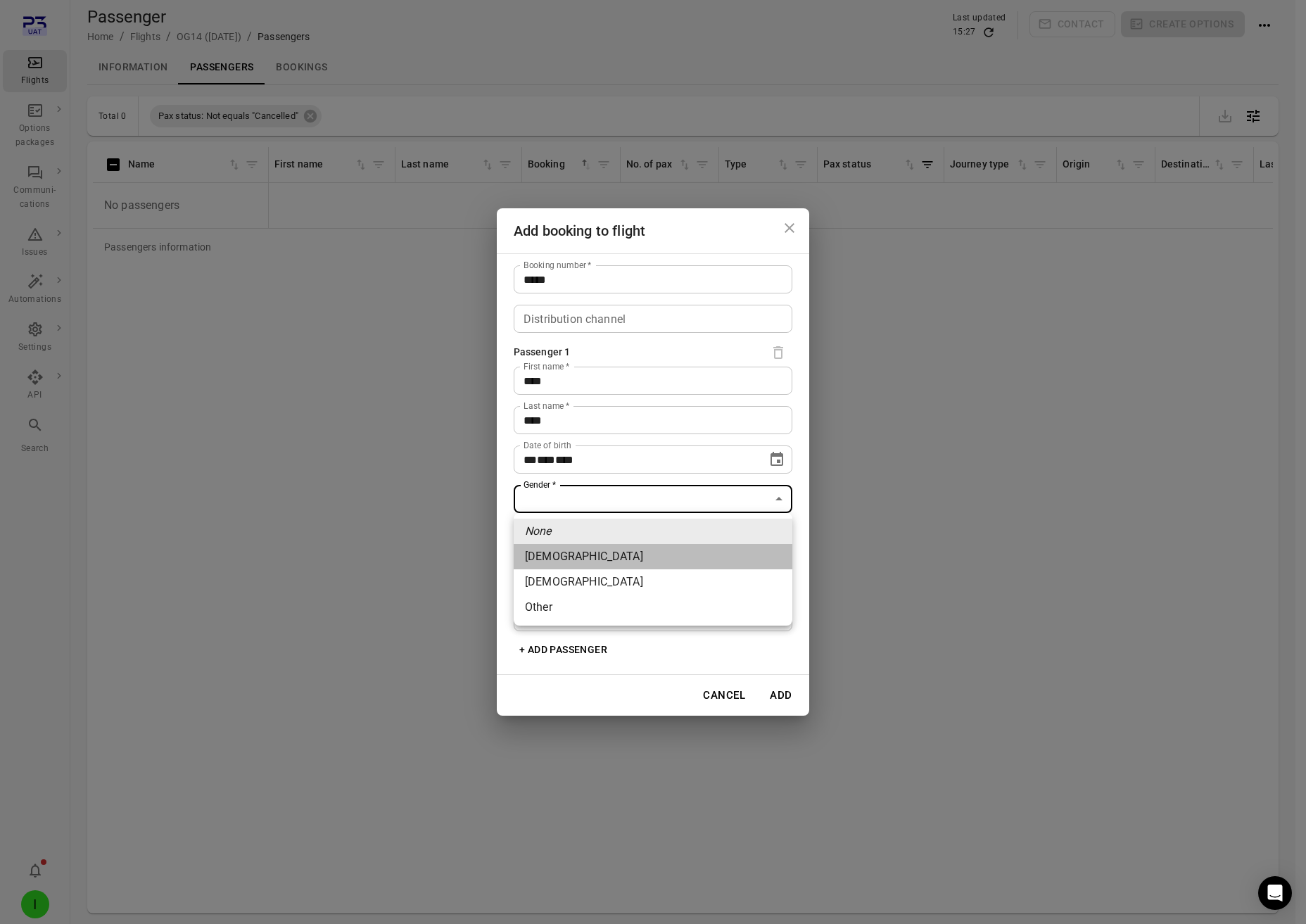
click at [584, 554] on li "Female" at bounding box center [653, 556] width 279 height 25
type input "******"
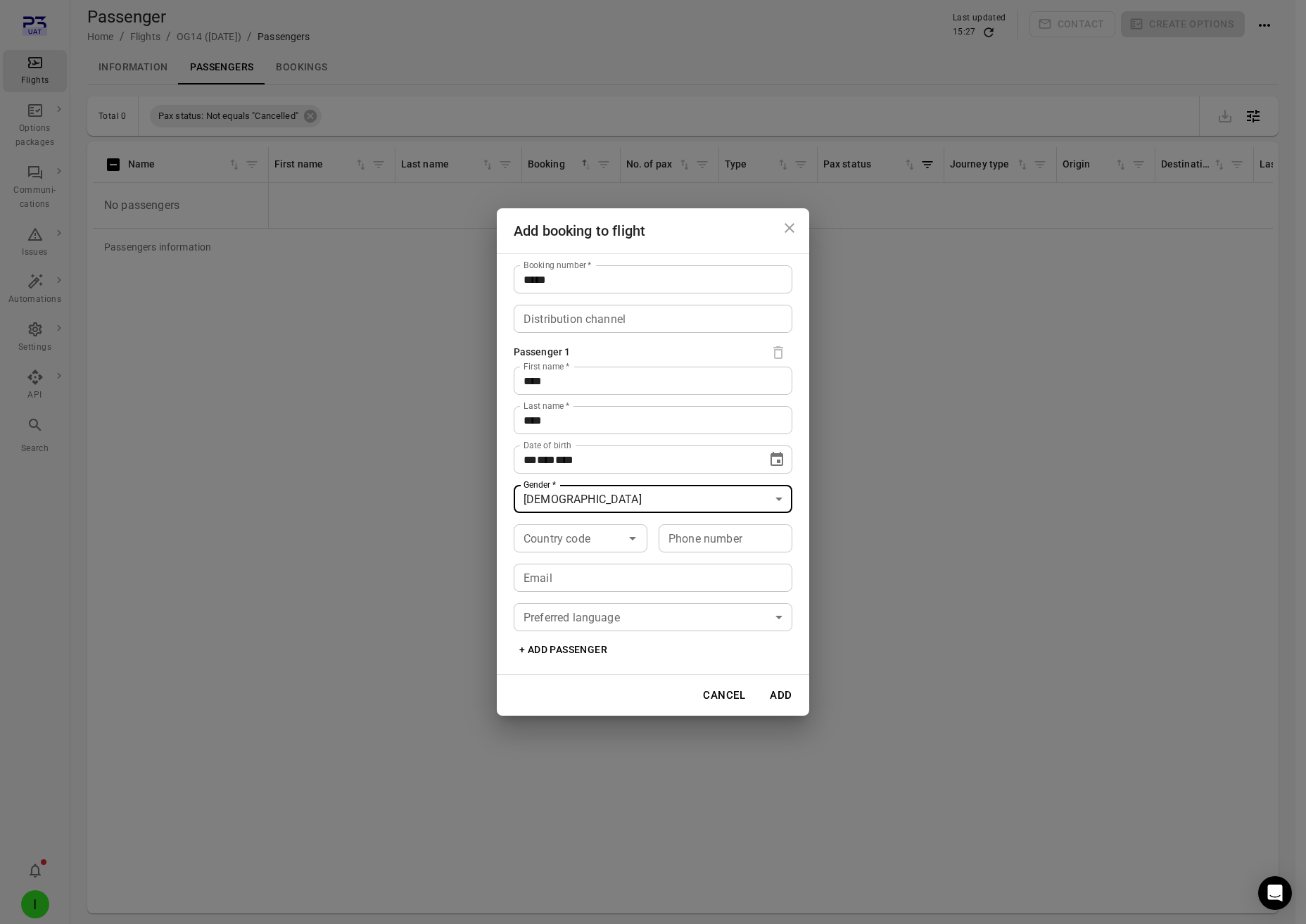
click at [781, 698] on button "Add" at bounding box center [781, 695] width 45 height 29
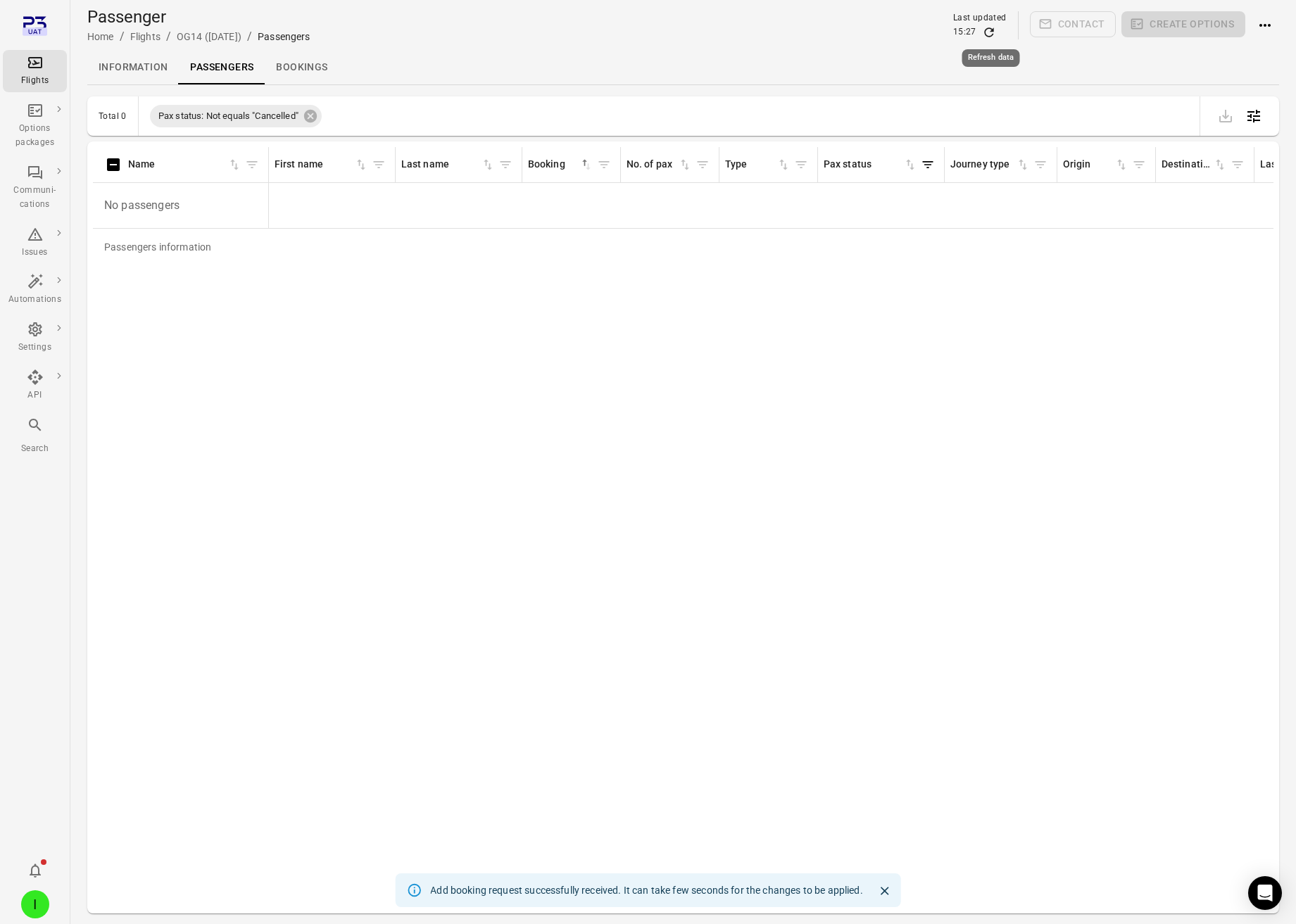
click at [988, 31] on icon "Refresh data" at bounding box center [989, 32] width 14 height 14
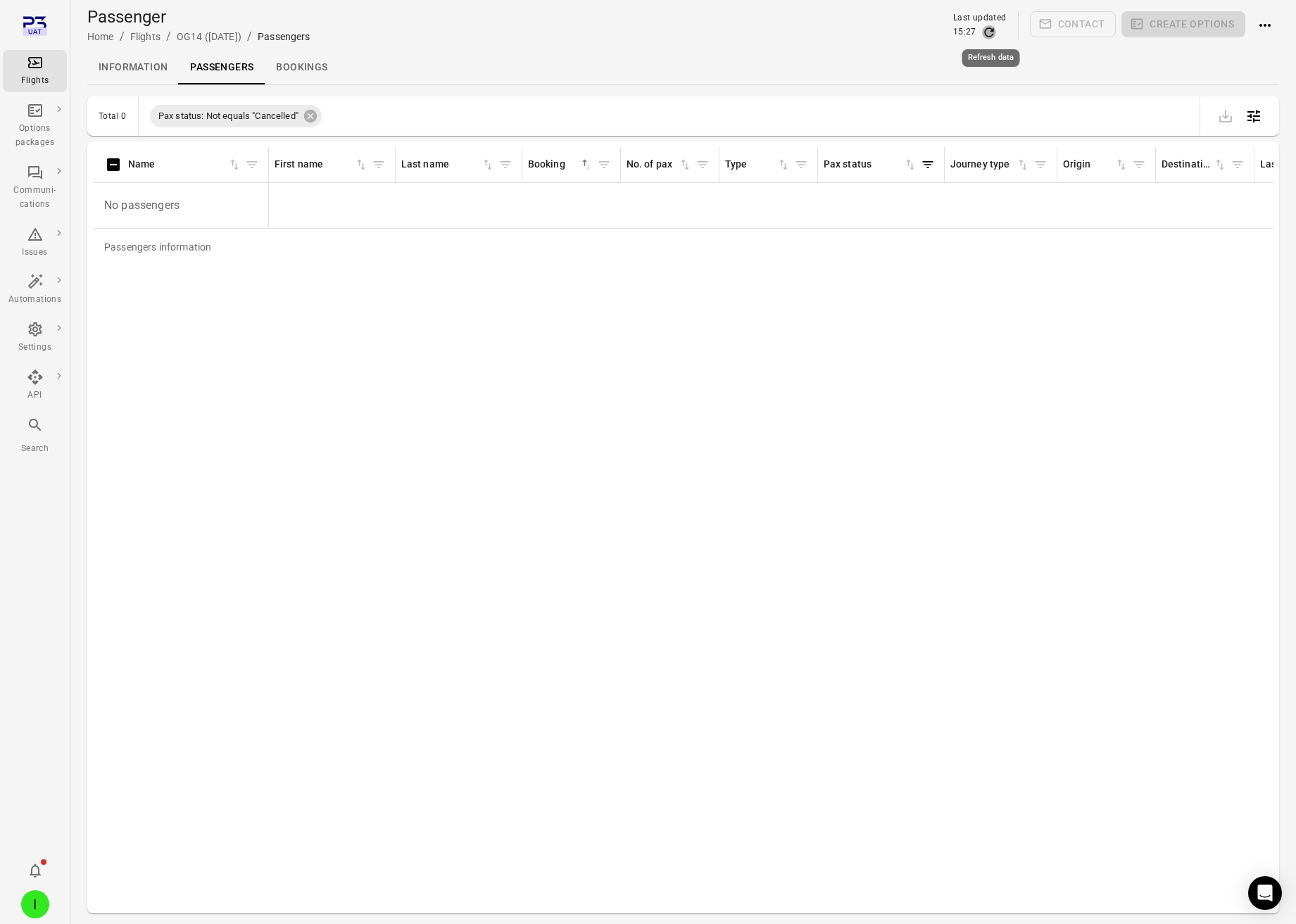
click at [988, 31] on icon "Refresh data" at bounding box center [989, 32] width 14 height 14
click at [988, 30] on icon "Refresh data" at bounding box center [989, 32] width 14 height 14
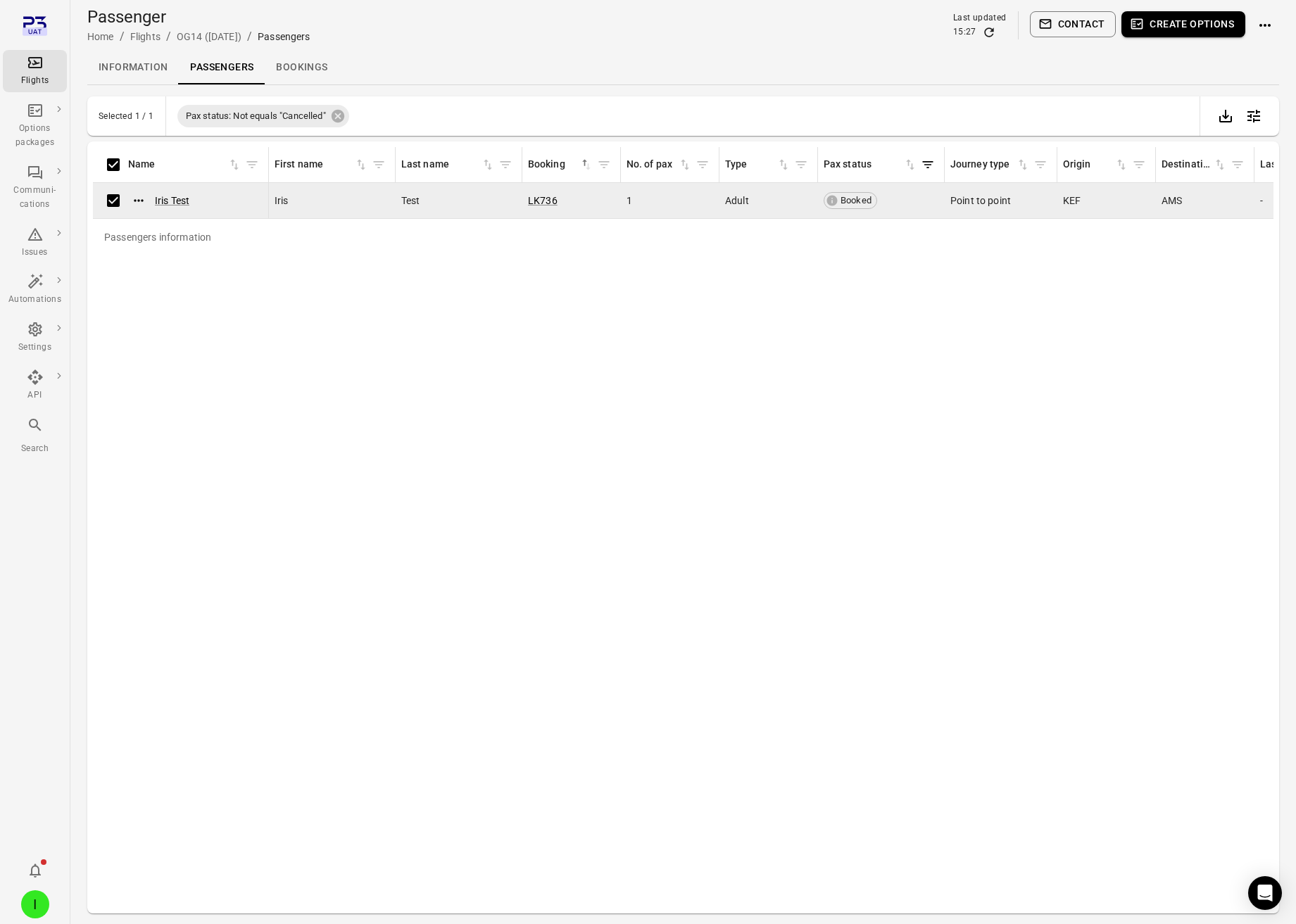
click at [1174, 22] on button "Create options" at bounding box center [1183, 24] width 124 height 26
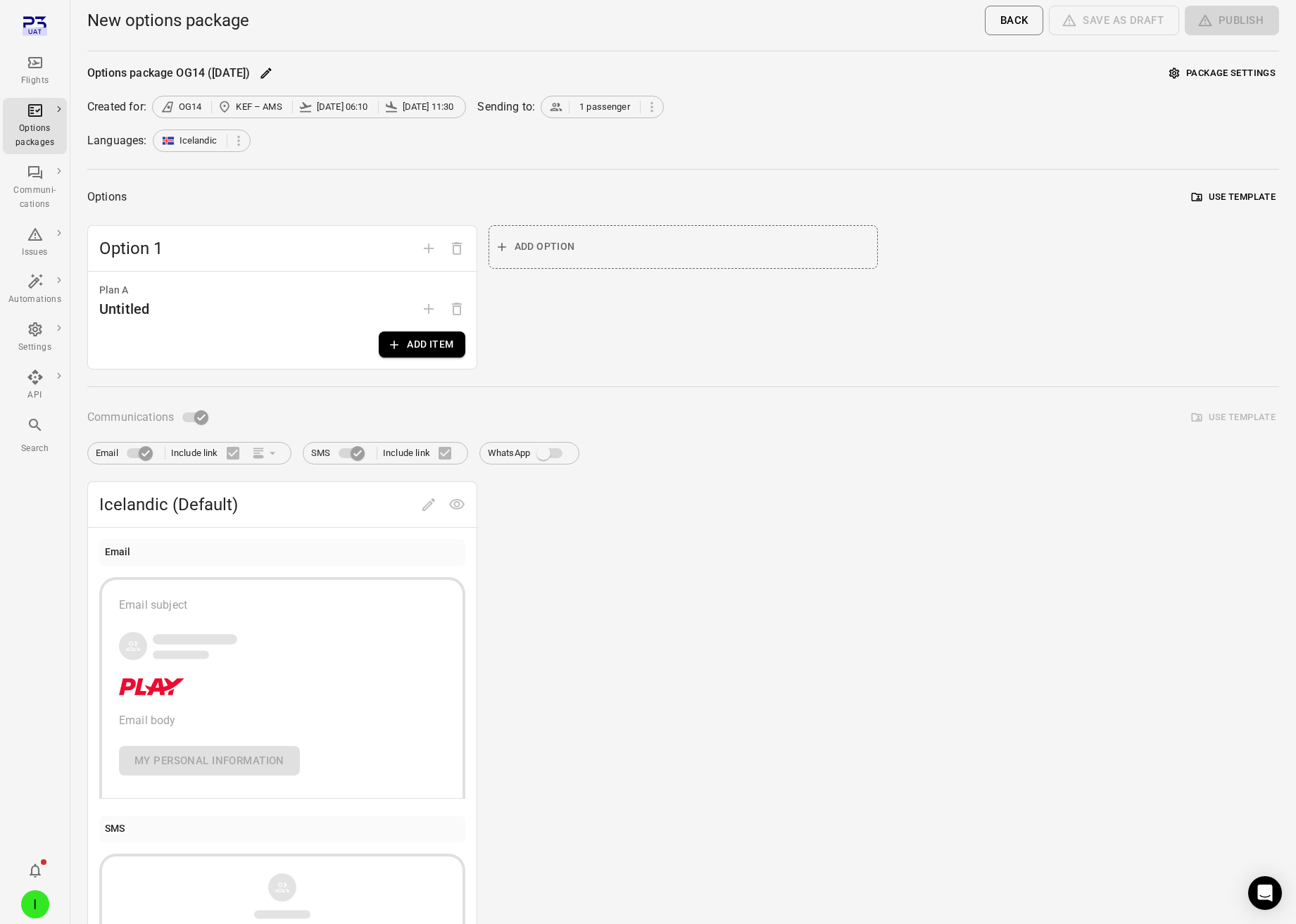
click at [393, 348] on icon "button" at bounding box center [394, 344] width 14 height 14
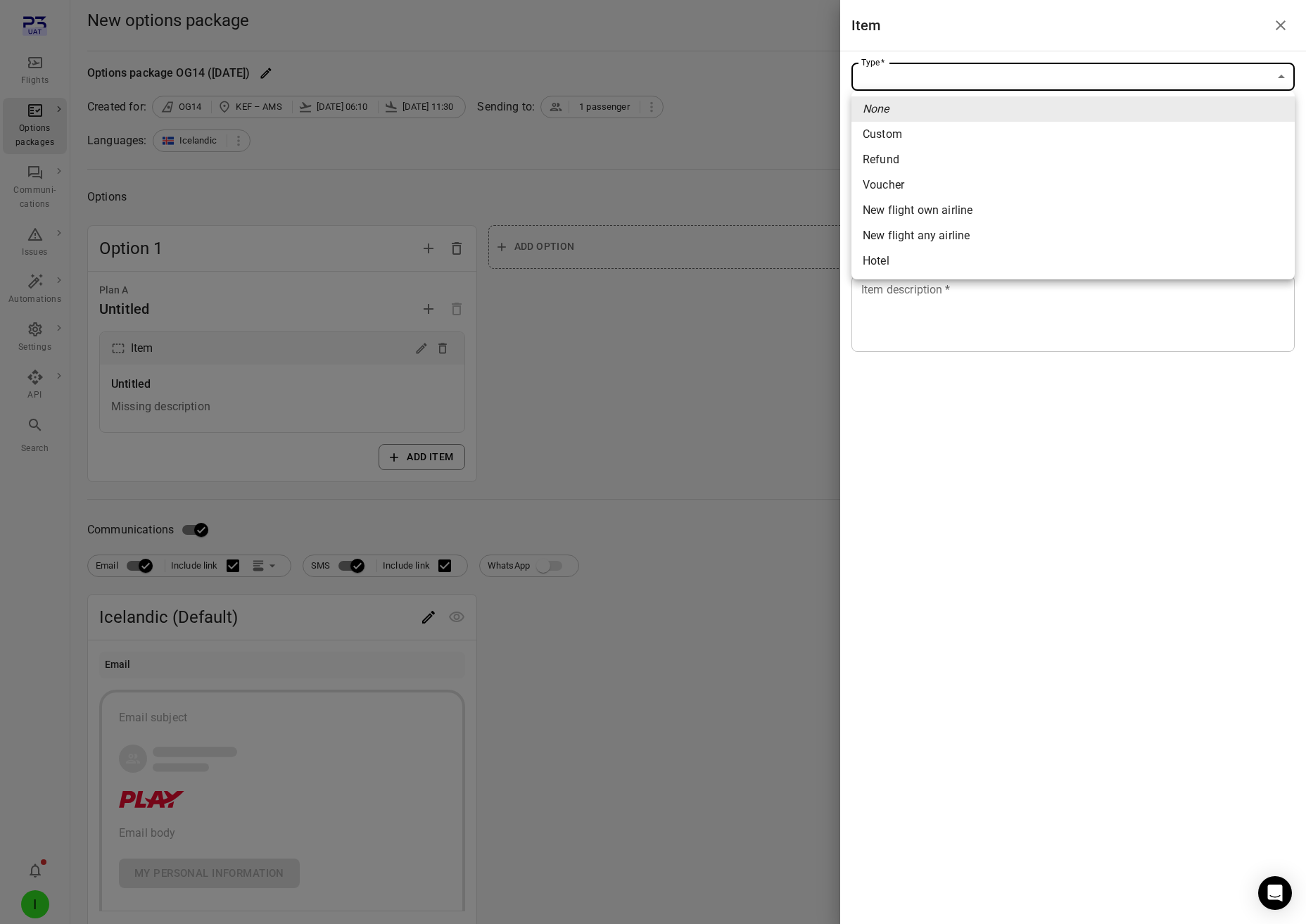
click at [990, 84] on body "Flights Options packages Communi-cations Issues Automations Settings API Search…" at bounding box center [653, 602] width 1306 height 1204
click at [966, 208] on div "New flight own airline" at bounding box center [918, 210] width 109 height 17
type input "**********"
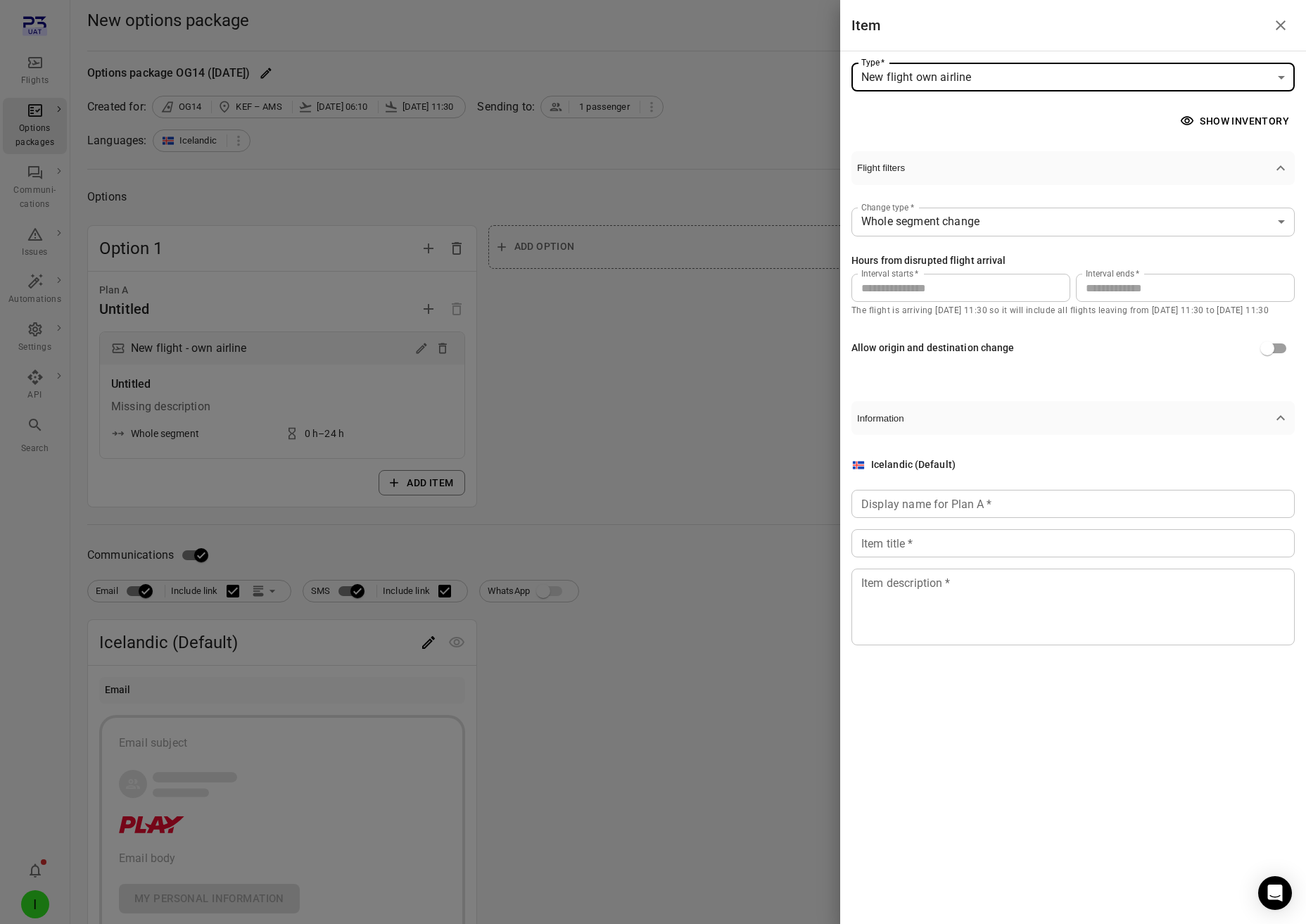
click at [1105, 286] on input "**" at bounding box center [1186, 287] width 219 height 28
click at [1092, 284] on input "**" at bounding box center [1186, 287] width 219 height 28
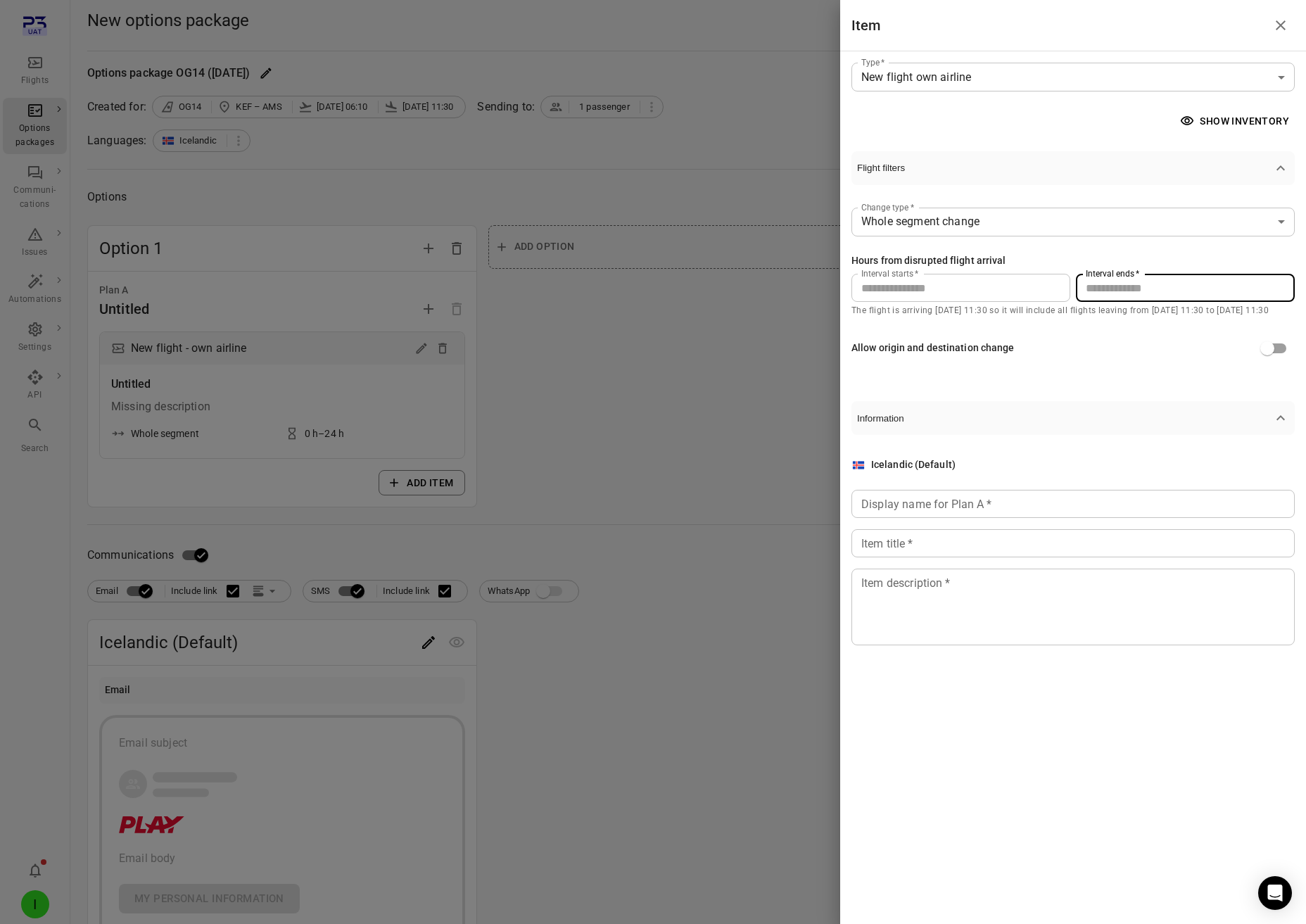
drag, startPoint x: 1091, startPoint y: 284, endPoint x: 1081, endPoint y: 284, distance: 10.0
click at [1081, 284] on input "**" at bounding box center [1186, 287] width 219 height 28
drag, startPoint x: 1108, startPoint y: 292, endPoint x: 1099, endPoint y: 291, distance: 9.1
click at [1107, 292] on input "**" at bounding box center [1186, 287] width 219 height 28
click at [1086, 288] on input "**" at bounding box center [1186, 287] width 219 height 28
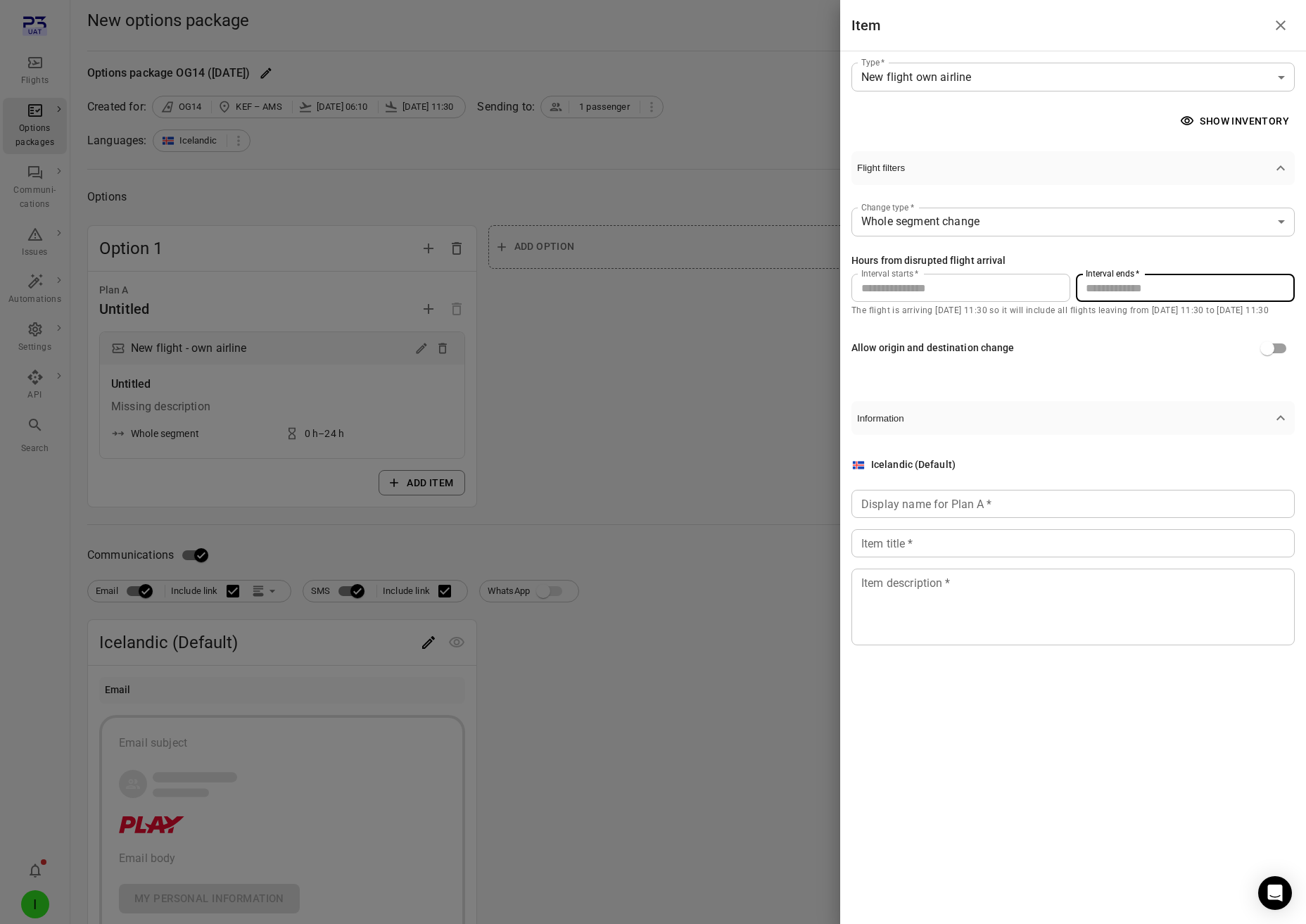
drag, startPoint x: 1107, startPoint y: 286, endPoint x: 1082, endPoint y: 281, distance: 25.5
click at [1082, 281] on input "**" at bounding box center [1186, 287] width 219 height 28
type input "**"
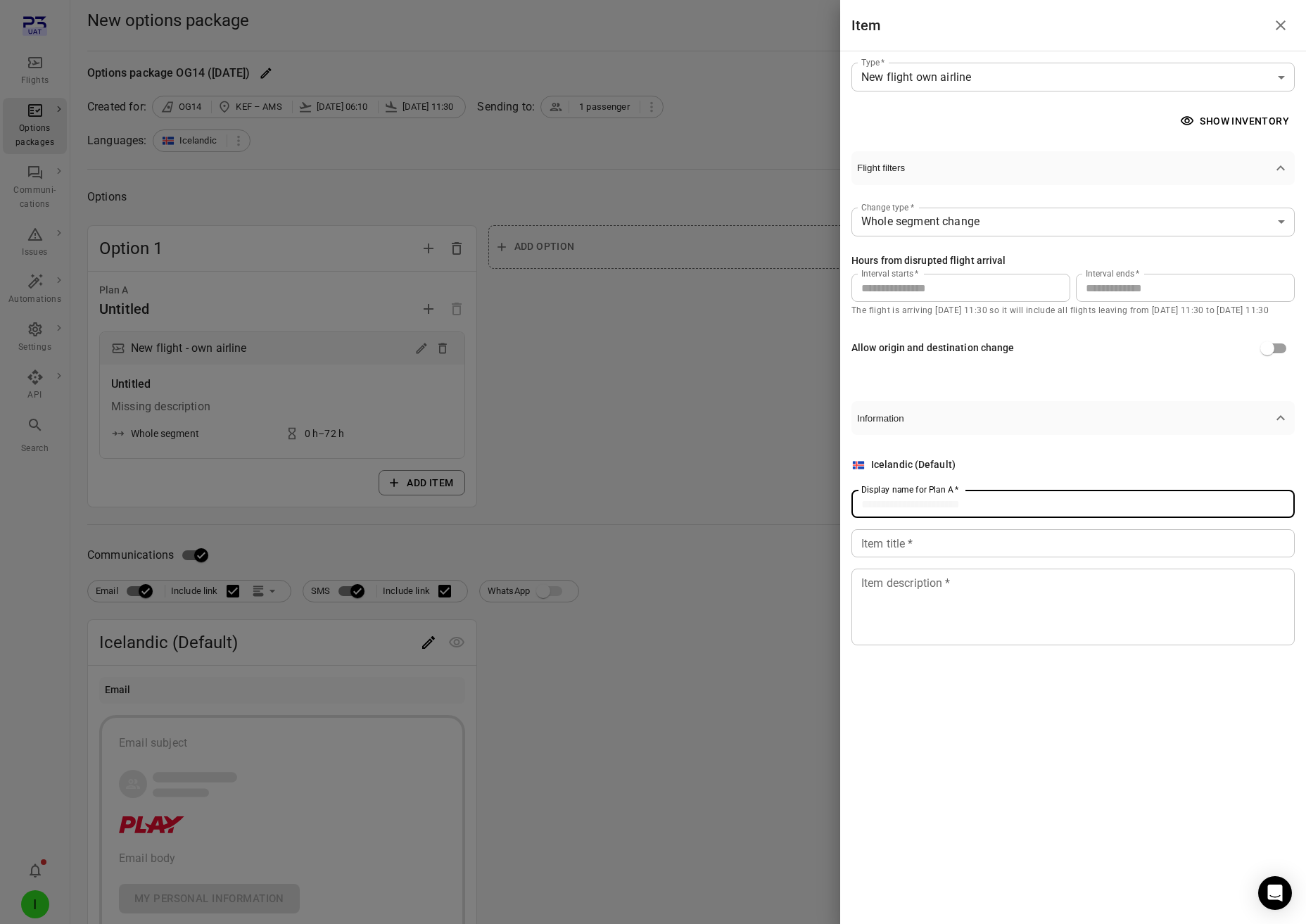
click at [919, 511] on input "Display name for Plan A   *" at bounding box center [1074, 503] width 443 height 28
type input "******"
click at [909, 537] on input "Item title   *" at bounding box center [1074, 542] width 443 height 28
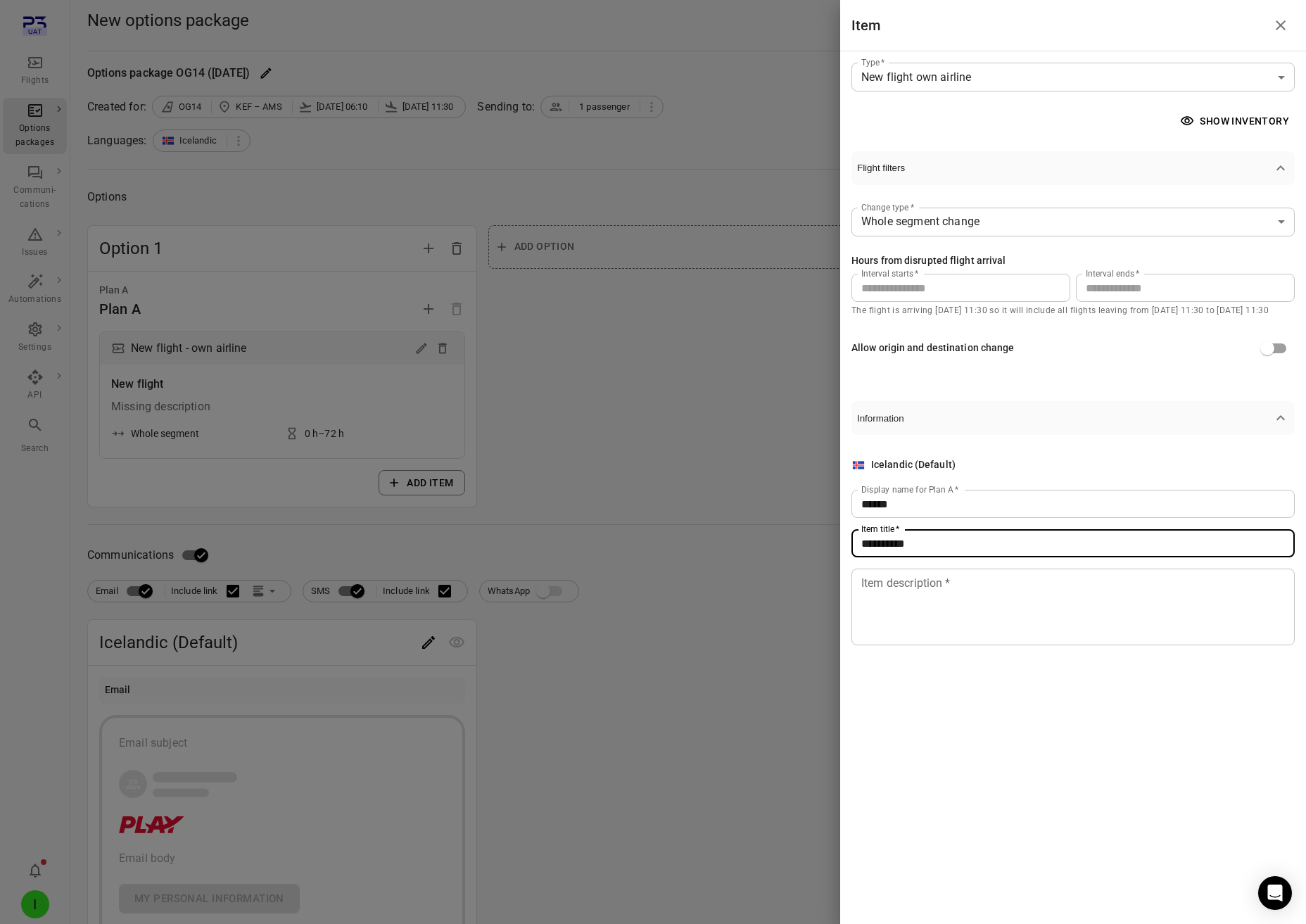
type input "**********"
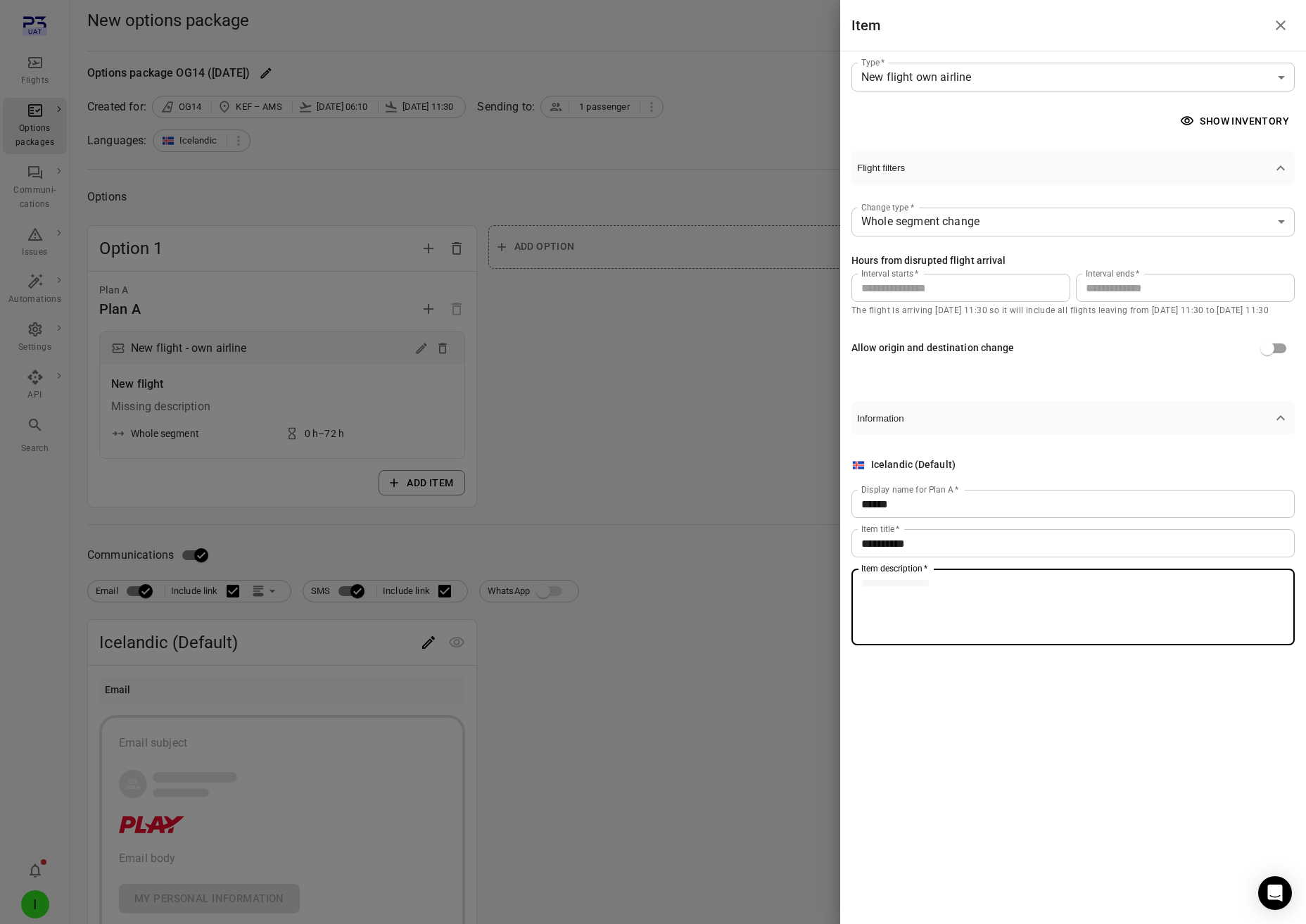
click at [905, 604] on textarea "Item description   *" at bounding box center [1074, 607] width 424 height 64
type textarea "**********"
click at [675, 536] on div at bounding box center [653, 462] width 1306 height 924
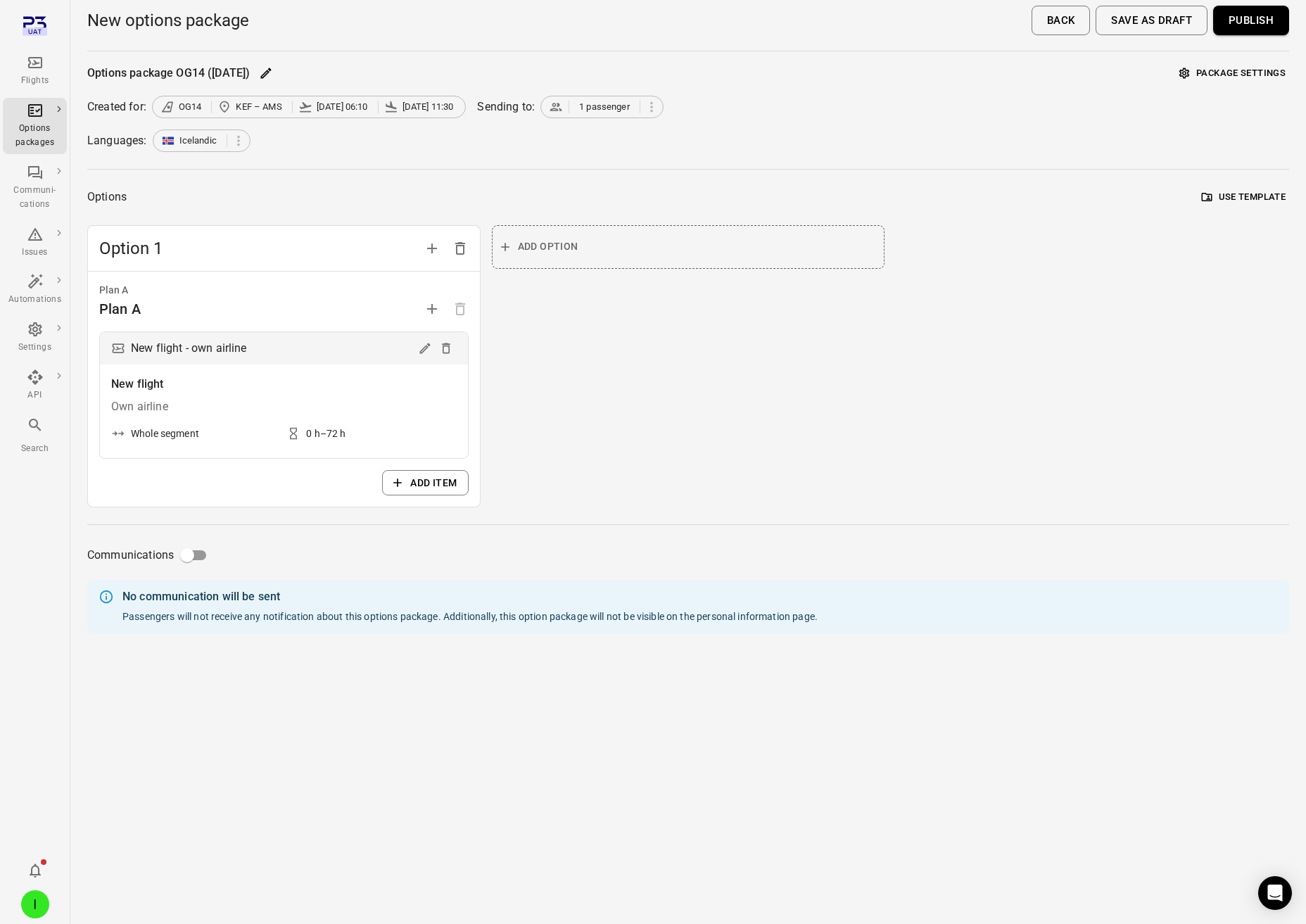
click at [1246, 31] on button "Publish" at bounding box center [1251, 20] width 76 height 29
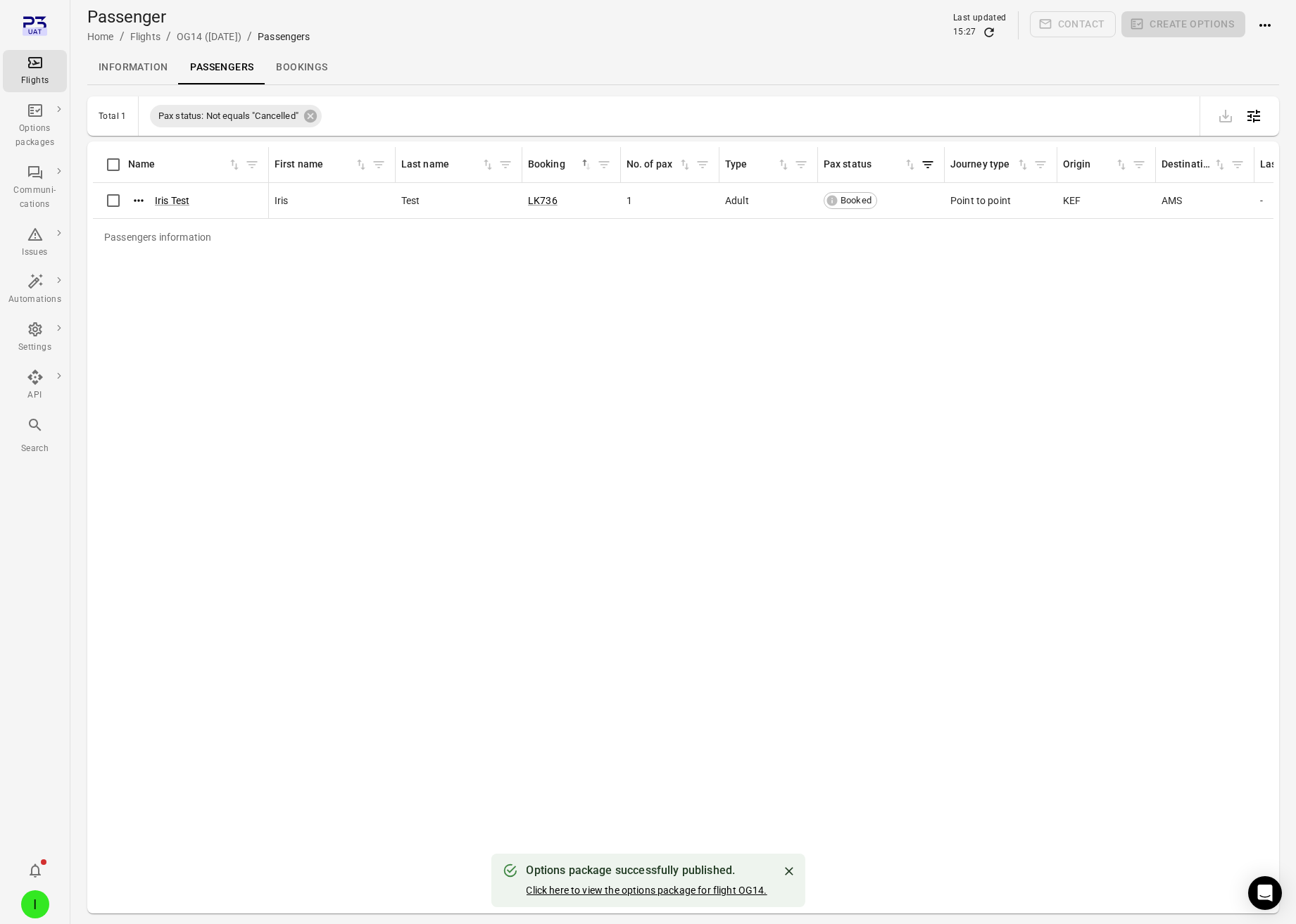
click at [624, 890] on link "Click here to view the options package for flight OG14." at bounding box center [646, 890] width 241 height 12
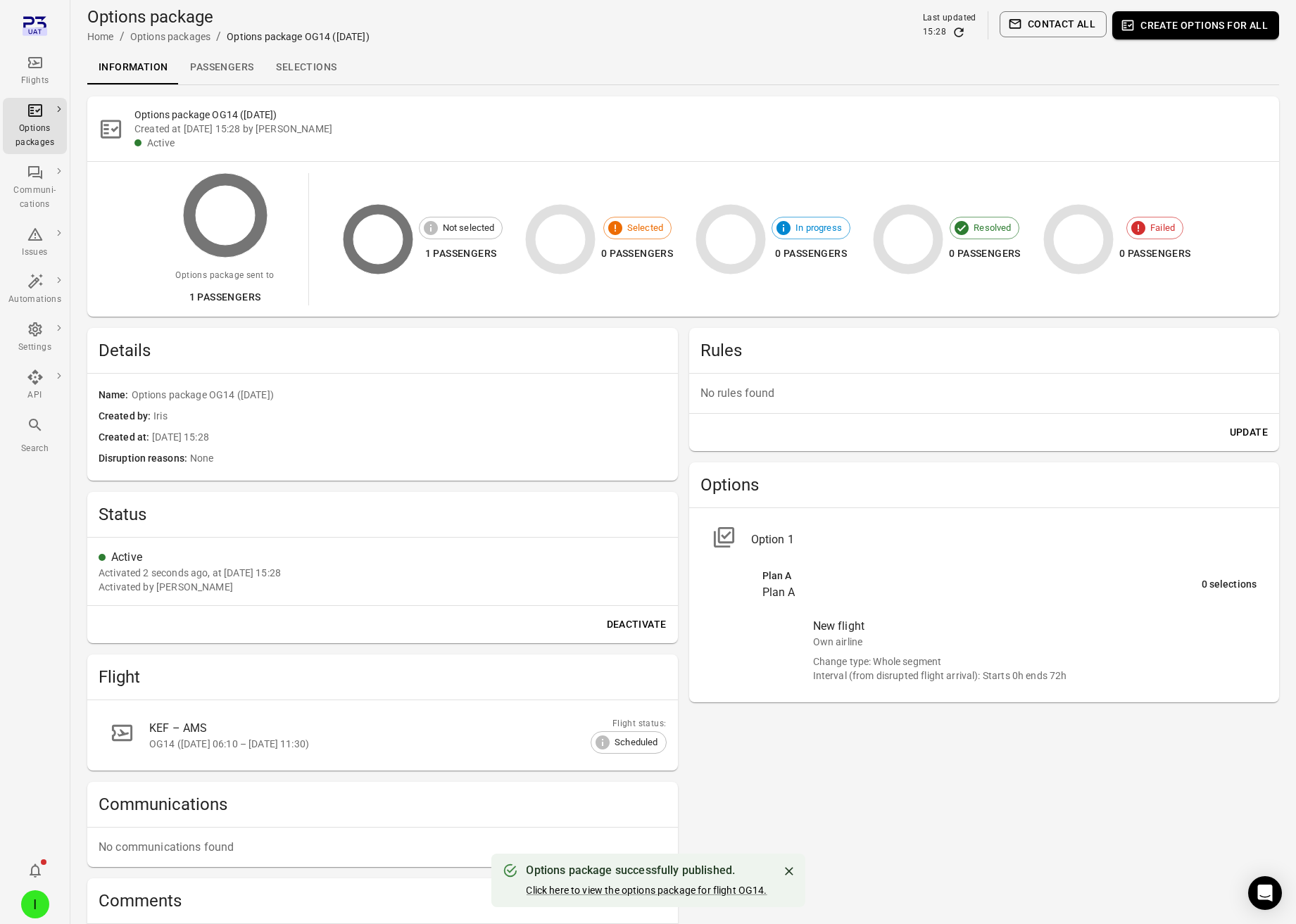
click at [330, 62] on link "Selections" at bounding box center [305, 67] width 83 height 34
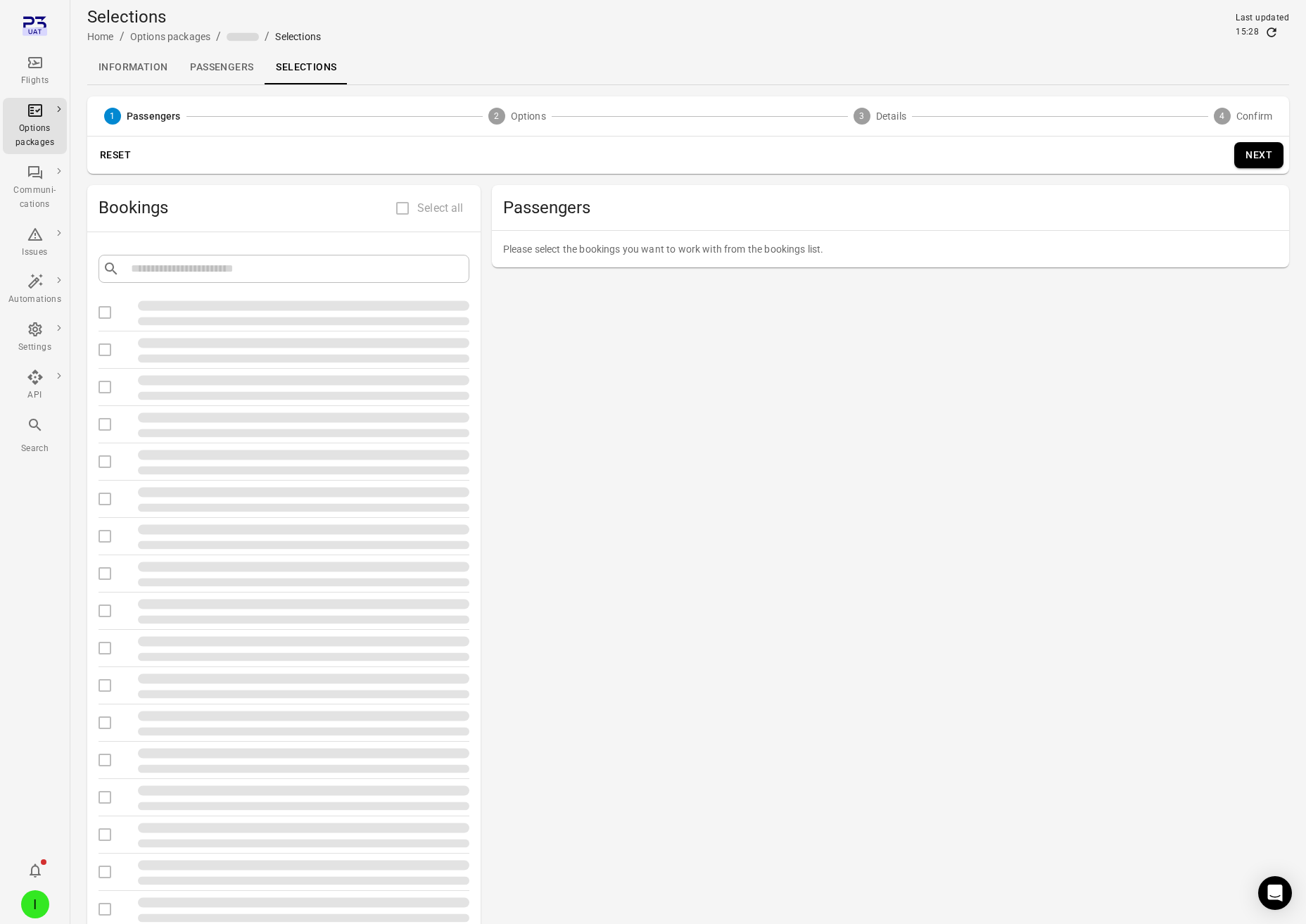
click at [298, 62] on link "Selections" at bounding box center [306, 67] width 83 height 34
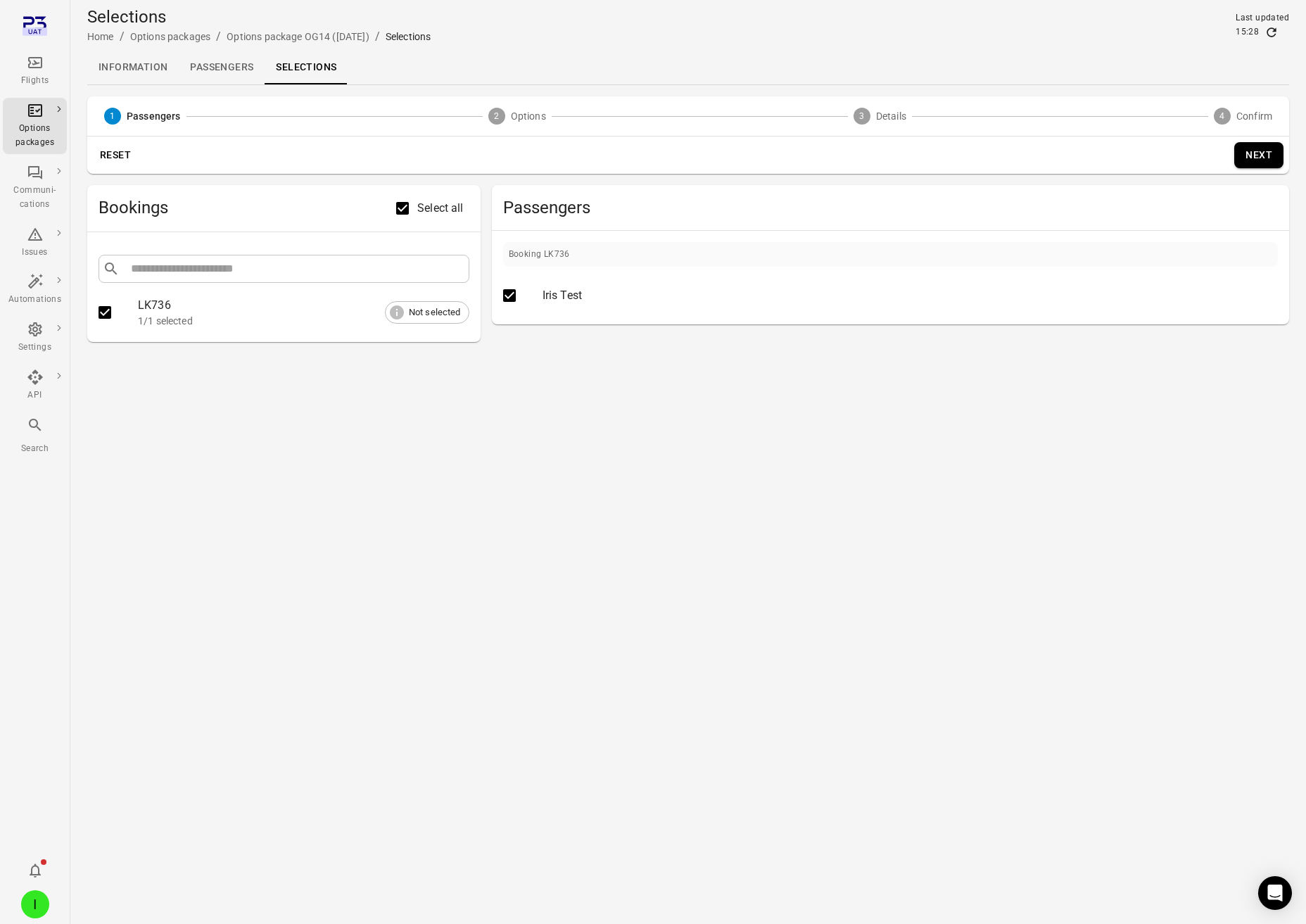
click at [1251, 160] on button "Next" at bounding box center [1259, 155] width 49 height 26
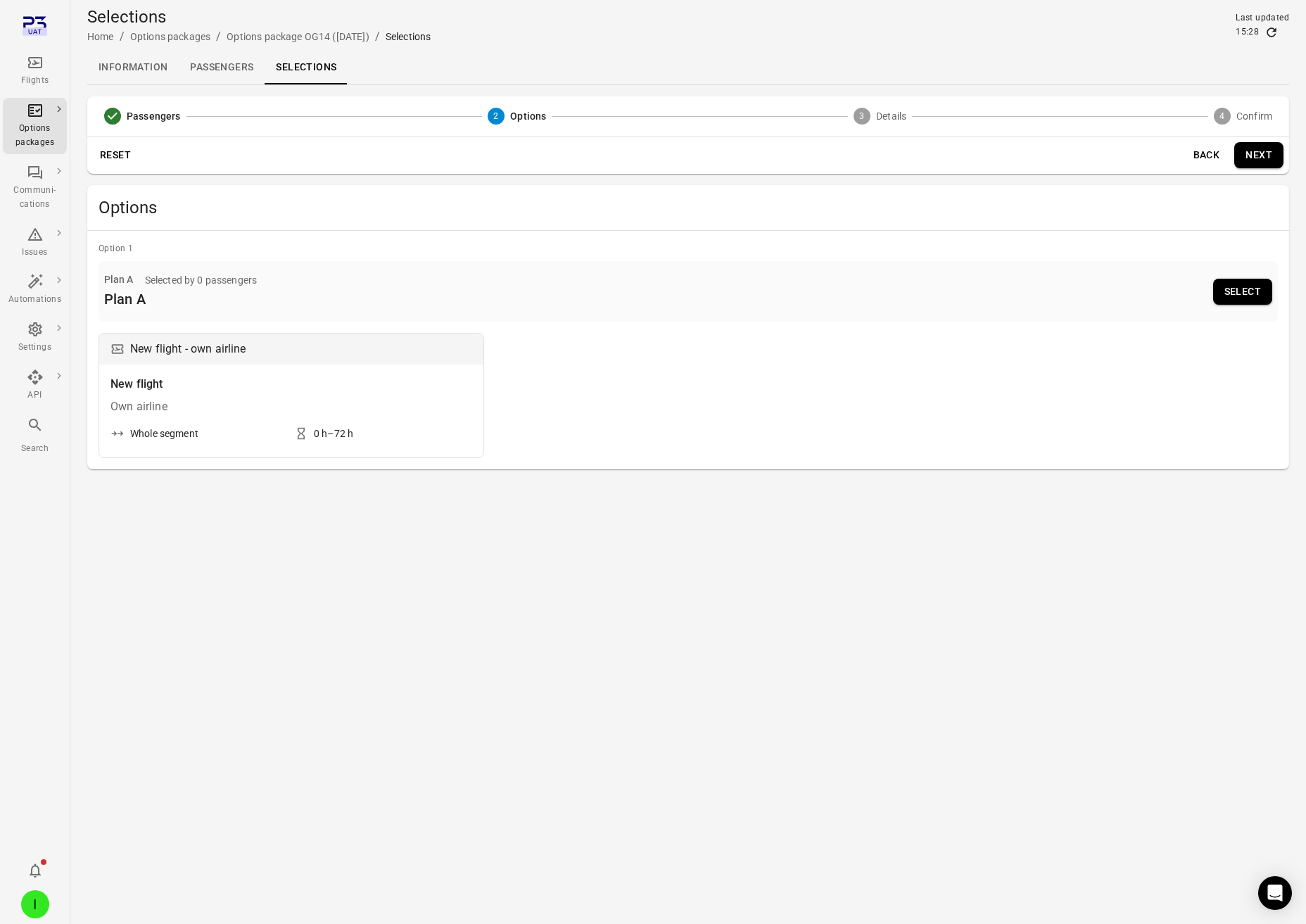
click at [1228, 293] on button "Select" at bounding box center [1243, 292] width 60 height 26
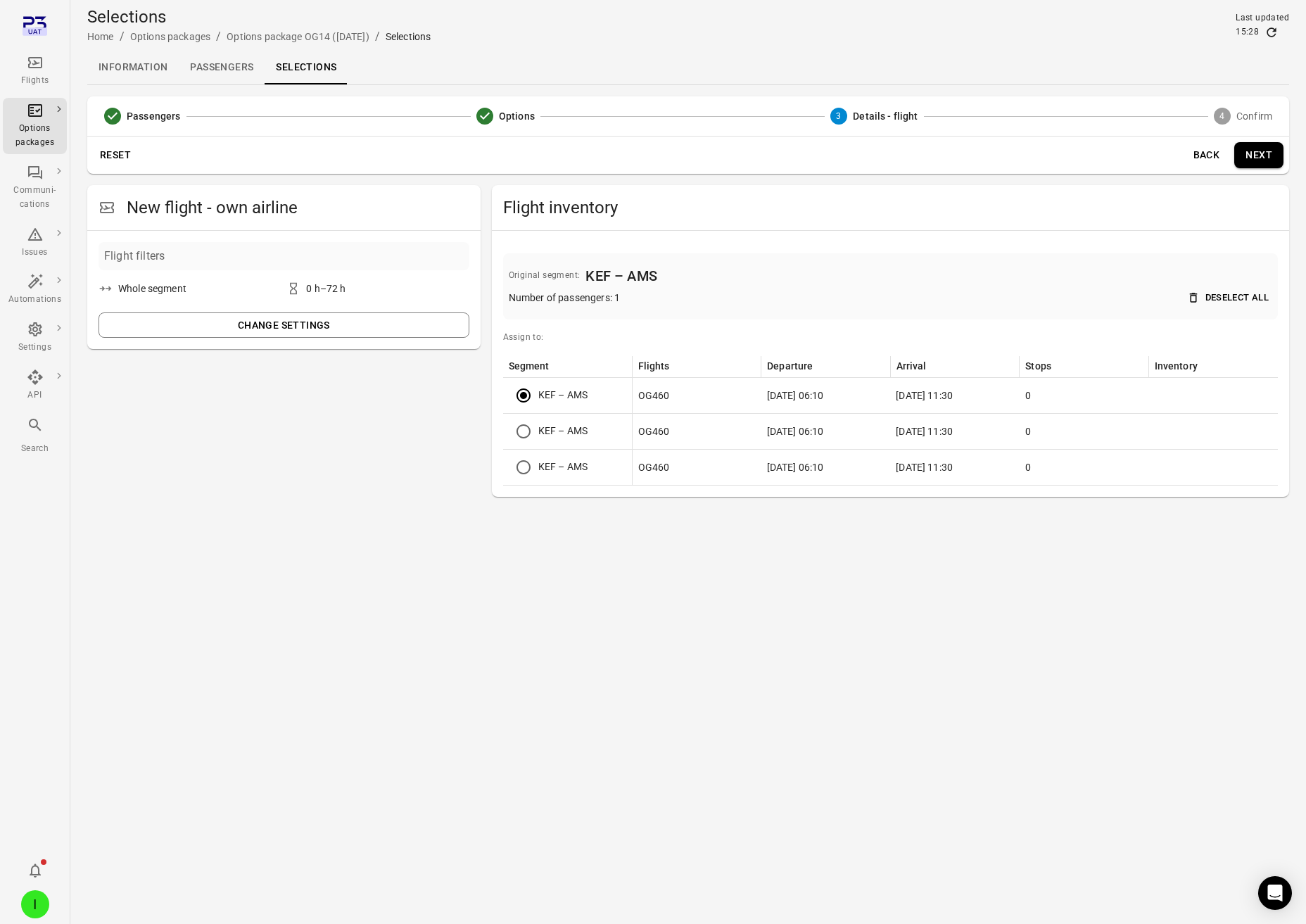
click at [1248, 154] on button "Next" at bounding box center [1259, 155] width 49 height 26
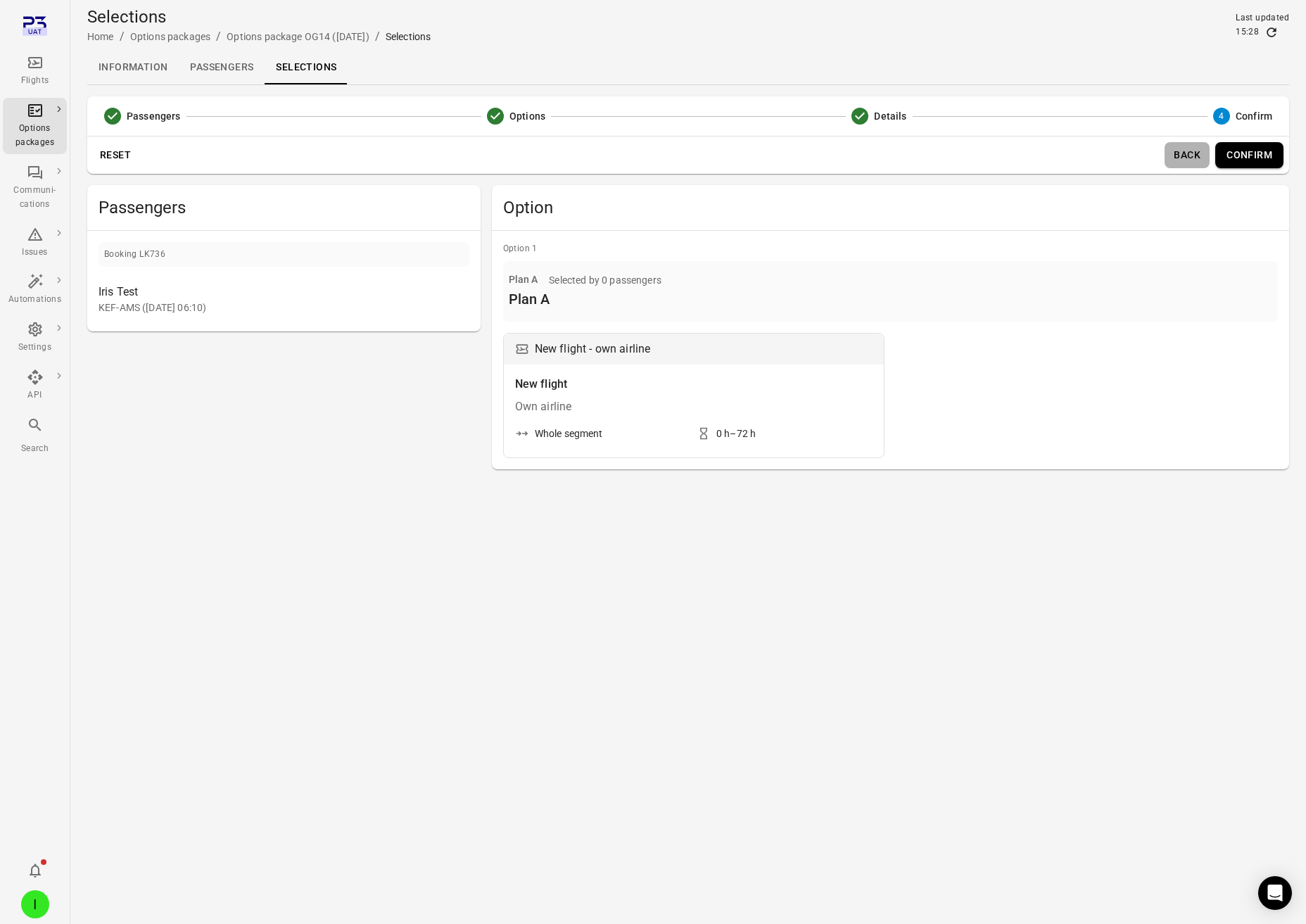
click at [1204, 157] on button "Back" at bounding box center [1187, 155] width 45 height 26
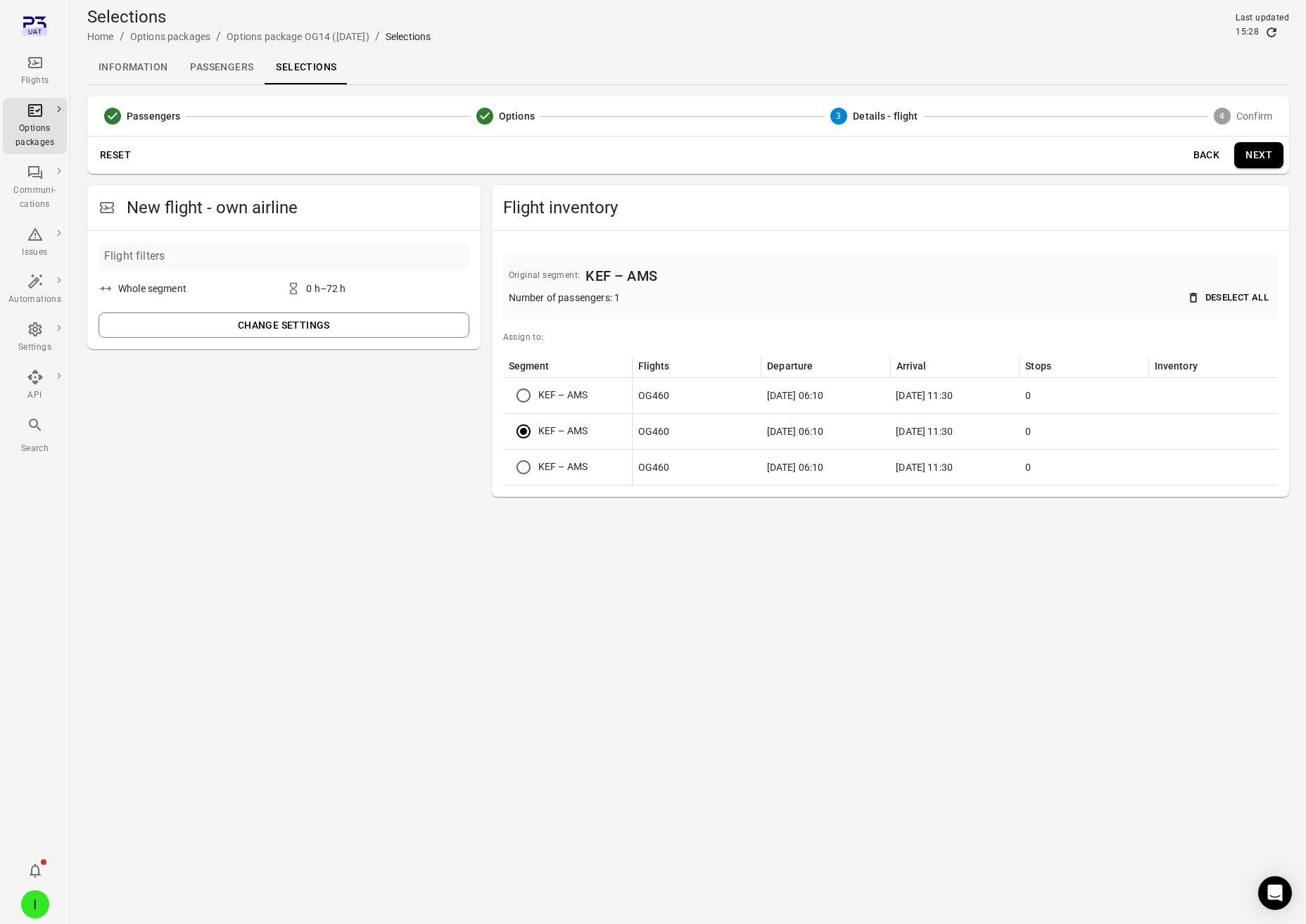
click at [316, 324] on button "Change settings" at bounding box center [284, 325] width 371 height 26
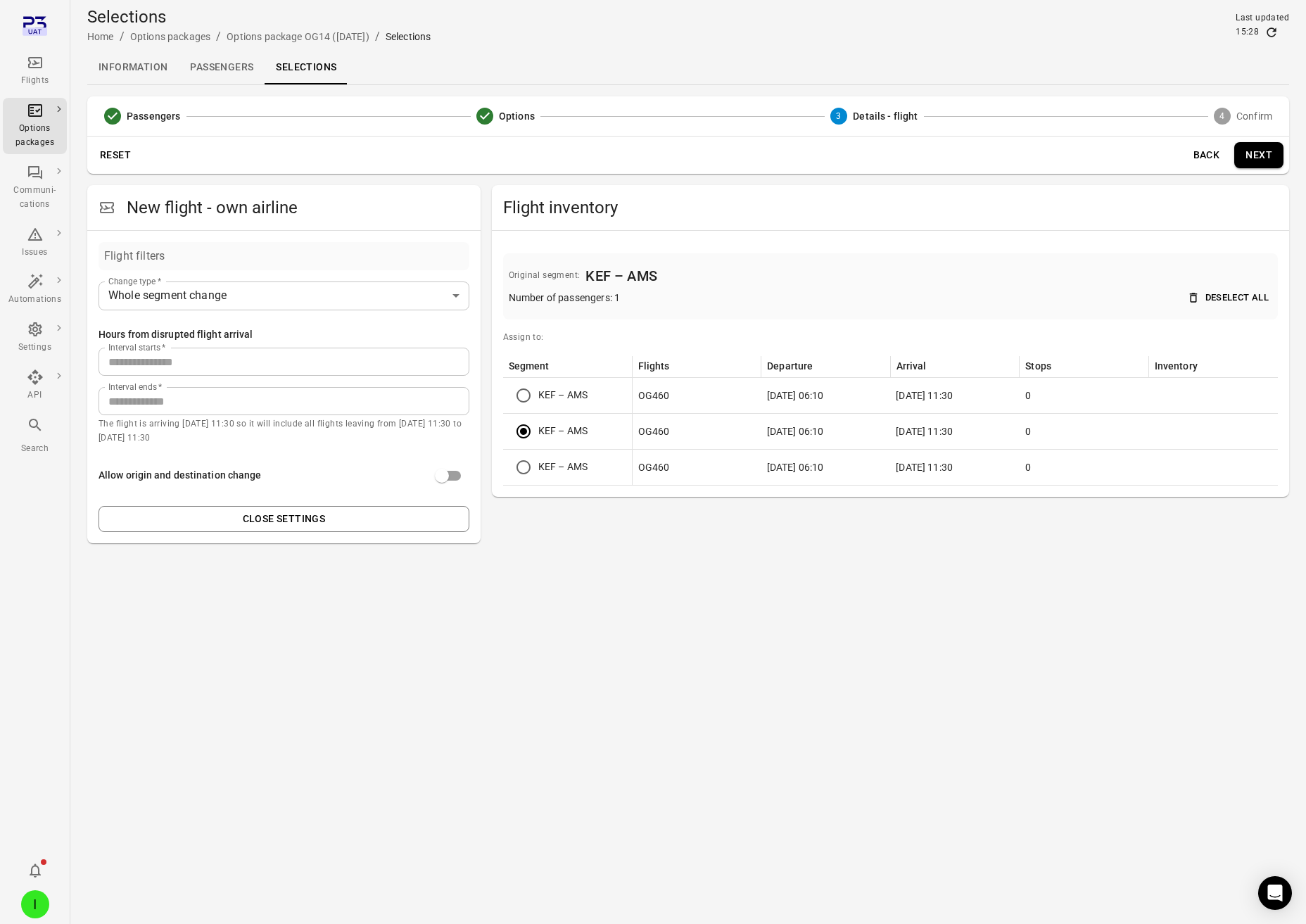
drag, startPoint x: 202, startPoint y: 402, endPoint x: 84, endPoint y: 391, distance: 118.5
click at [155, 397] on input "**" at bounding box center [284, 401] width 371 height 28
click at [84, 391] on main "**********" at bounding box center [688, 462] width 1236 height 924
type input "***"
drag, startPoint x: 369, startPoint y: 718, endPoint x: 385, endPoint y: 707, distance: 19.4
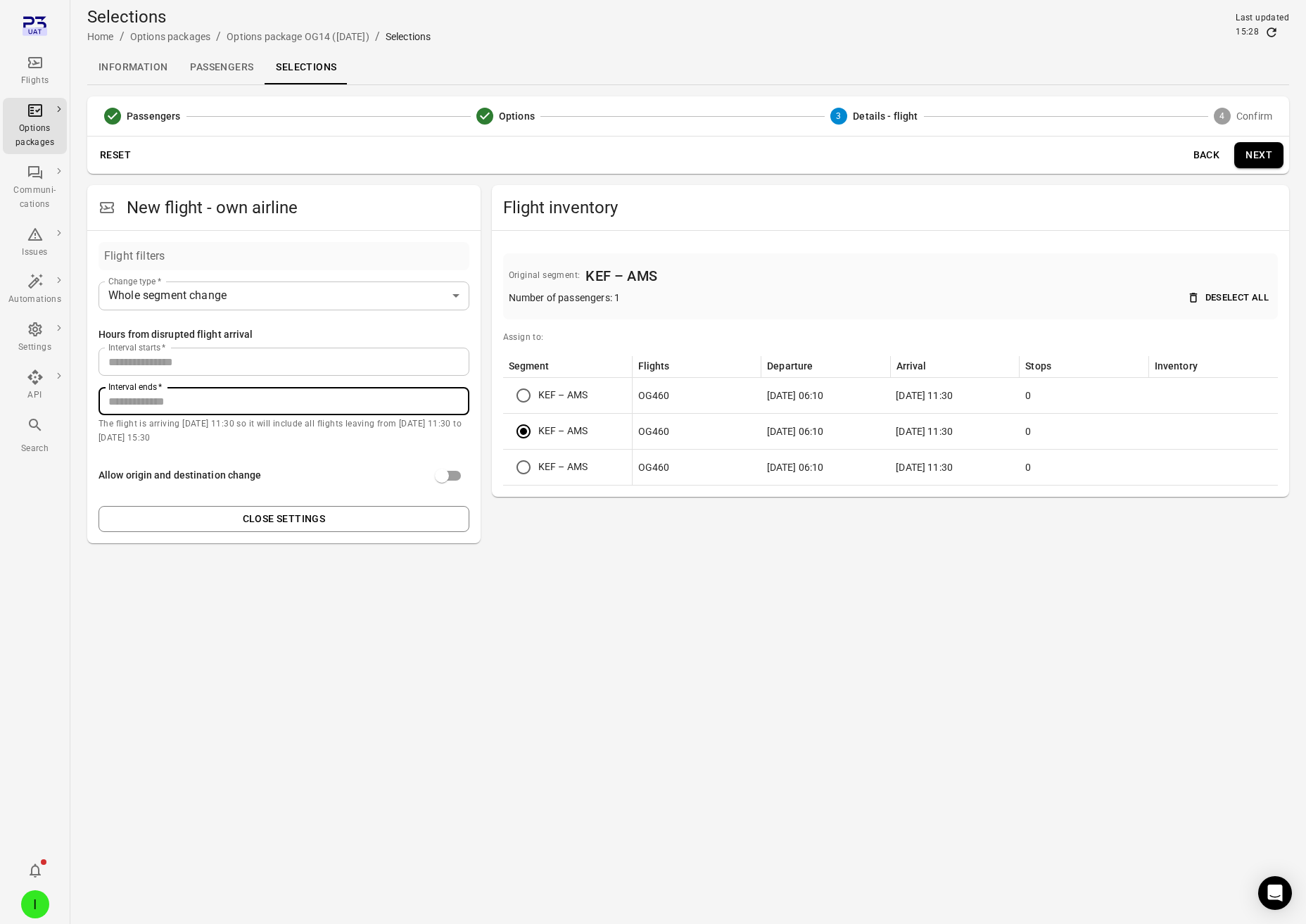
click at [369, 718] on main "**********" at bounding box center [688, 462] width 1236 height 924
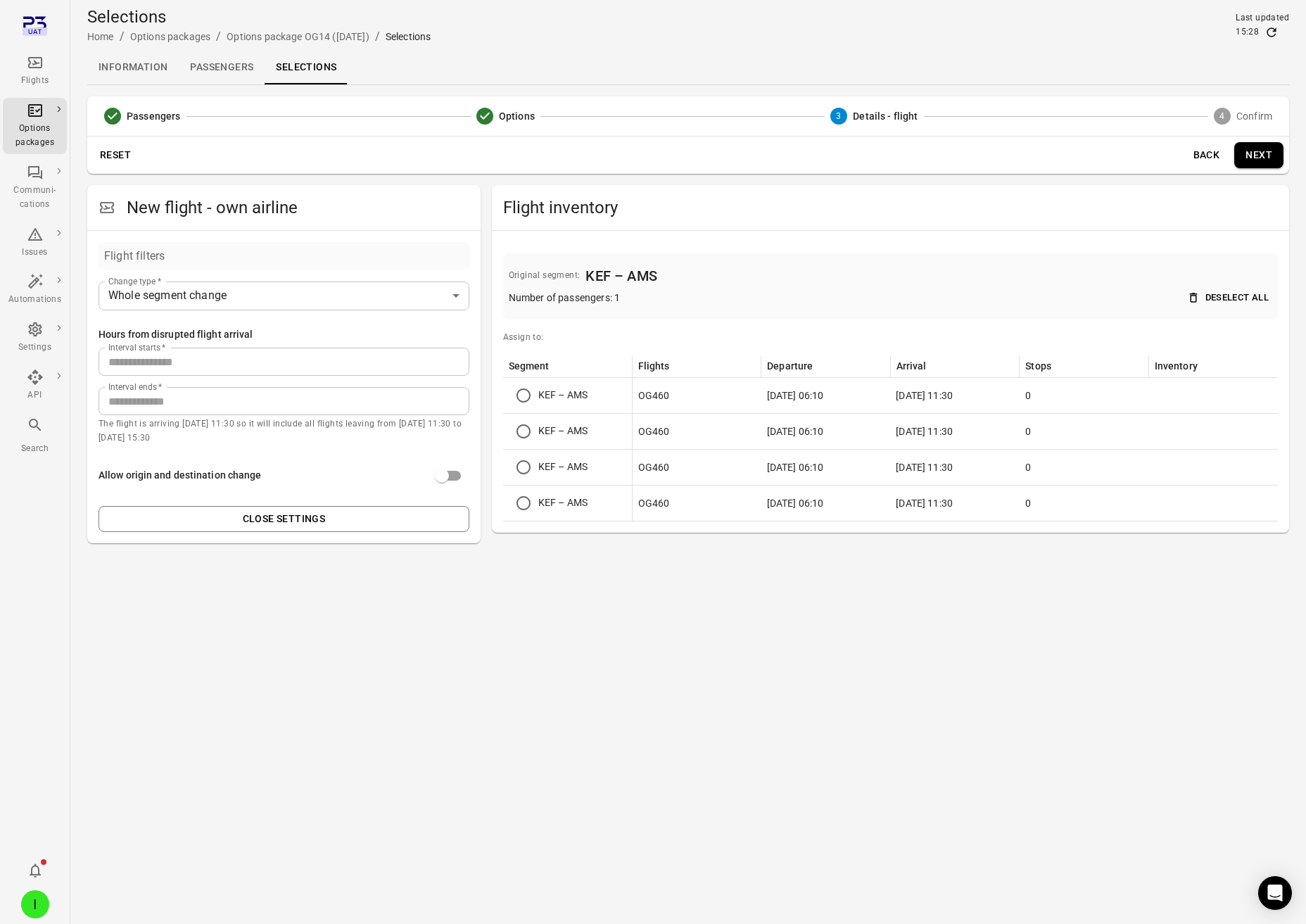
click at [1258, 154] on button "Next" at bounding box center [1259, 155] width 49 height 26
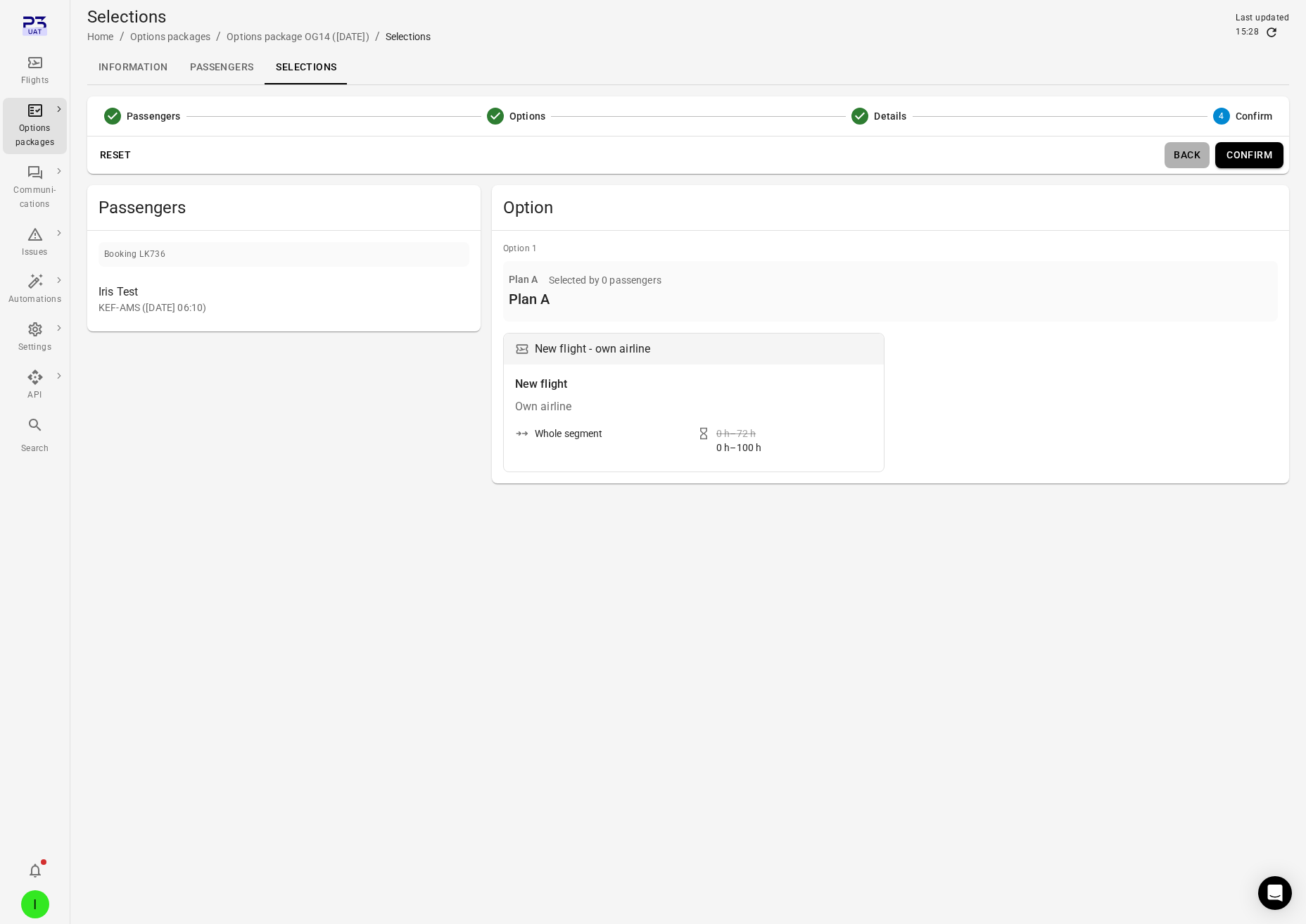
click at [1190, 158] on button "Back" at bounding box center [1187, 155] width 45 height 26
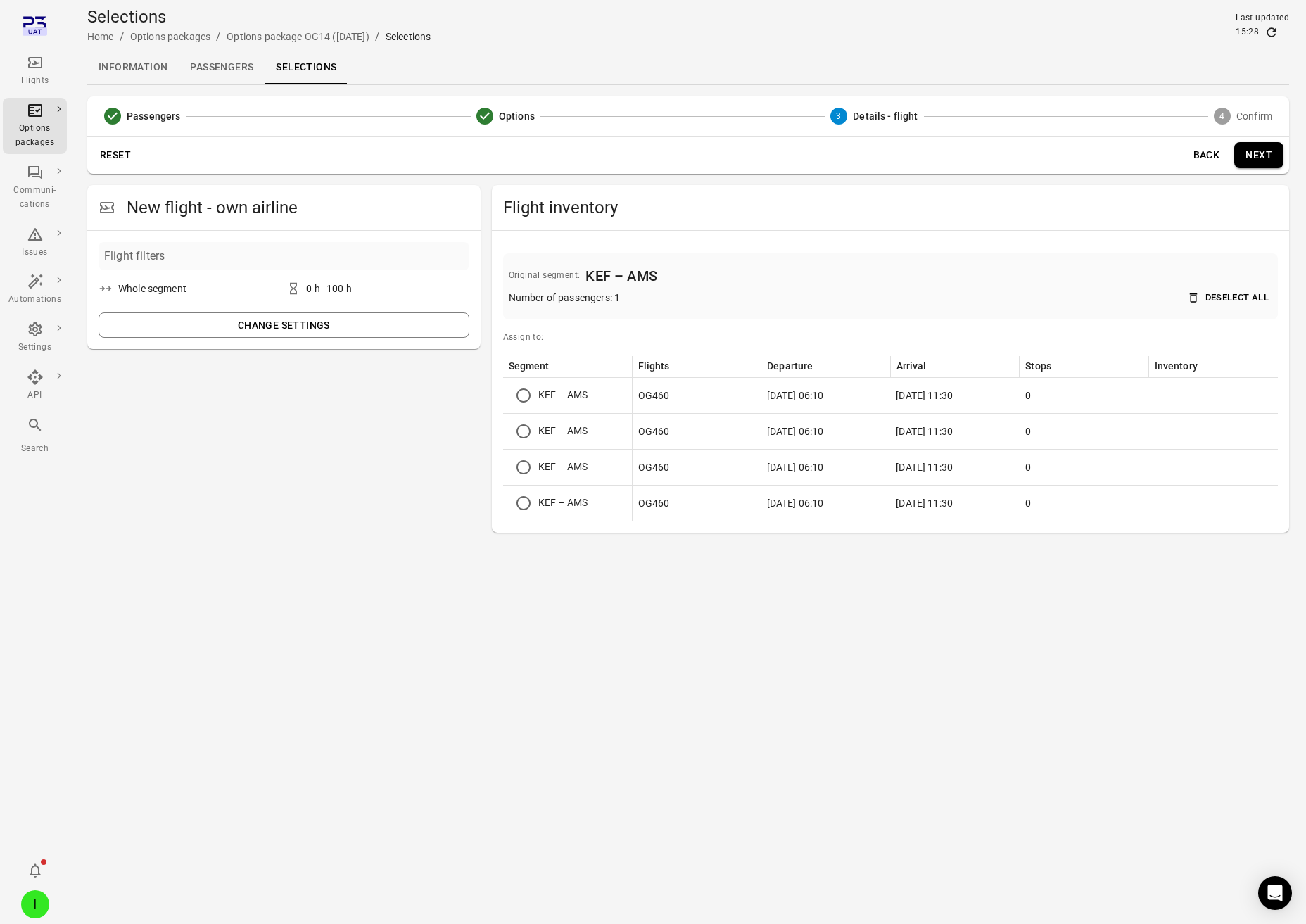
click at [305, 324] on button "Change settings" at bounding box center [284, 325] width 371 height 26
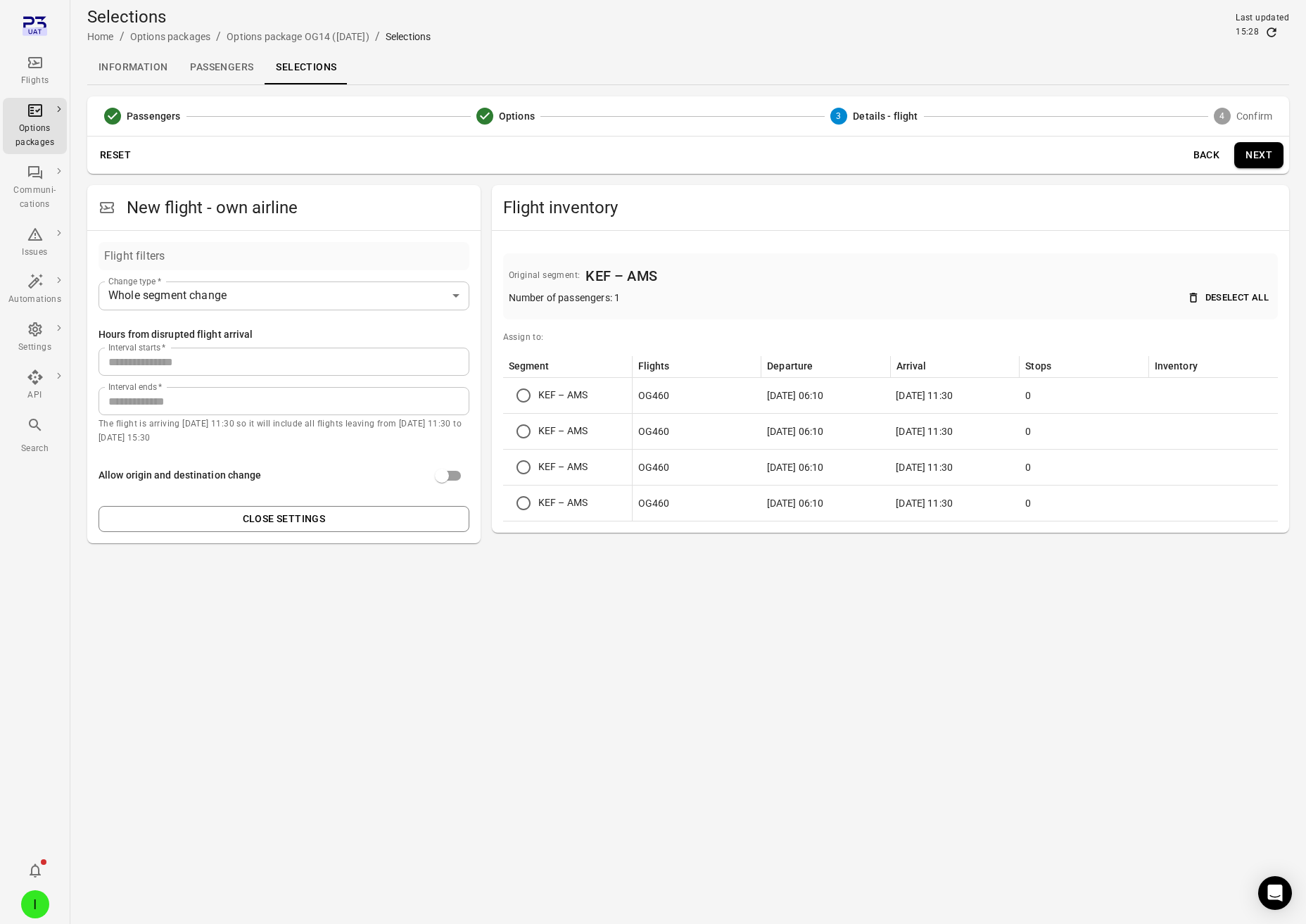
drag, startPoint x: 328, startPoint y: 640, endPoint x: 380, endPoint y: 615, distance: 57.7
click at [329, 640] on main "**********" at bounding box center [688, 462] width 1236 height 924
click at [1269, 158] on button "Next" at bounding box center [1259, 155] width 49 height 26
click at [1247, 156] on button "Next" at bounding box center [1259, 155] width 49 height 26
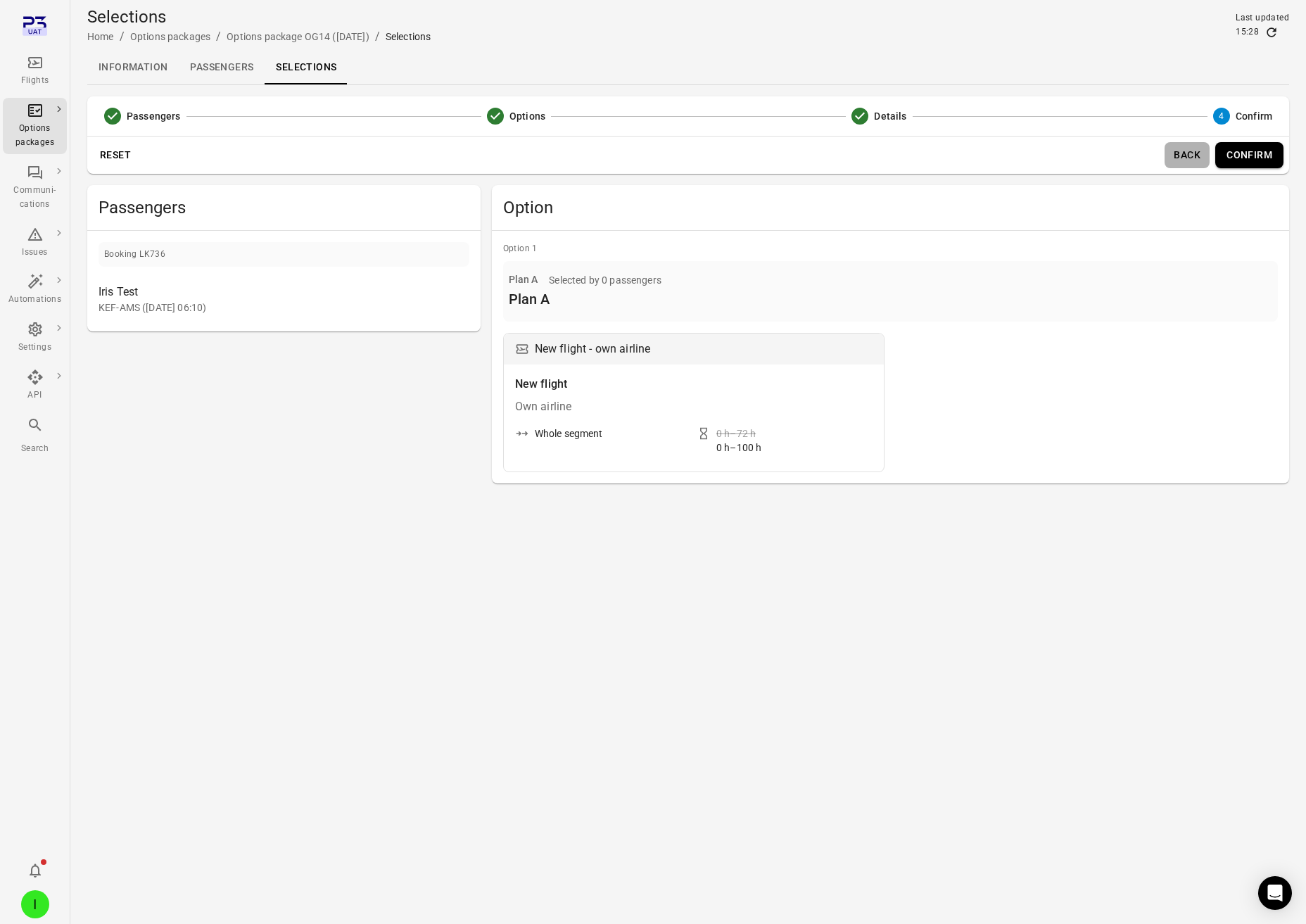
click at [1174, 158] on button "Back" at bounding box center [1187, 155] width 45 height 26
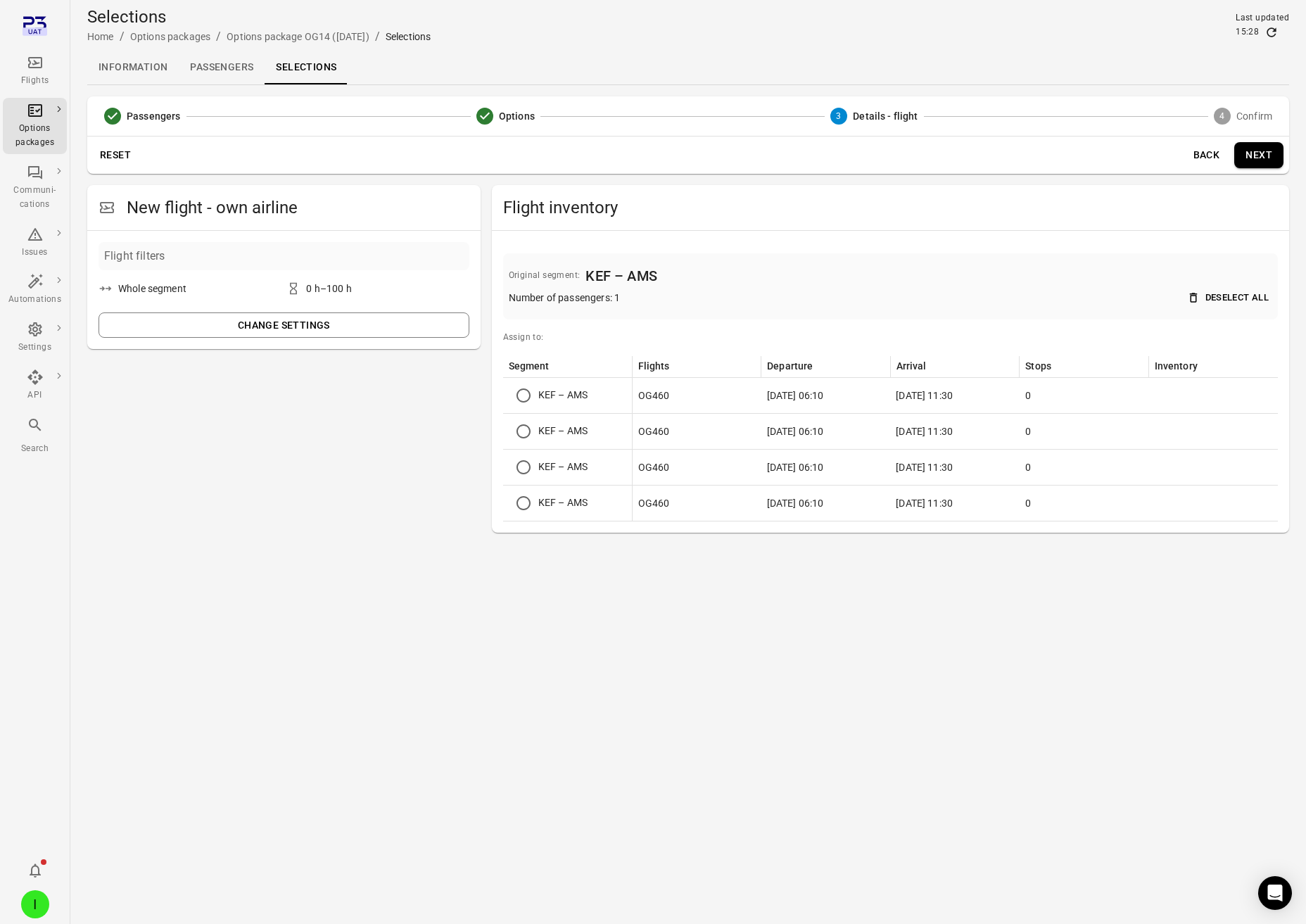
click at [1284, 155] on button "Next" at bounding box center [1259, 155] width 49 height 26
click at [407, 323] on button "Change settings" at bounding box center [284, 325] width 371 height 26
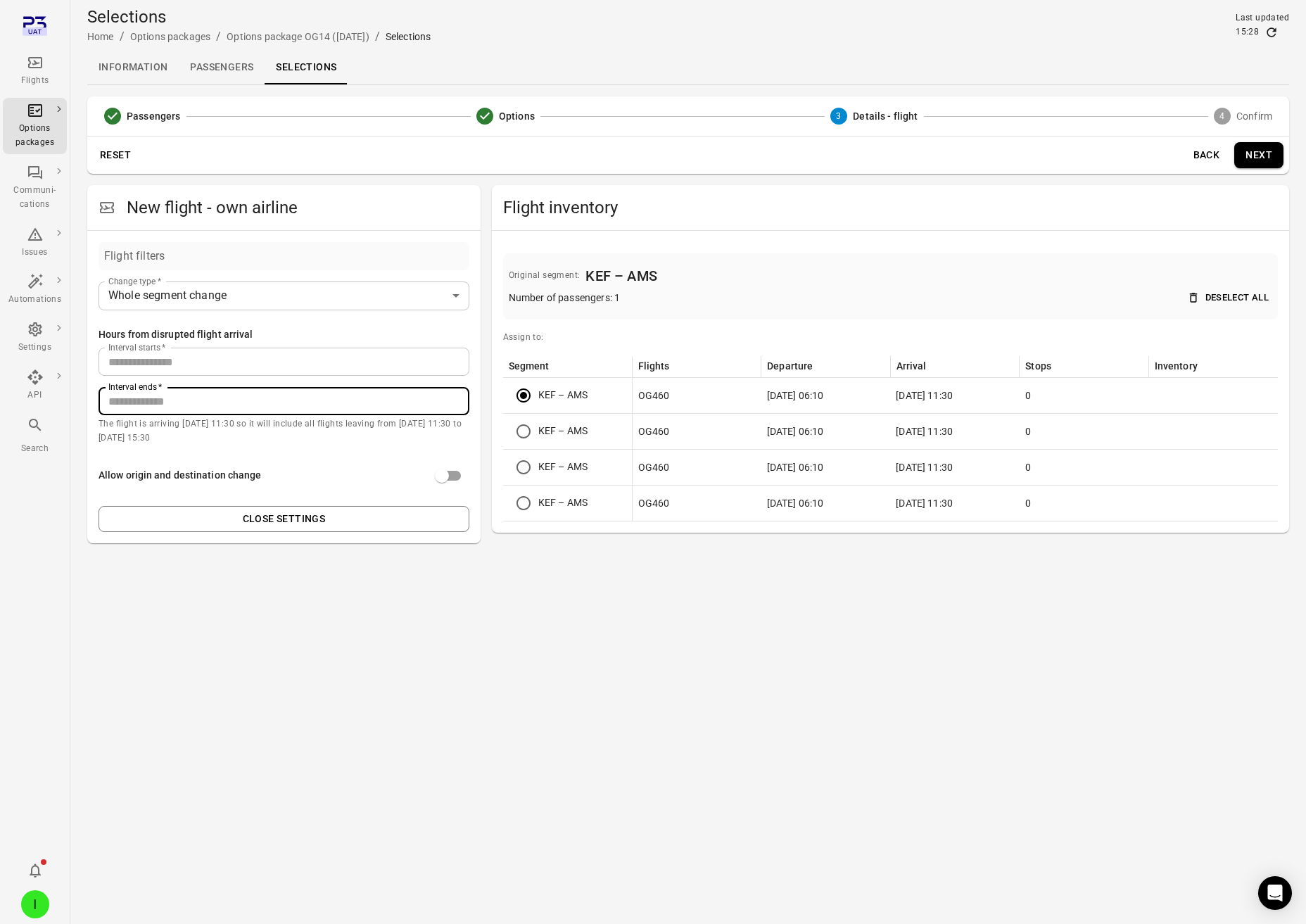
click at [224, 395] on input "***" at bounding box center [284, 401] width 371 height 28
type input "***"
click at [456, 397] on input "***" at bounding box center [284, 401] width 371 height 28
click at [660, 553] on main "**********" at bounding box center [688, 462] width 1236 height 924
click at [1254, 163] on button "Next" at bounding box center [1259, 155] width 49 height 26
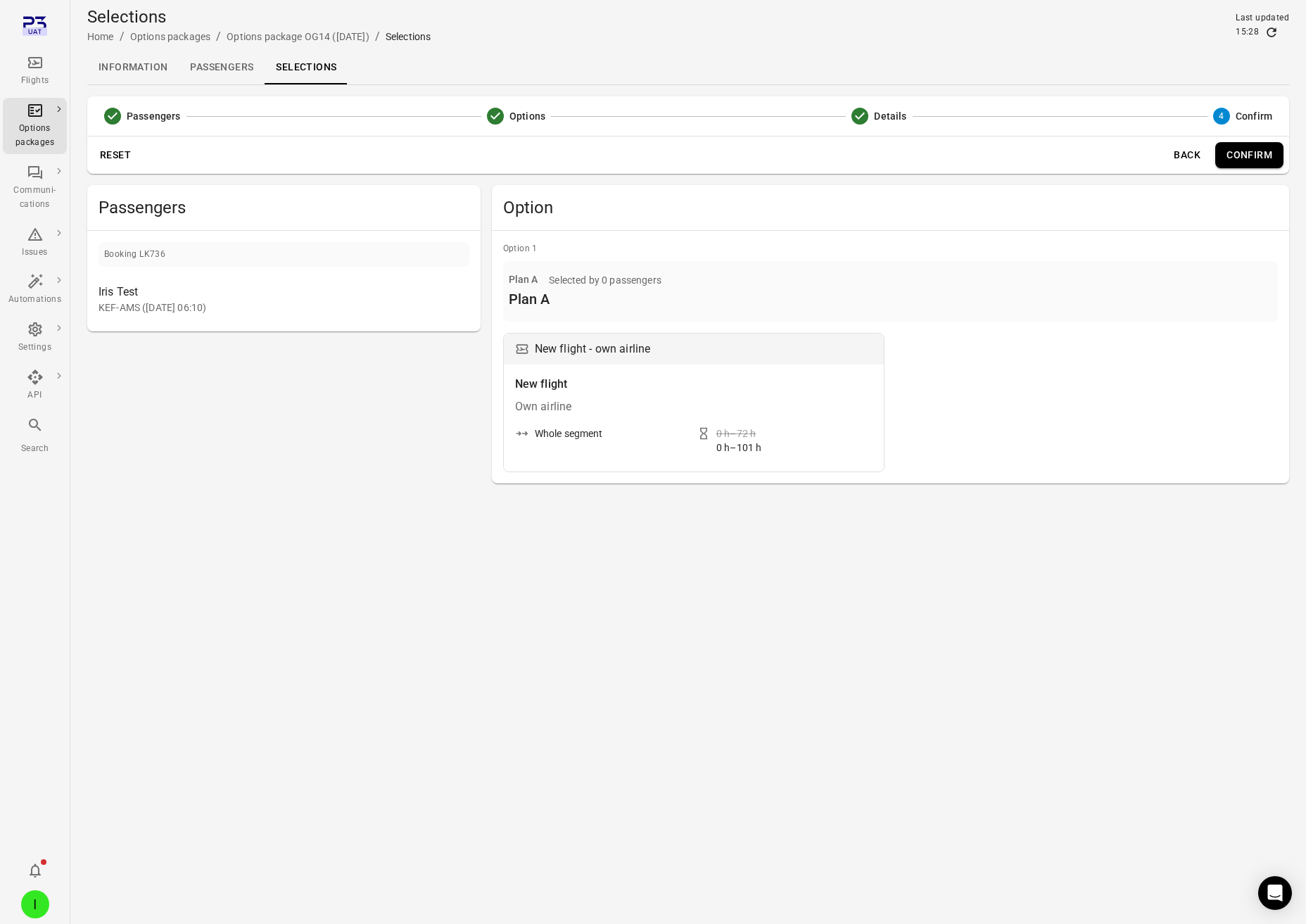
click at [1188, 155] on button "Back" at bounding box center [1187, 155] width 45 height 26
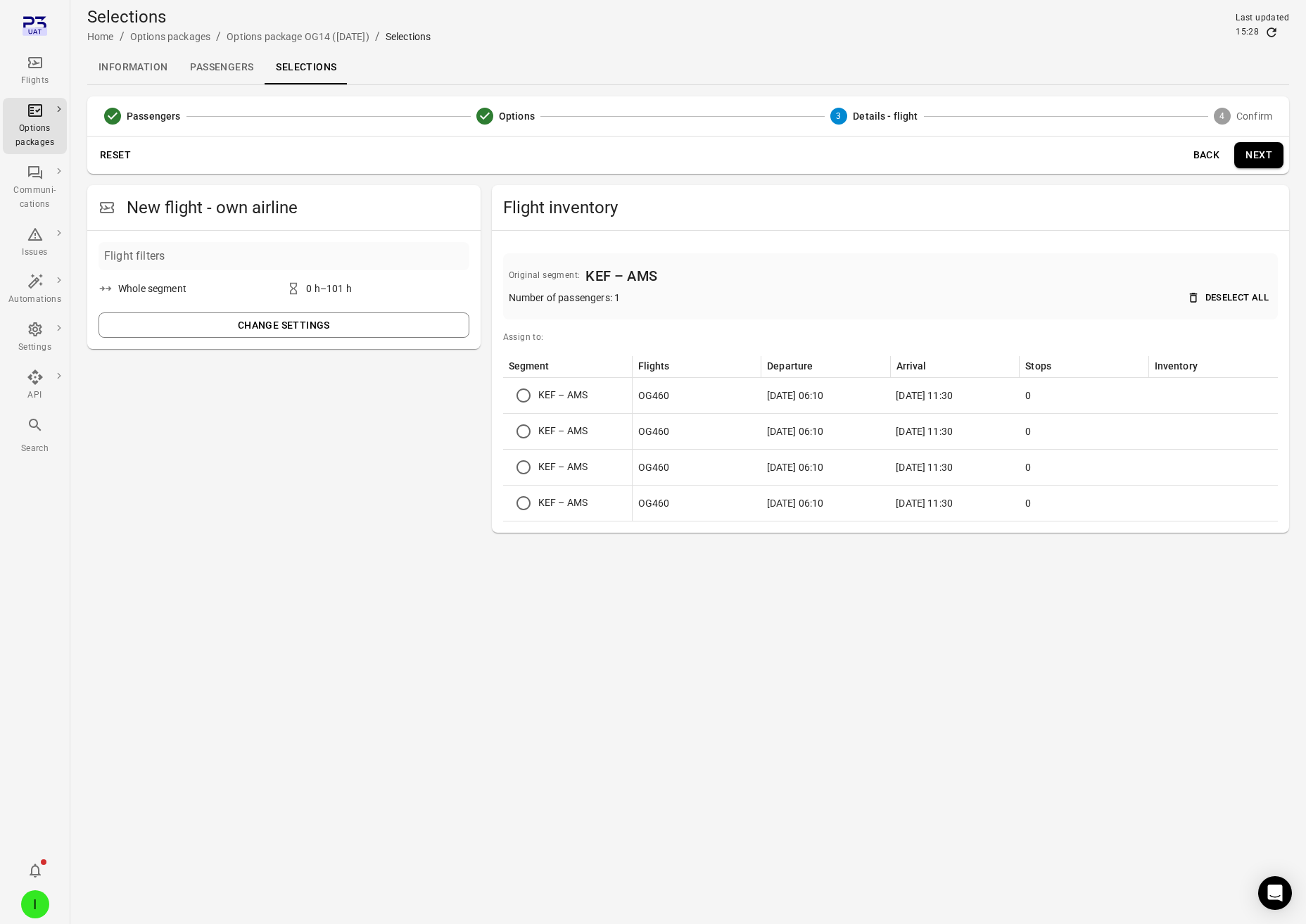
click at [1243, 159] on button "Next" at bounding box center [1259, 155] width 49 height 26
click at [1243, 159] on div "Reset Back Next" at bounding box center [688, 155] width 1203 height 37
click at [547, 397] on td "KEF – AMS" at bounding box center [568, 395] width 130 height 36
click at [1279, 152] on button "Next" at bounding box center [1259, 155] width 49 height 26
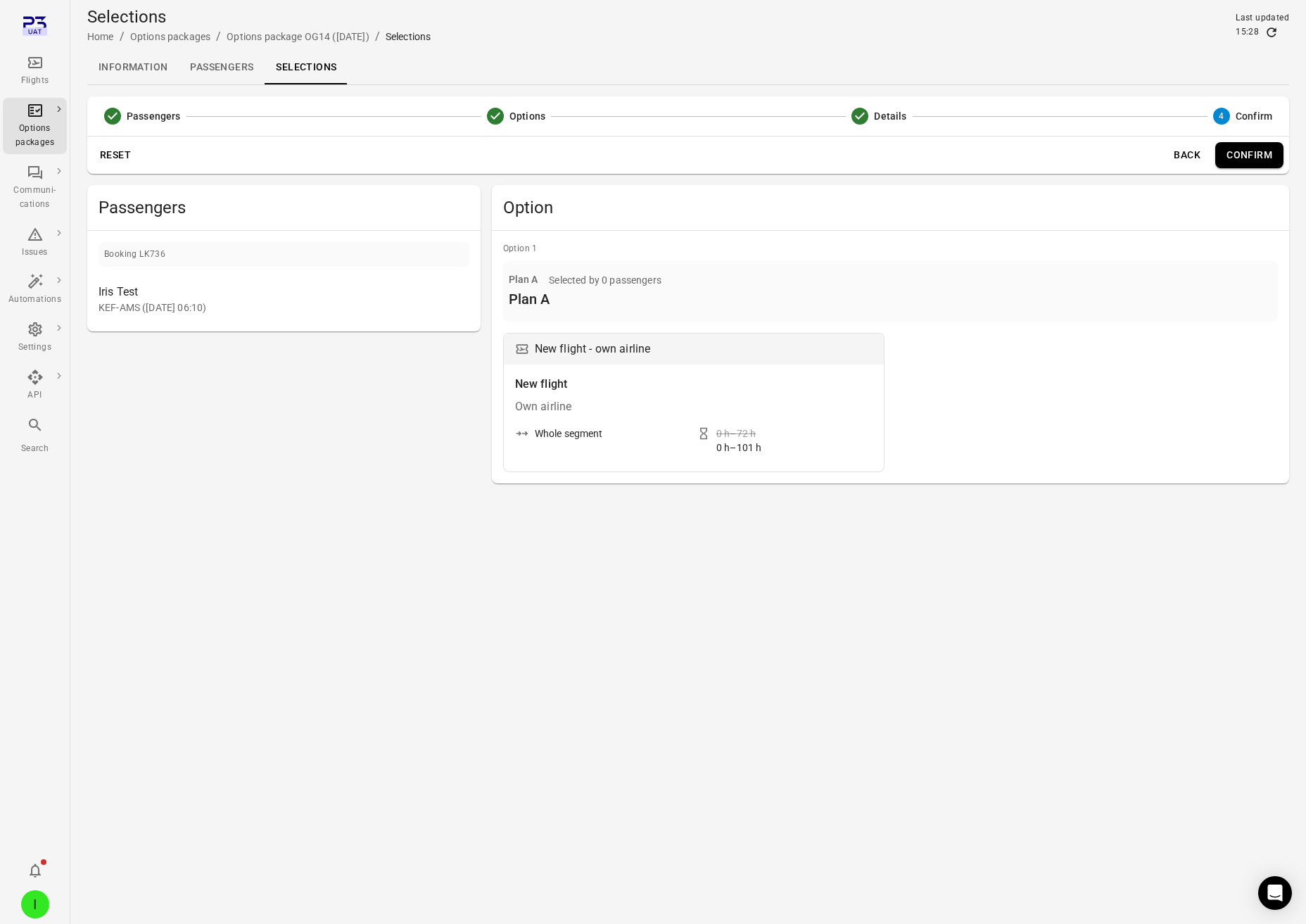
click at [28, 903] on div "I" at bounding box center [35, 904] width 28 height 28
click at [86, 895] on button "Log out" at bounding box center [107, 900] width 105 height 26
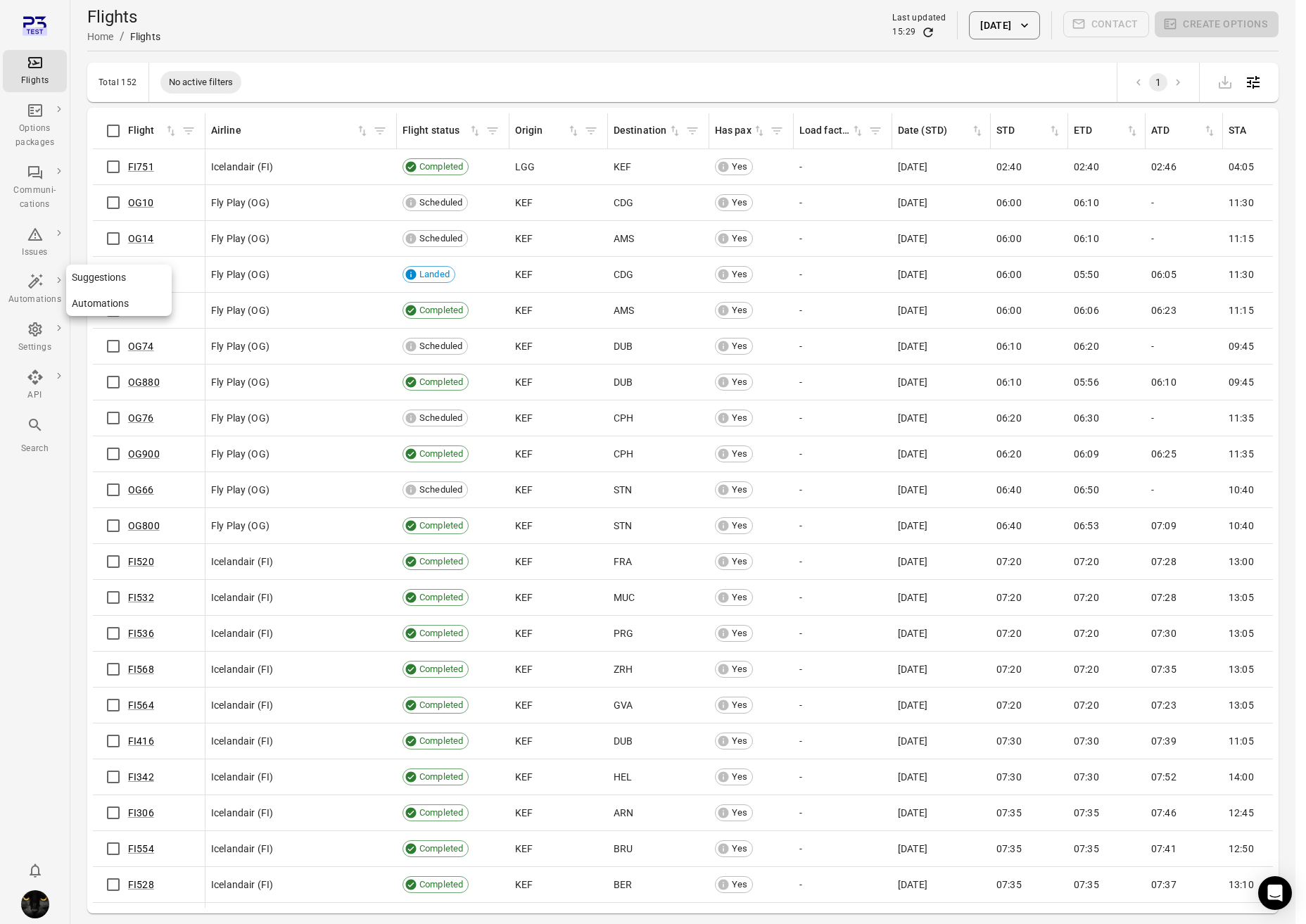
click at [38, 286] on icon "Main navigation" at bounding box center [34, 281] width 17 height 17
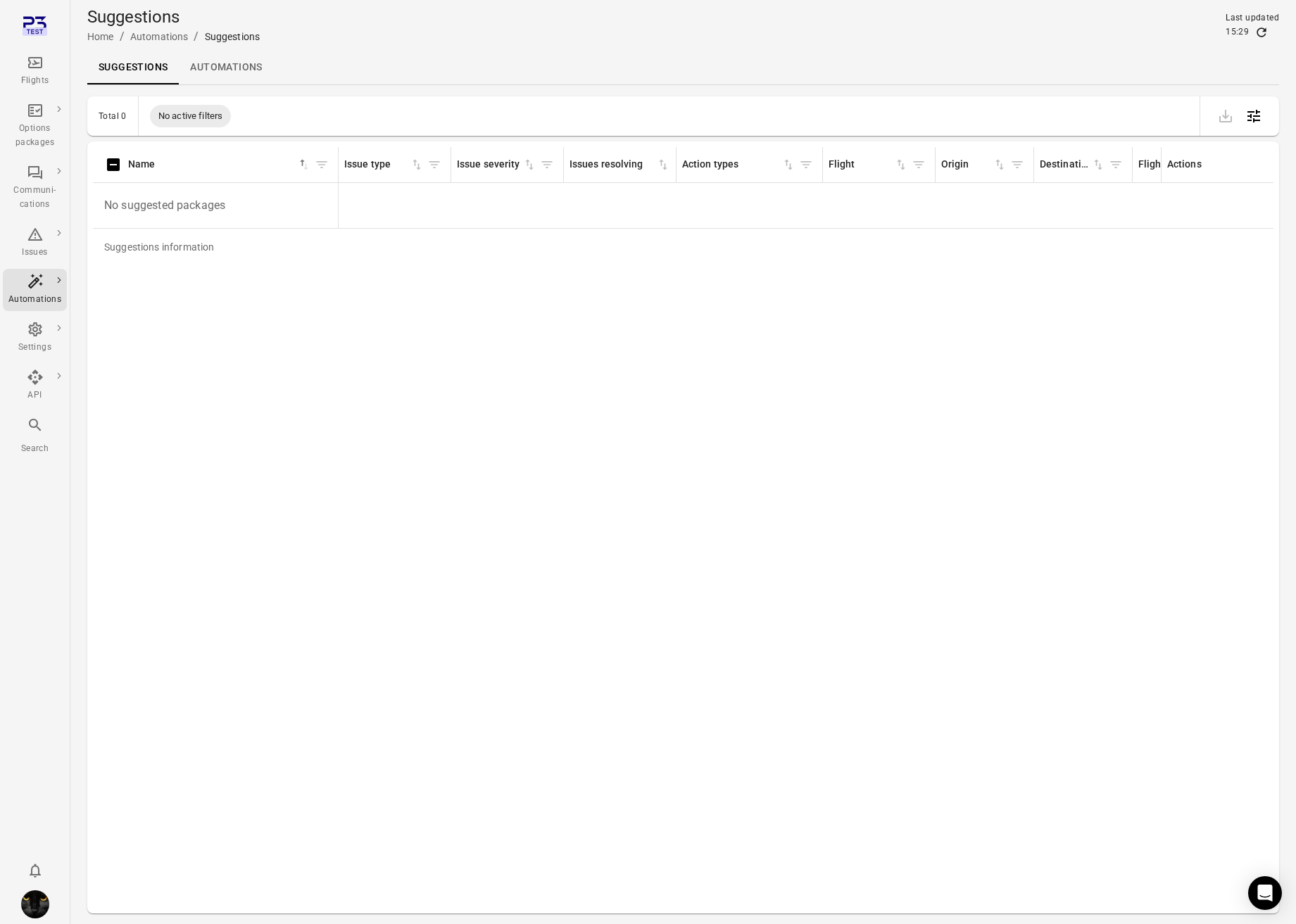
click at [228, 63] on link "Automations" at bounding box center [225, 67] width 95 height 34
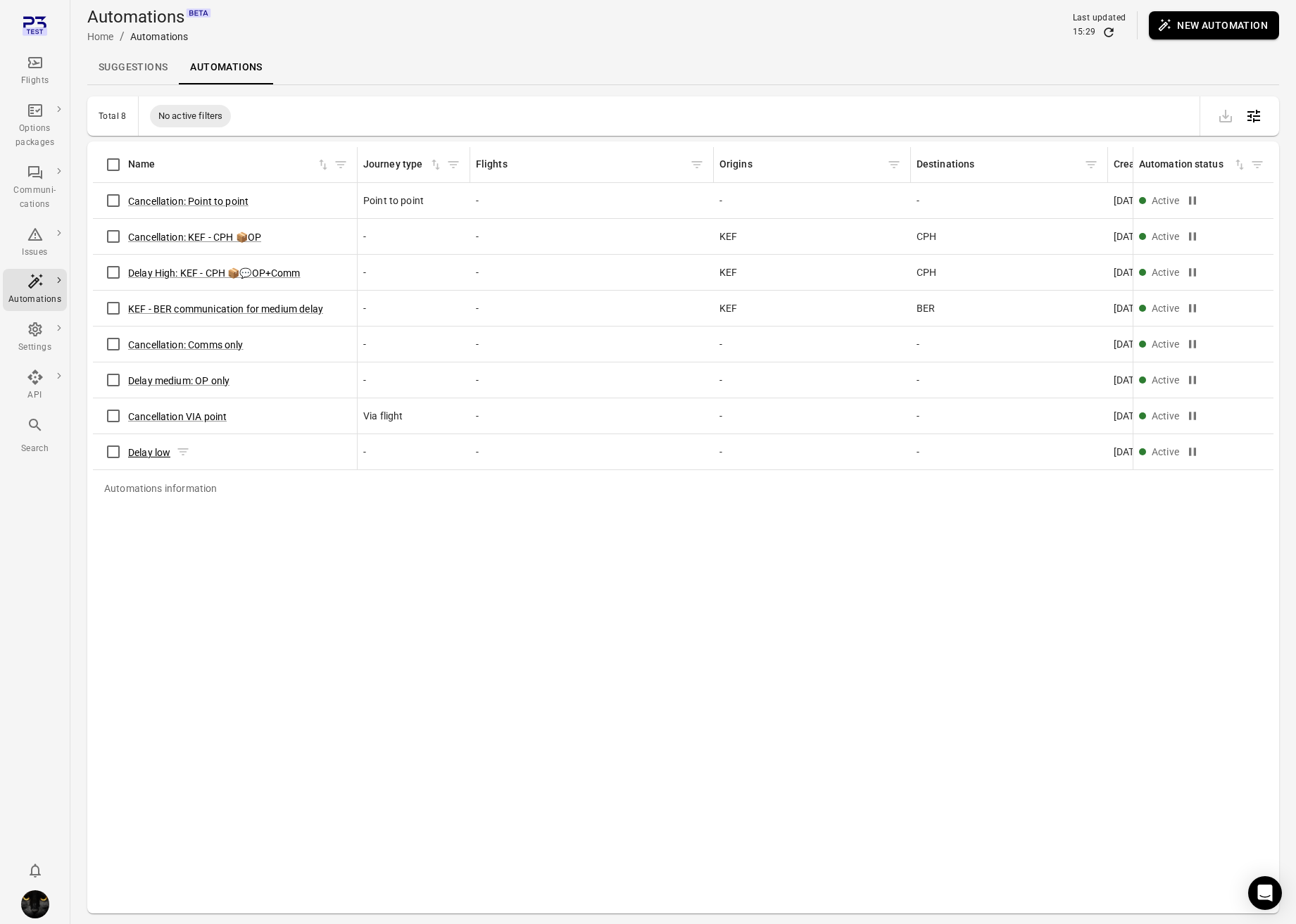
click at [149, 453] on button "Delay low" at bounding box center [148, 452] width 42 height 14
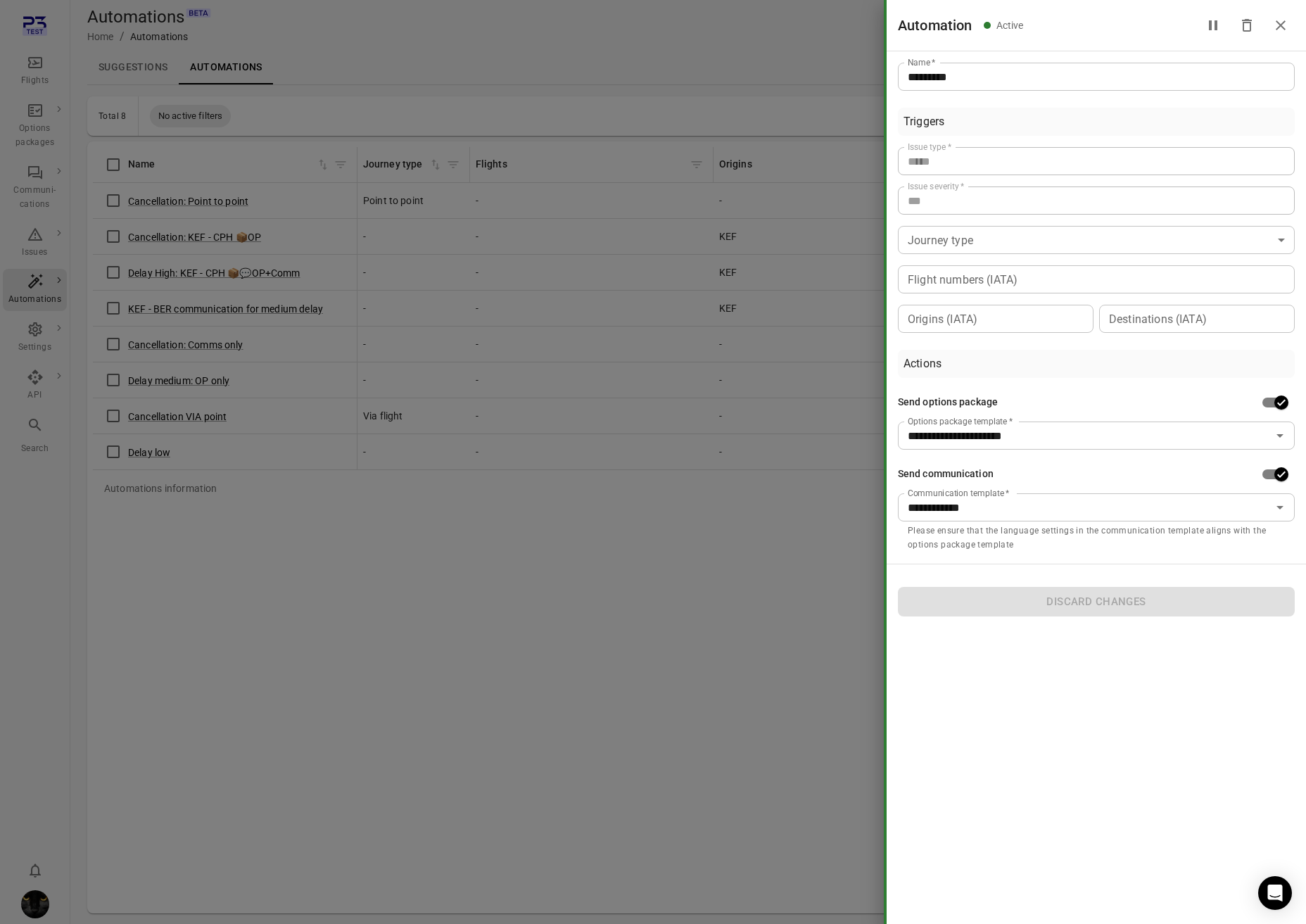
click at [164, 473] on div at bounding box center [653, 462] width 1306 height 924
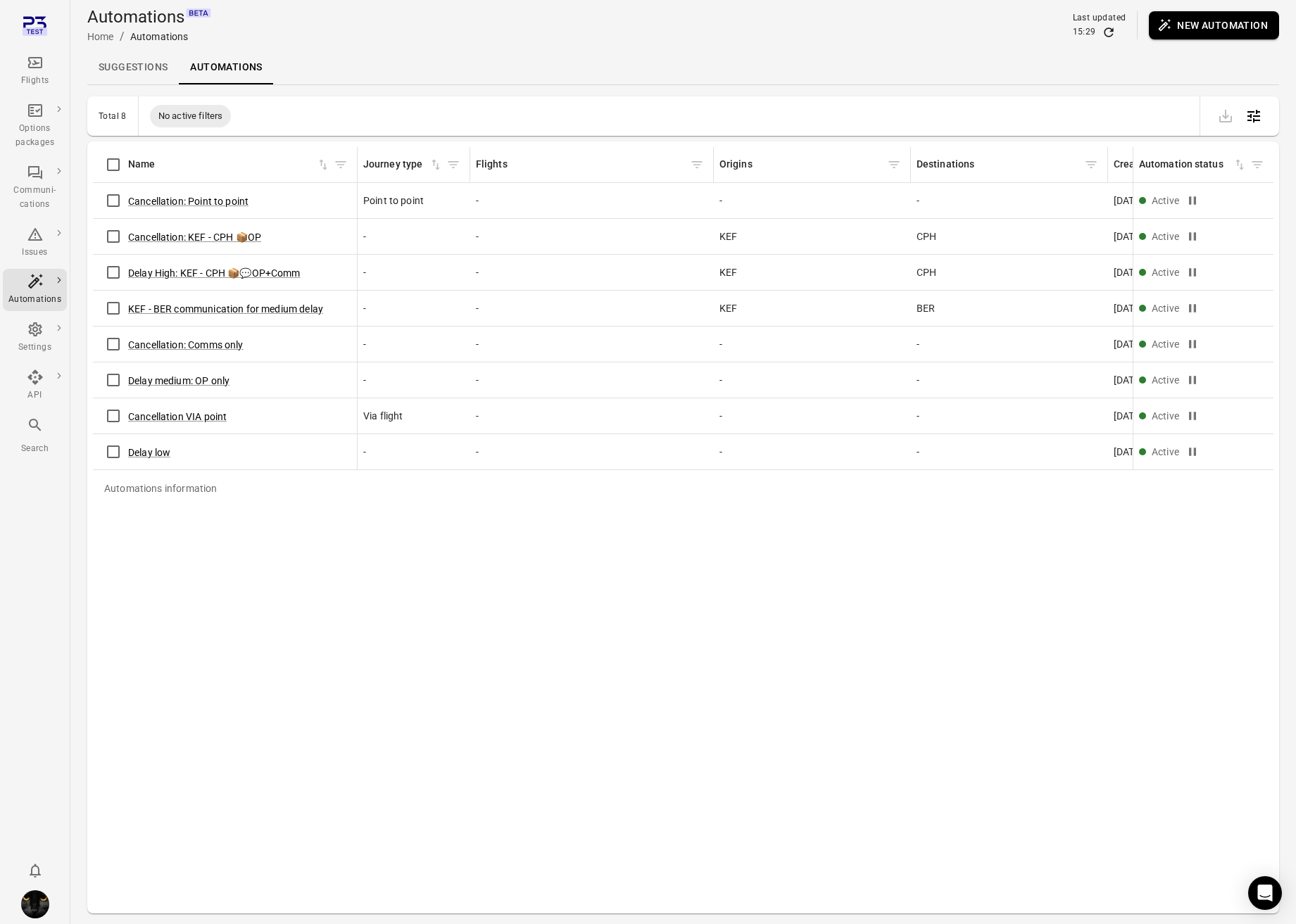
click at [130, 69] on link "Suggestions" at bounding box center [133, 67] width 92 height 34
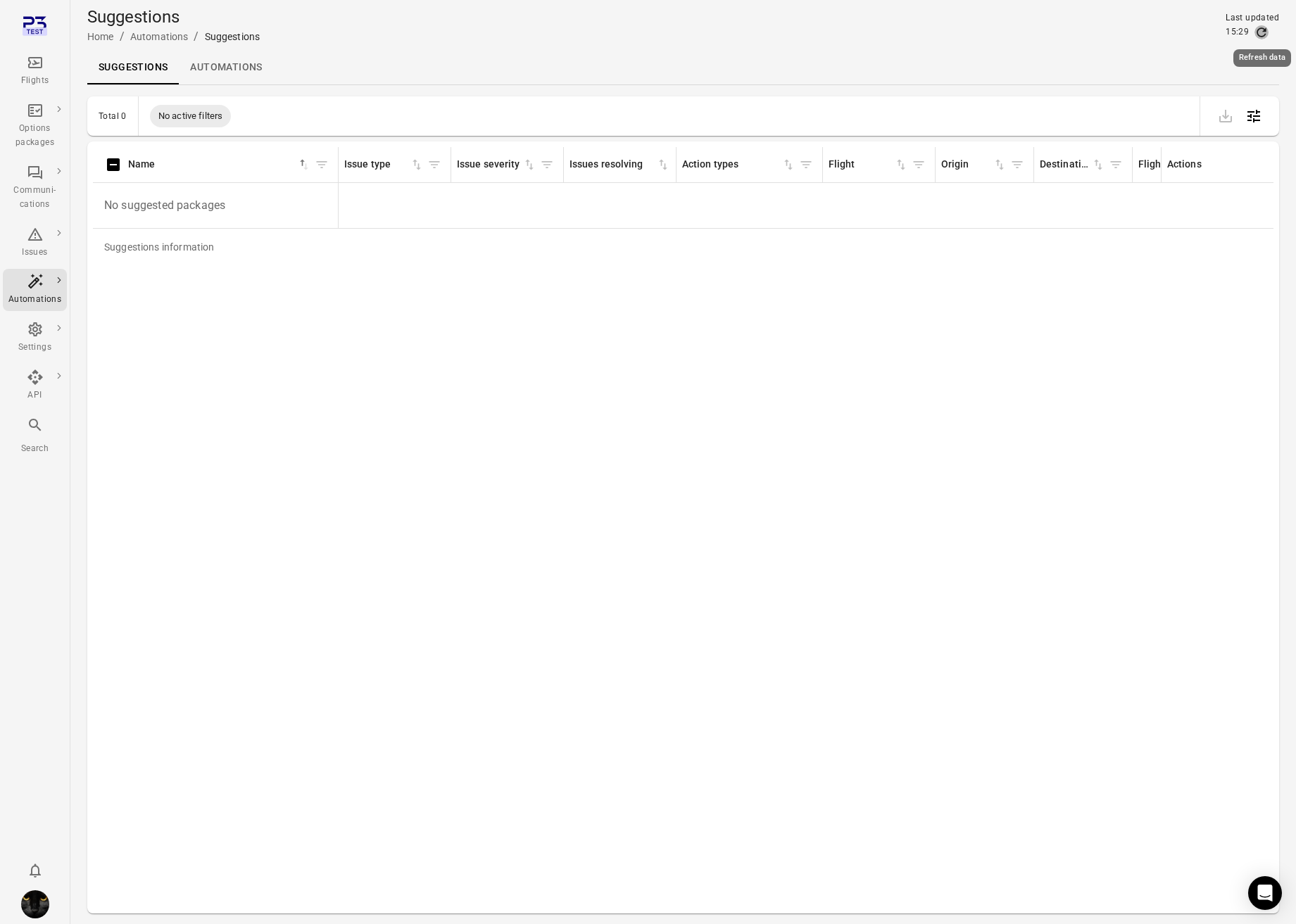
click at [1260, 31] on icon "Refresh data" at bounding box center [1261, 32] width 14 height 14
click at [211, 61] on link "Automations" at bounding box center [225, 67] width 95 height 34
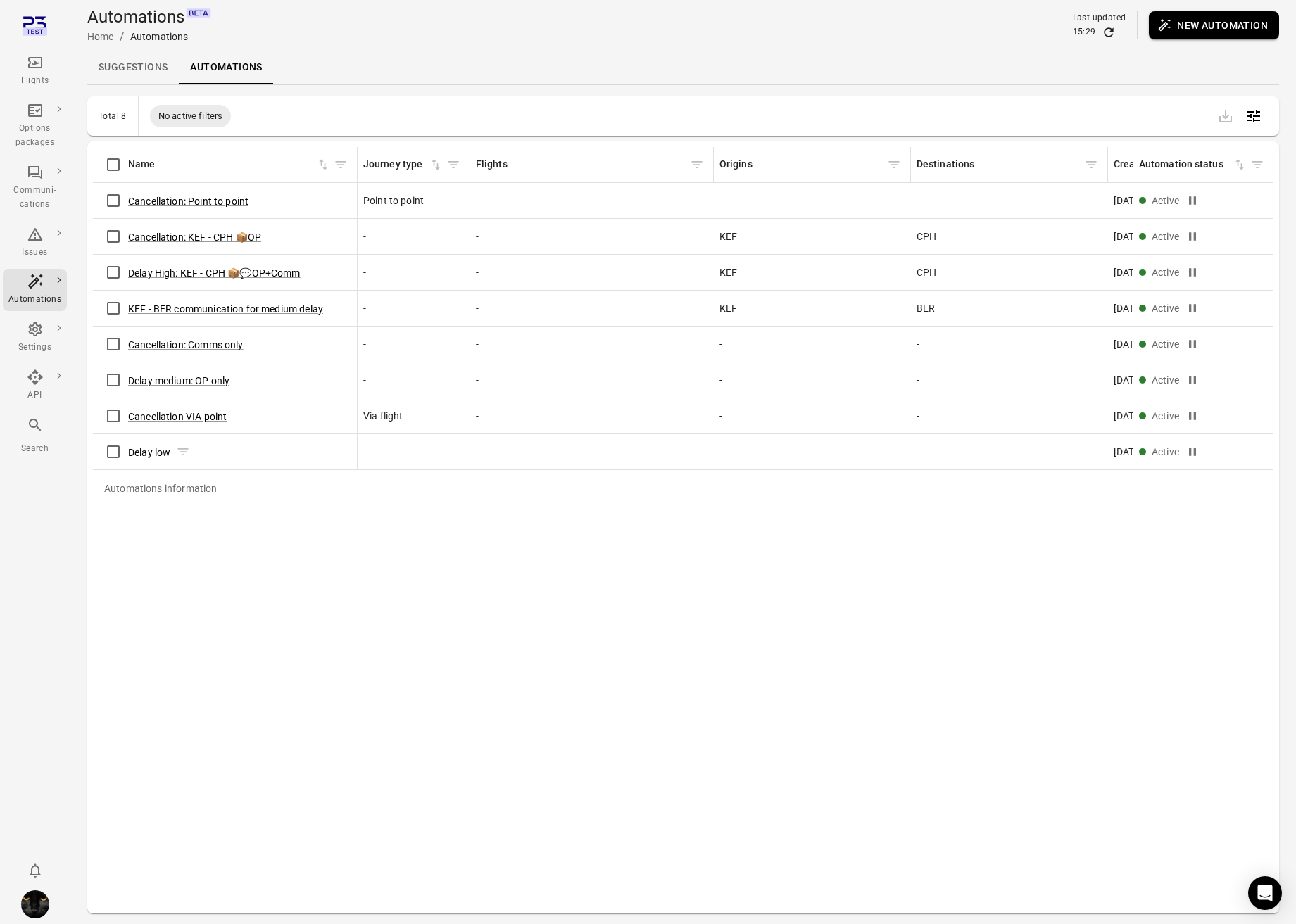
click at [153, 444] on span "Delay low" at bounding box center [148, 451] width 42 height 15
click at [152, 451] on button "Delay low" at bounding box center [148, 452] width 42 height 14
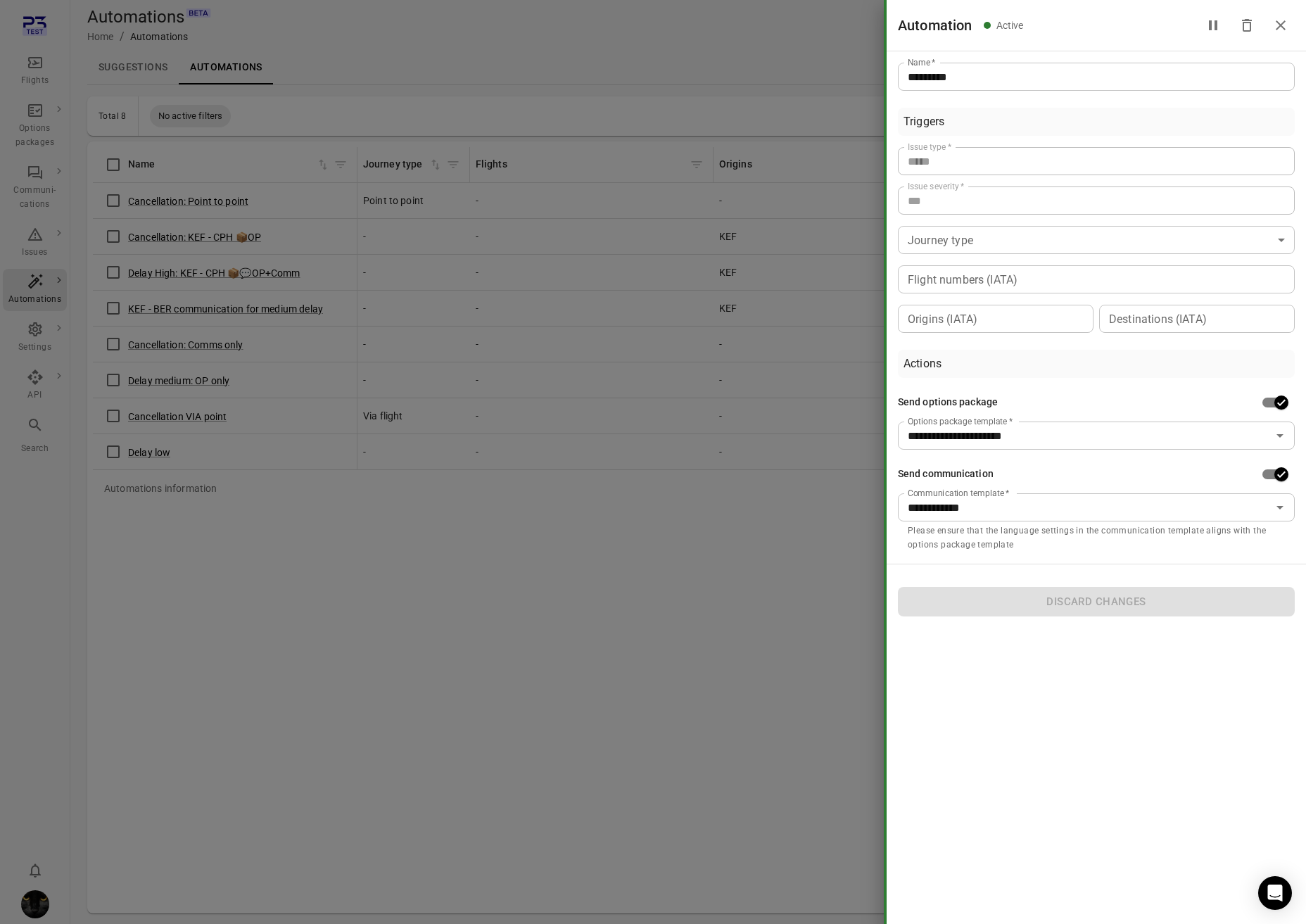
click at [656, 587] on div at bounding box center [653, 462] width 1306 height 924
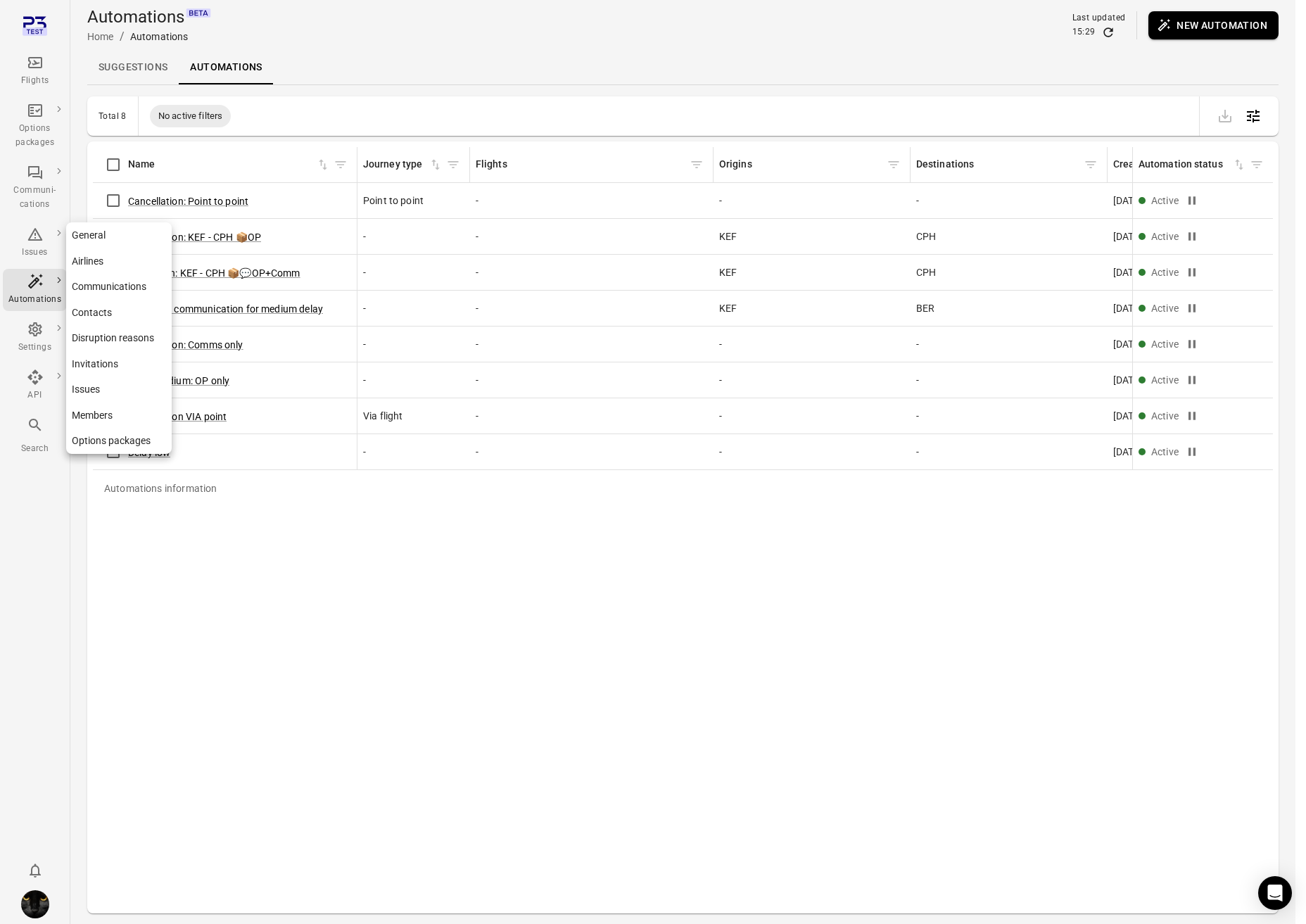
click at [42, 327] on icon "Main navigation" at bounding box center [34, 329] width 17 height 17
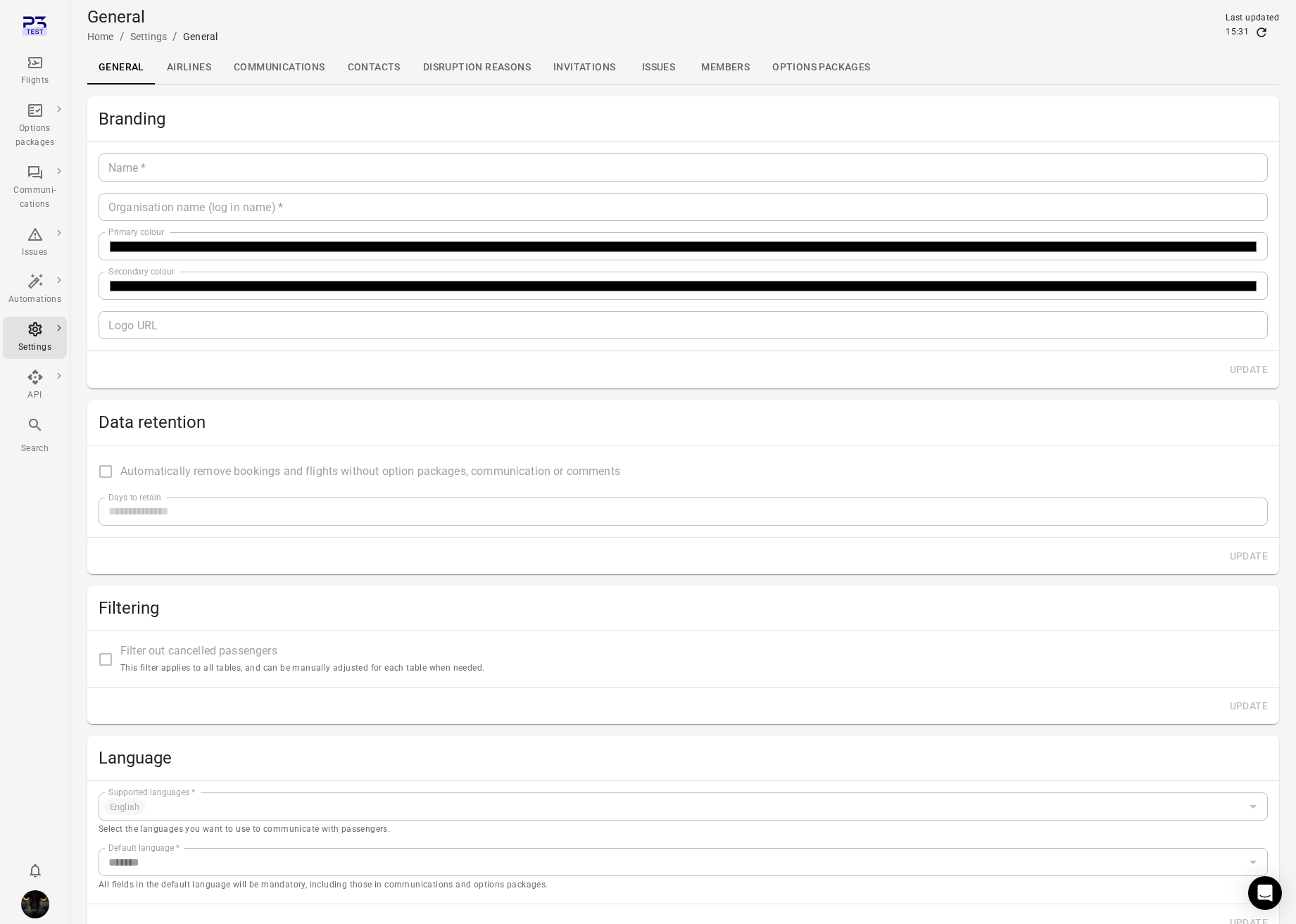
type input "*******"
type input "**********"
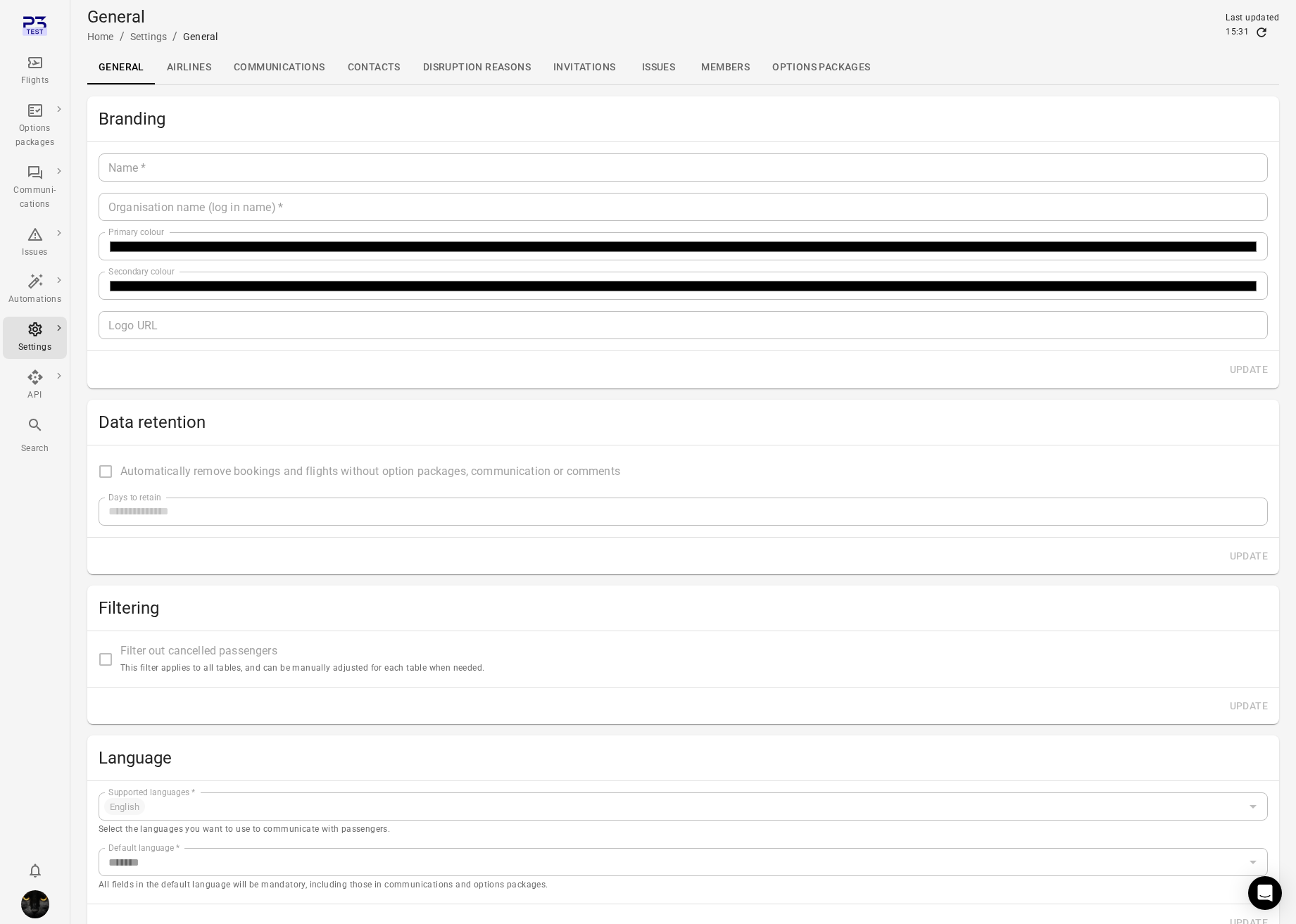
type input "**"
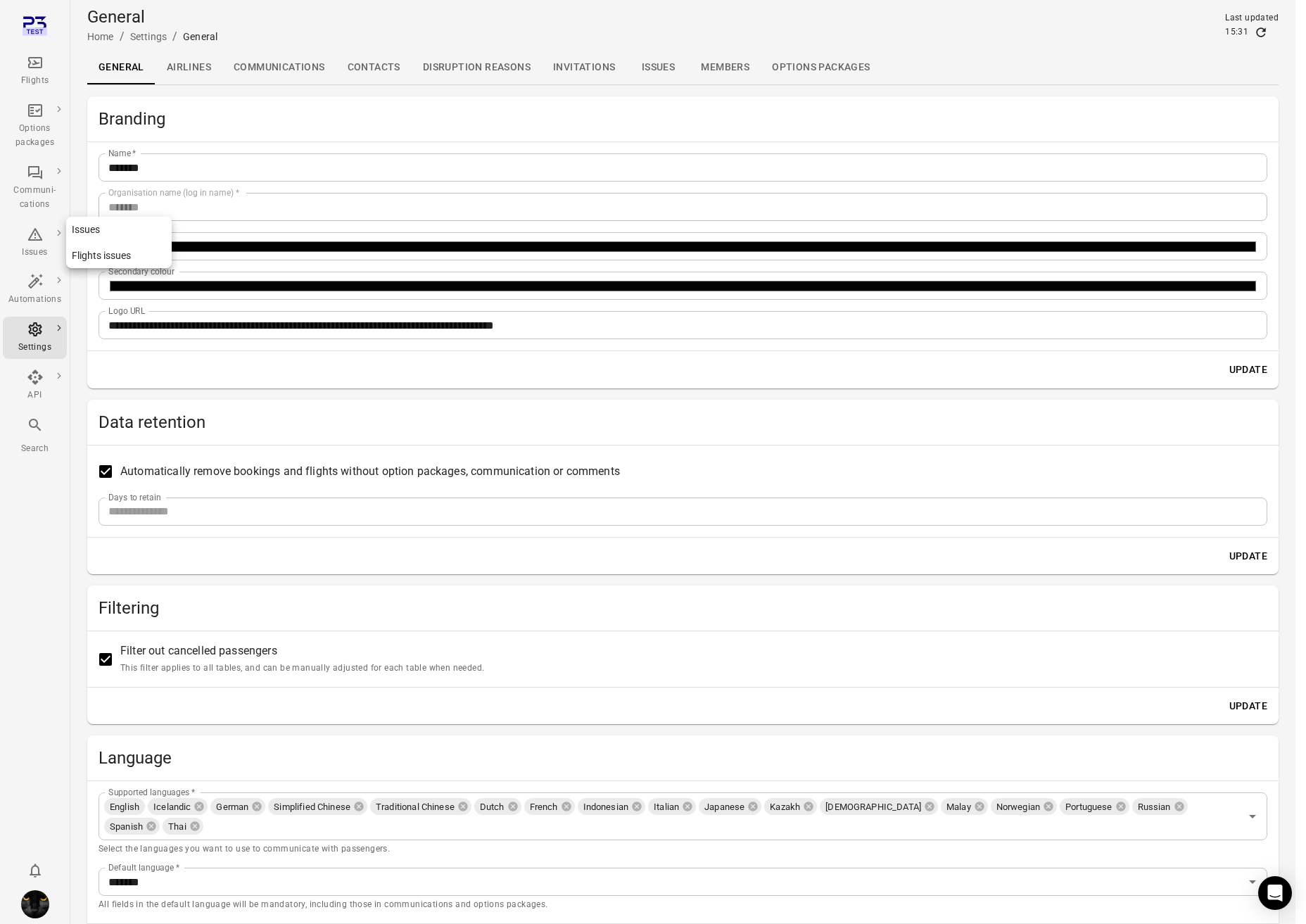
click at [32, 236] on icon "Main navigation" at bounding box center [34, 233] width 17 height 17
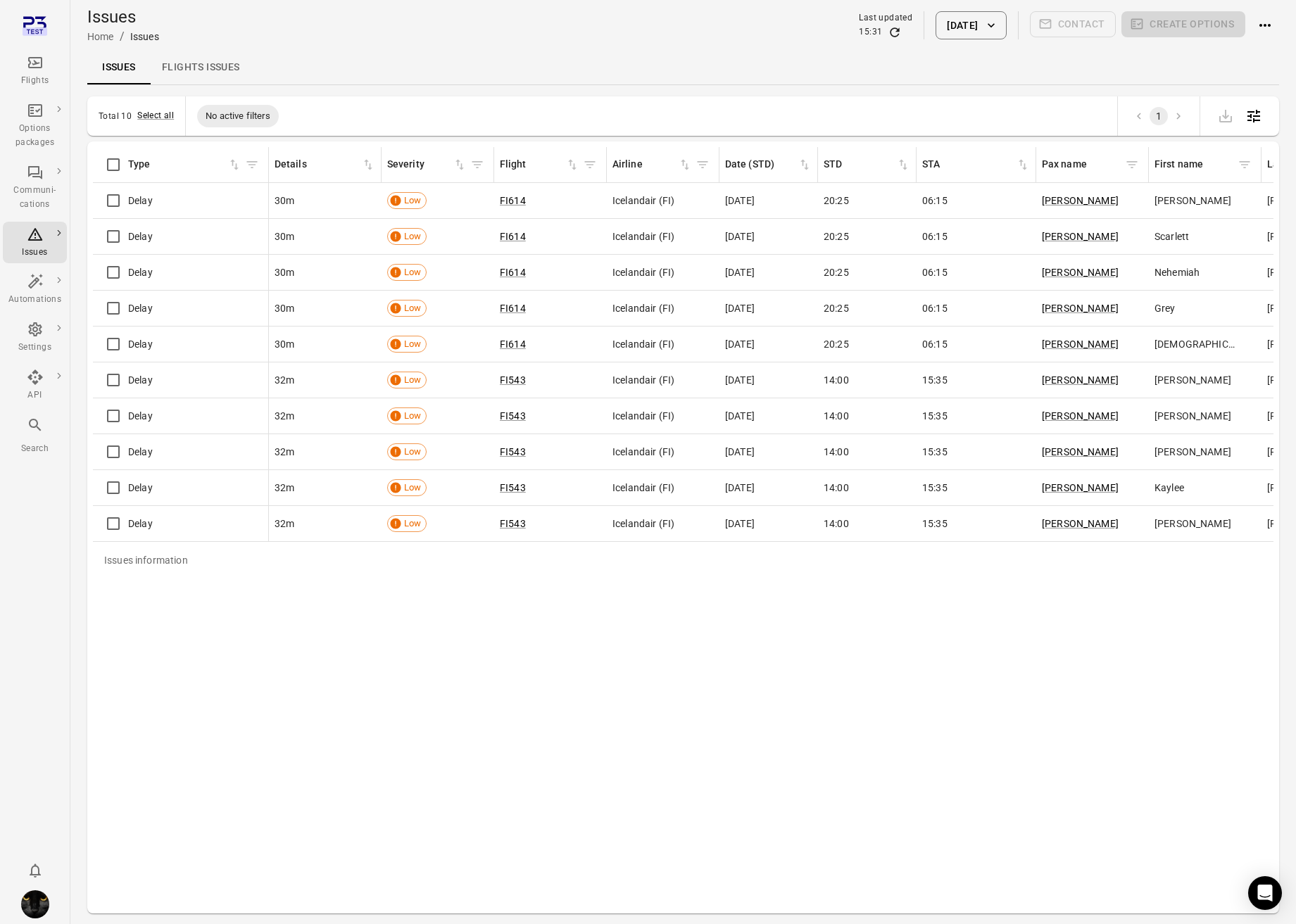
click at [48, 66] on div "Flights" at bounding box center [35, 71] width 53 height 34
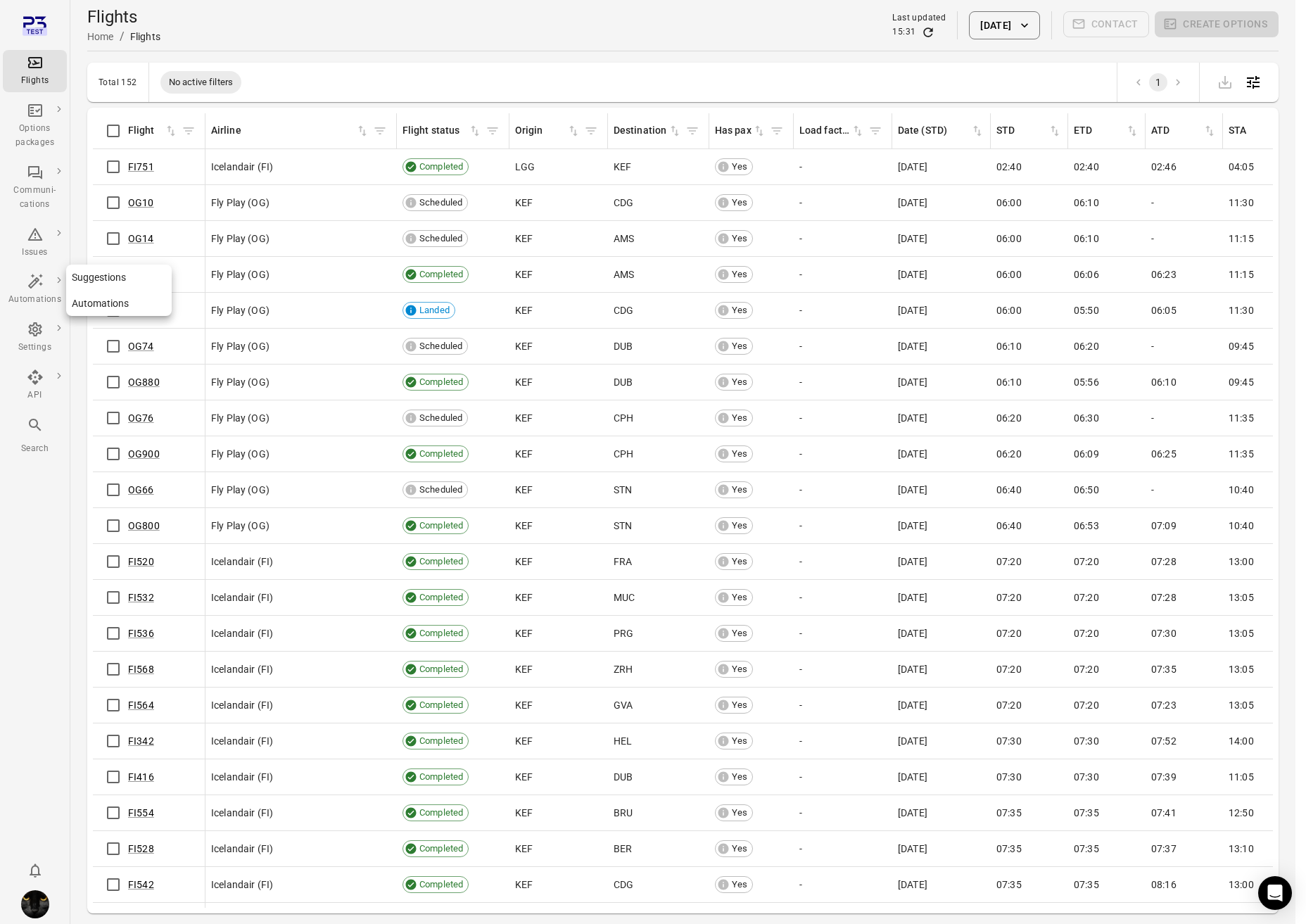
click at [33, 297] on div "Automations" at bounding box center [35, 300] width 53 height 14
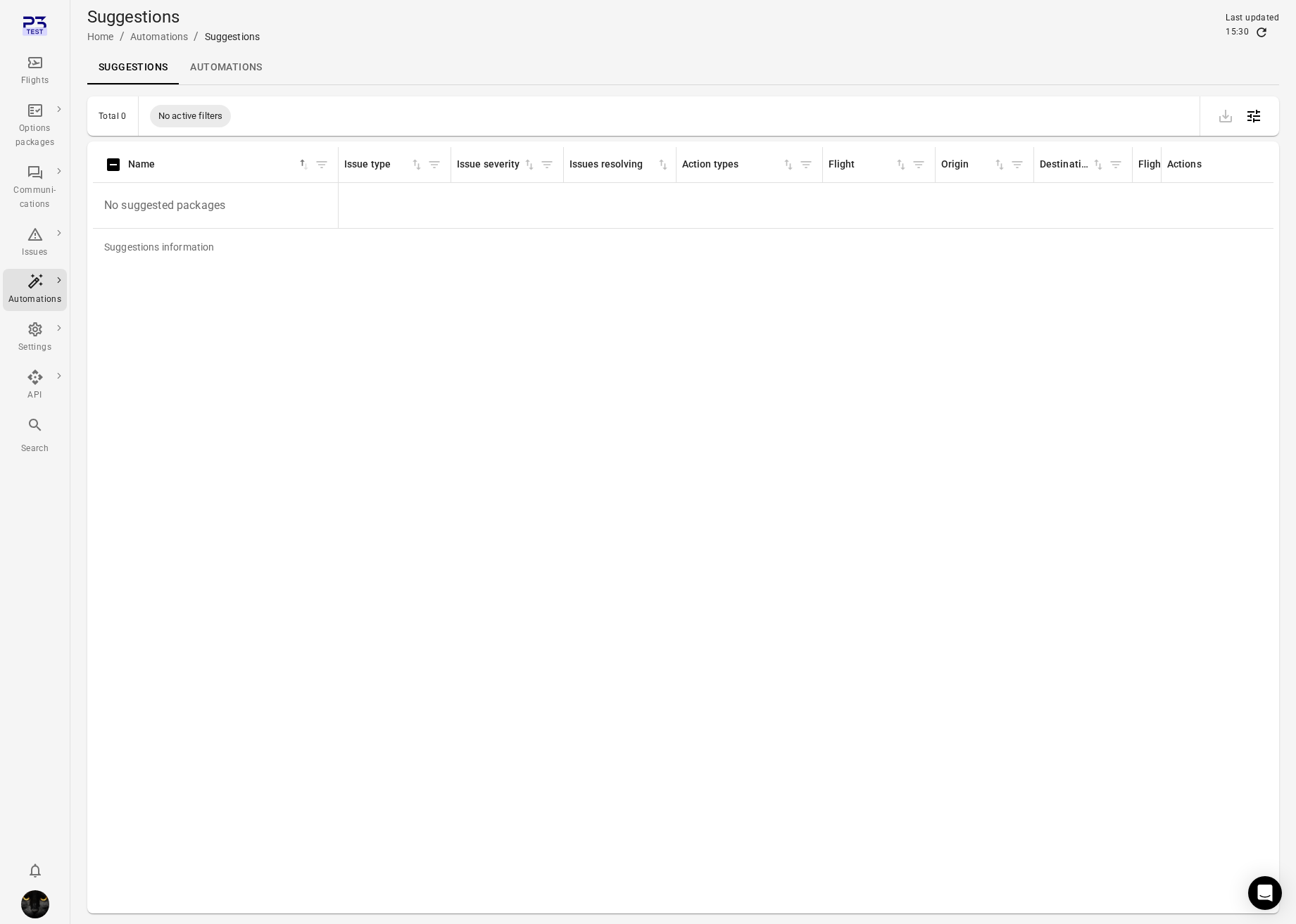
click at [224, 67] on link "Automations" at bounding box center [225, 67] width 95 height 34
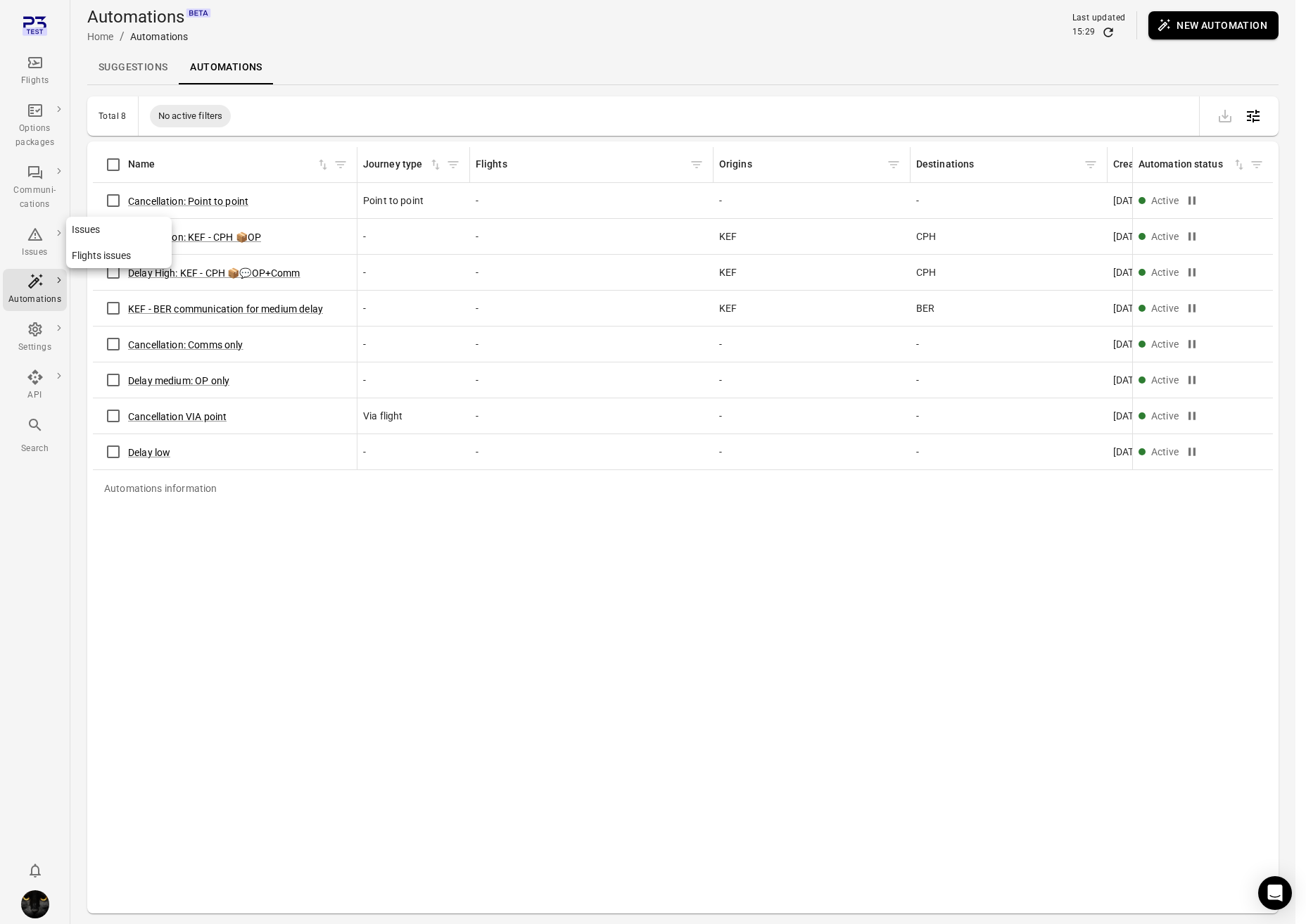
click at [29, 241] on icon "Main navigation" at bounding box center [34, 233] width 17 height 17
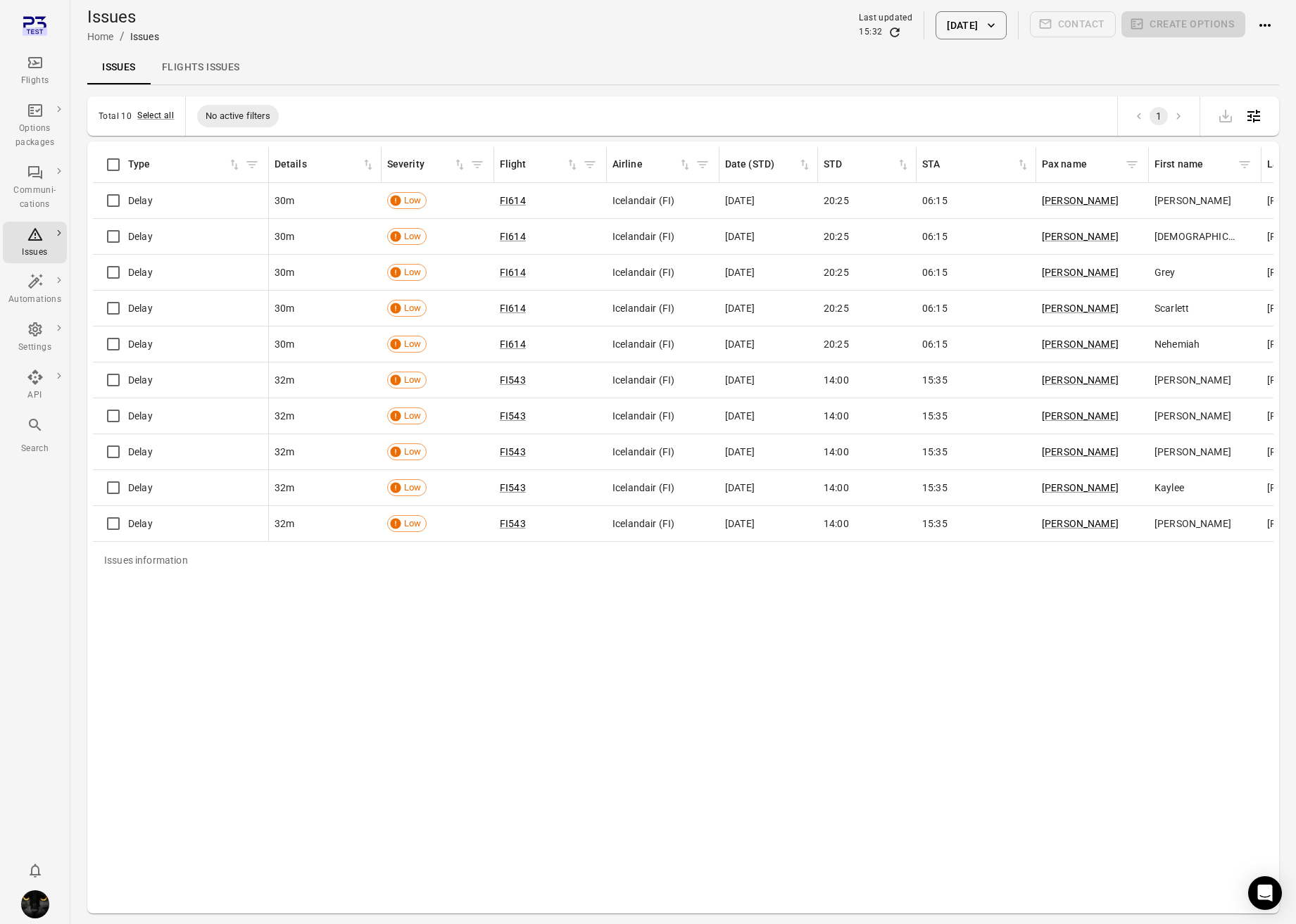
click at [989, 28] on icon "button" at bounding box center [991, 25] width 14 height 14
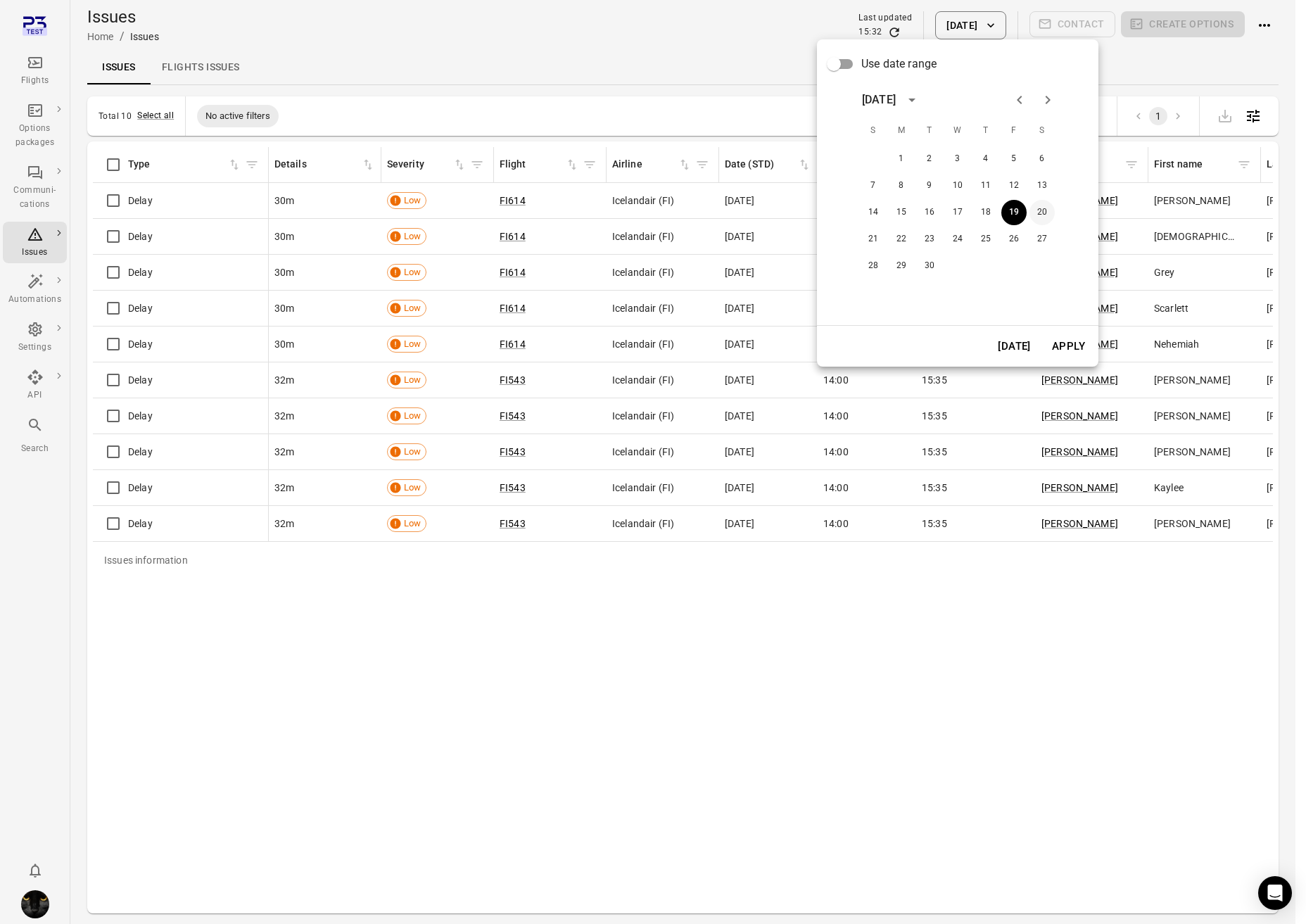
click at [1049, 208] on button "20" at bounding box center [1042, 213] width 25 height 25
click at [1071, 354] on button "Apply" at bounding box center [1069, 346] width 49 height 29
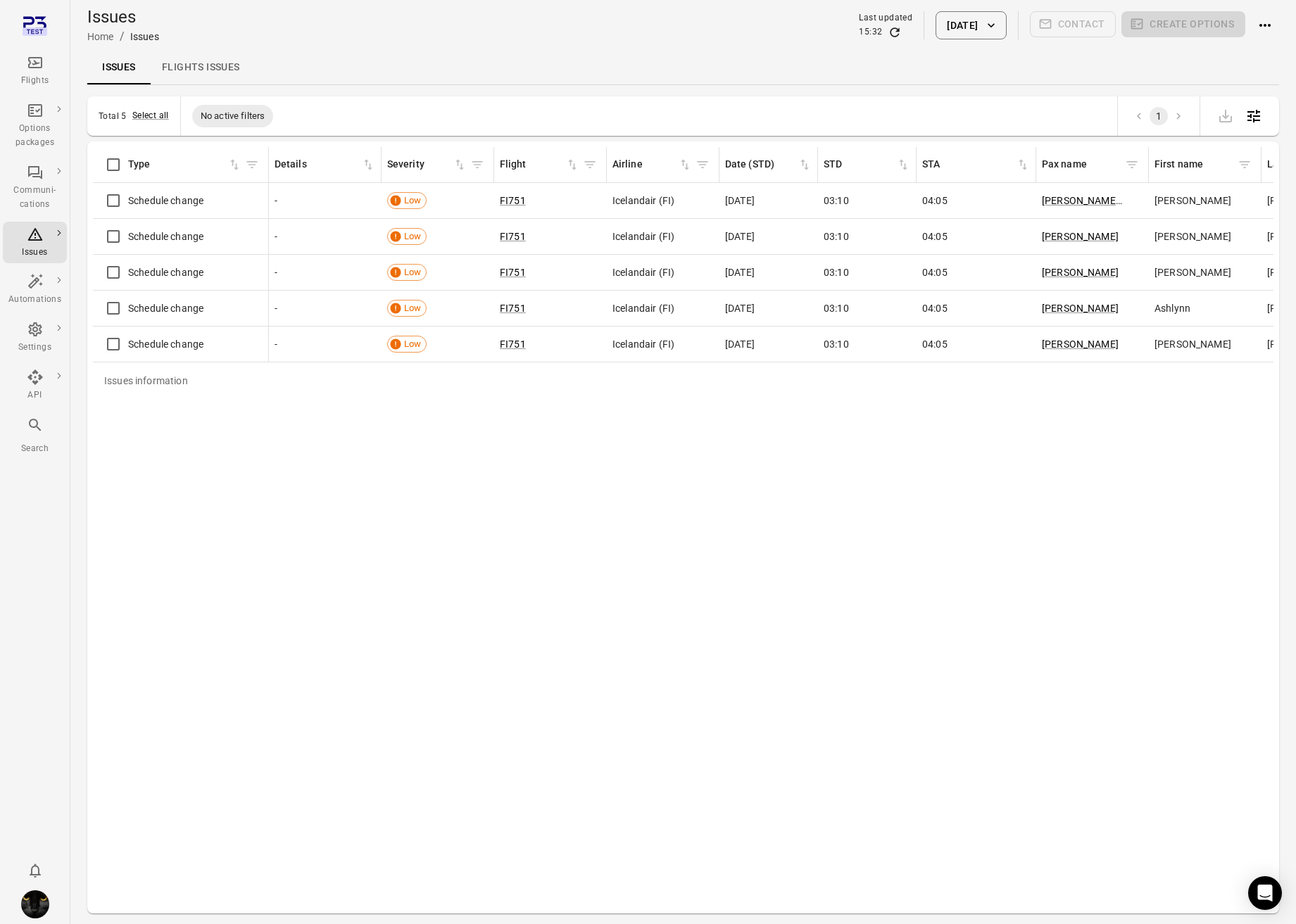
click at [613, 521] on div "Issues information Type Details Severity Flight Airline Date (STD) STD STA Pax …" at bounding box center [682, 527] width 1180 height 760
click at [887, 34] on icon "Refresh data" at bounding box center [894, 32] width 14 height 14
click at [890, 34] on icon "Refresh data" at bounding box center [894, 31] width 9 height 9
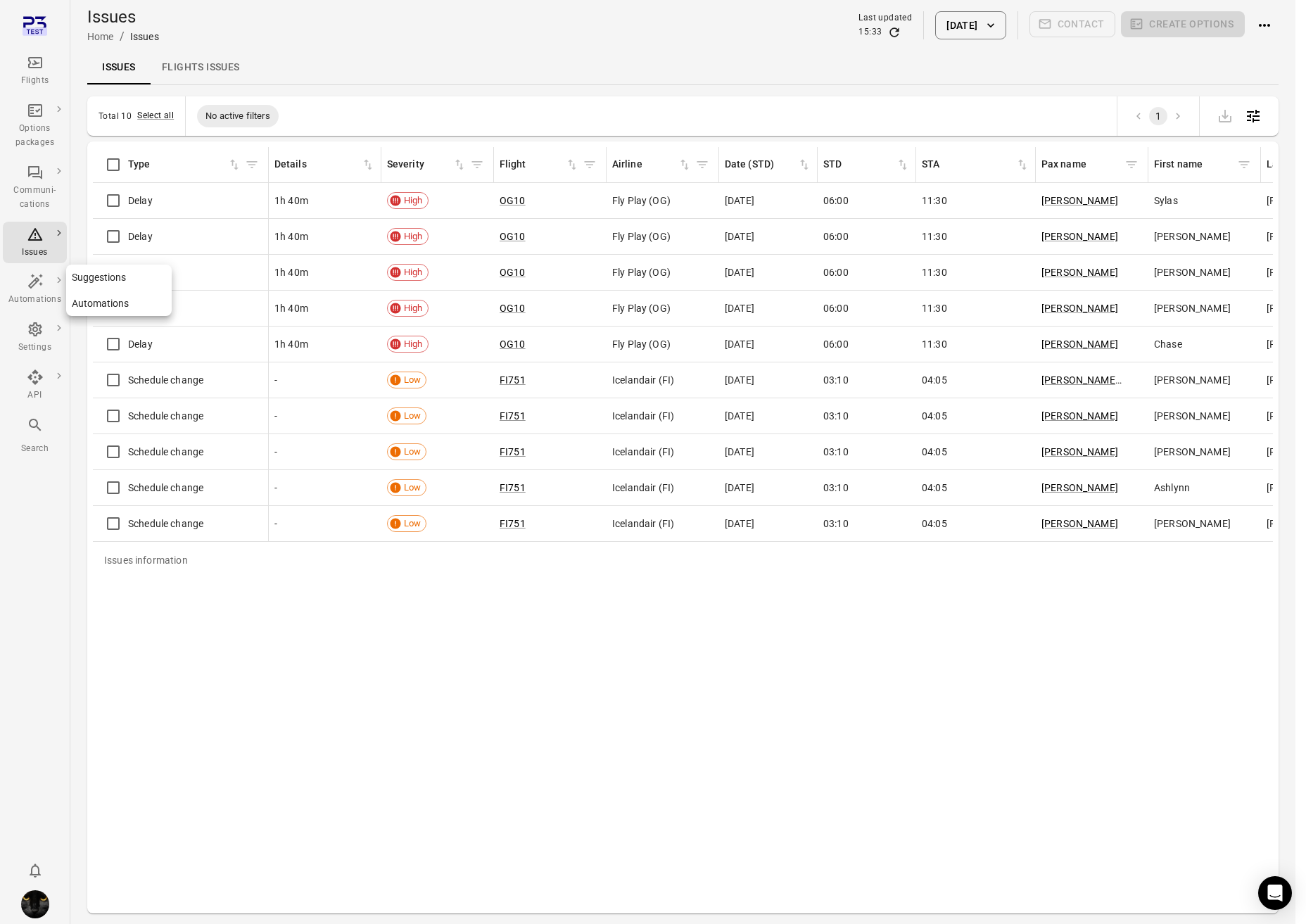
click at [35, 281] on icon "Main navigation" at bounding box center [34, 280] width 15 height 15
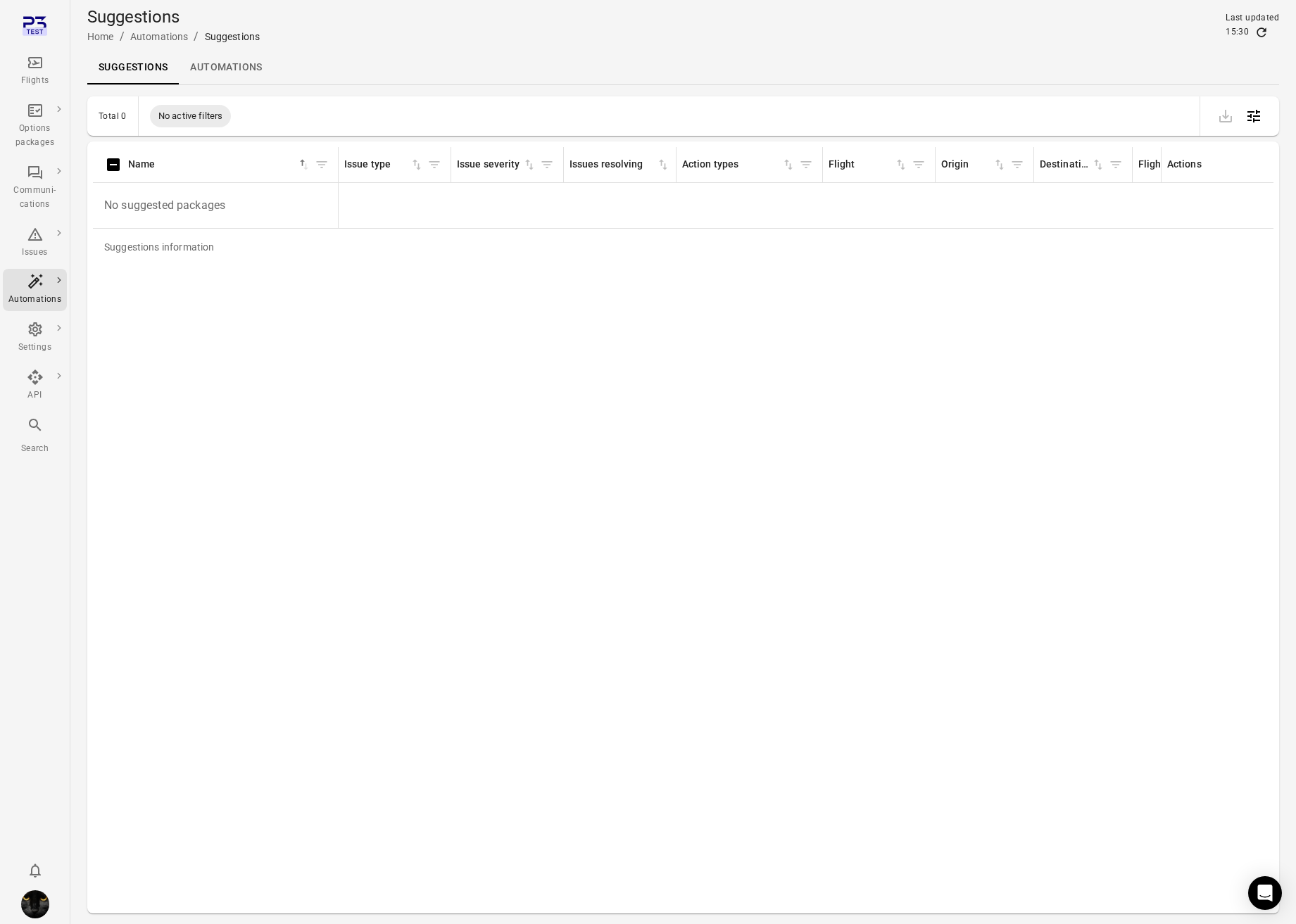
click at [1262, 35] on icon "Refresh data" at bounding box center [1261, 32] width 14 height 14
click at [1263, 31] on icon "Refresh data" at bounding box center [1261, 32] width 14 height 14
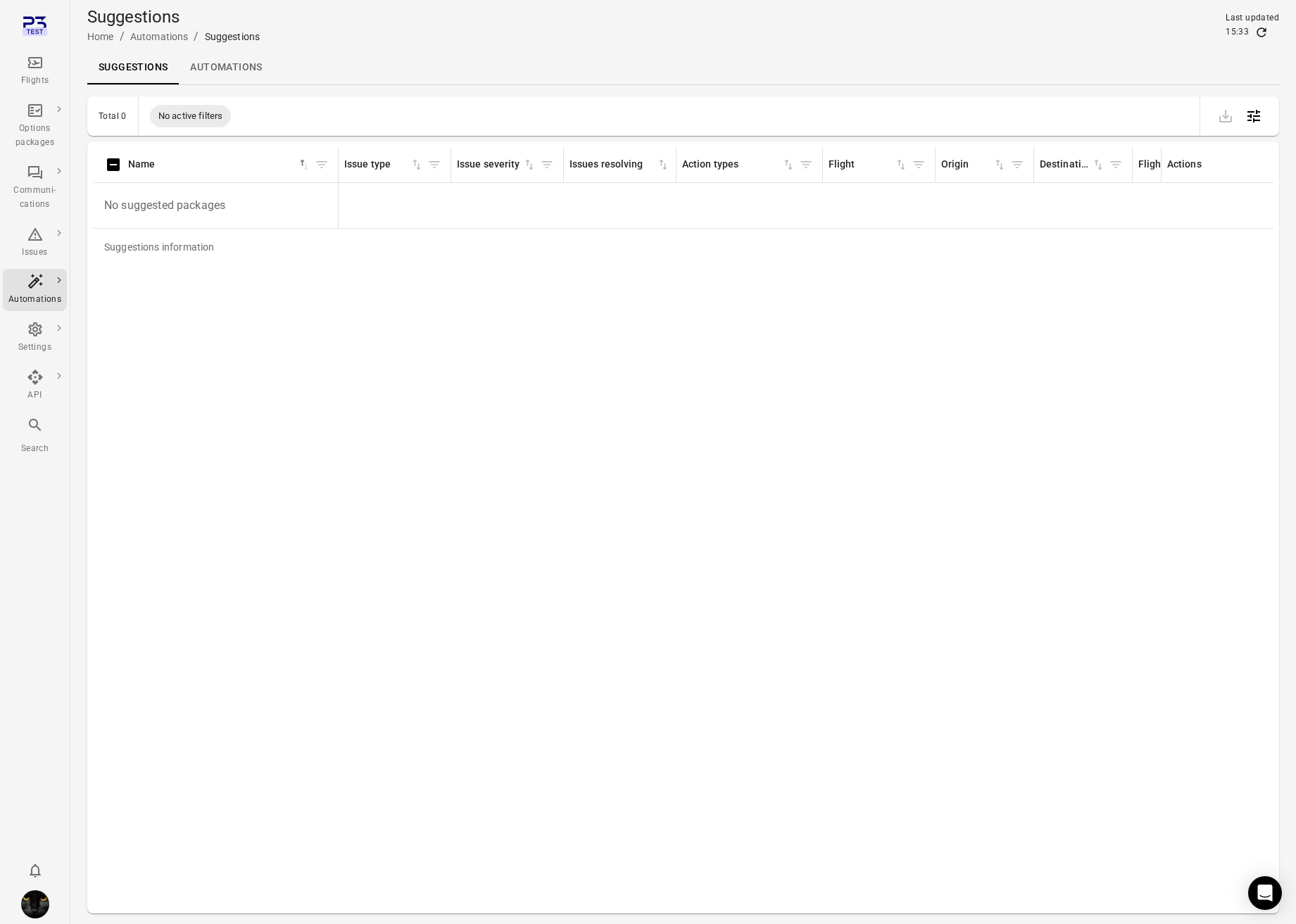
click at [1276, 27] on div "15:33" at bounding box center [1251, 32] width 54 height 14
click at [1275, 36] on div "15:33" at bounding box center [1251, 32] width 54 height 14
click at [195, 67] on link "Automations" at bounding box center [225, 67] width 95 height 34
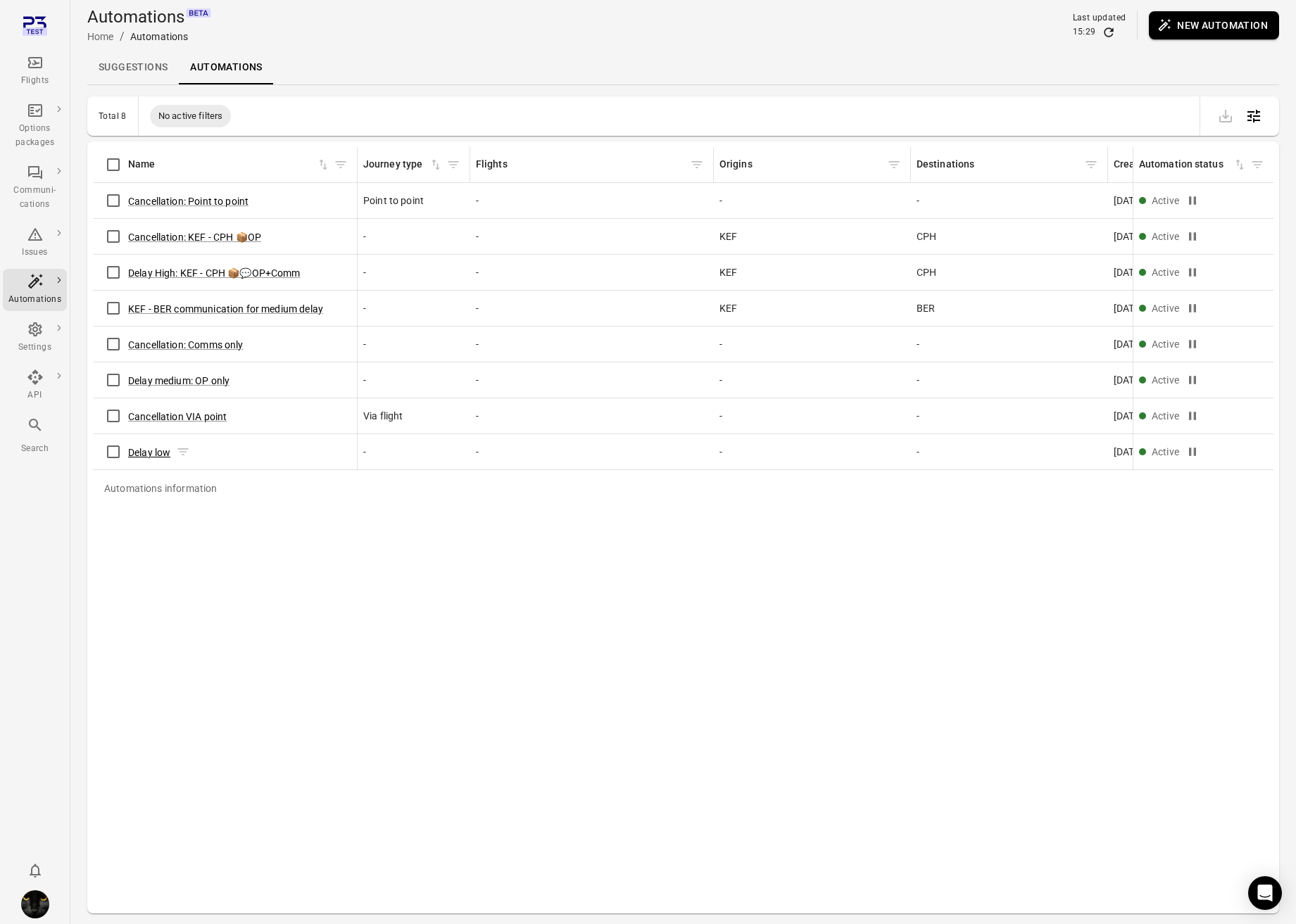
click at [146, 450] on button "Delay low" at bounding box center [148, 452] width 42 height 14
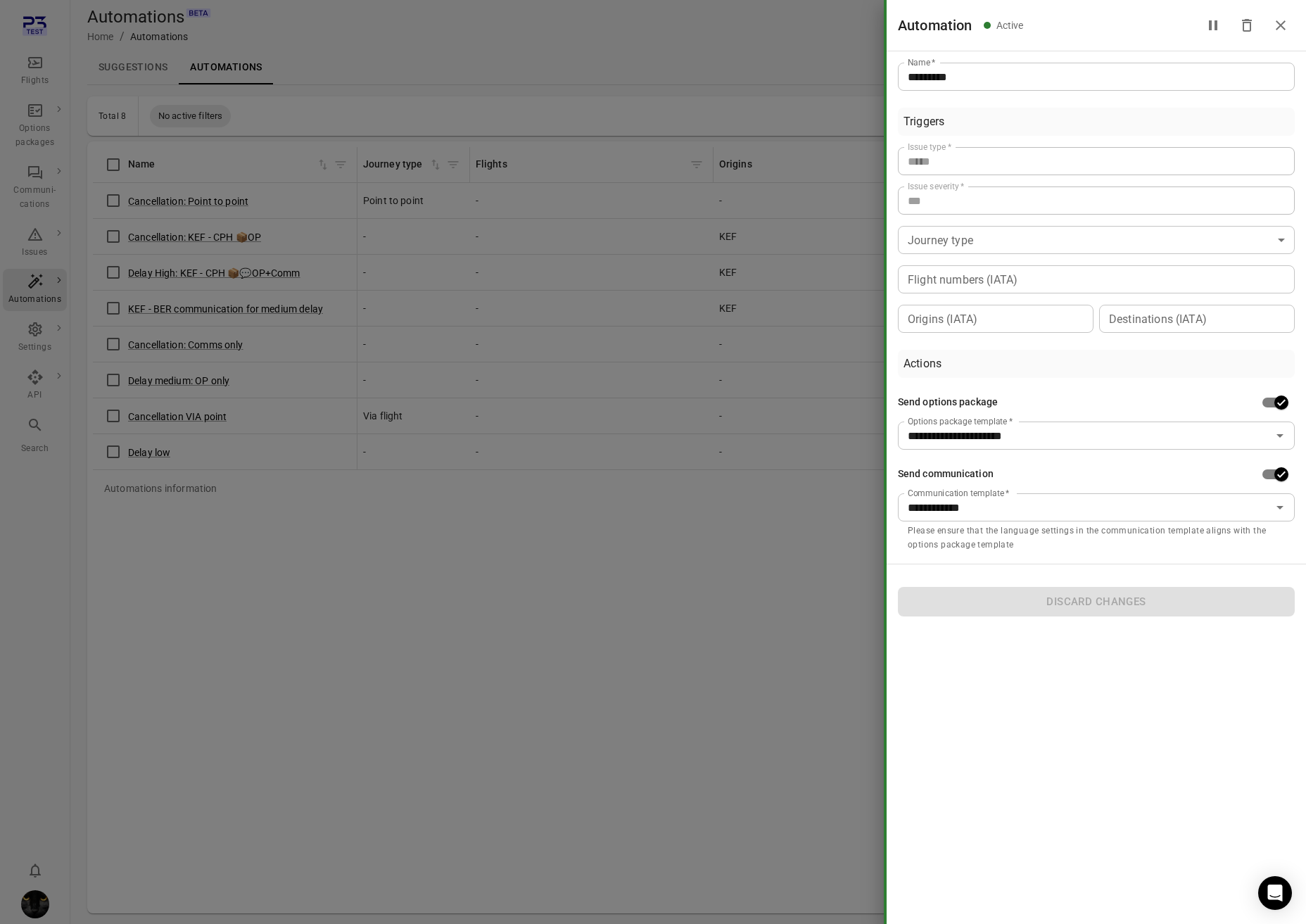
click at [676, 771] on div at bounding box center [653, 462] width 1306 height 924
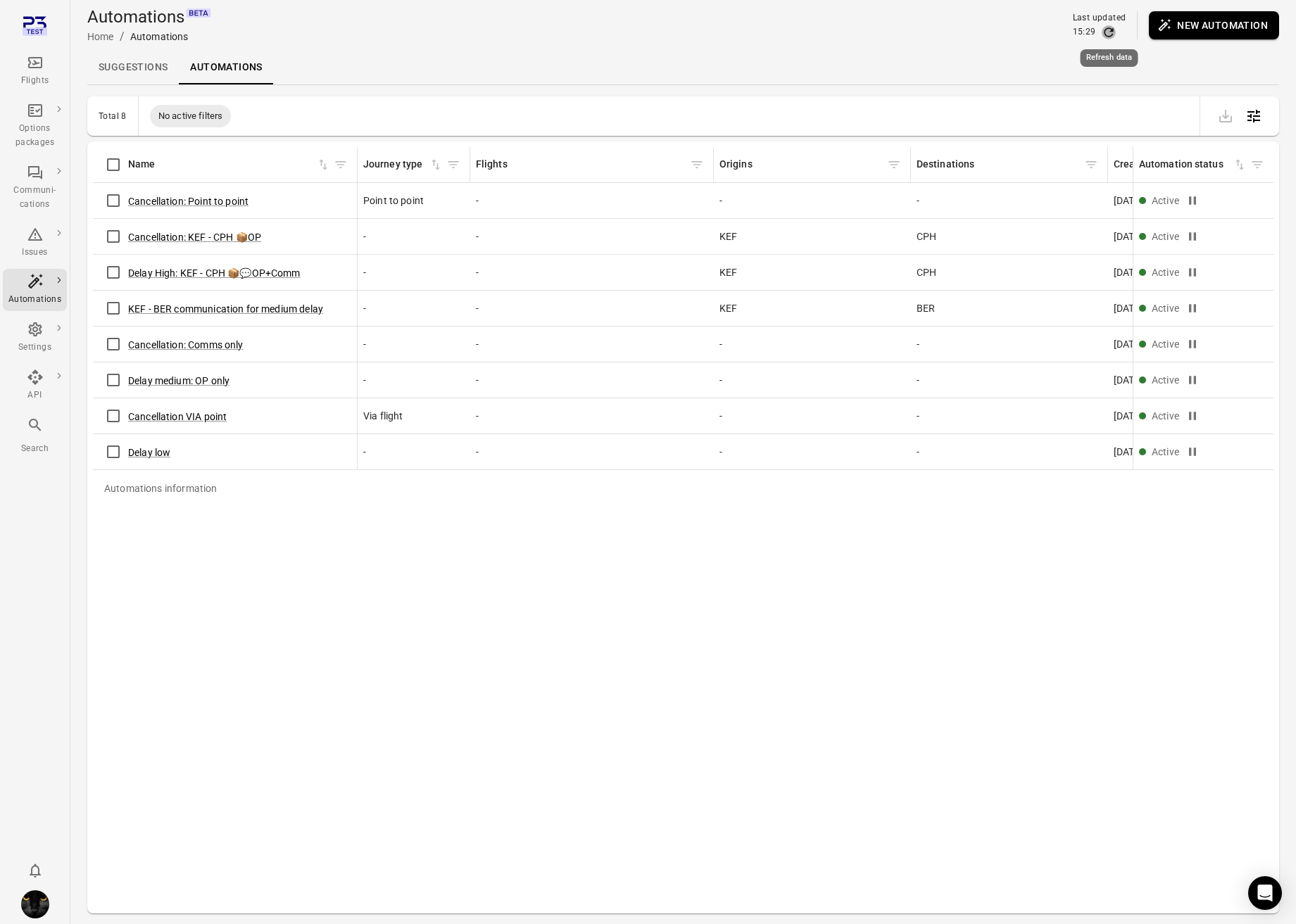
click at [1110, 35] on icon "Refresh data" at bounding box center [1108, 31] width 9 height 9
click at [31, 242] on icon "Main navigation" at bounding box center [34, 233] width 17 height 17
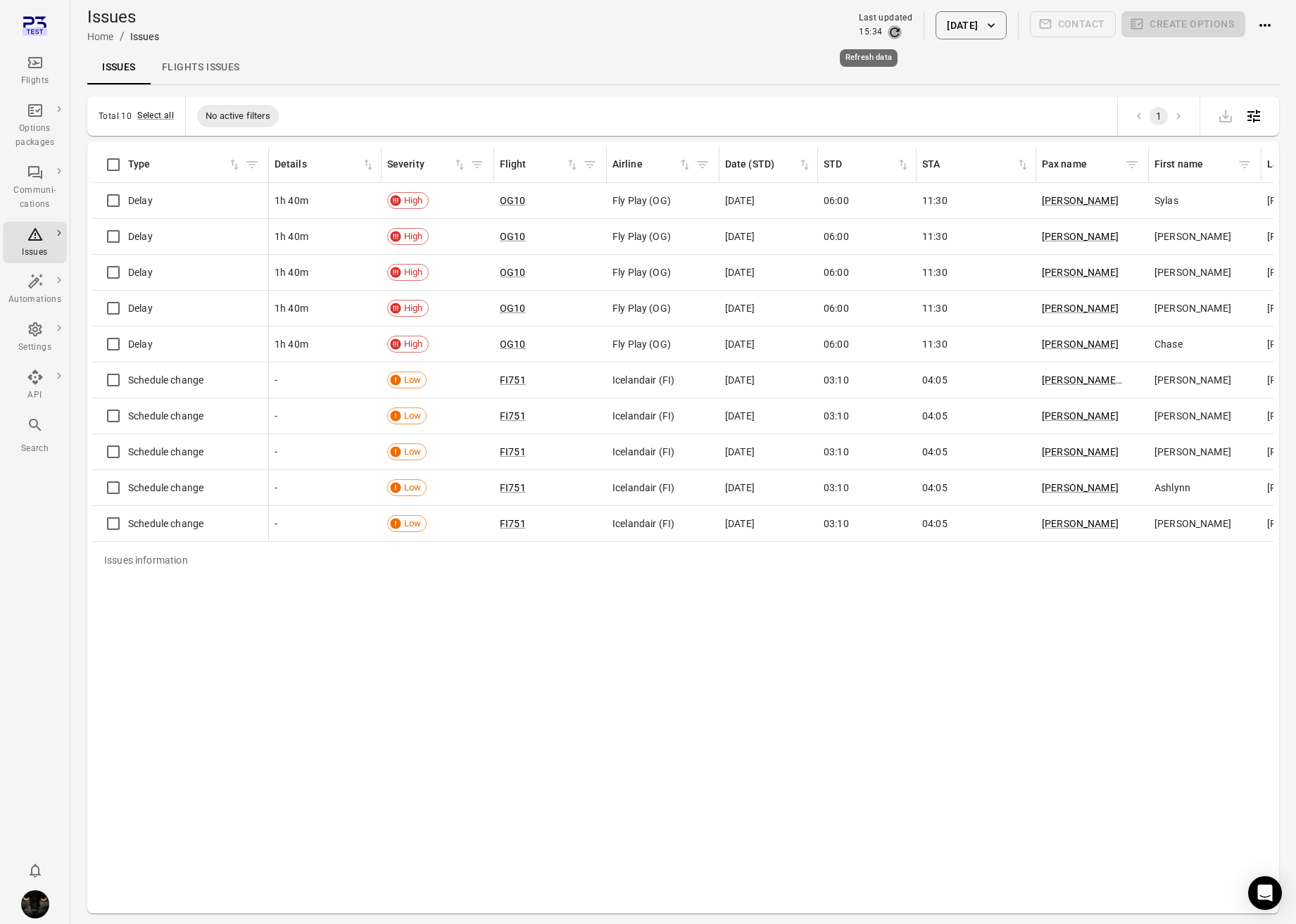
click at [887, 32] on icon "Refresh data" at bounding box center [894, 32] width 14 height 14
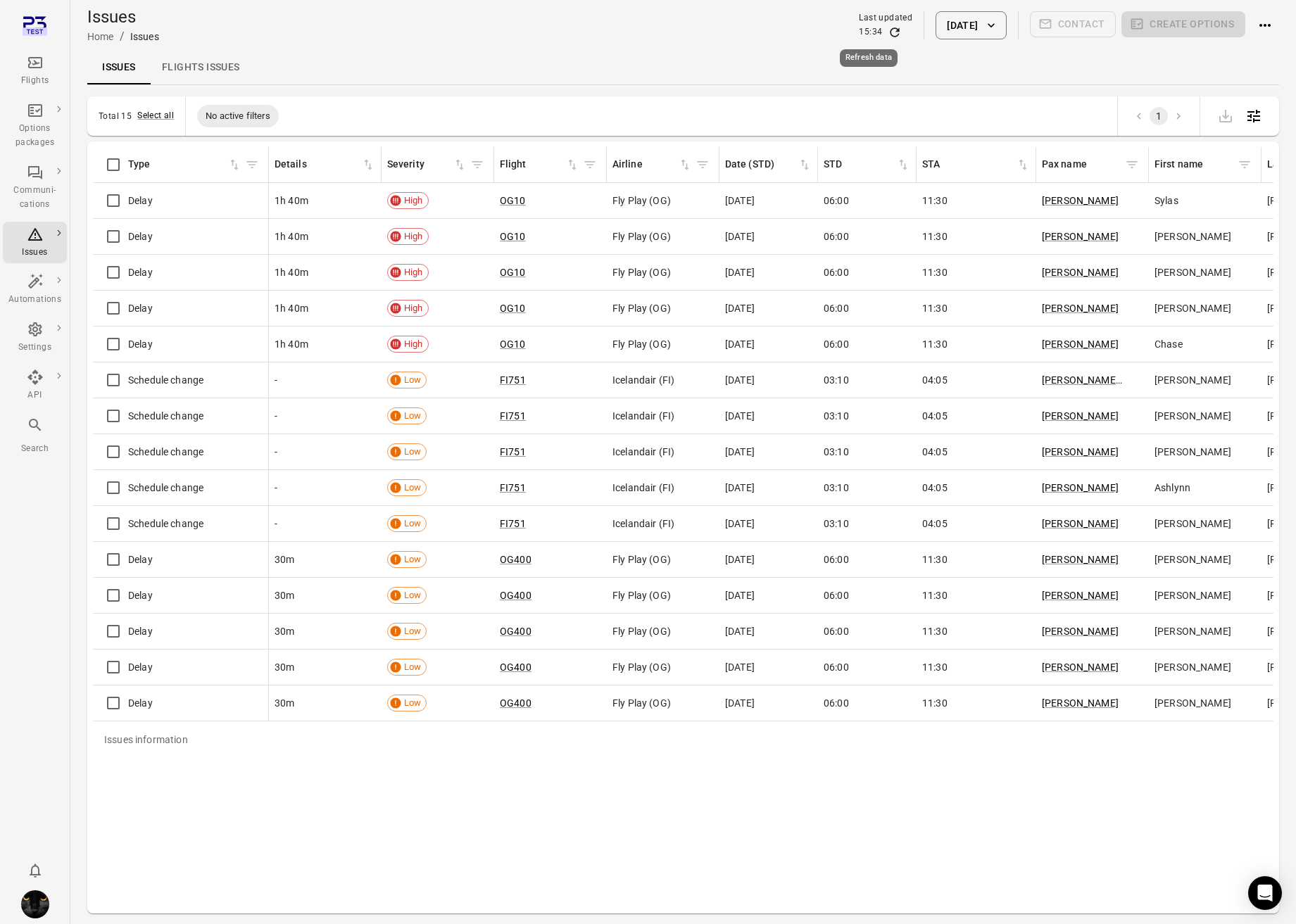
click at [887, 32] on icon "Refresh data" at bounding box center [894, 32] width 14 height 14
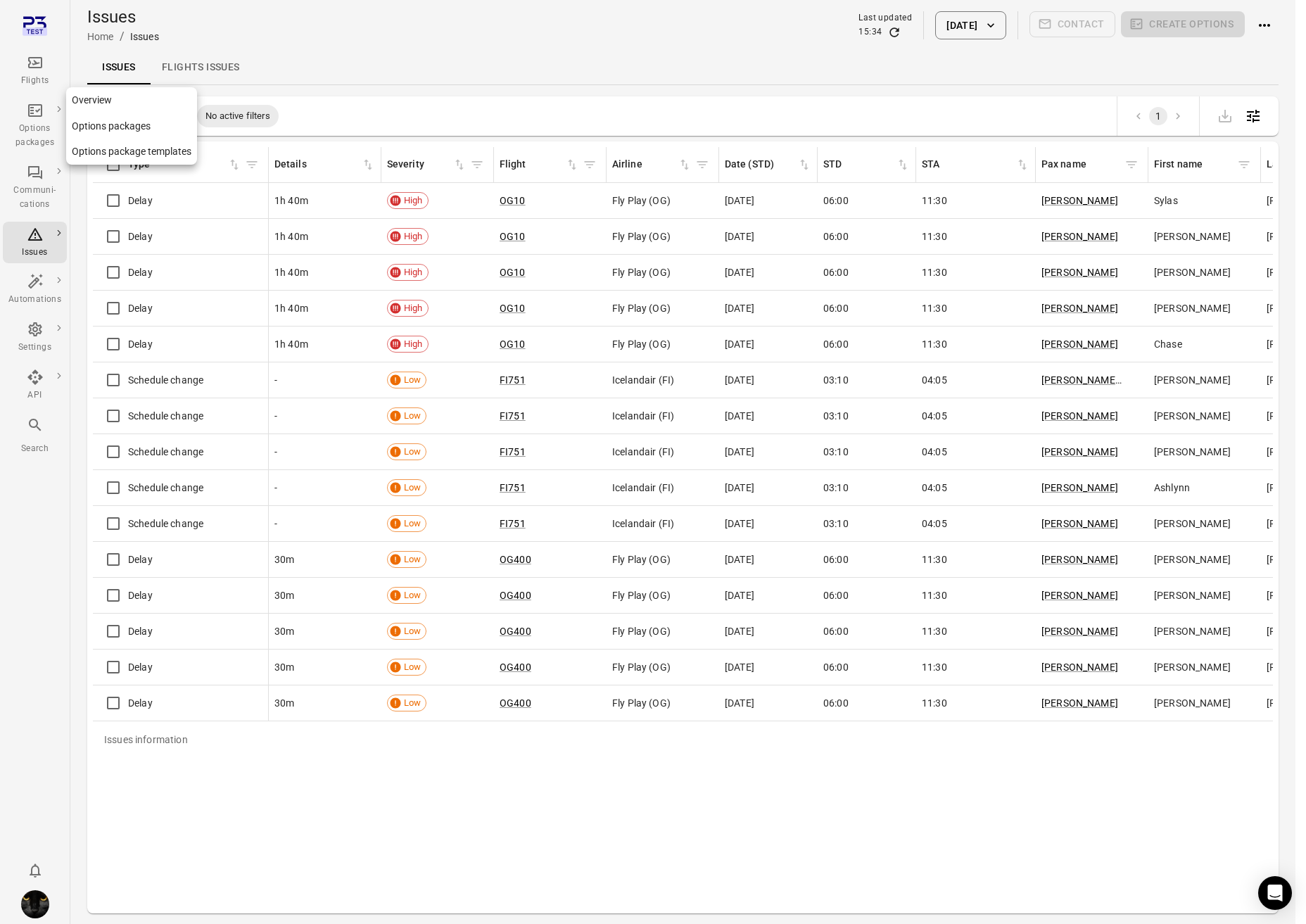
click at [36, 132] on div "Options packages" at bounding box center [35, 136] width 53 height 28
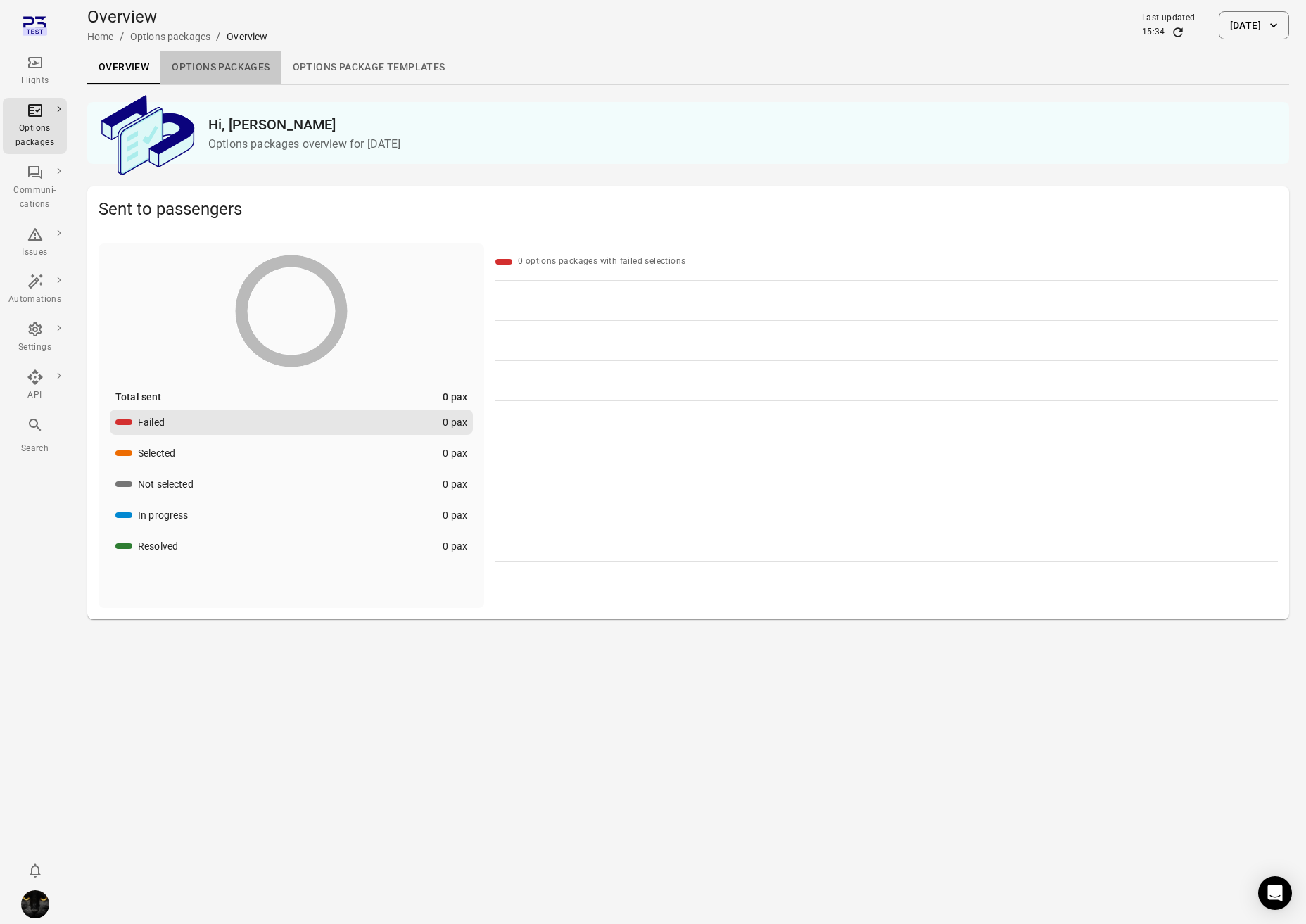
click at [224, 70] on link "Options packages" at bounding box center [220, 67] width 120 height 34
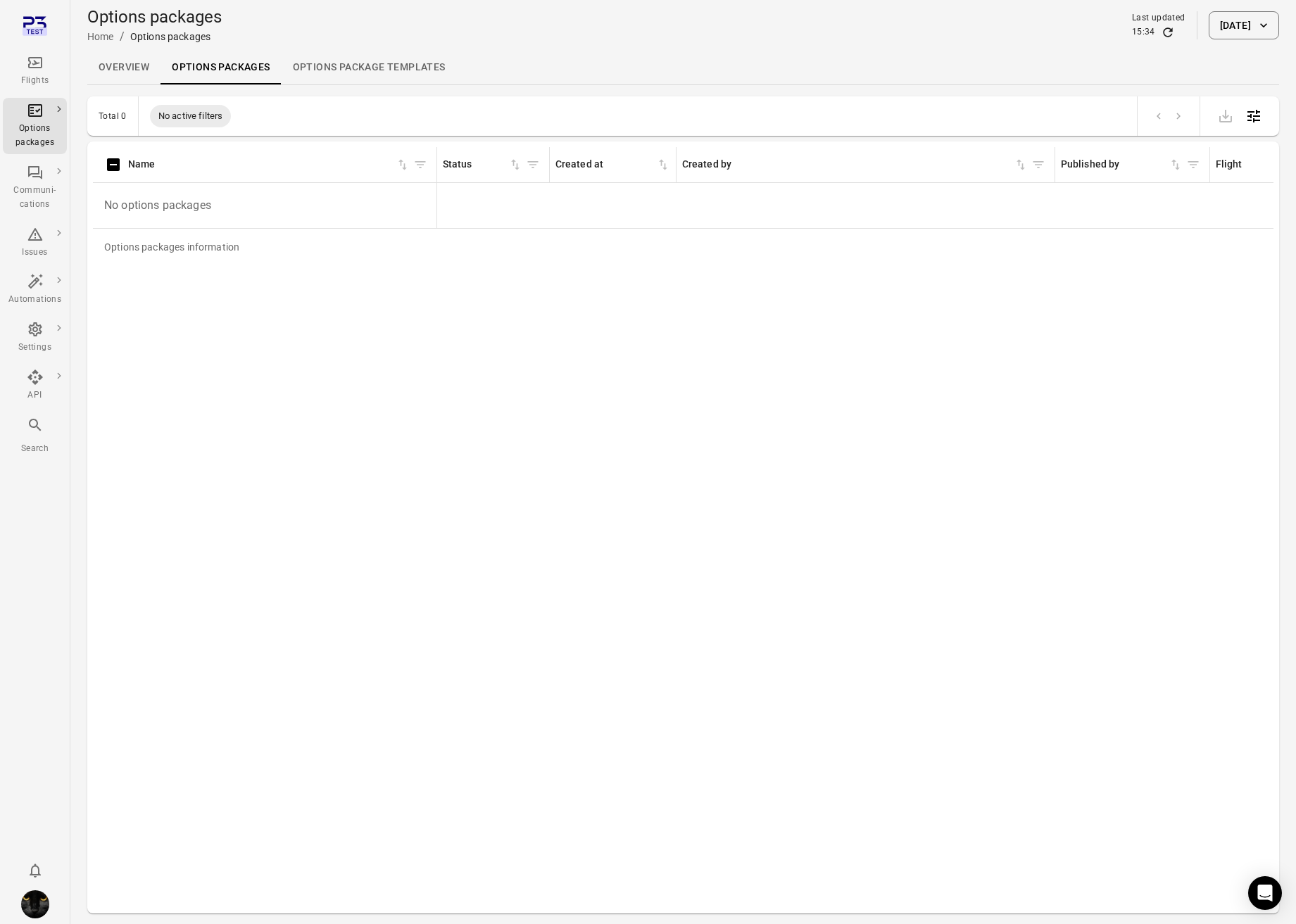
click at [110, 70] on link "Overview" at bounding box center [123, 67] width 73 height 34
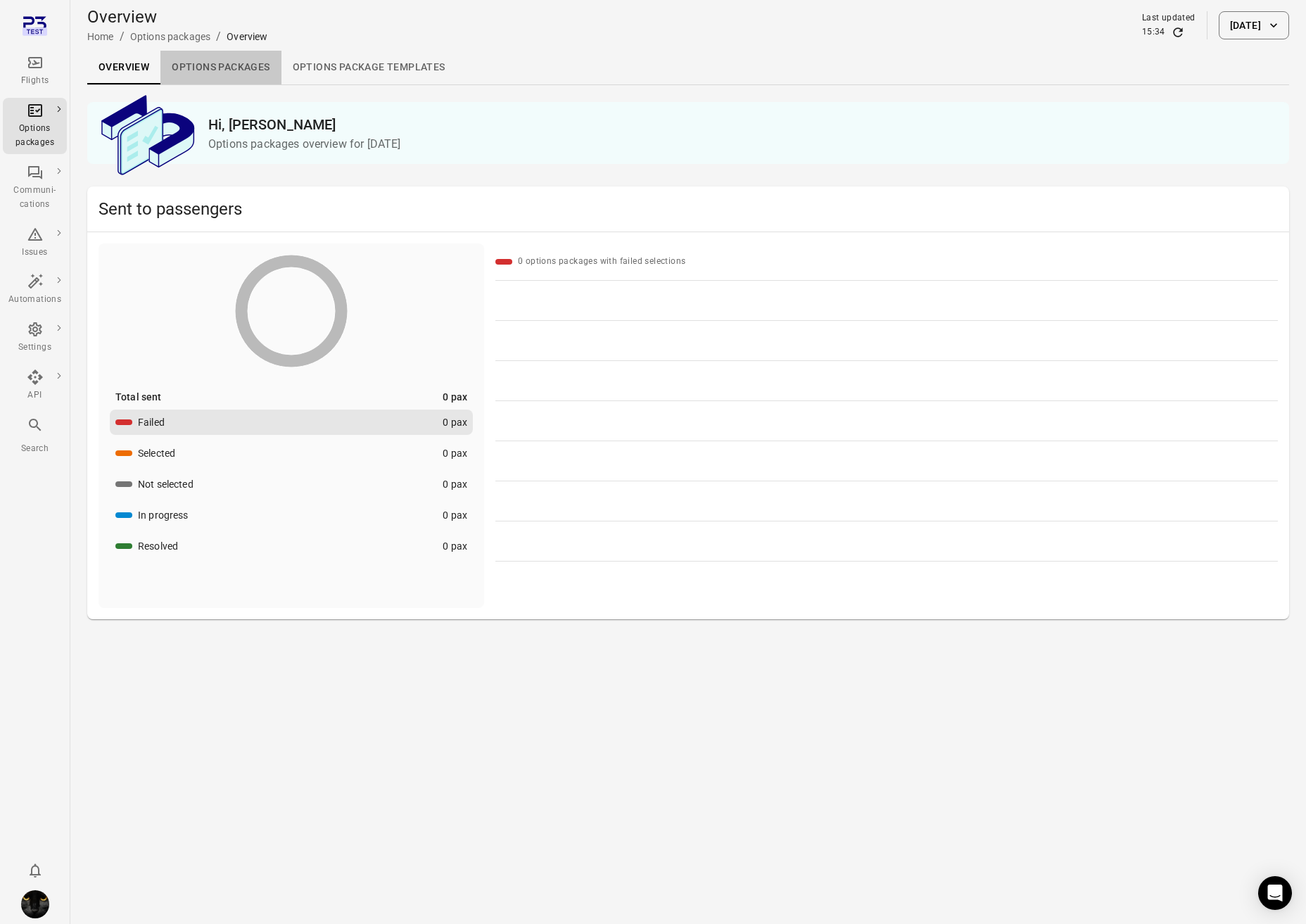
click at [200, 65] on link "Options packages" at bounding box center [220, 67] width 120 height 34
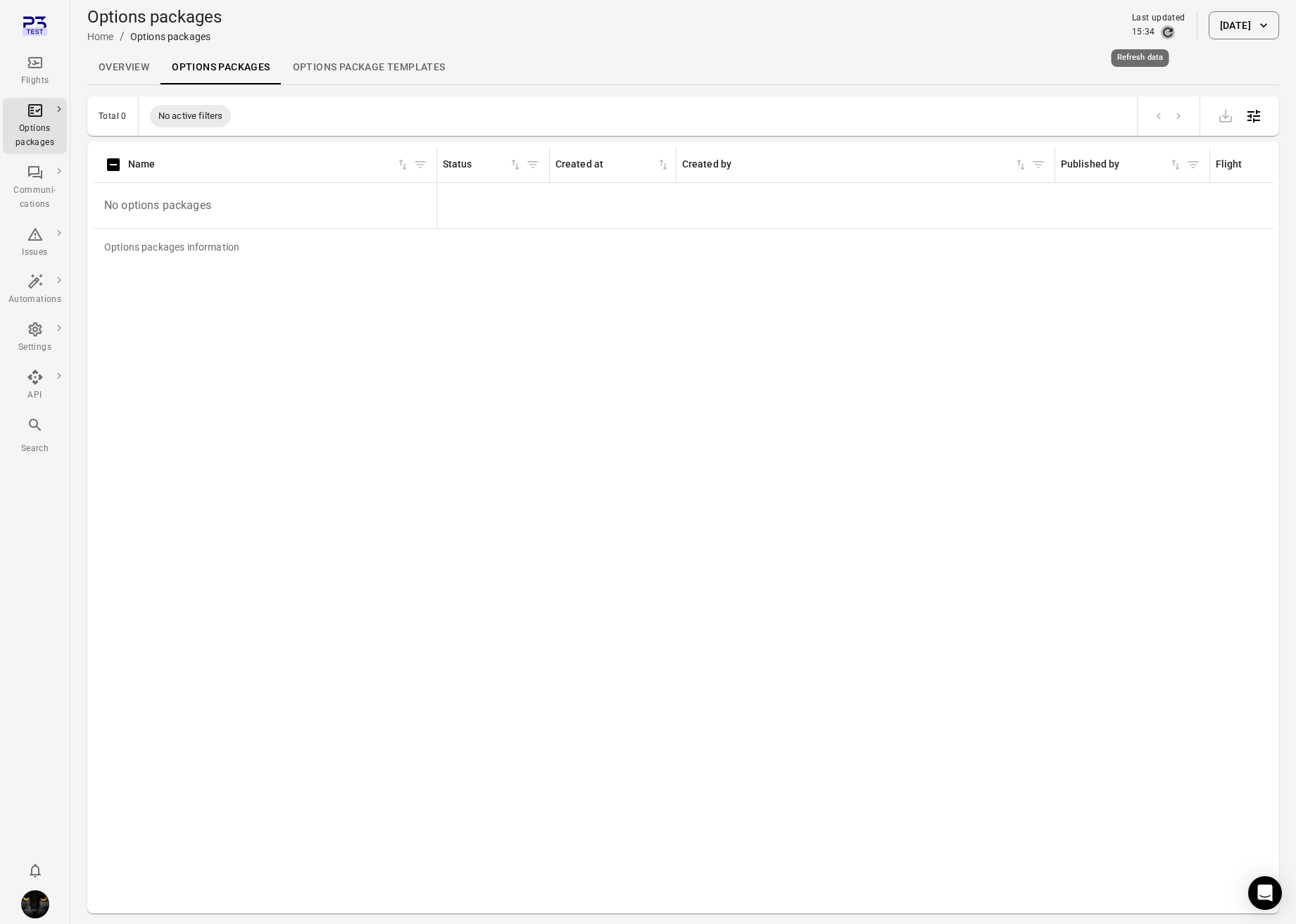
click at [1160, 31] on icon "Refresh data" at bounding box center [1167, 32] width 14 height 14
drag, startPoint x: 1137, startPoint y: 31, endPoint x: 632, endPoint y: 108, distance: 510.8
click at [1160, 32] on icon "Refresh data" at bounding box center [1167, 32] width 14 height 14
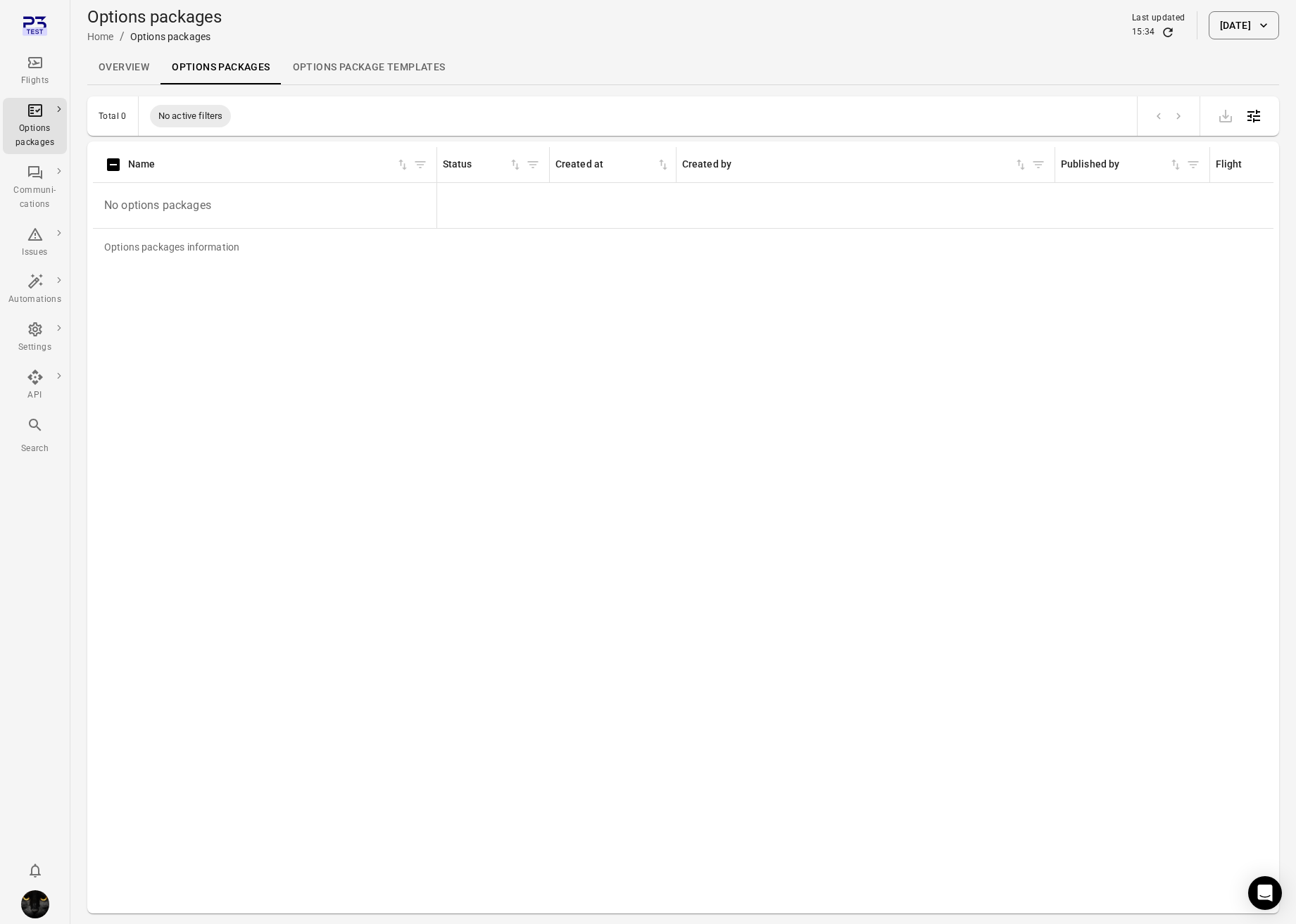
click at [394, 79] on link "Options package Templates" at bounding box center [369, 67] width 176 height 34
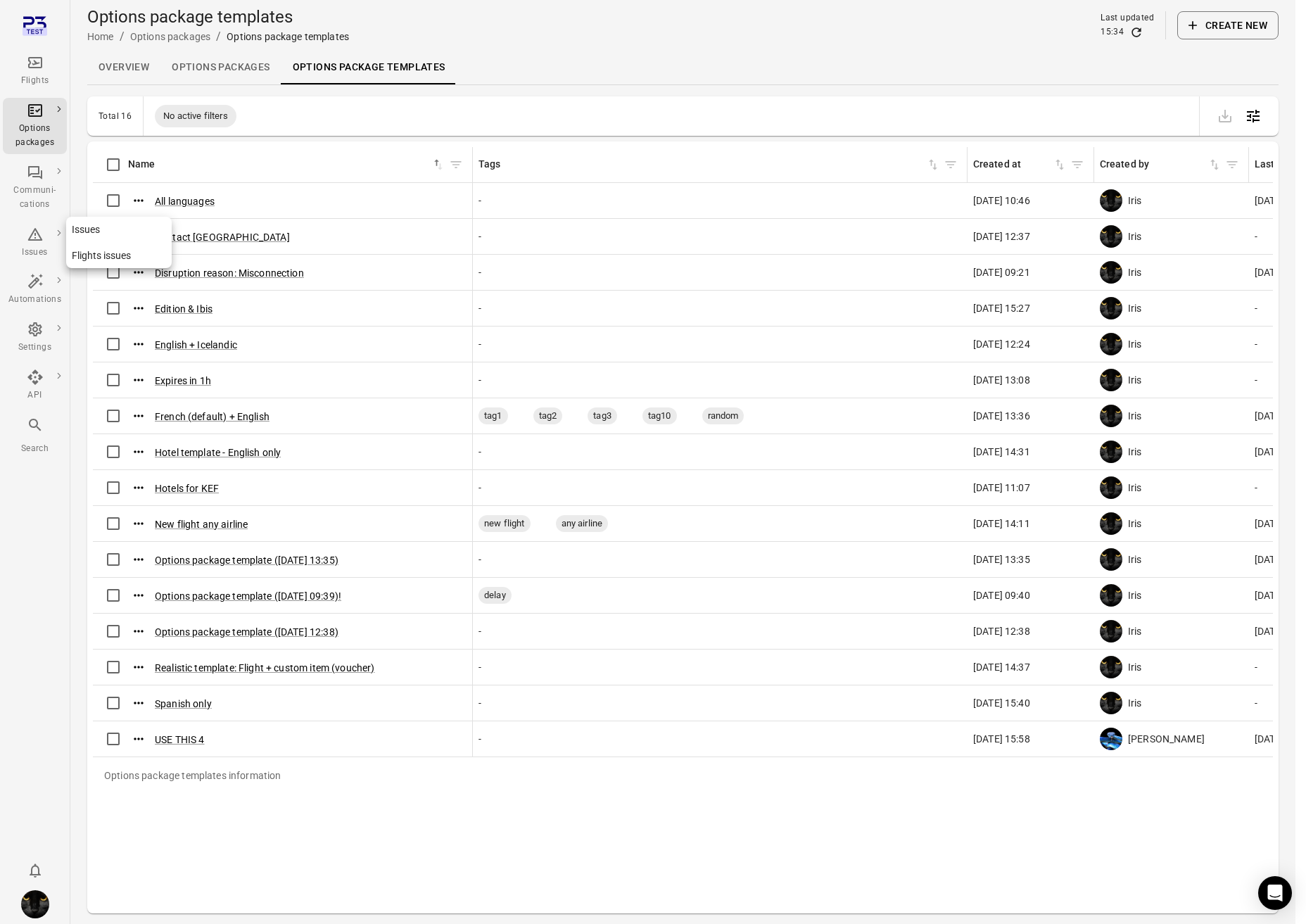
click at [40, 244] on div "Issues" at bounding box center [35, 242] width 53 height 34
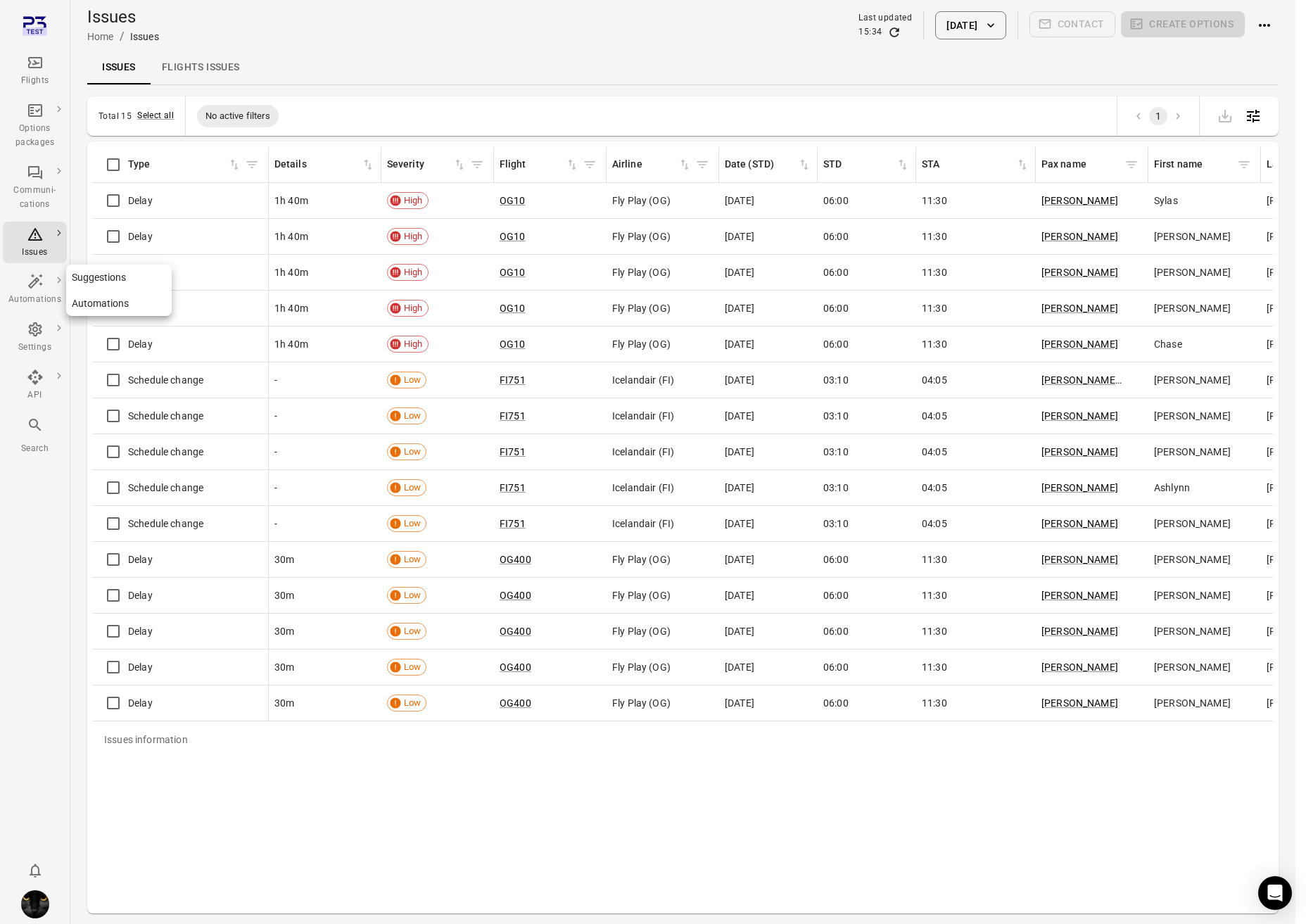
click at [38, 288] on icon "Main navigation" at bounding box center [34, 281] width 17 height 17
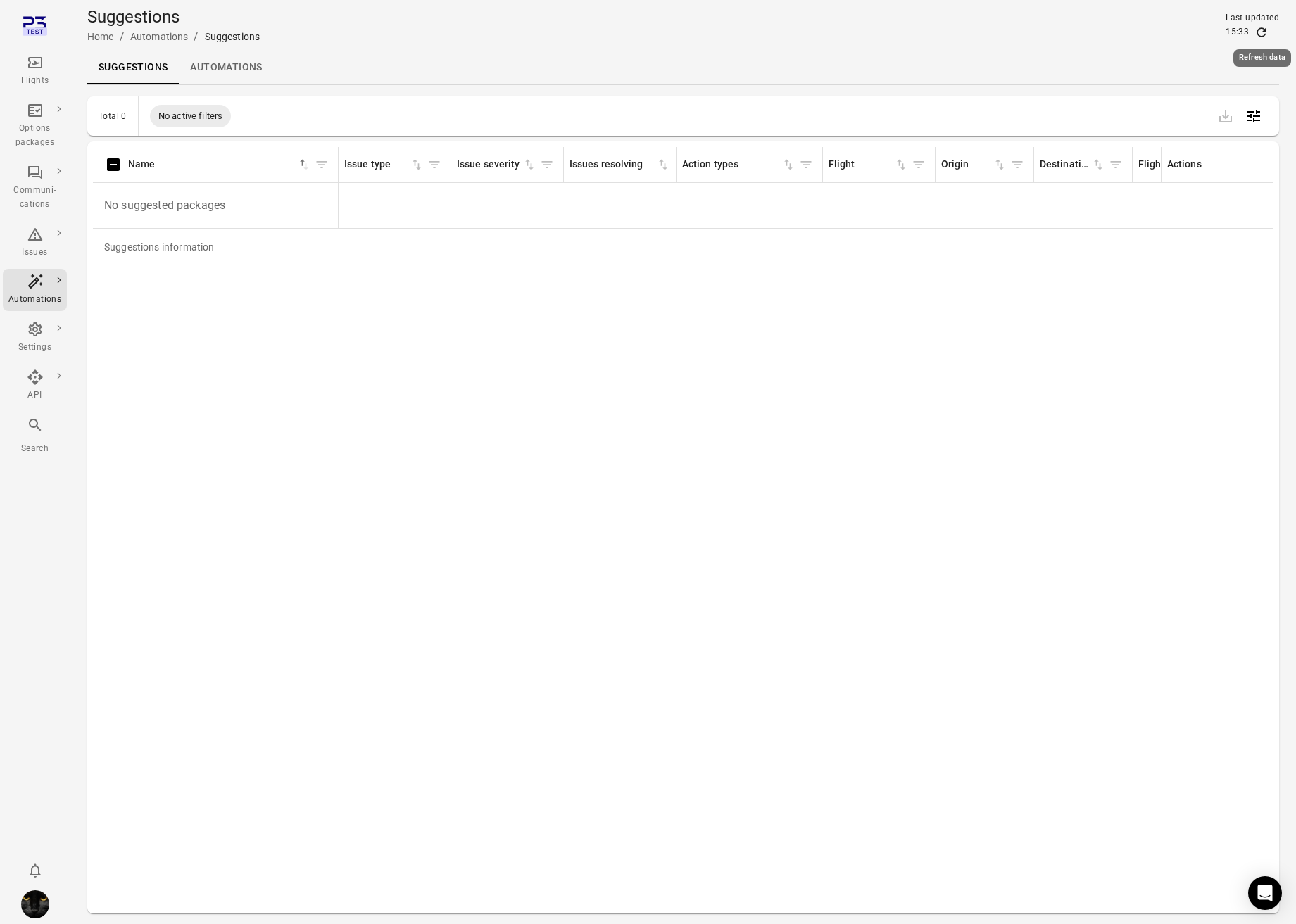
click at [1265, 29] on icon "Refresh data" at bounding box center [1261, 31] width 9 height 9
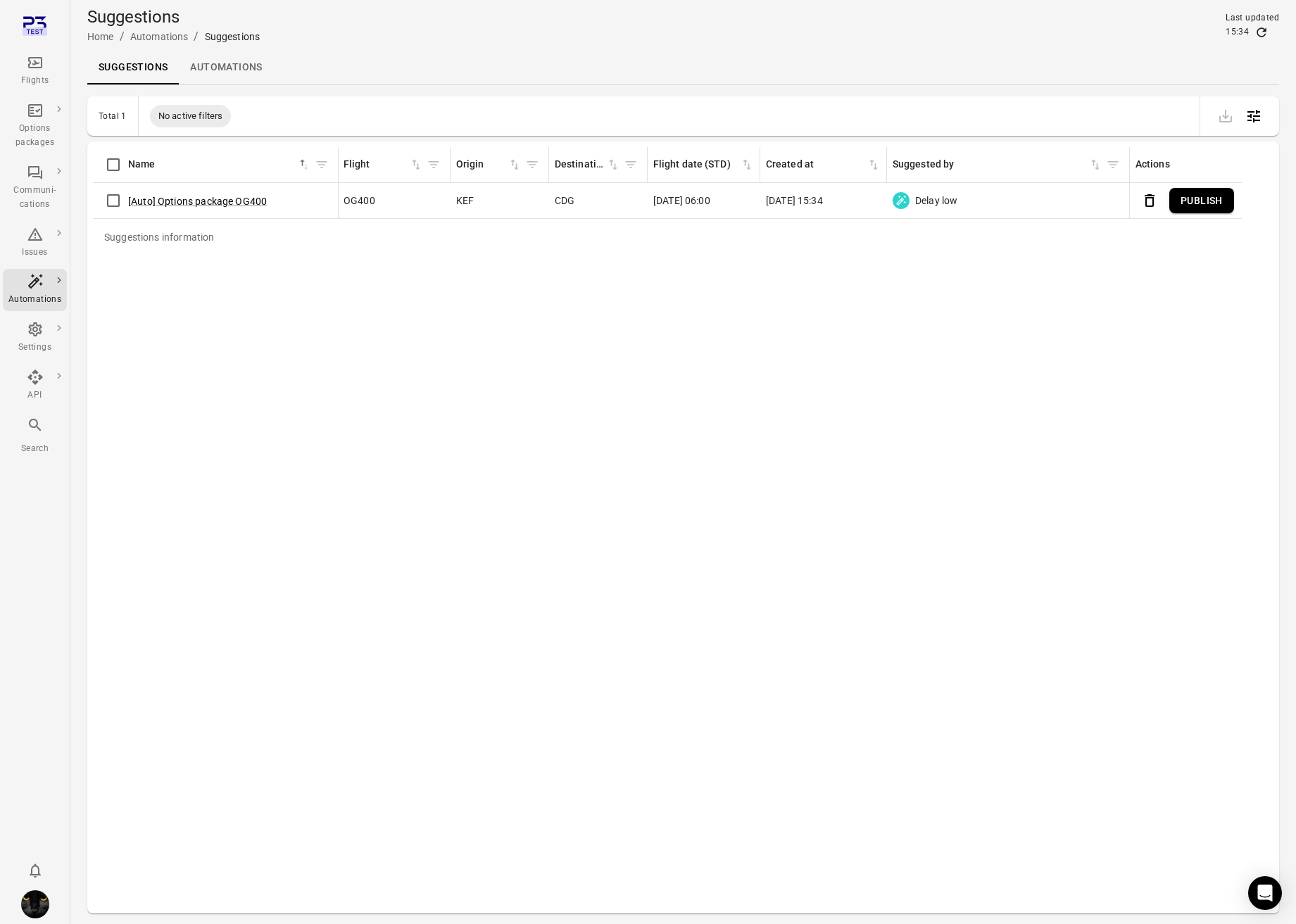
scroll to position [0, 523]
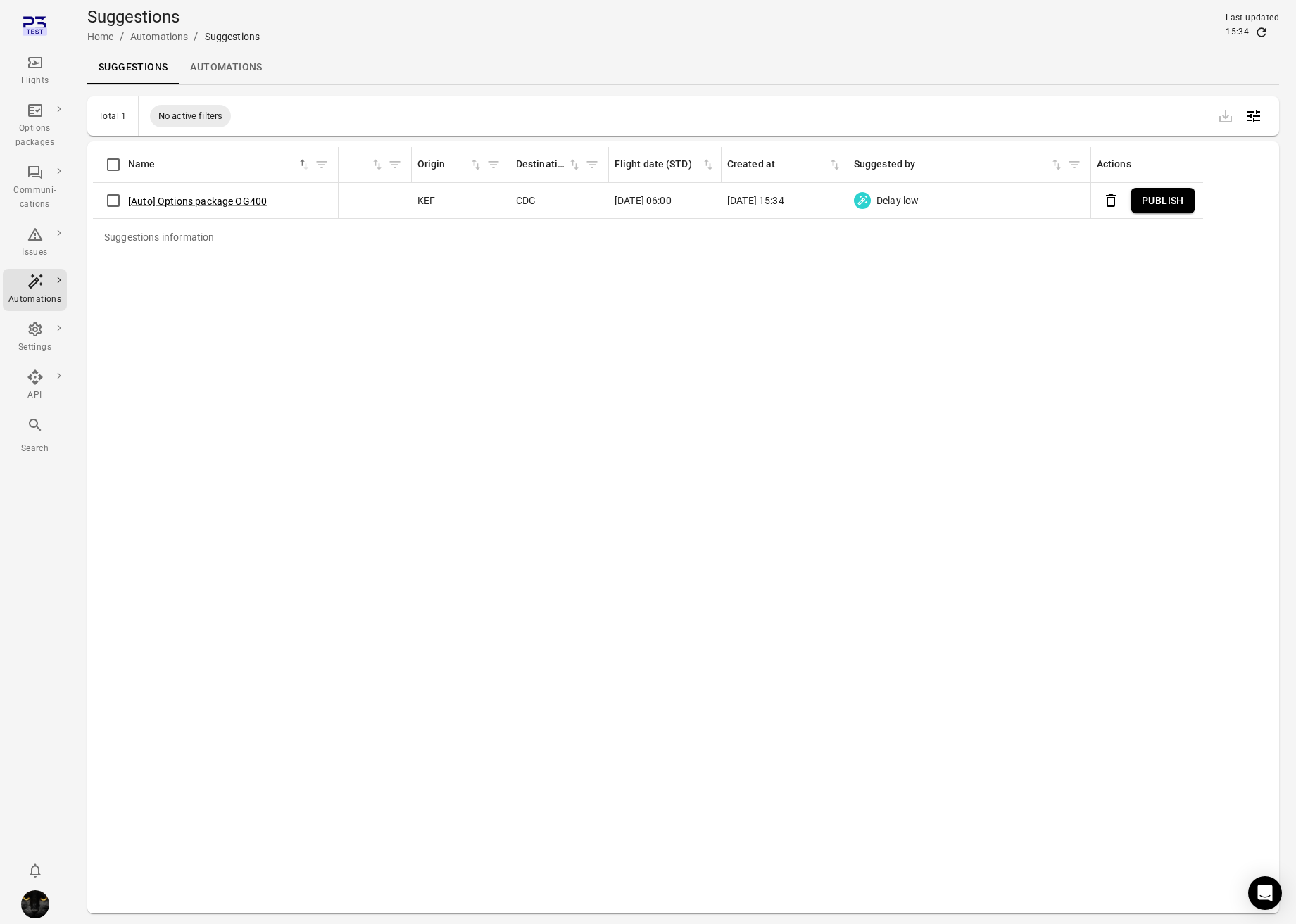
click at [48, 904] on img "Iris" at bounding box center [35, 904] width 28 height 28
click at [127, 903] on button "Log out" at bounding box center [107, 900] width 105 height 26
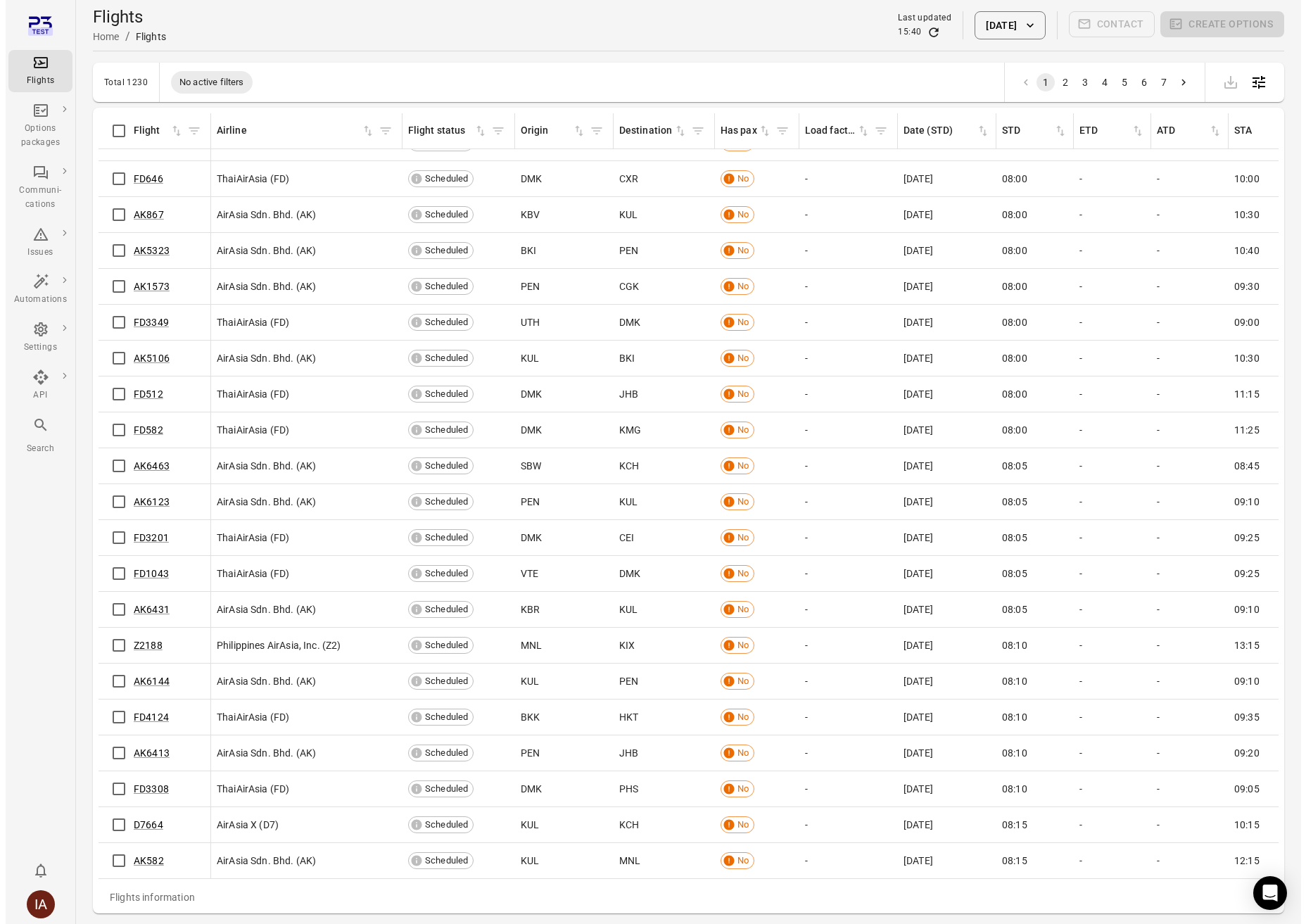
scroll to position [6339, 0]
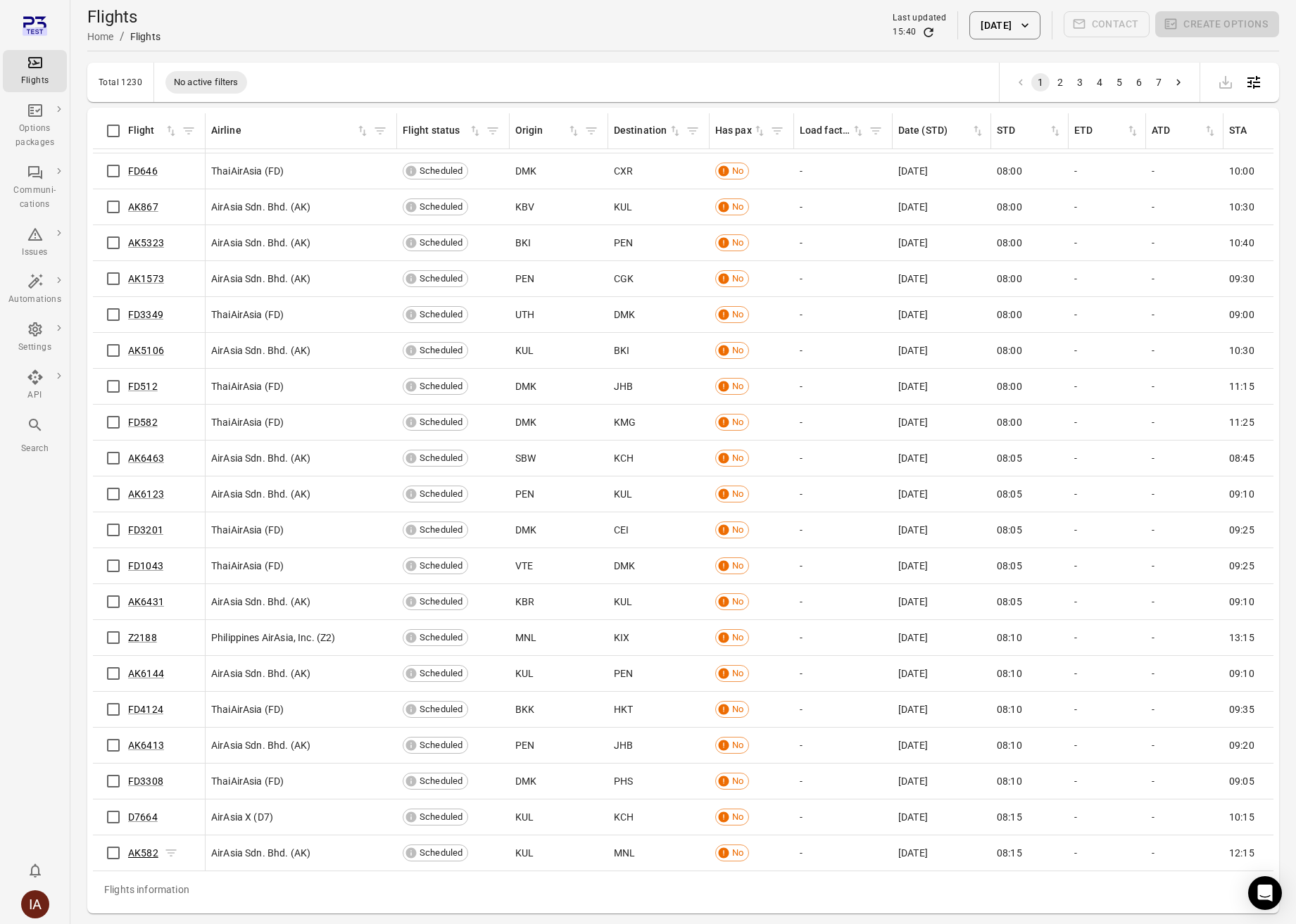
click at [144, 847] on link "AK582" at bounding box center [142, 853] width 30 height 12
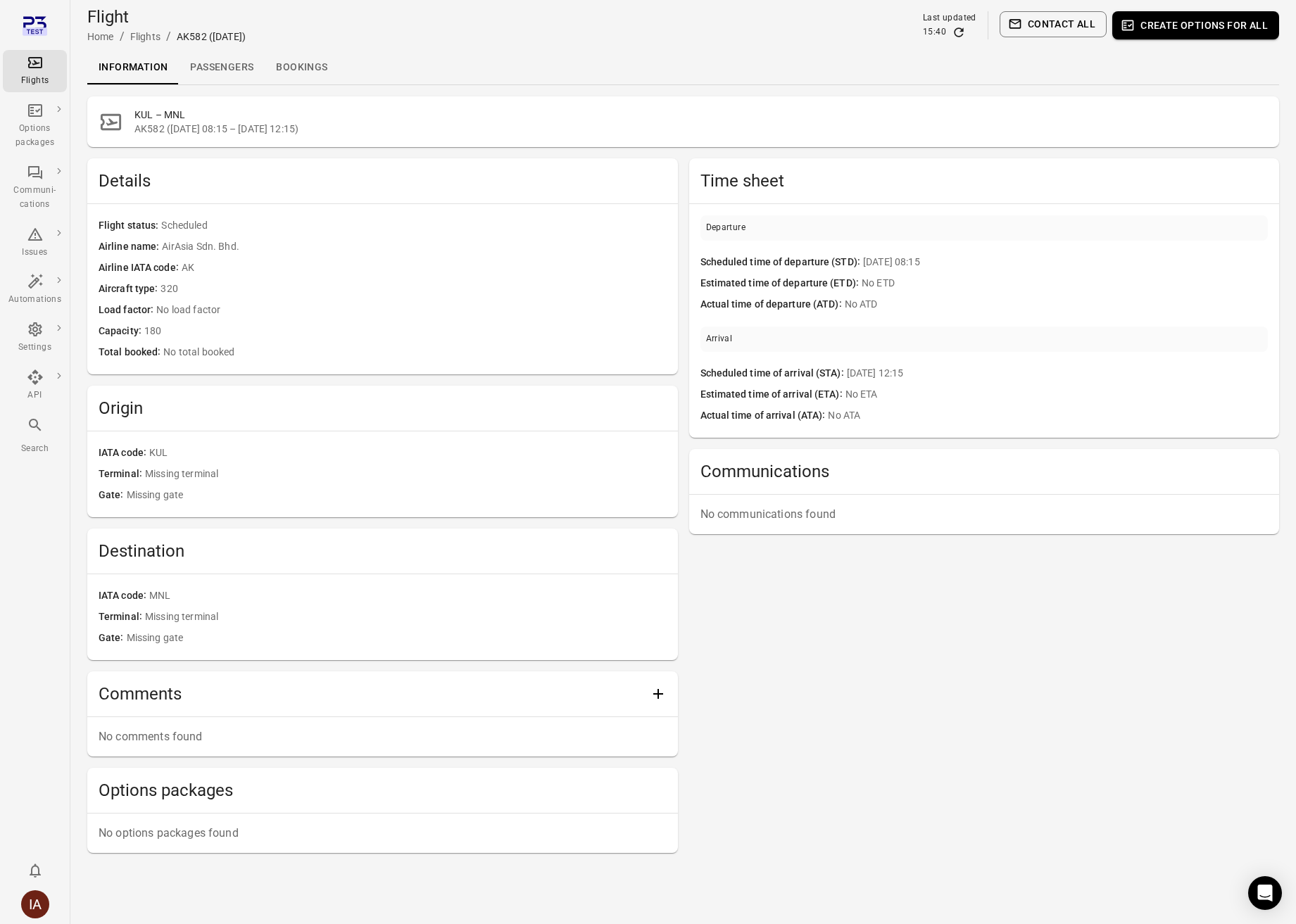
click at [211, 69] on link "Passengers" at bounding box center [222, 67] width 86 height 34
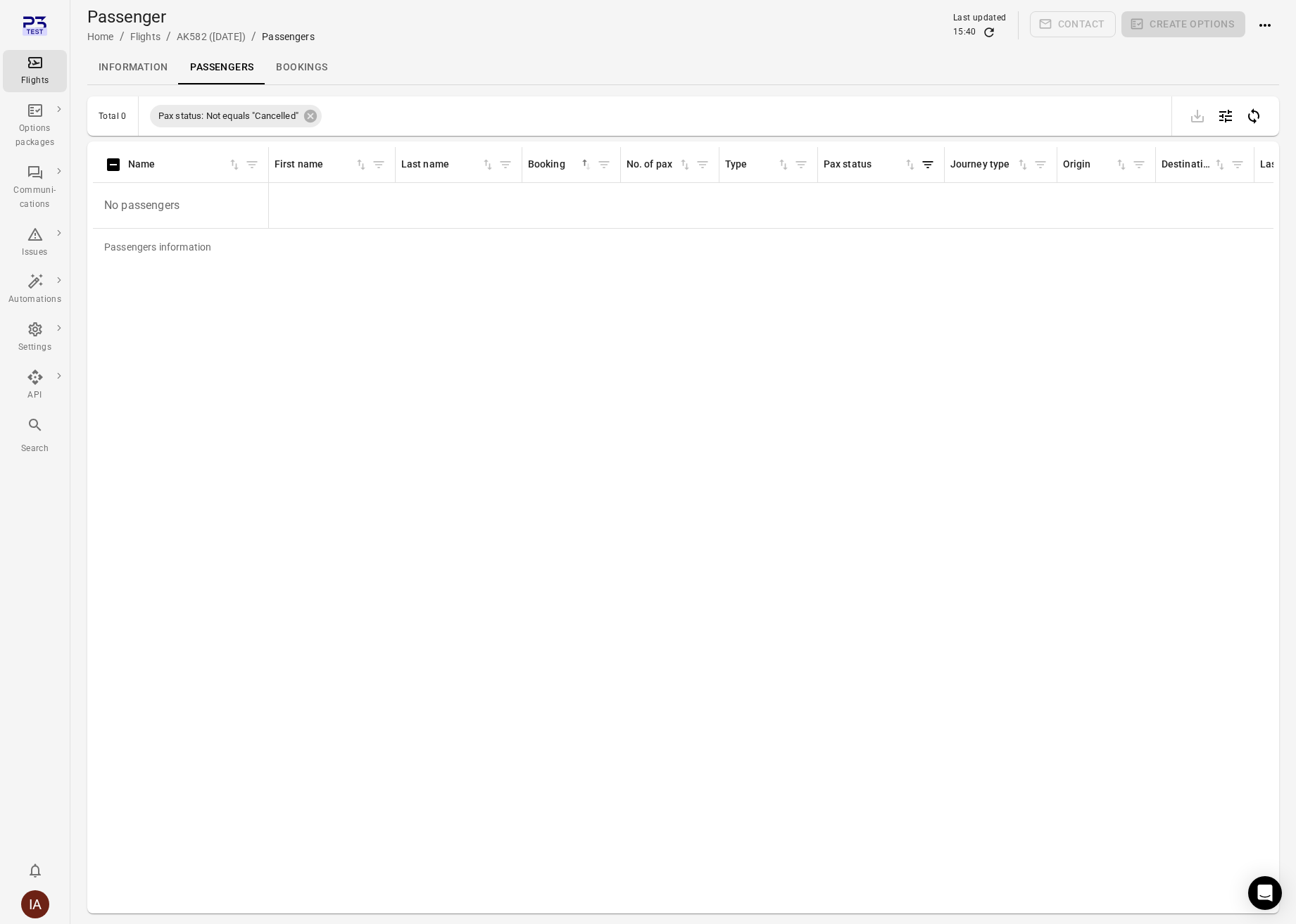
click at [1263, 20] on icon "Actions" at bounding box center [1264, 24] width 17 height 17
click at [1263, 20] on div at bounding box center [653, 462] width 1306 height 924
click at [1271, 25] on icon "Actions" at bounding box center [1264, 24] width 17 height 17
click at [1258, 56] on span "Add booking to flight" at bounding box center [1235, 52] width 93 height 14
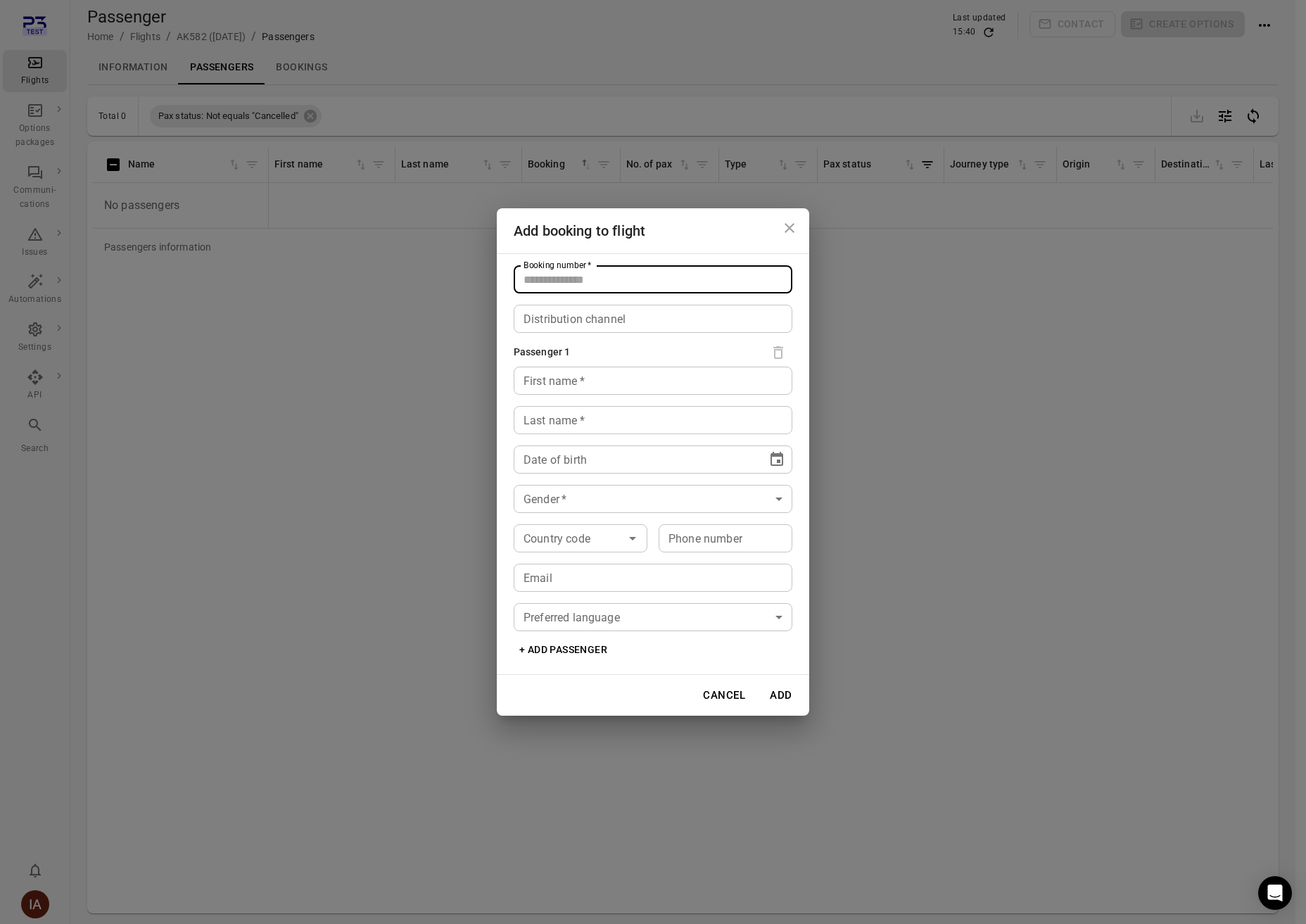
click at [607, 285] on input "Booking number   *" at bounding box center [653, 279] width 279 height 28
type input "*****"
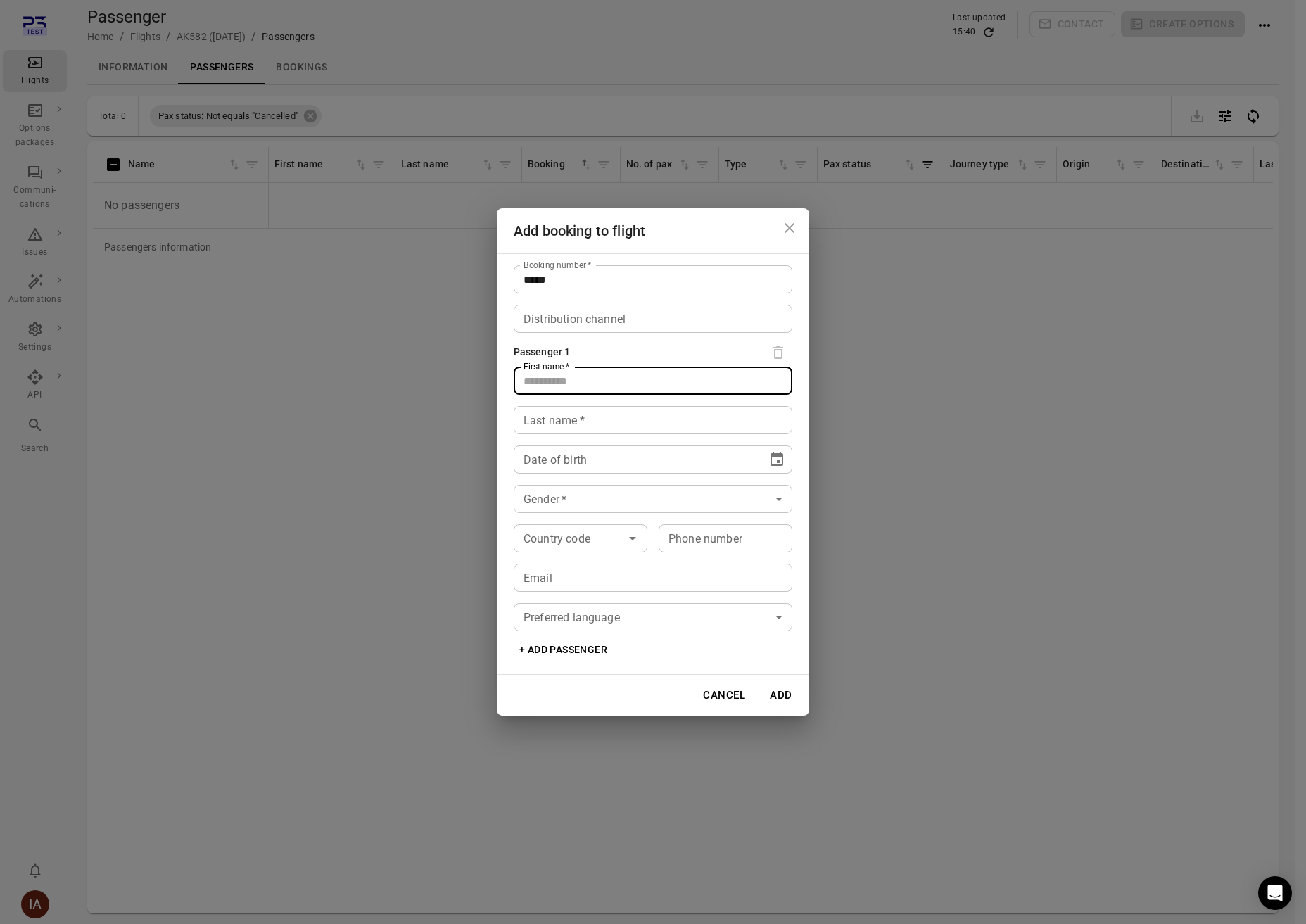
click at [541, 387] on input "First name   *" at bounding box center [653, 381] width 279 height 28
type input "****"
click at [529, 416] on div "Last name   * Last name   *" at bounding box center [653, 420] width 279 height 28
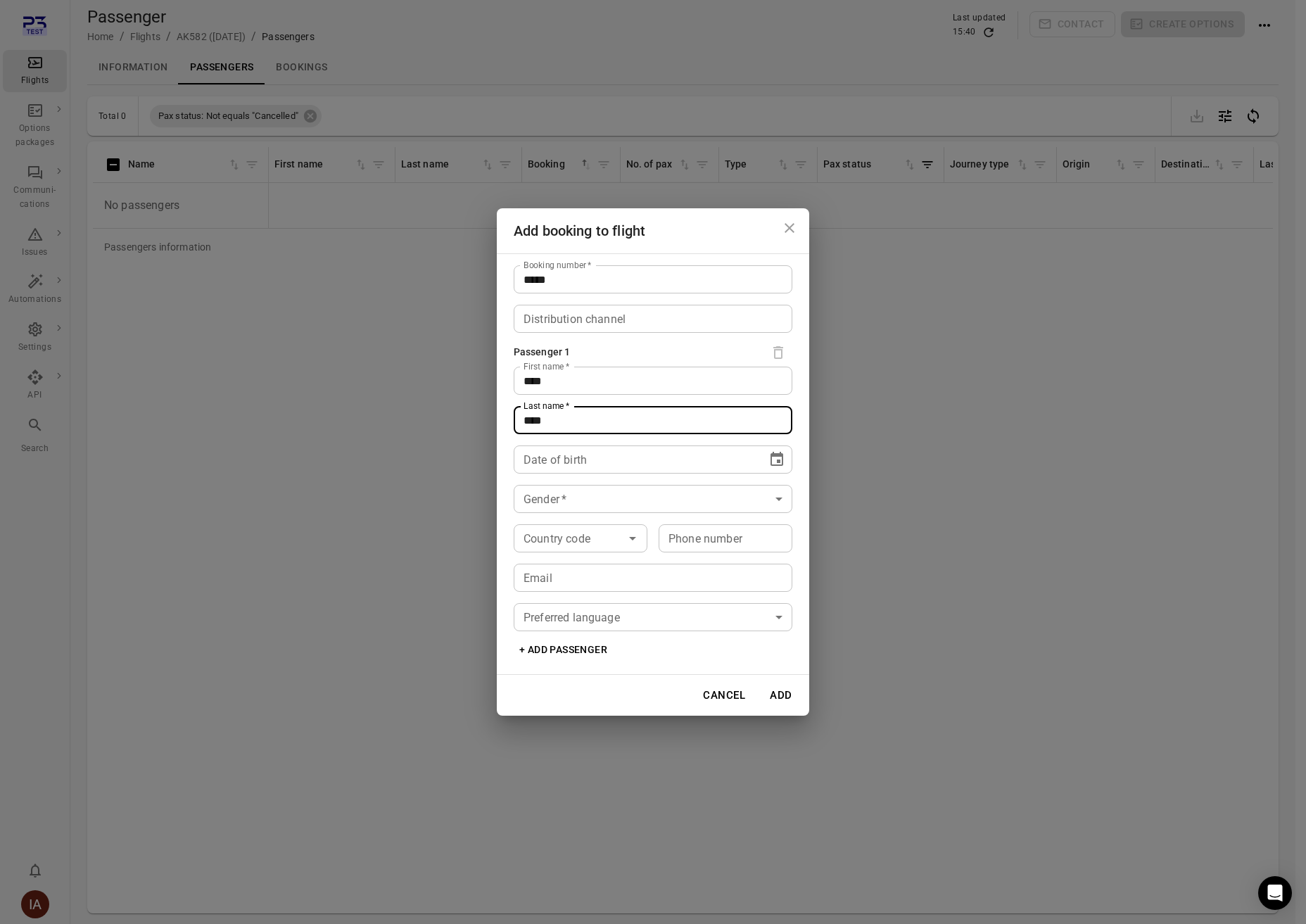
type input "****"
click at [551, 461] on span "****" at bounding box center [548, 460] width 22 height 11
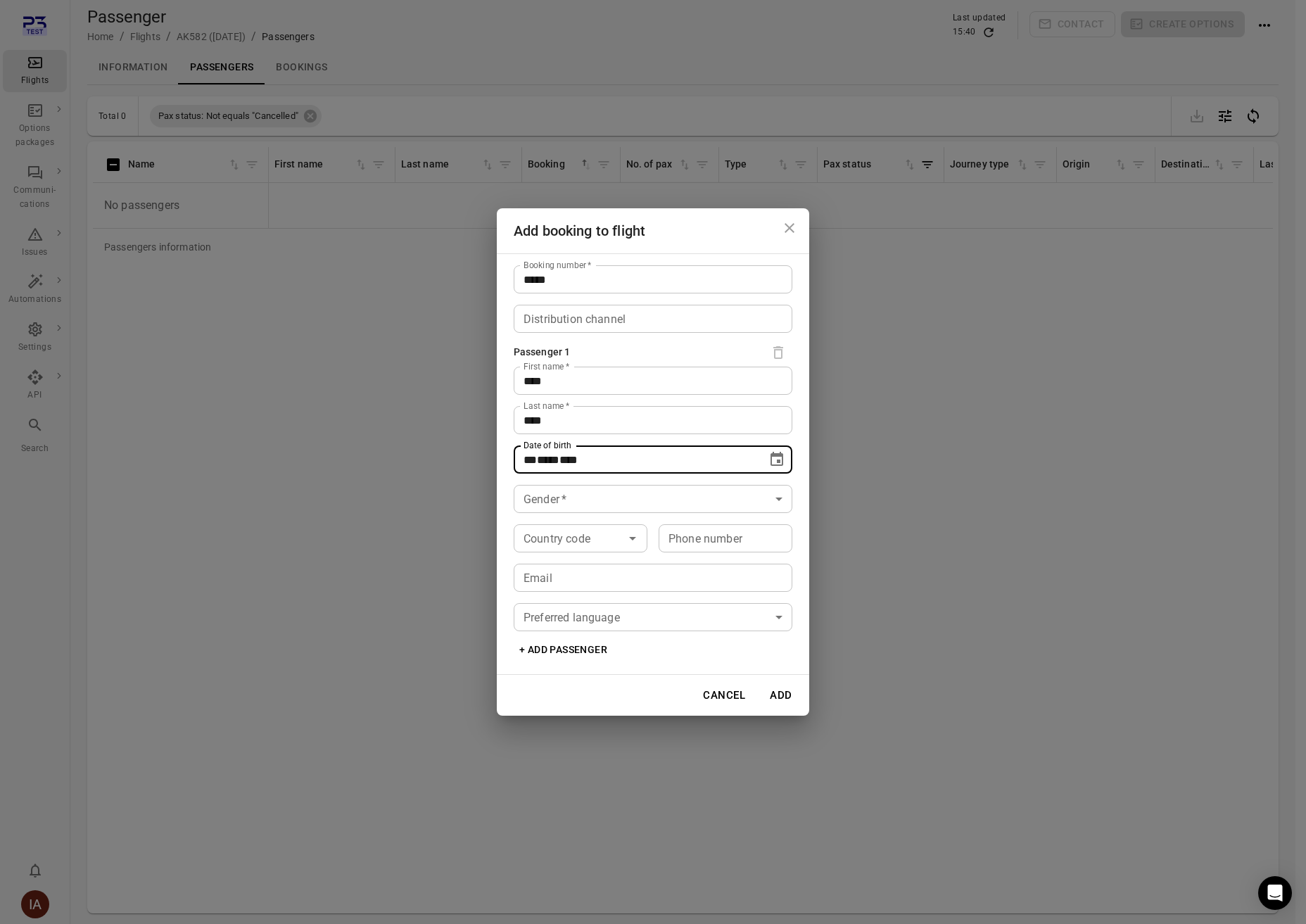
click at [771, 457] on icon "Choose date" at bounding box center [777, 459] width 13 height 14
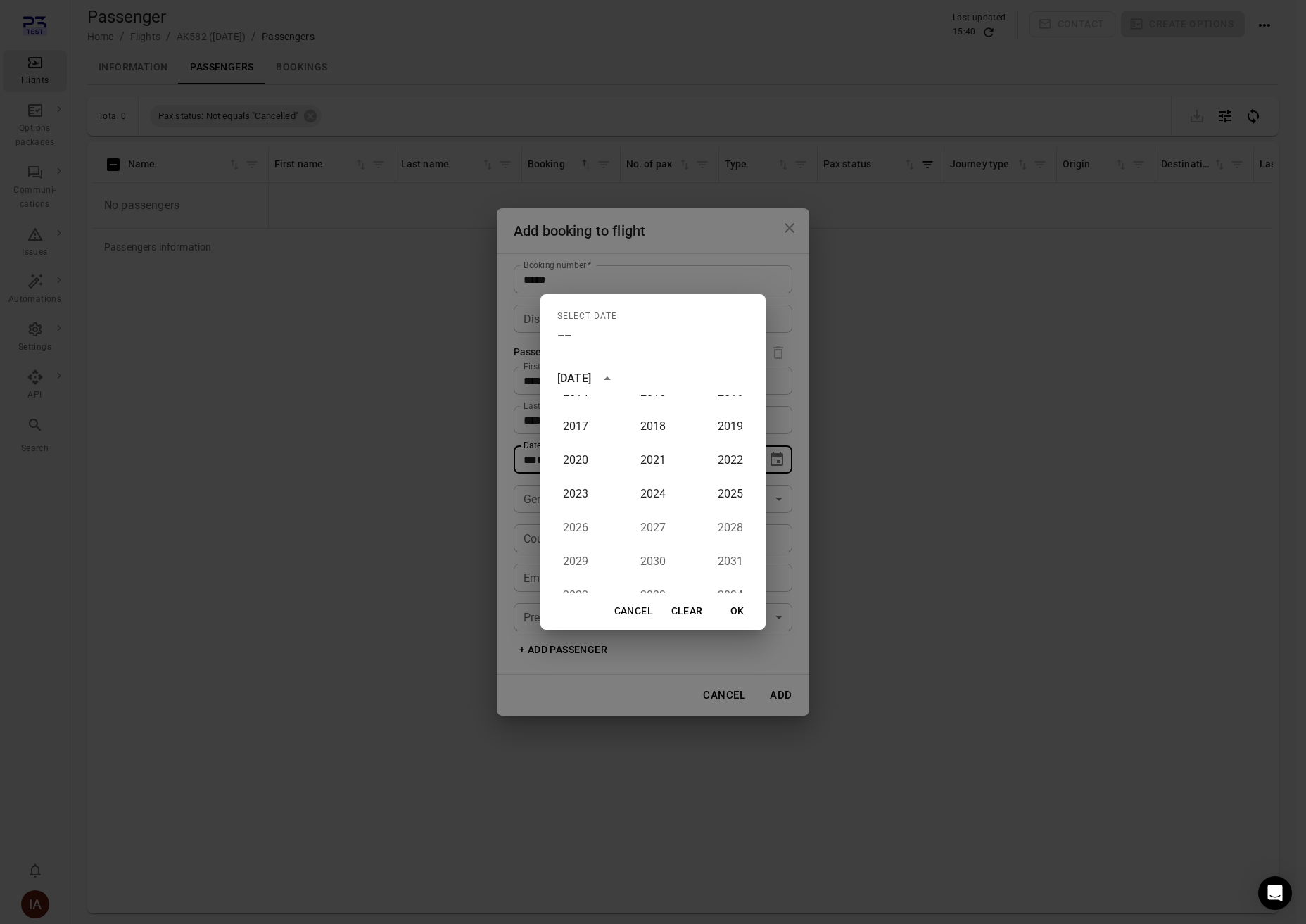
scroll to position [551, 0]
click at [646, 435] on button "1952" at bounding box center [653, 435] width 51 height 25
type input "**********"
click at [744, 612] on button "OK" at bounding box center [738, 611] width 45 height 26
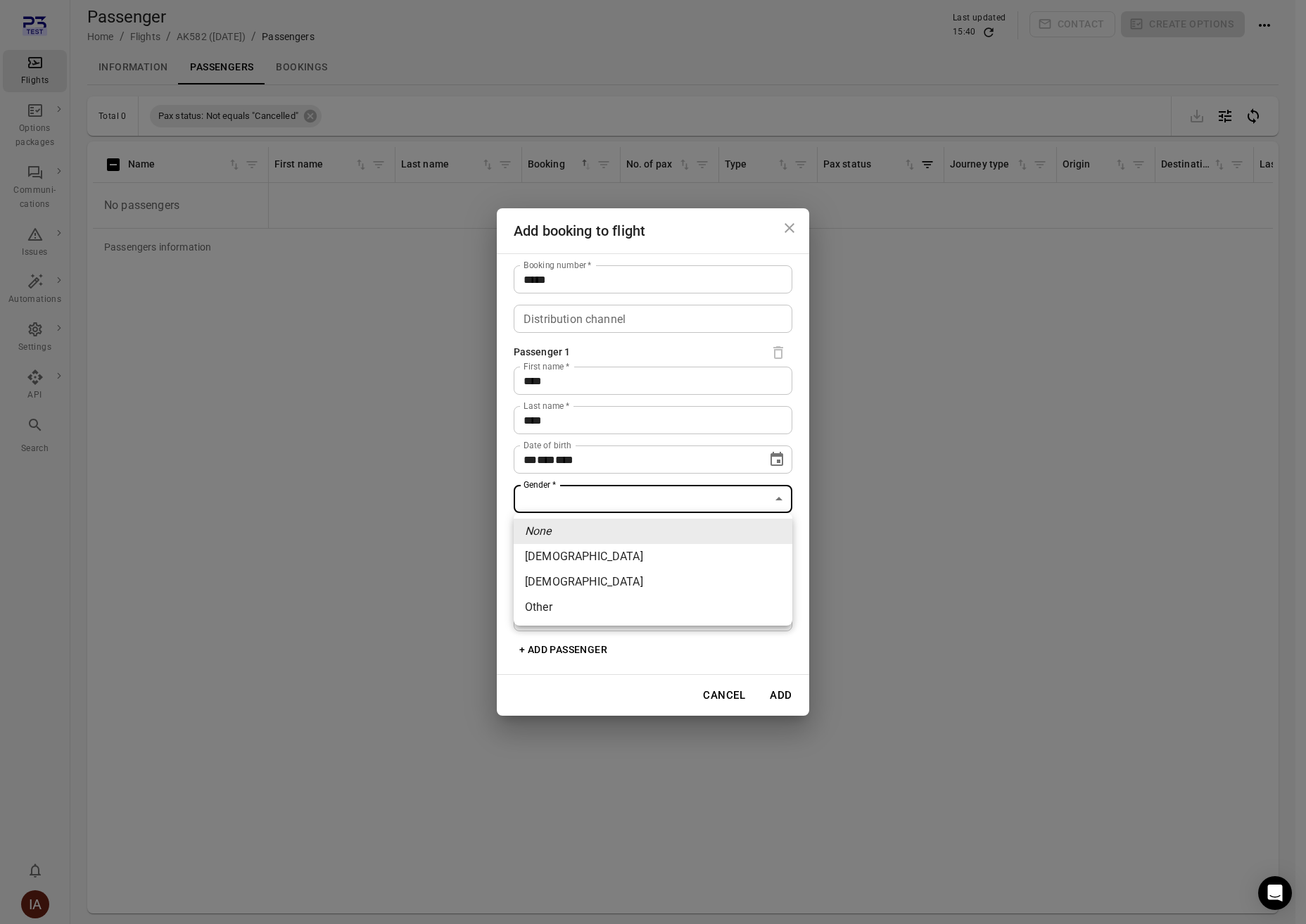
click at [592, 492] on body "**********" at bounding box center [653, 485] width 1306 height 970
click at [599, 567] on li "[DEMOGRAPHIC_DATA]" at bounding box center [653, 556] width 279 height 25
type input "******"
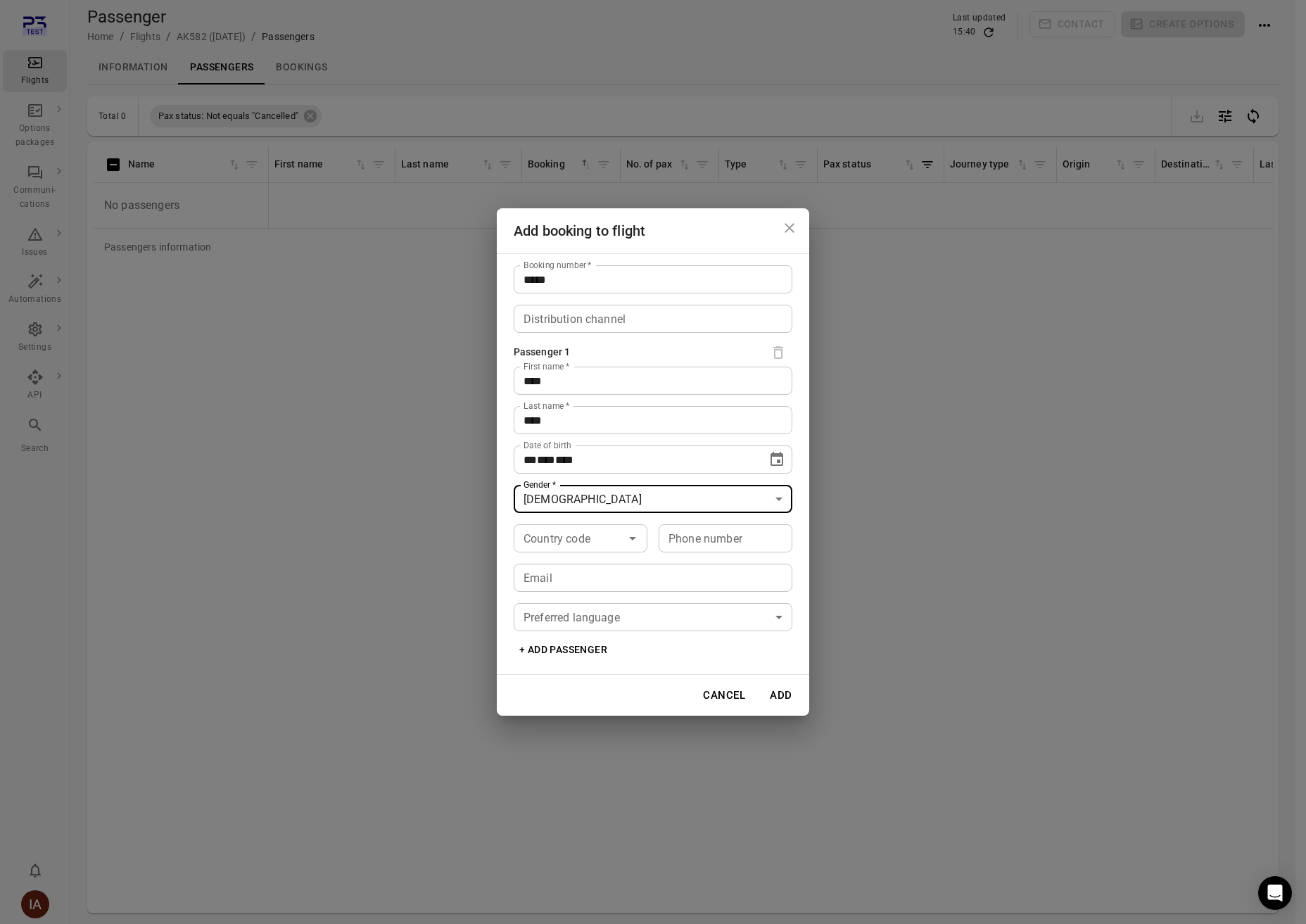
click at [786, 700] on button "Add" at bounding box center [781, 695] width 45 height 29
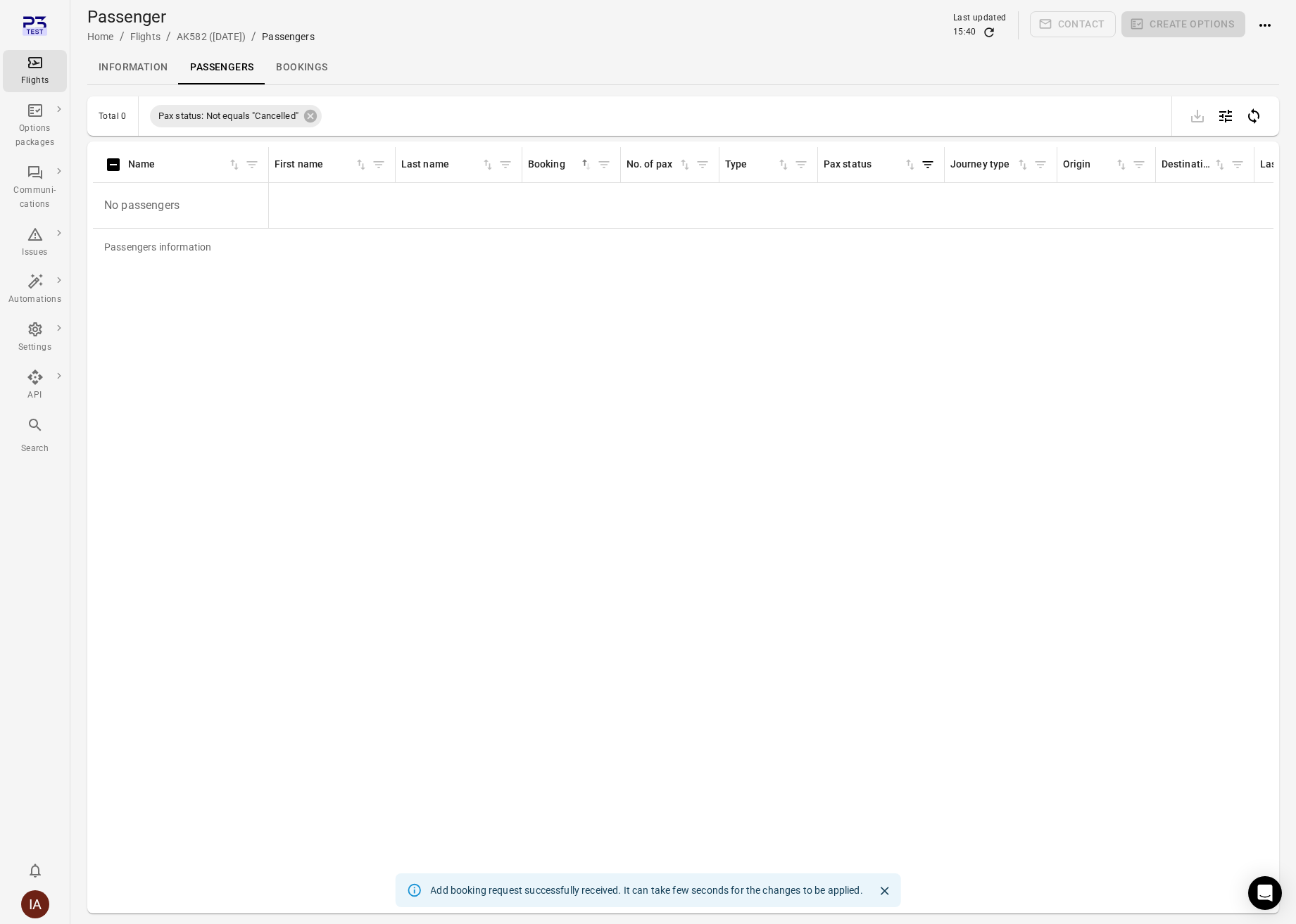
click at [995, 34] on icon "Refresh data" at bounding box center [989, 32] width 14 height 14
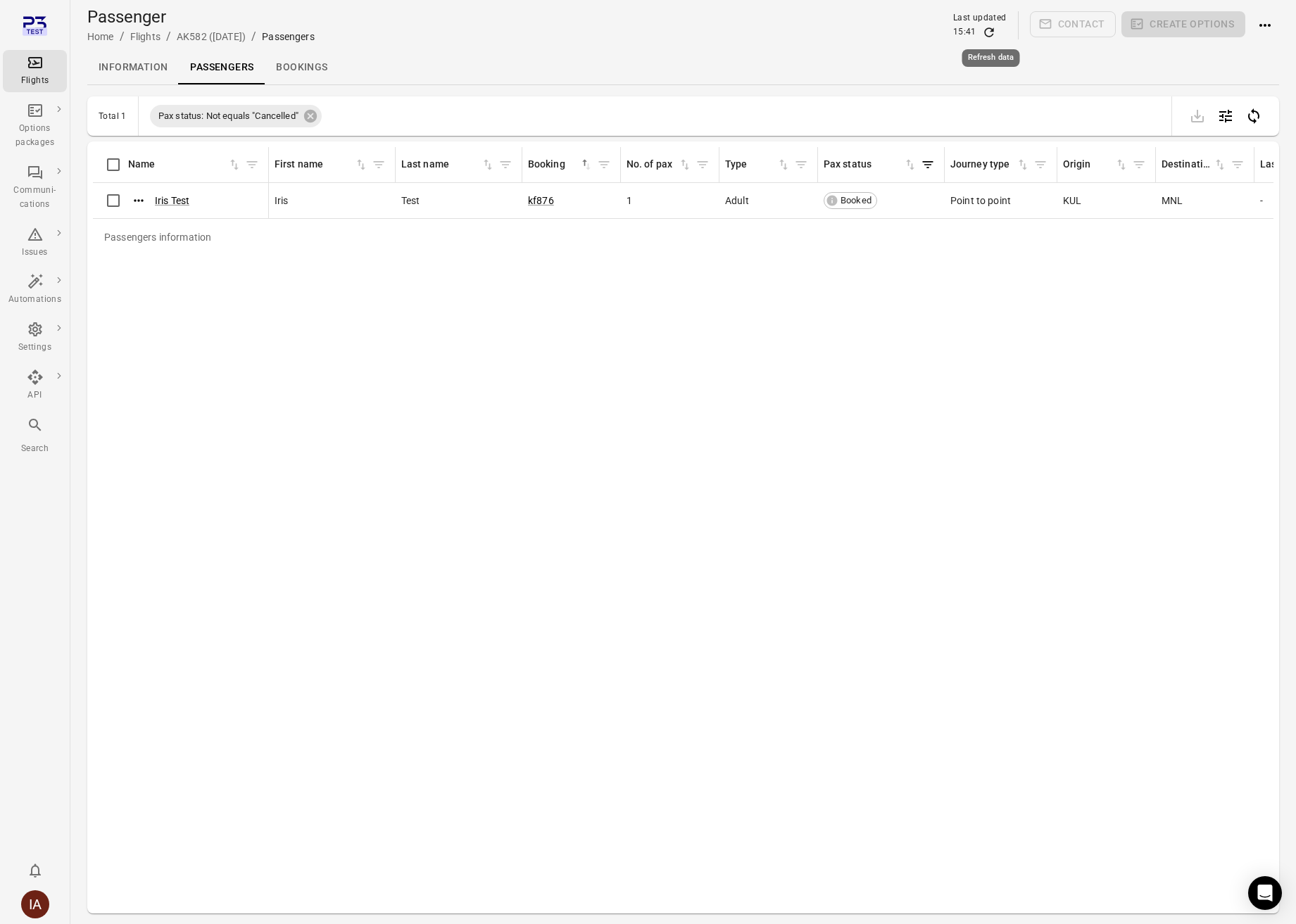
click at [994, 34] on icon "Refresh data" at bounding box center [989, 32] width 14 height 14
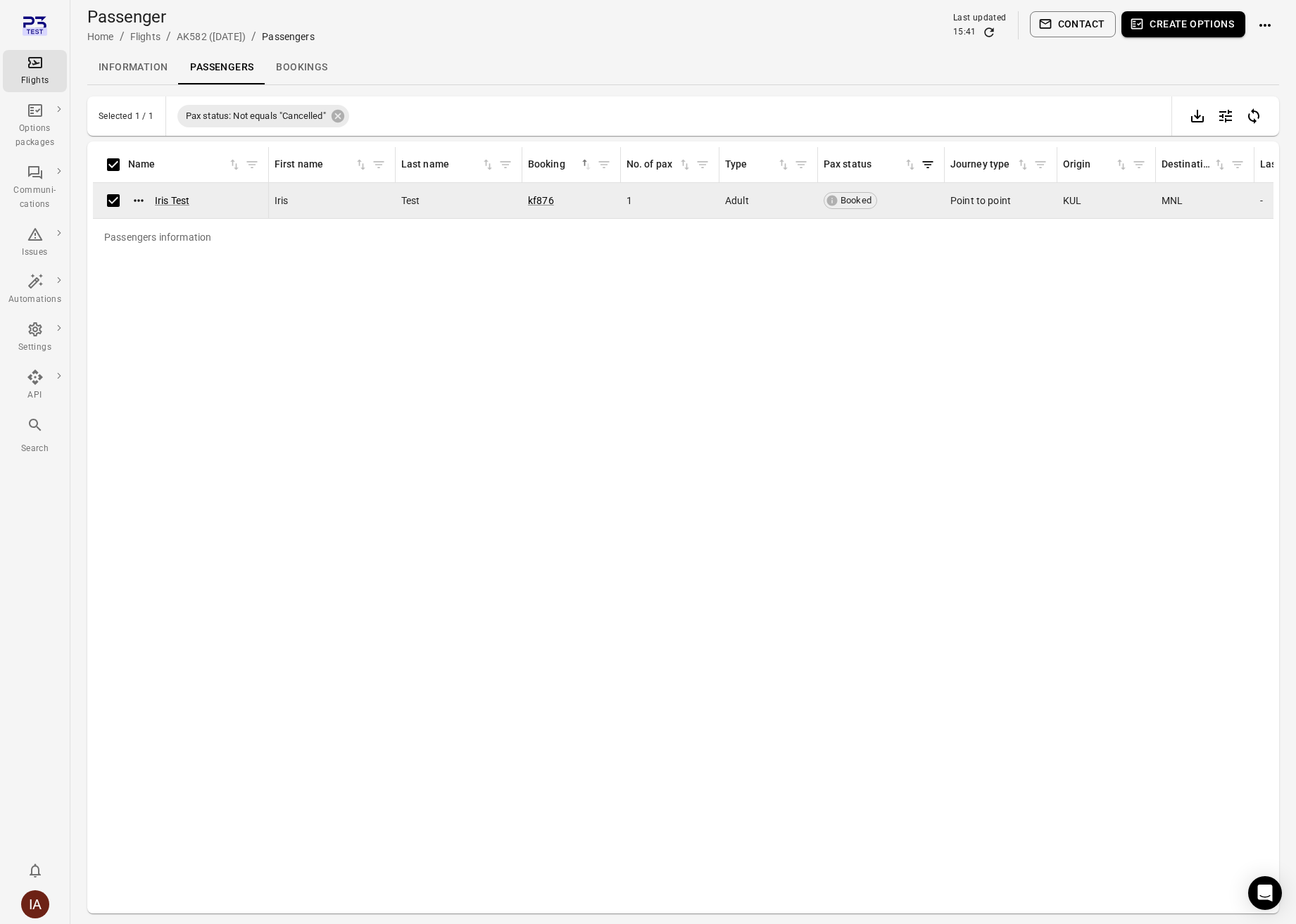
click at [1183, 19] on button "Create options" at bounding box center [1183, 24] width 124 height 26
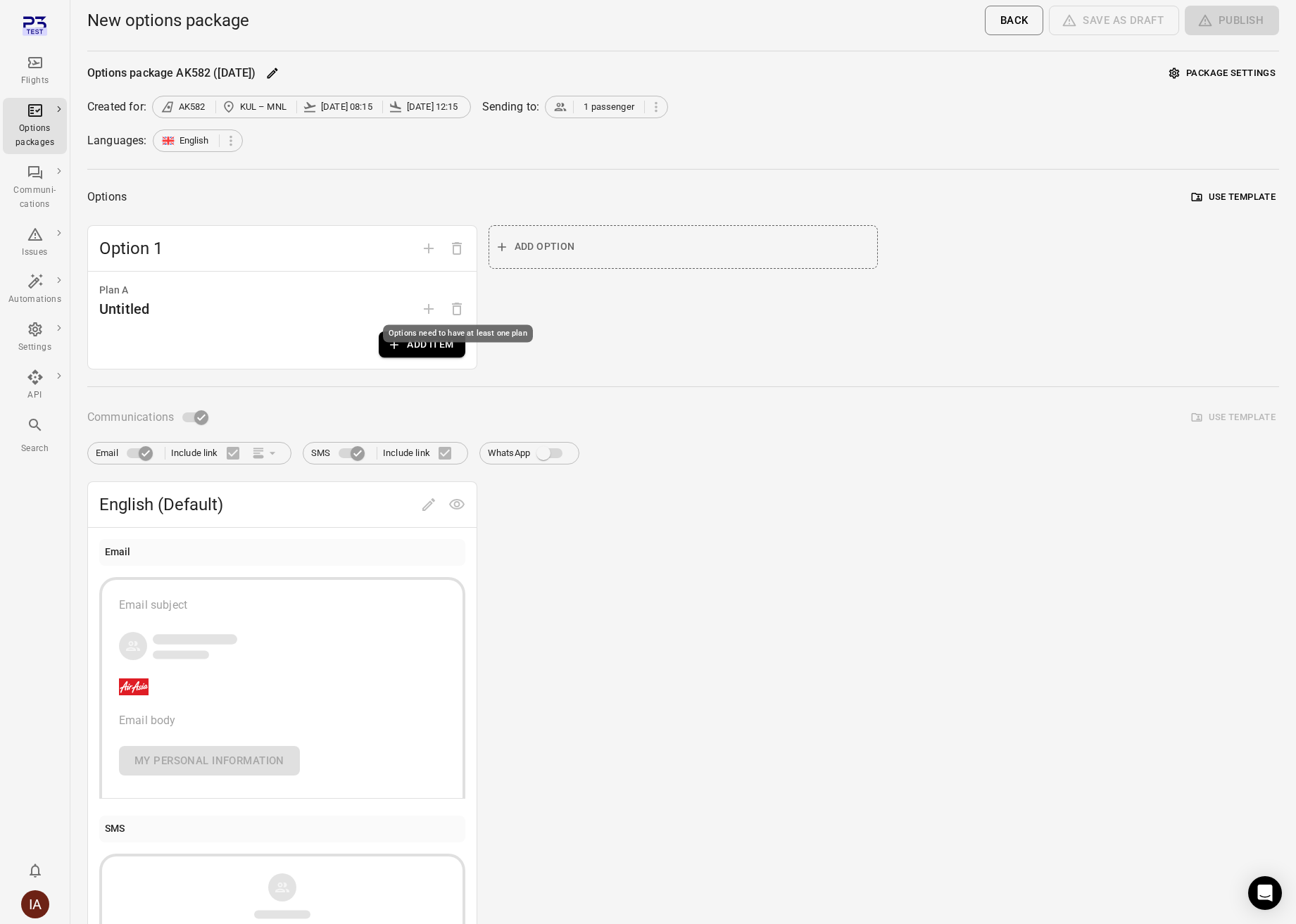
click at [419, 340] on div "Options need to have at least one plan" at bounding box center [458, 334] width 150 height 18
click at [397, 348] on icon "button" at bounding box center [394, 344] width 14 height 14
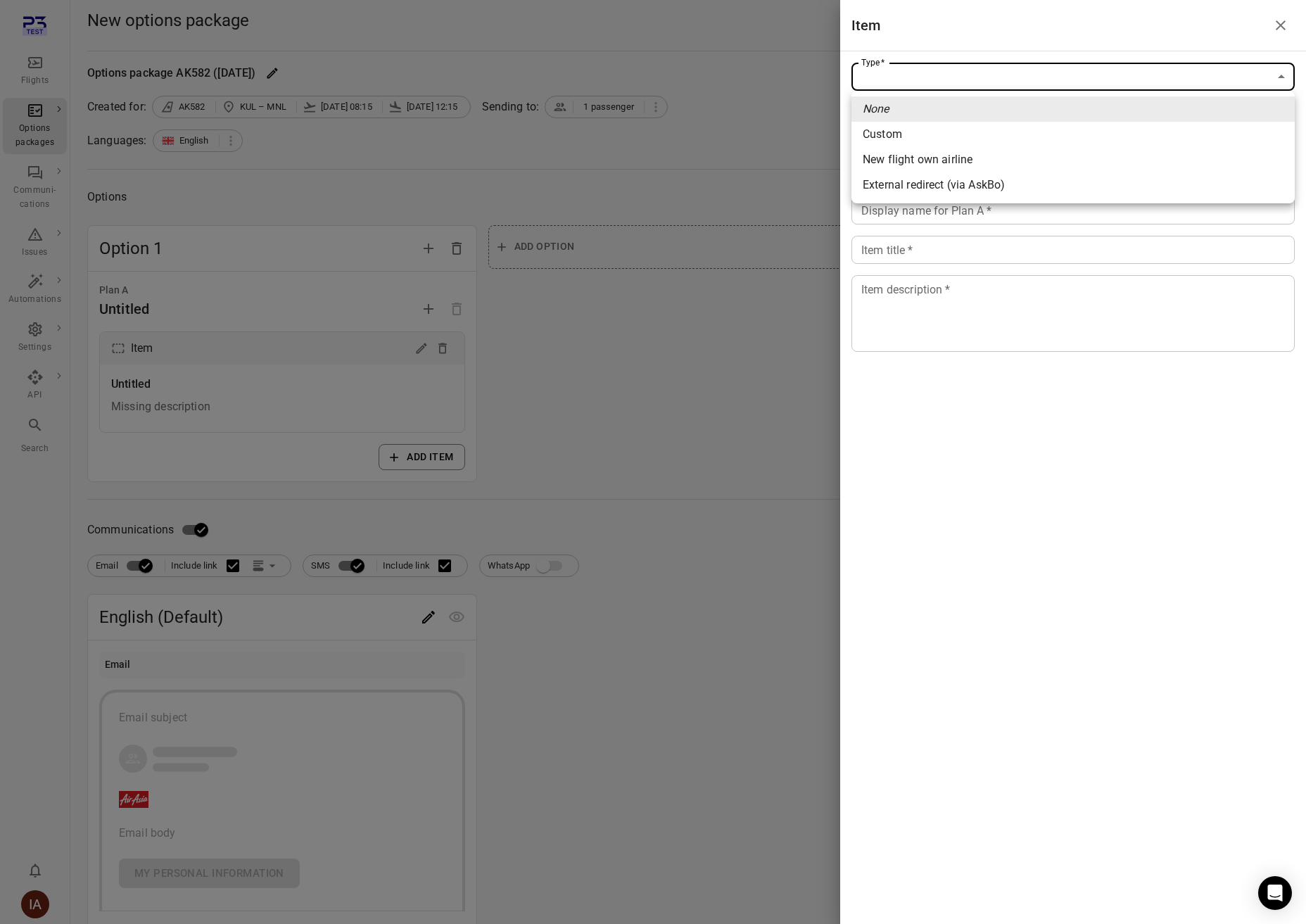
click at [934, 83] on body "Flights Options packages Communi-cations Issues Automations Settings API Search…" at bounding box center [653, 602] width 1306 height 1204
click at [948, 183] on div "External redirect (via AskBo)" at bounding box center [934, 184] width 143 height 17
type input "**********"
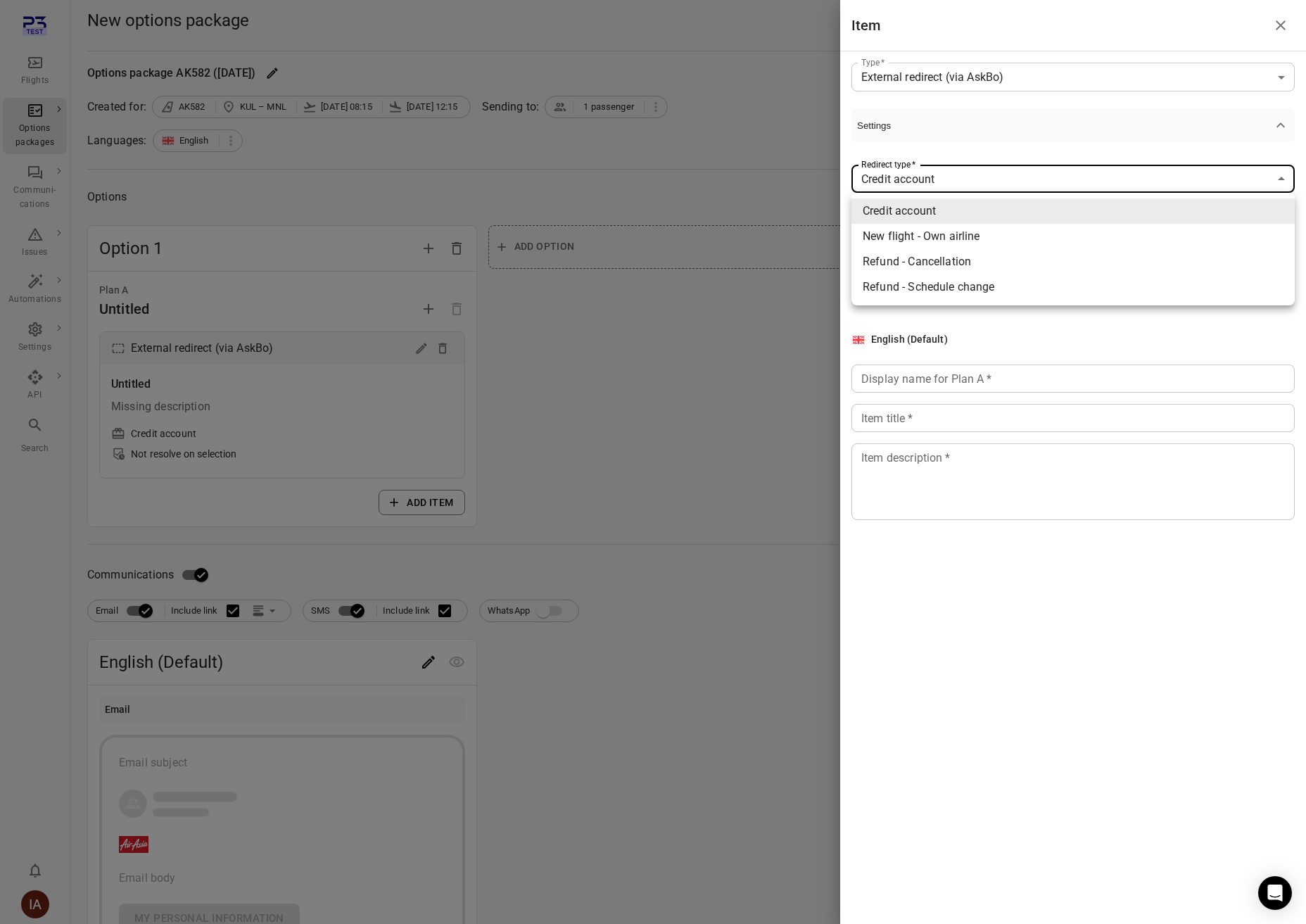
click at [965, 181] on body "**********" at bounding box center [653, 624] width 1306 height 1249
click at [964, 179] on div at bounding box center [653, 462] width 1306 height 924
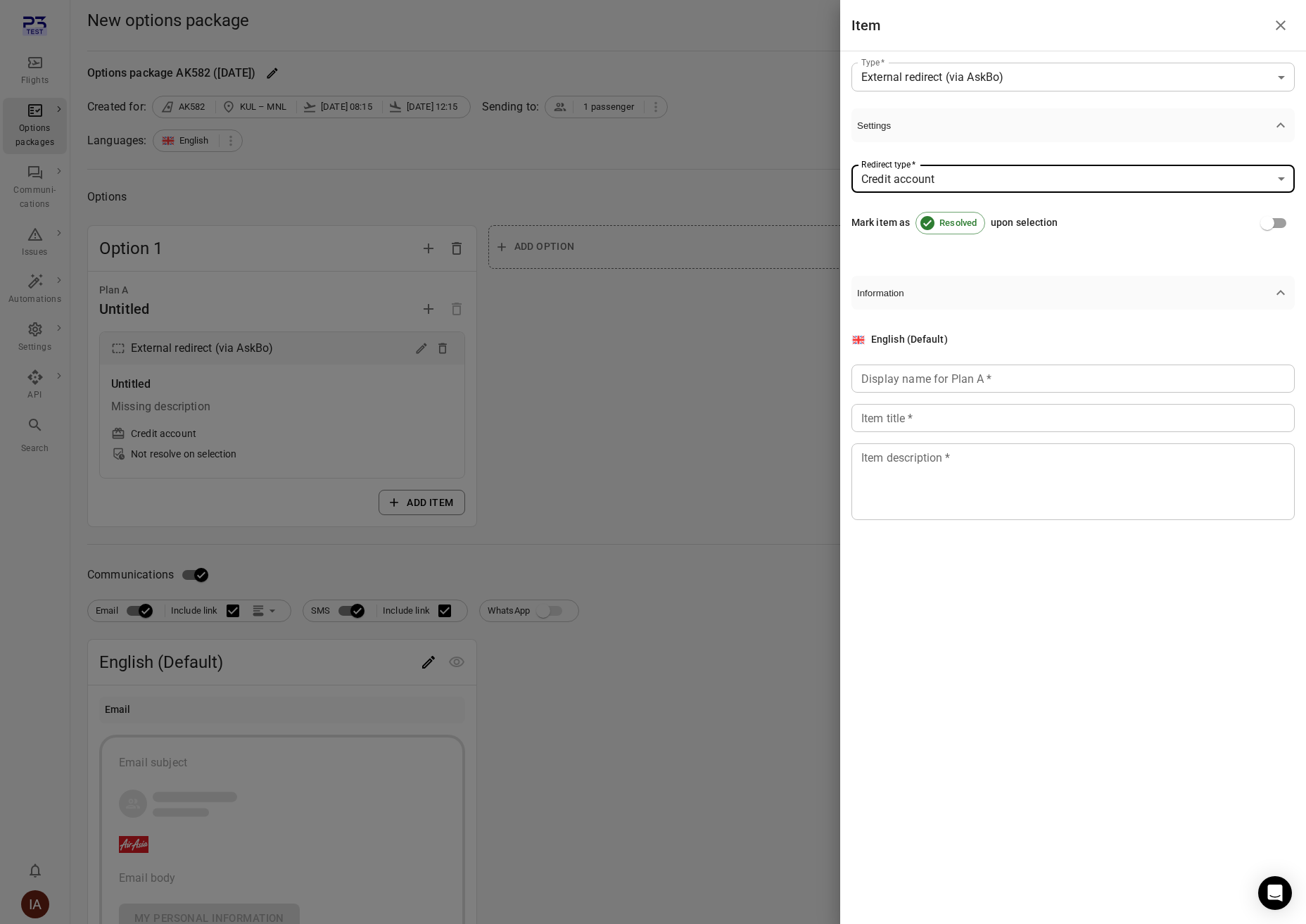
click at [930, 383] on input "Display name for Plan A   *" at bounding box center [1074, 379] width 443 height 28
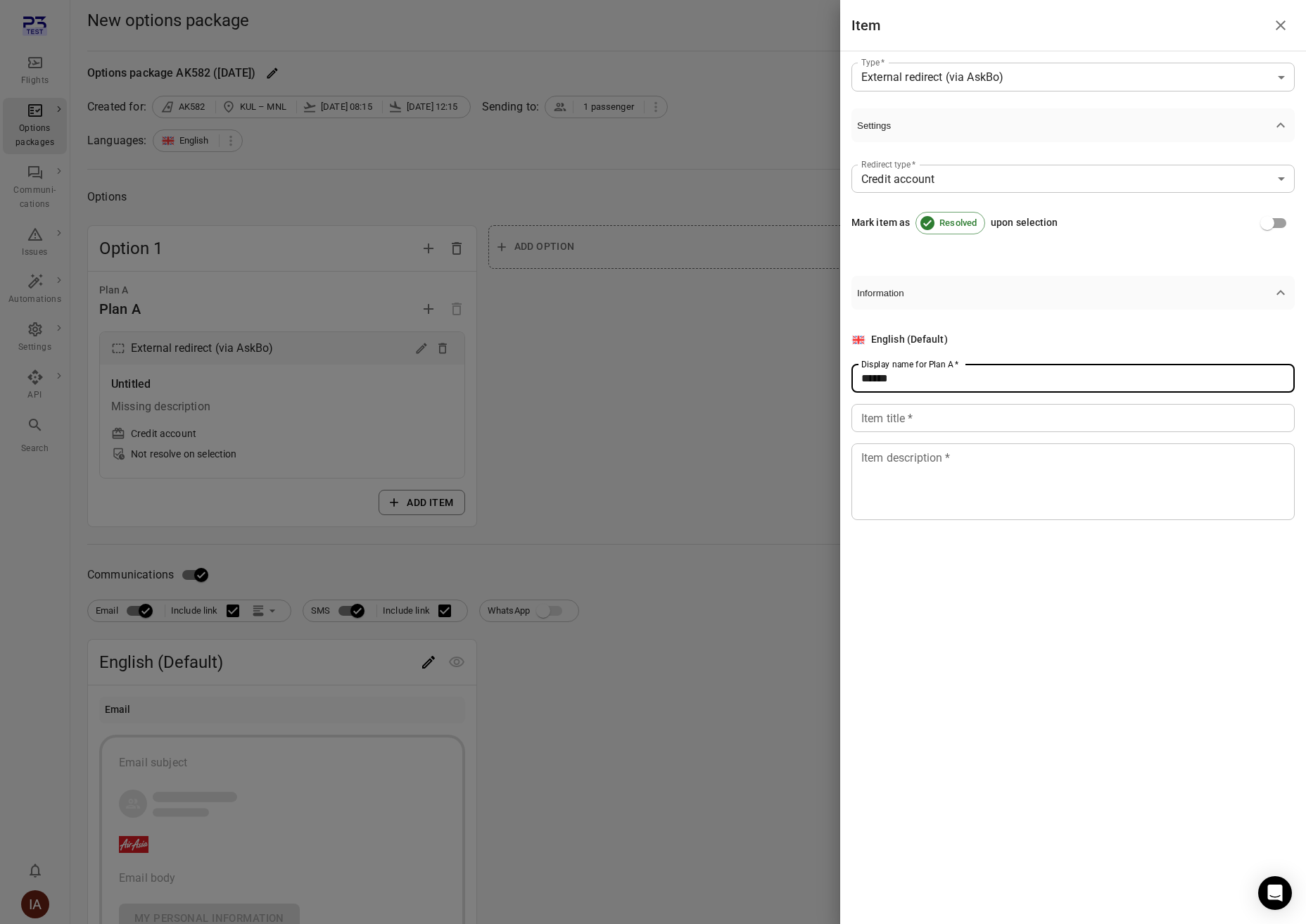
type input "******"
click at [913, 415] on input "Item title   *" at bounding box center [1074, 418] width 443 height 28
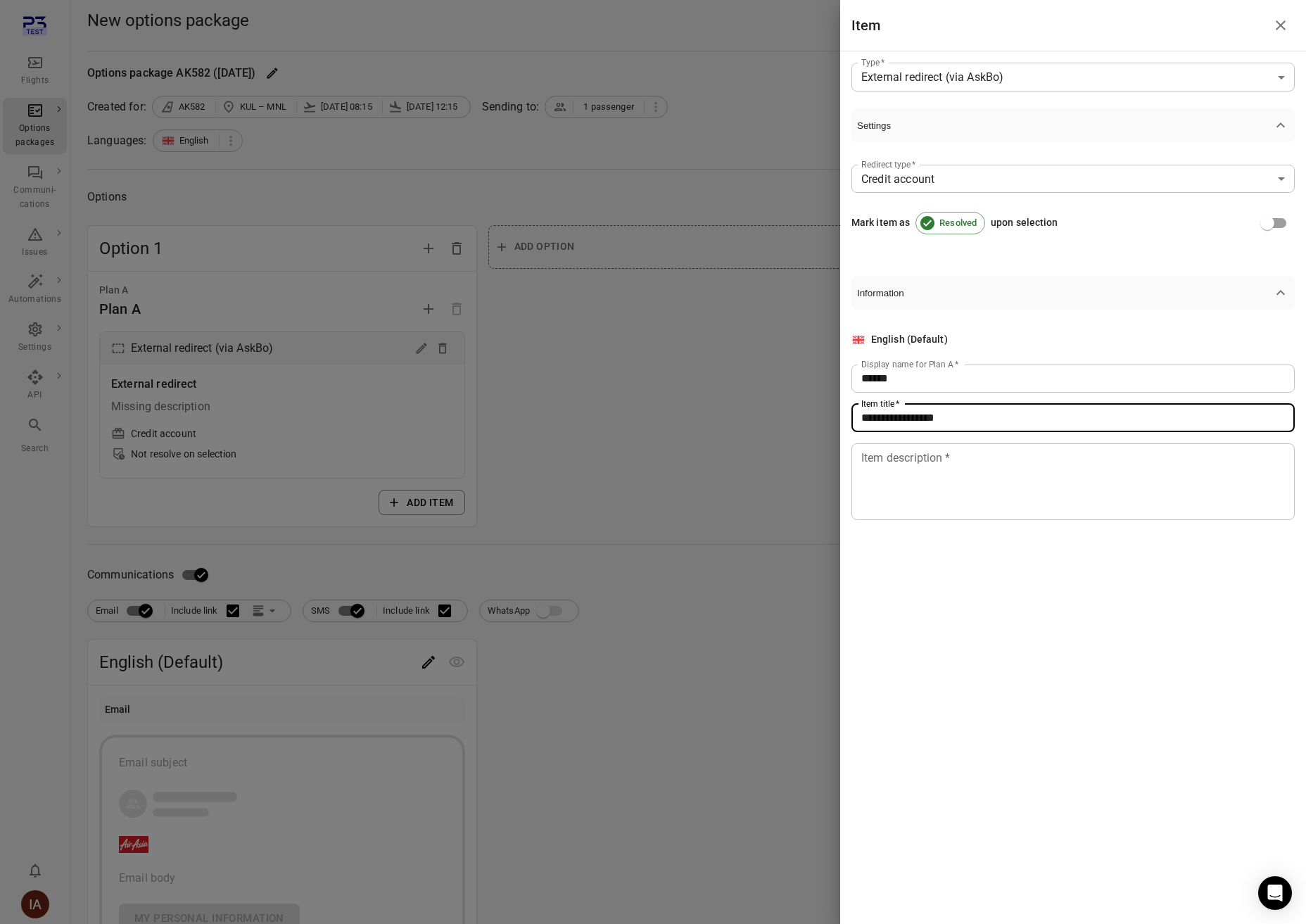
type input "**********"
click at [948, 443] on div "* Item description   *" at bounding box center [1074, 481] width 443 height 77
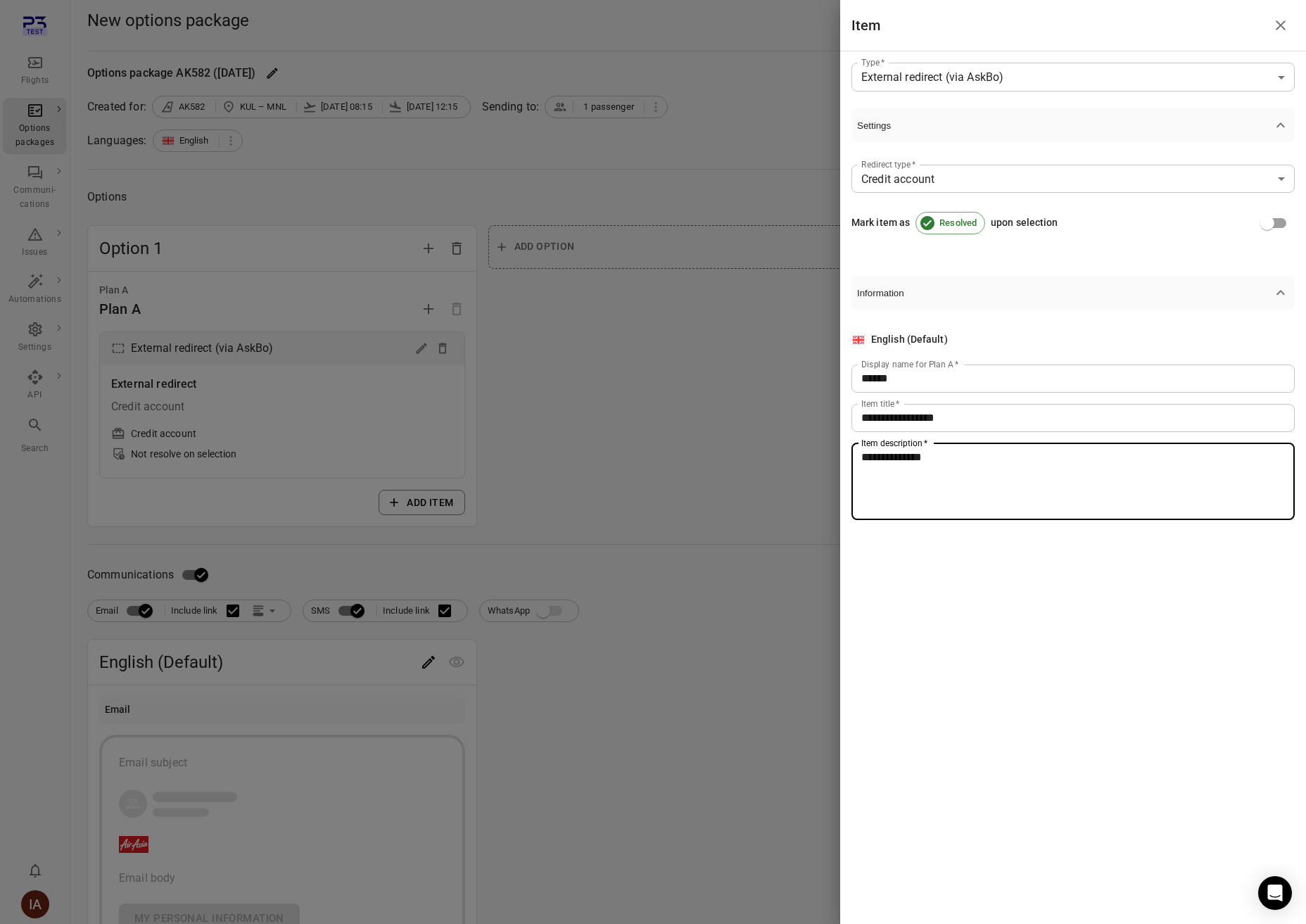
type textarea "**********"
click at [704, 343] on div at bounding box center [653, 462] width 1306 height 924
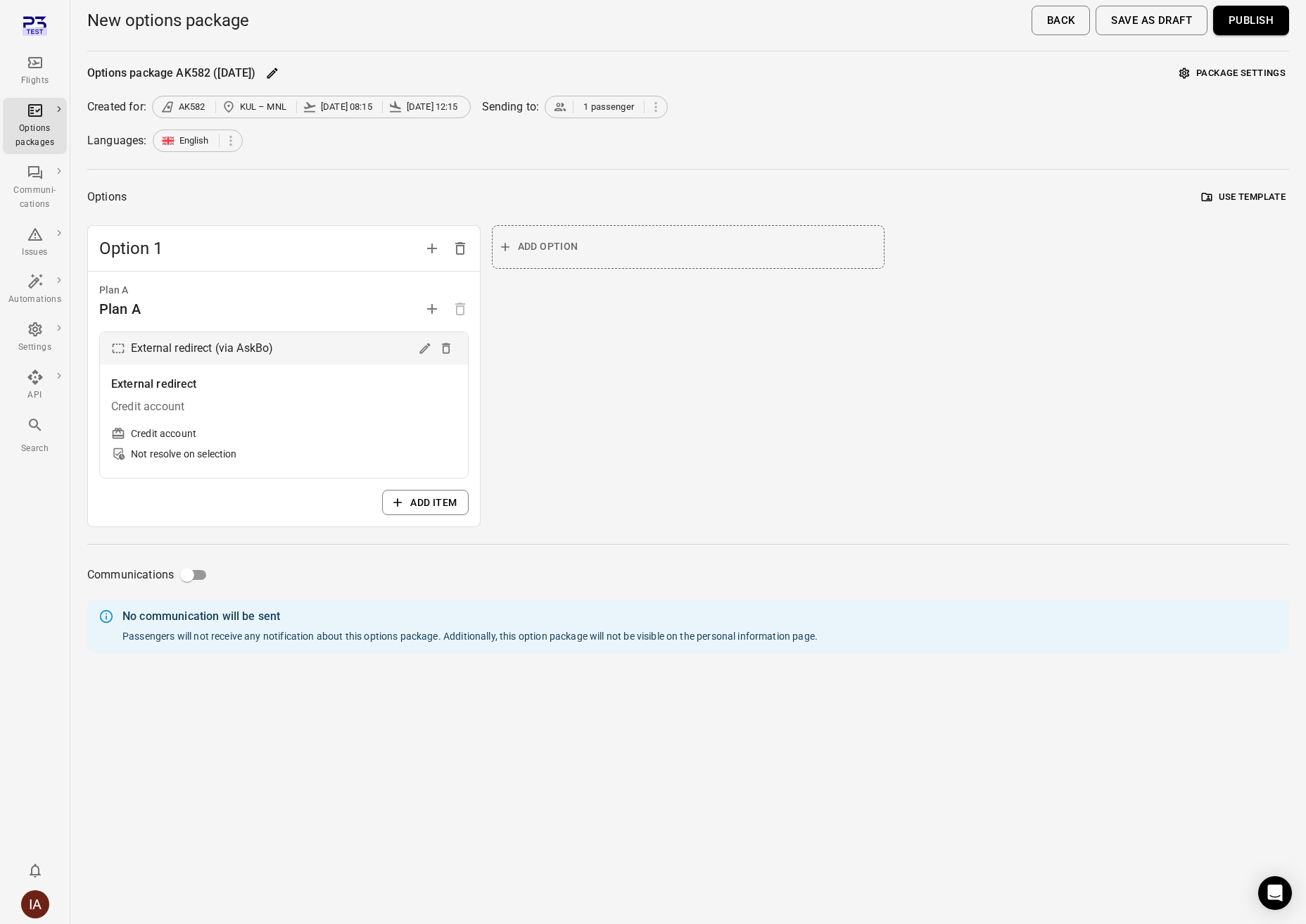
click at [1250, 24] on button "Publish" at bounding box center [1251, 20] width 76 height 29
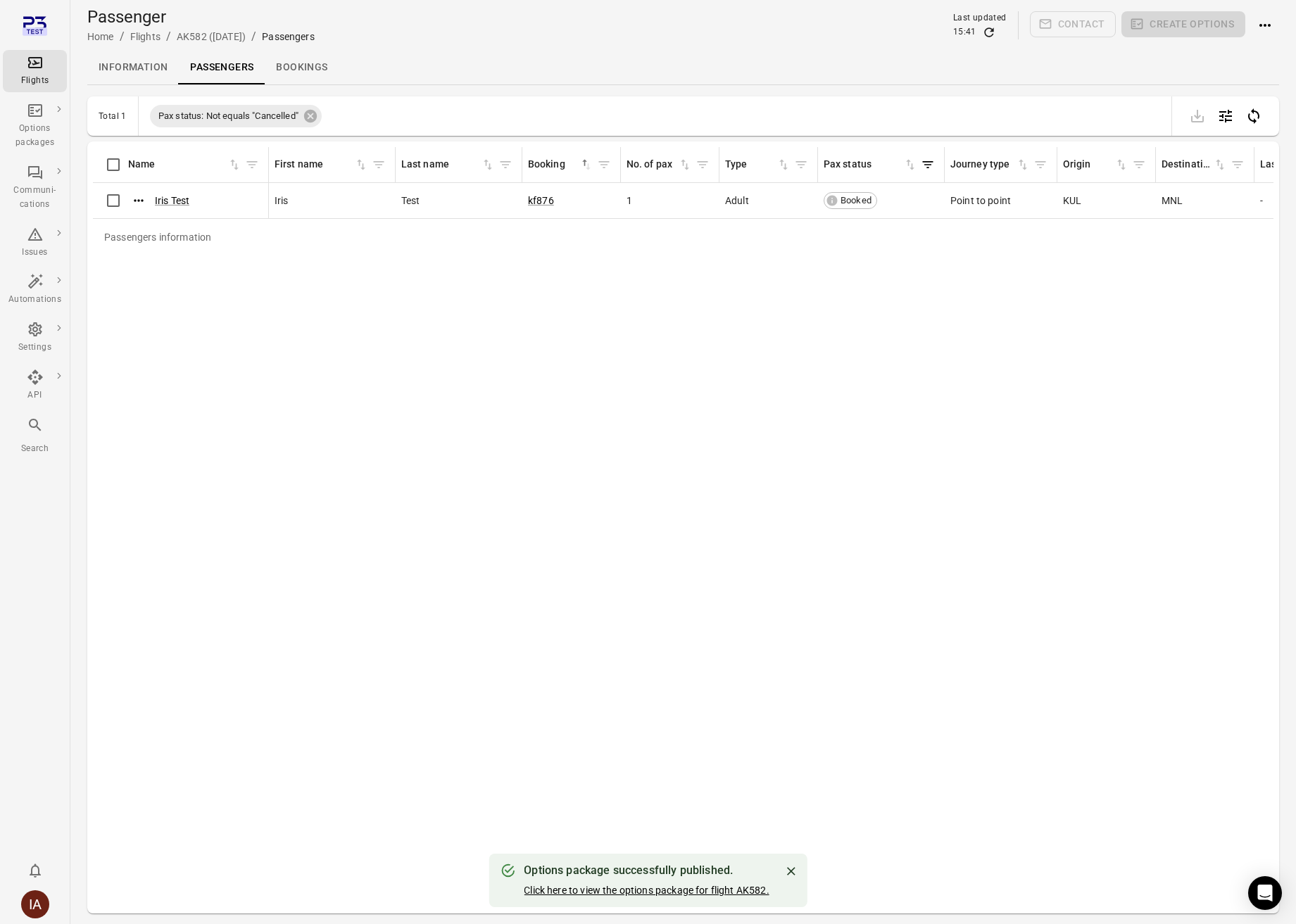
click at [642, 889] on link "Click here to view the options package for flight AK582." at bounding box center [645, 890] width 245 height 12
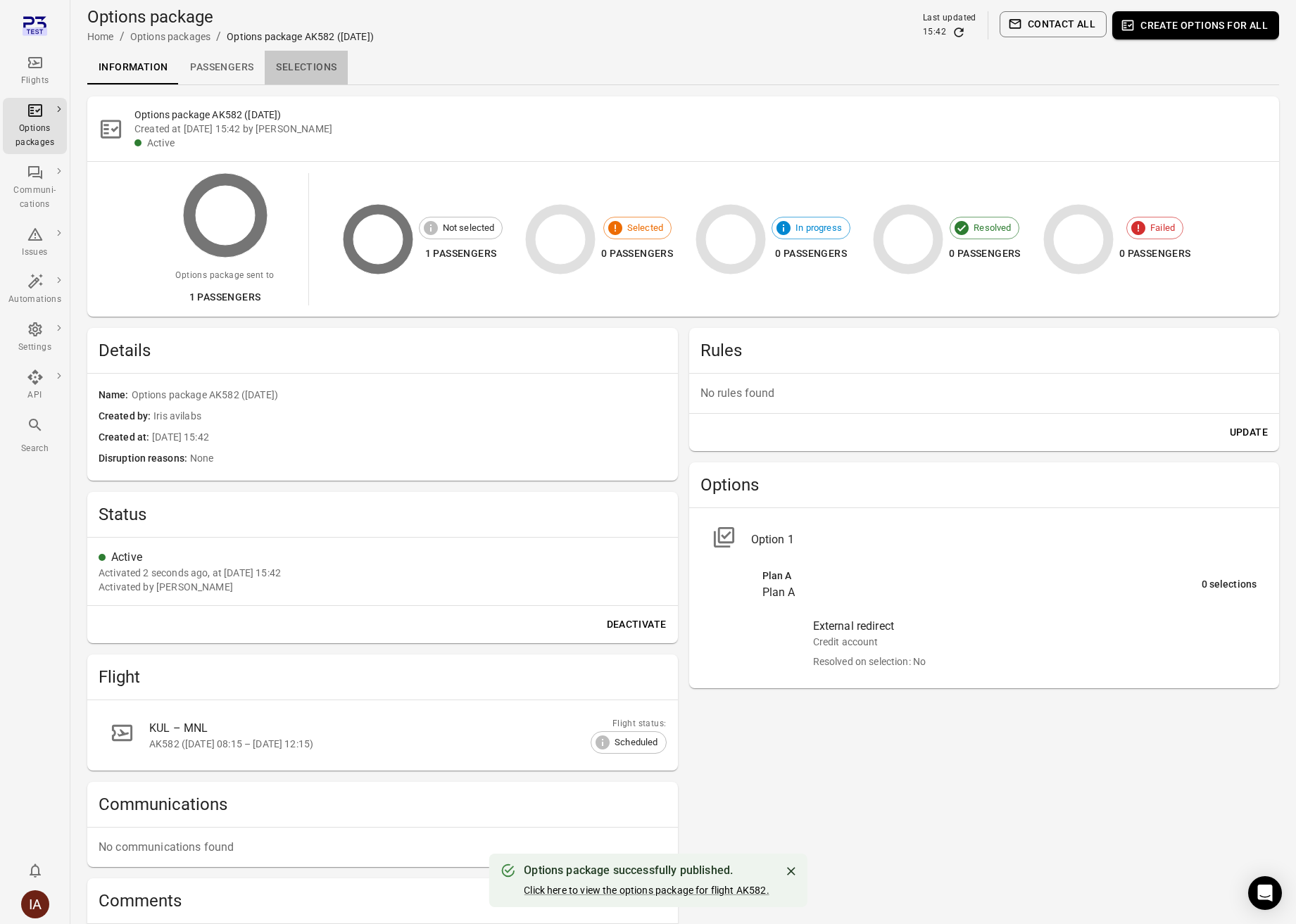
click at [285, 61] on link "Selections" at bounding box center [305, 67] width 83 height 34
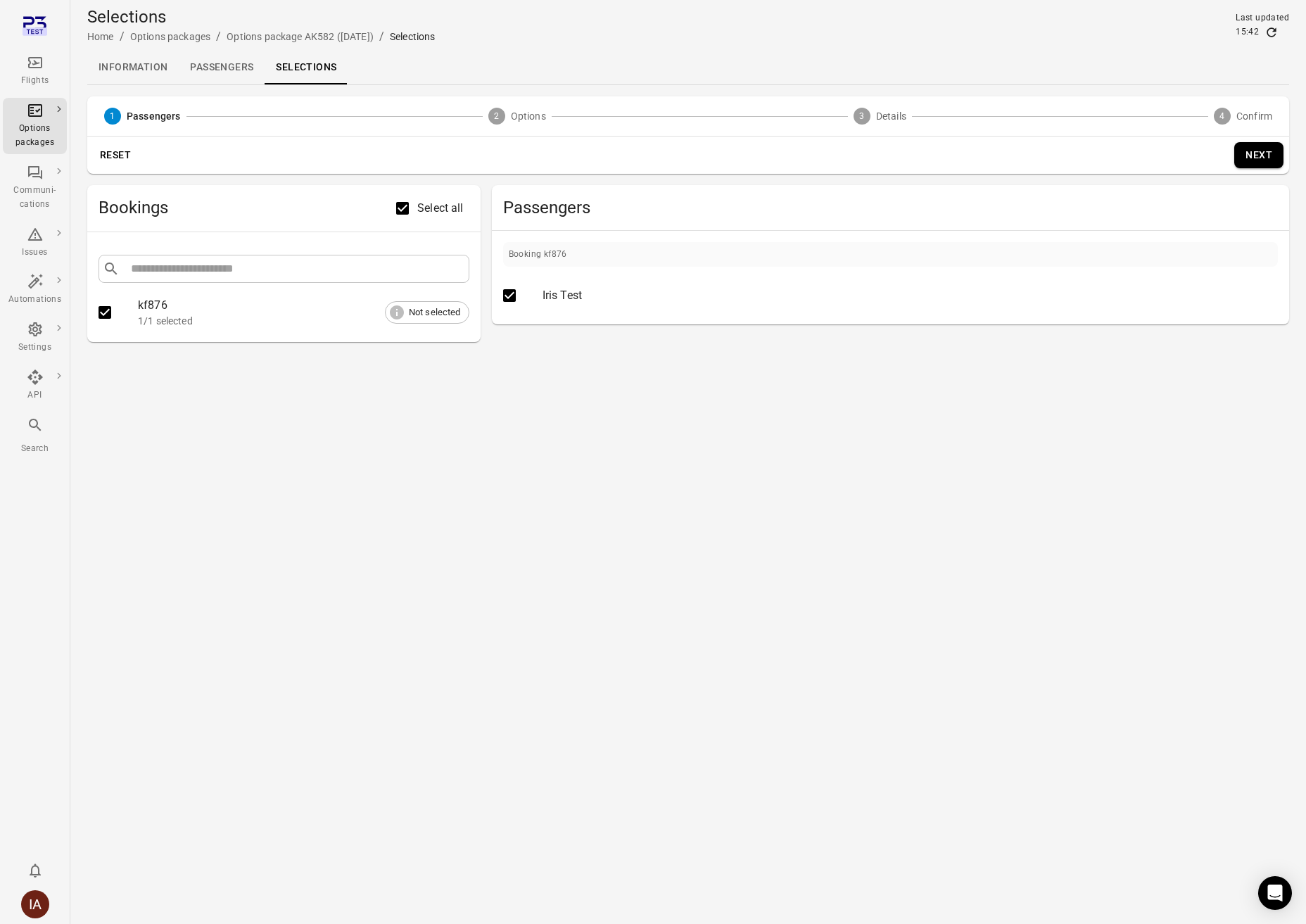
click at [1276, 152] on button "Next" at bounding box center [1259, 155] width 49 height 26
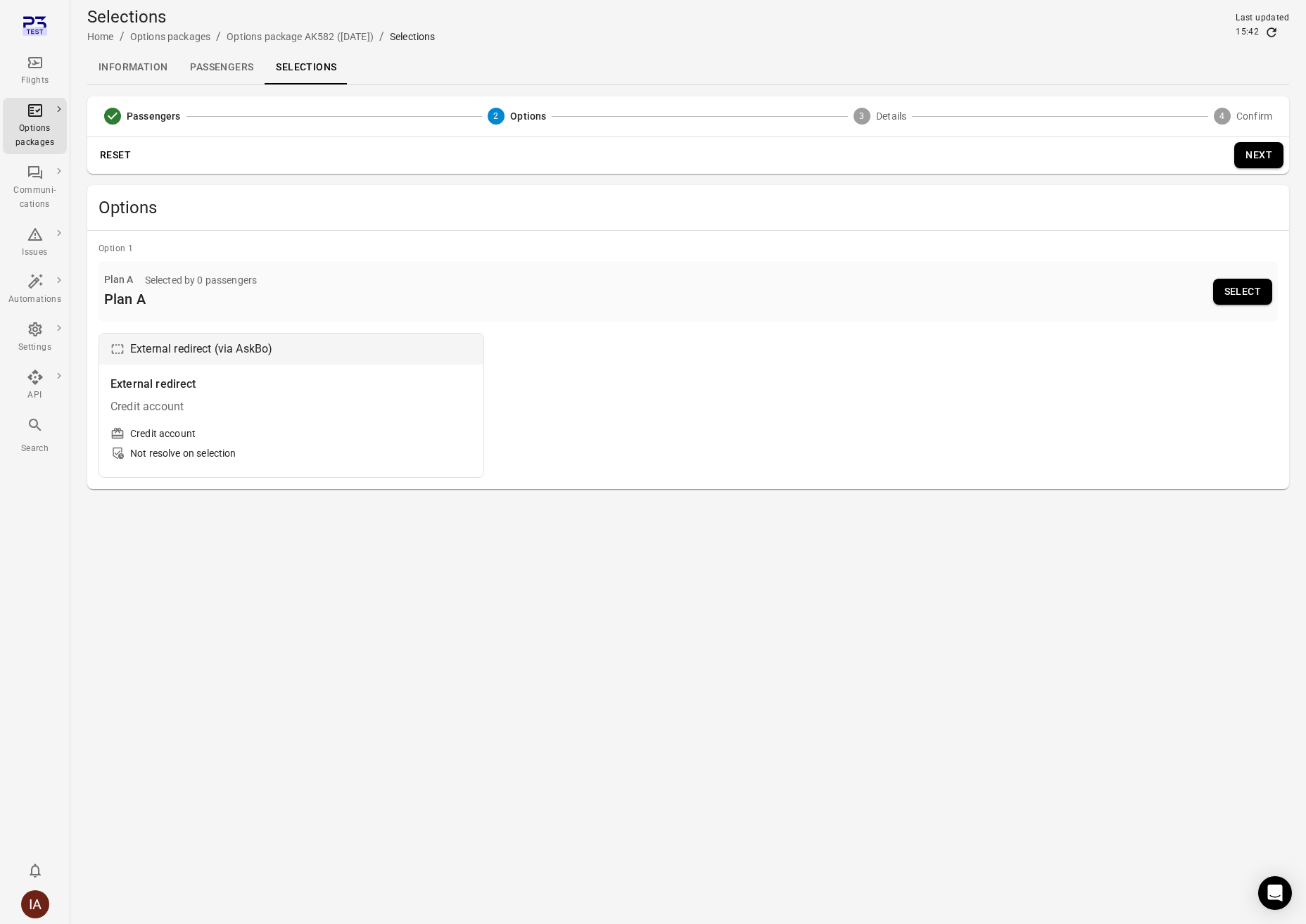
click at [1238, 289] on button "Select" at bounding box center [1243, 292] width 60 height 26
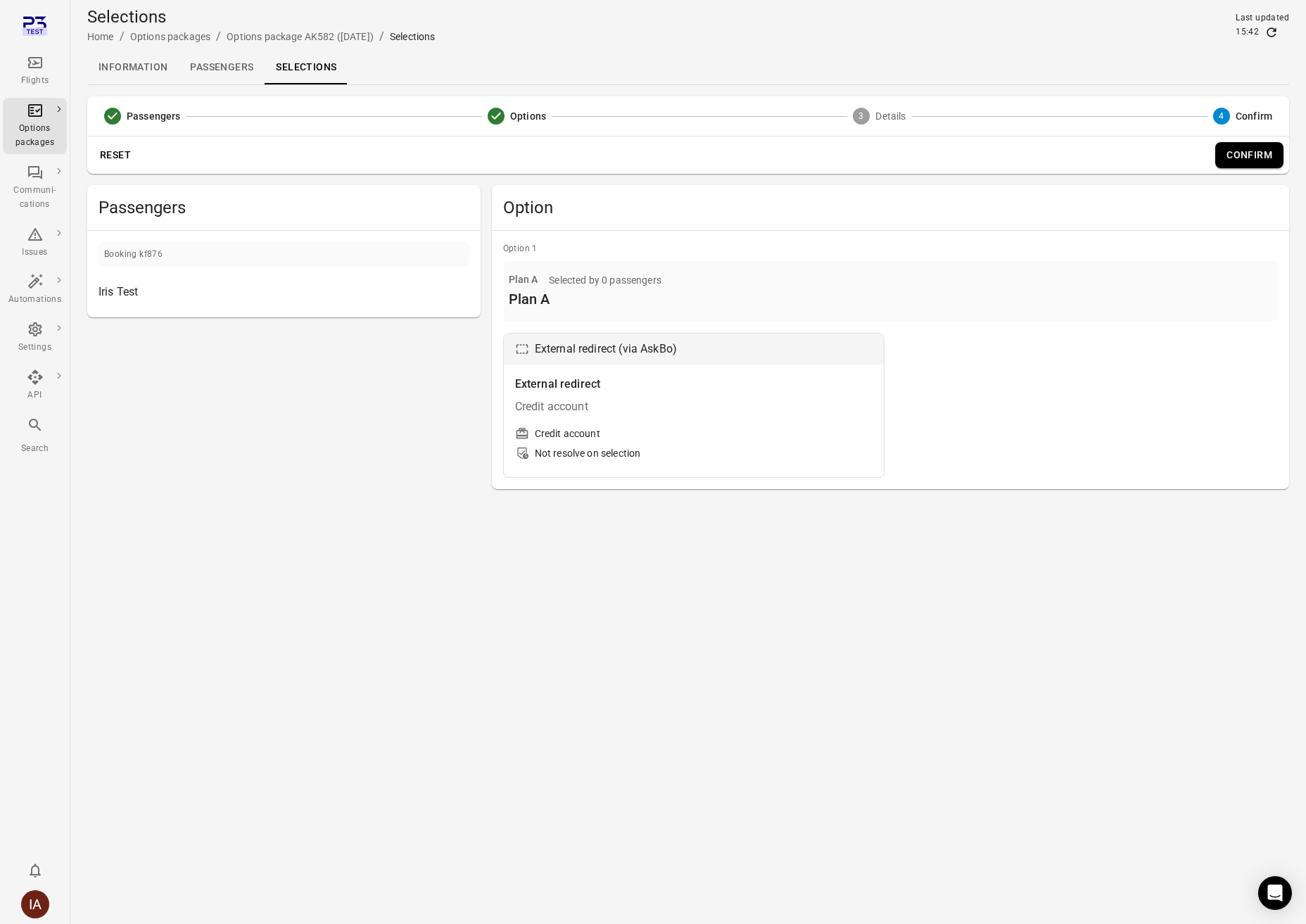
click at [44, 897] on div "IA" at bounding box center [35, 904] width 28 height 28
click at [106, 900] on button "Log out" at bounding box center [107, 900] width 105 height 26
drag, startPoint x: 106, startPoint y: 900, endPoint x: 249, endPoint y: 840, distance: 155.1
click at [106, 900] on button "Log out" at bounding box center [107, 900] width 105 height 26
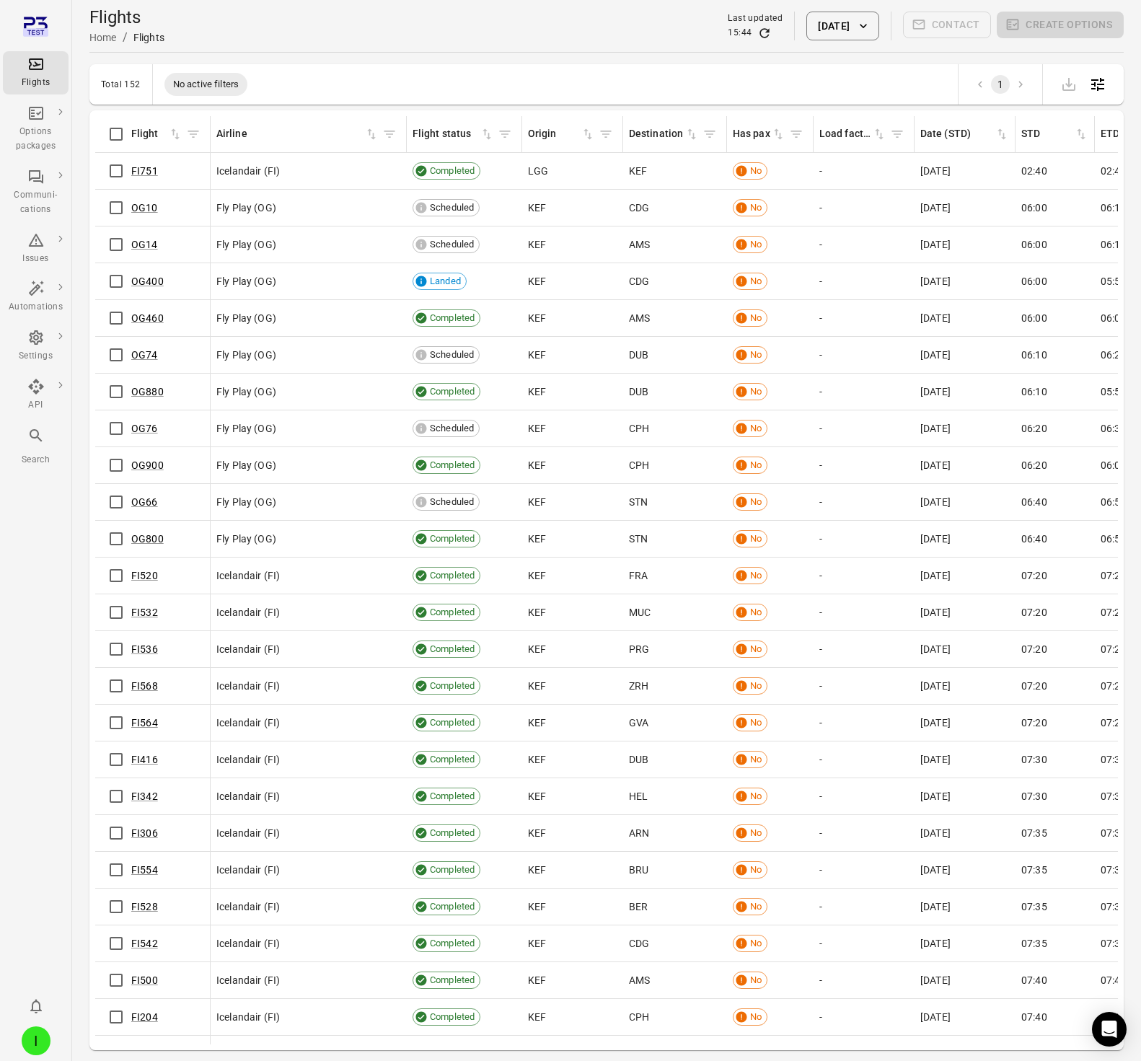
click at [391, 41] on div "Flights Home / Flights Last updated 15:44 [DATE] Contact Create options" at bounding box center [606, 26] width 1034 height 40
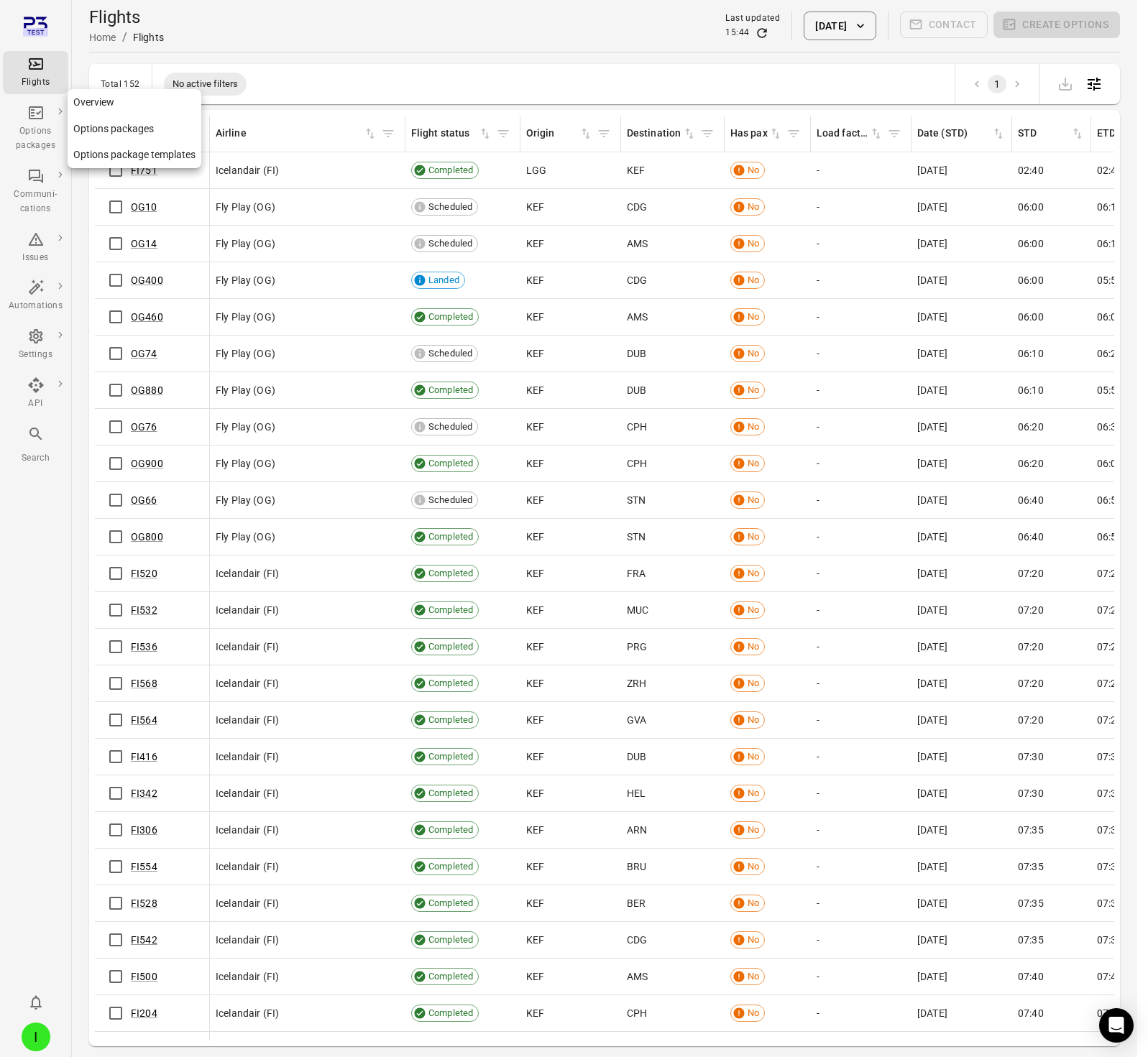
click at [45, 112] on div "Options packages" at bounding box center [36, 129] width 54 height 49
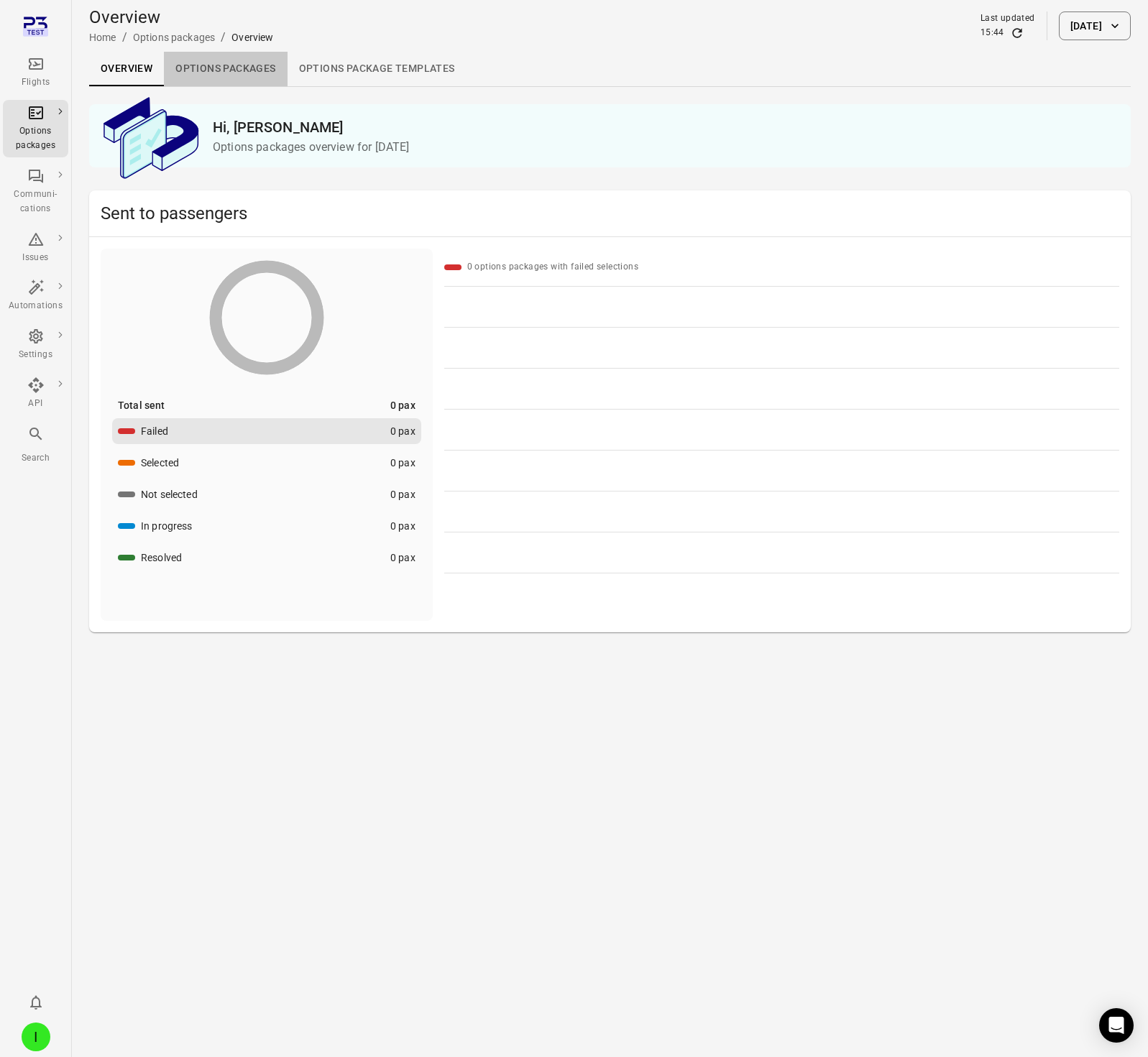
click at [256, 62] on link "Options packages" at bounding box center [224, 69] width 123 height 35
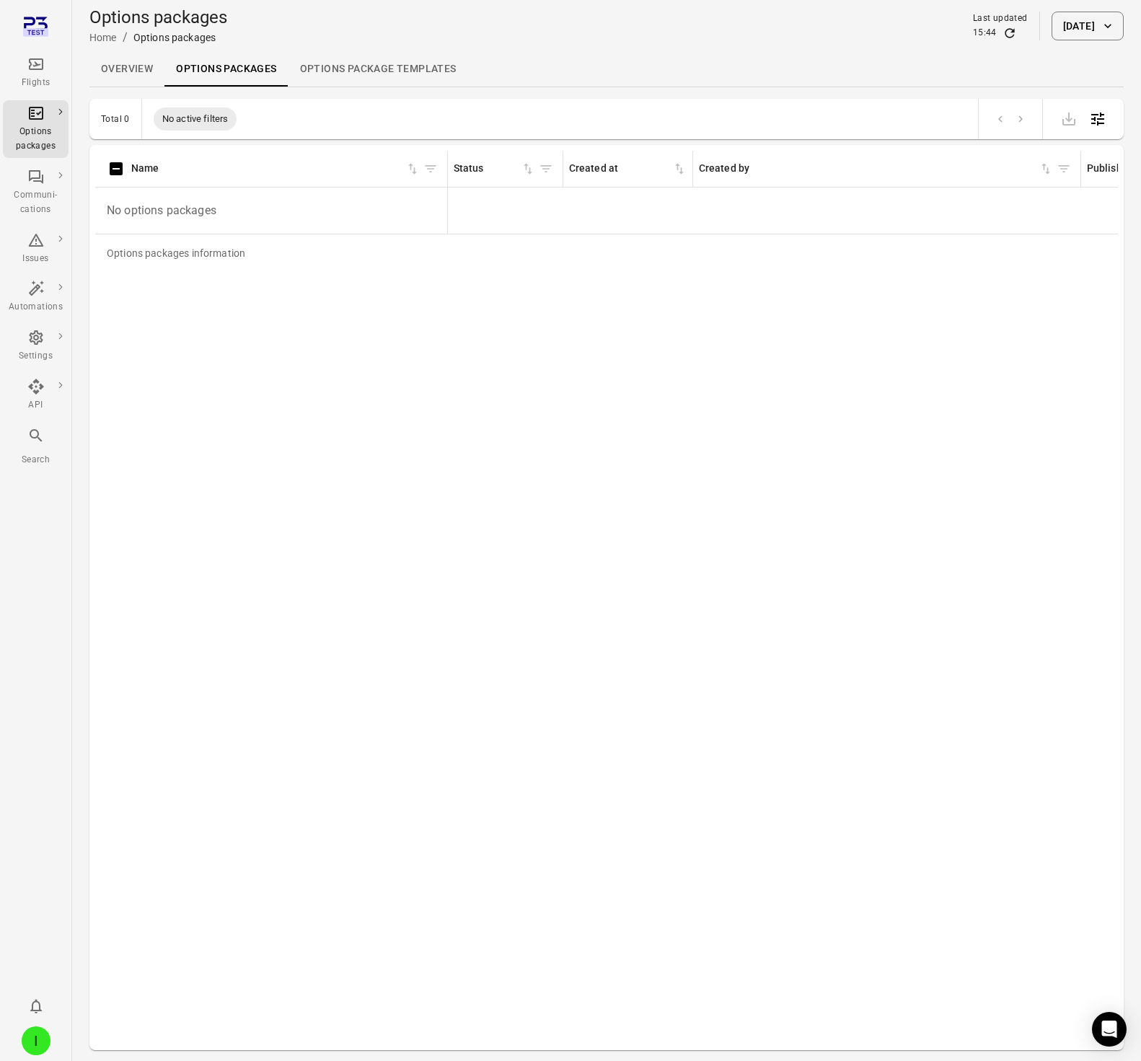
click at [1004, 35] on icon "Refresh data" at bounding box center [1008, 32] width 9 height 9
click at [43, 76] on div "Flights" at bounding box center [36, 83] width 54 height 14
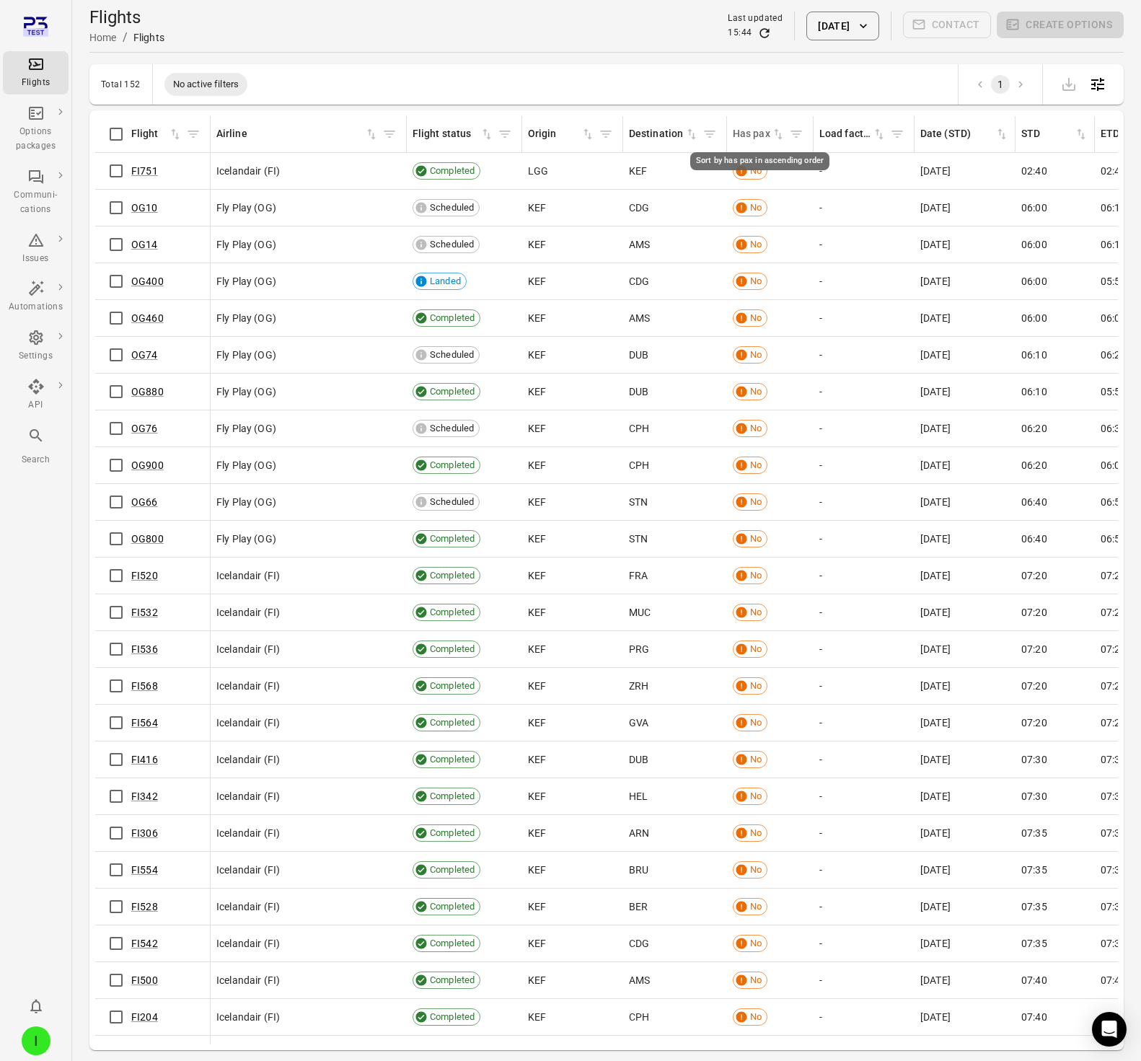
click at [781, 137] on icon "Sort by has pax in ascending order" at bounding box center [778, 134] width 9 height 11
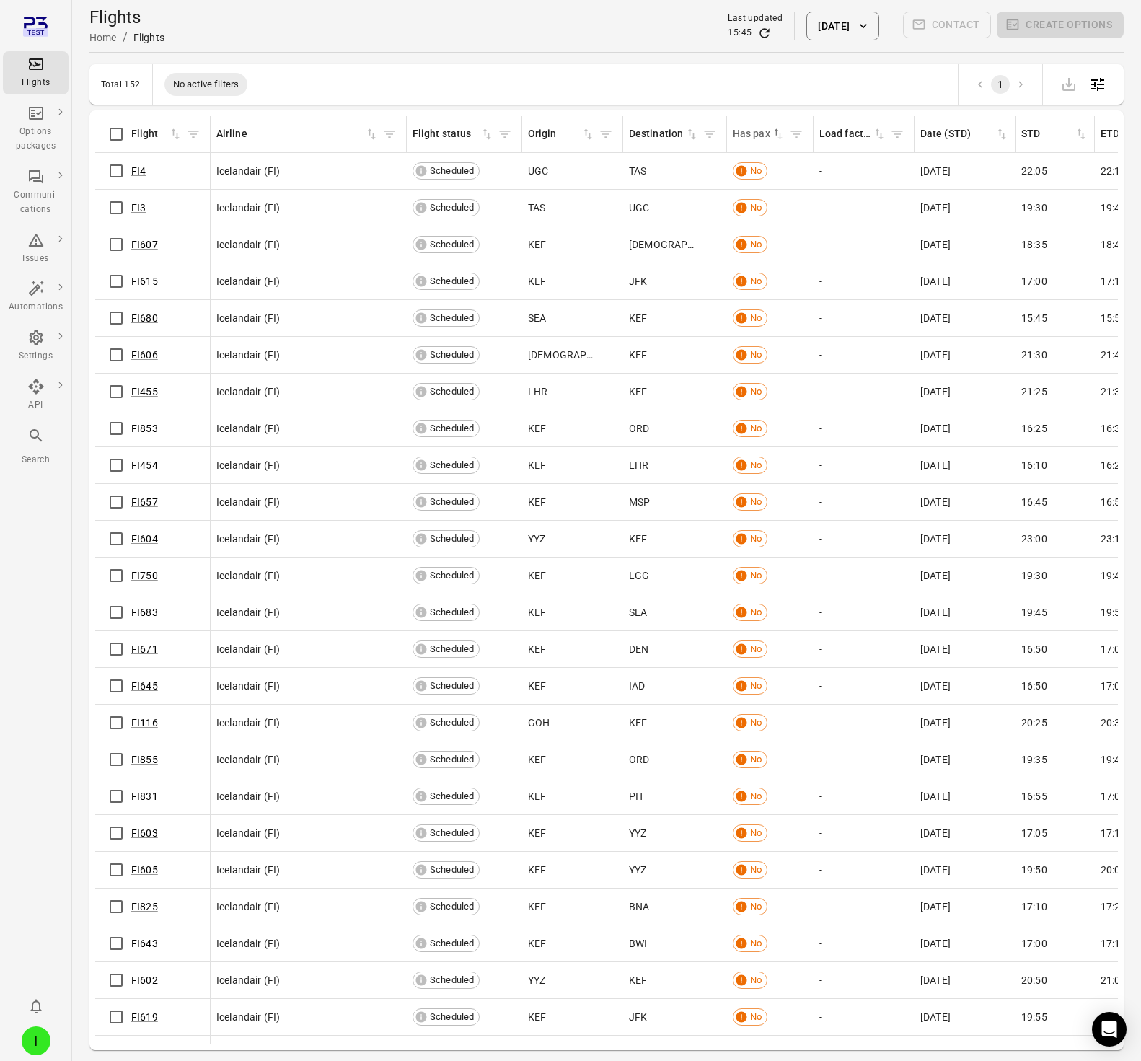
click at [776, 138] on icon "Sort by has pax in descending order" at bounding box center [778, 134] width 14 height 14
click at [774, 136] on icon "Cancel sorting for has pax" at bounding box center [778, 134] width 14 height 14
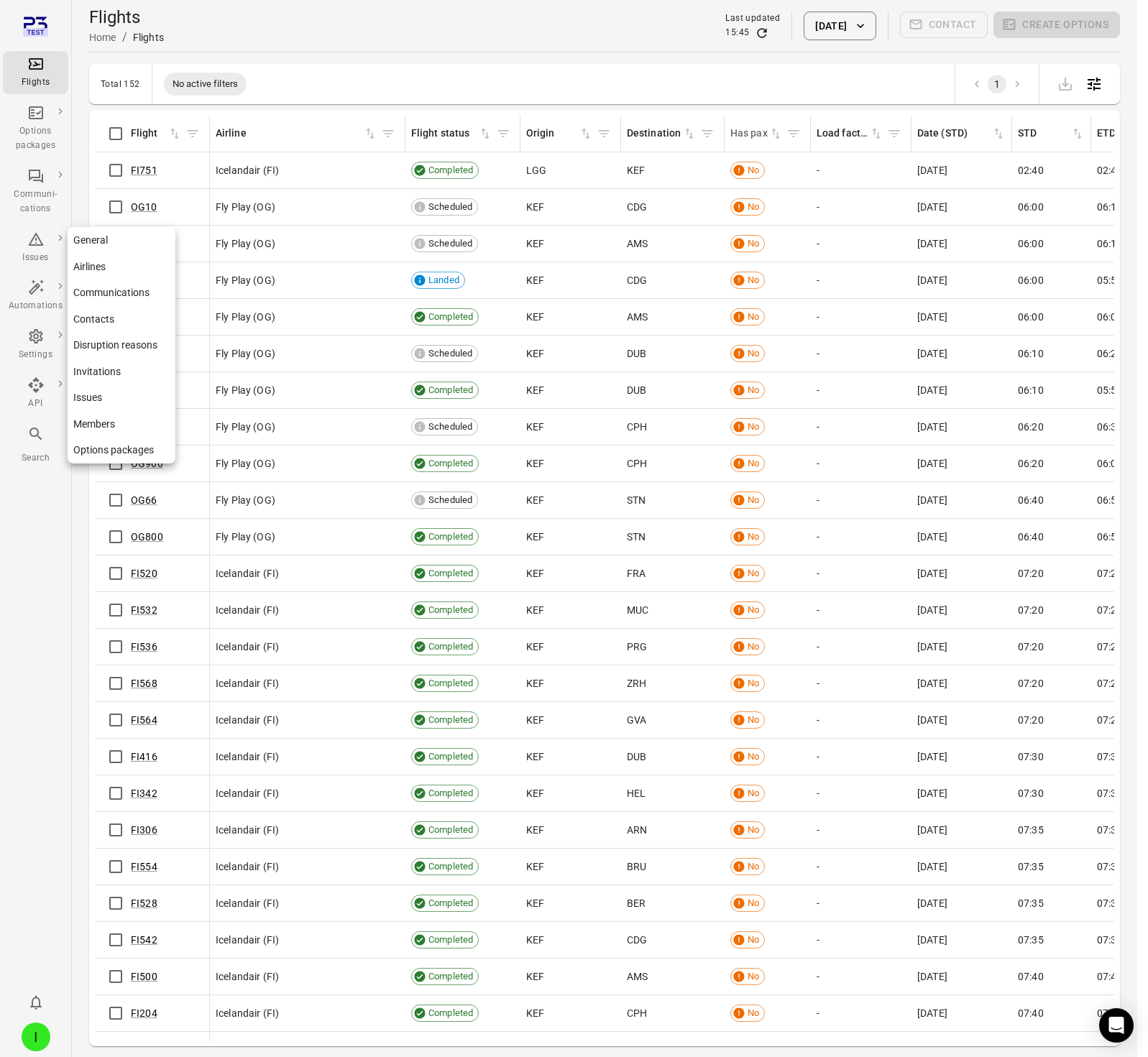
click at [39, 357] on div "Settings" at bounding box center [36, 355] width 54 height 14
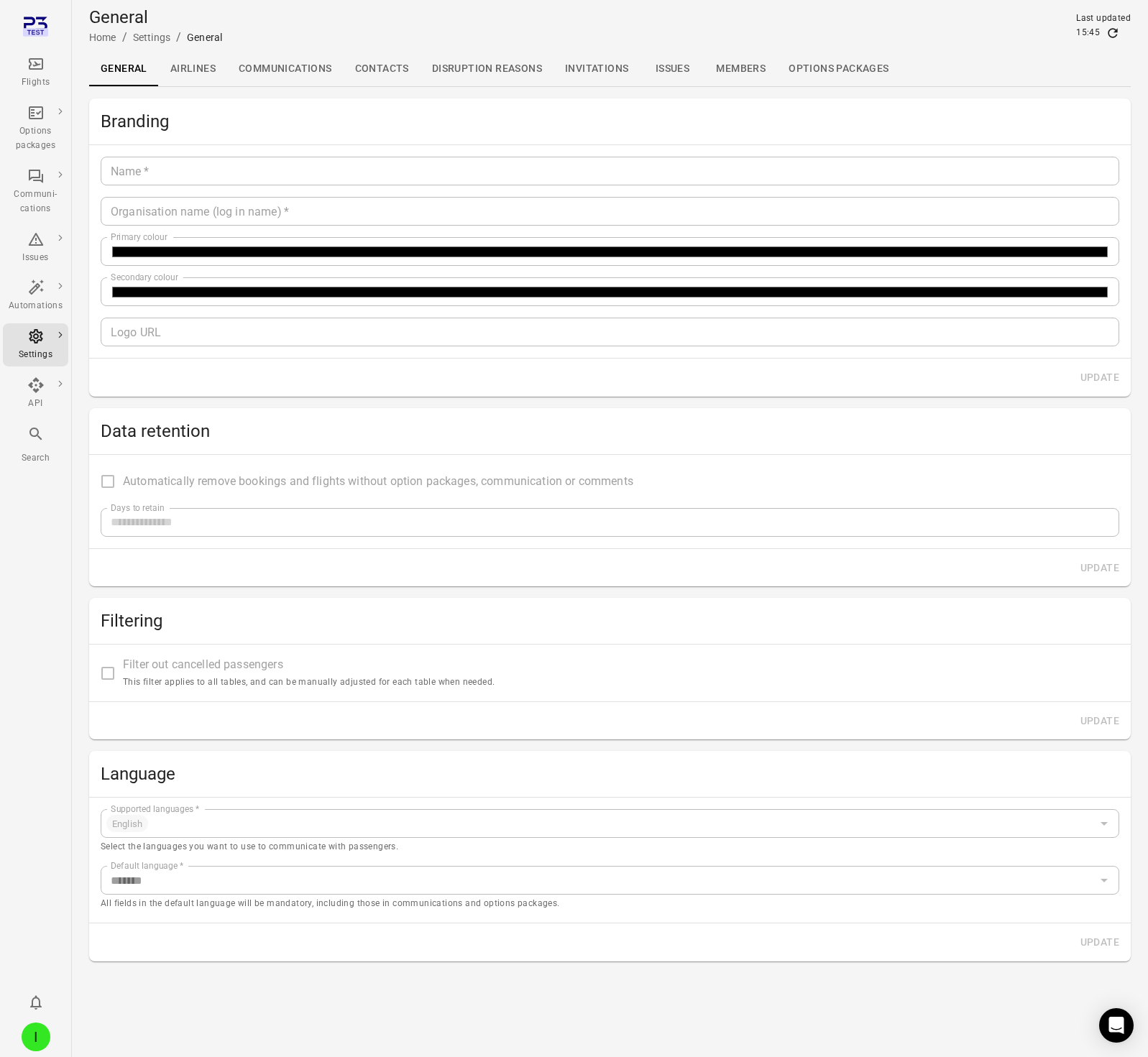
type input "*******"
type input "**********"
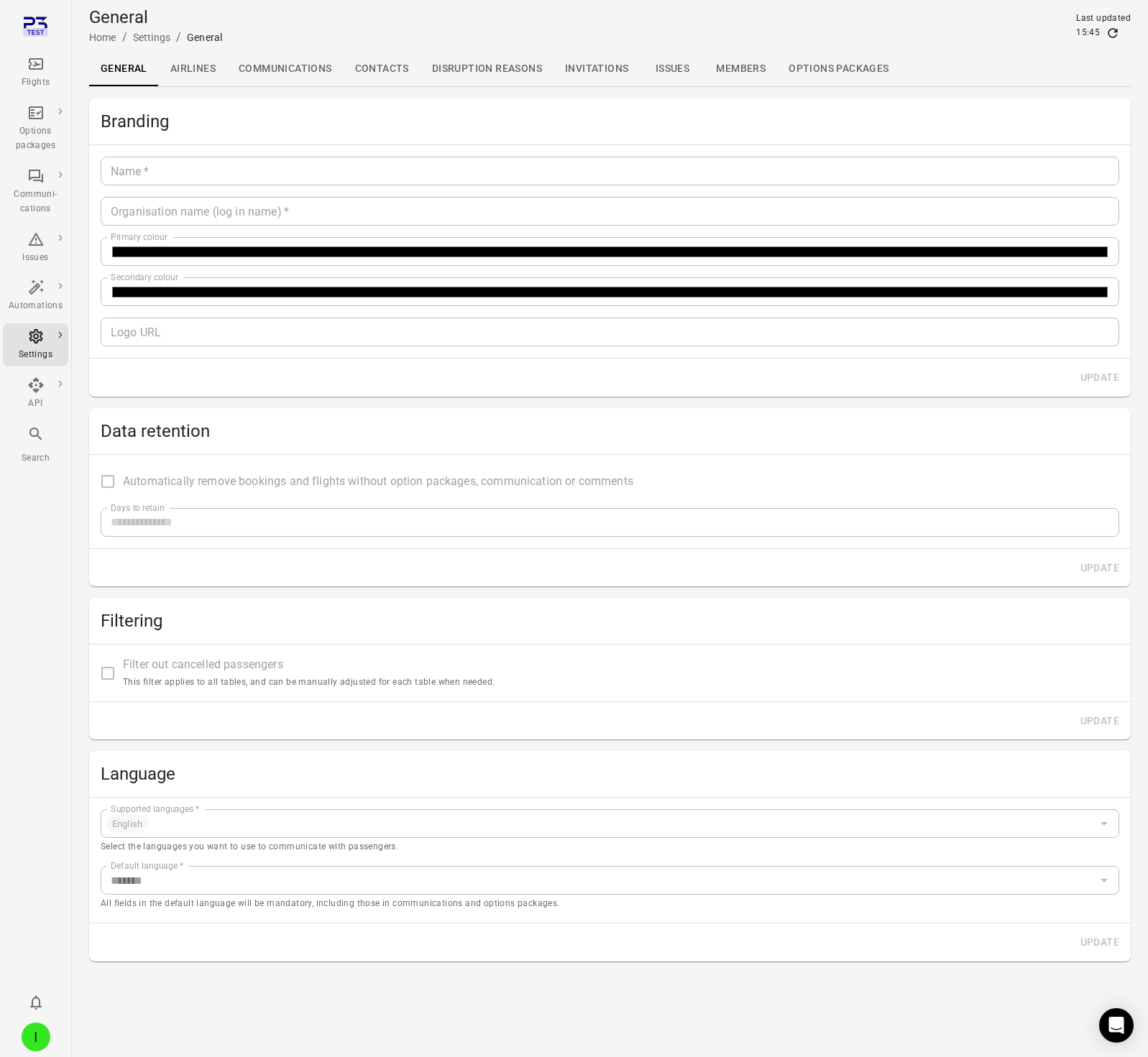
type input "**"
type input "*********"
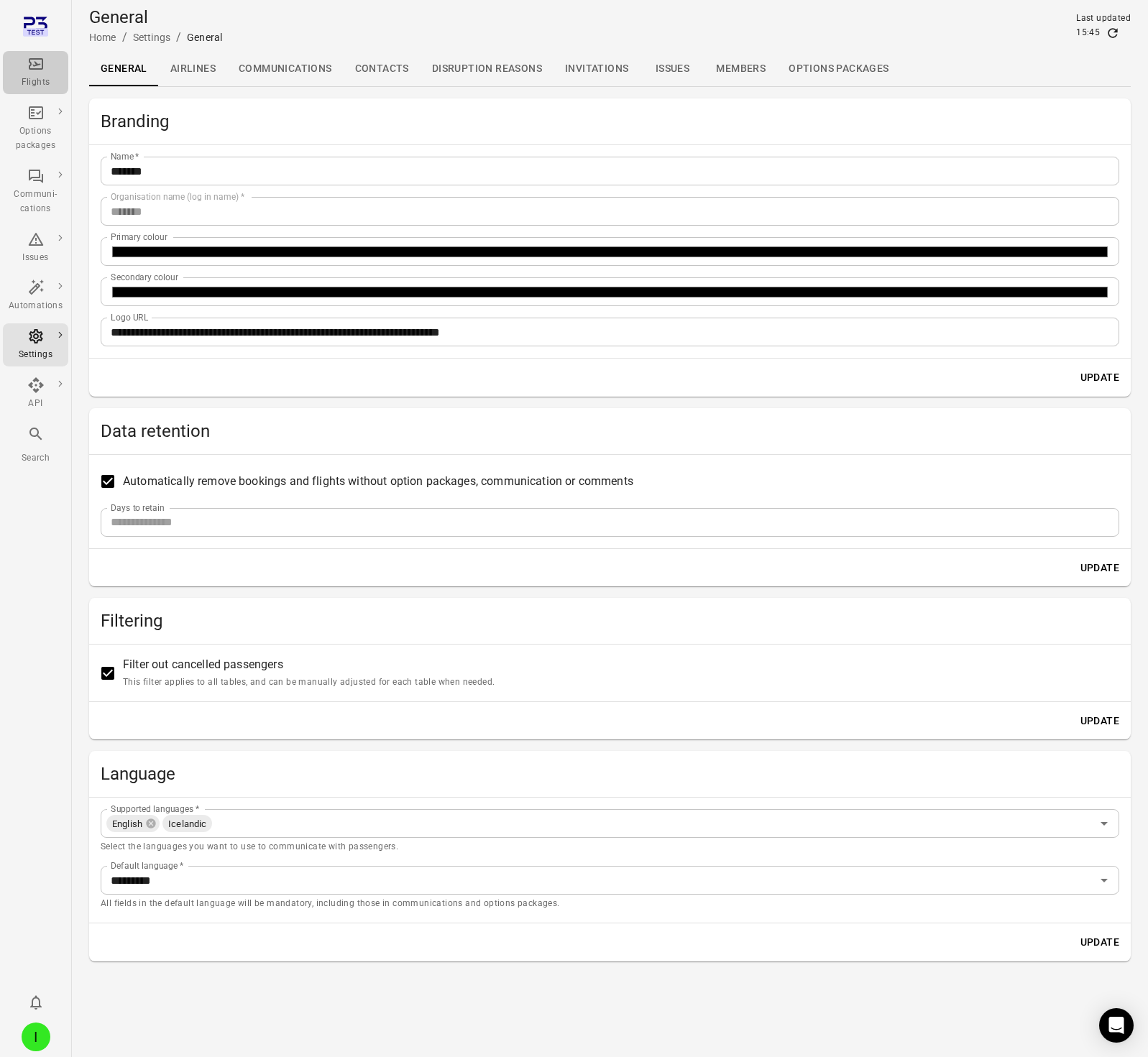
click at [36, 56] on icon "Main navigation" at bounding box center [35, 64] width 17 height 17
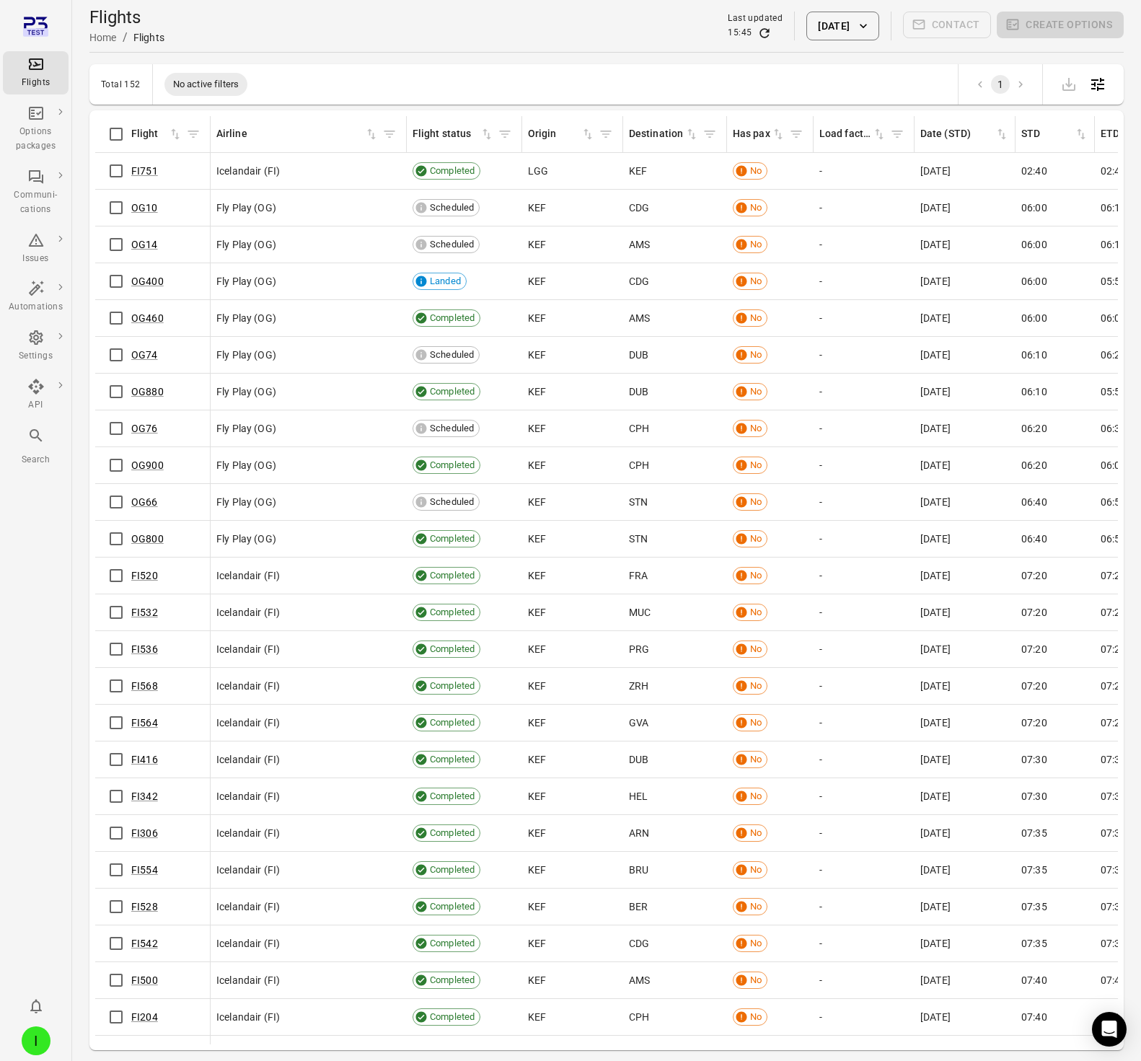
scroll to position [3, 0]
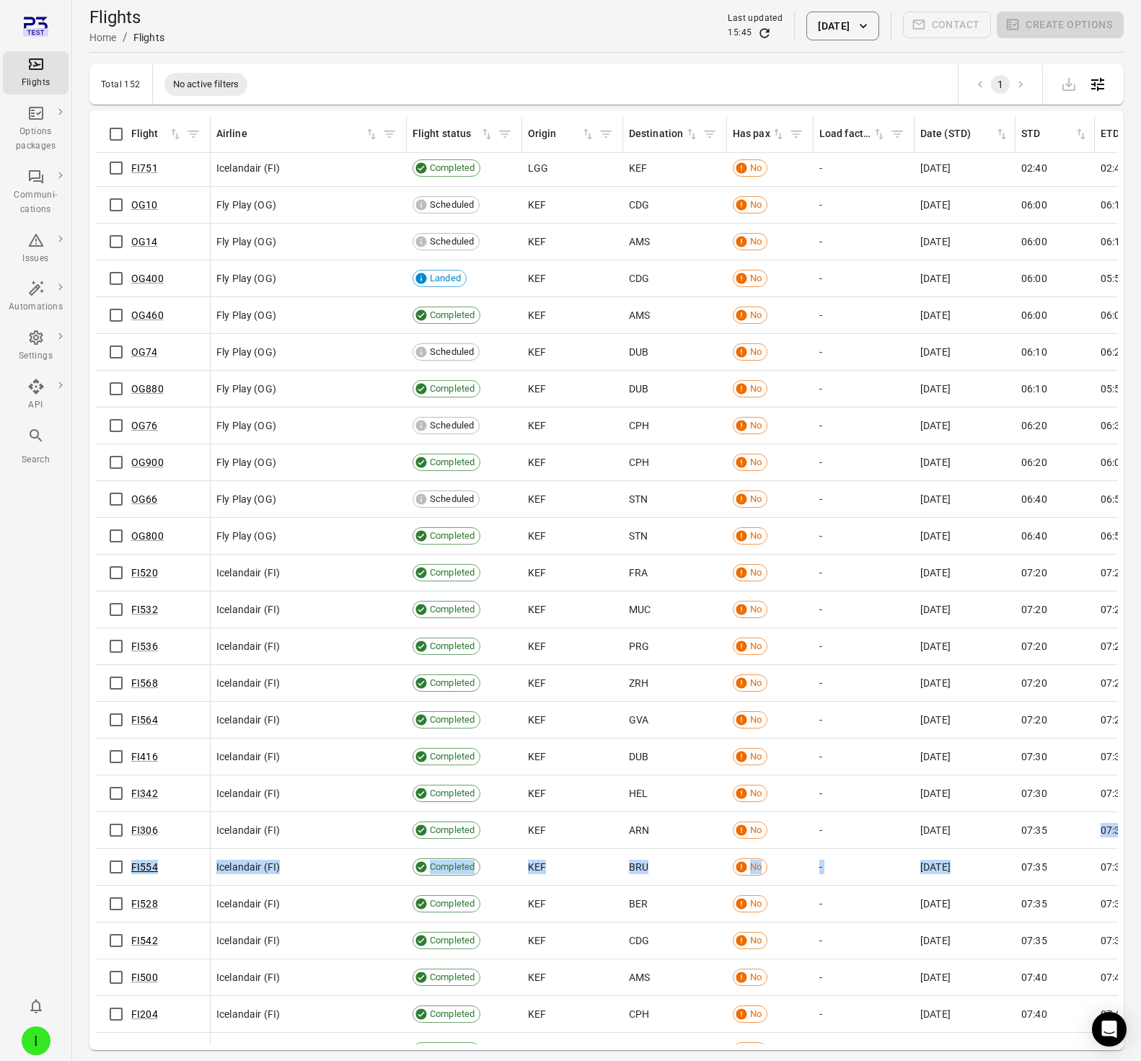
drag, startPoint x: 1077, startPoint y: 846, endPoint x: 1092, endPoint y: 687, distance: 159.3
click at [1079, 841] on td "07:35" at bounding box center [1054, 830] width 79 height 37
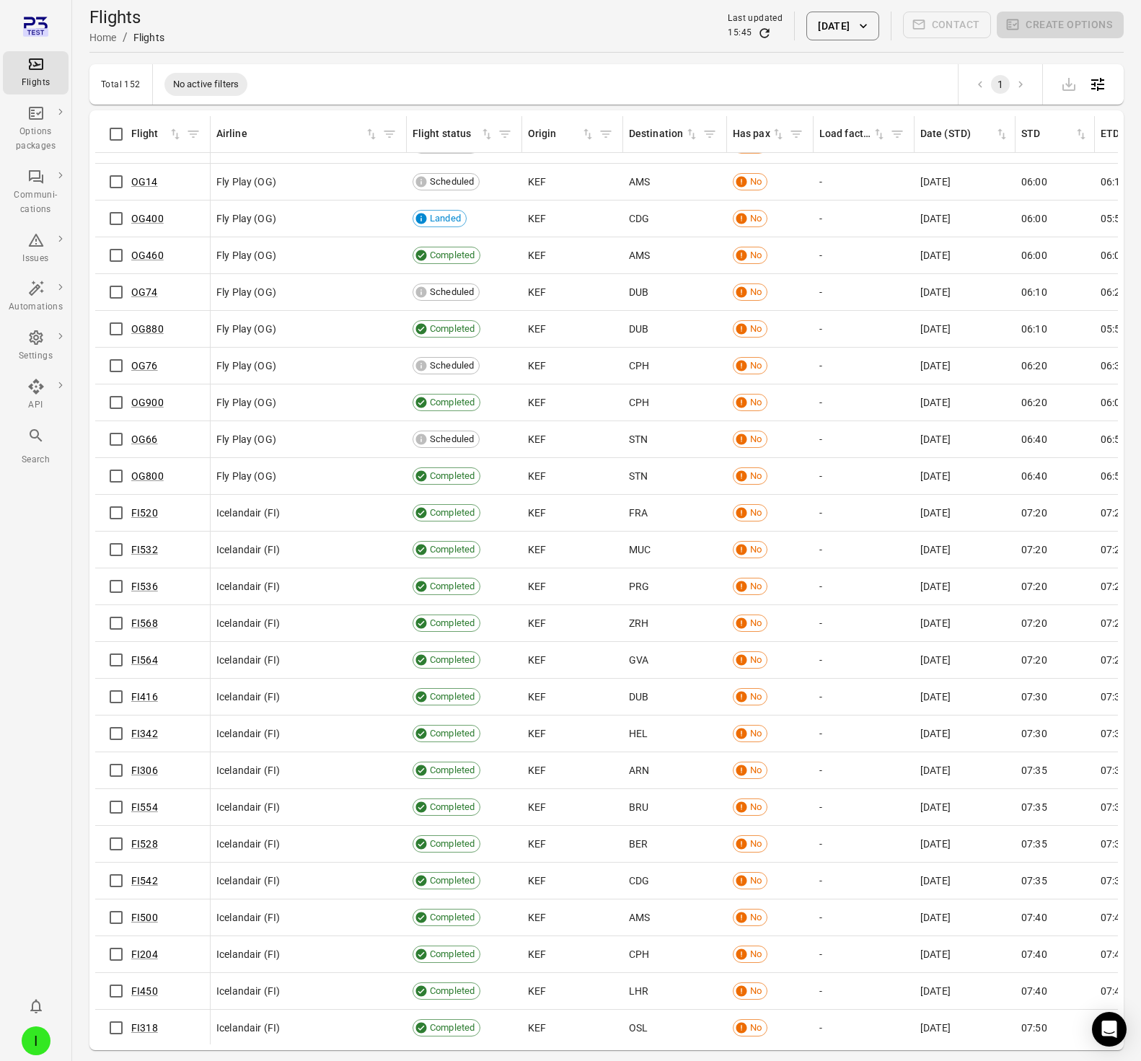
scroll to position [65, 0]
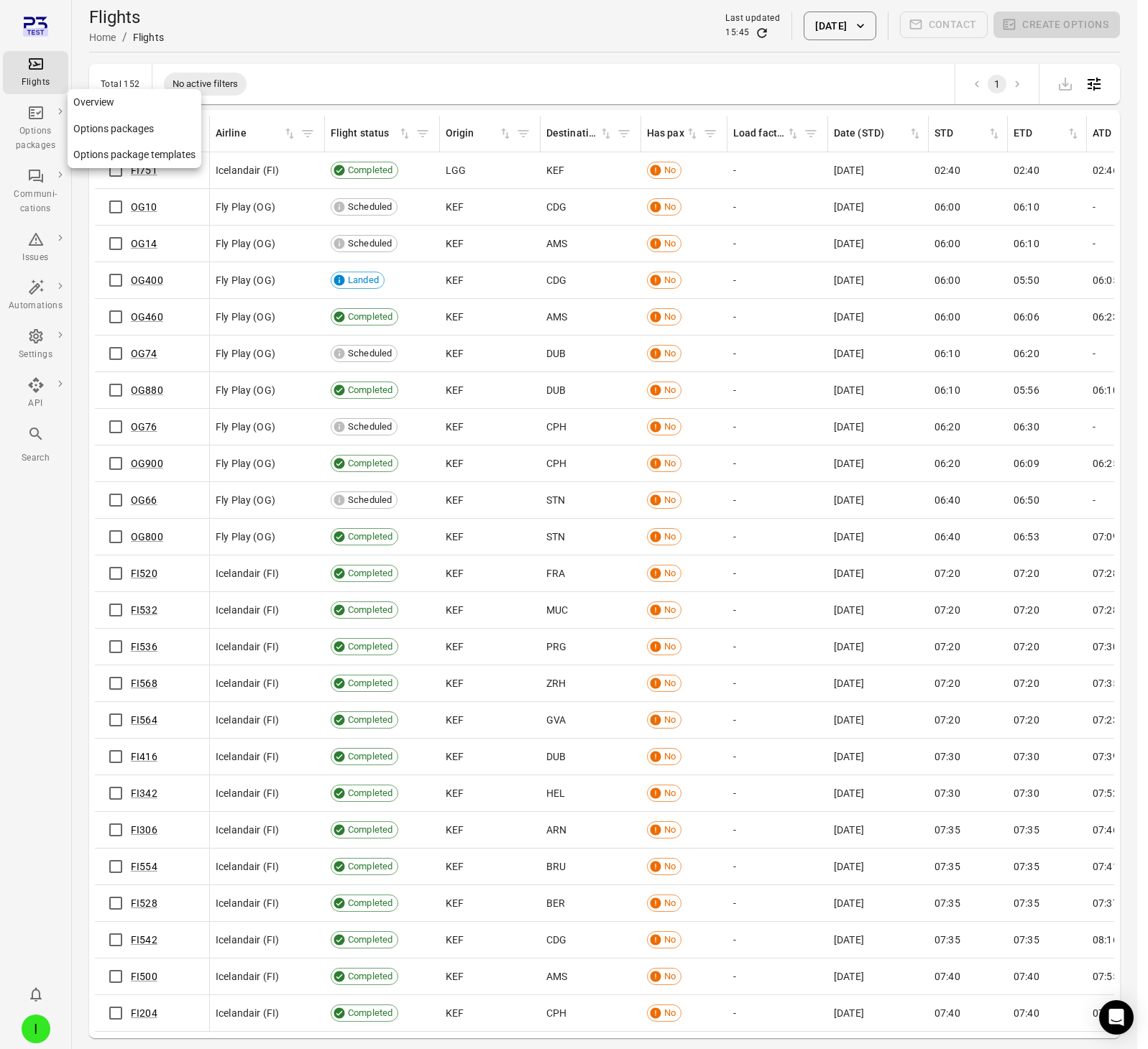
click at [38, 148] on div "Options packages" at bounding box center [36, 138] width 54 height 29
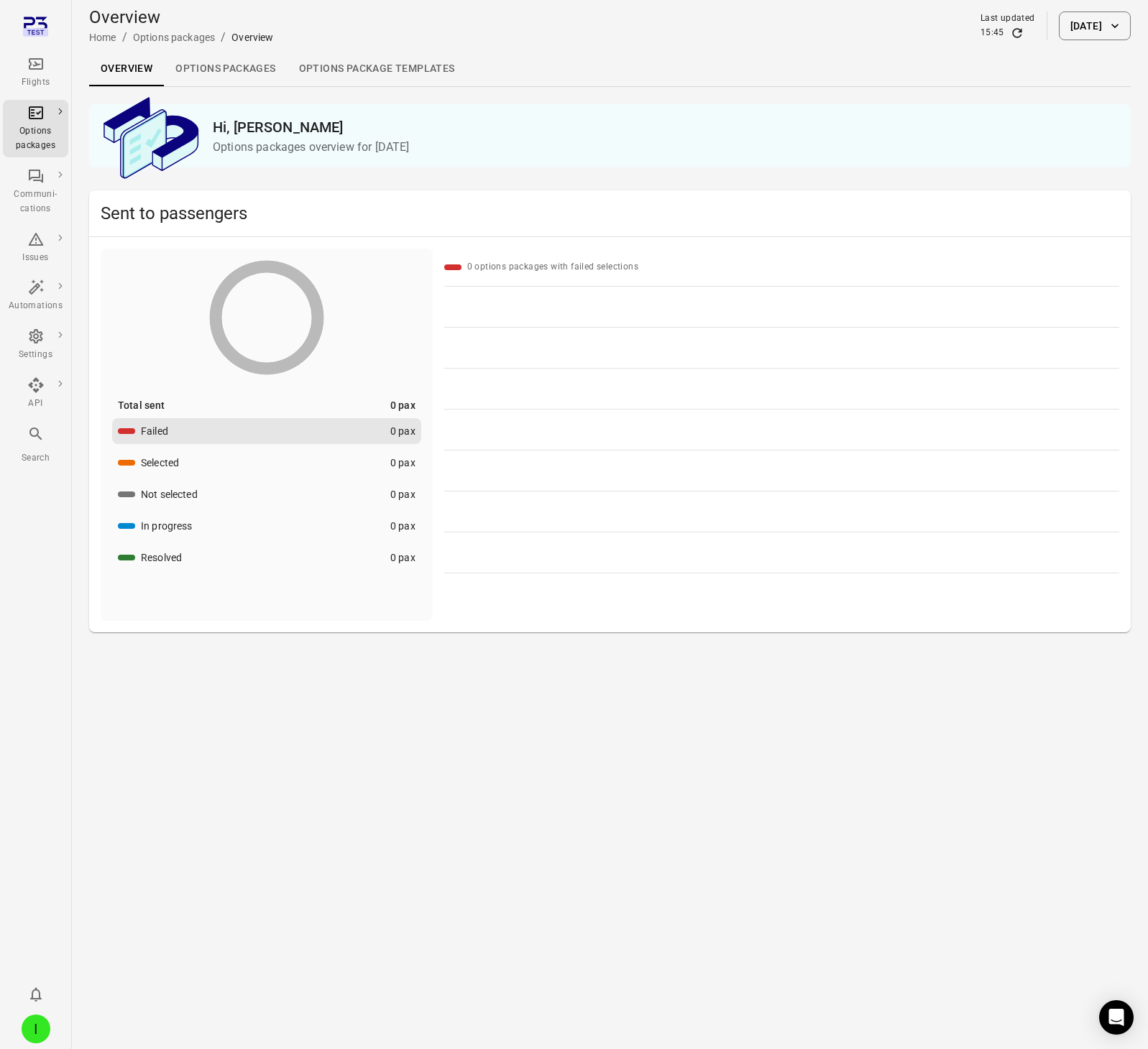
click at [239, 74] on link "Options packages" at bounding box center [224, 69] width 123 height 35
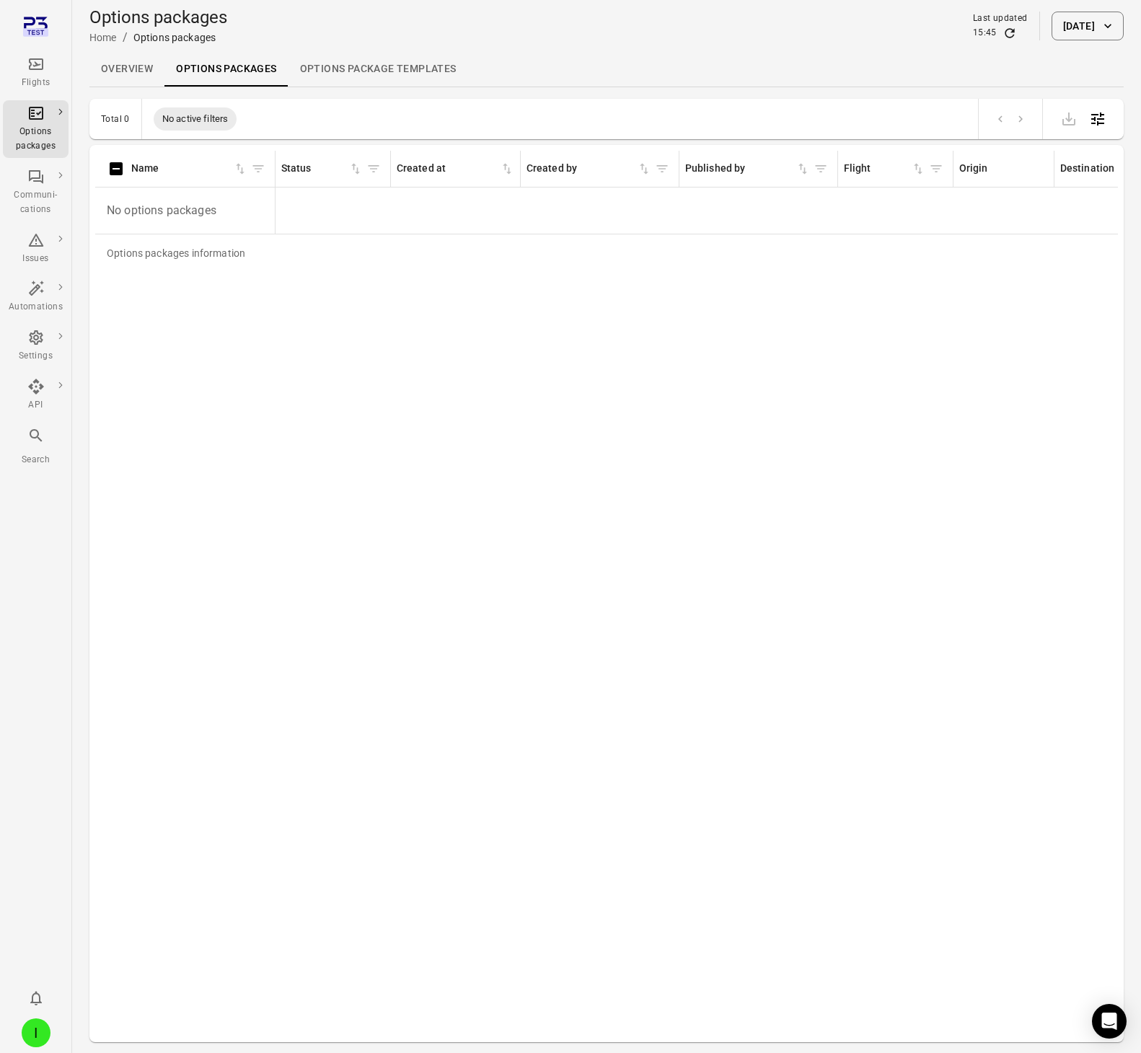
click at [1002, 33] on icon "Refresh data" at bounding box center [1009, 33] width 14 height 14
click at [1075, 30] on button "[DATE]" at bounding box center [1087, 26] width 72 height 29
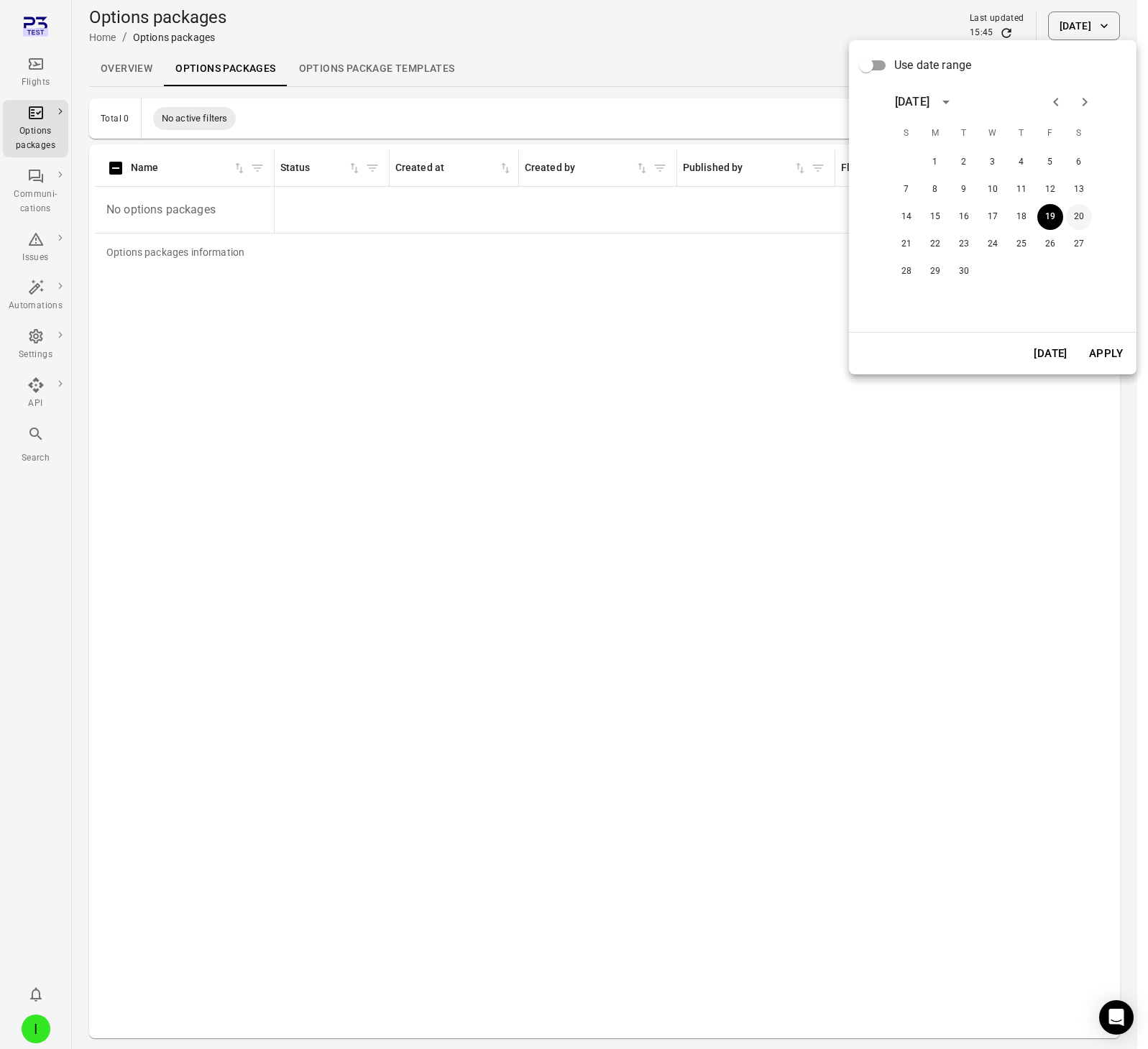
click at [1073, 216] on button "20" at bounding box center [1078, 217] width 26 height 26
click at [1105, 342] on button "Apply" at bounding box center [1106, 354] width 50 height 30
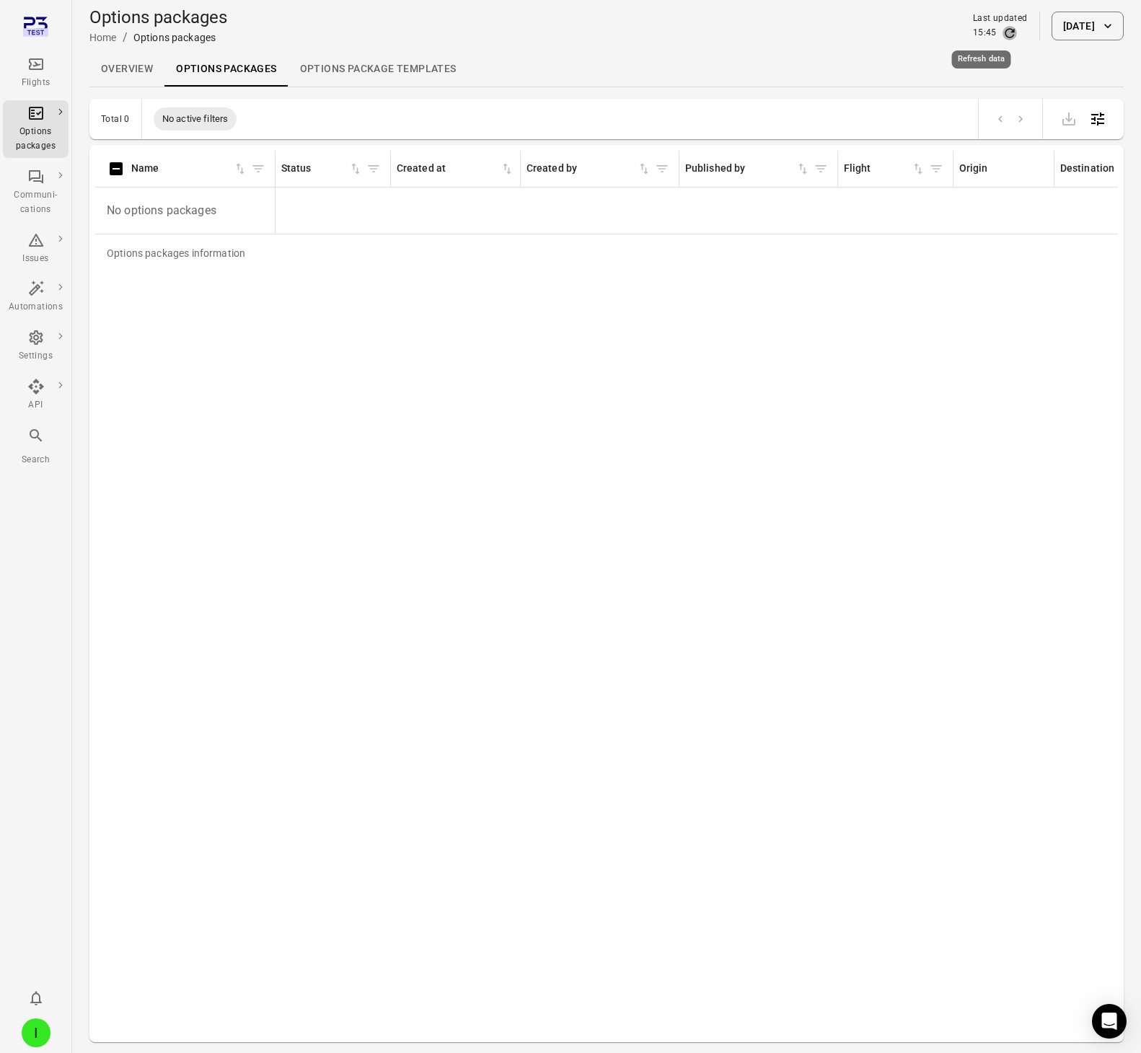
click at [1004, 30] on icon "Refresh data" at bounding box center [1008, 32] width 9 height 9
click at [38, 76] on div "Flights" at bounding box center [36, 83] width 54 height 14
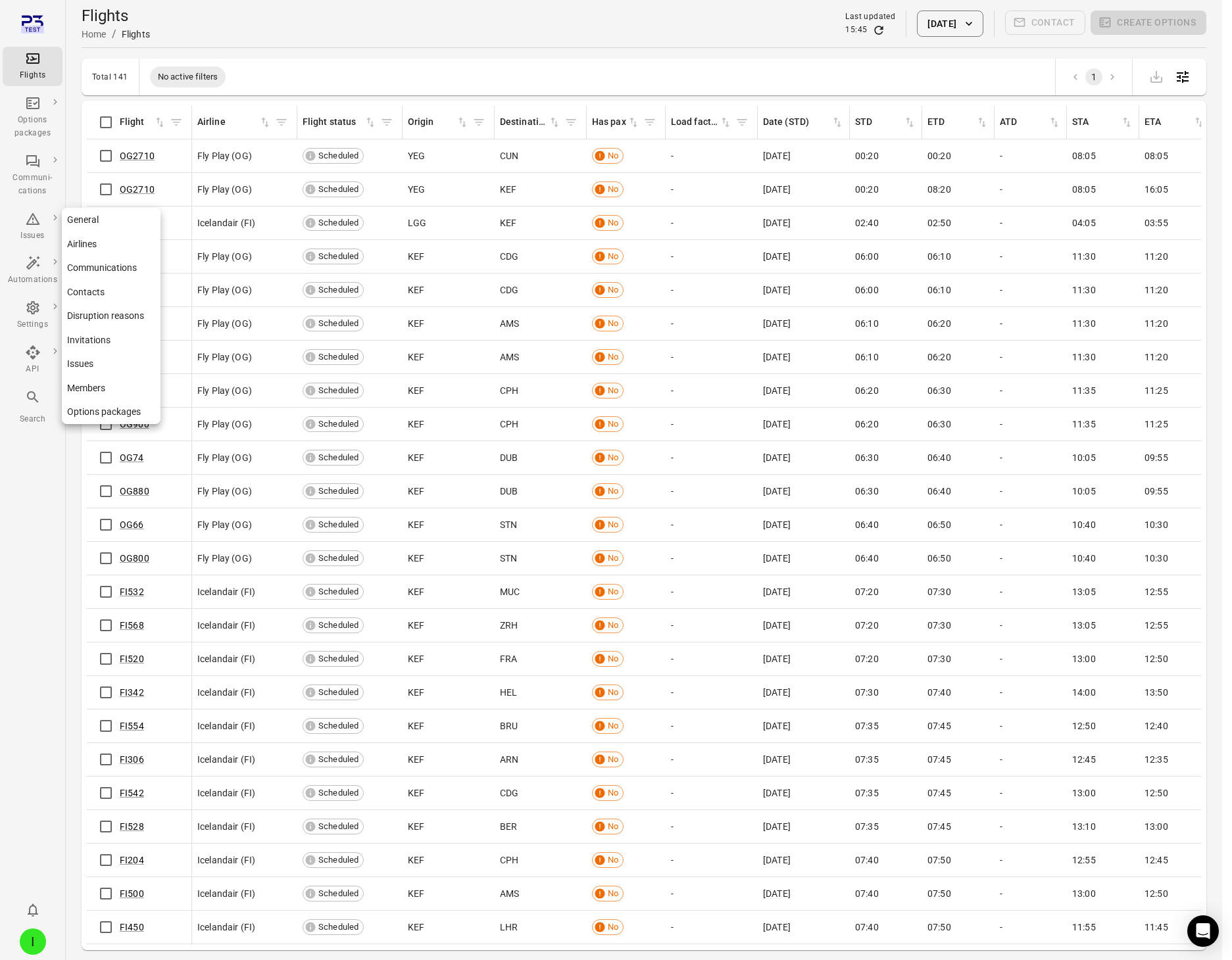
click at [29, 309] on icon "Main navigation" at bounding box center [32, 307] width 16 height 15
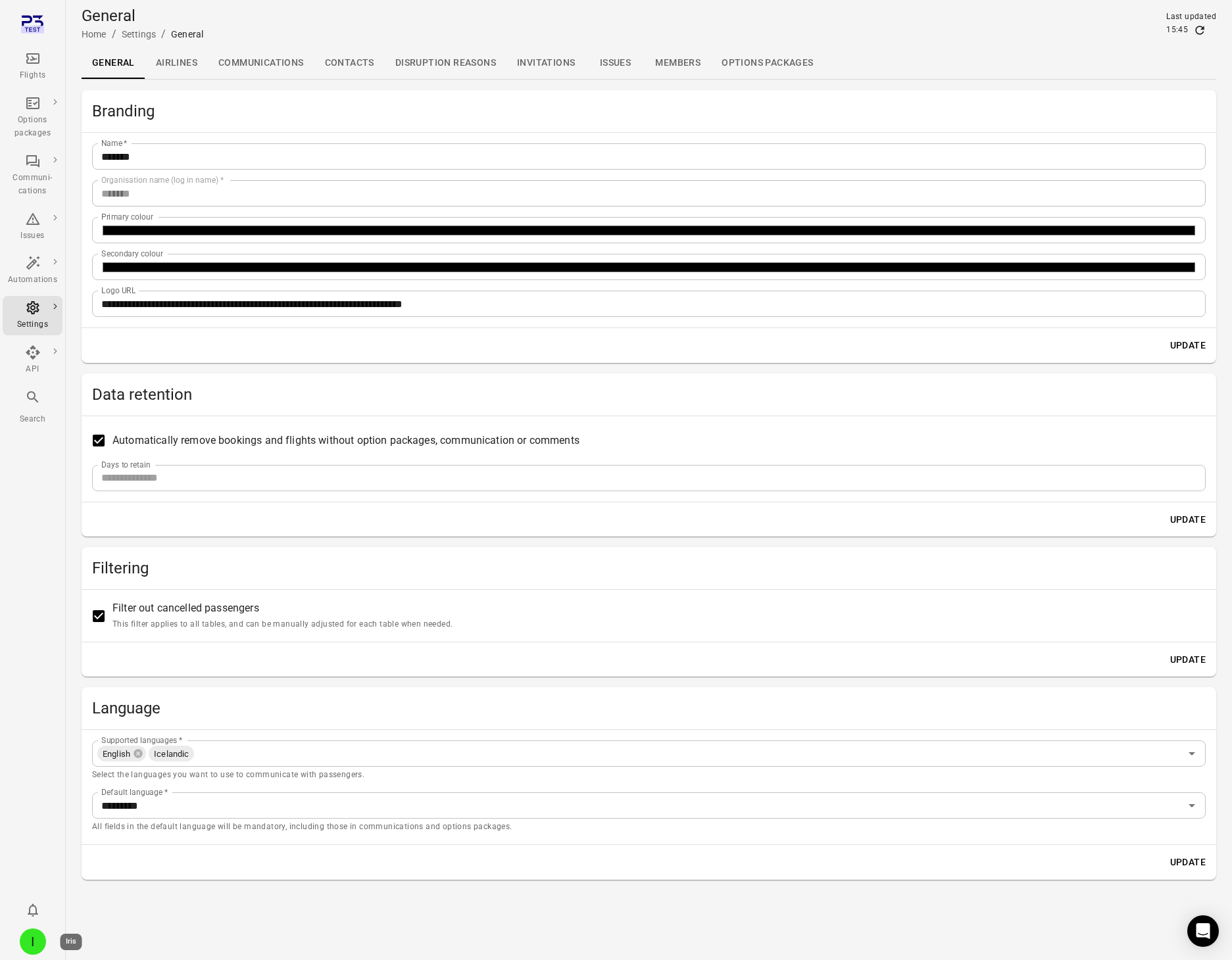
click at [30, 941] on div "I" at bounding box center [33, 941] width 26 height 26
click at [71, 944] on button "Log out" at bounding box center [100, 937] width 98 height 25
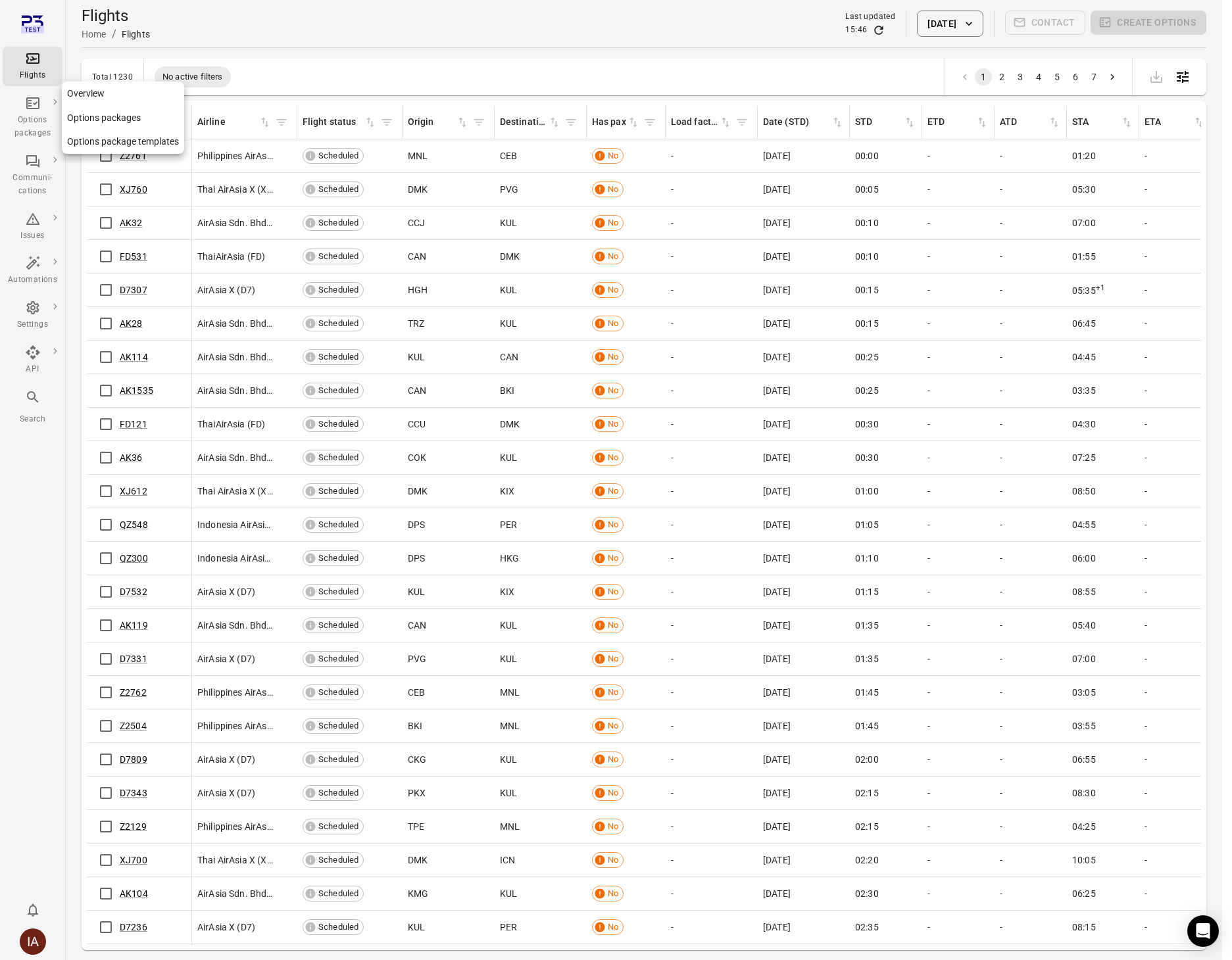
click at [29, 119] on div "Options packages" at bounding box center [33, 127] width 49 height 26
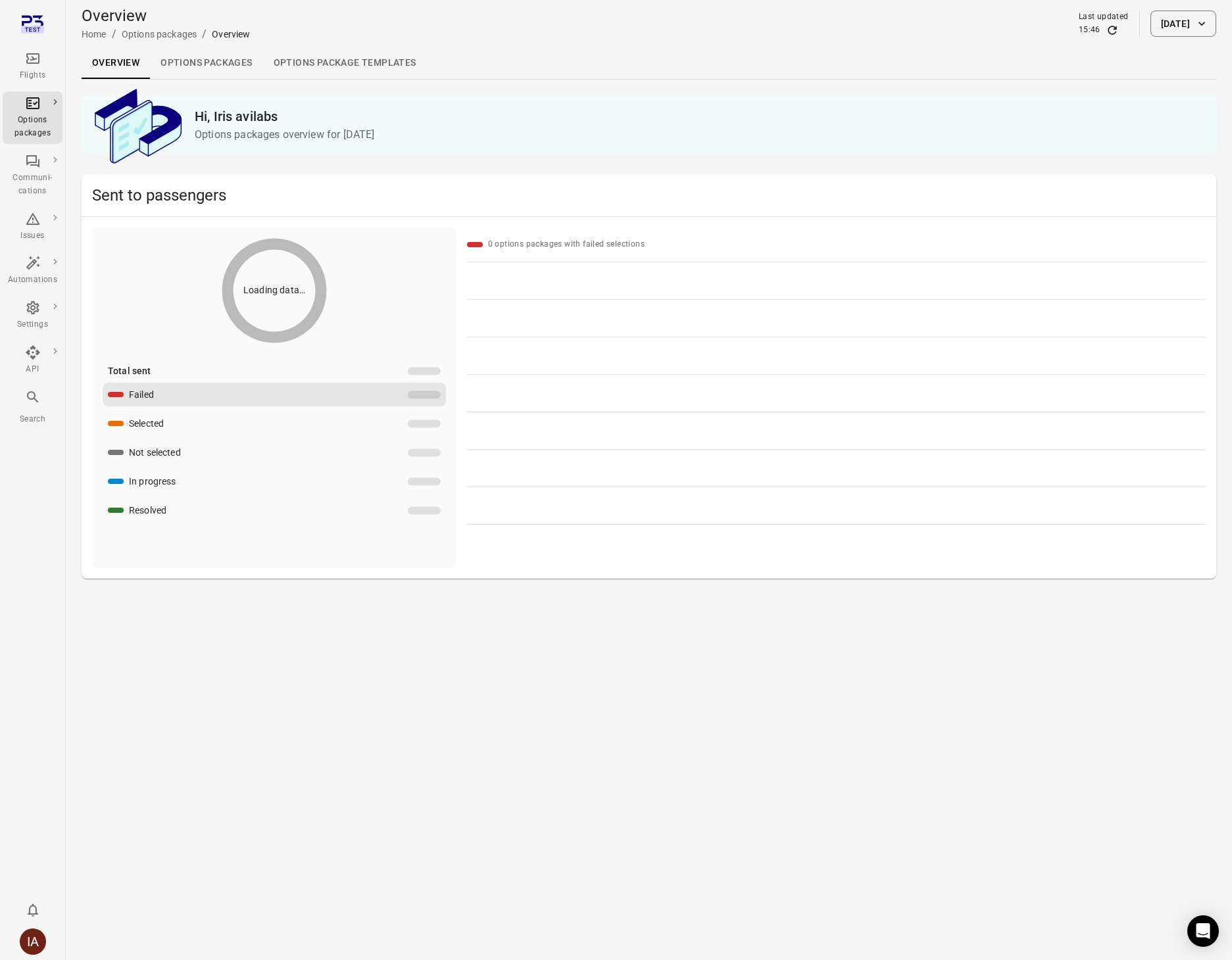
click at [231, 60] on link "Options packages" at bounding box center [205, 63] width 112 height 32
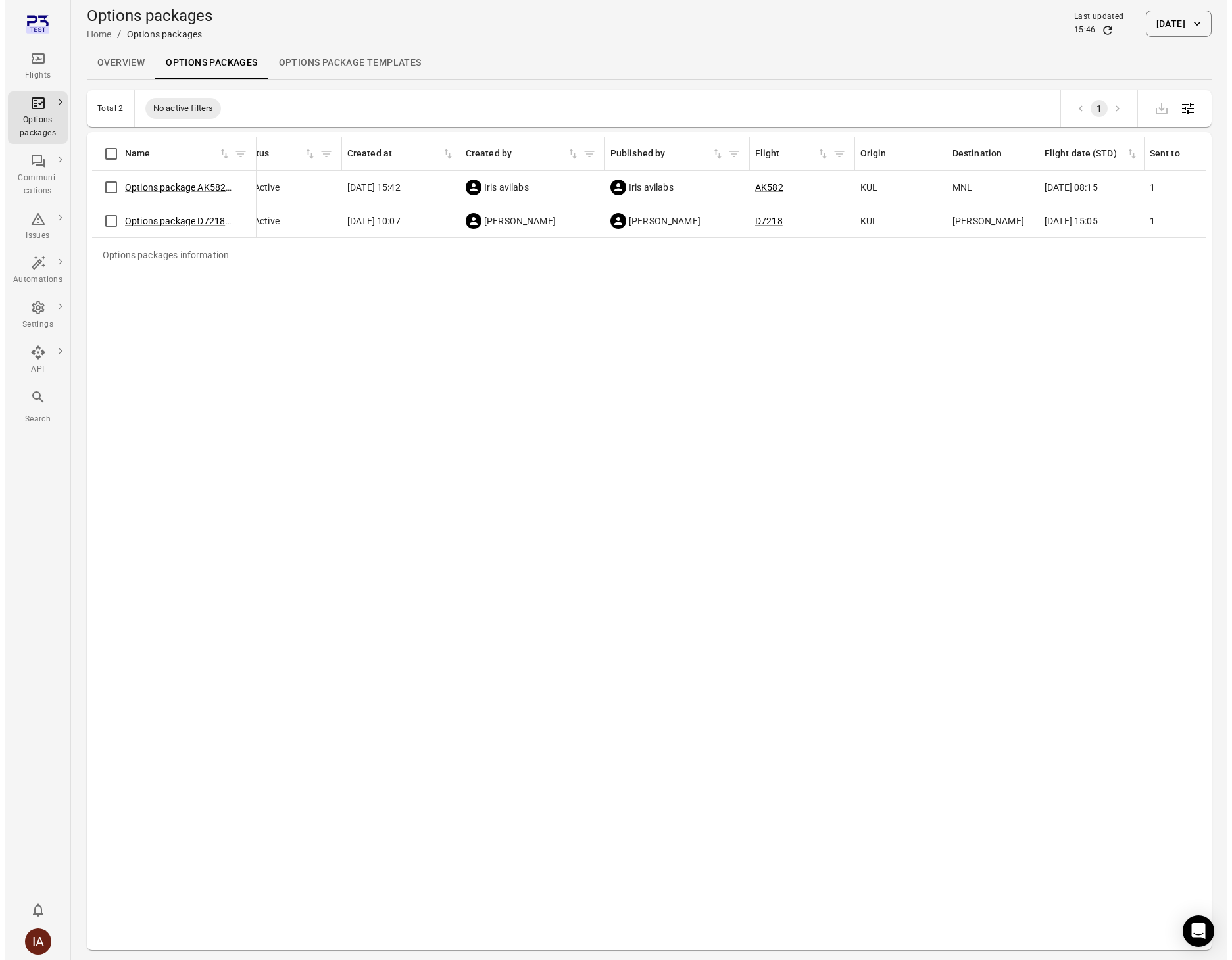
scroll to position [0, 25]
click at [197, 186] on link "Options package AK582 ([DATE])" at bounding box center [188, 188] width 138 height 11
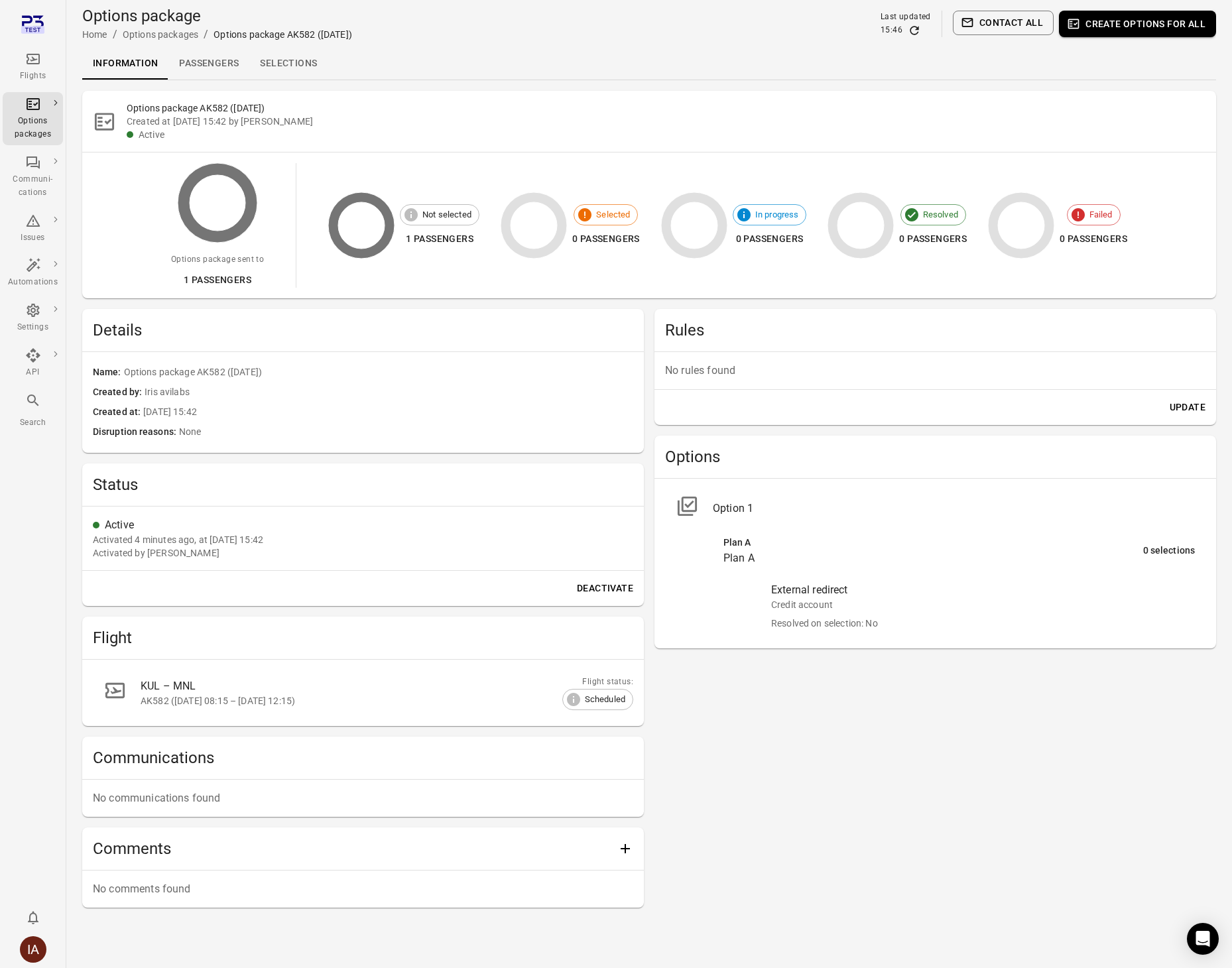
click at [309, 57] on link "Selections" at bounding box center [288, 63] width 78 height 32
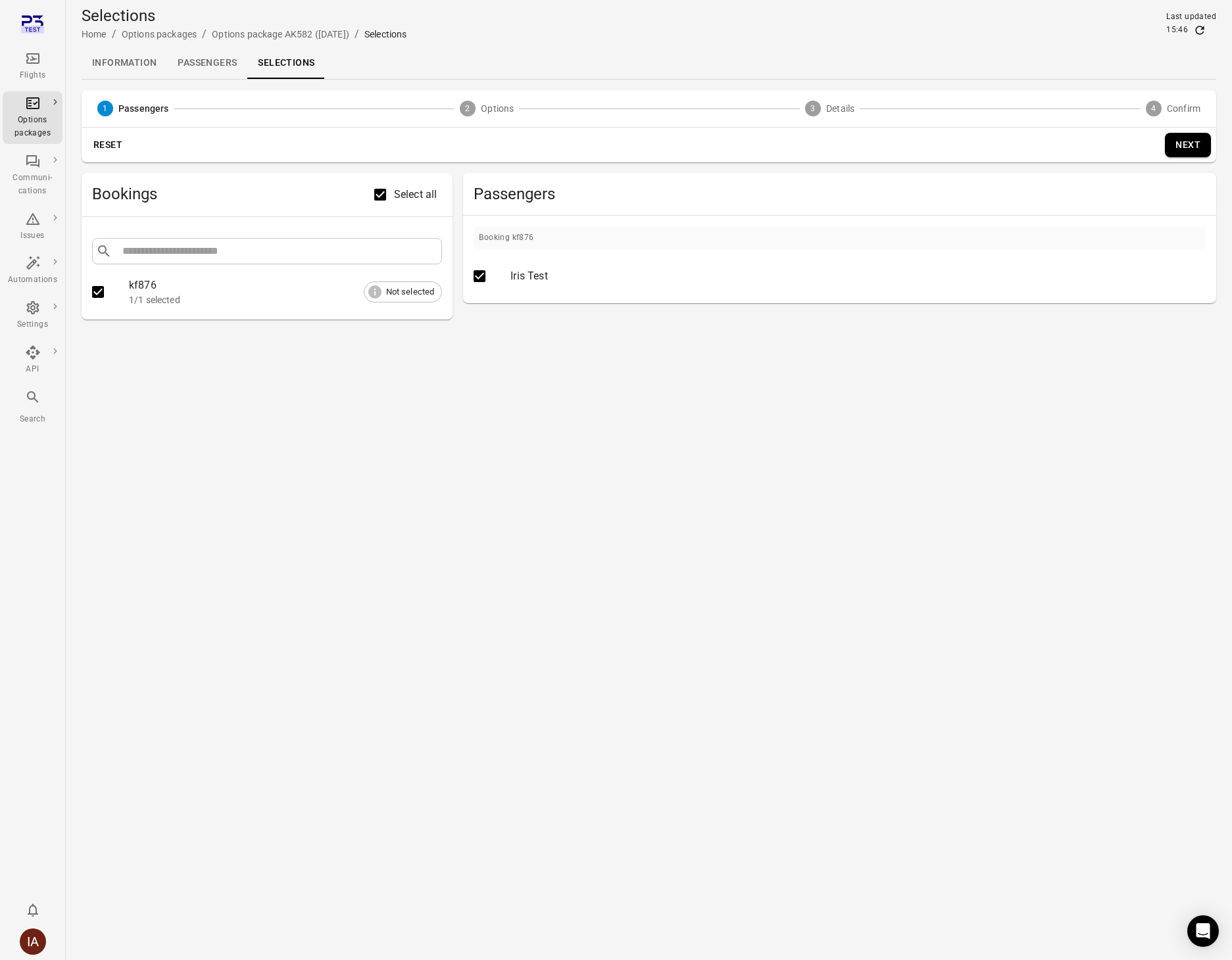
click at [1184, 137] on button "Next" at bounding box center [1187, 145] width 46 height 25
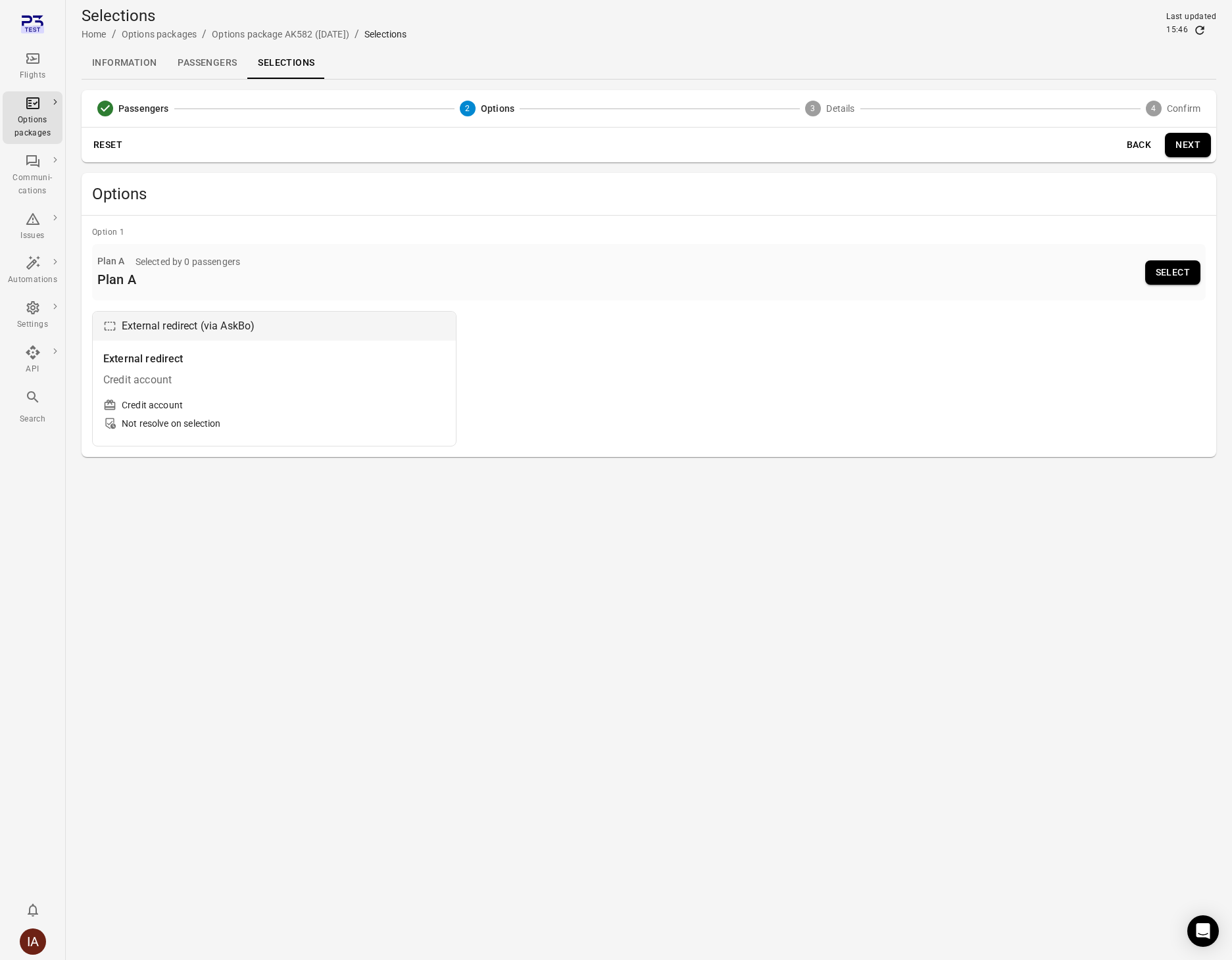
click at [1136, 145] on button "Back" at bounding box center [1138, 145] width 42 height 25
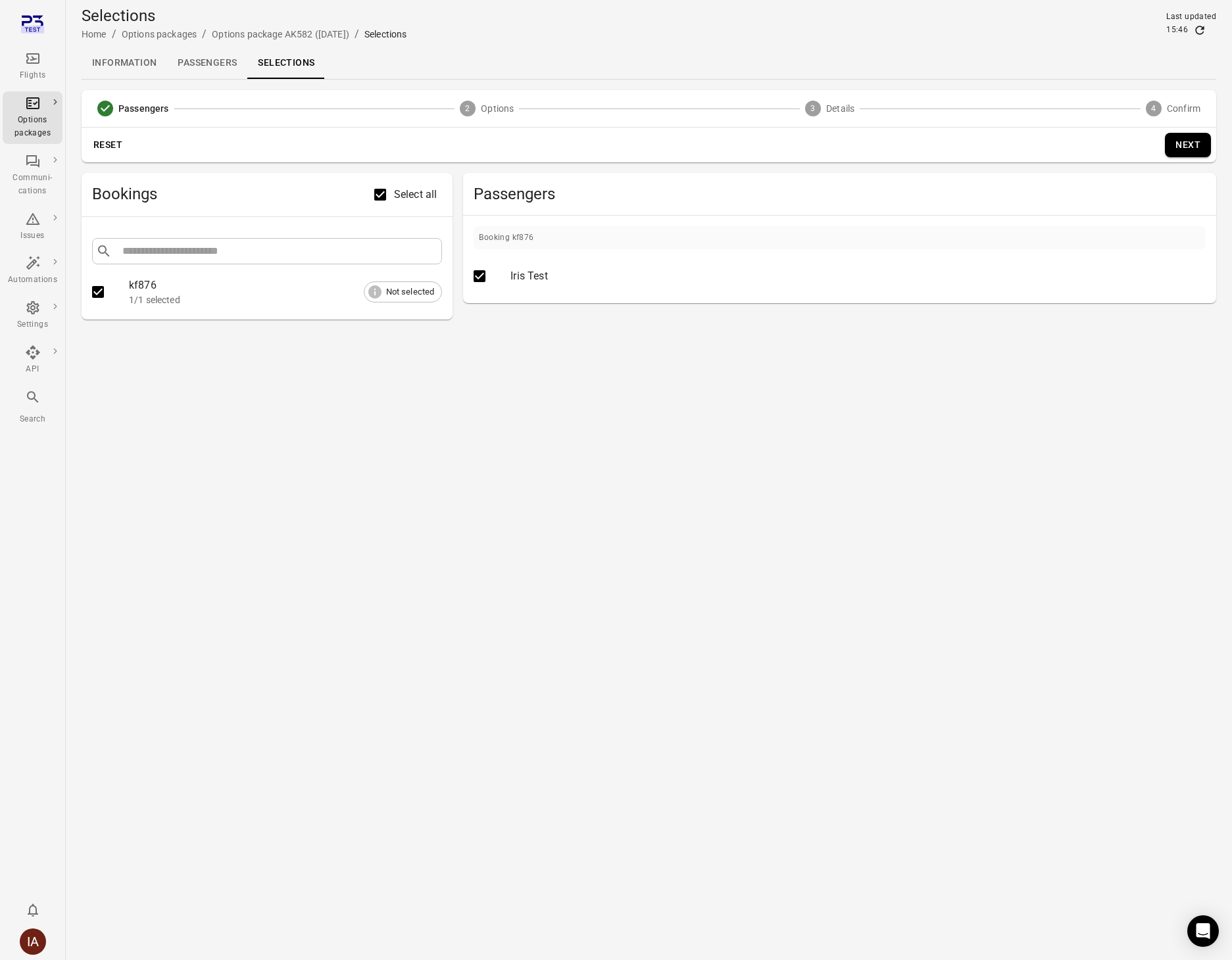
click at [1184, 142] on button "Next" at bounding box center [1187, 145] width 46 height 25
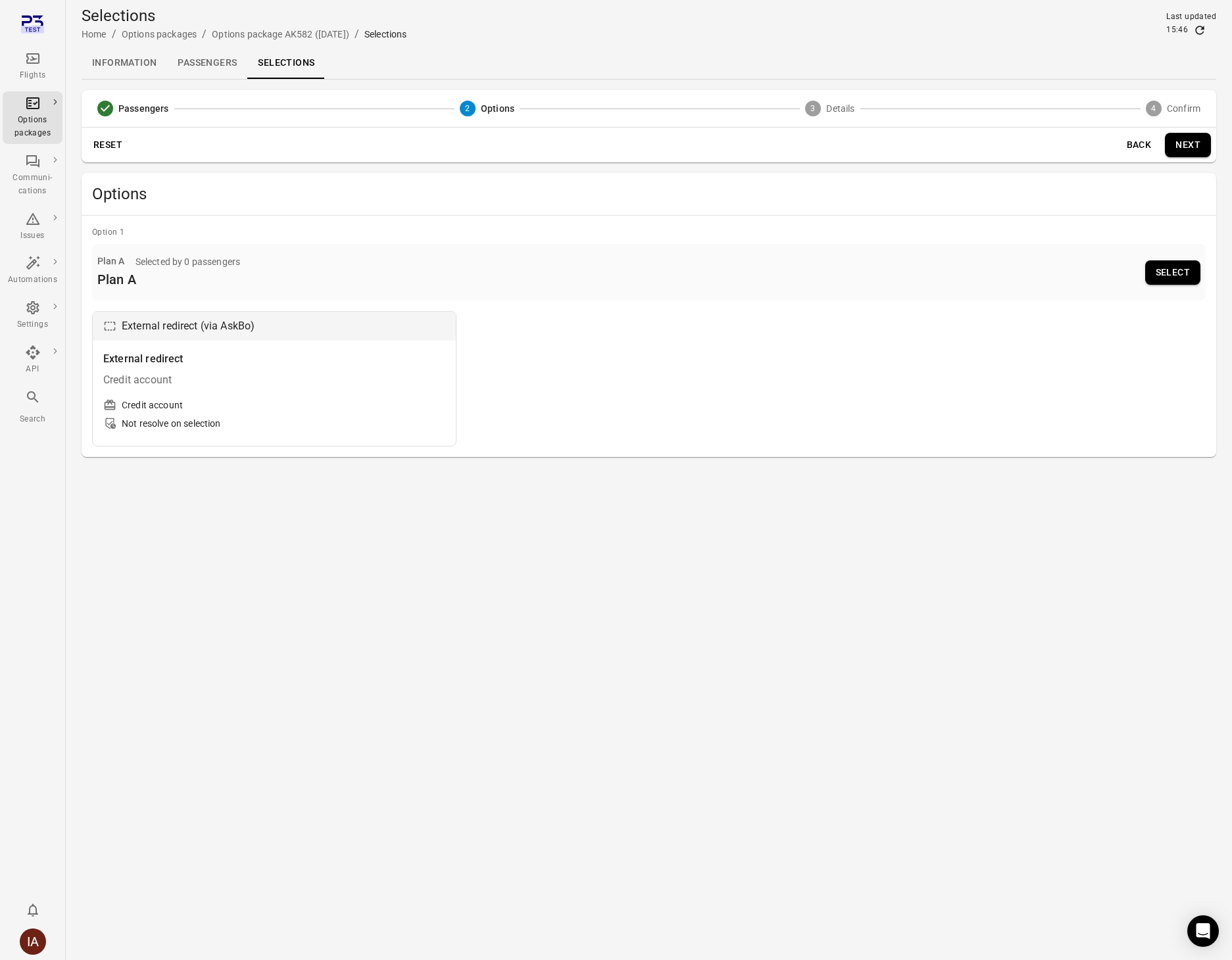
click at [1170, 273] on button "Select" at bounding box center [1172, 273] width 56 height 25
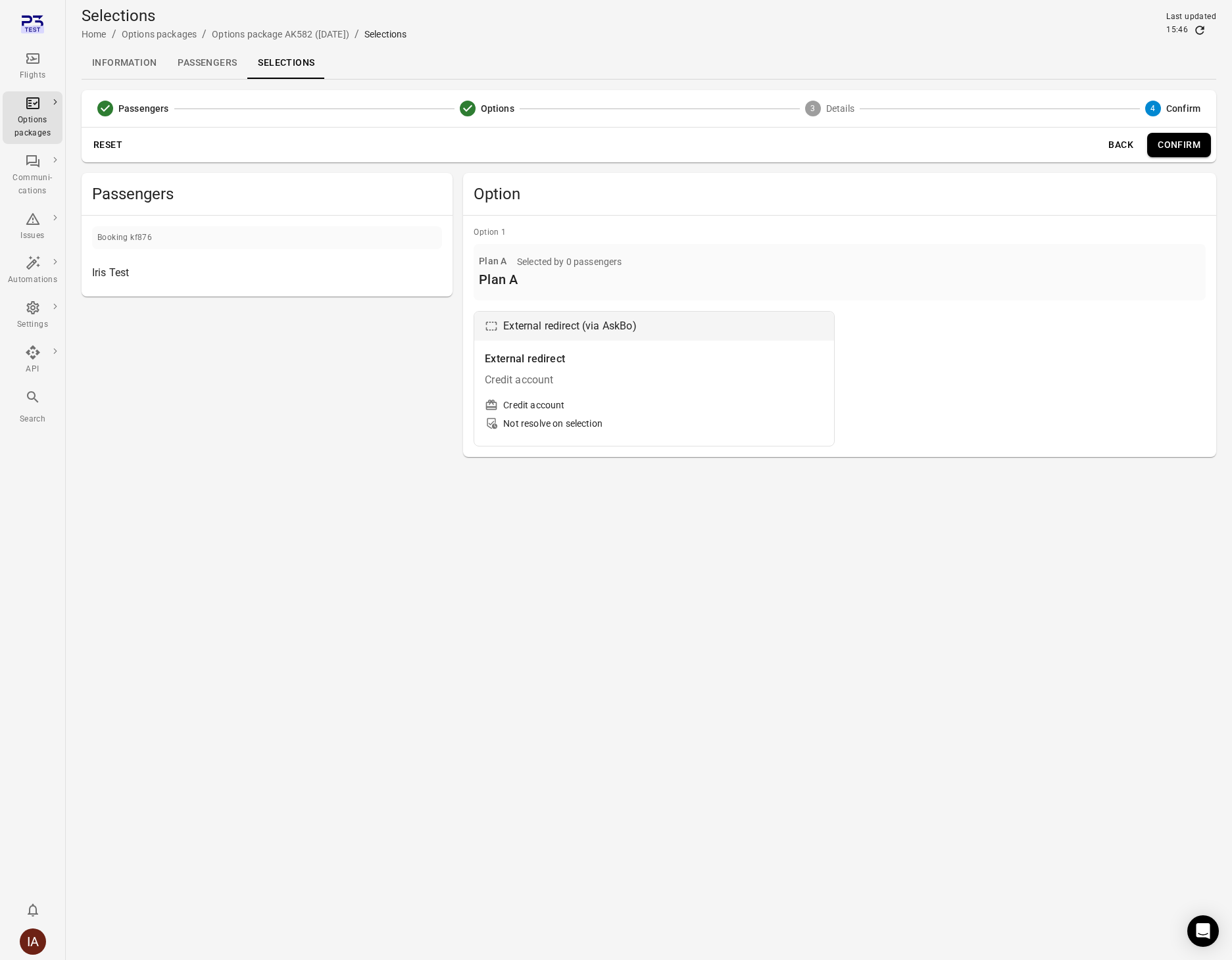
click at [1116, 144] on button "Back" at bounding box center [1121, 145] width 42 height 25
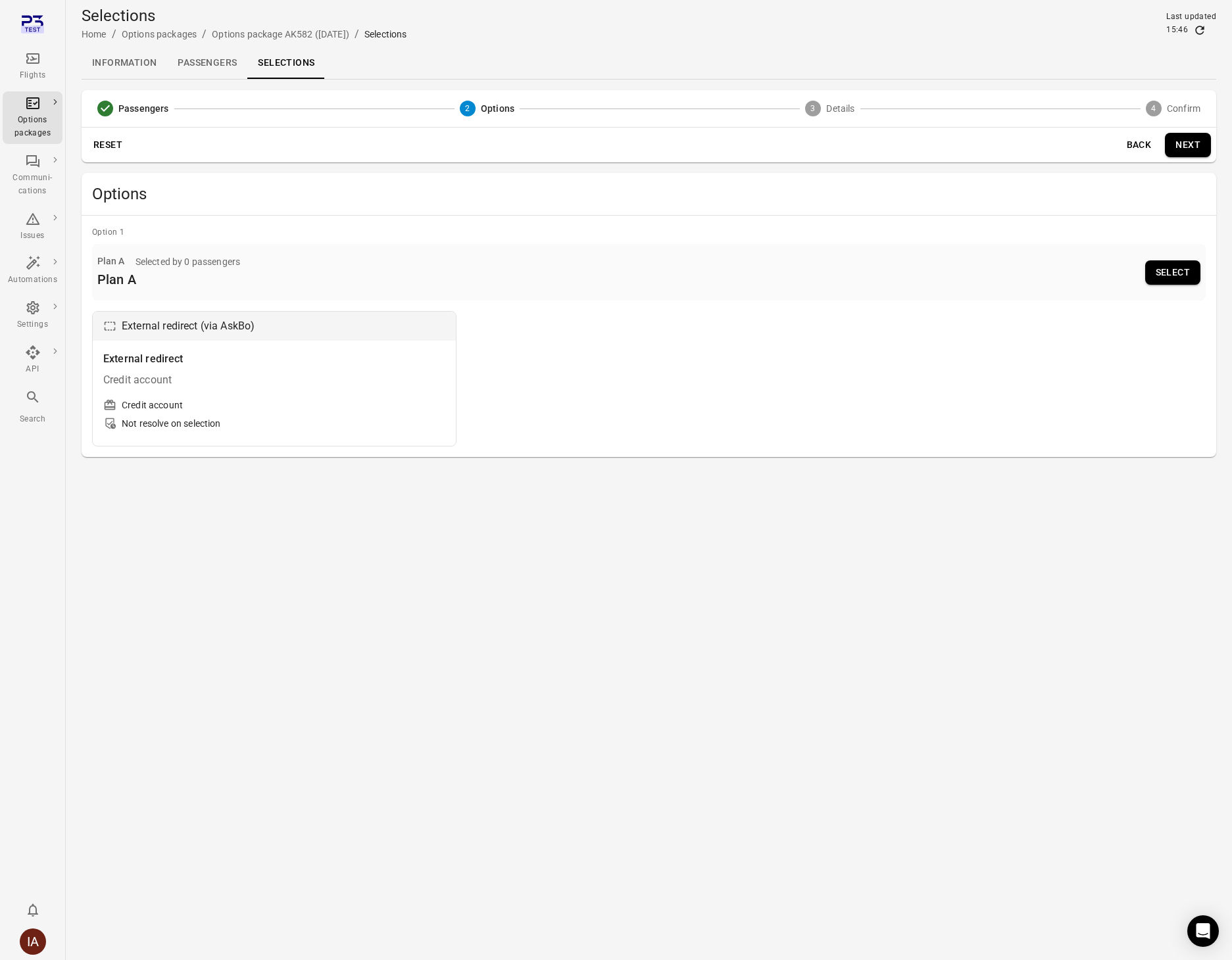
click at [1166, 269] on button "Select" at bounding box center [1172, 273] width 56 height 25
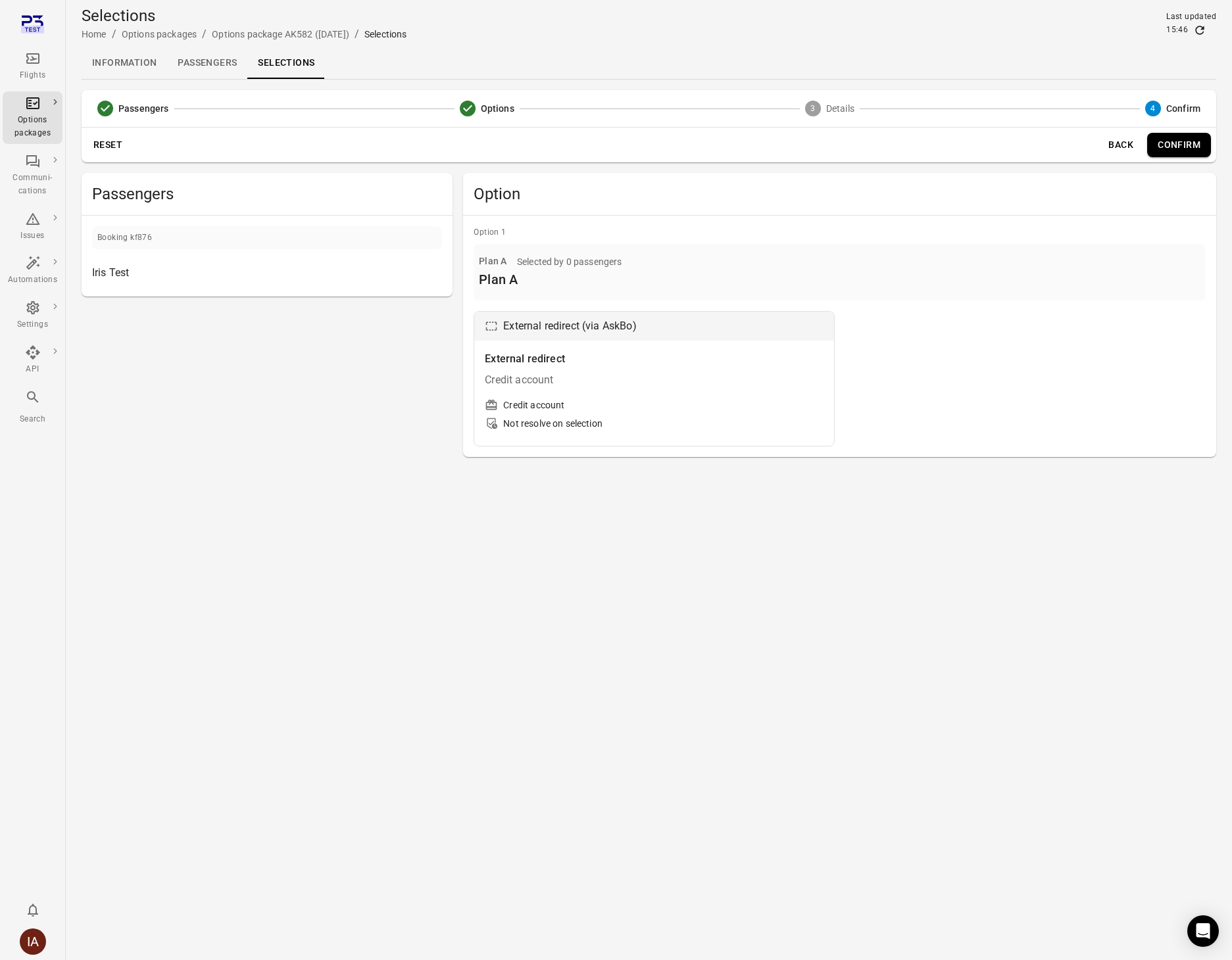
click at [1123, 143] on button "Back" at bounding box center [1121, 145] width 42 height 25
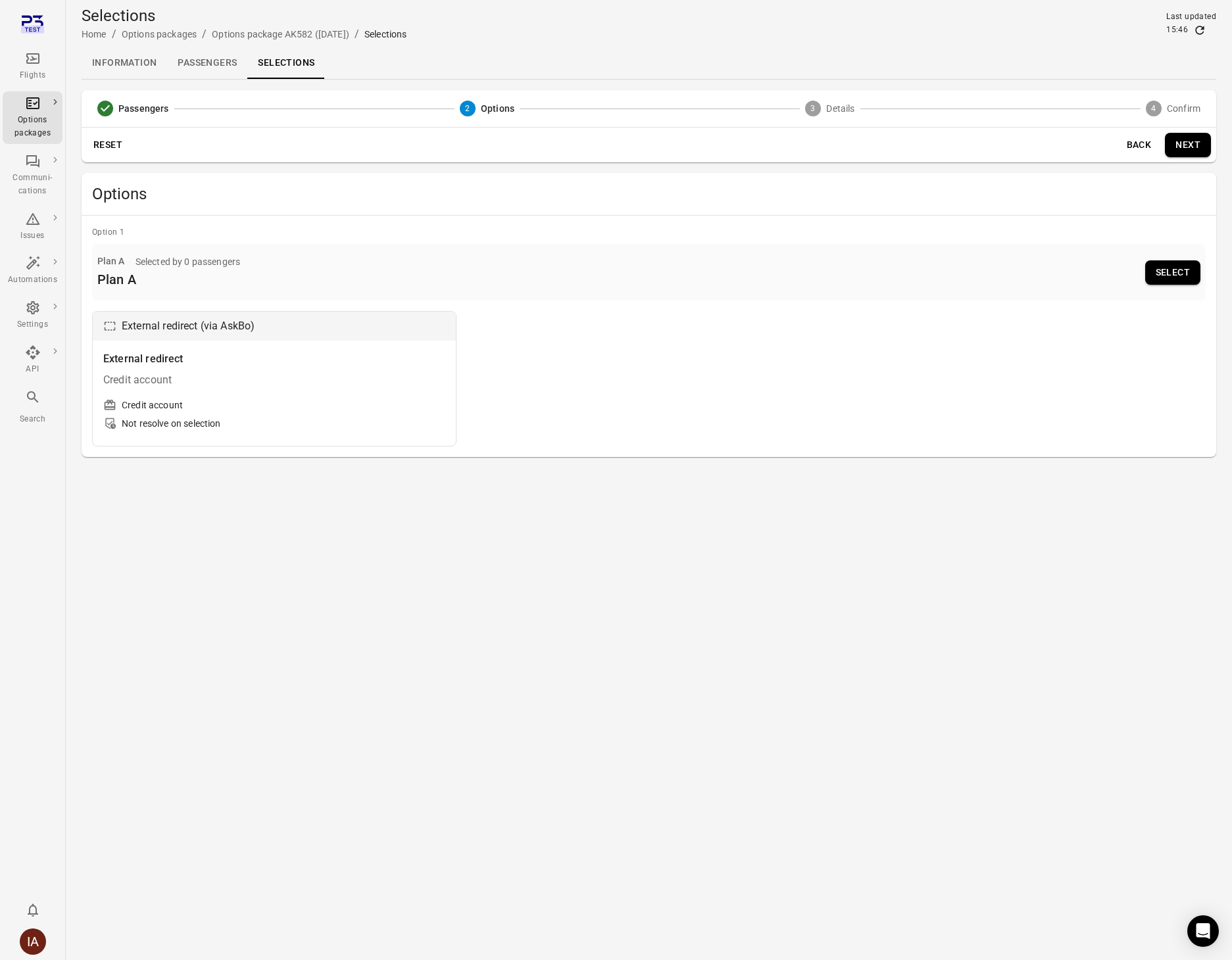
click at [1160, 269] on button "Select" at bounding box center [1172, 273] width 56 height 25
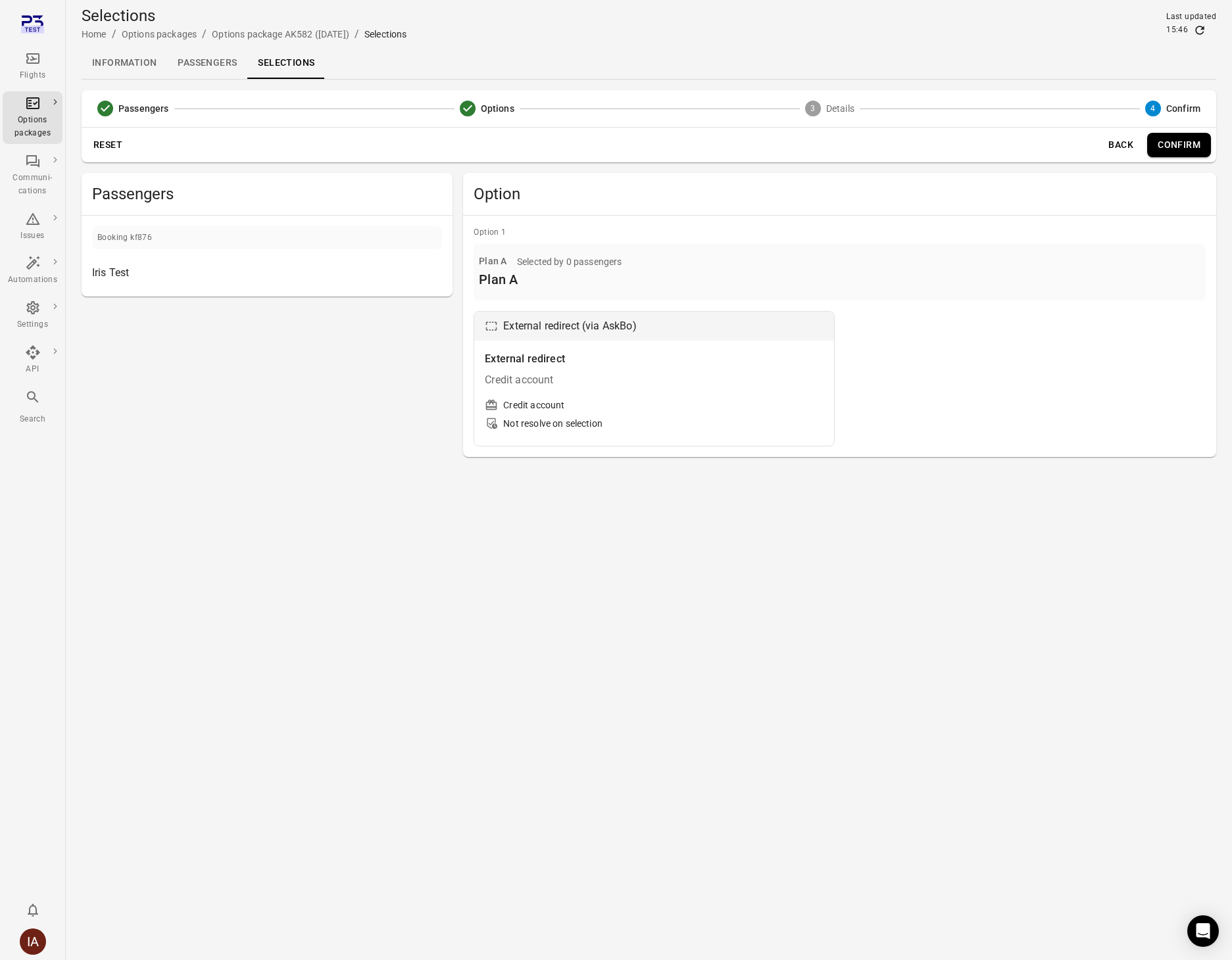
click at [112, 150] on button "Reset" at bounding box center [108, 145] width 42 height 25
